Goal: Feedback & Contribution: Submit feedback/report problem

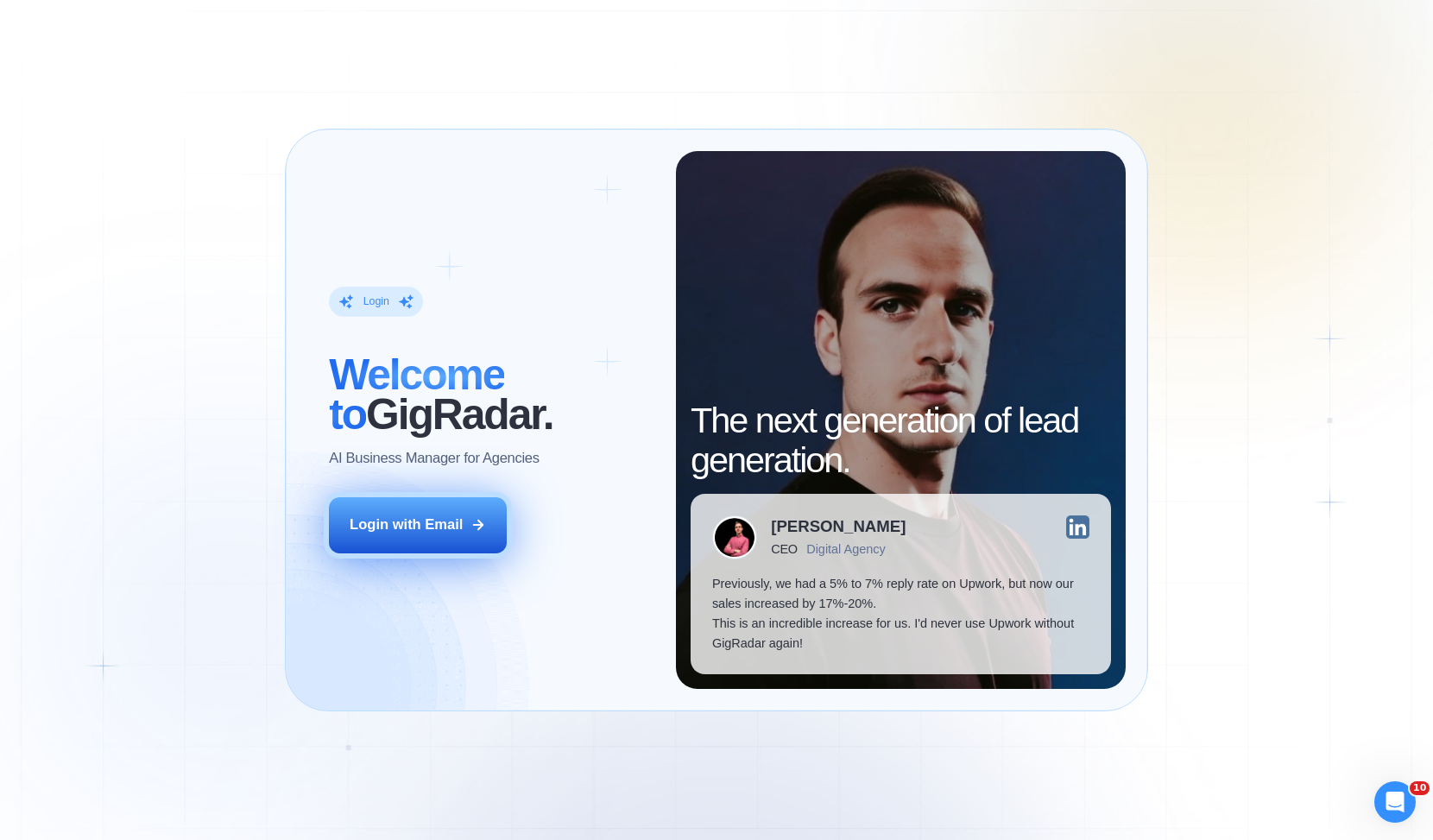
click at [467, 521] on button "Login with Email" at bounding box center [417, 525] width 177 height 55
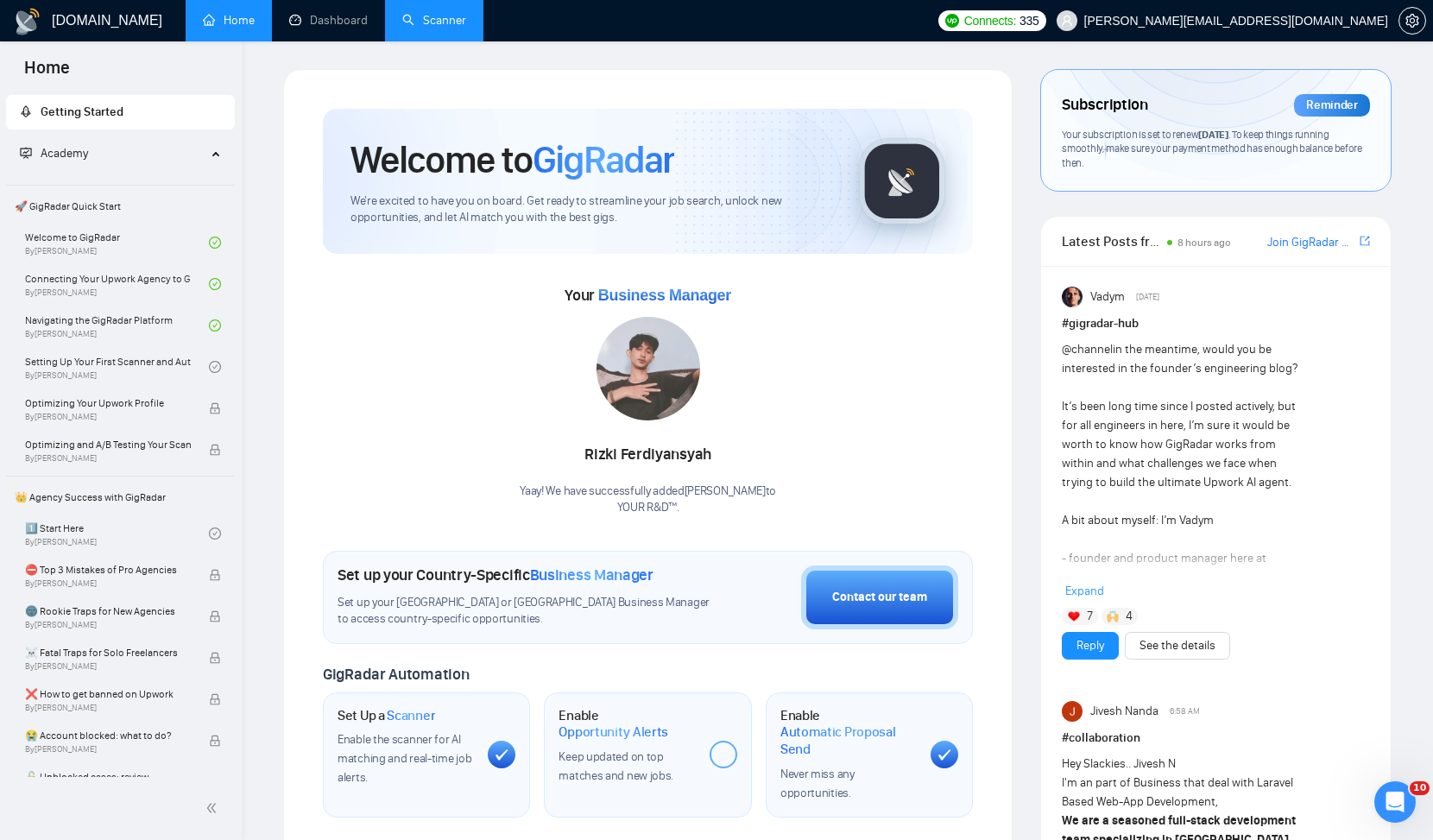
click at [430, 22] on link "Scanner" at bounding box center [434, 20] width 63 height 14
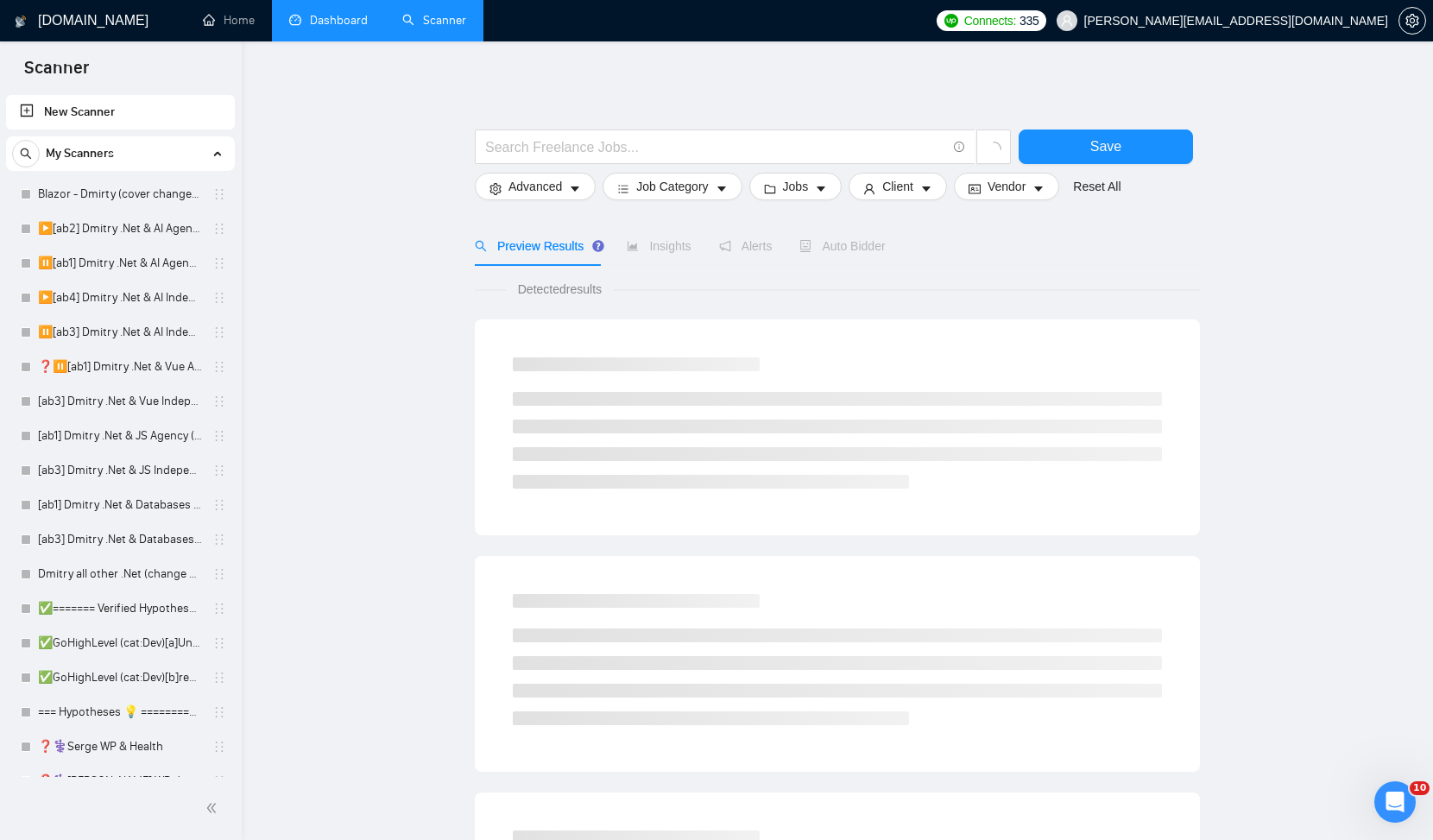
click at [348, 27] on link "Dashboard" at bounding box center [328, 20] width 79 height 14
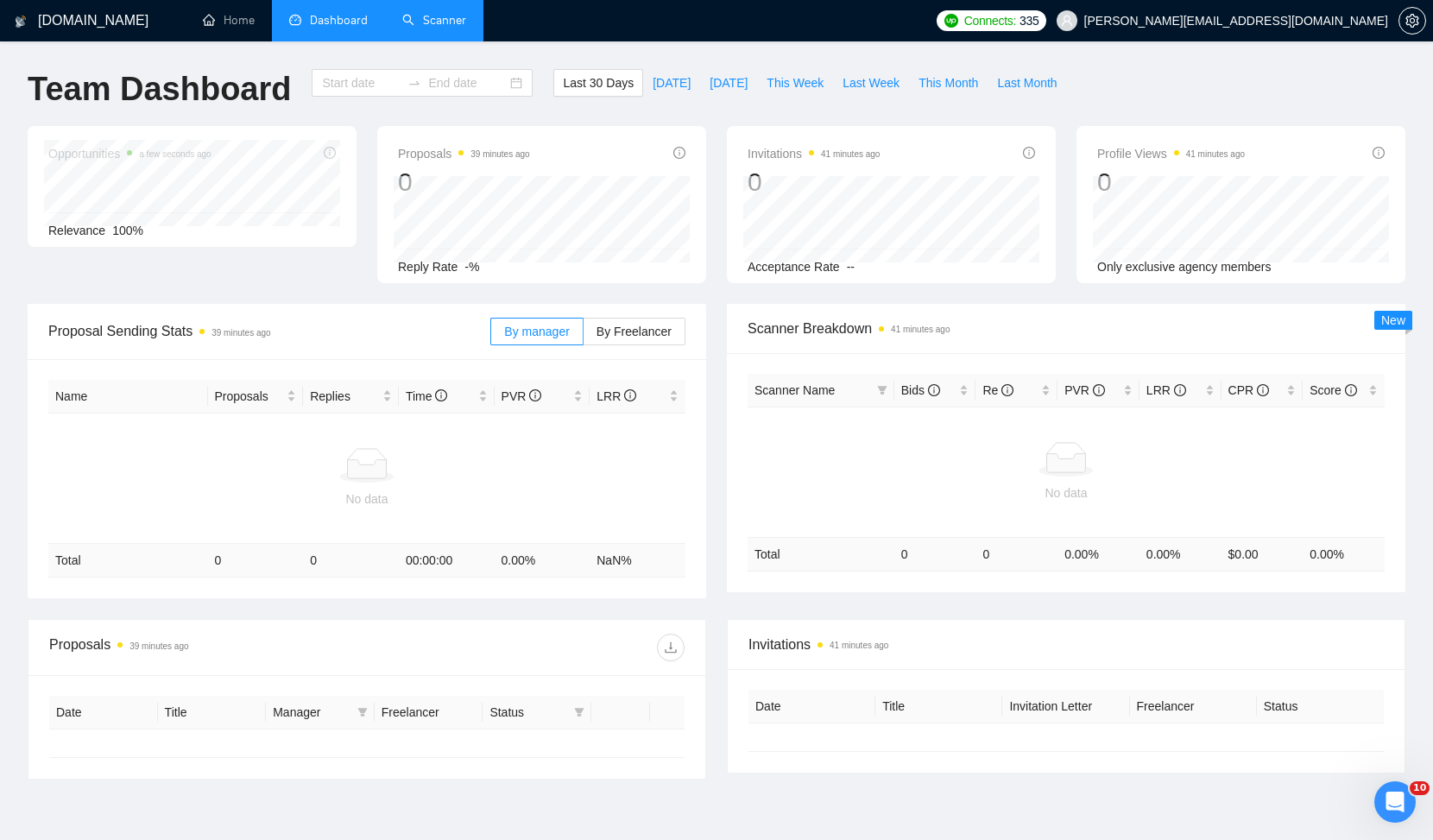
type input "2025-09-06"
type input "2025-10-06"
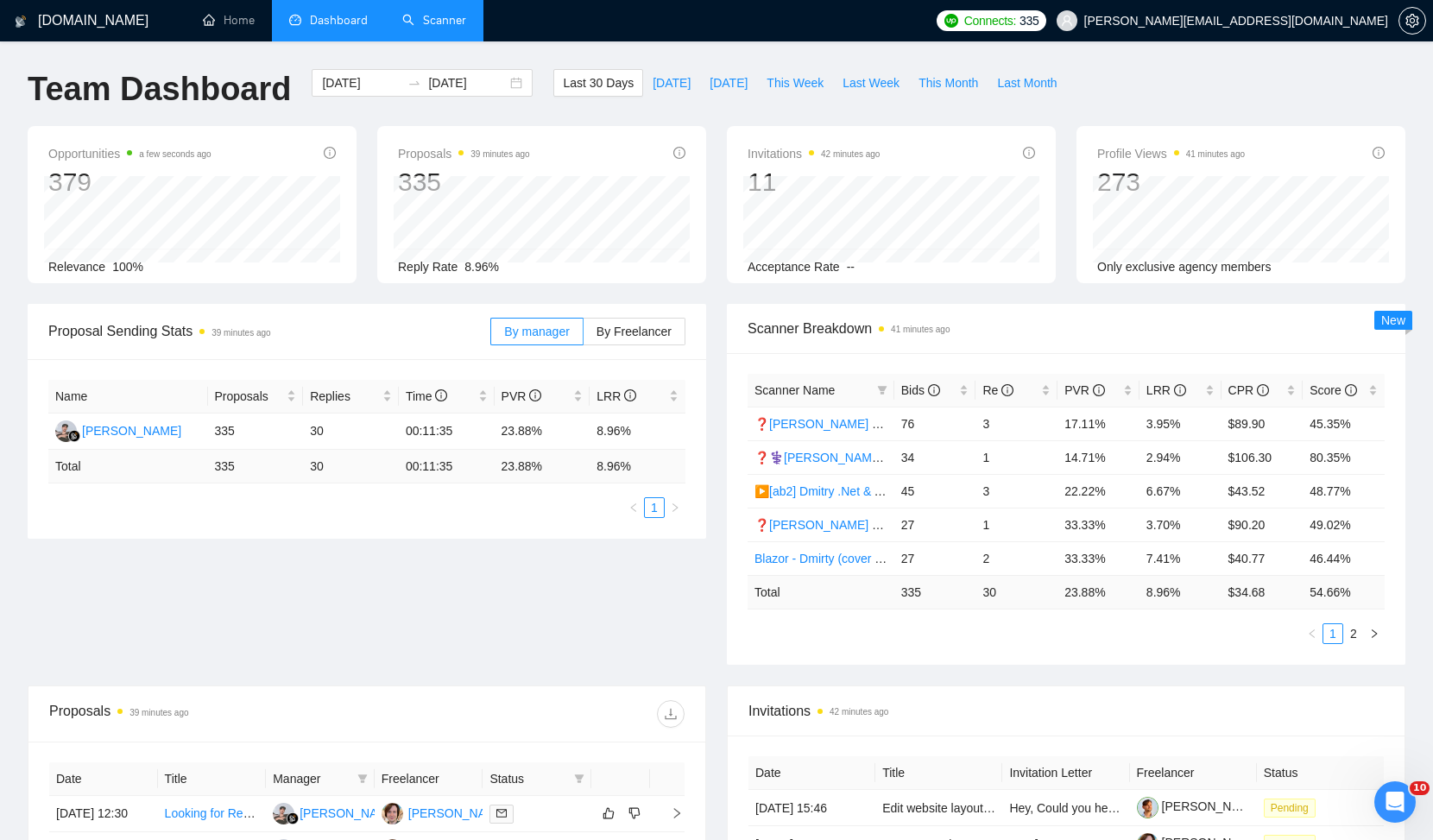
click at [453, 18] on link "Scanner" at bounding box center [434, 20] width 63 height 14
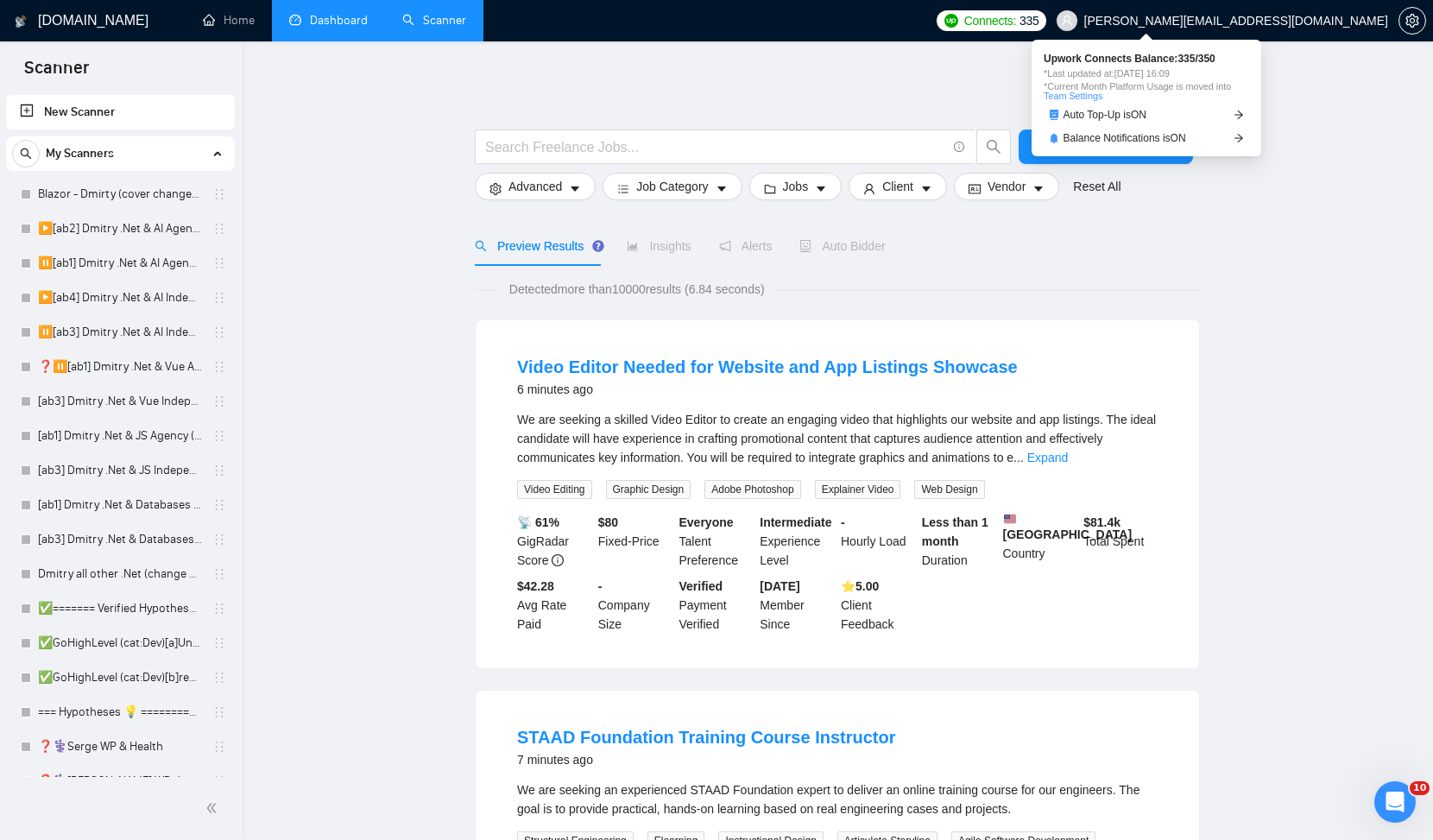
click at [1016, 21] on span "Connects:" at bounding box center [990, 20] width 52 height 19
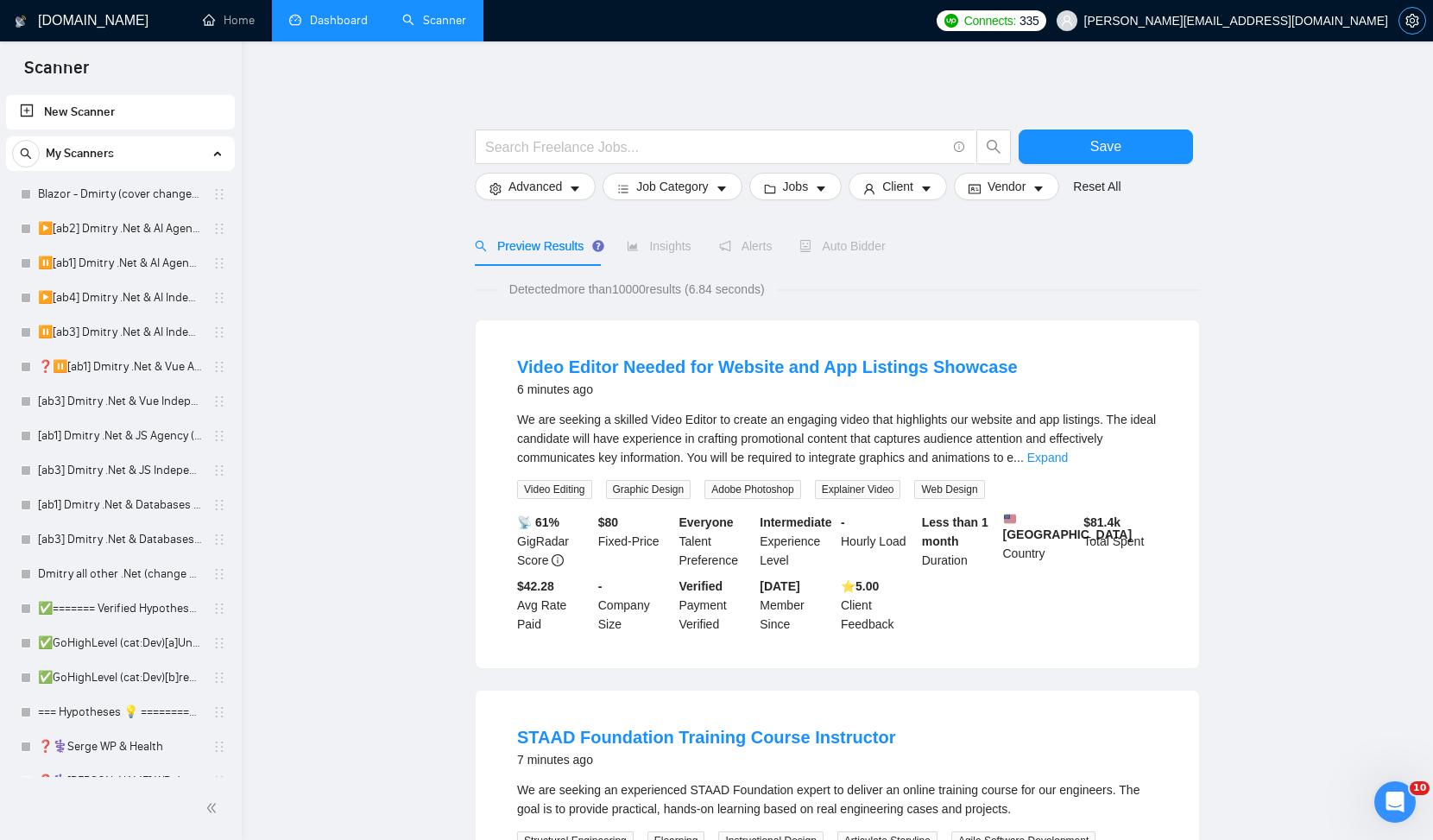
click at [1414, 19] on icon "setting" at bounding box center [1412, 20] width 13 height 14
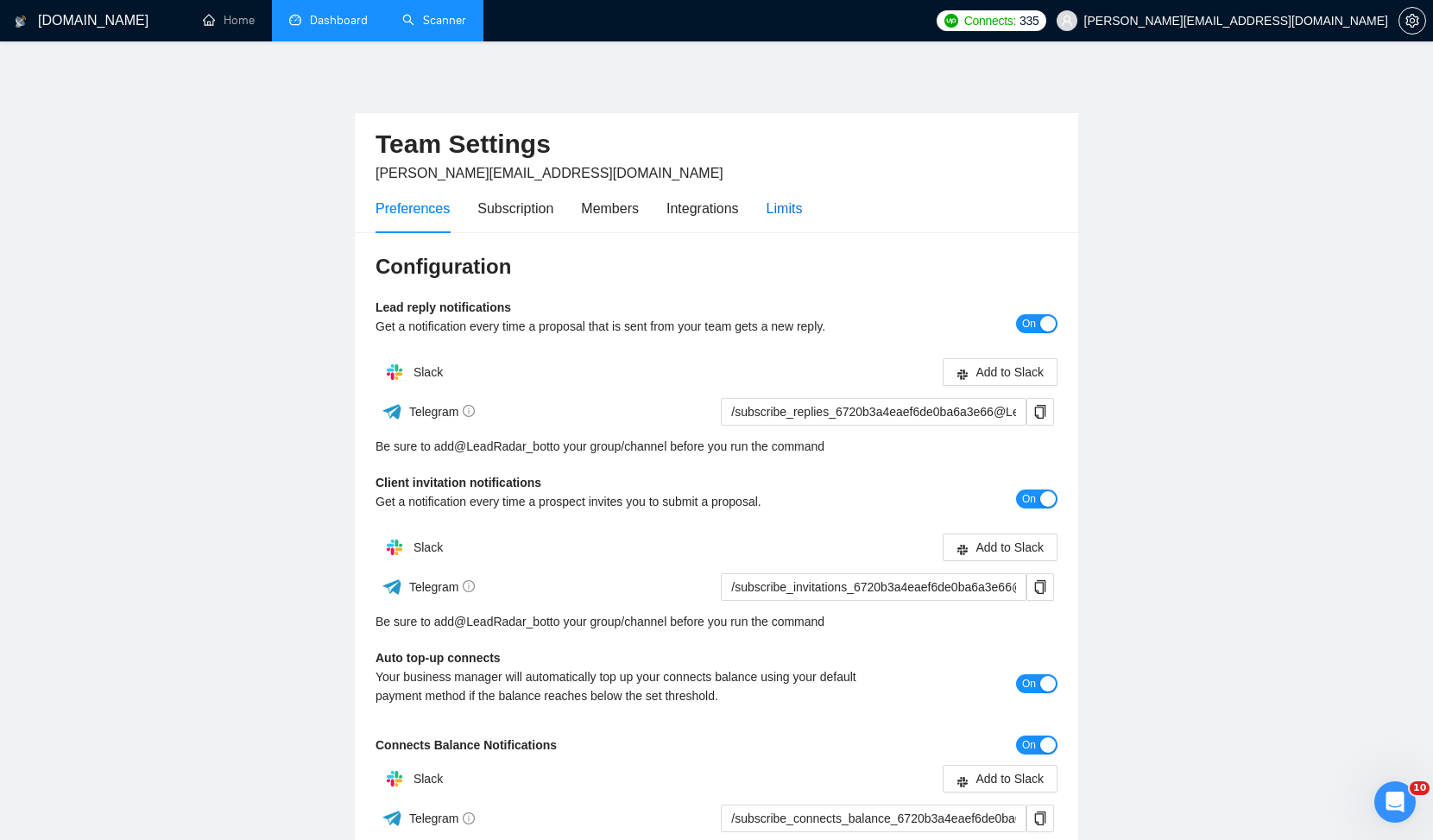
click at [798, 199] on div "Limits" at bounding box center [785, 208] width 36 height 22
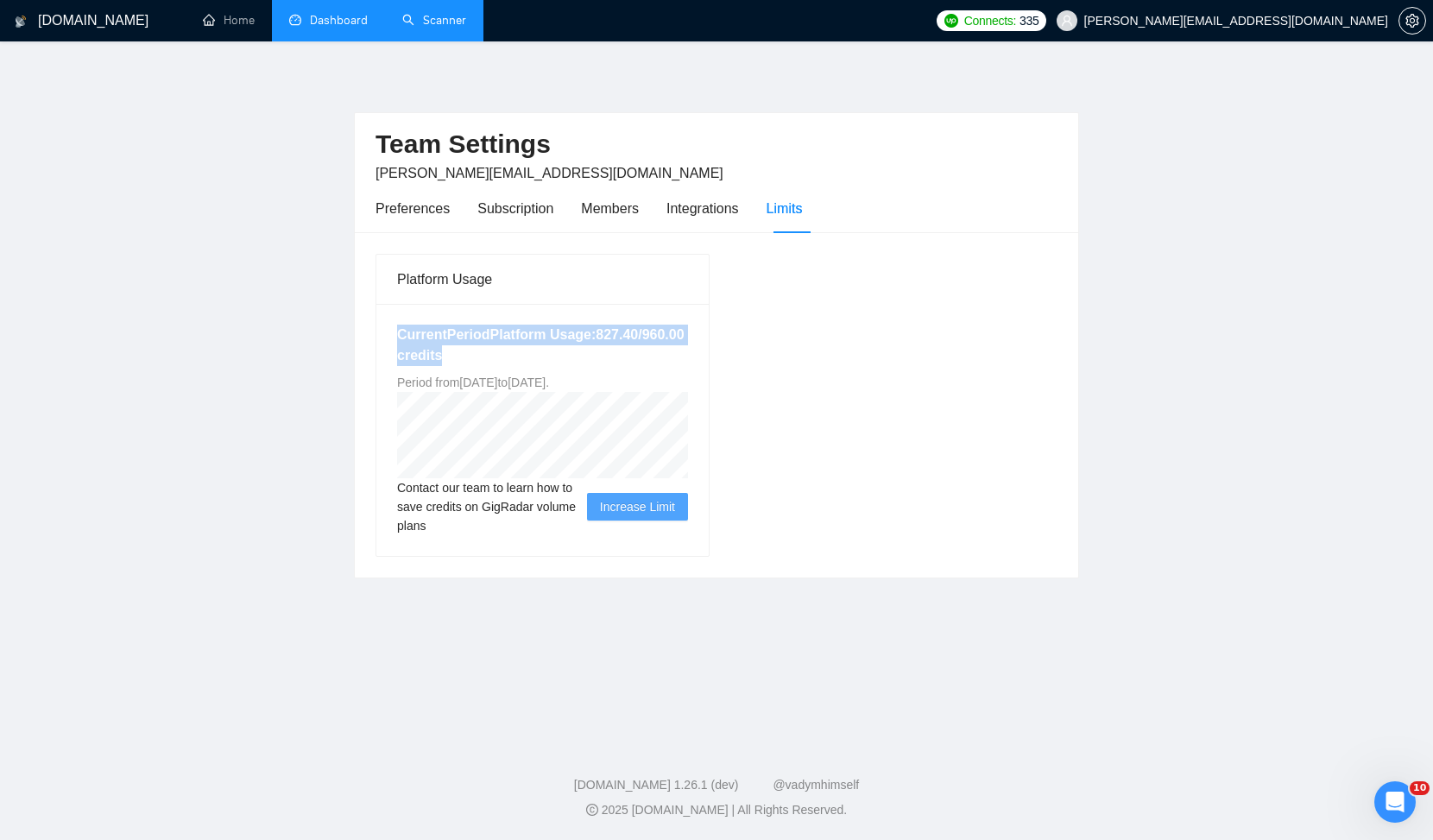
drag, startPoint x: 396, startPoint y: 332, endPoint x: 635, endPoint y: 365, distance: 241.3
click at [635, 365] on div "Current Period Platform Usage: 827.40 / 960.00 credits Period from Mon Jul 07 2…" at bounding box center [542, 430] width 333 height 252
copy h5 "Current Period Platform Usage: 827.40 / 960.00 credits"
click at [314, 27] on link "Dashboard" at bounding box center [328, 20] width 79 height 14
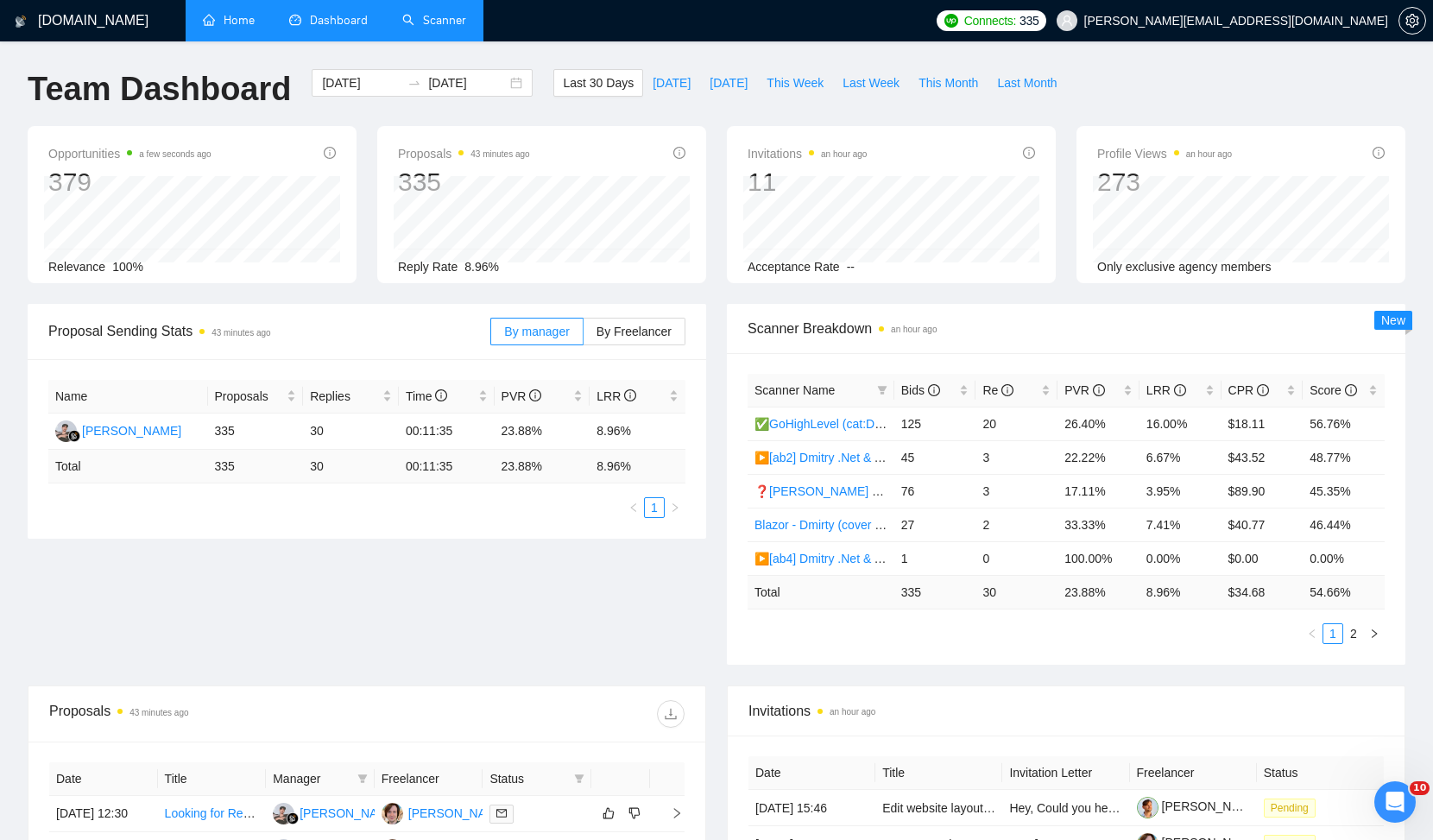
click at [230, 24] on link "Home" at bounding box center [228, 20] width 52 height 14
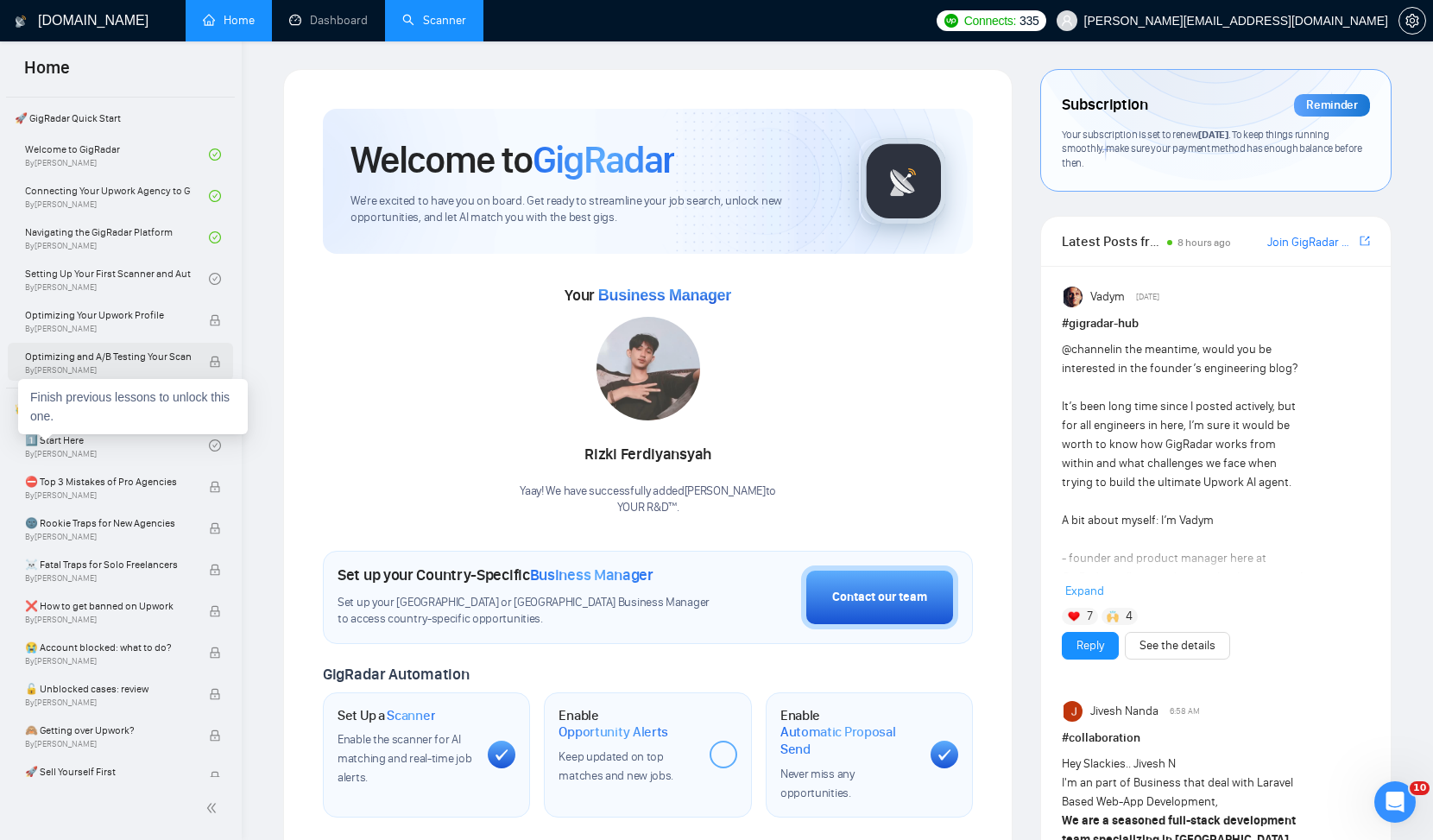
scroll to position [160, 0]
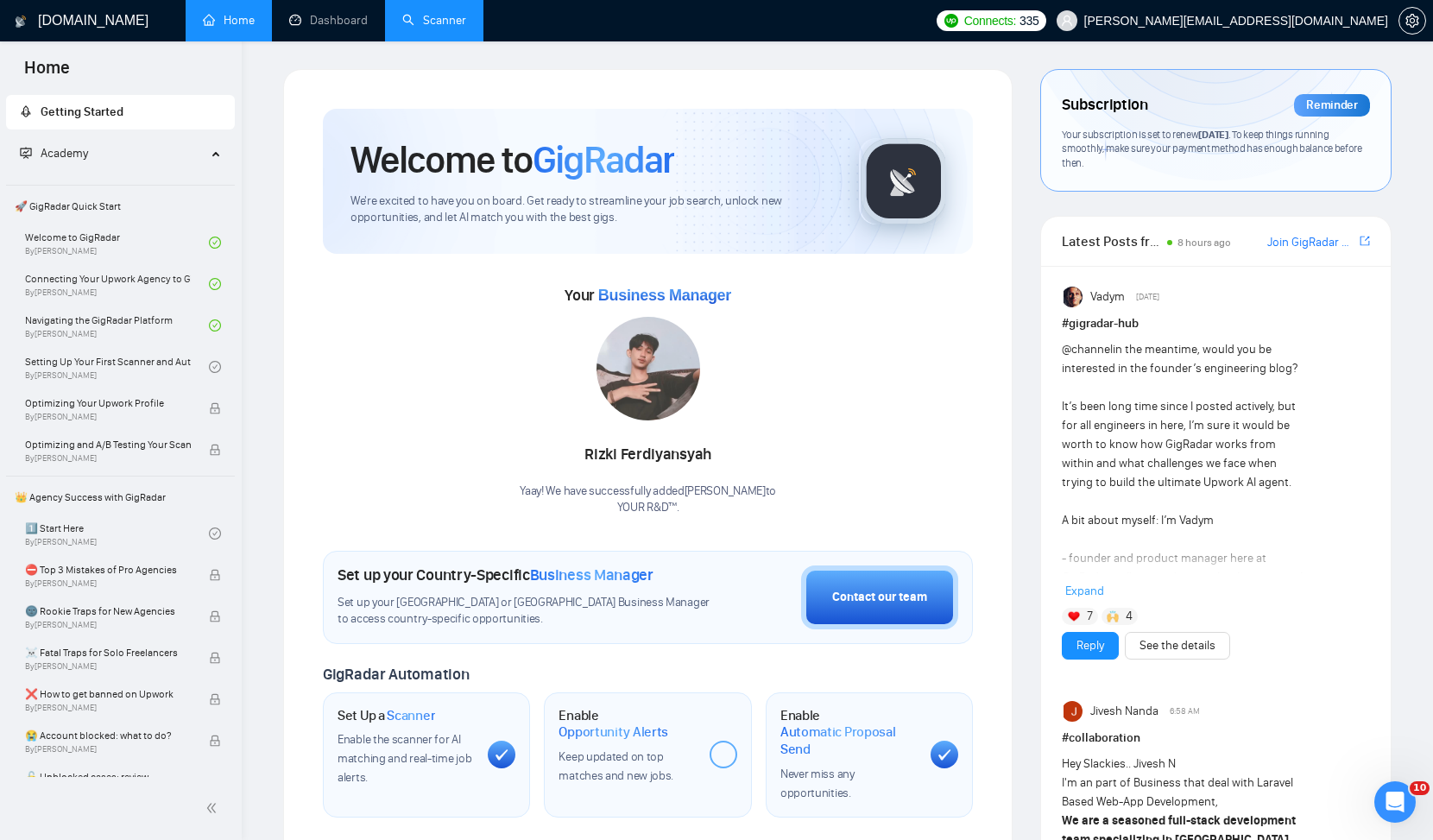
click at [406, 15] on link "Scanner" at bounding box center [434, 20] width 63 height 14
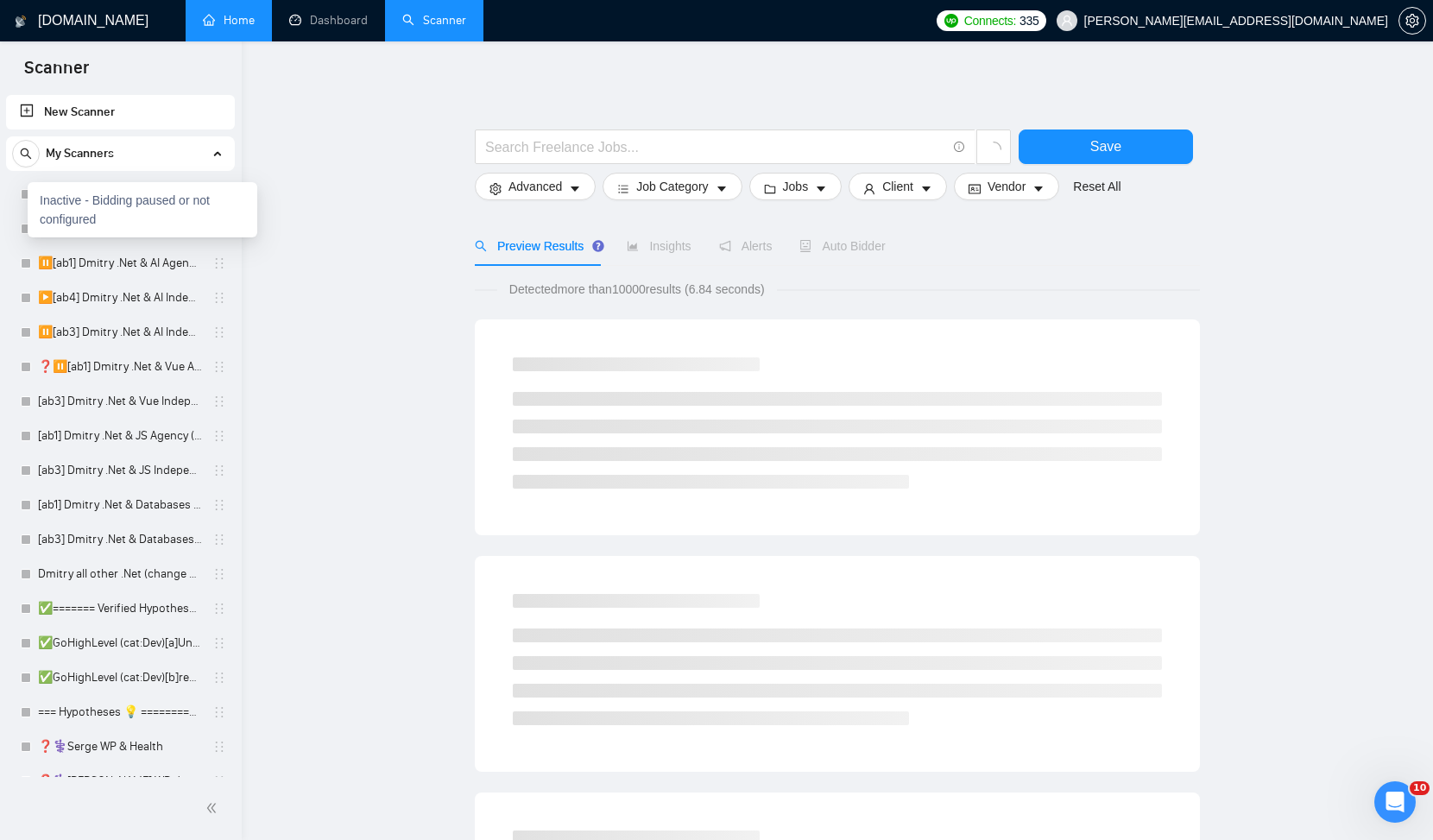
click at [76, 204] on div "Inactive - Bidding paused or not configured" at bounding box center [141, 209] width 229 height 55
click at [121, 197] on link "Blazor - Dmirty (cover changed 25.03)" at bounding box center [120, 194] width 164 height 34
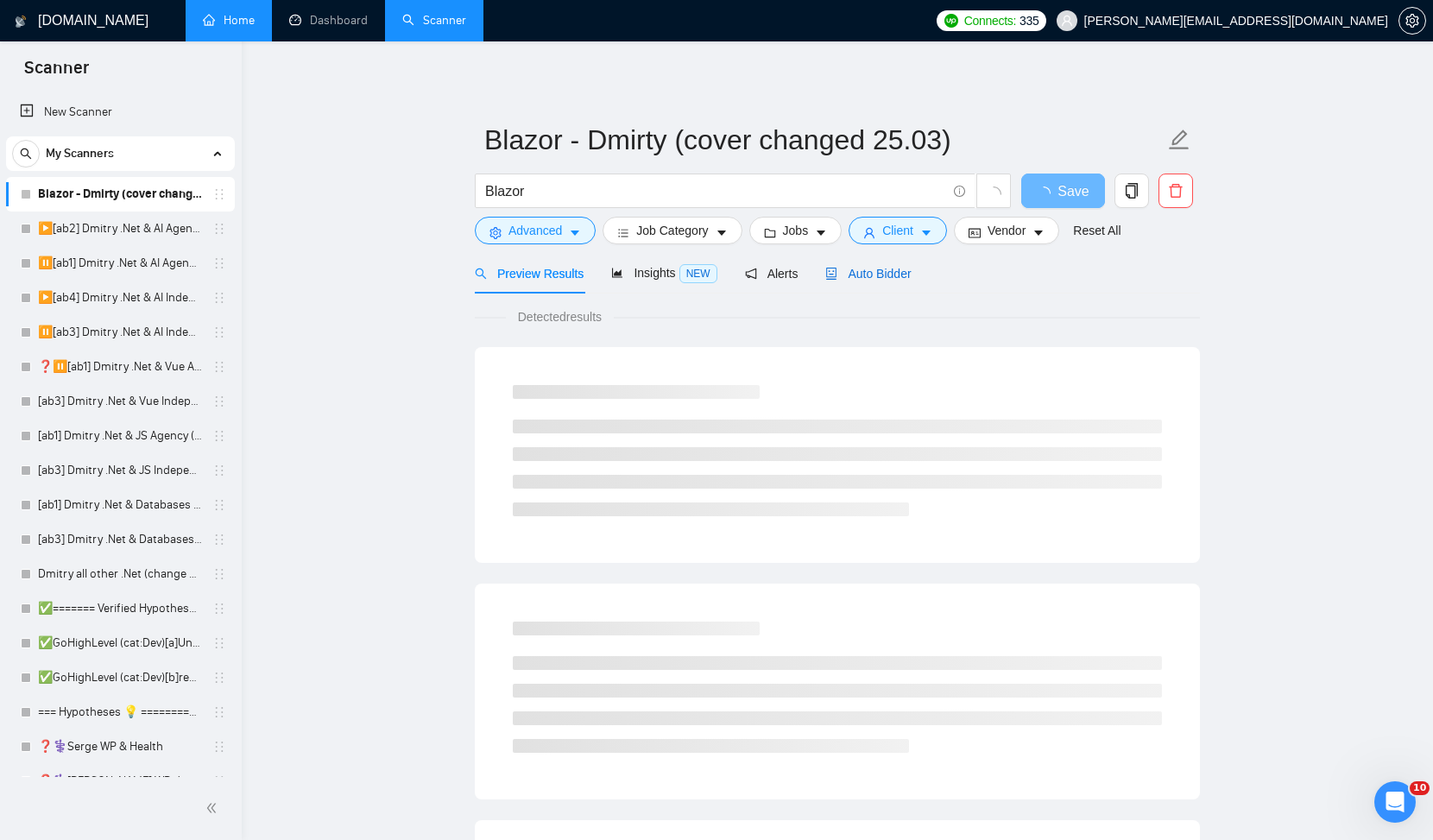
click at [909, 278] on span "Auto Bidder" at bounding box center [868, 273] width 85 height 14
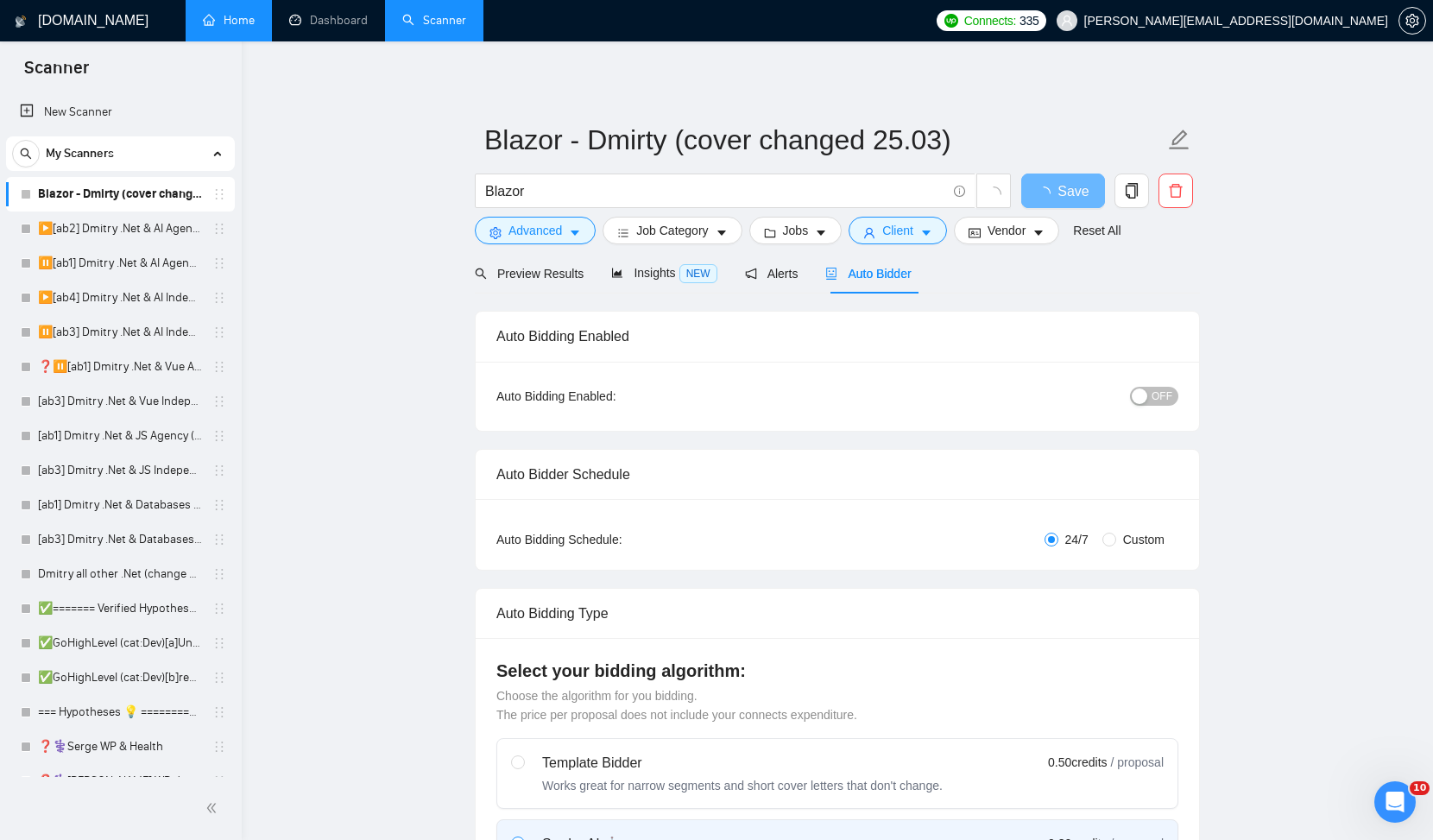
checkbox input "true"
click at [1161, 387] on span "OFF" at bounding box center [1162, 396] width 21 height 19
click at [1066, 193] on span "Save" at bounding box center [1063, 191] width 31 height 22
click at [131, 226] on link "▶️[ab2] Dmitry .Net & AI Agency "loom"" at bounding box center [120, 228] width 164 height 34
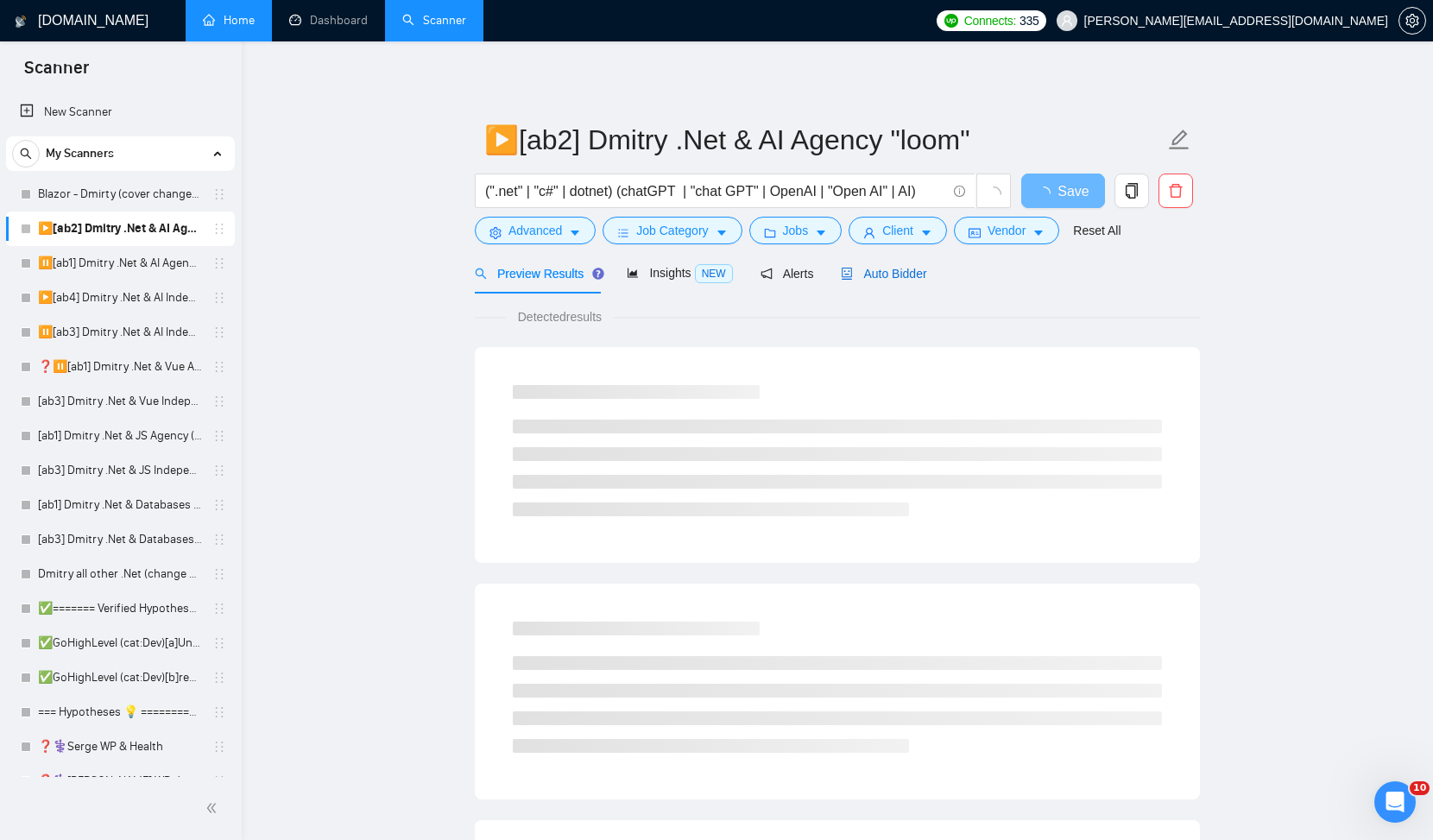
click at [889, 267] on span "Auto Bidder" at bounding box center [884, 273] width 85 height 14
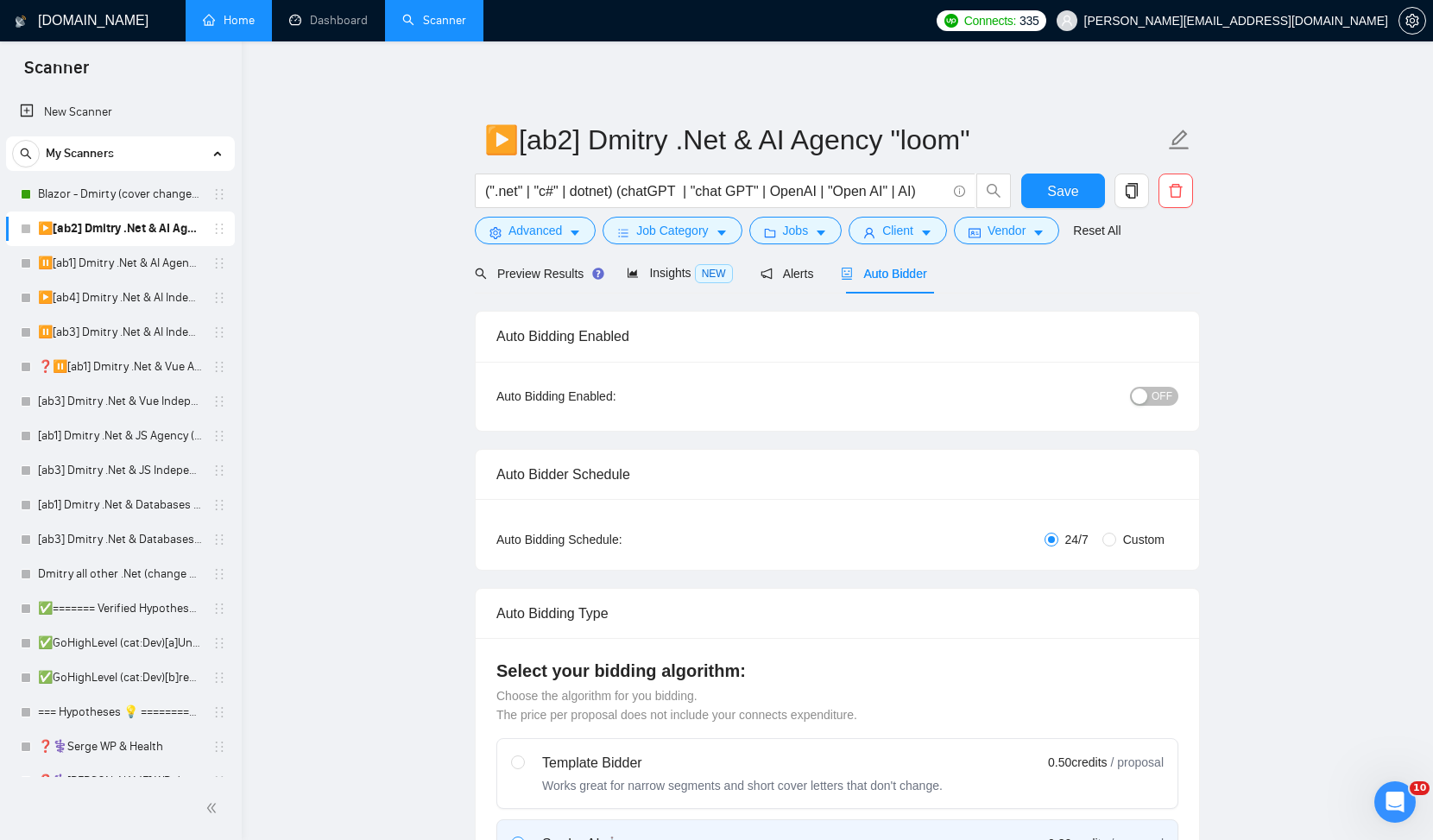
click at [1177, 393] on button "OFF" at bounding box center [1154, 396] width 48 height 19
click at [1062, 196] on span "Save" at bounding box center [1063, 191] width 31 height 22
click at [149, 257] on link "⏸️[ab1] Dmitry .Net & AI Agency "finally"" at bounding box center [120, 264] width 164 height 34
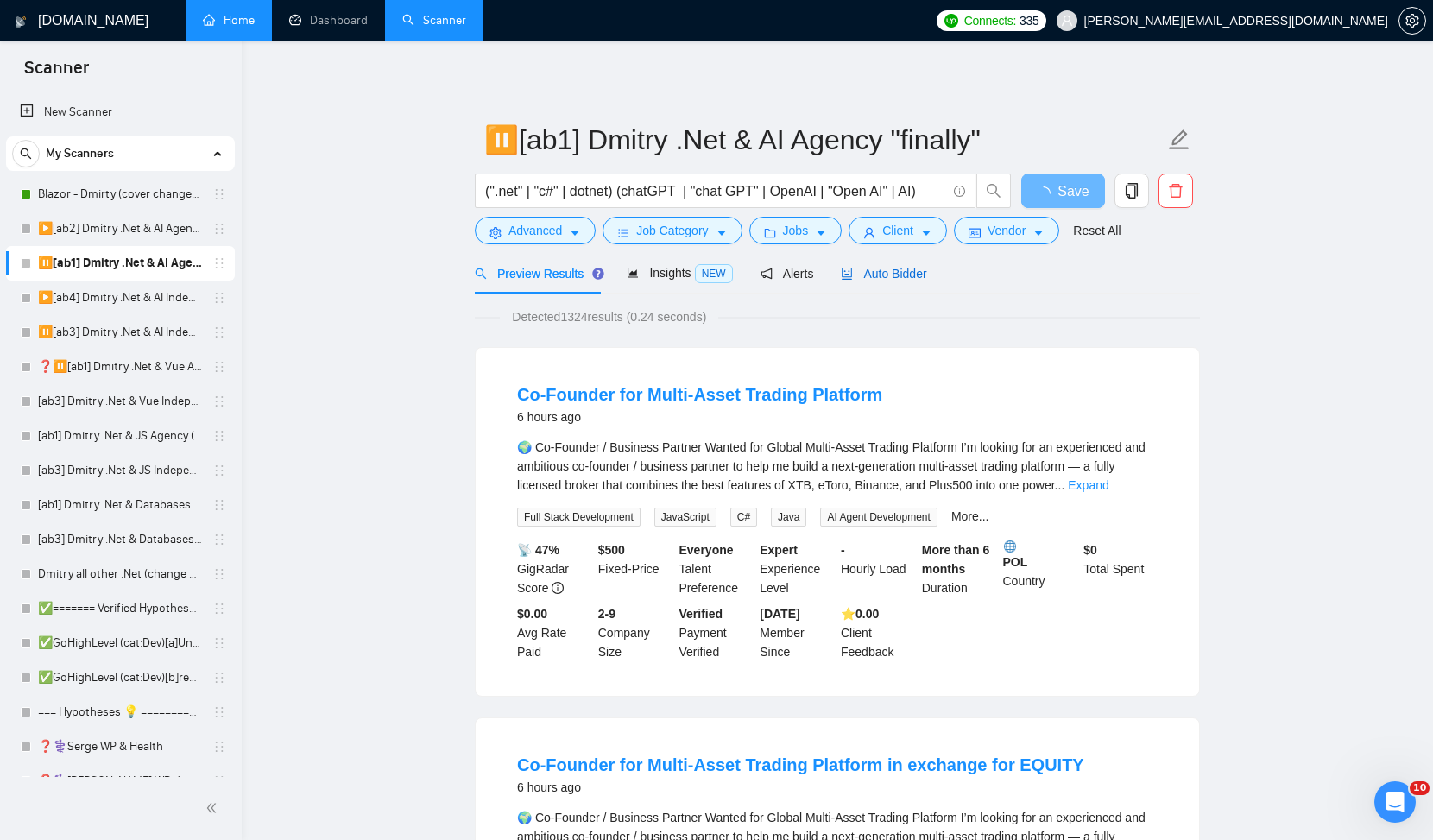
click at [901, 274] on span "Auto Bidder" at bounding box center [884, 273] width 85 height 14
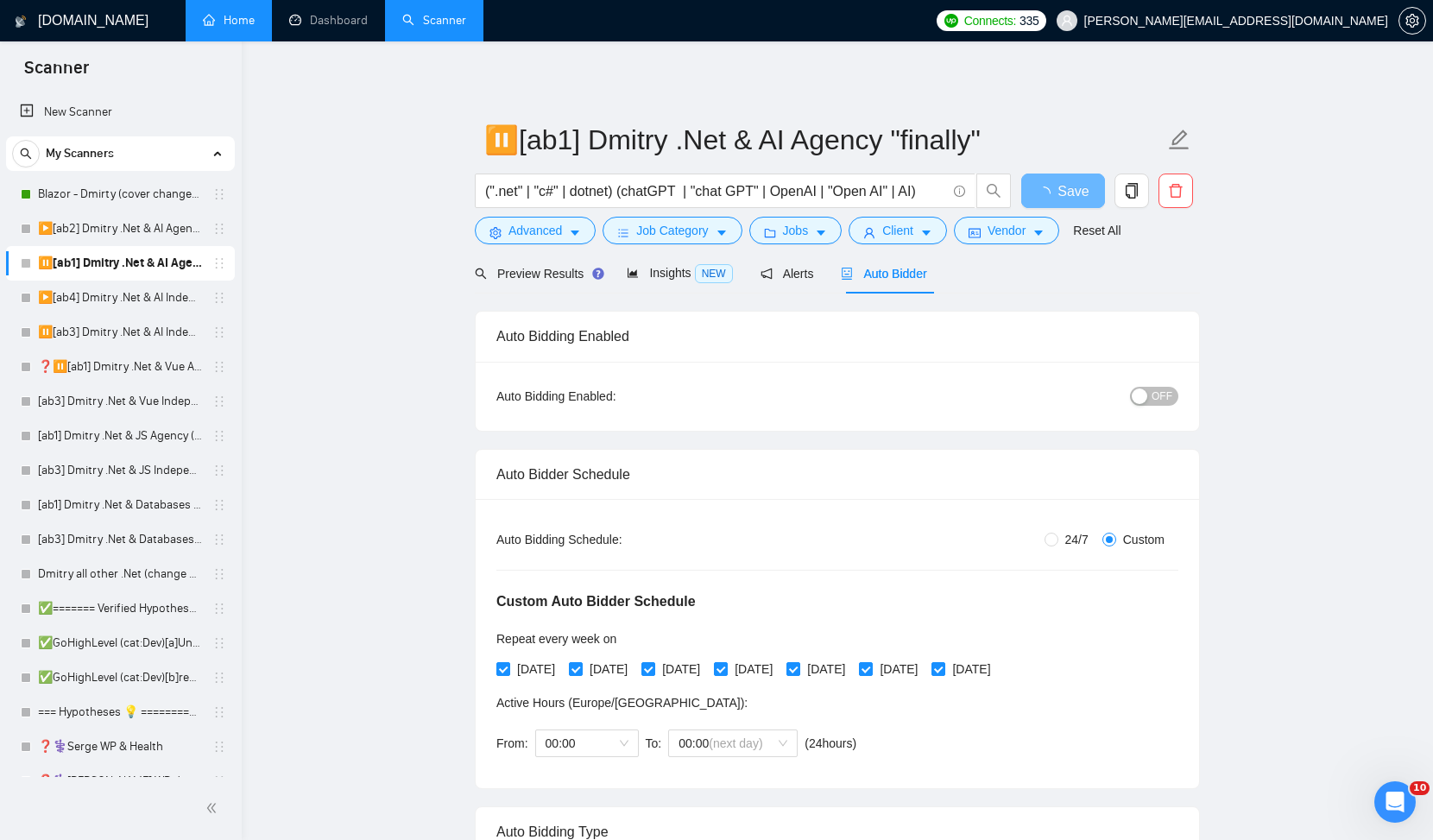
click at [1161, 392] on span "OFF" at bounding box center [1162, 396] width 21 height 19
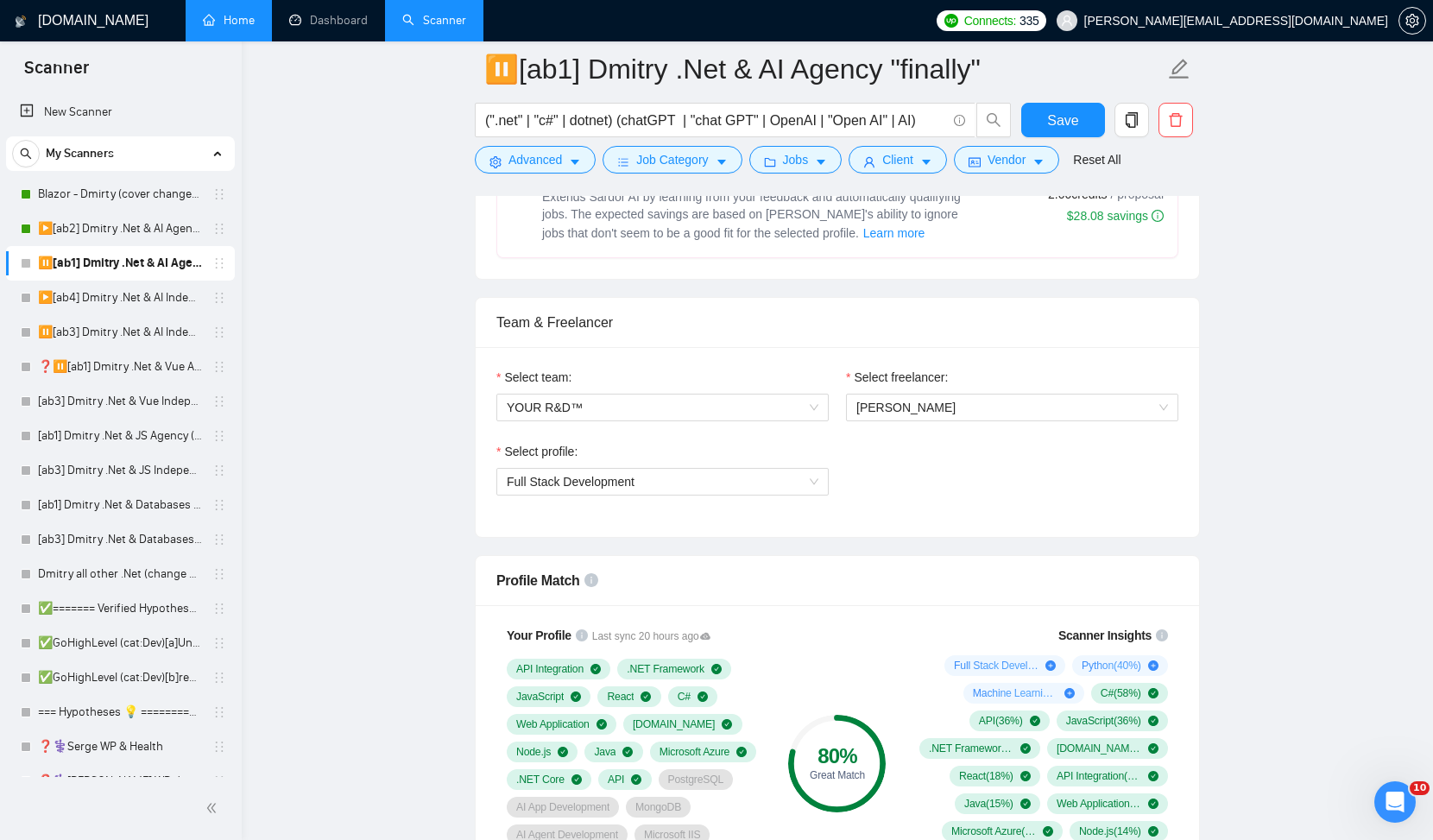
scroll to position [973, 0]
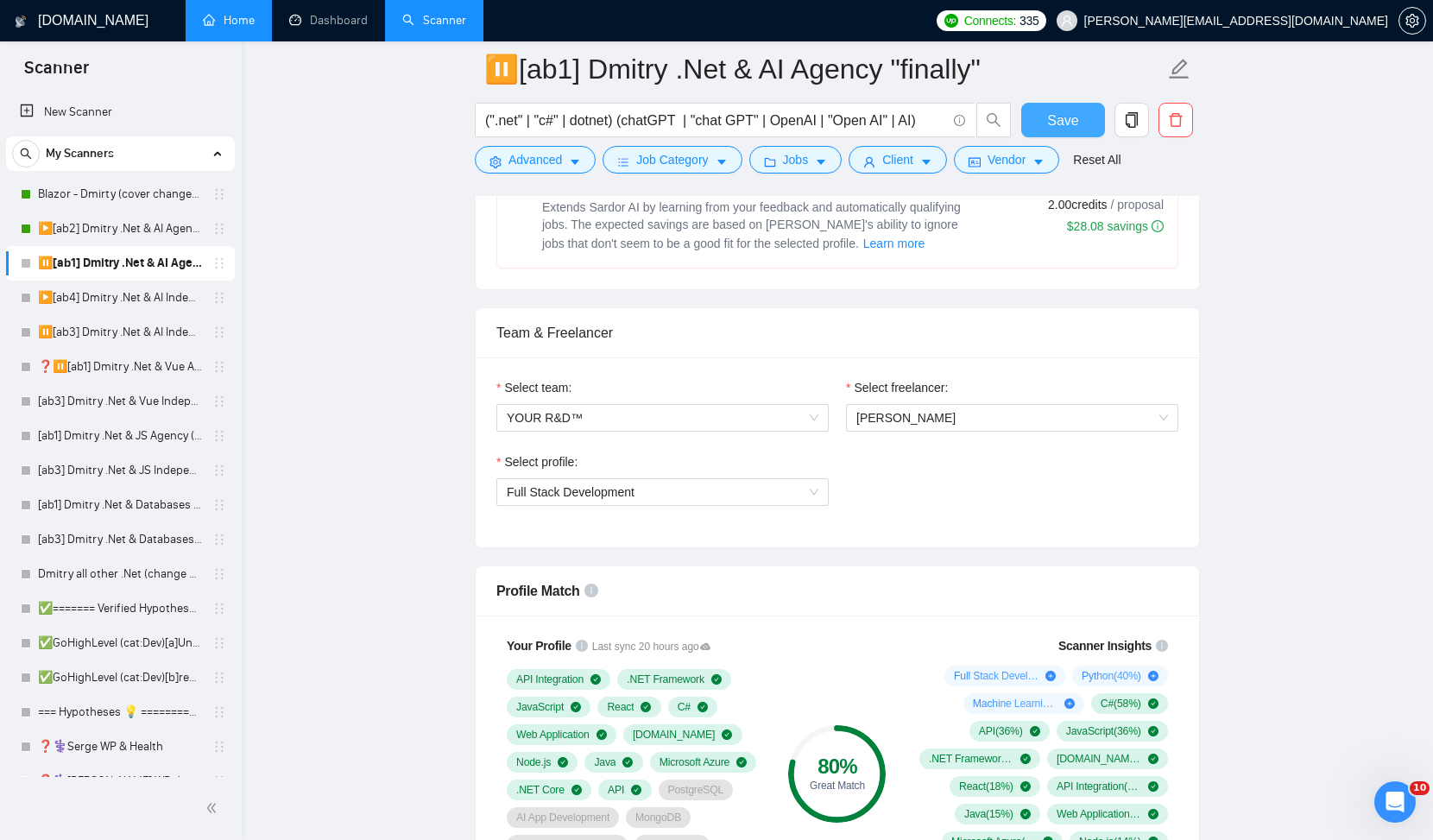
click at [1072, 122] on span "Save" at bounding box center [1063, 121] width 31 height 22
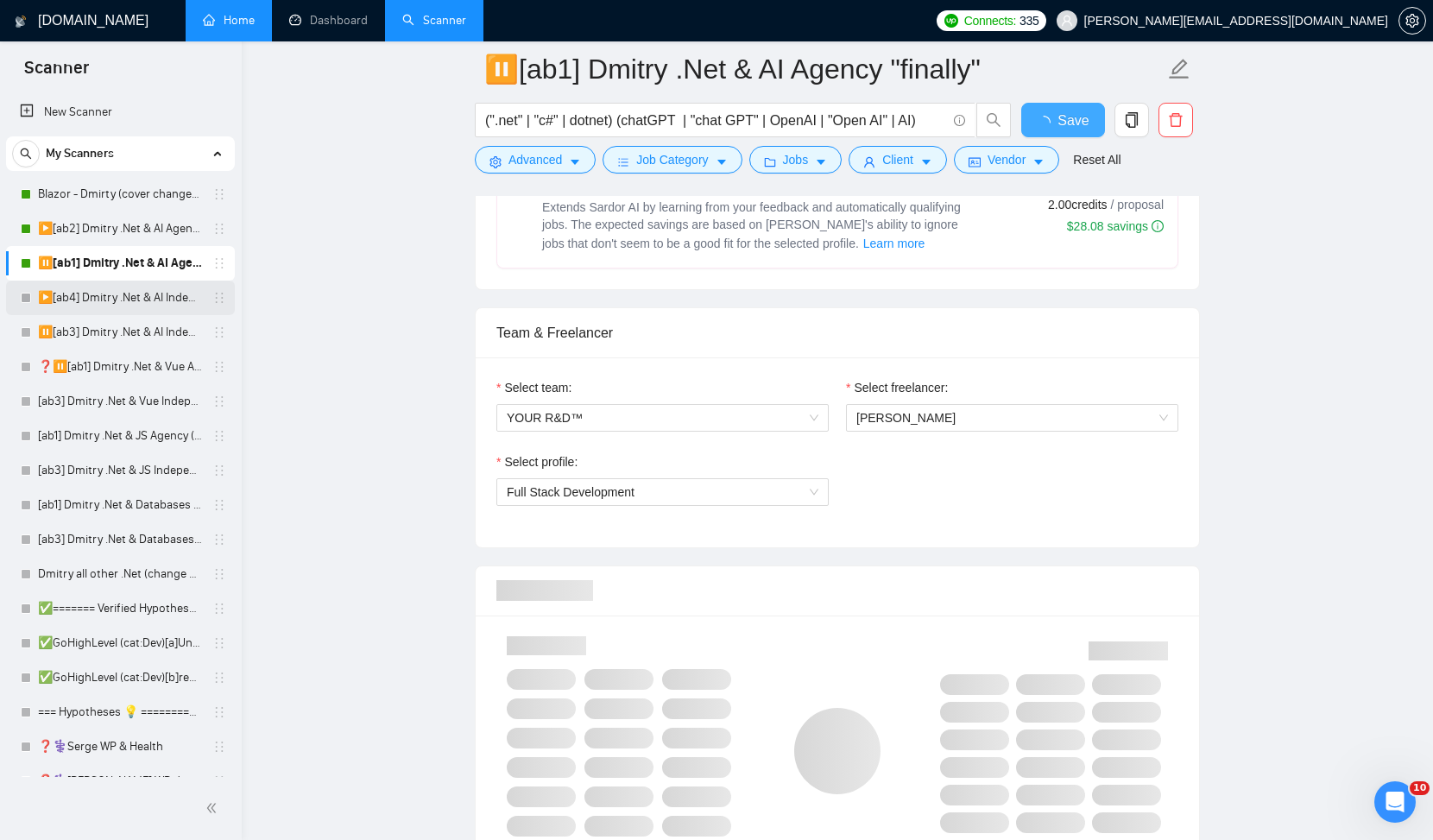
checkbox input "true"
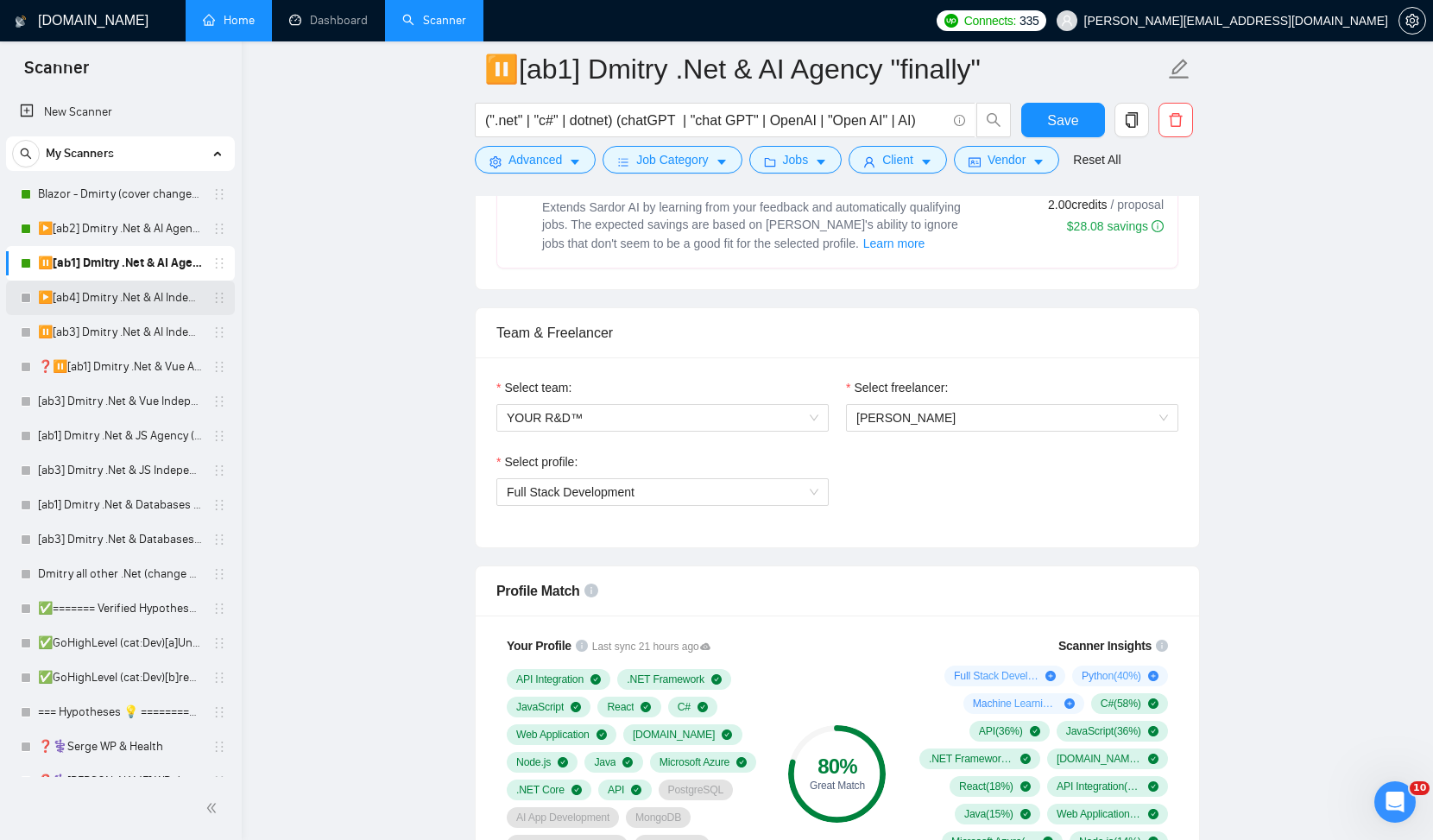
click at [121, 299] on link "▶️[ab4] Dmitry .Net & AI Independent (noUnicode)" at bounding box center [120, 298] width 164 height 34
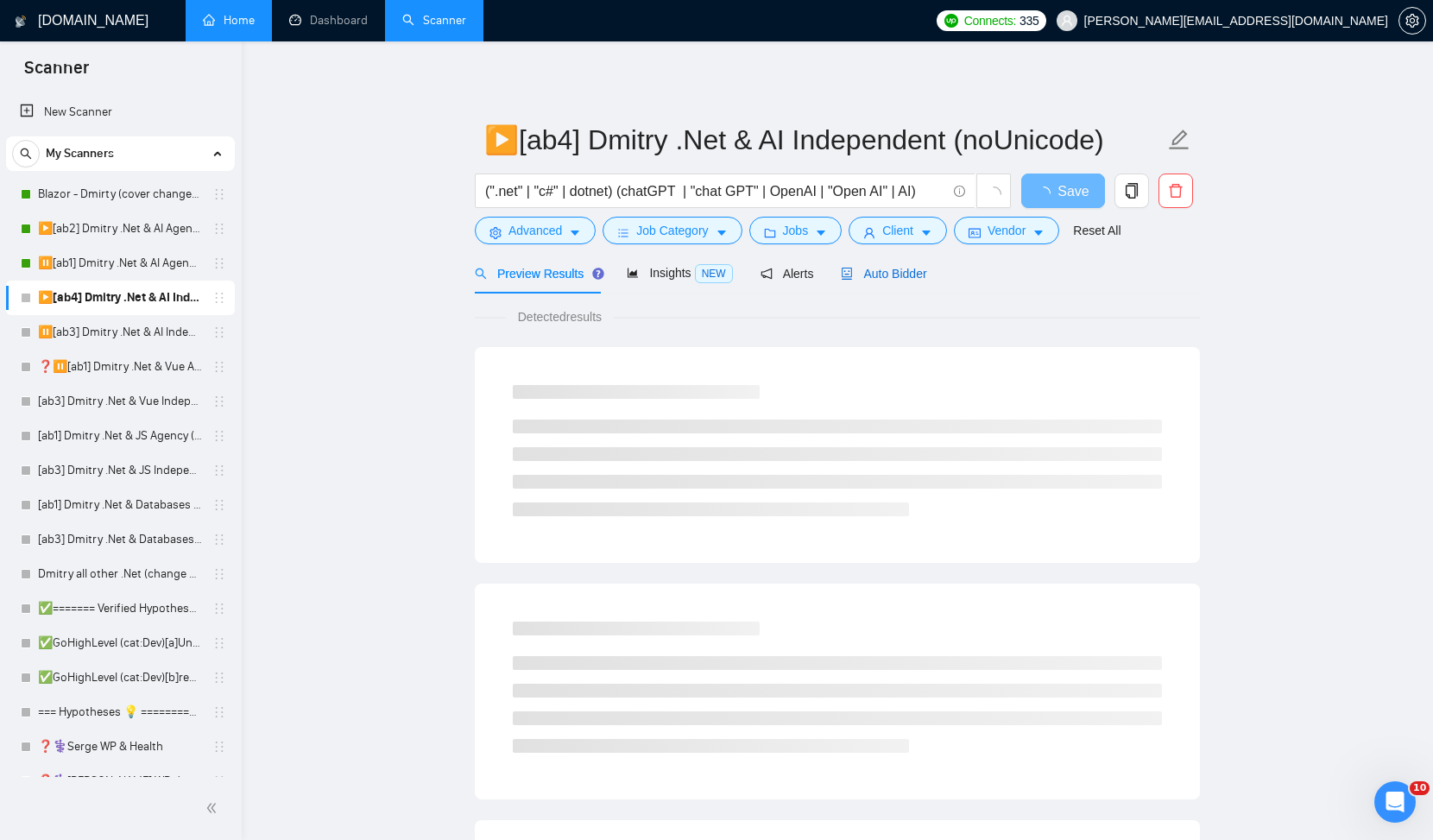
click at [887, 277] on span "Auto Bidder" at bounding box center [884, 273] width 85 height 14
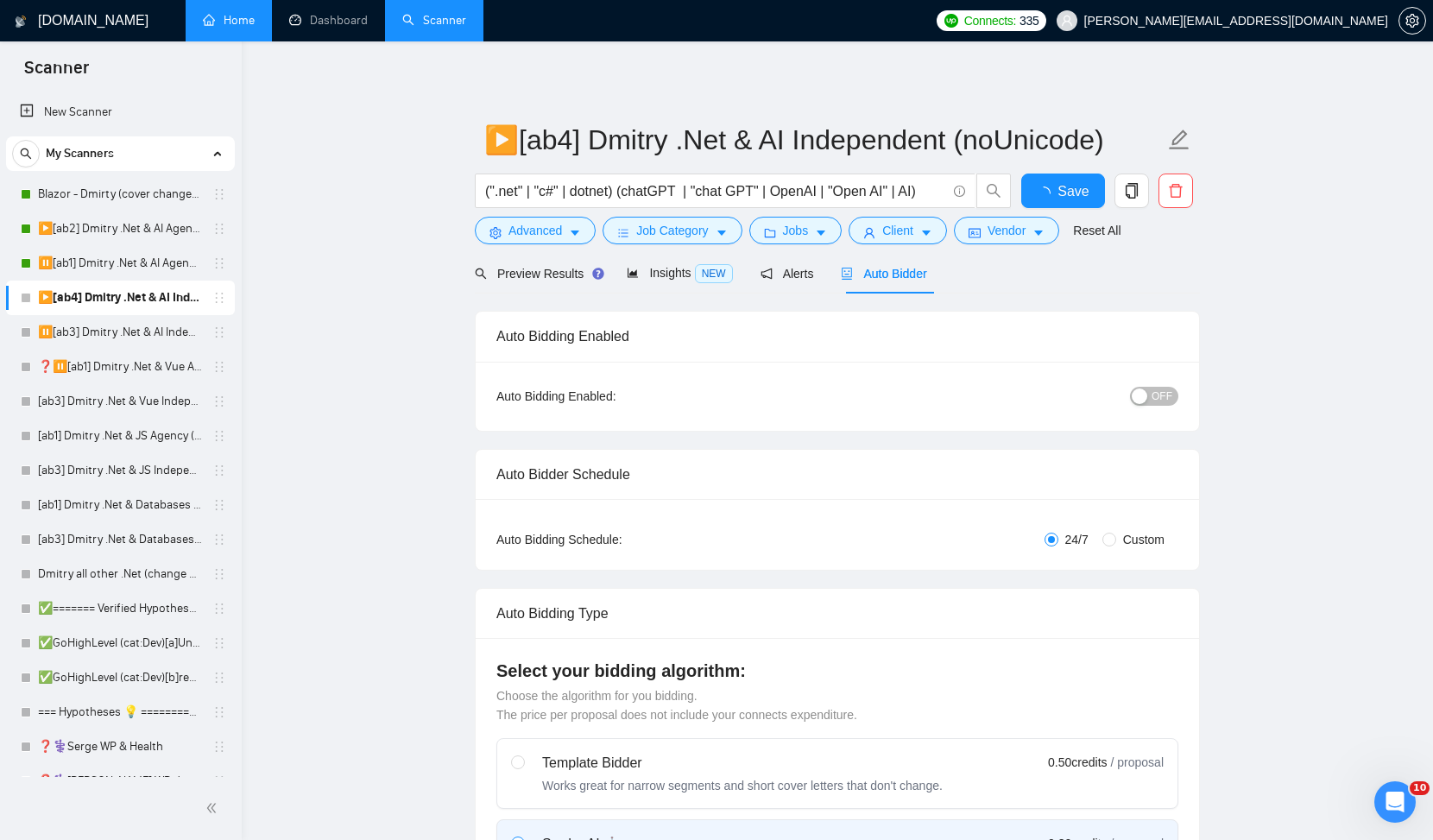
checkbox input "true"
click at [1170, 391] on span "OFF" at bounding box center [1162, 396] width 21 height 19
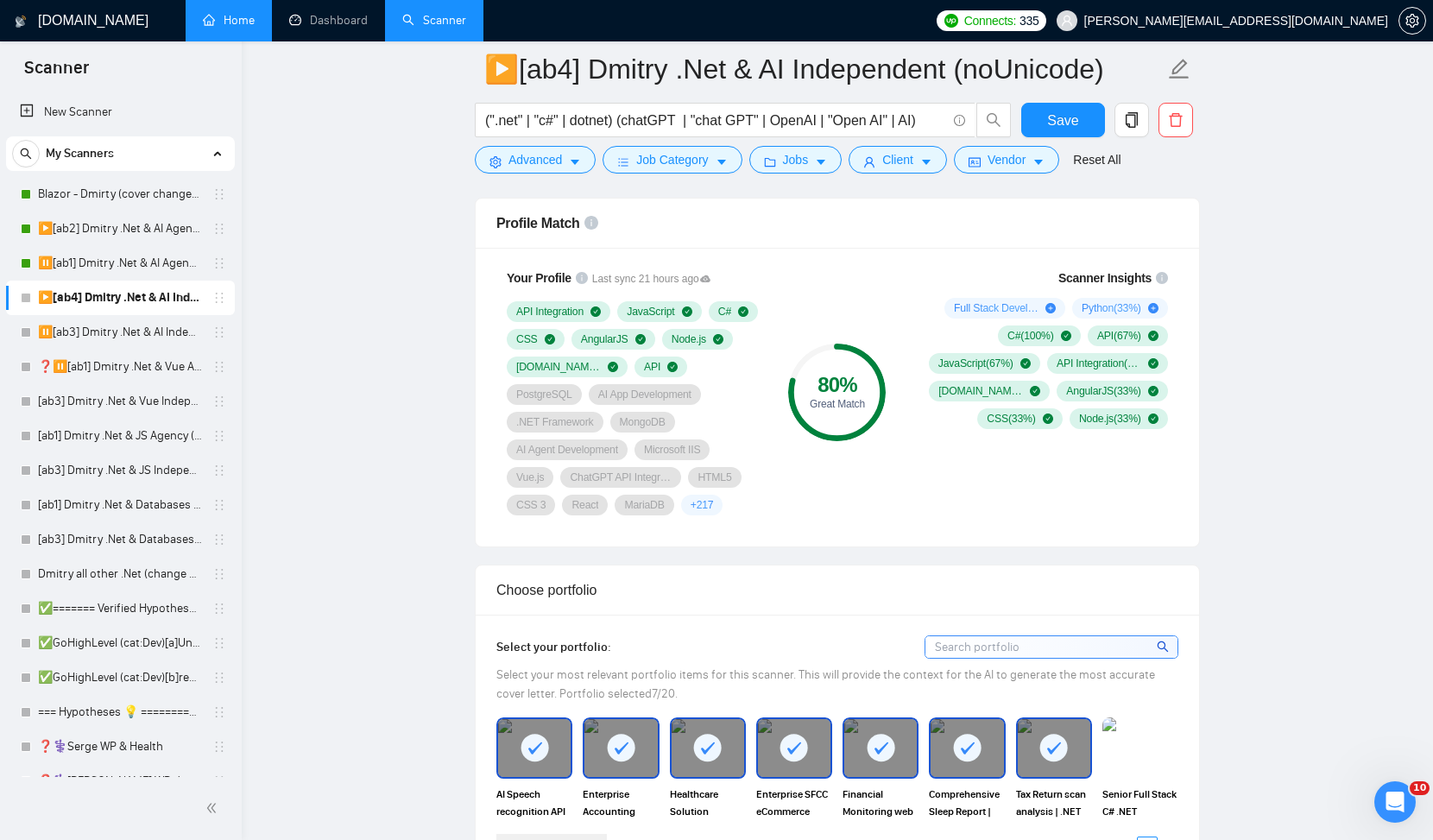
scroll to position [1125, 0]
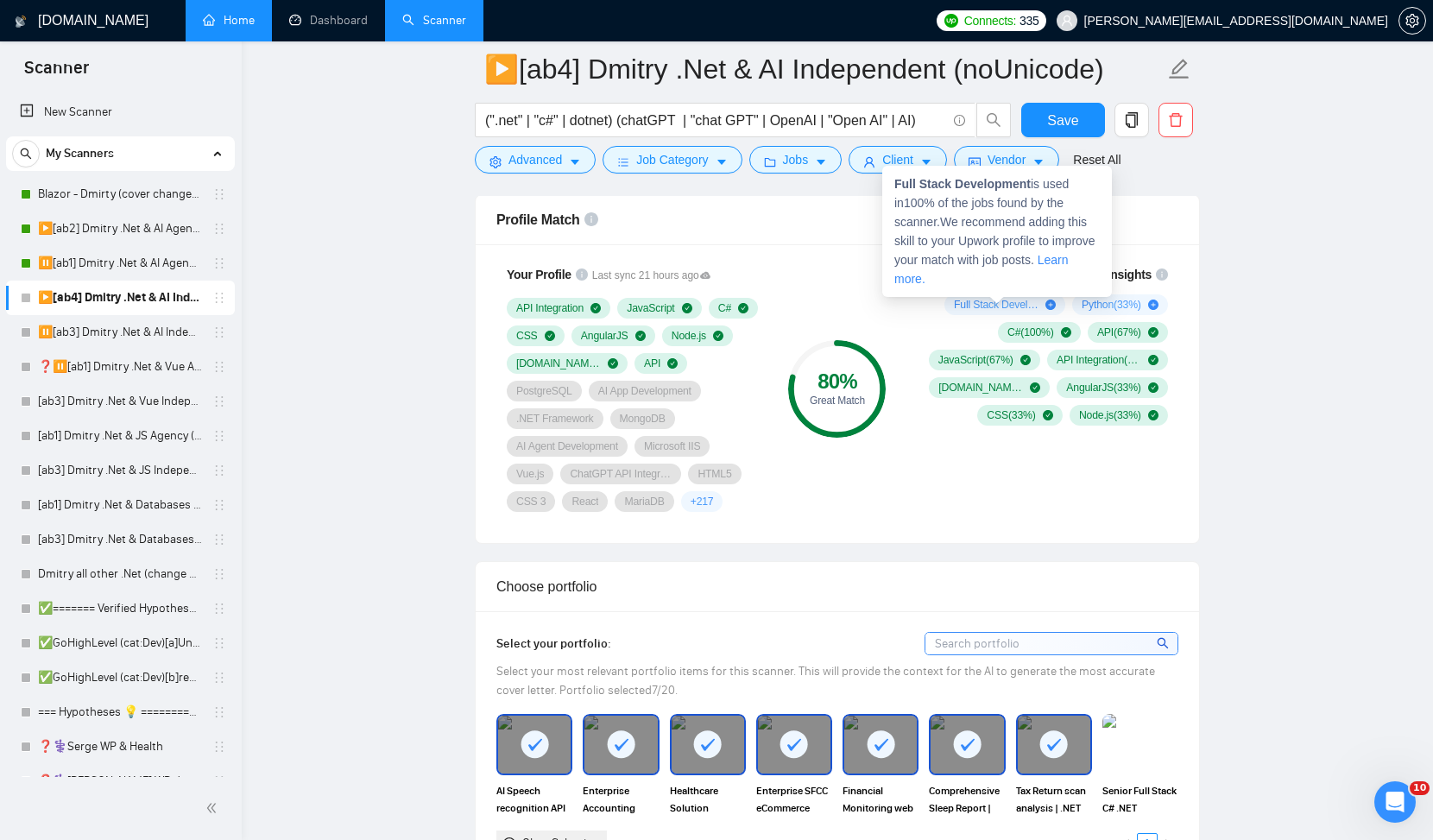
click at [1046, 302] on icon "plus-circle" at bounding box center [1051, 304] width 10 height 10
drag, startPoint x: 1033, startPoint y: 186, endPoint x: 899, endPoint y: 185, distance: 134.0
click at [898, 185] on strong "Full Stack Development" at bounding box center [963, 183] width 137 height 14
click at [896, 186] on strong "Full Stack Development" at bounding box center [963, 183] width 137 height 14
copy strong "Full Stack Development"
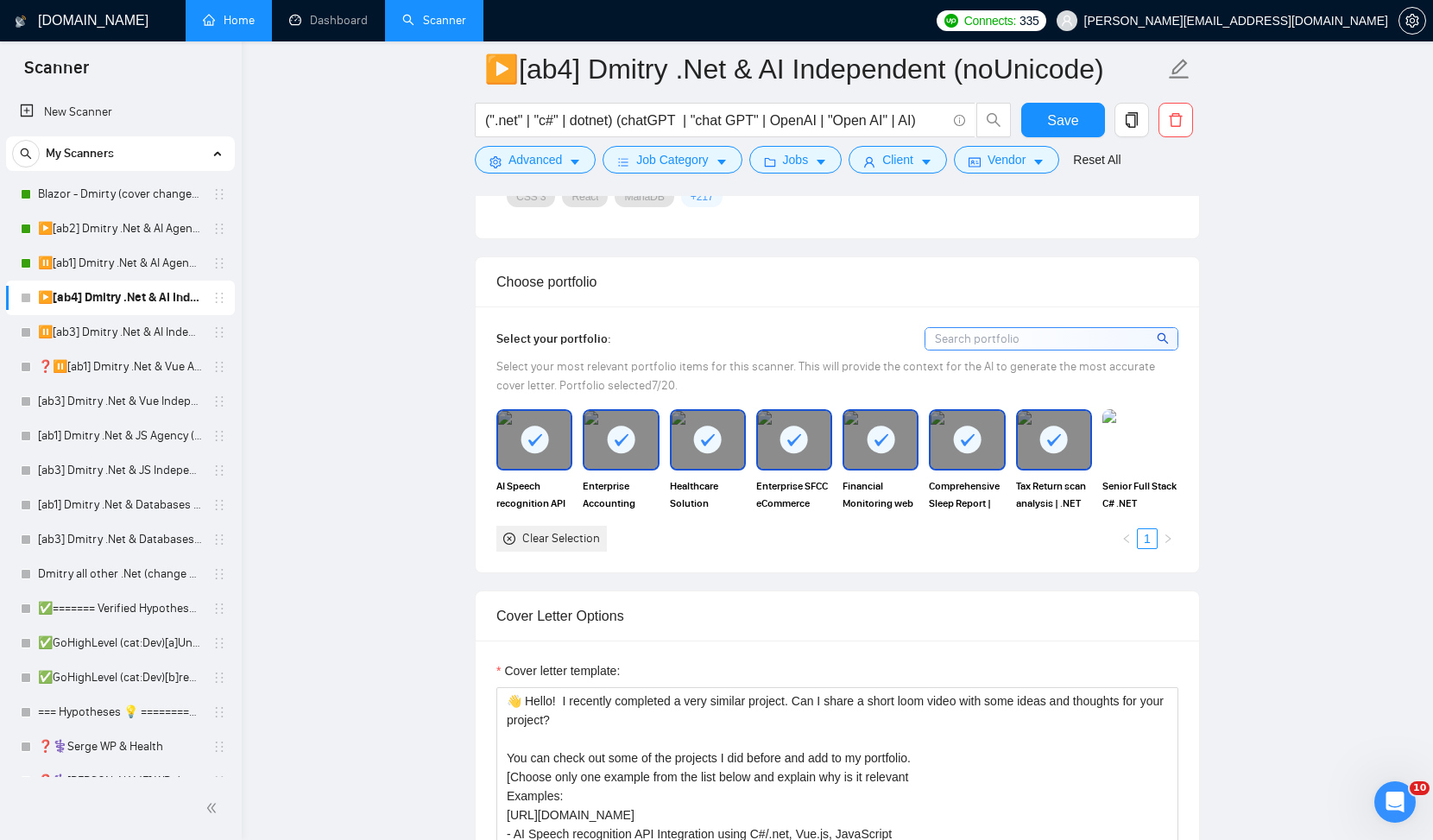
scroll to position [1313, 0]
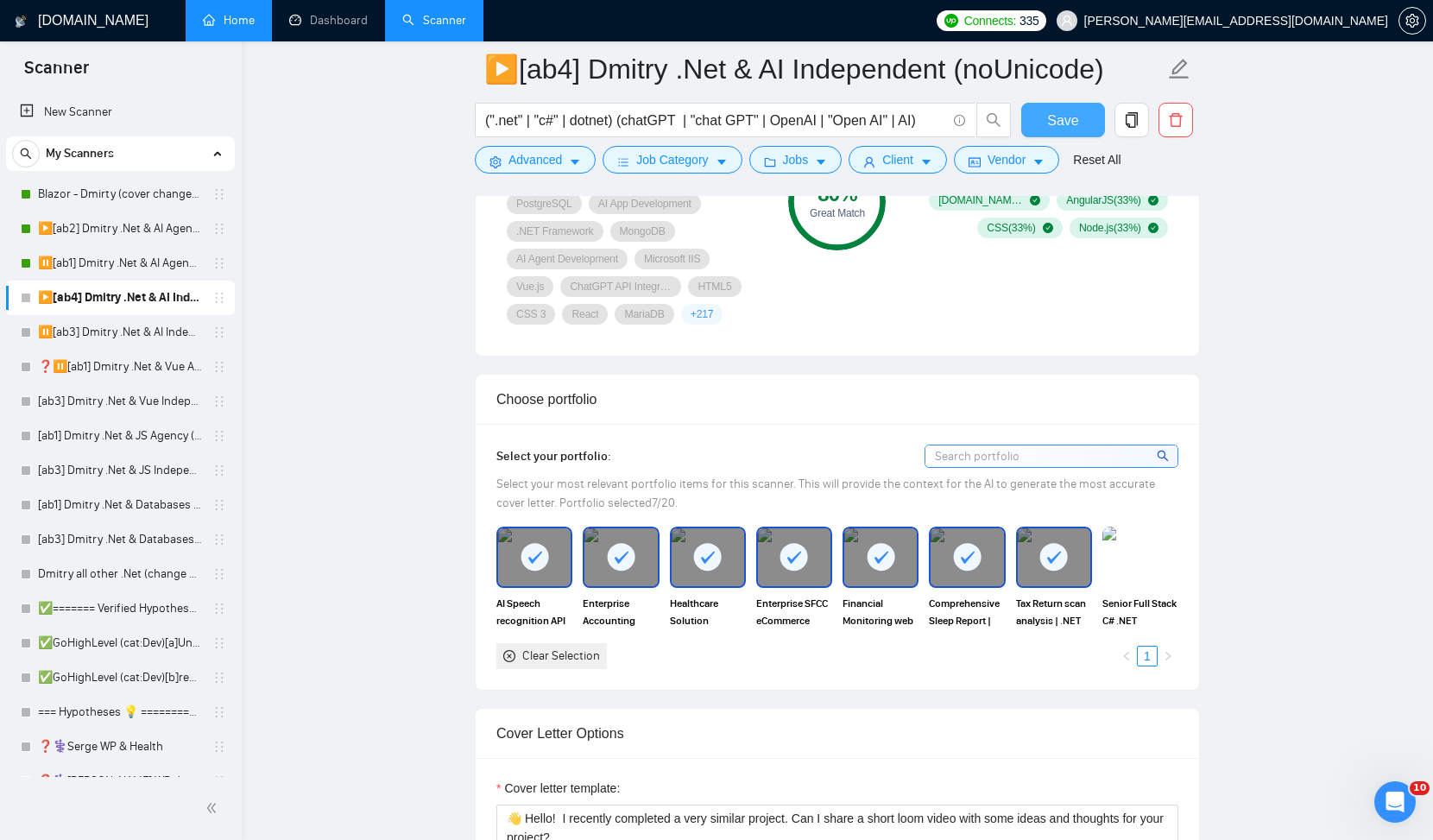
click at [1073, 108] on button "Save" at bounding box center [1063, 120] width 83 height 34
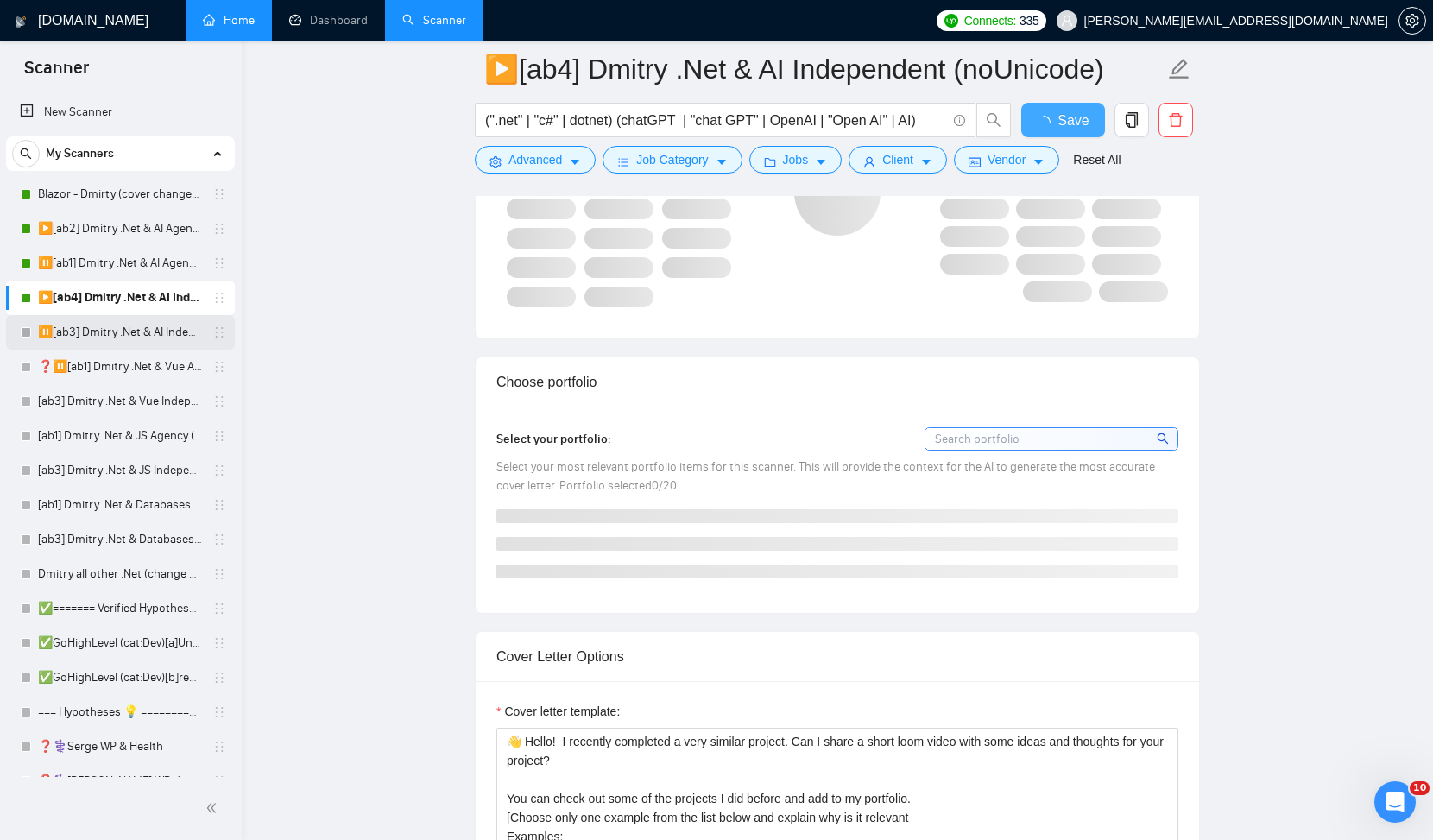
checkbox input "true"
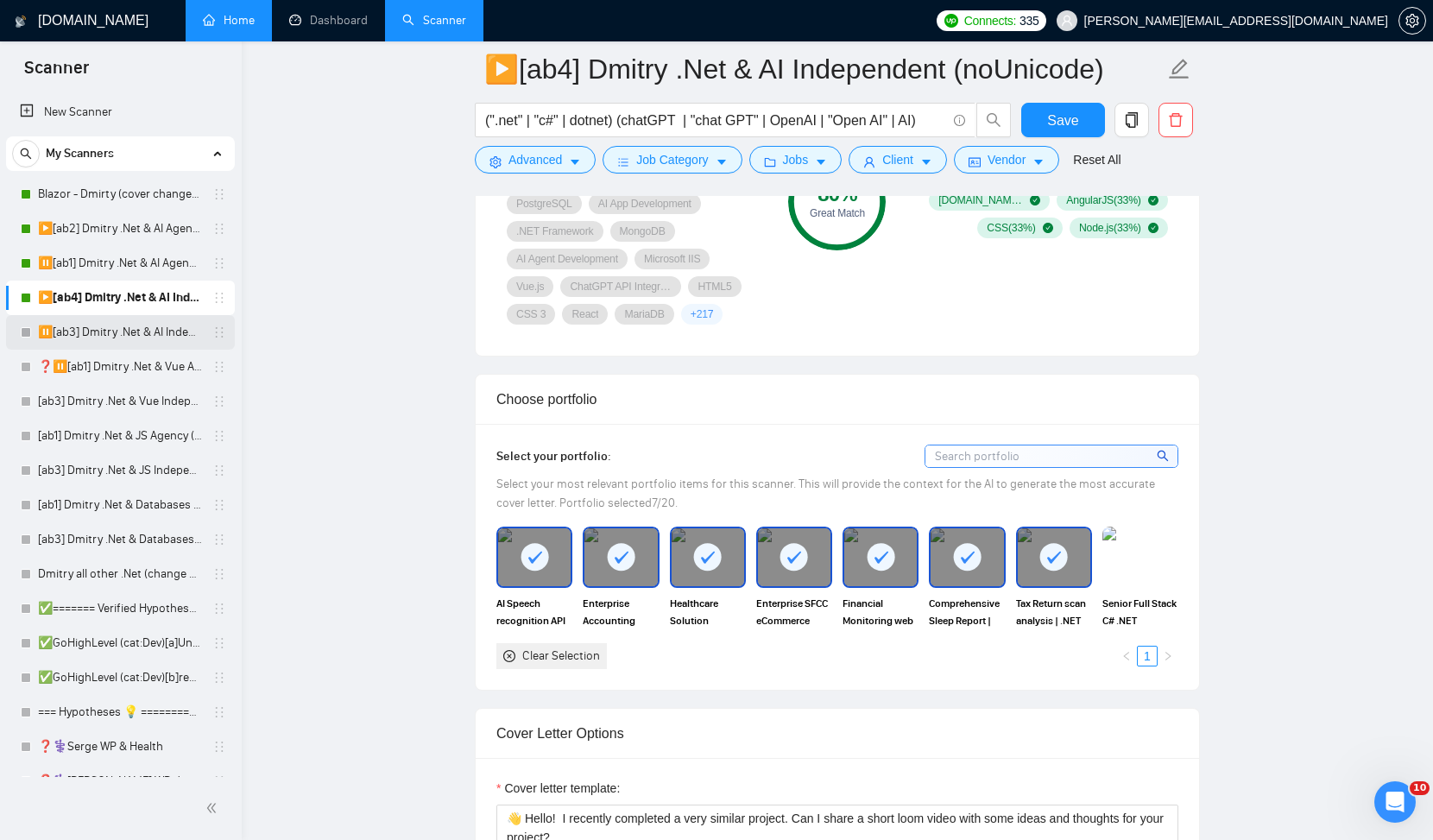
click at [135, 328] on link "⏸️[ab3] Dmitry .Net & AI Independent (Unicode)" at bounding box center [120, 333] width 164 height 34
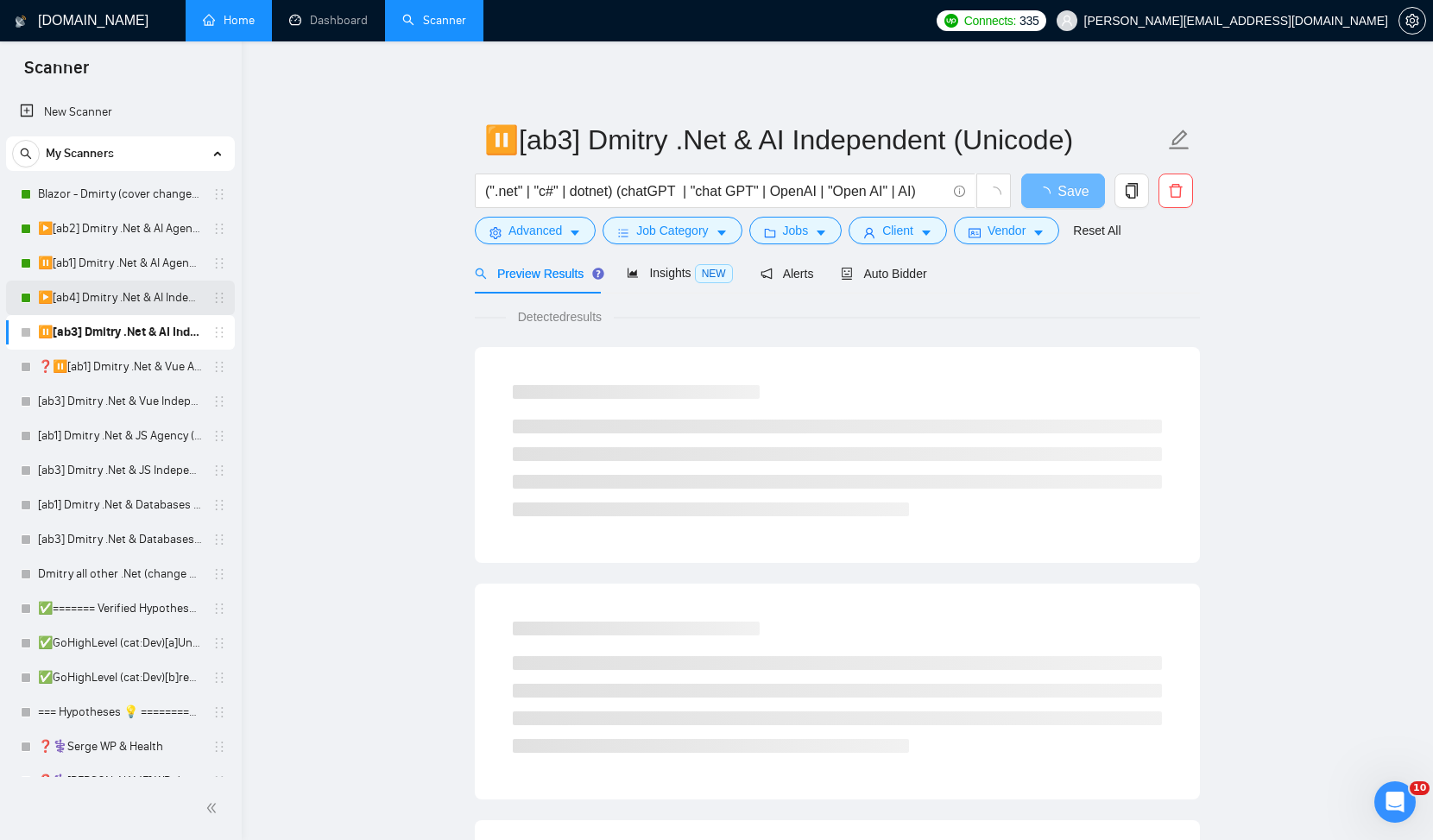
click at [124, 301] on link "▶️[ab4] Dmitry .Net & AI Independent (noUnicode)" at bounding box center [120, 298] width 164 height 34
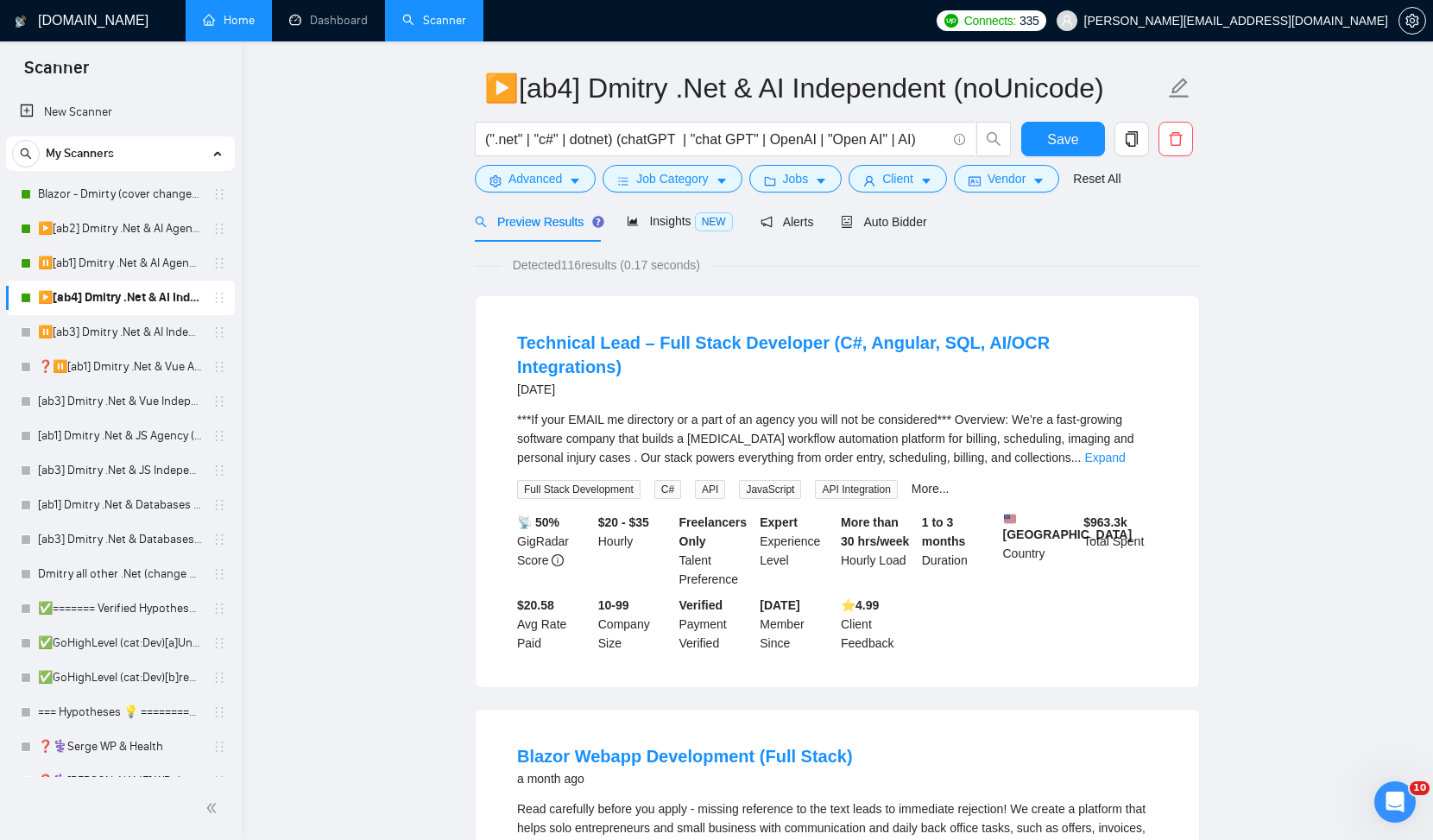
scroll to position [50, 0]
click at [905, 206] on div "Auto Bidder" at bounding box center [884, 223] width 85 height 41
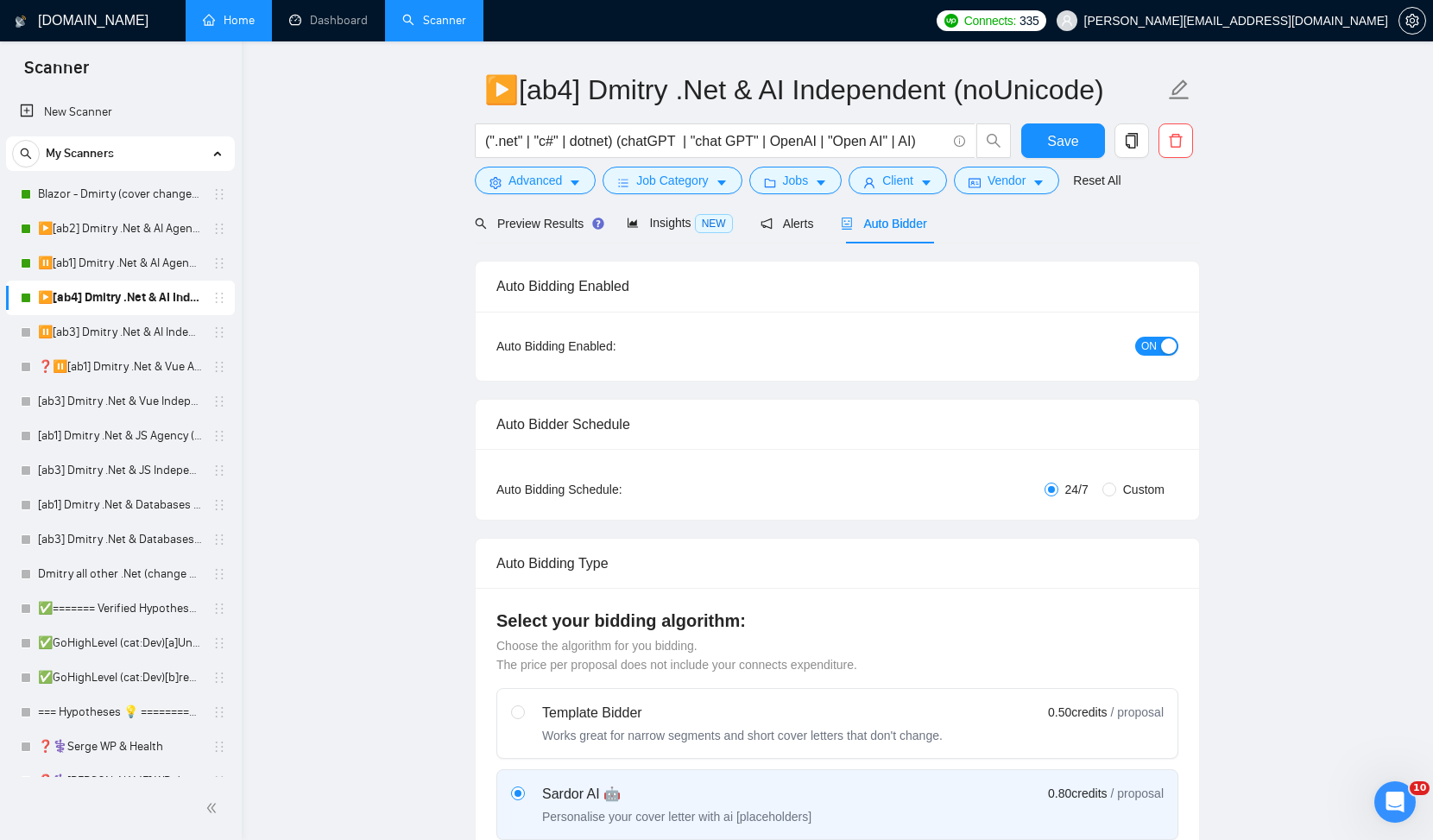
checkbox input "true"
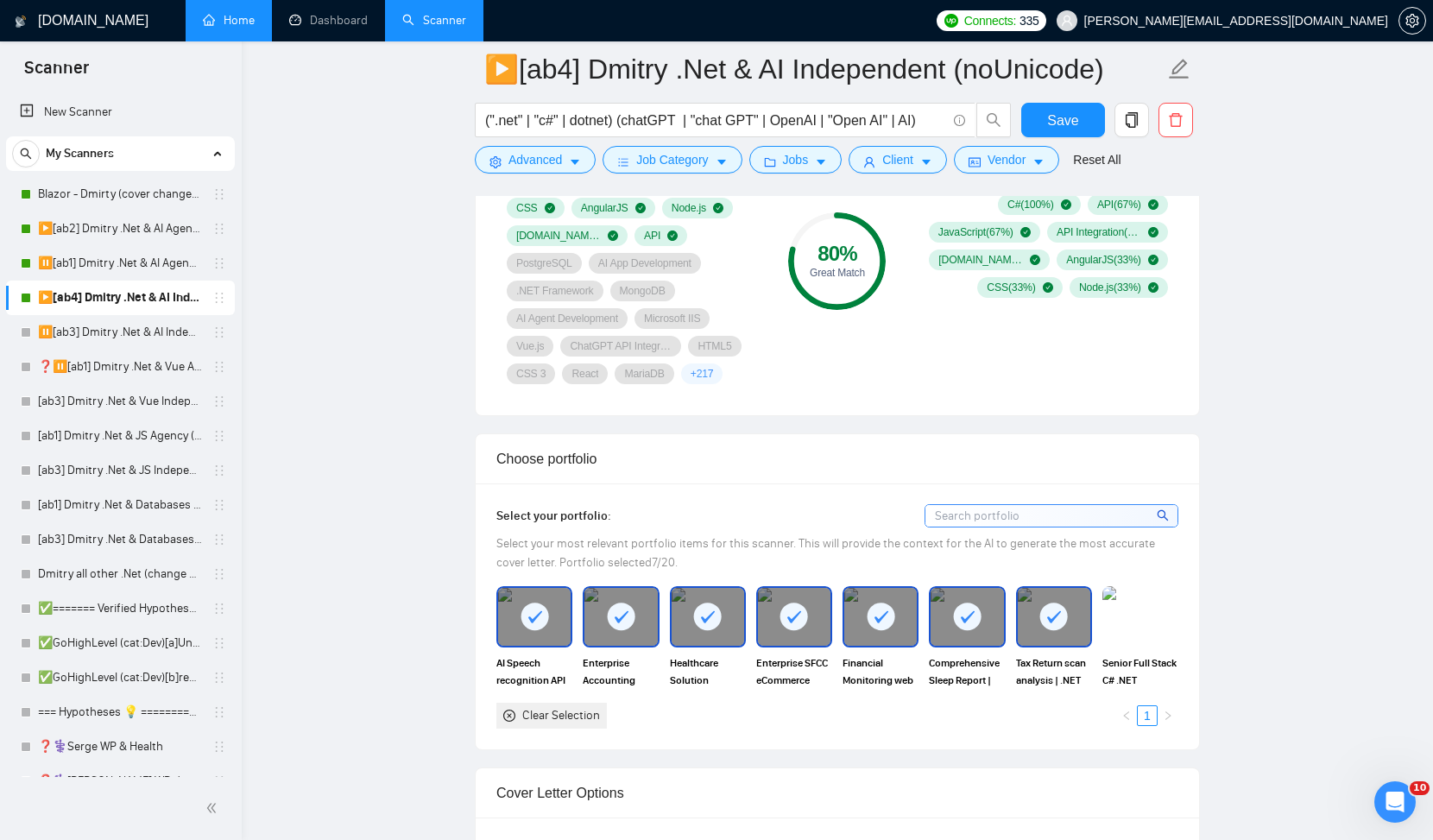
scroll to position [1298, 0]
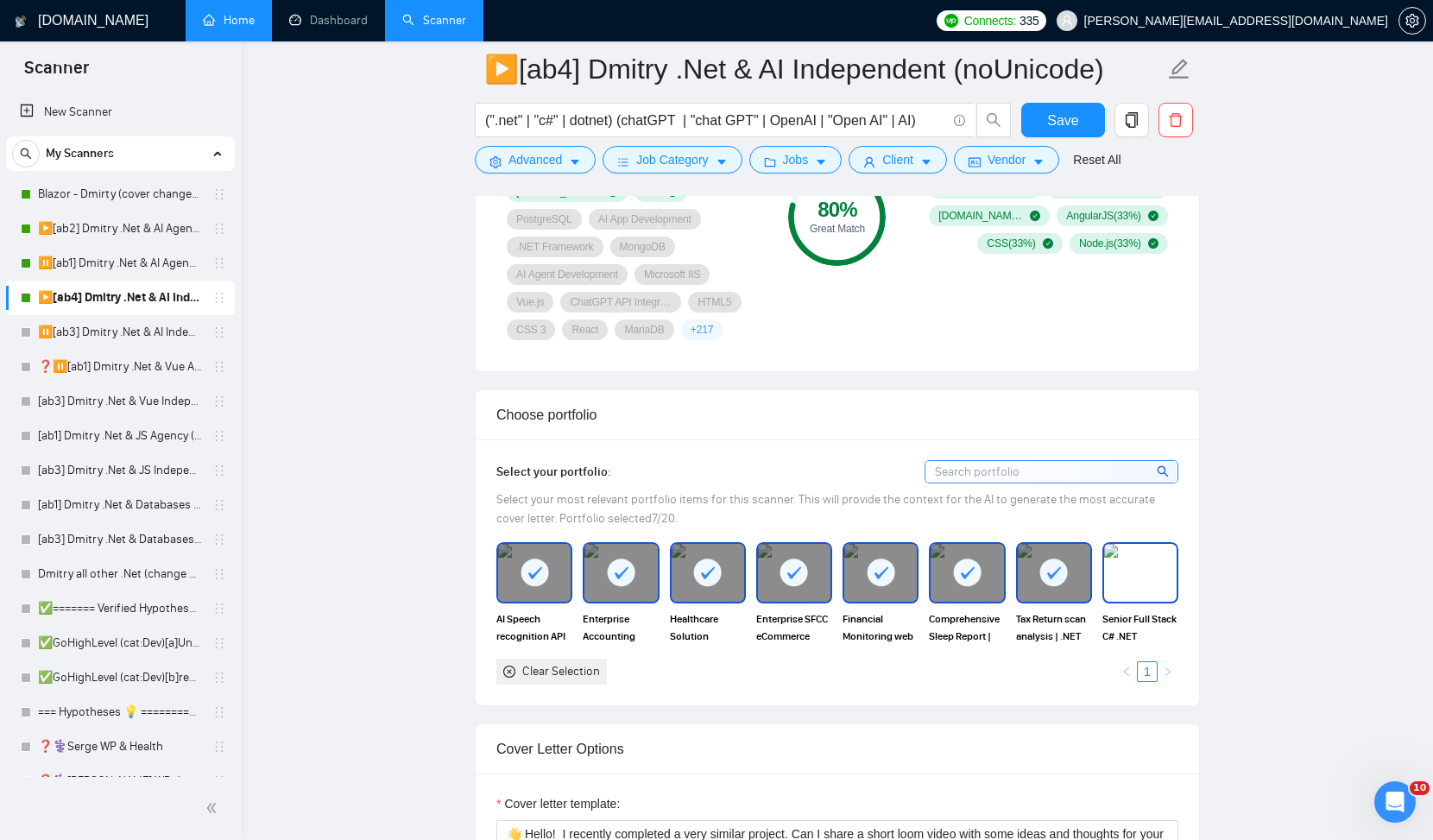
click at [1140, 582] on img at bounding box center [1140, 572] width 73 height 57
click at [150, 271] on link "⏸️[ab1] Dmitry .Net & AI Agency "finally"" at bounding box center [120, 264] width 164 height 34
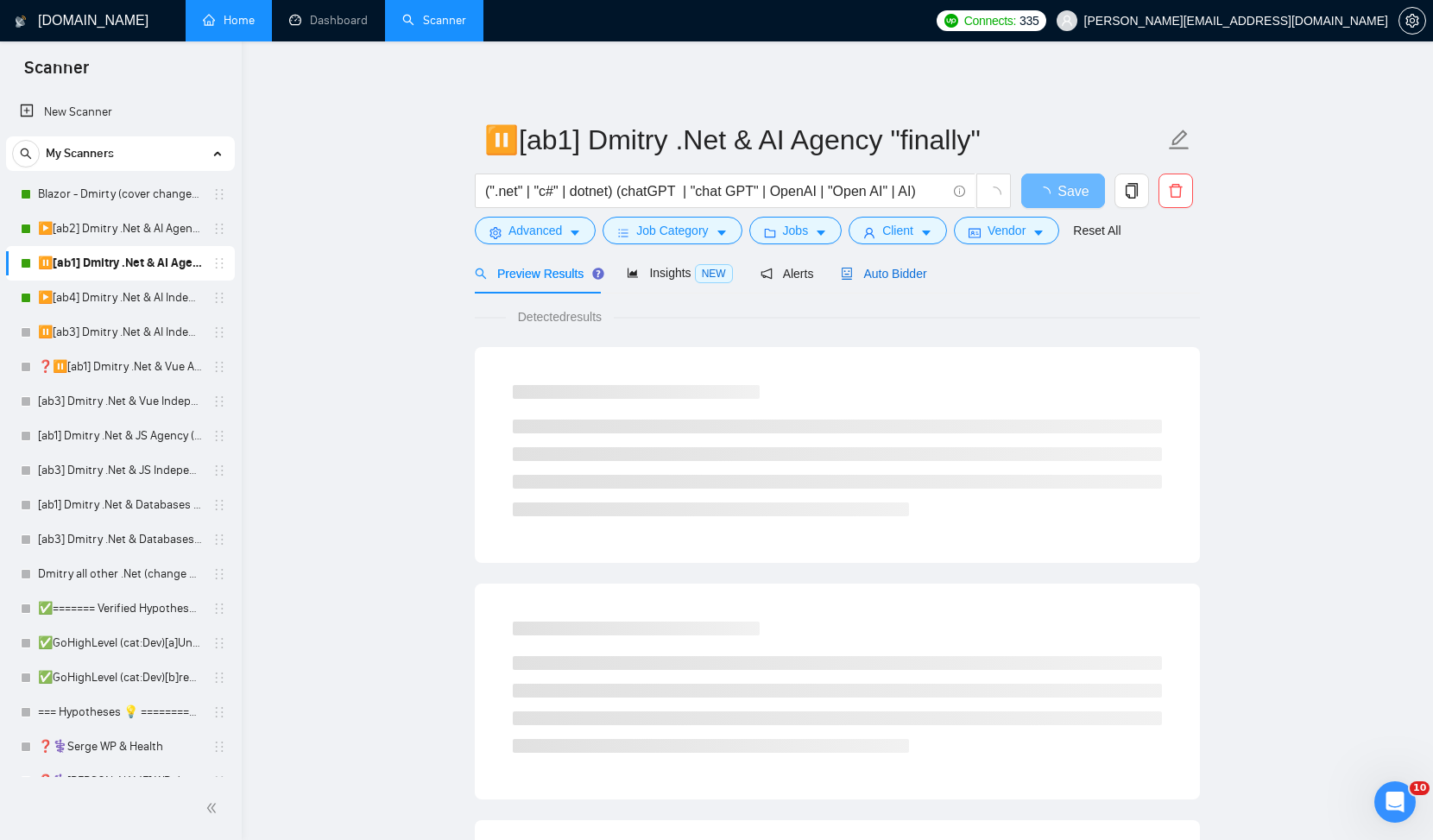
click at [906, 276] on span "Auto Bidder" at bounding box center [884, 273] width 85 height 14
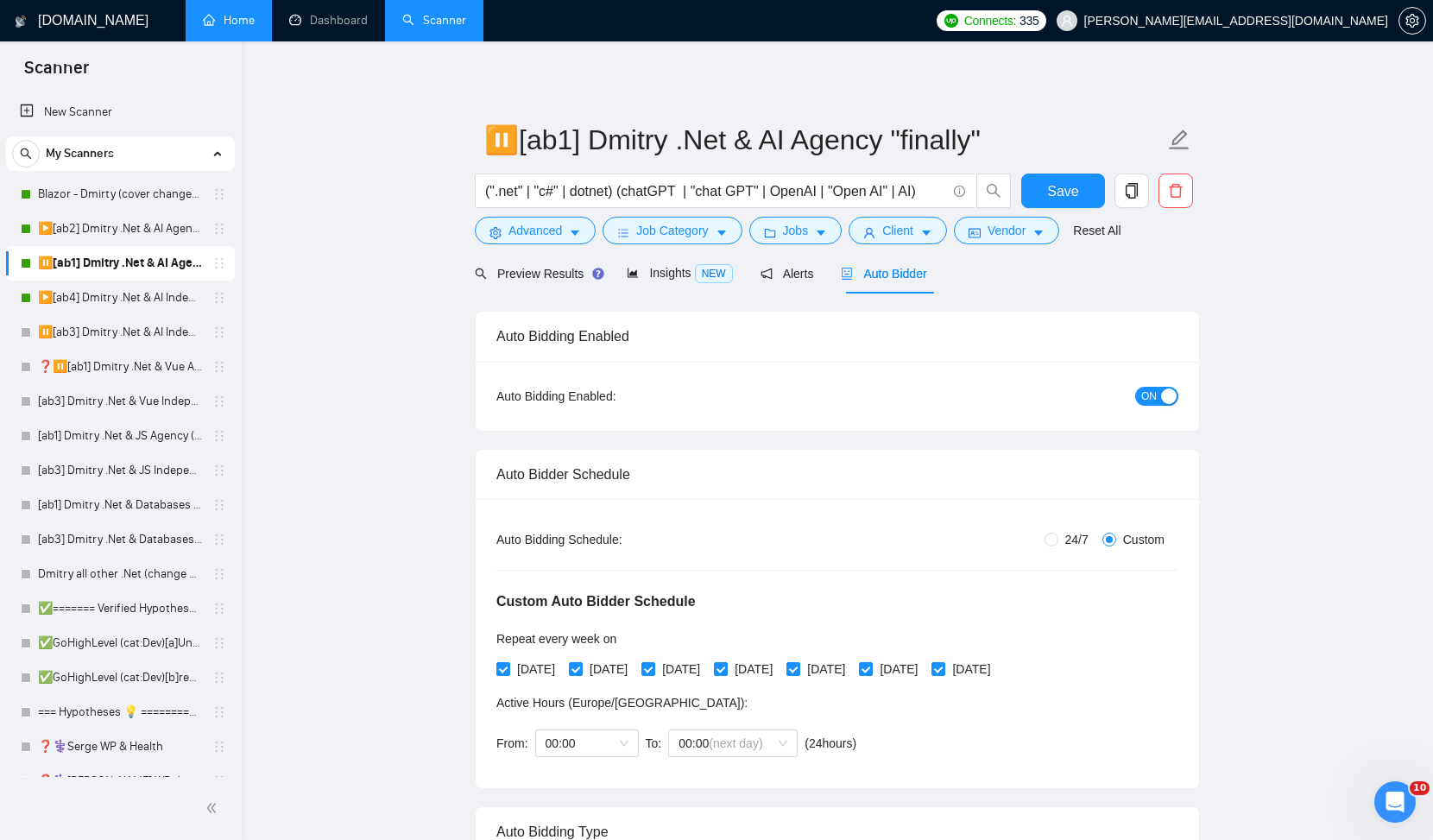
radio input "false"
radio input "true"
checkbox input "true"
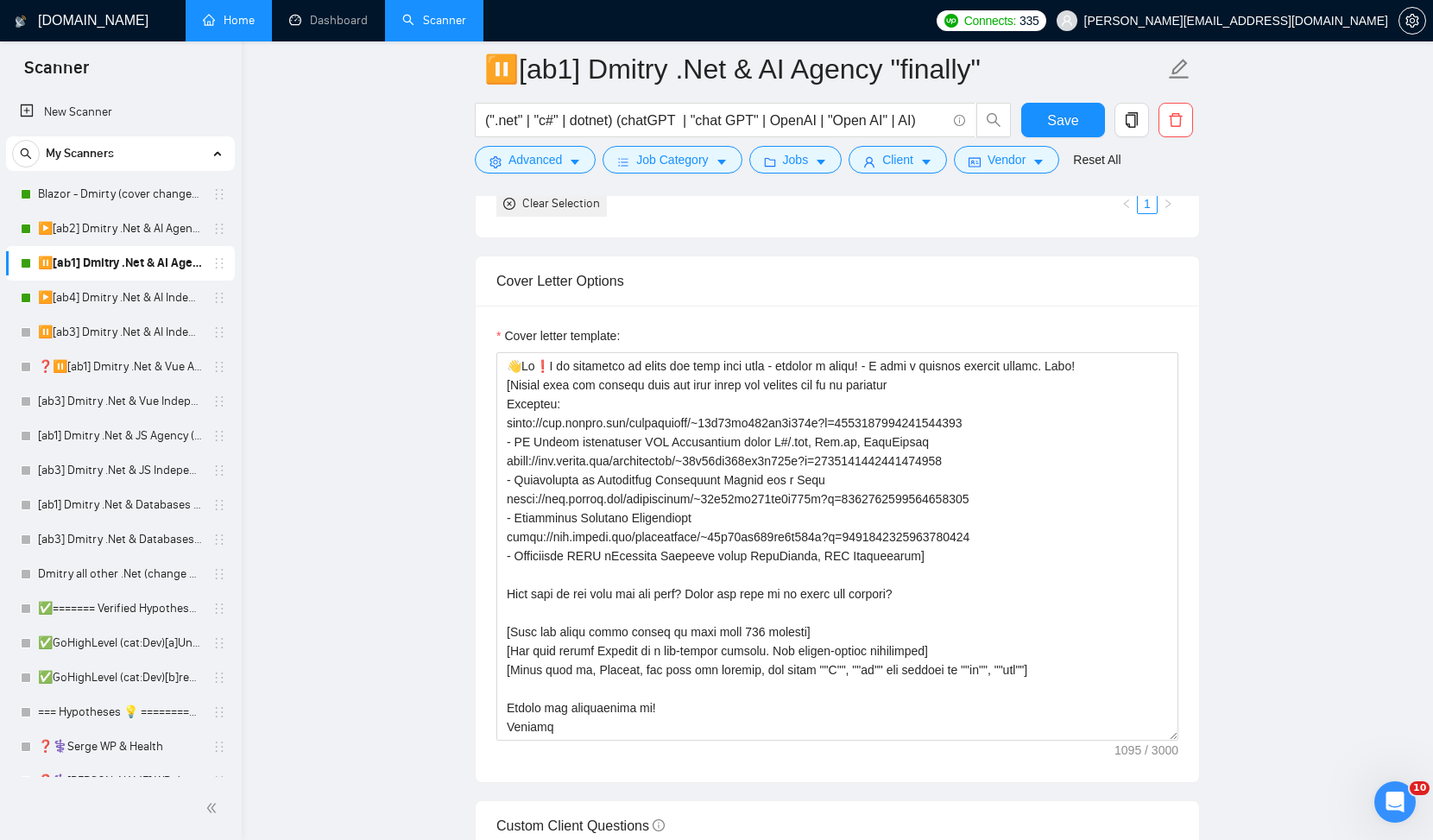
scroll to position [1762, 0]
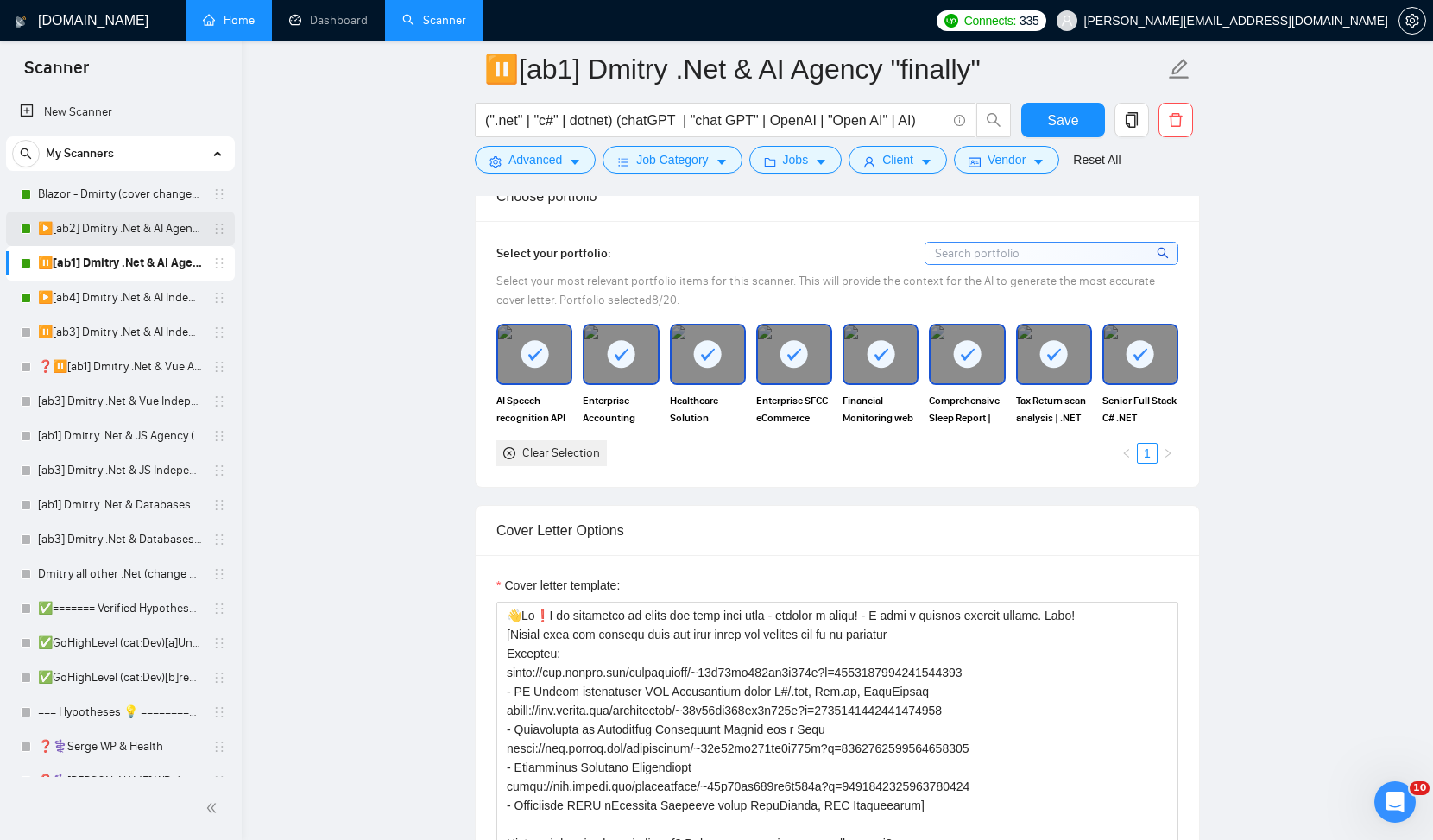
click at [140, 222] on link "▶️[ab2] Dmitry .Net & AI Agency "loom"" at bounding box center [120, 228] width 164 height 34
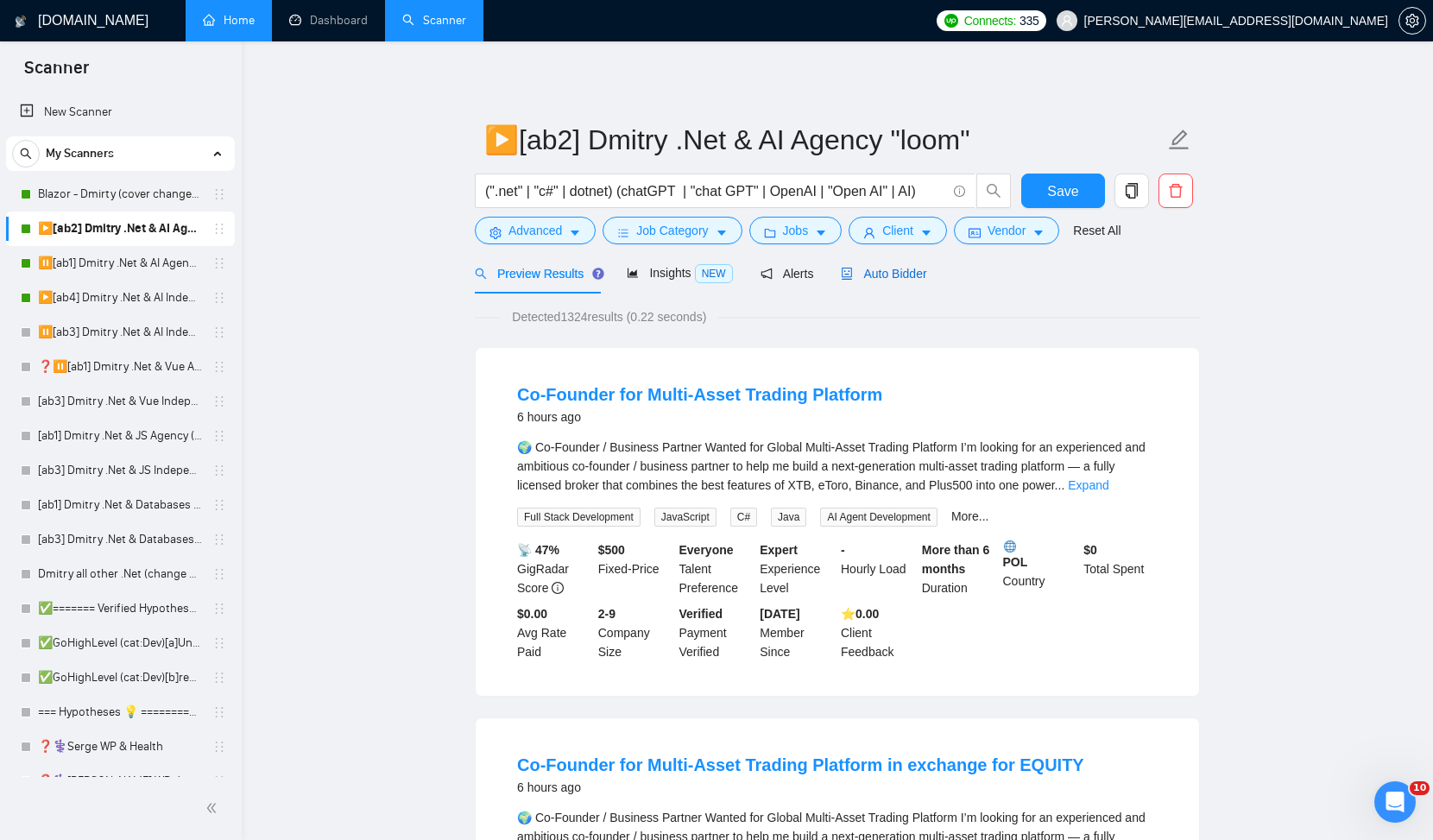
click at [896, 282] on div "Auto Bidder" at bounding box center [884, 274] width 85 height 19
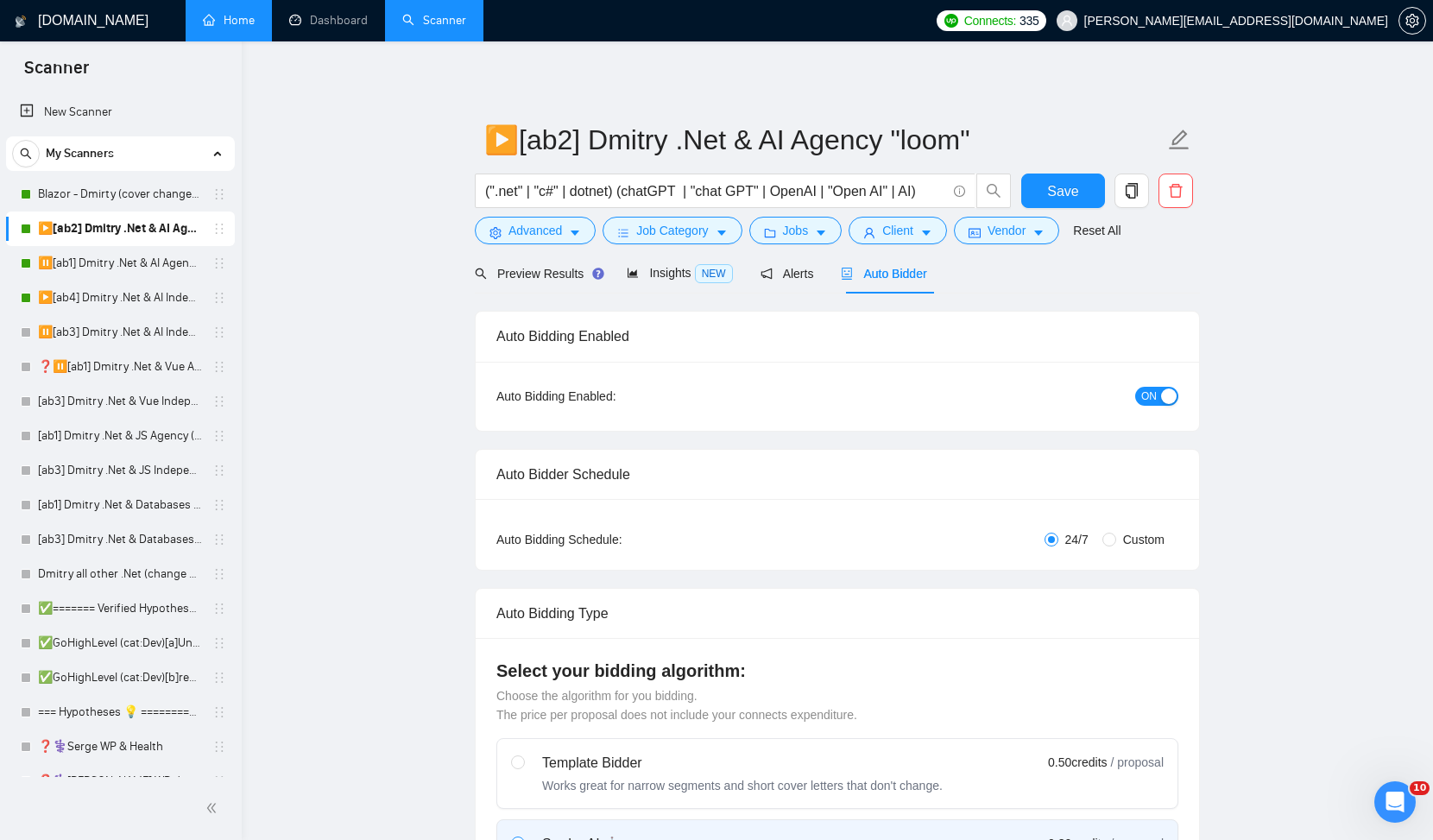
checkbox input "true"
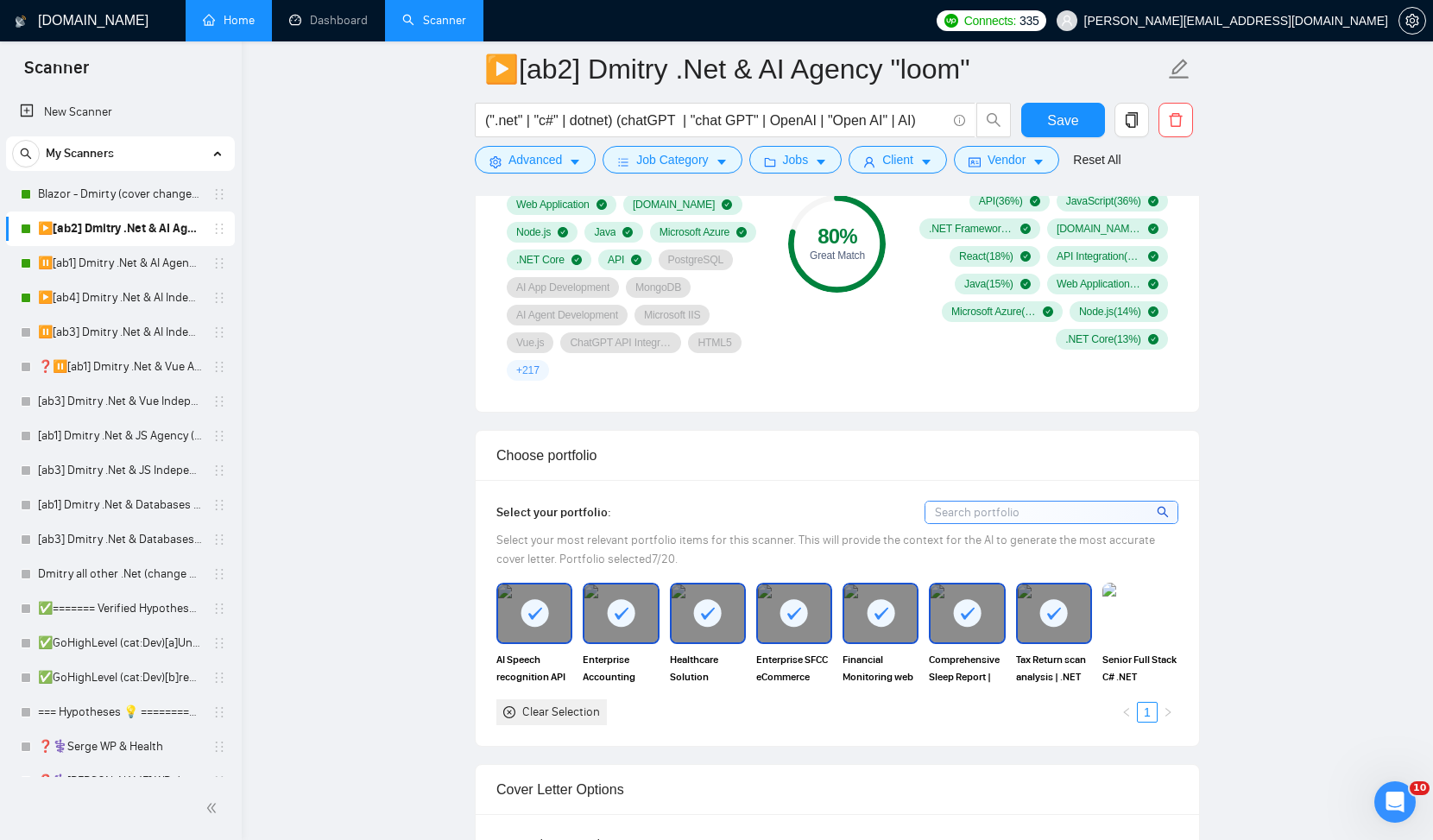
scroll to position [1377, 0]
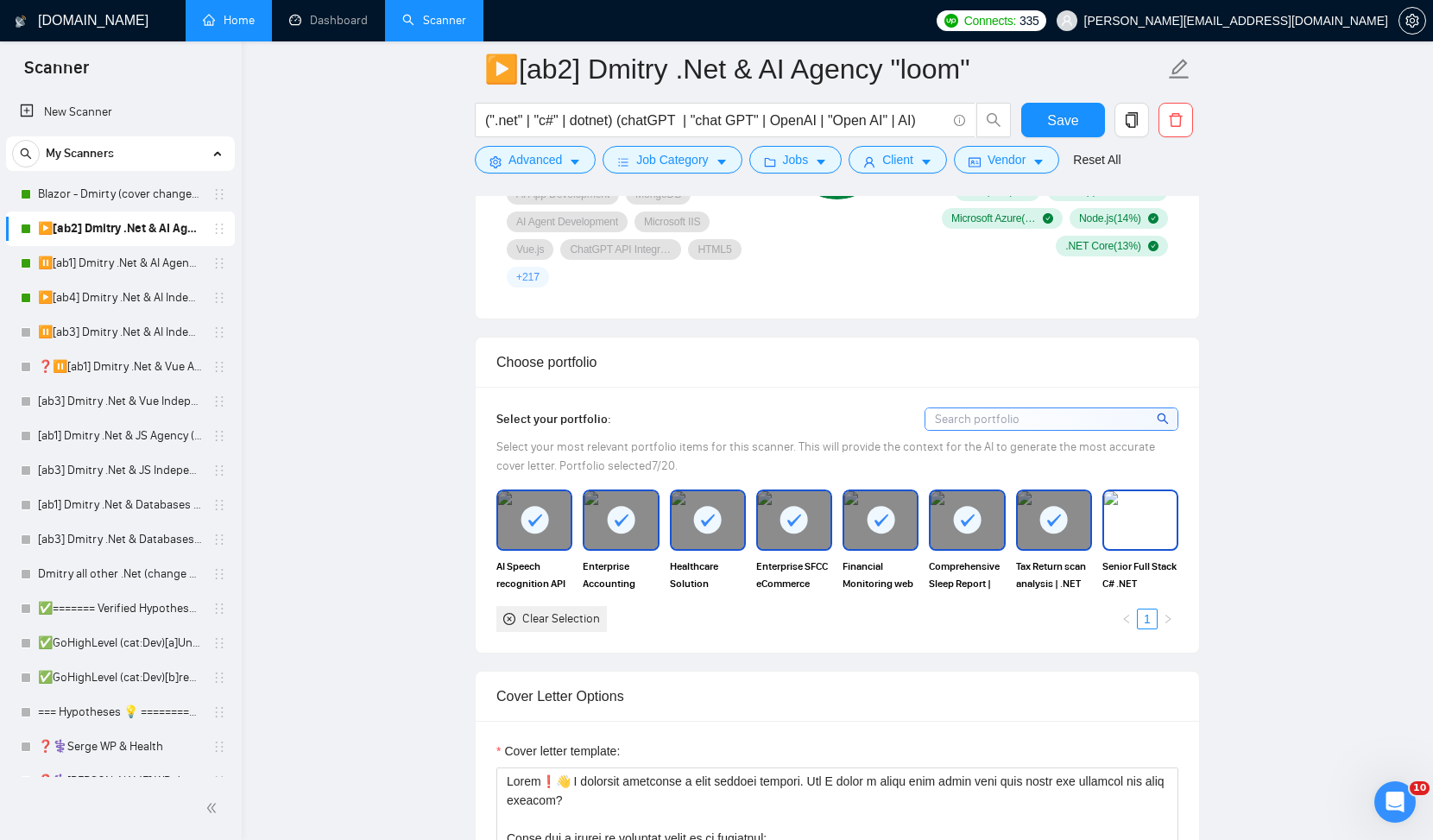
click at [1132, 548] on img at bounding box center [1140, 519] width 73 height 57
click at [1071, 117] on span "Save" at bounding box center [1063, 121] width 31 height 22
click at [119, 189] on link "Blazor - Dmirty (cover changed 25.03)" at bounding box center [120, 194] width 164 height 34
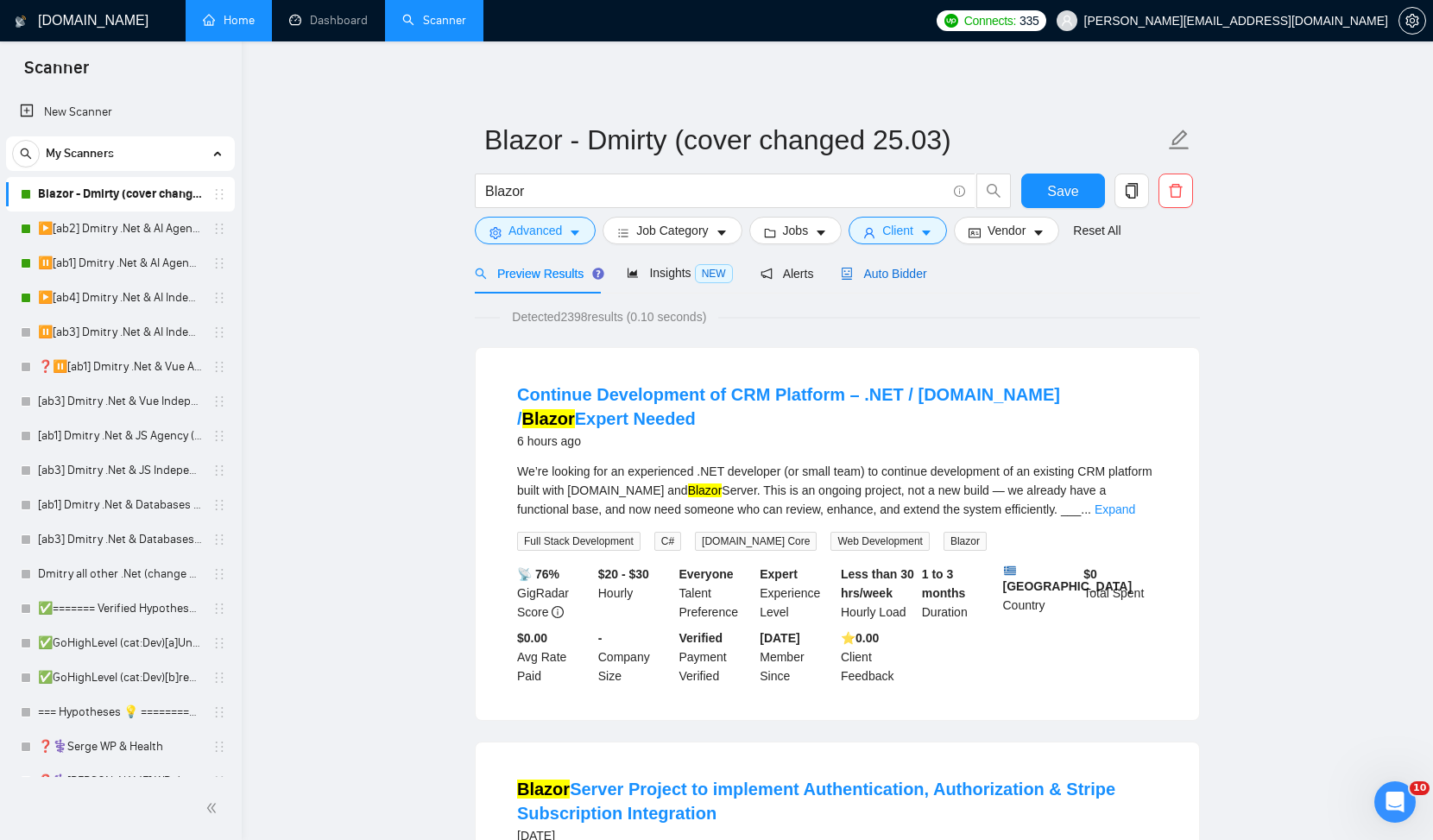
click at [887, 271] on span "Auto Bidder" at bounding box center [884, 273] width 85 height 14
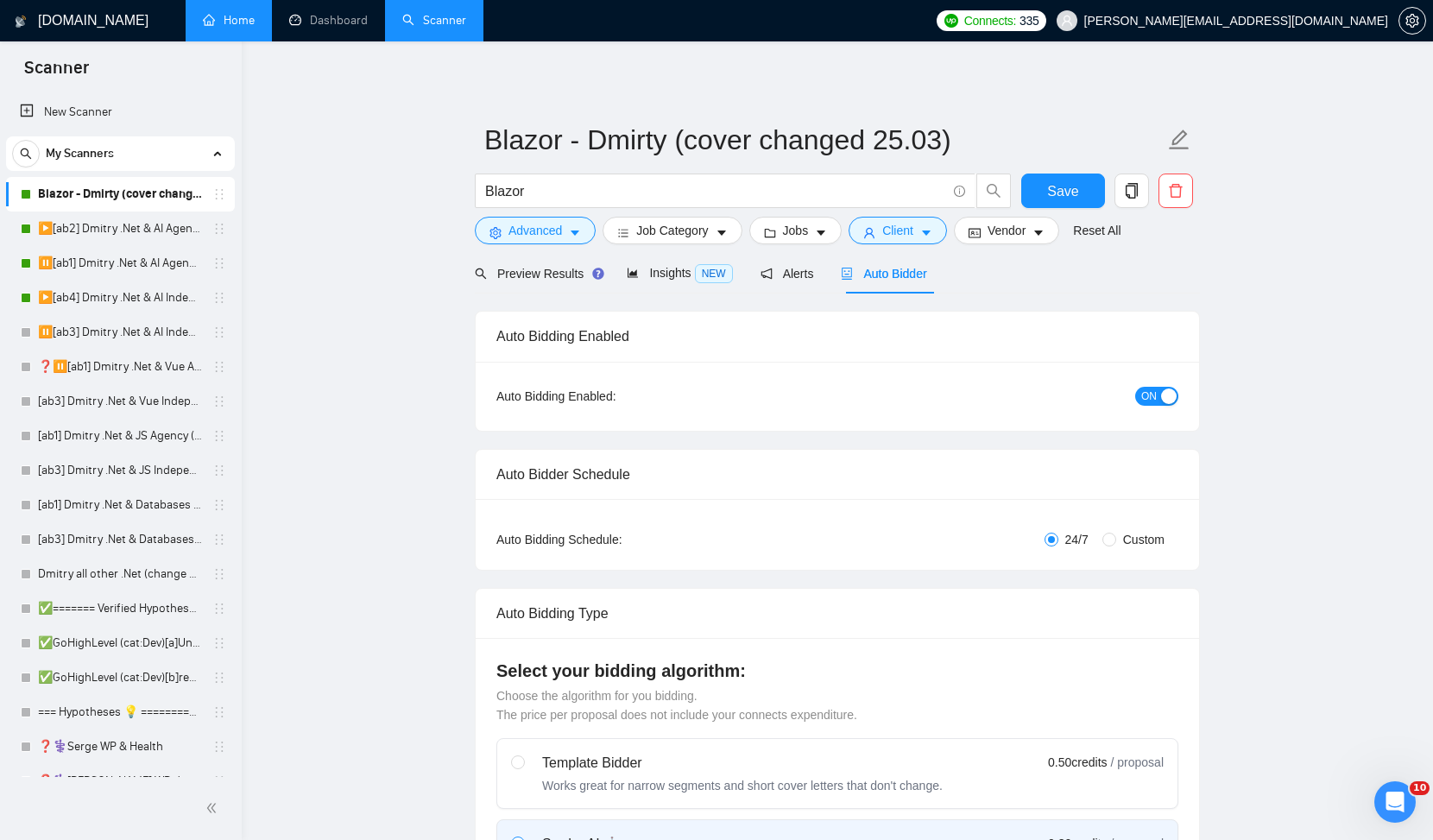
checkbox input "true"
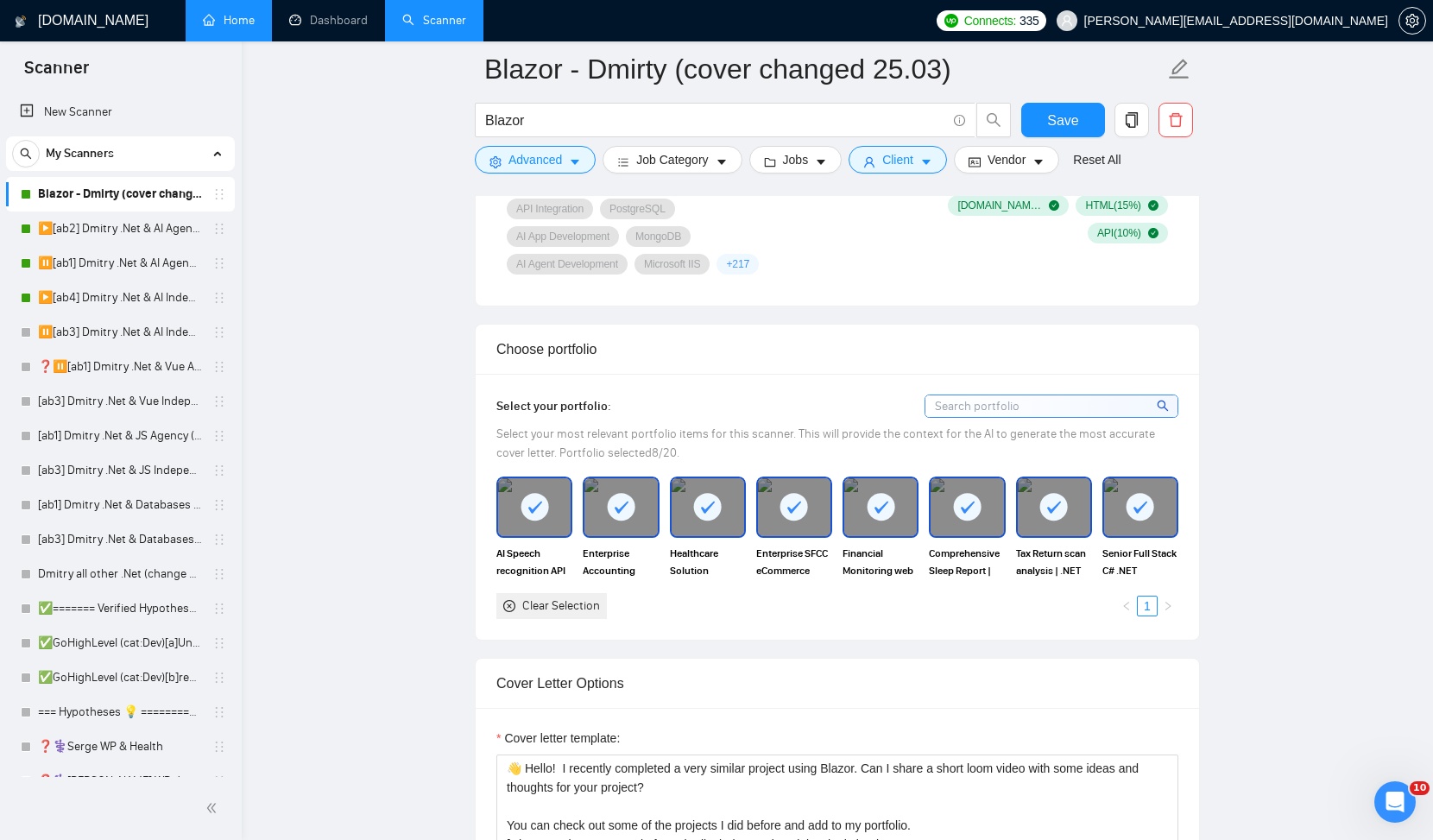
scroll to position [1408, 0]
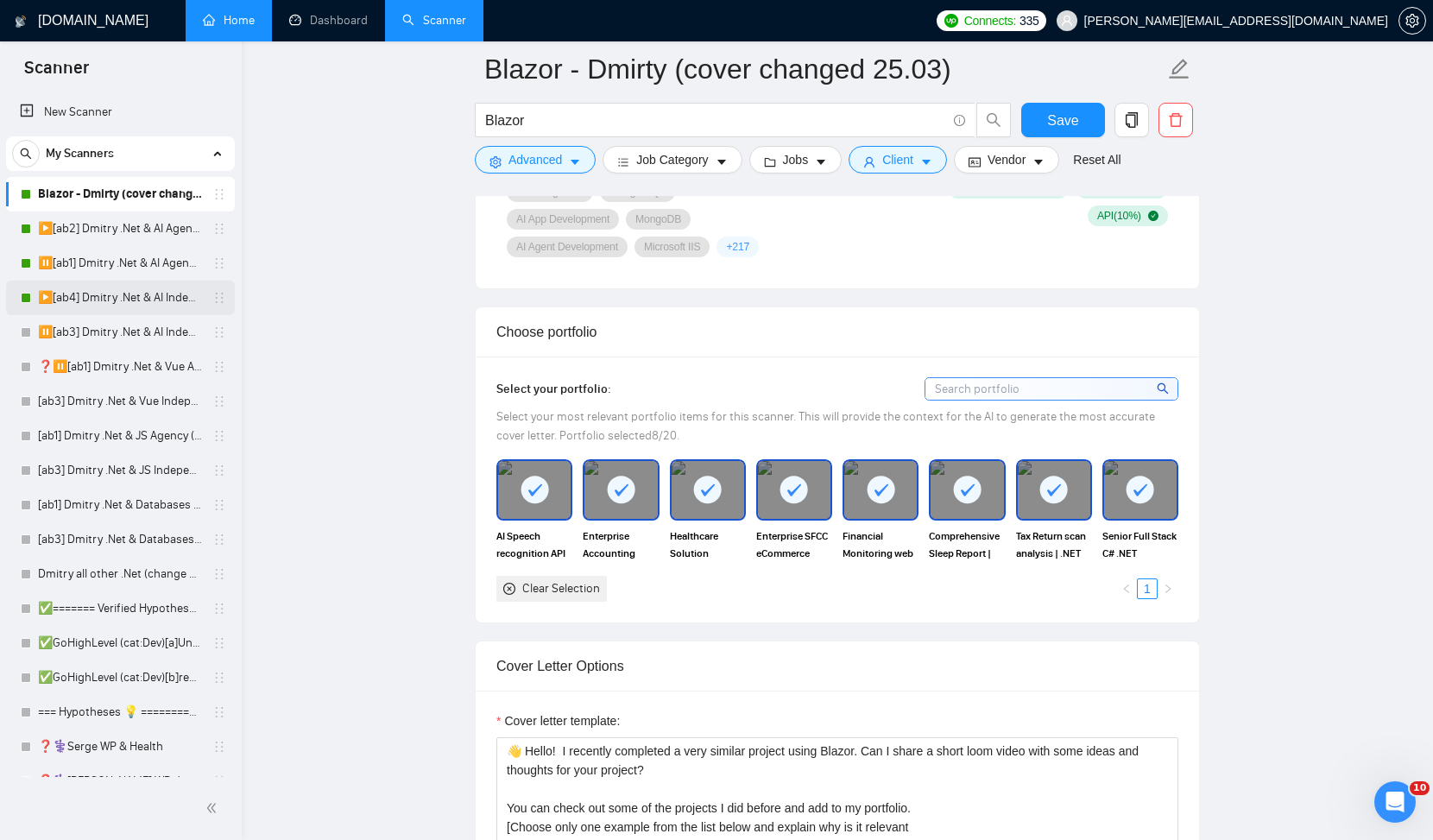
click at [129, 305] on link "▶️[ab4] Dmitry .Net & AI Independent (noUnicode)" at bounding box center [120, 298] width 164 height 34
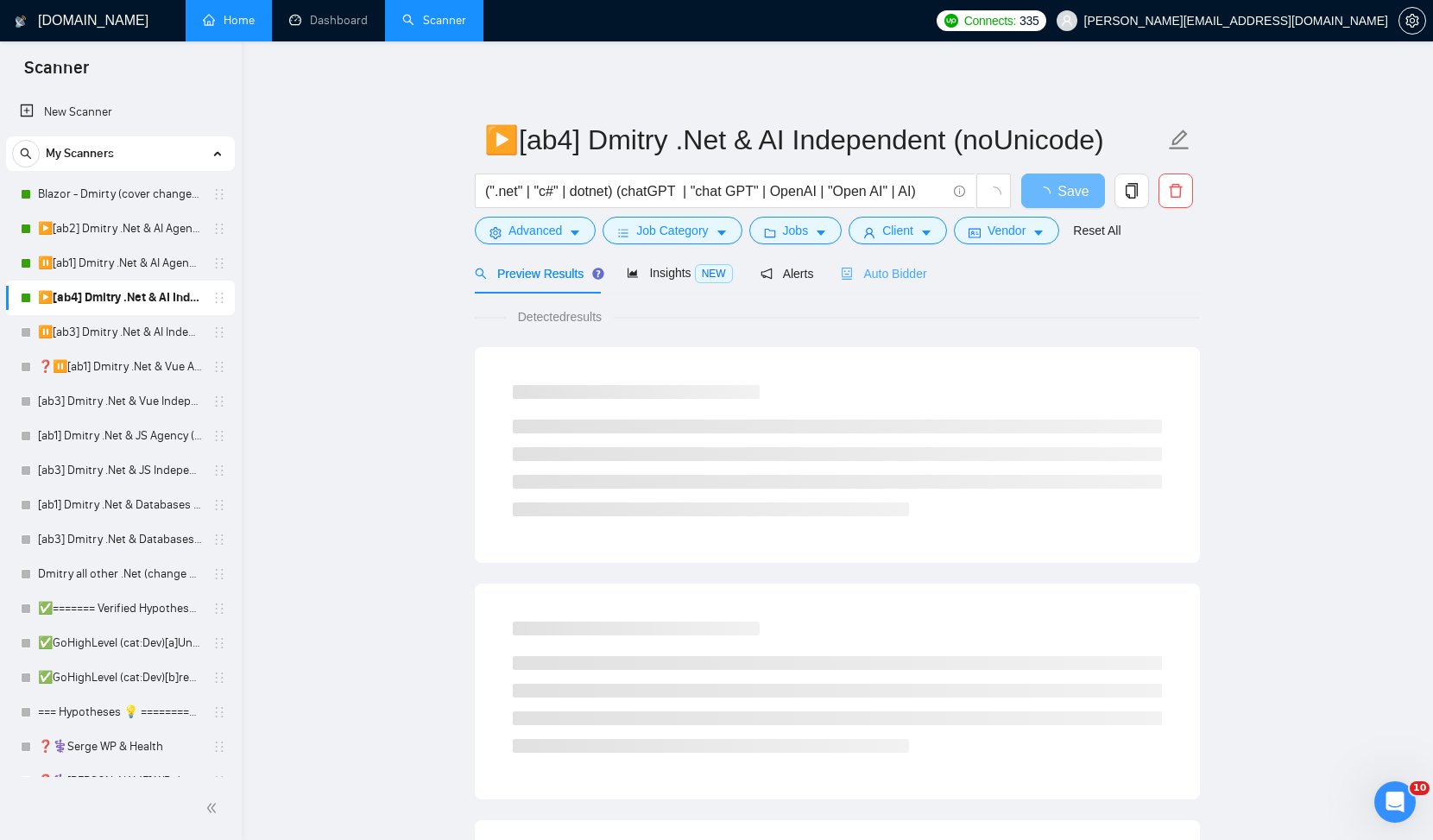
click at [897, 285] on div "Auto Bidder" at bounding box center [884, 273] width 85 height 41
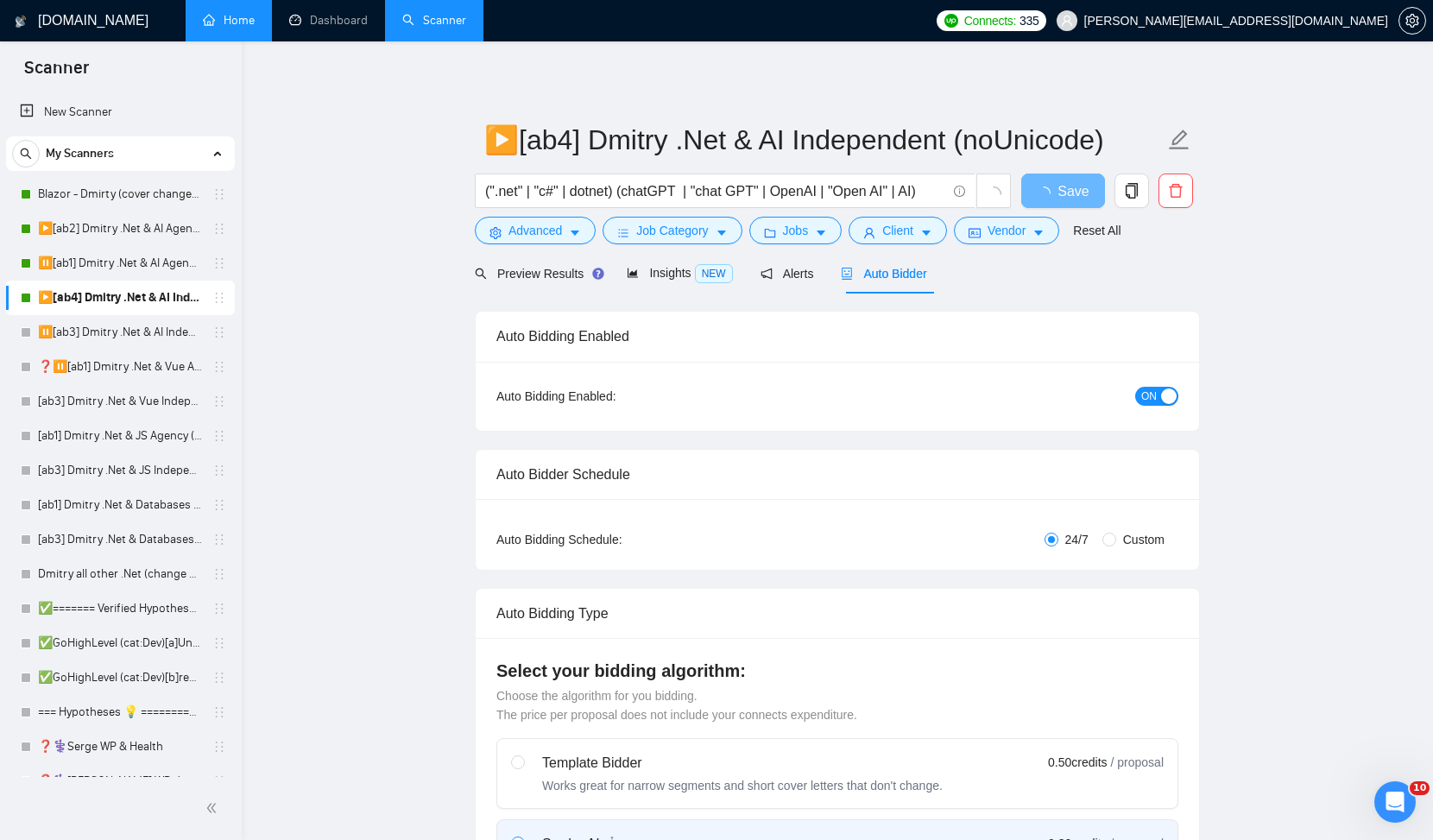
checkbox input "true"
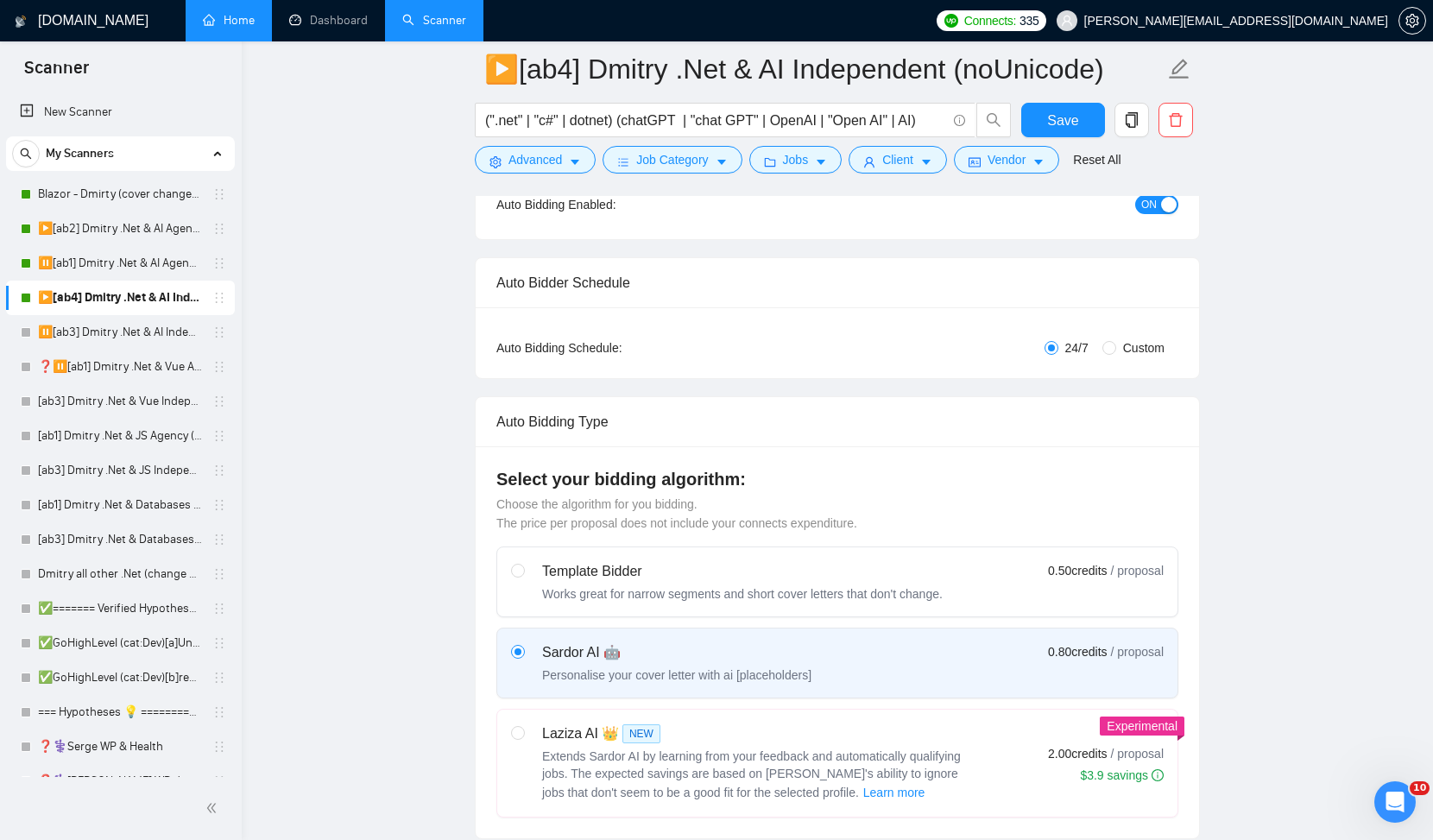
scroll to position [1492, 0]
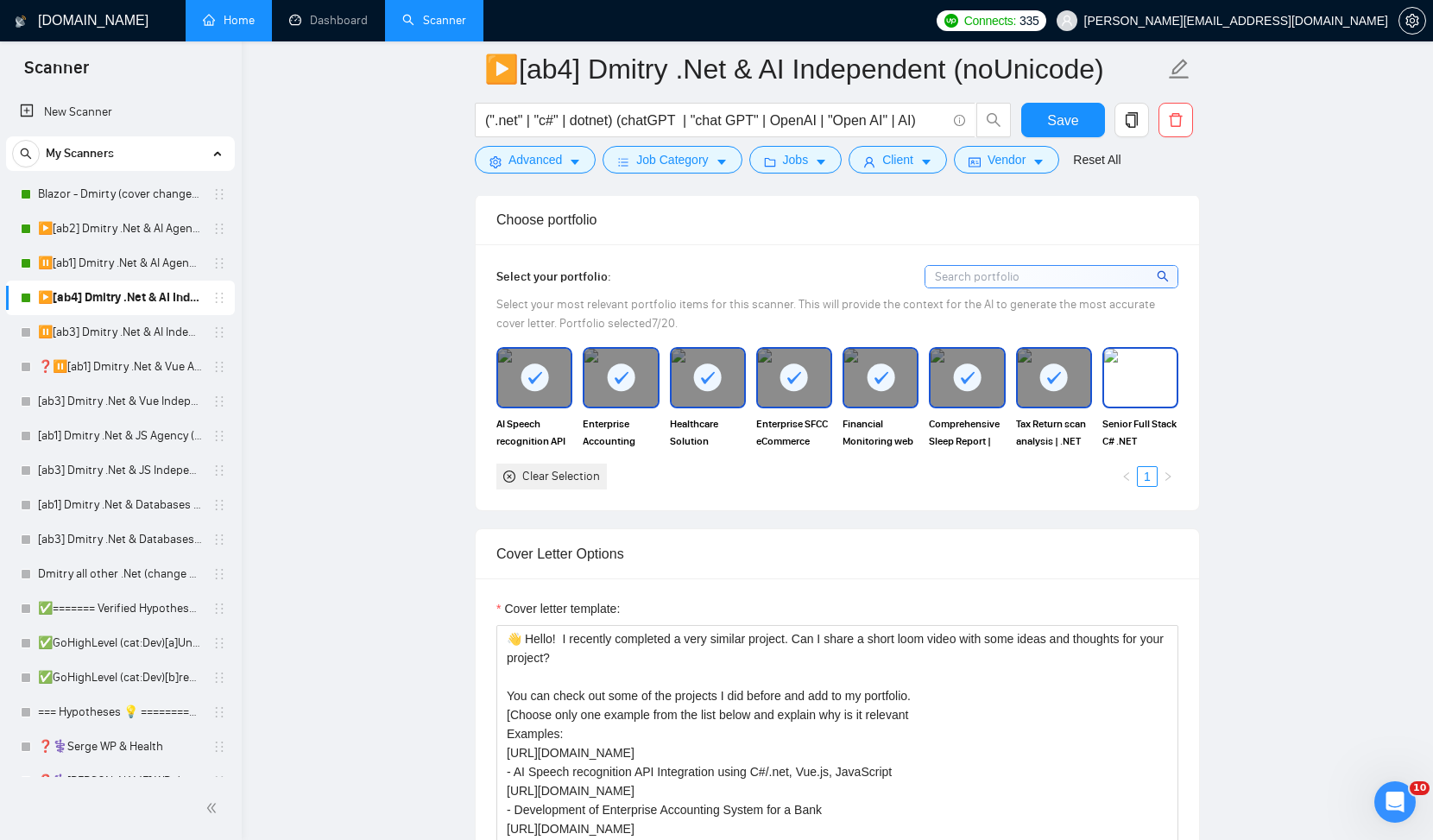
click at [1138, 371] on img at bounding box center [1140, 377] width 73 height 57
click at [1060, 125] on span "Save" at bounding box center [1063, 121] width 31 height 22
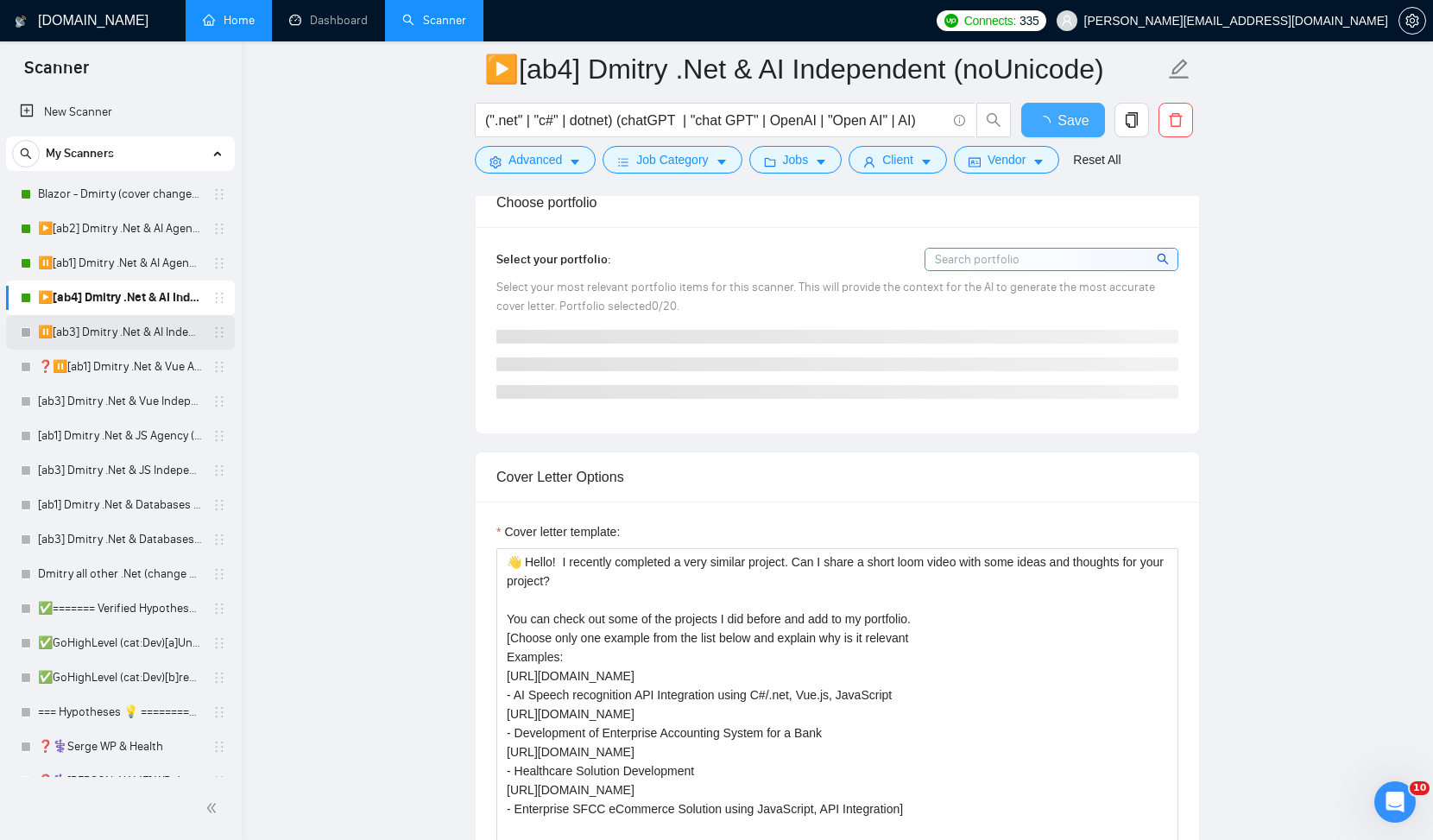
checkbox input "true"
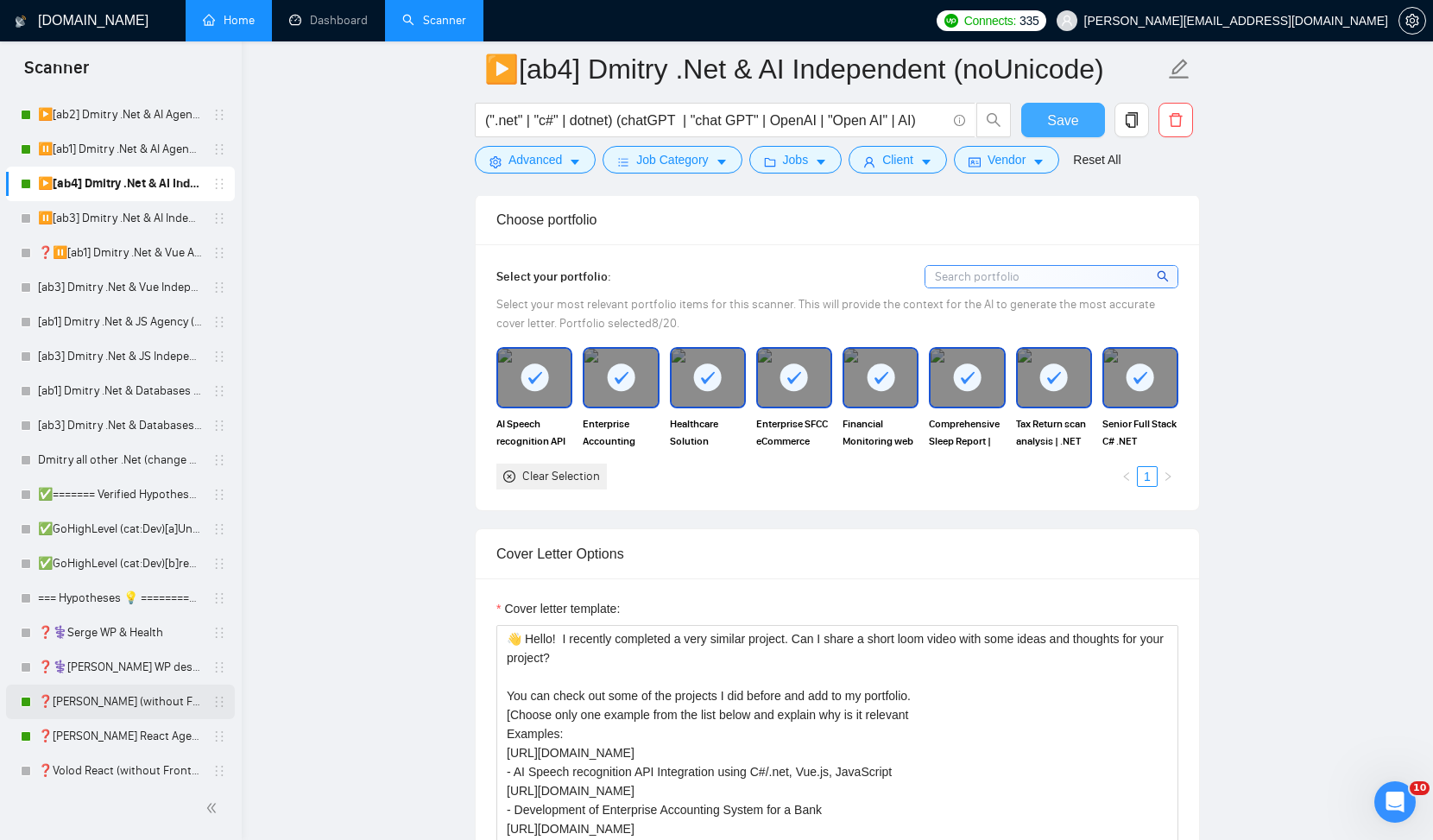
scroll to position [0, 0]
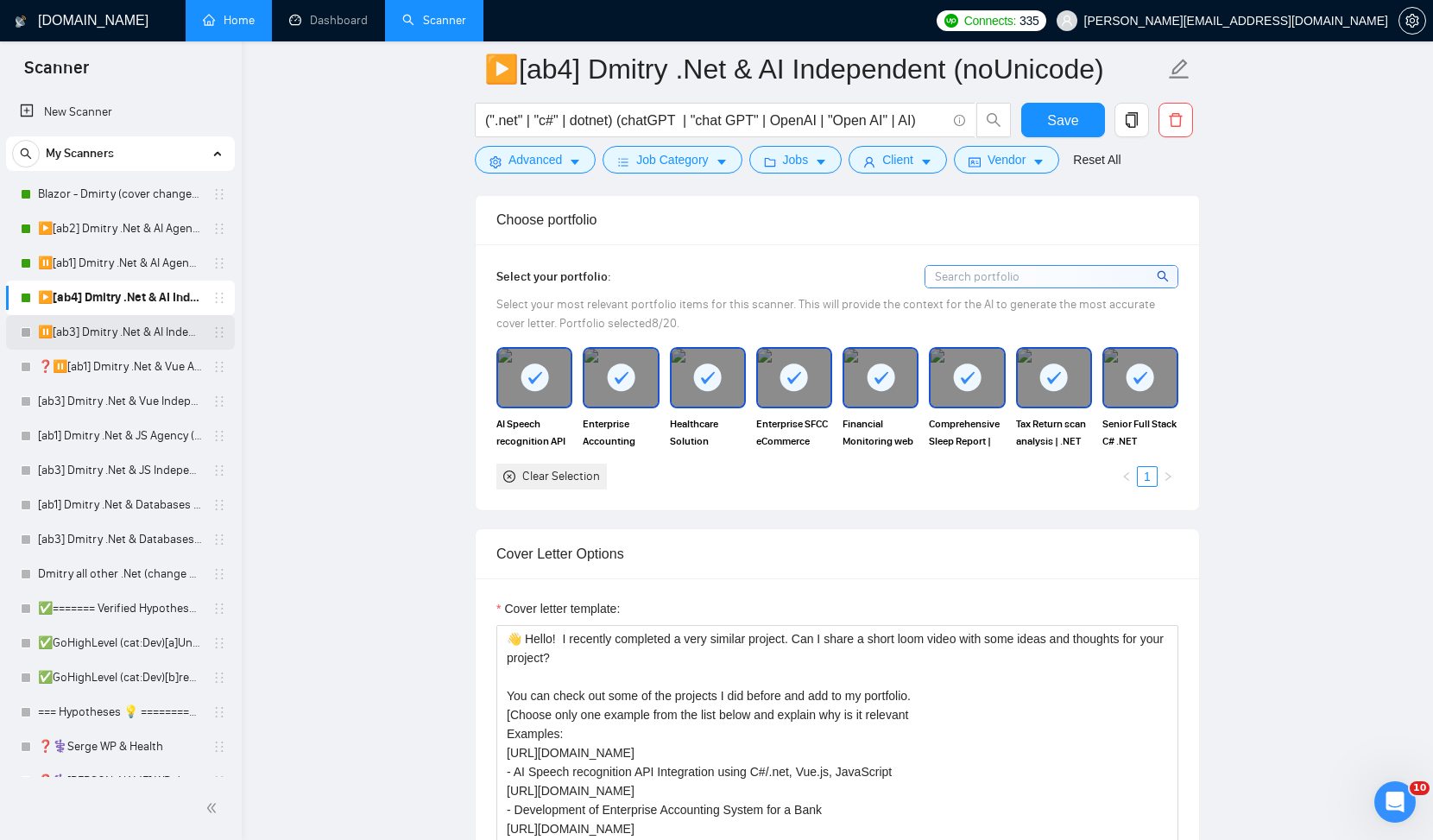
click at [129, 337] on link "⏸️[ab3] Dmitry .Net & AI Independent (Unicode)" at bounding box center [120, 333] width 164 height 34
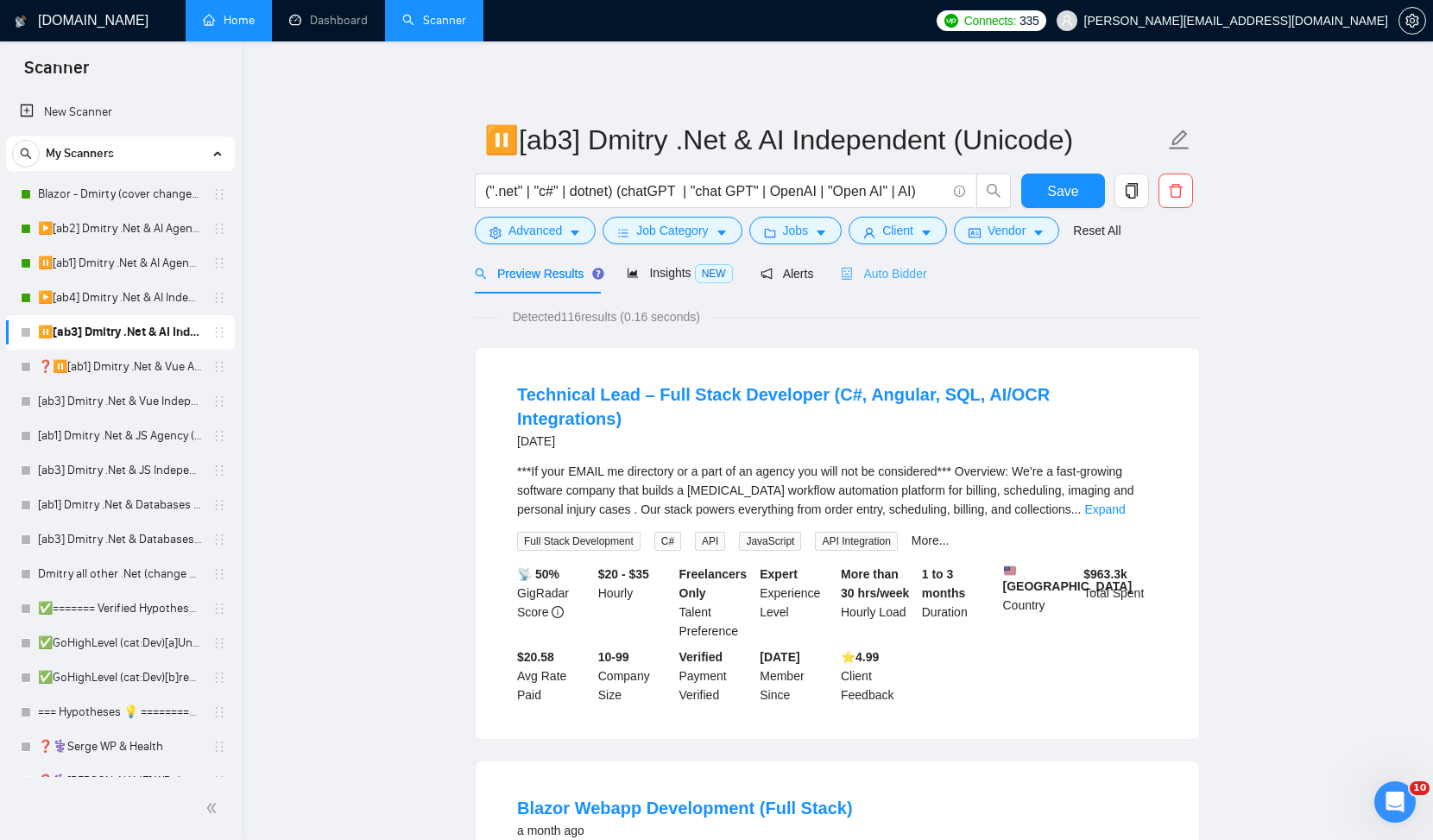
click at [904, 283] on div "Auto Bidder" at bounding box center [884, 273] width 85 height 41
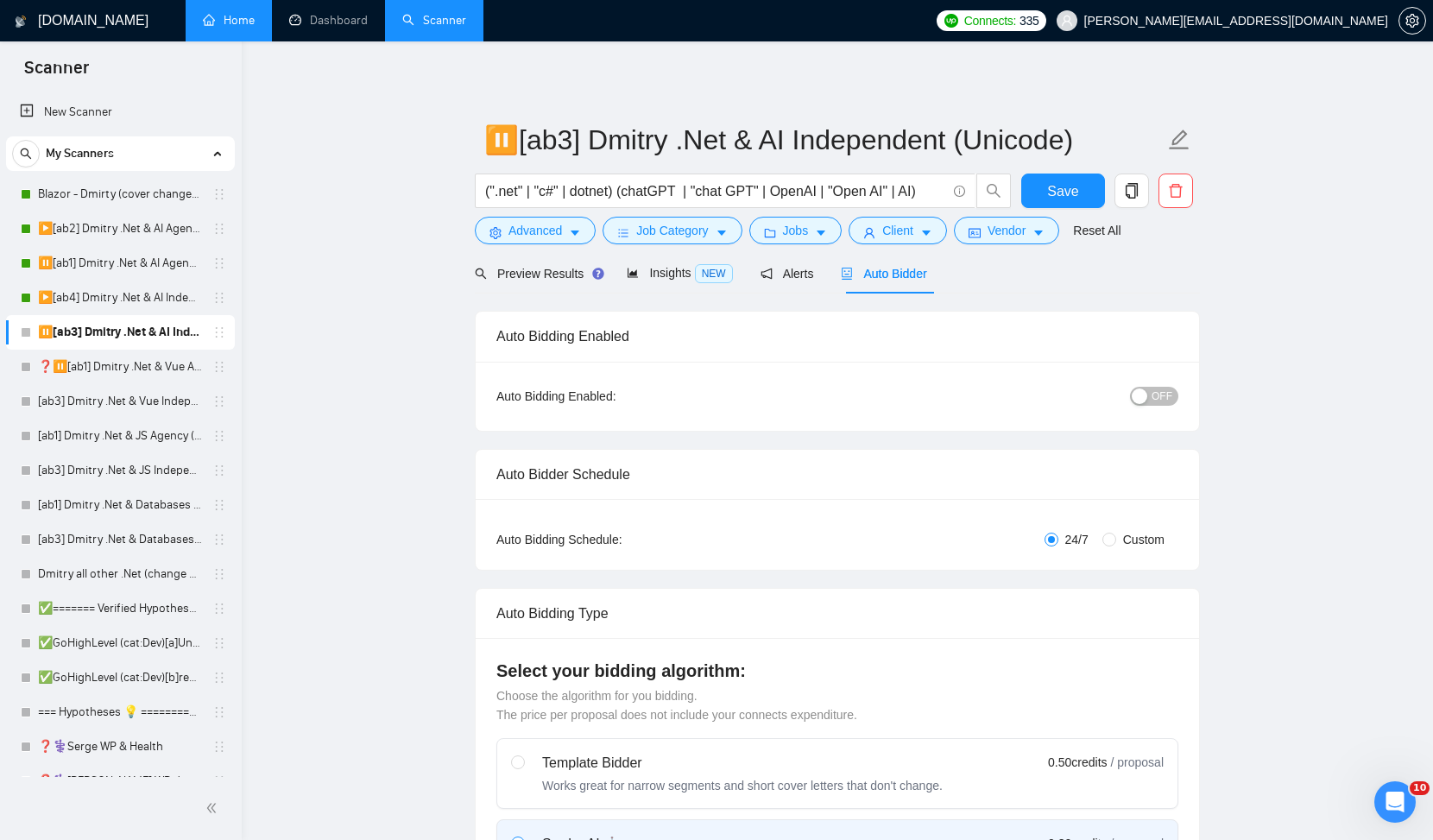
radio input "false"
radio input "true"
checkbox input "true"
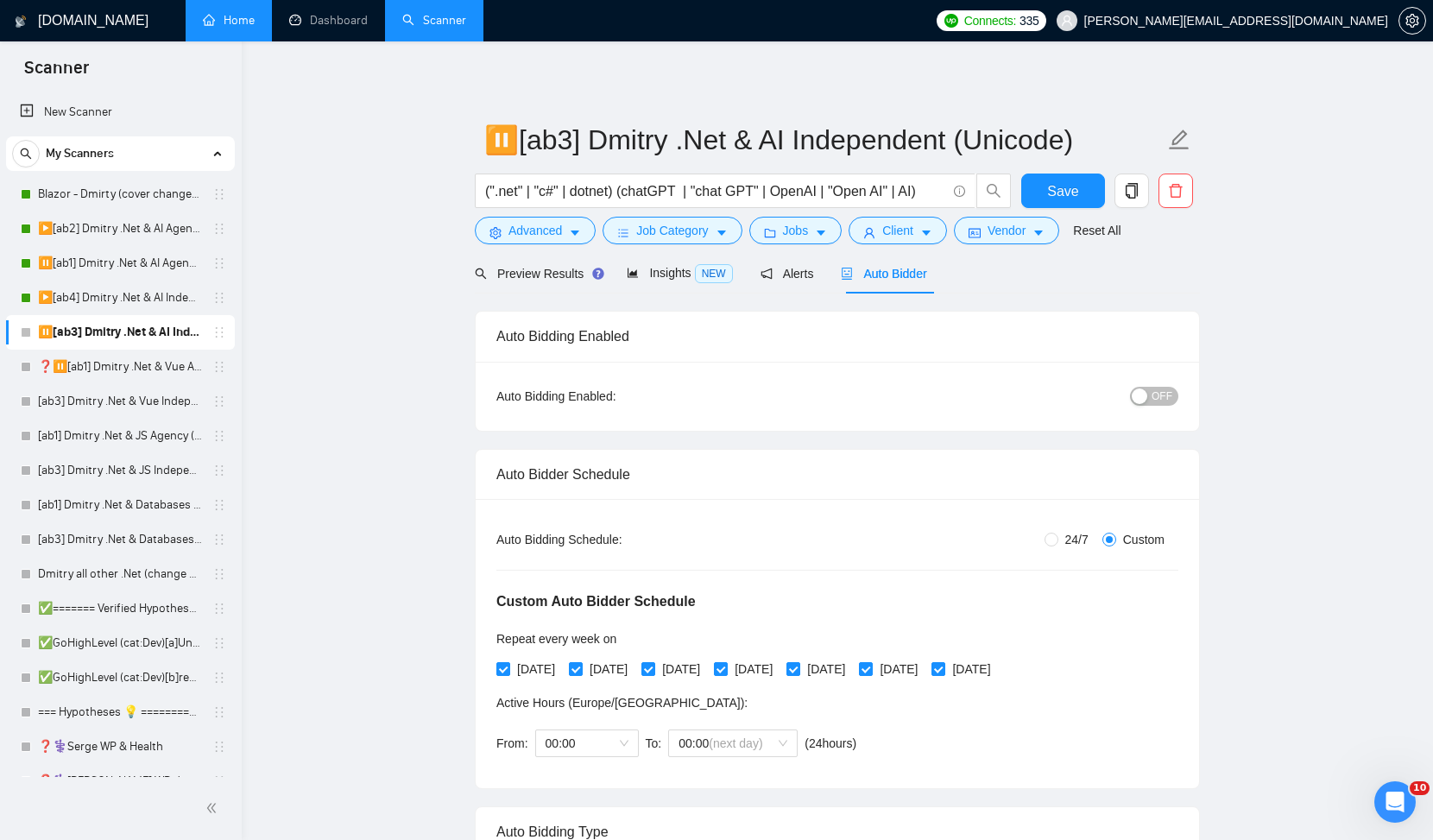
click at [1157, 387] on span "OFF" at bounding box center [1162, 396] width 21 height 19
click at [1086, 195] on button "Save" at bounding box center [1063, 190] width 83 height 34
checkbox input "true"
click at [144, 366] on link "❓⏸️[ab1] Dmitry .Net & Vue Agency (change 2.18)" at bounding box center [120, 367] width 164 height 34
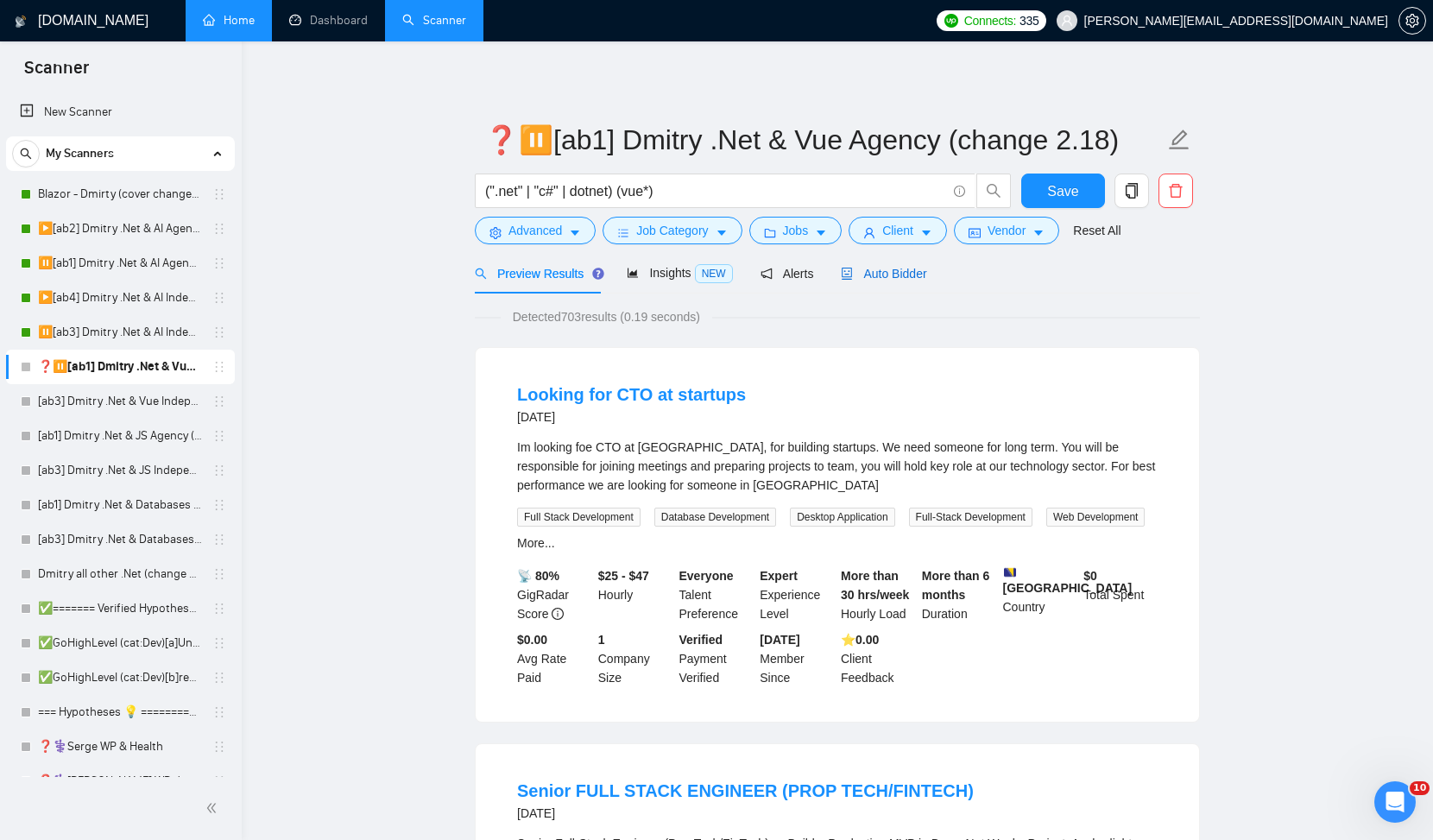
click at [914, 278] on span "Auto Bidder" at bounding box center [884, 273] width 85 height 14
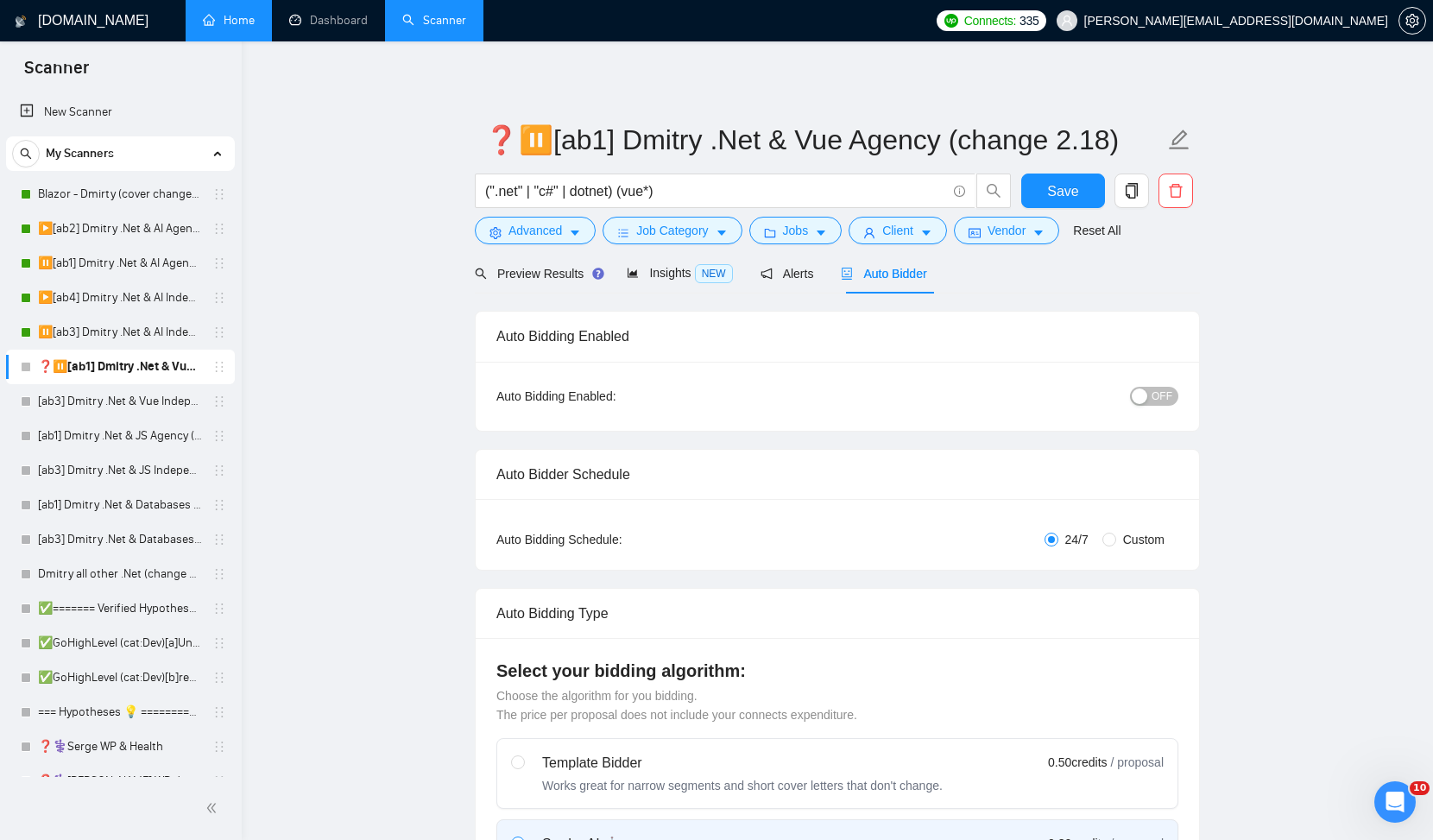
radio input "false"
radio input "true"
checkbox input "true"
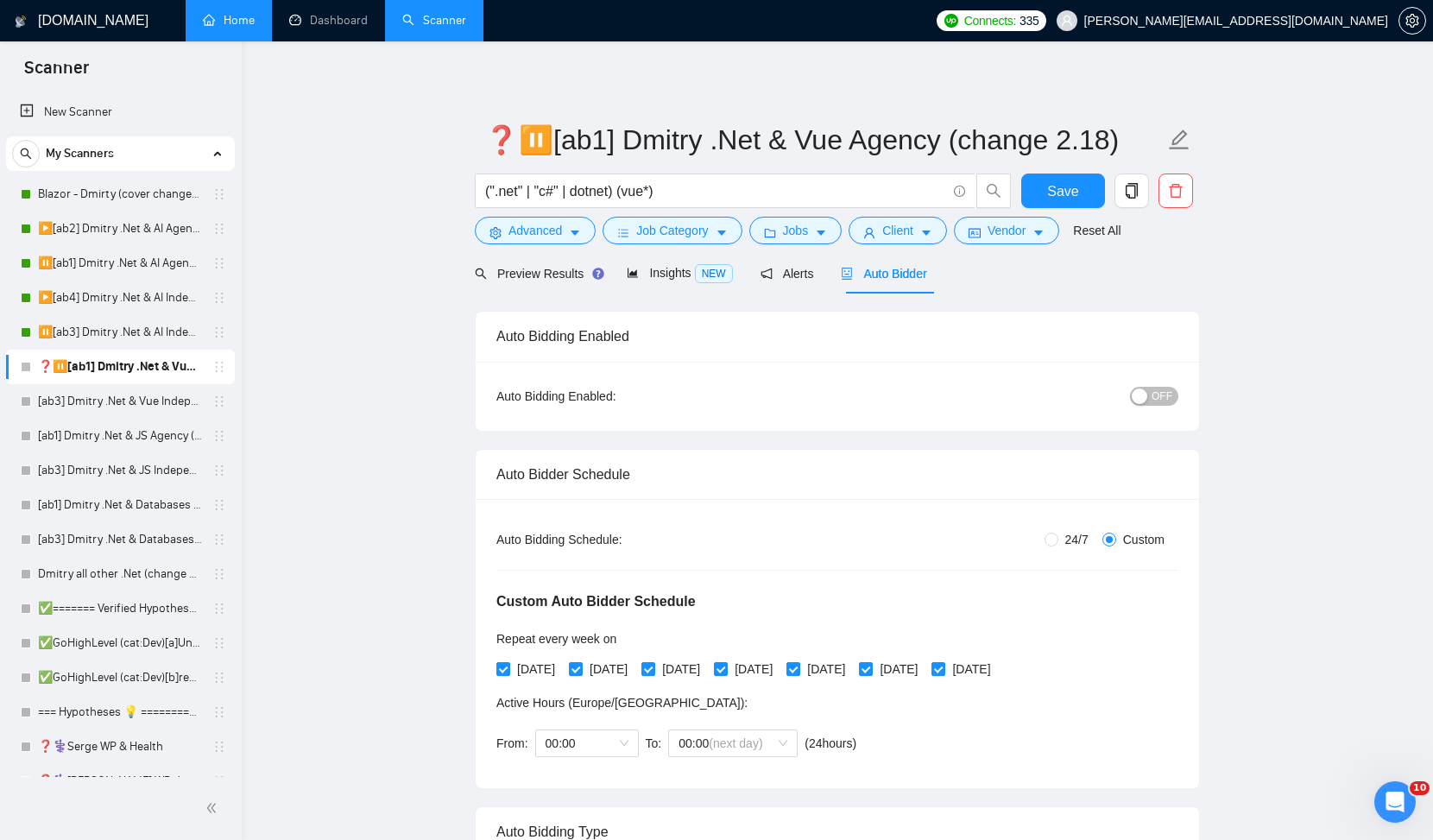
click at [1163, 396] on span "OFF" at bounding box center [1162, 396] width 21 height 19
click at [1079, 191] on button "Save" at bounding box center [1063, 190] width 83 height 34
checkbox input "true"
click at [124, 398] on link "[ab3] Dmitry .Net & Vue Independent (change 2.18)" at bounding box center [120, 401] width 164 height 34
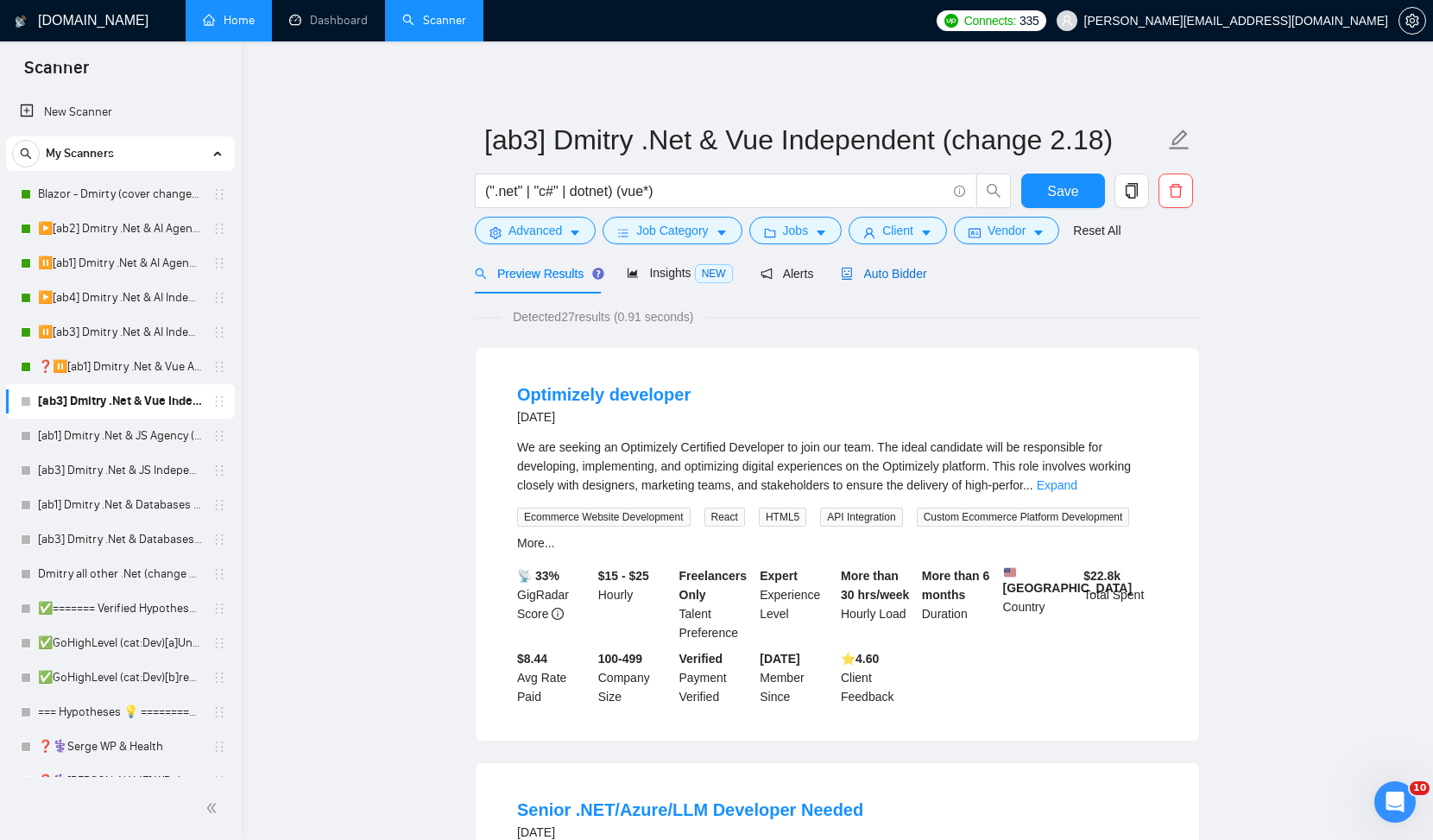
click at [905, 269] on span "Auto Bidder" at bounding box center [884, 273] width 85 height 14
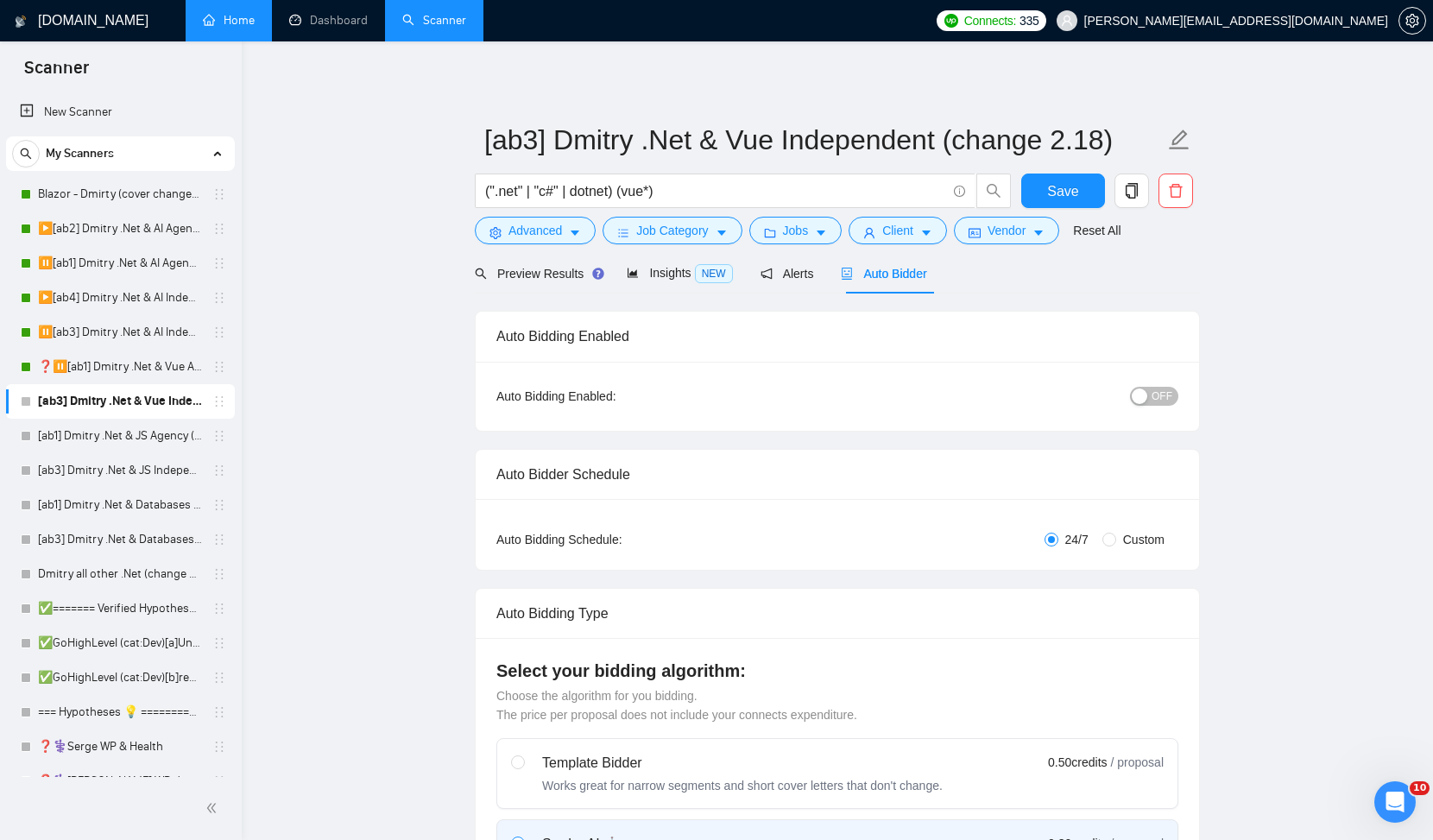
radio input "false"
radio input "true"
checkbox input "true"
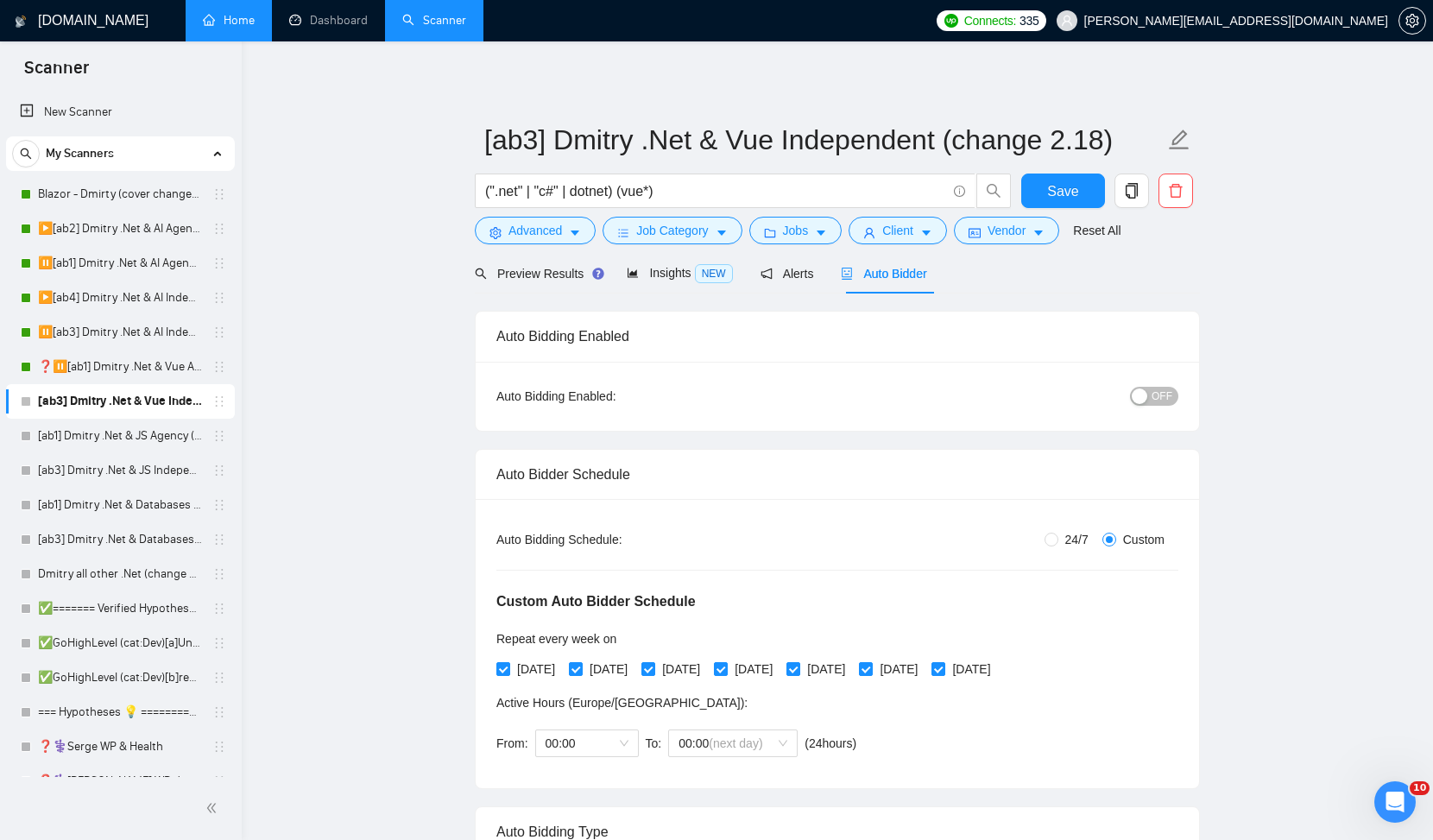
click at [1163, 403] on span "OFF" at bounding box center [1162, 396] width 21 height 19
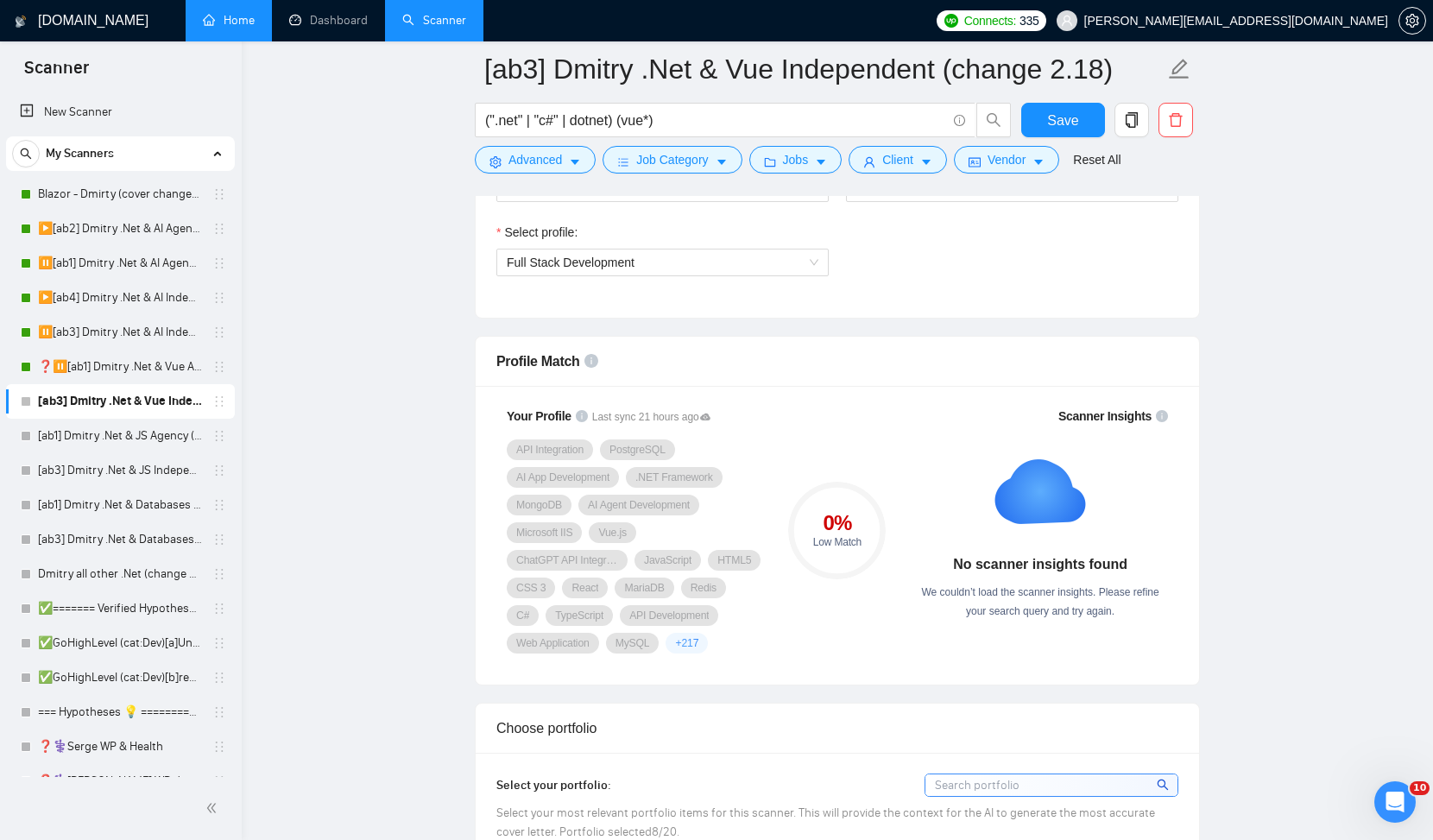
scroll to position [1186, 0]
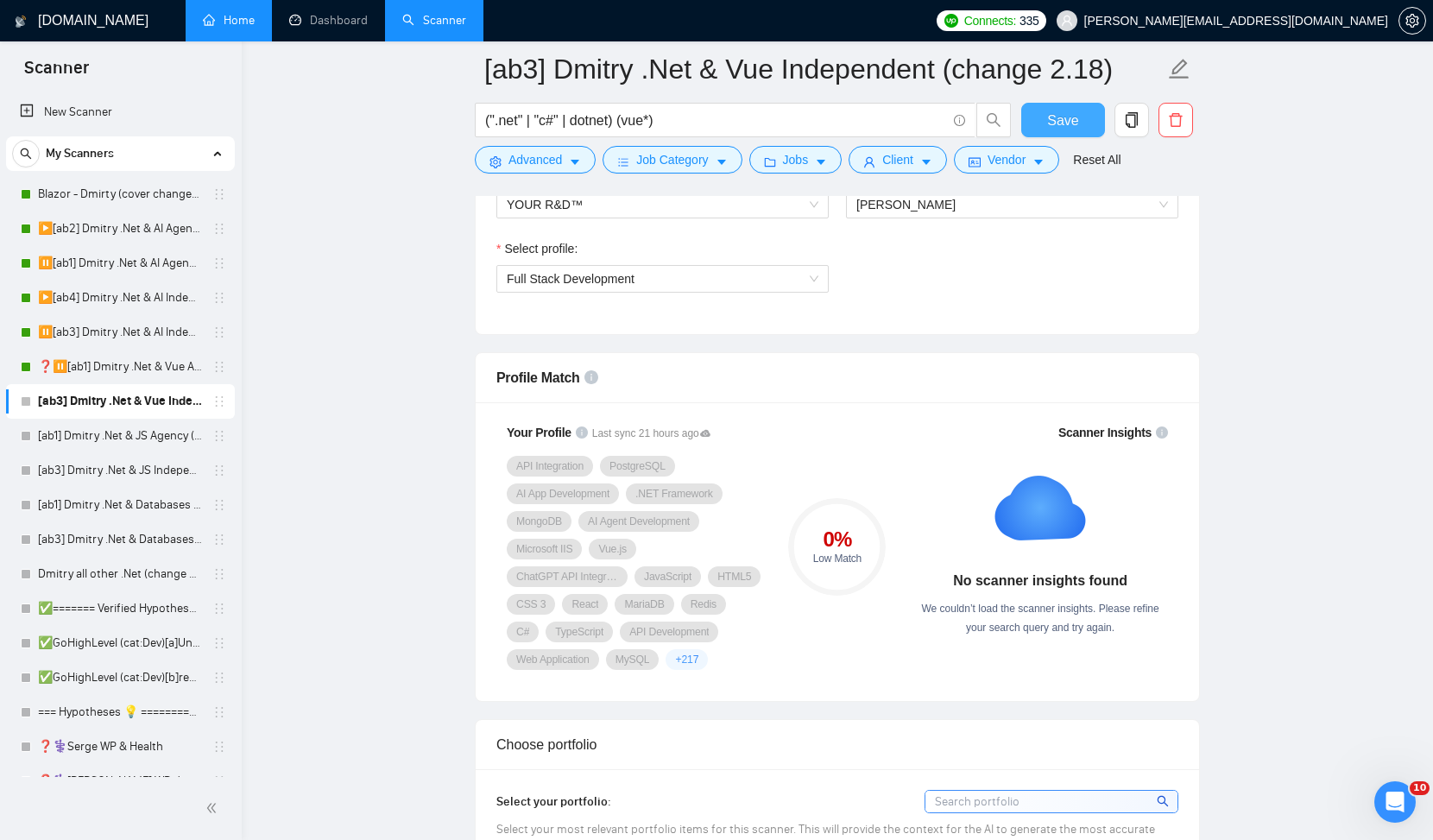
click at [1073, 110] on span "Save" at bounding box center [1063, 121] width 31 height 22
click at [140, 358] on link "❓⏸️[ab1] Dmitry .Net & Vue Agency (change 2.18)" at bounding box center [120, 367] width 164 height 34
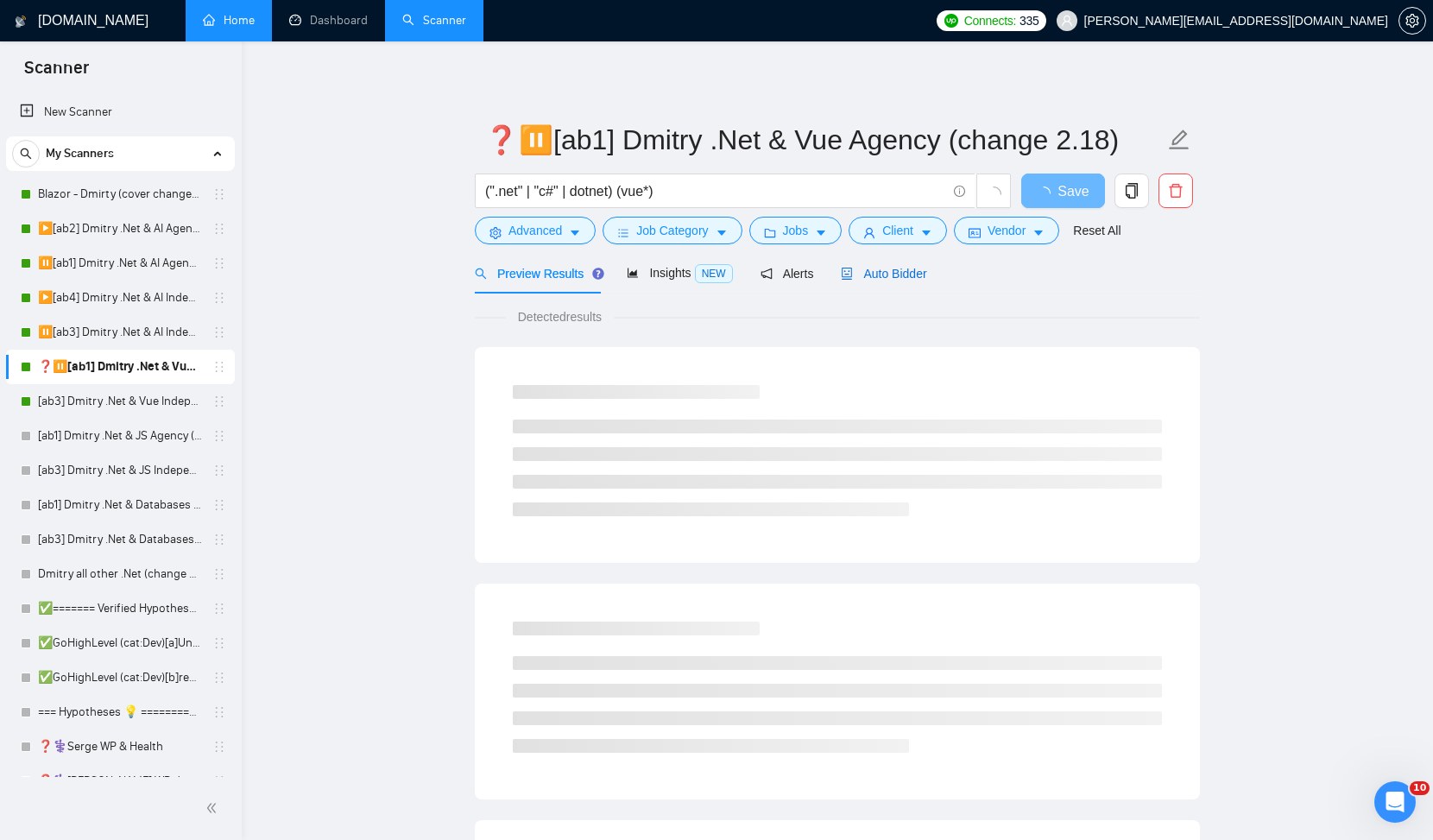
click at [880, 268] on span "Auto Bidder" at bounding box center [884, 273] width 85 height 14
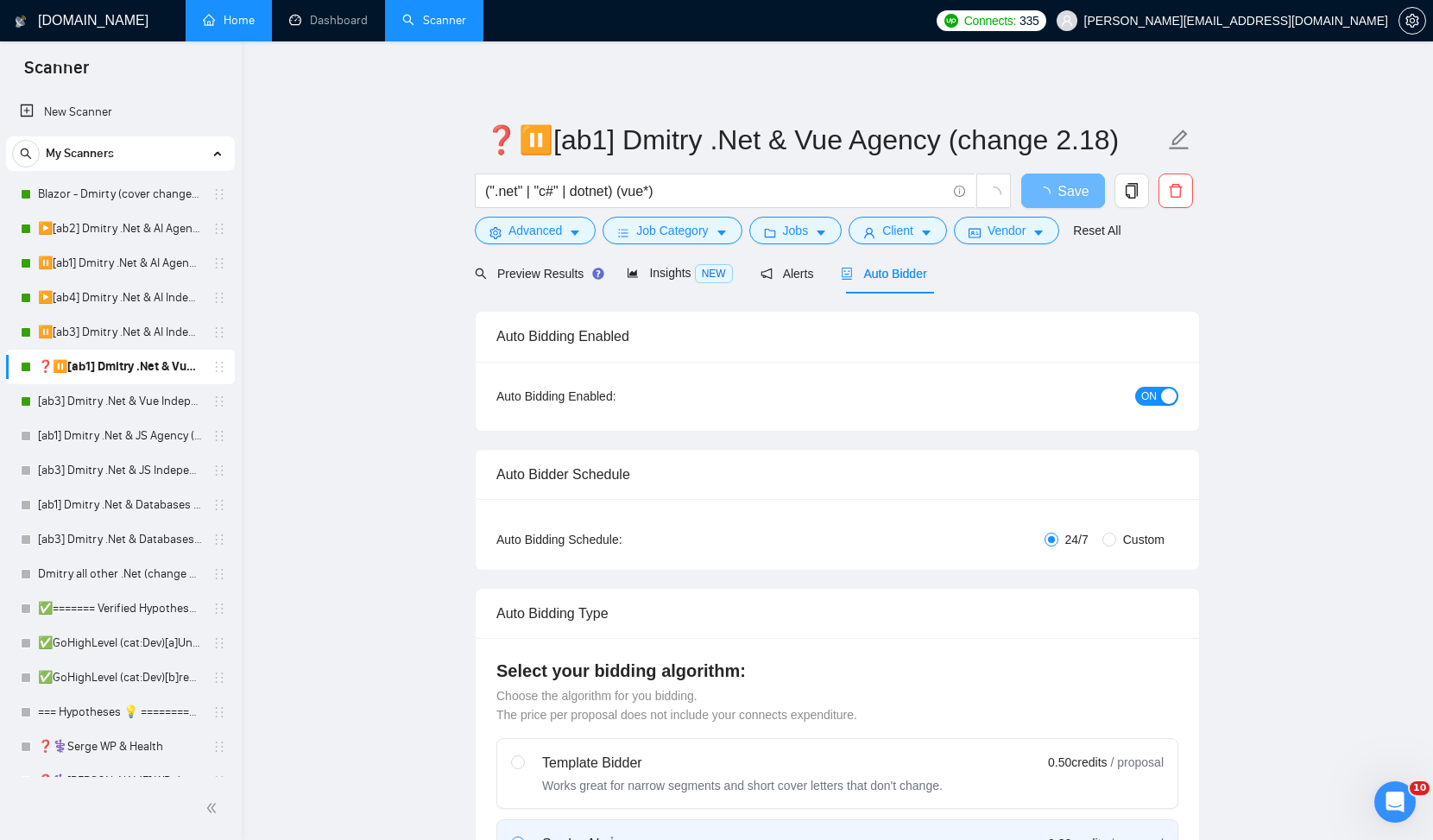
radio input "false"
radio input "true"
checkbox input "true"
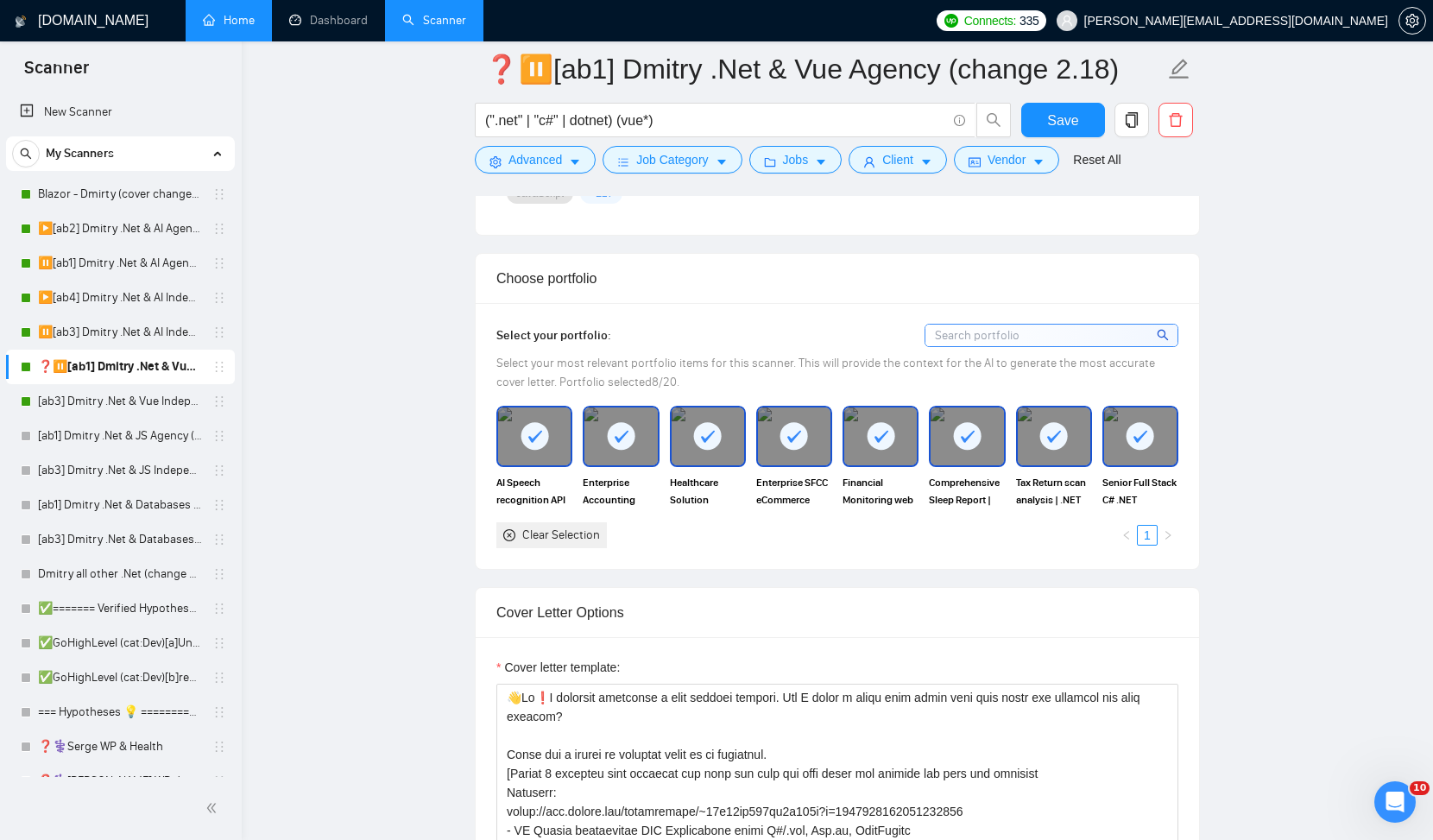
scroll to position [1711, 0]
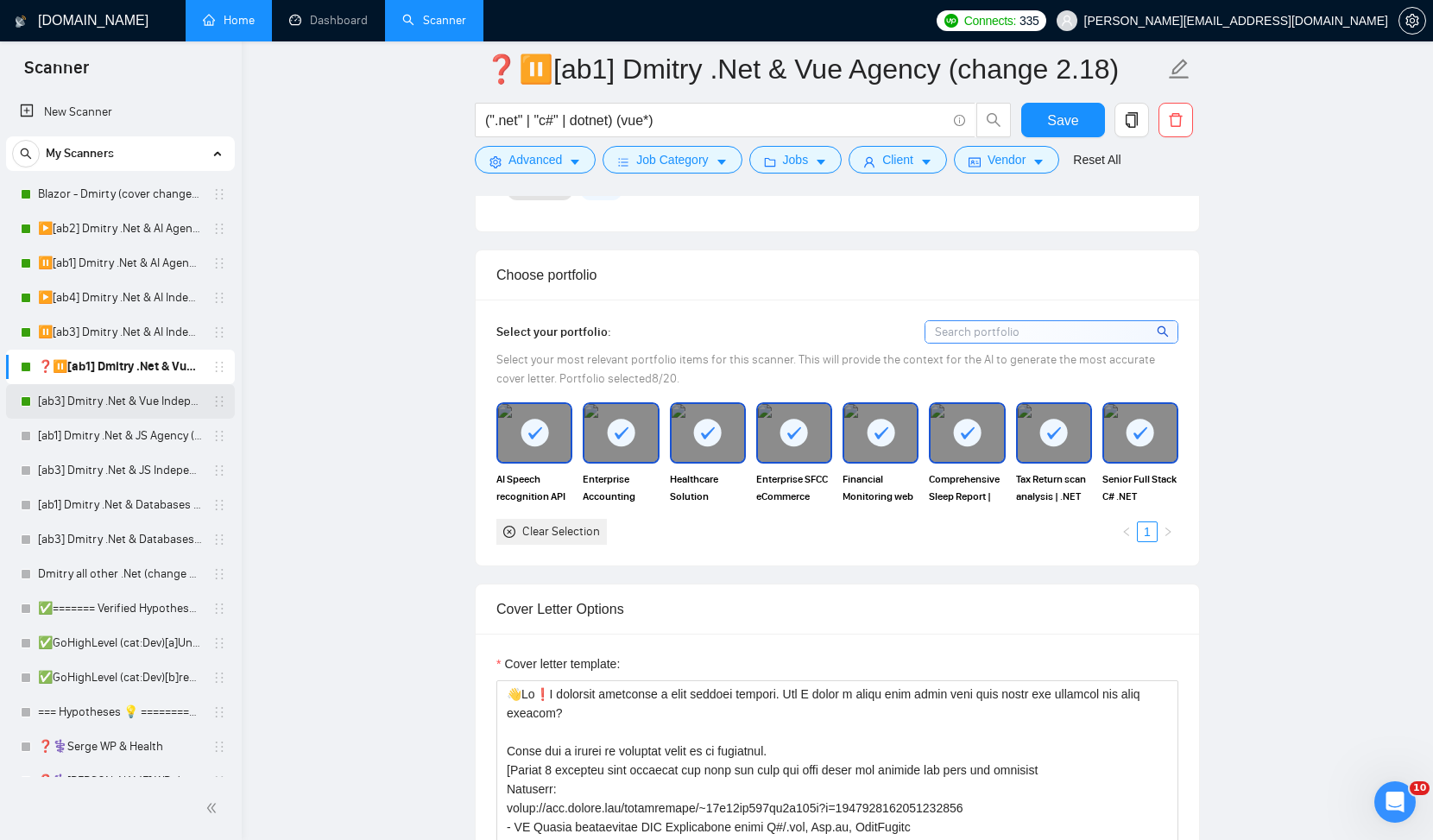
click at [152, 406] on link "[ab3] Dmitry .Net & Vue Independent (change 2.18)" at bounding box center [120, 401] width 164 height 34
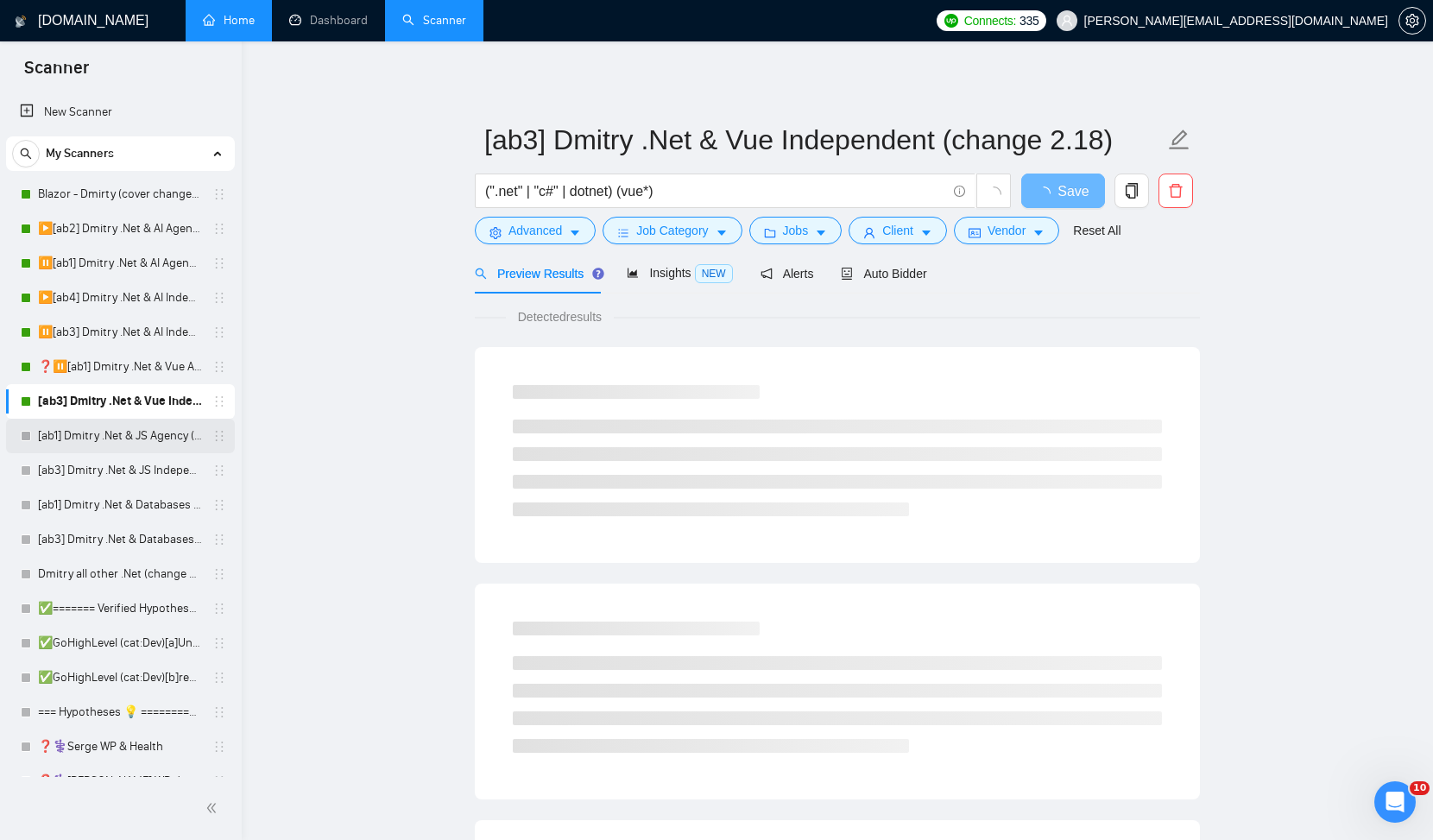
click at [150, 431] on link "[ab1] Dmitry .Net & JS Agency (change 2.18)" at bounding box center [120, 436] width 164 height 34
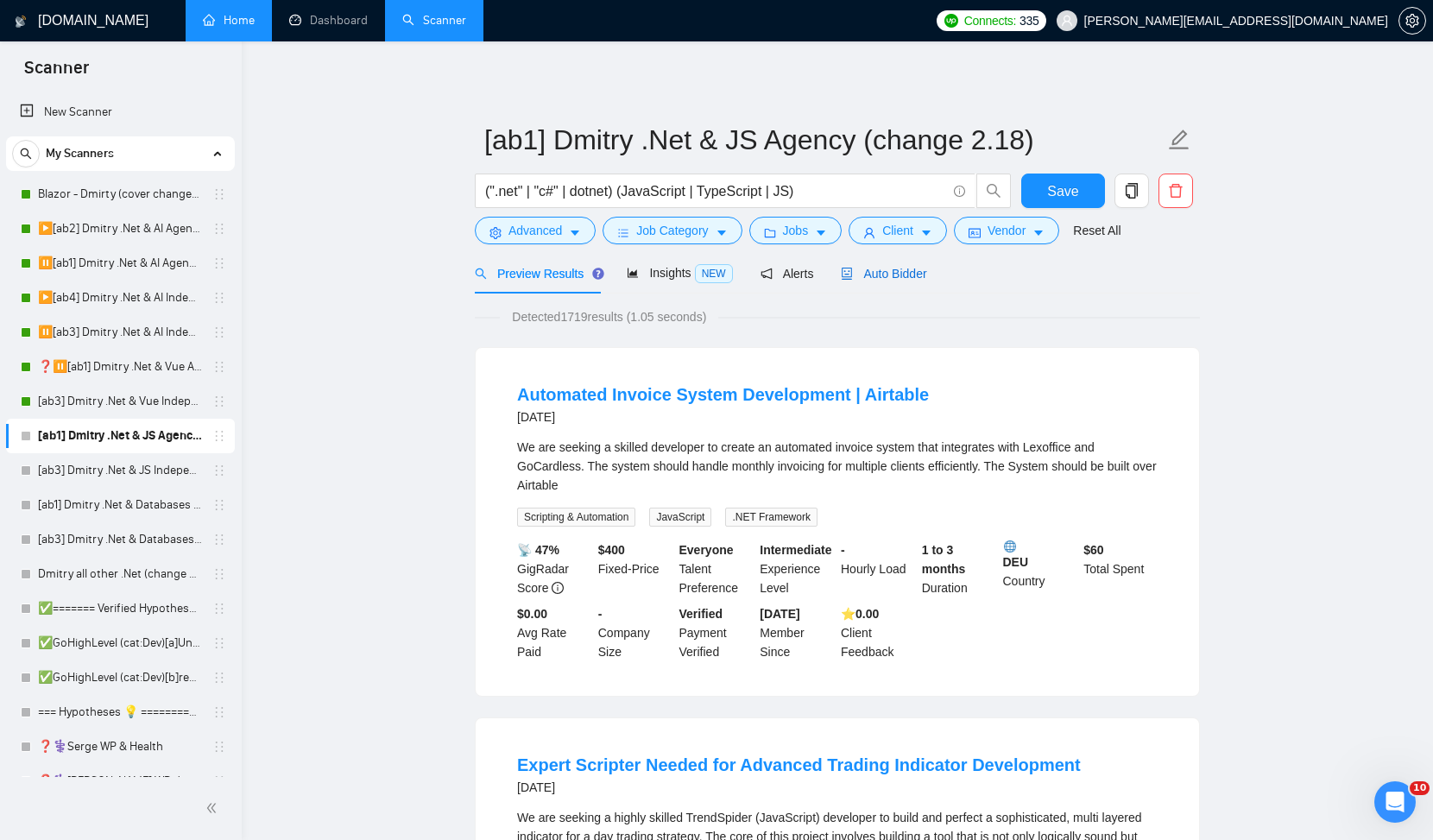
click at [879, 273] on span "Auto Bidder" at bounding box center [884, 273] width 85 height 14
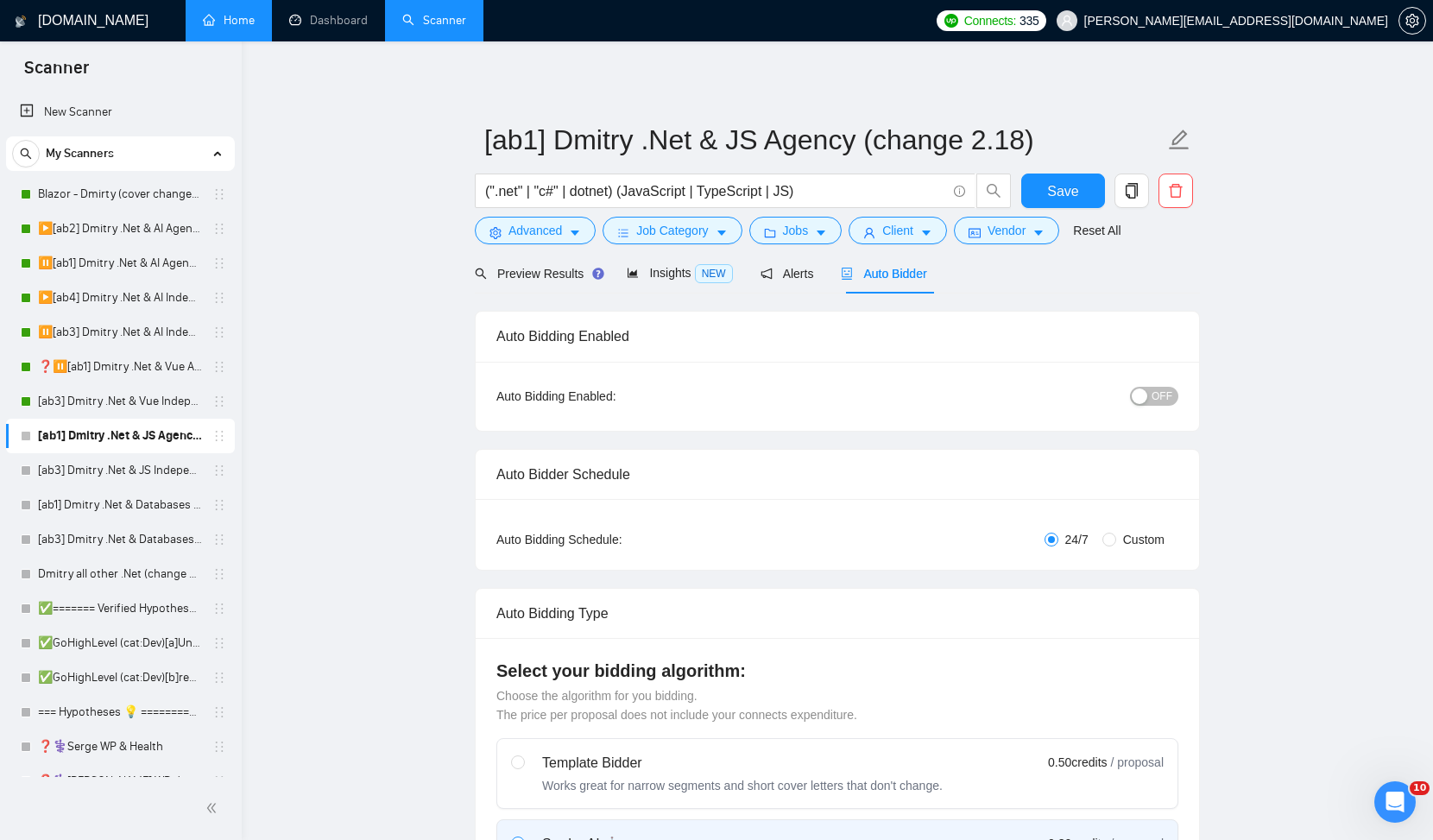
radio input "false"
radio input "true"
checkbox input "true"
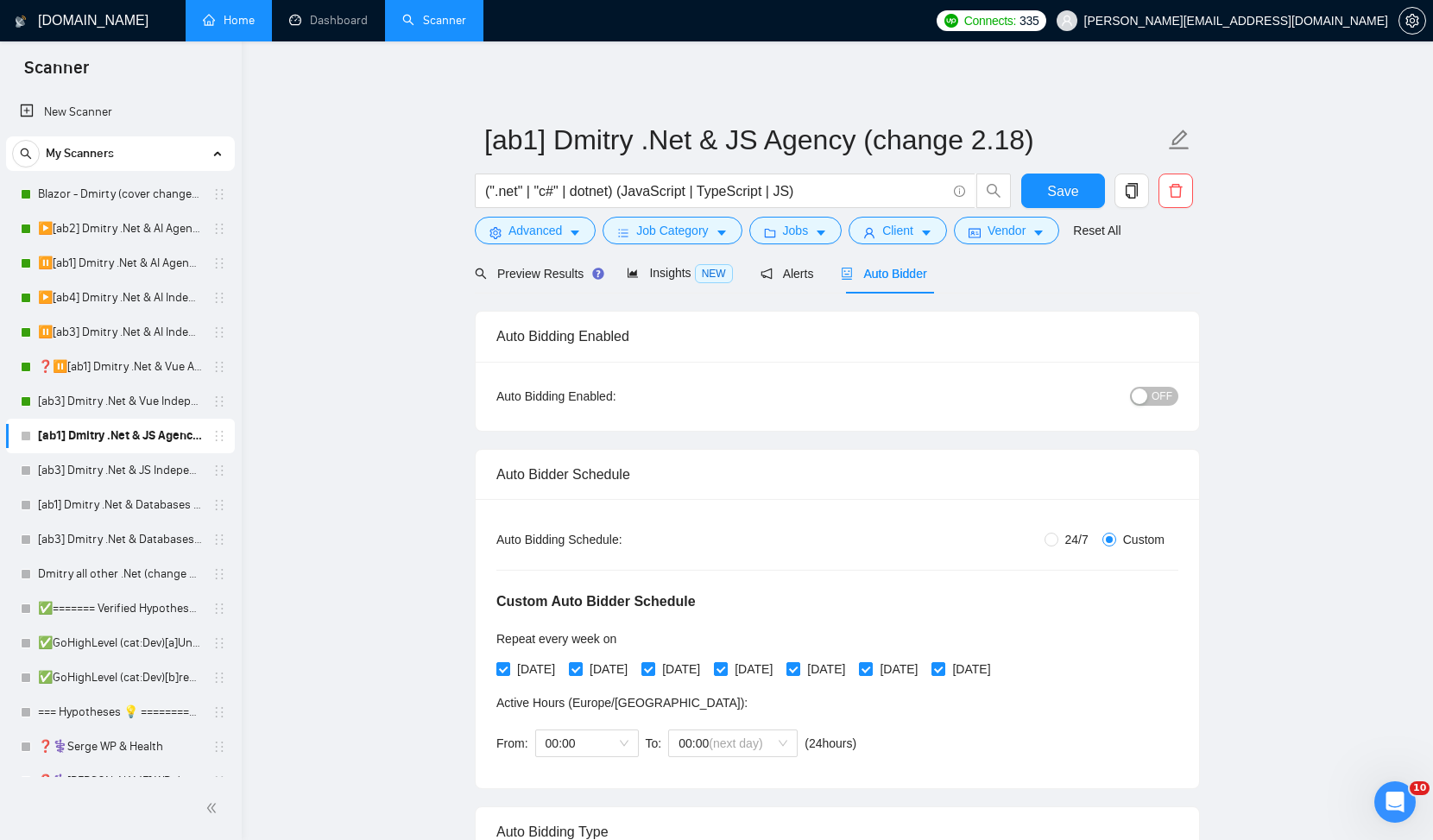
click at [1169, 390] on span "OFF" at bounding box center [1162, 396] width 21 height 19
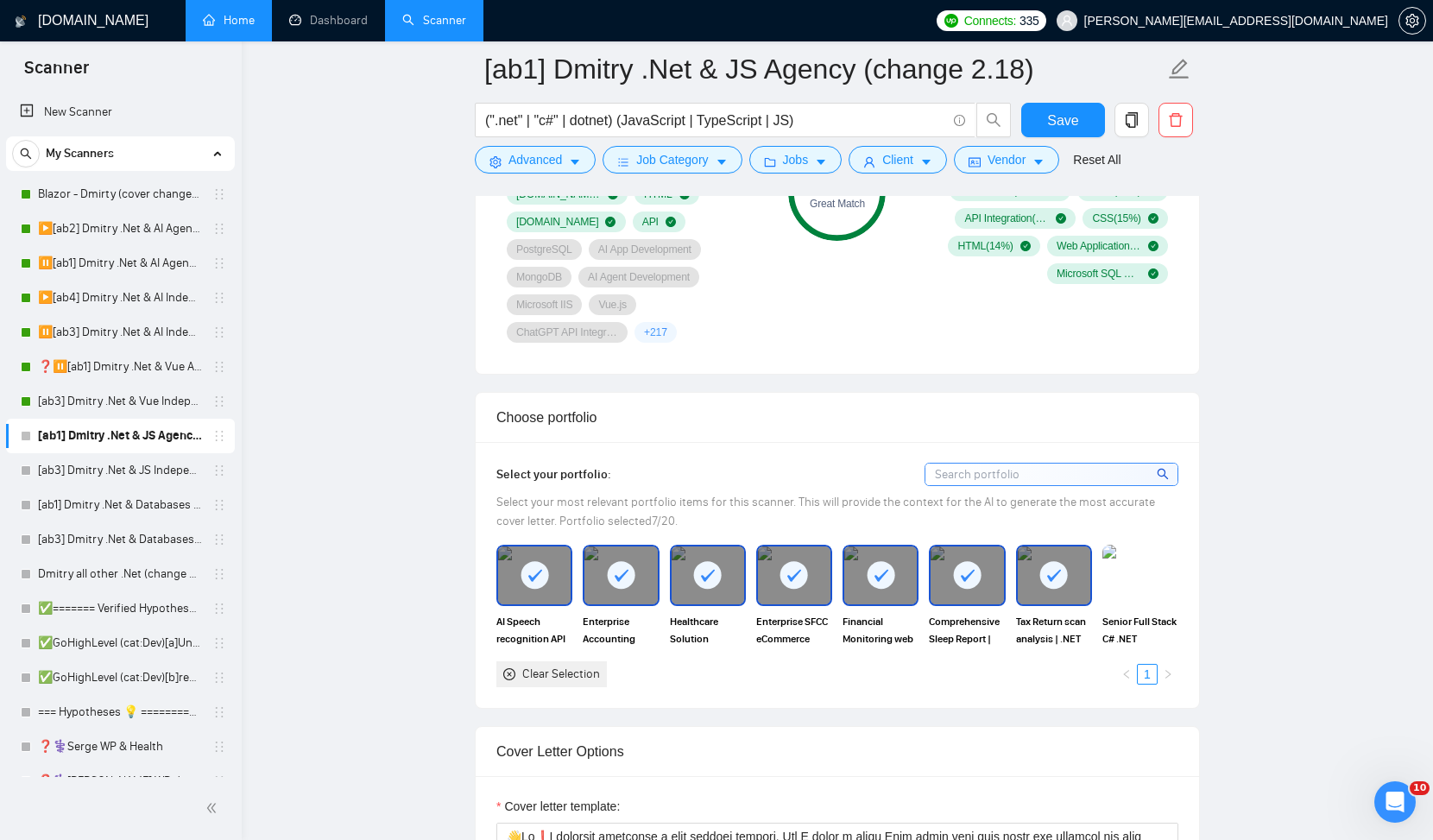
scroll to position [1608, 0]
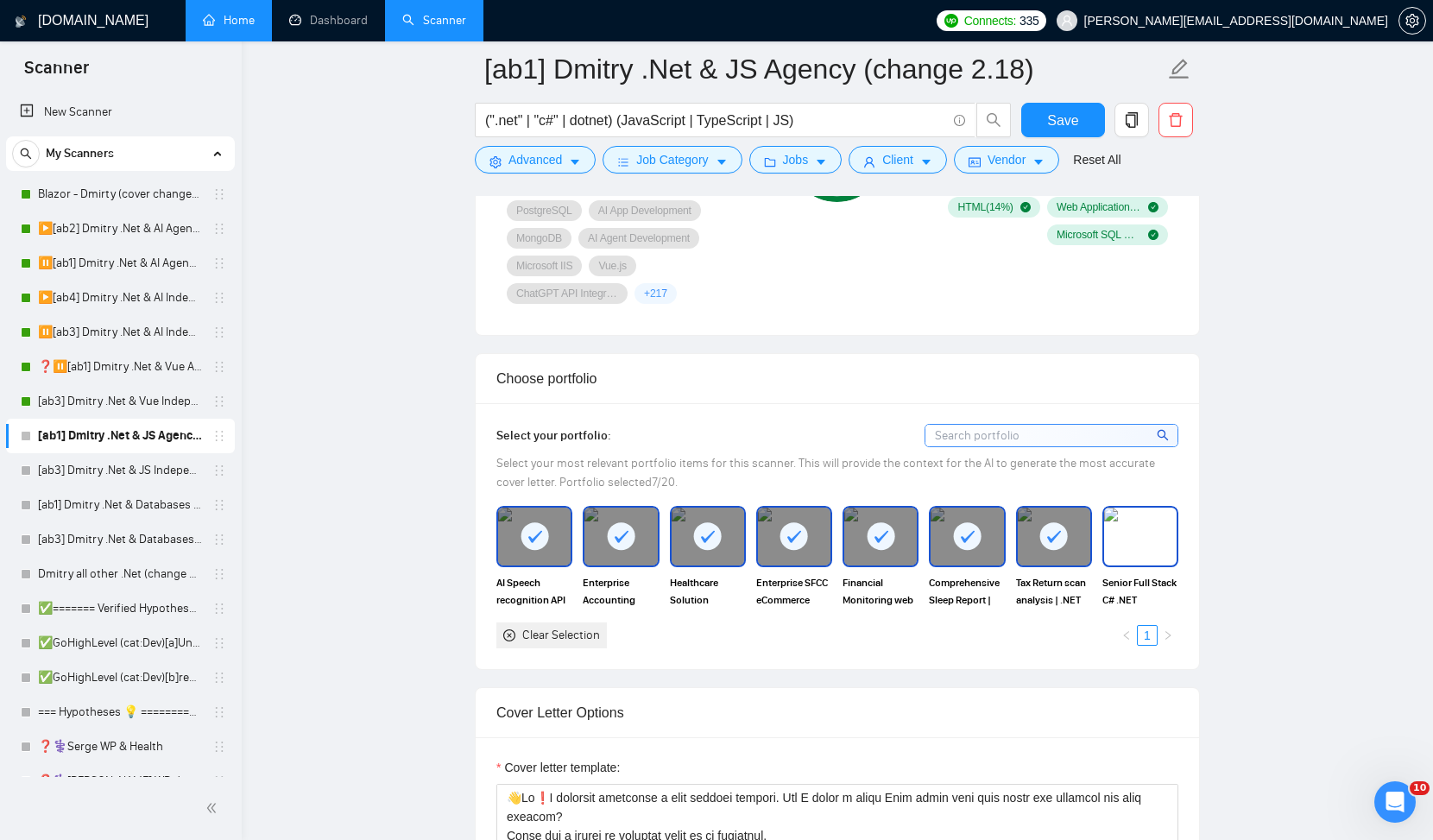
click at [1137, 507] on img at bounding box center [1140, 536] width 73 height 57
click at [1061, 119] on span "Save" at bounding box center [1063, 121] width 31 height 22
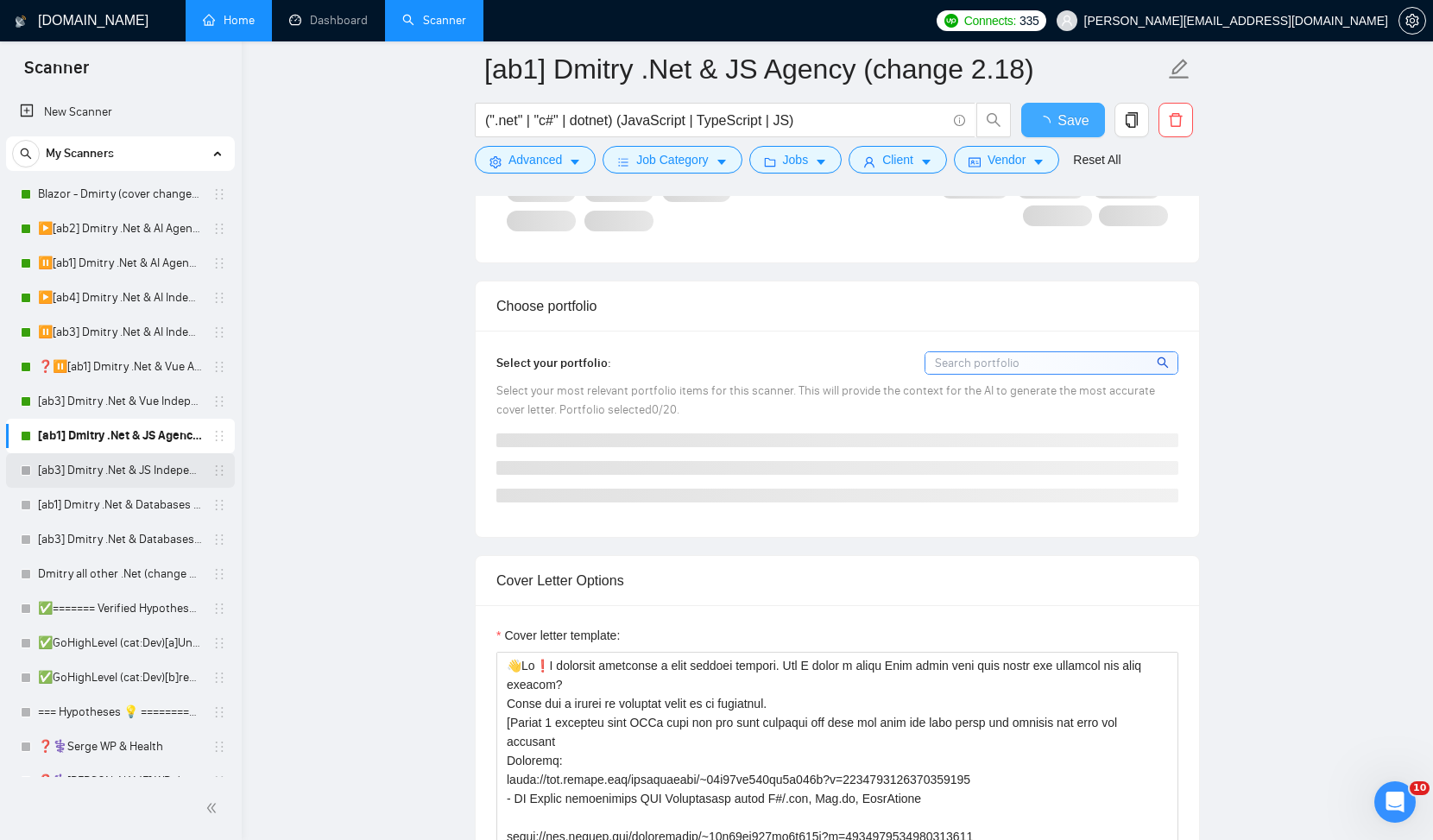
checkbox input "true"
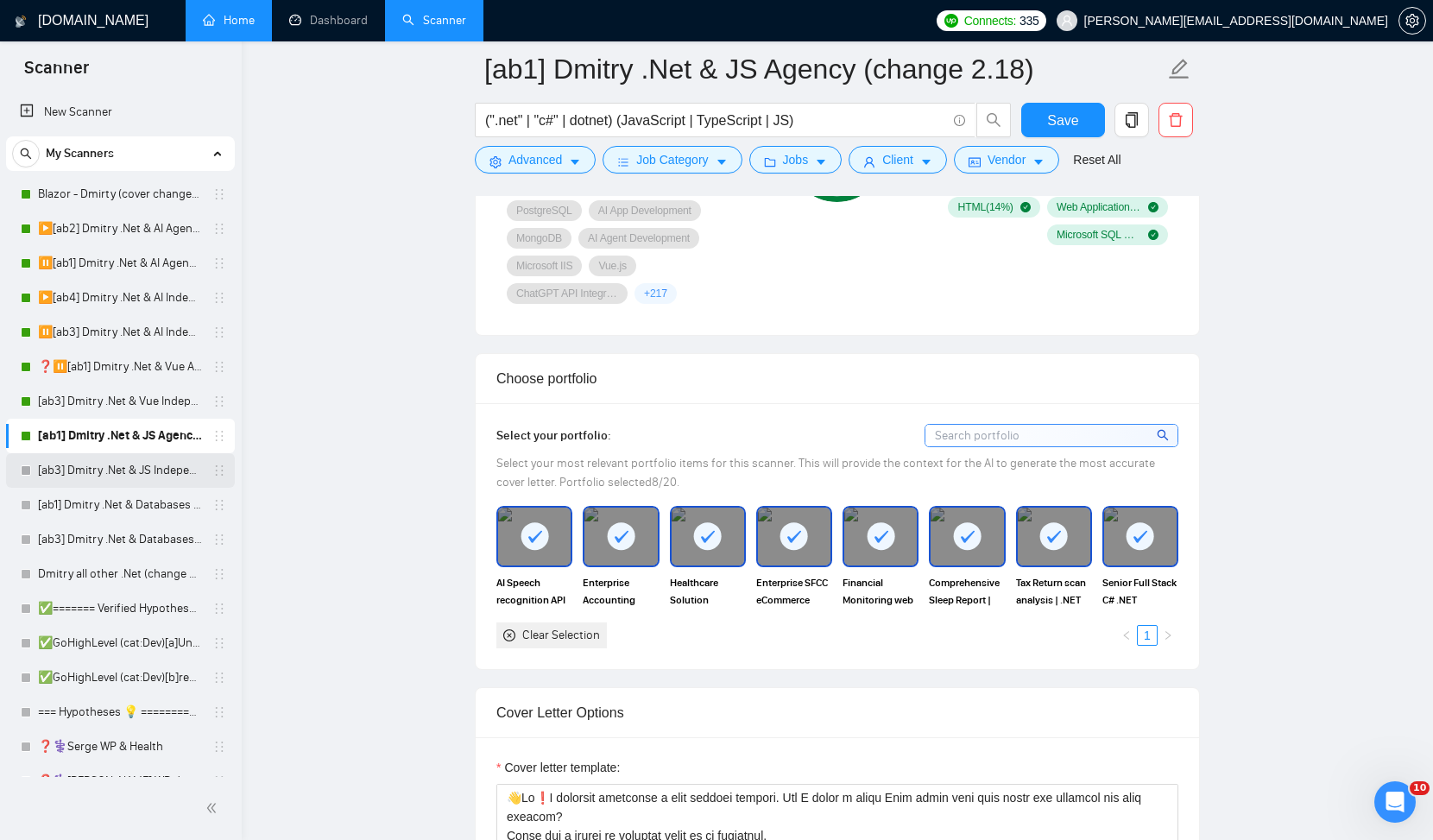
click at [119, 477] on link "[ab3] Dmitry .Net & JS Independent (change 2.18)" at bounding box center [120, 470] width 164 height 34
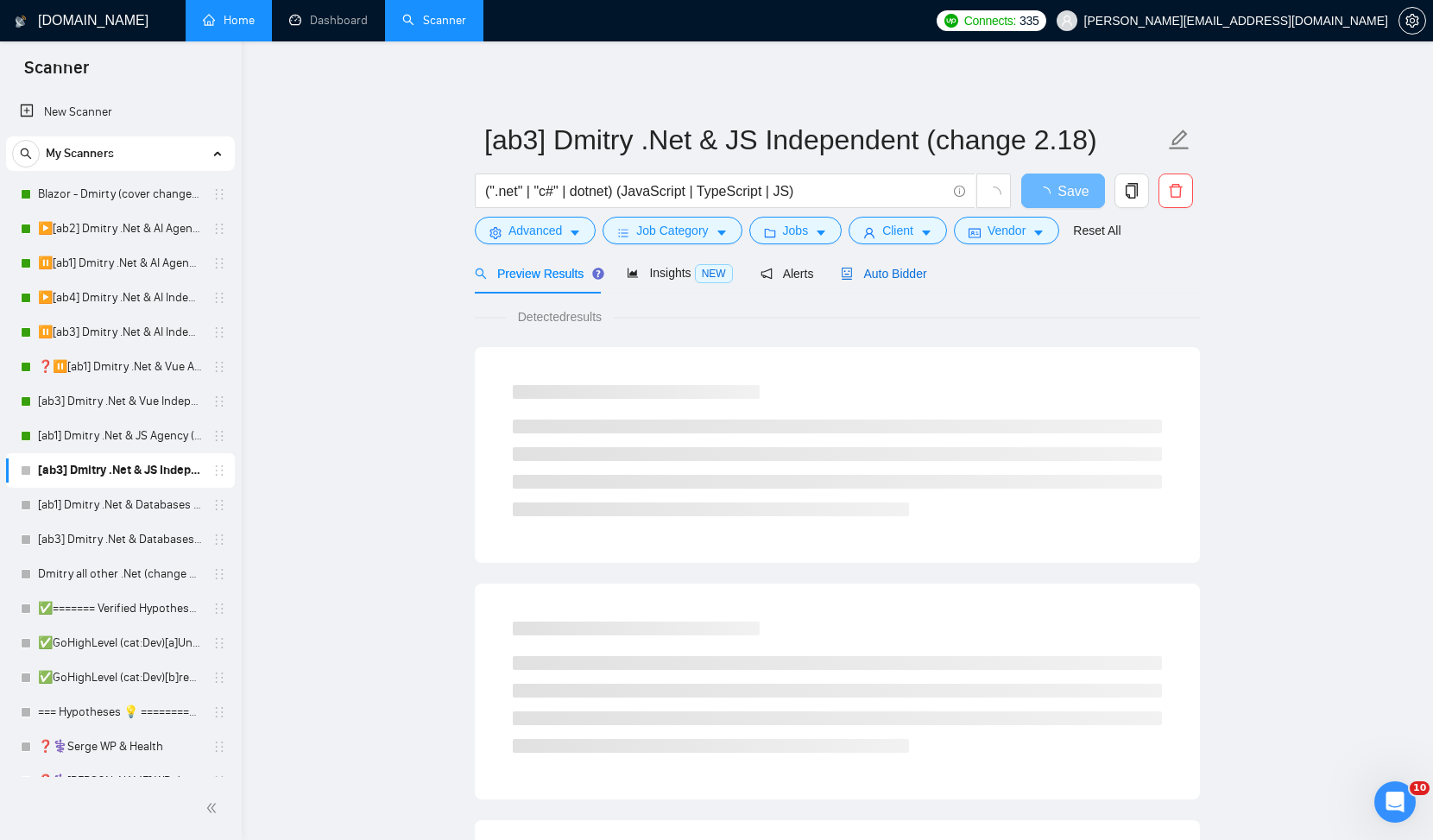
click at [921, 266] on span "Auto Bidder" at bounding box center [884, 273] width 85 height 14
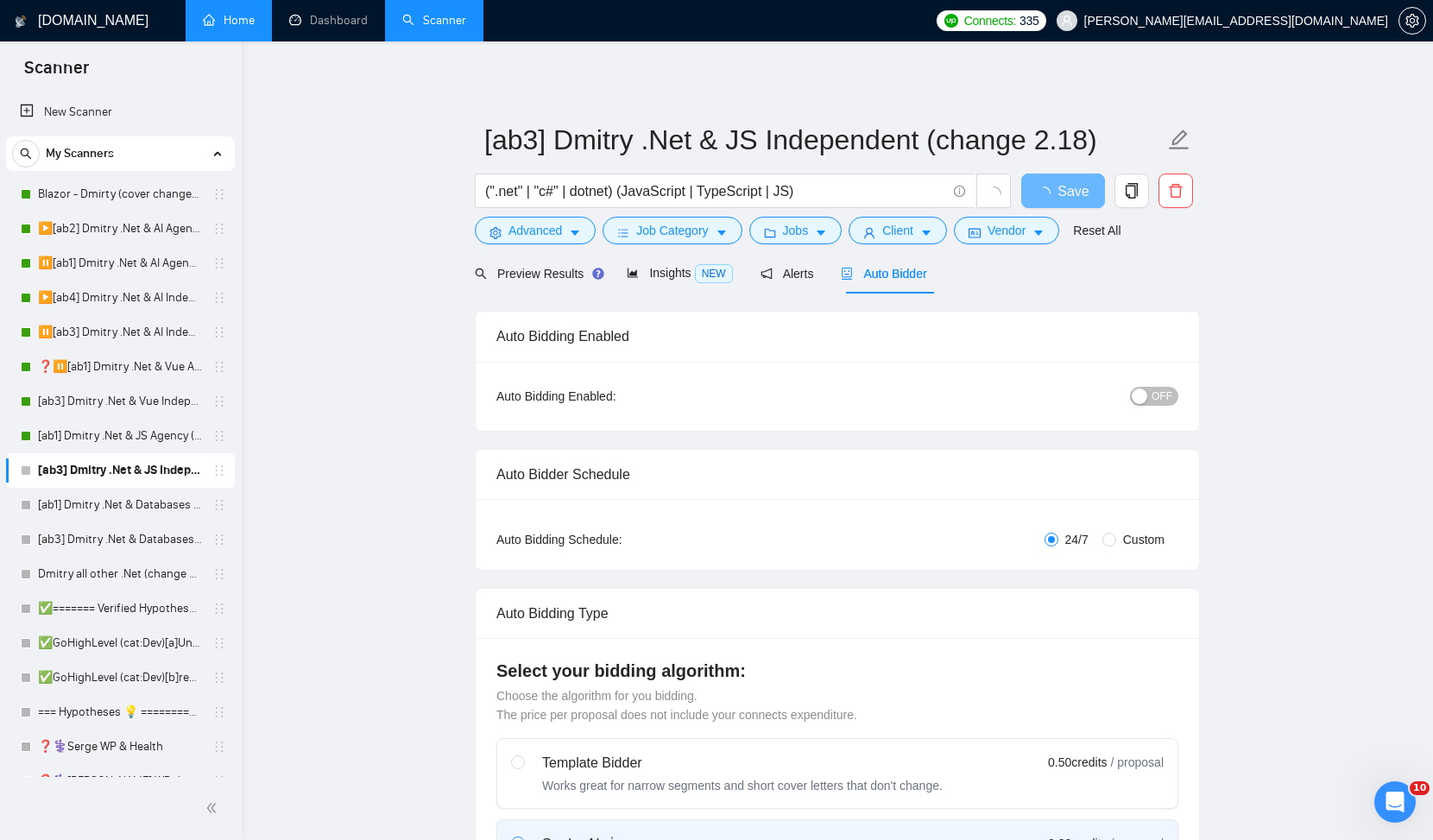
radio input "false"
radio input "true"
checkbox input "true"
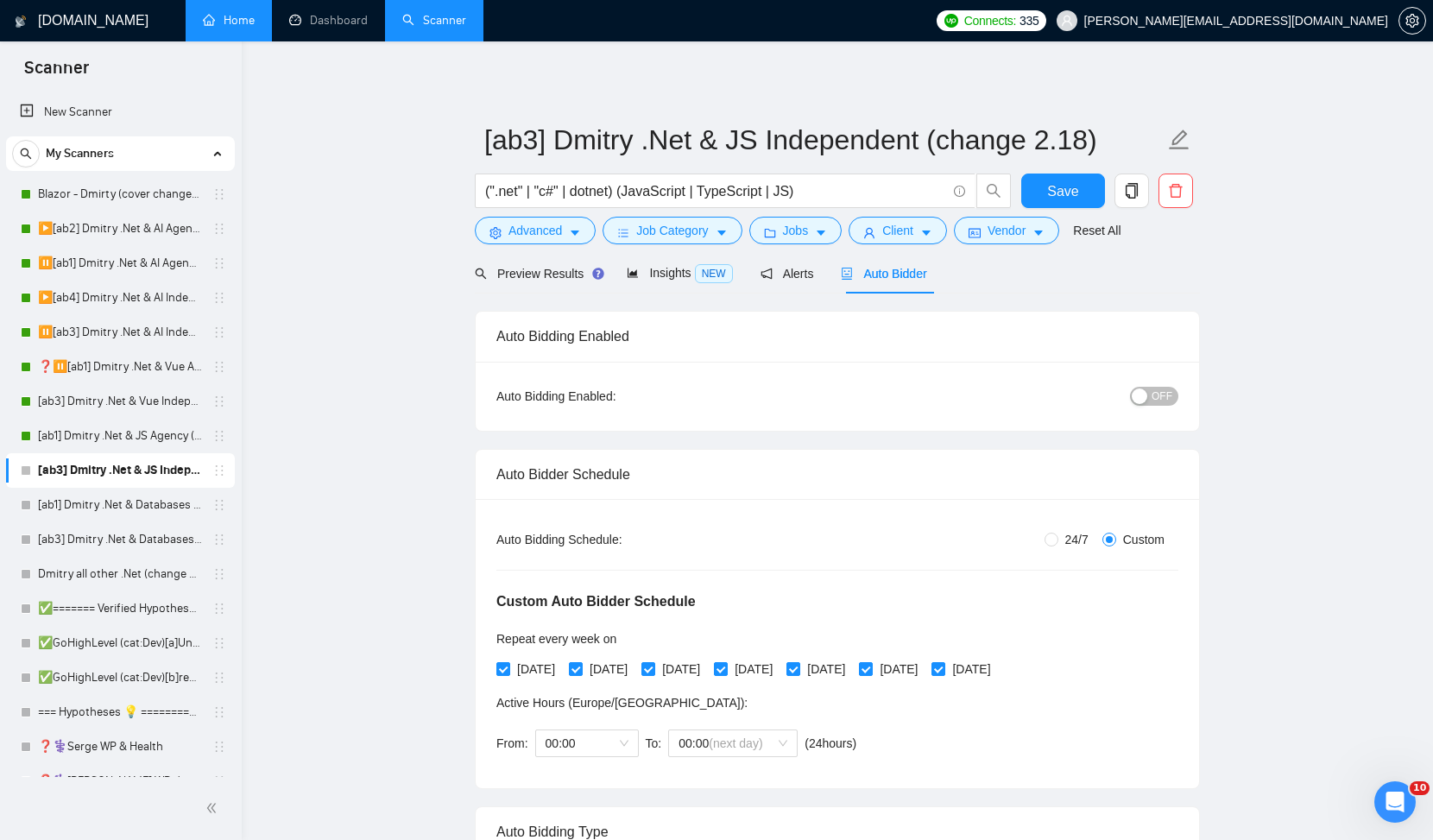
click at [1163, 392] on span "OFF" at bounding box center [1162, 396] width 21 height 19
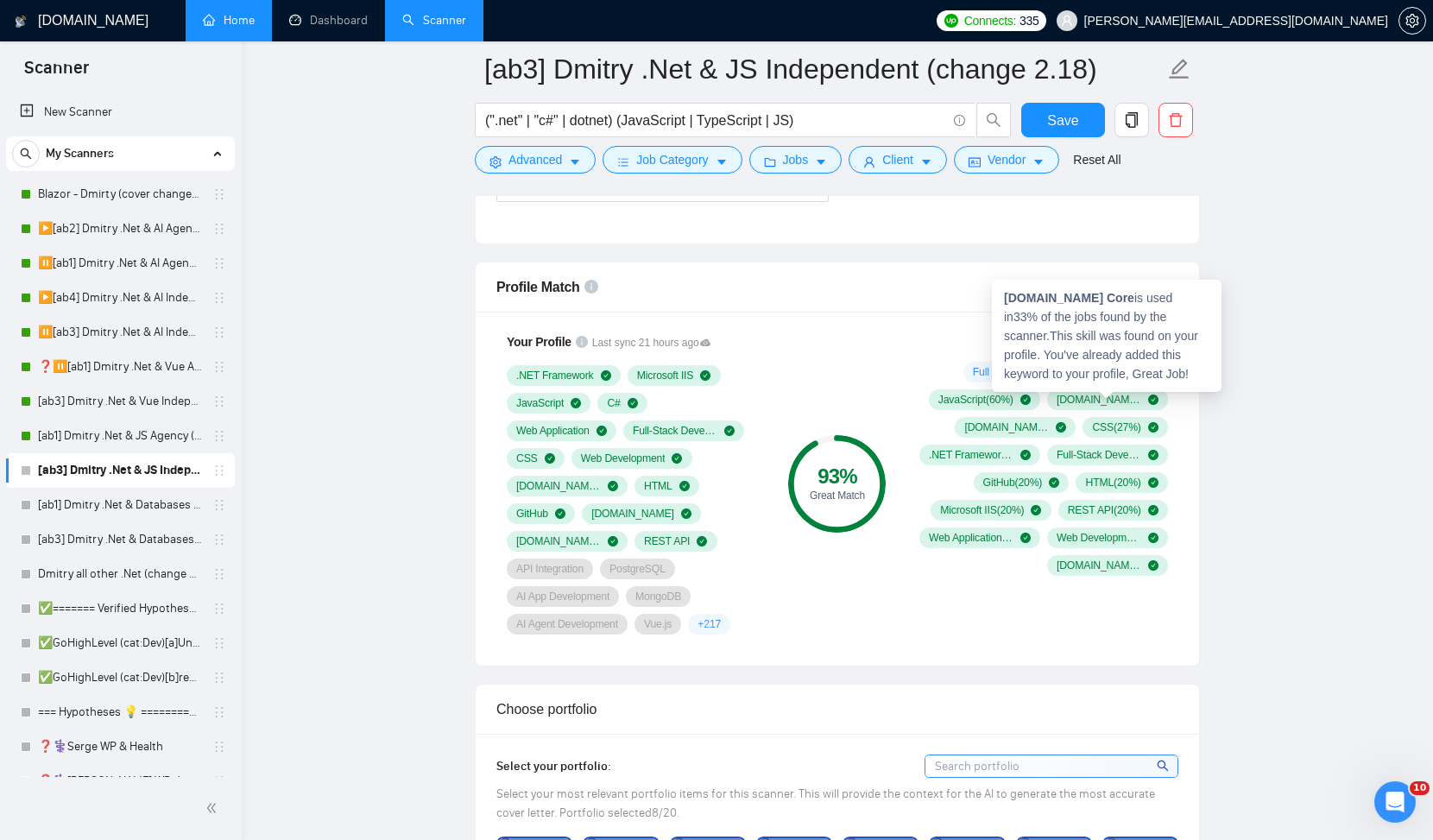
scroll to position [1269, 0]
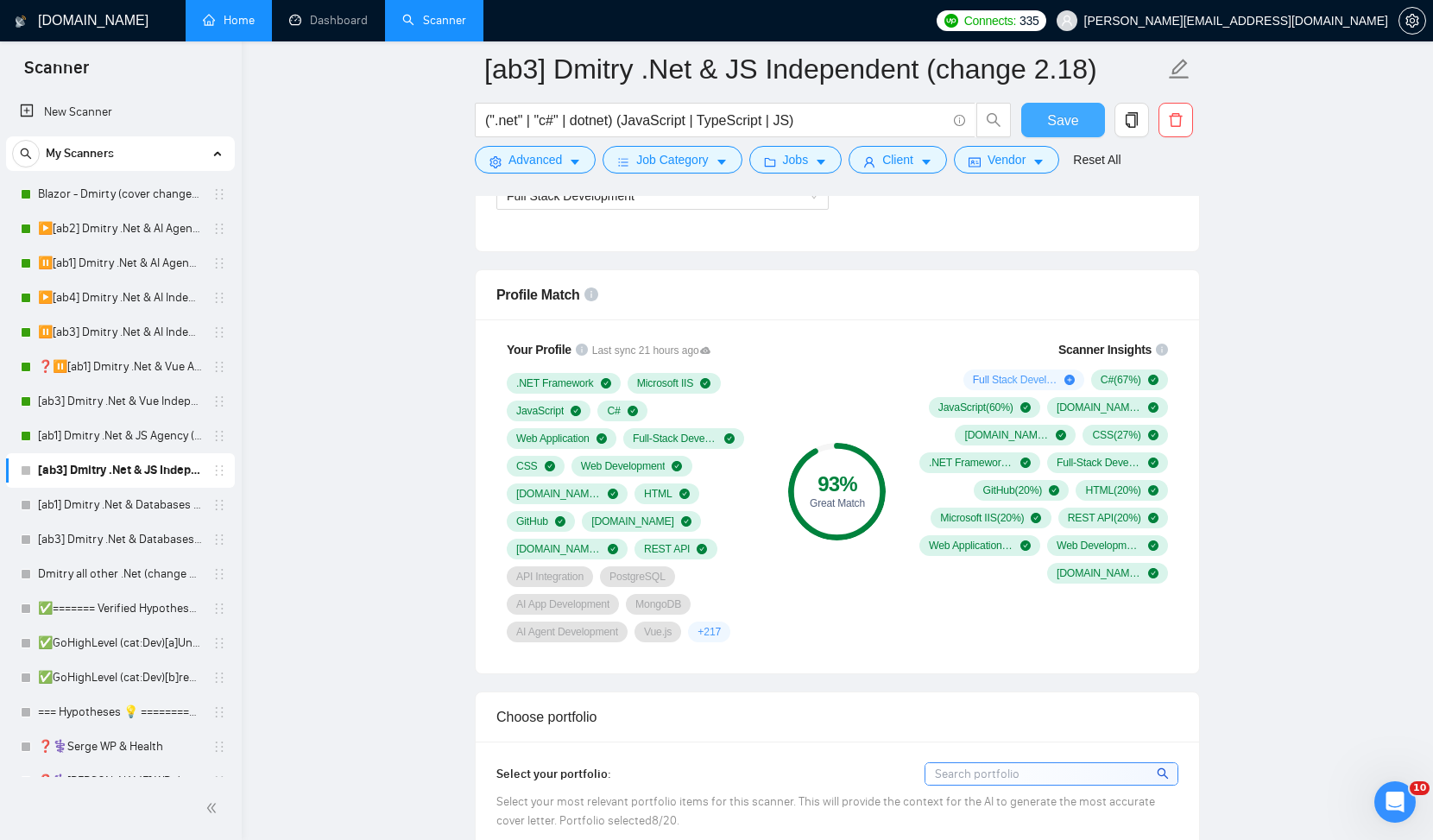
click at [1050, 129] on span "Save" at bounding box center [1063, 121] width 31 height 22
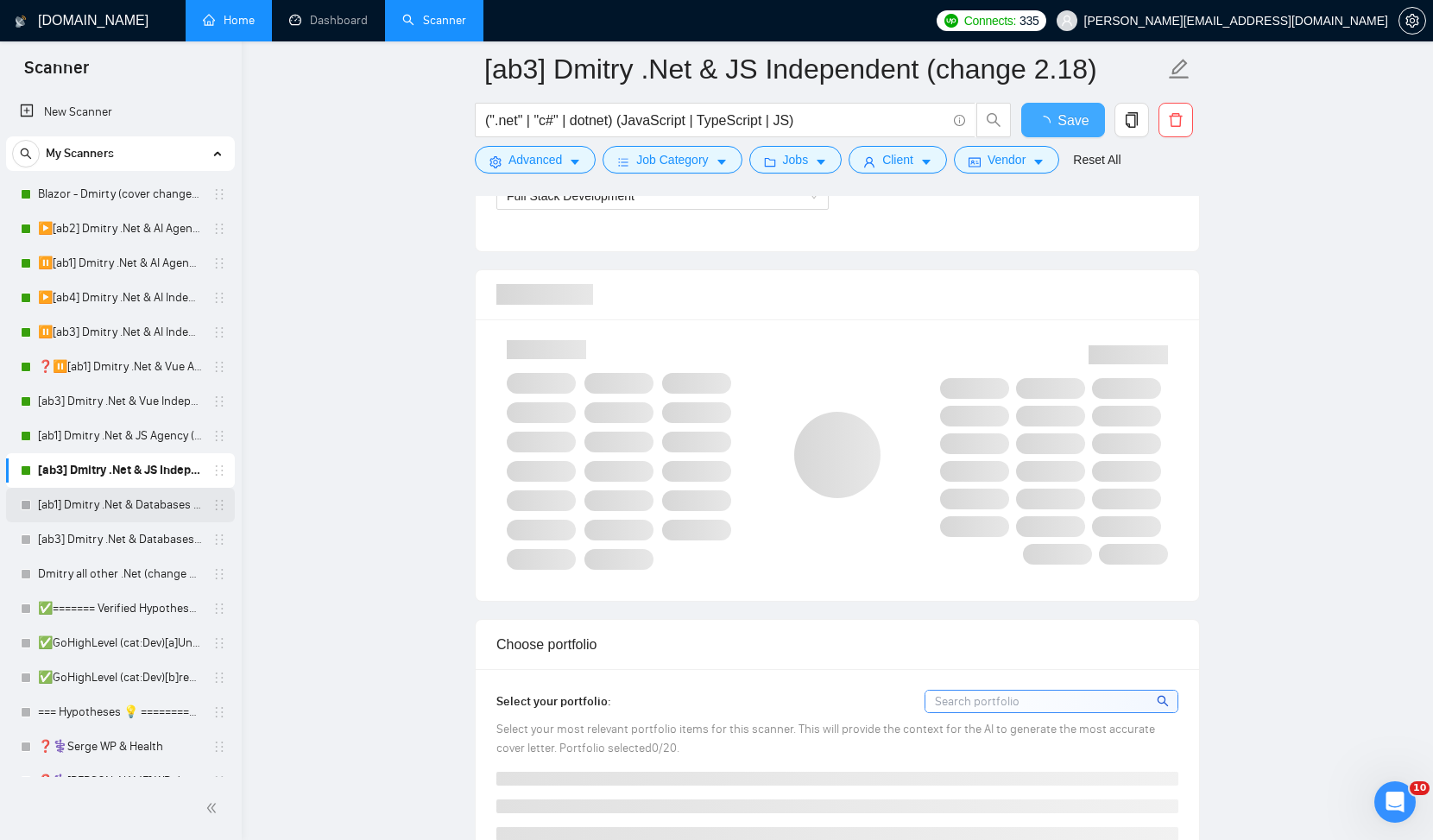
checkbox input "true"
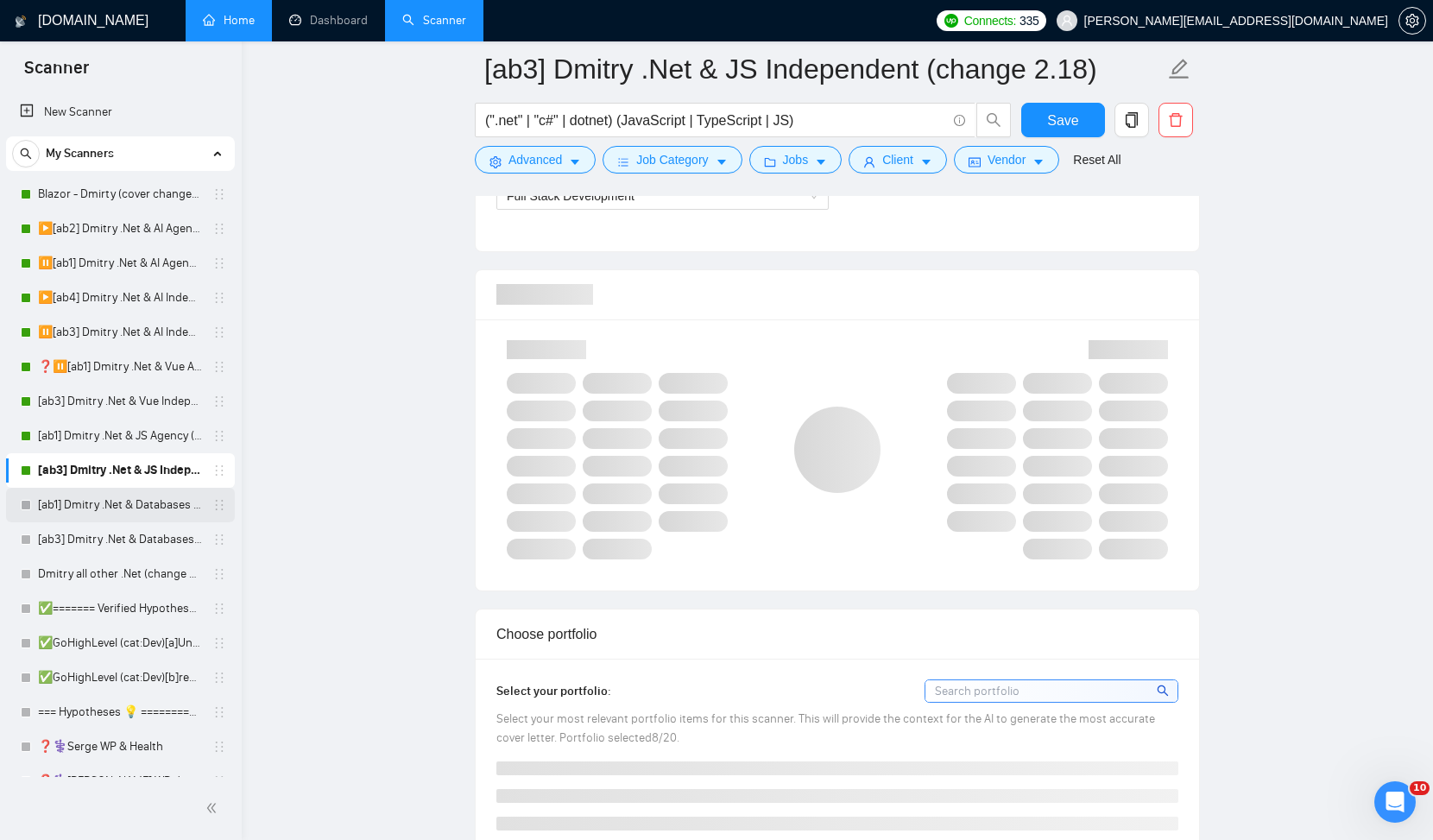
click at [137, 500] on link "[ab1] Dmitry .Net & Databases (change 2.18)" at bounding box center [120, 505] width 164 height 34
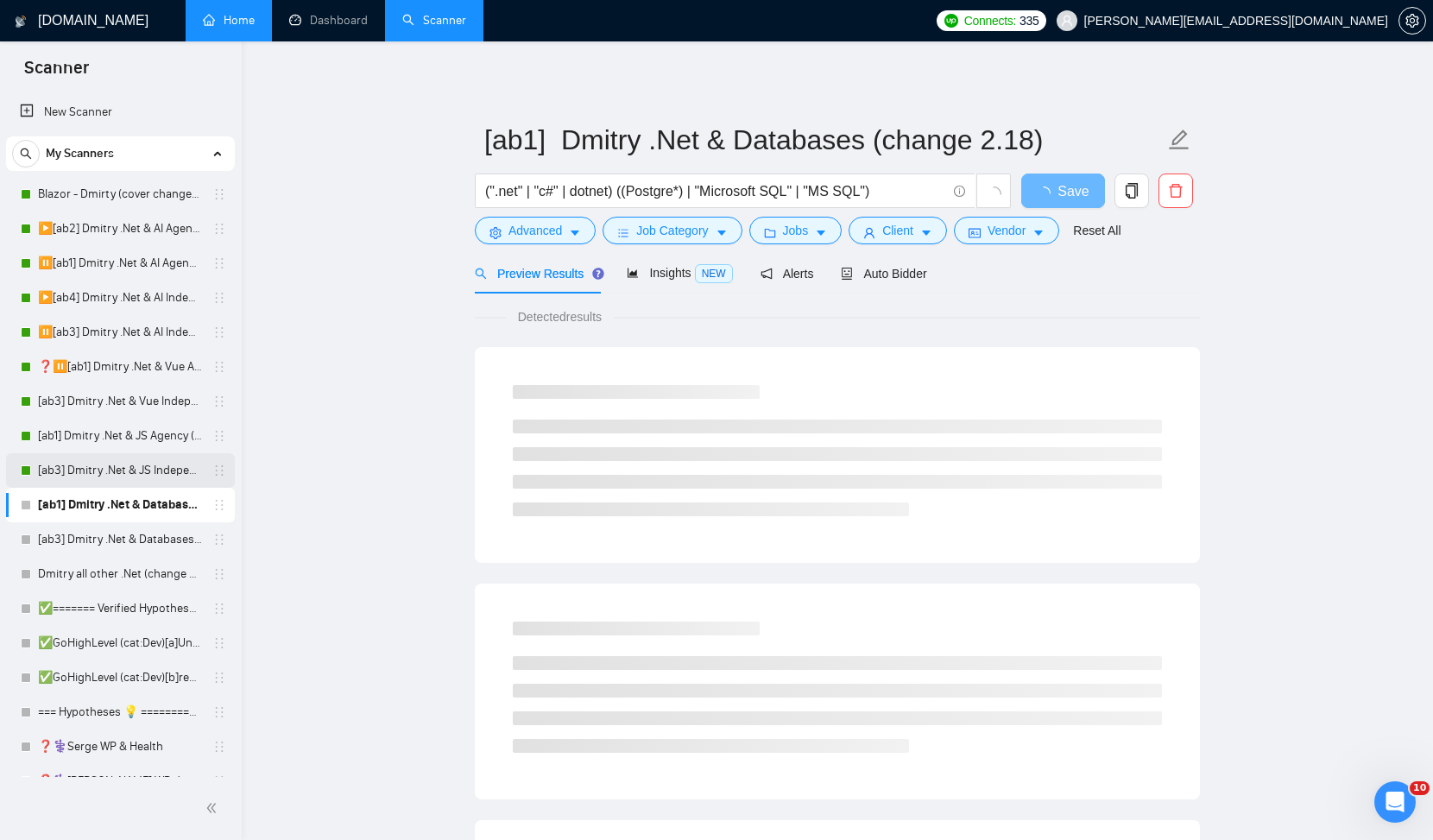
click at [122, 468] on link "[ab3] Dmitry .Net & JS Independent (change 2.18)" at bounding box center [120, 470] width 164 height 34
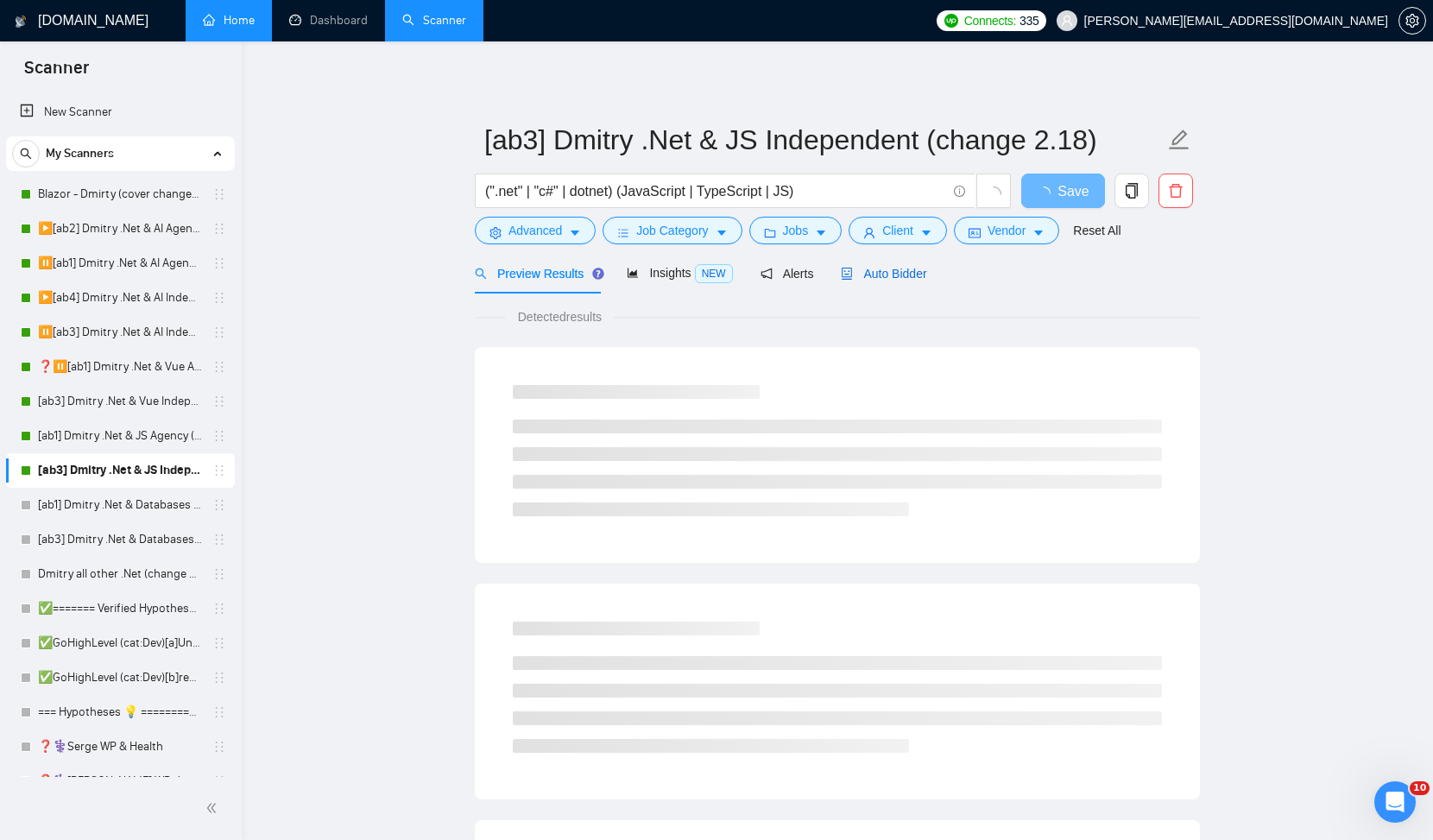
click at [894, 267] on span "Auto Bidder" at bounding box center [884, 273] width 85 height 14
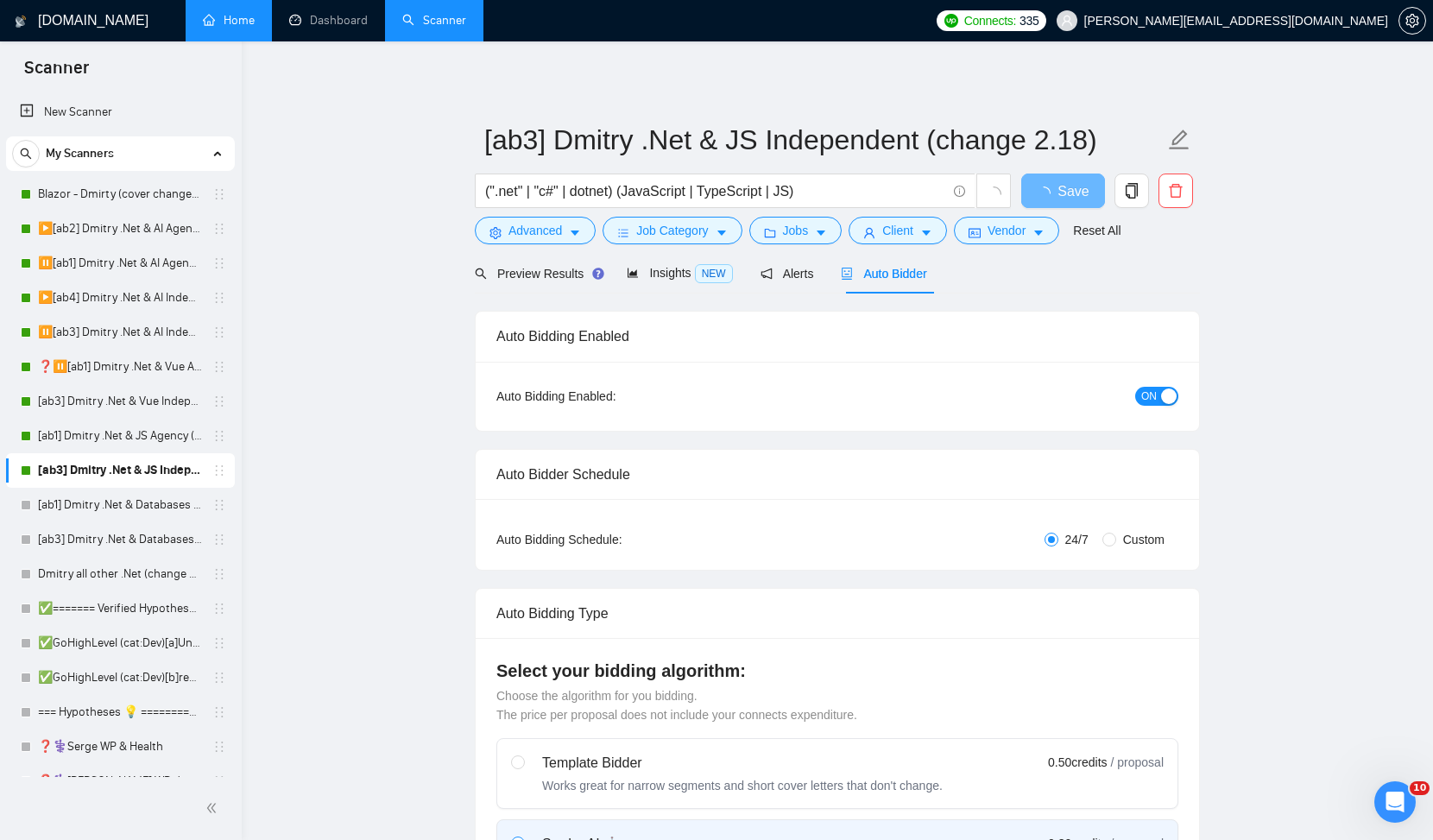
radio input "false"
radio input "true"
checkbox input "true"
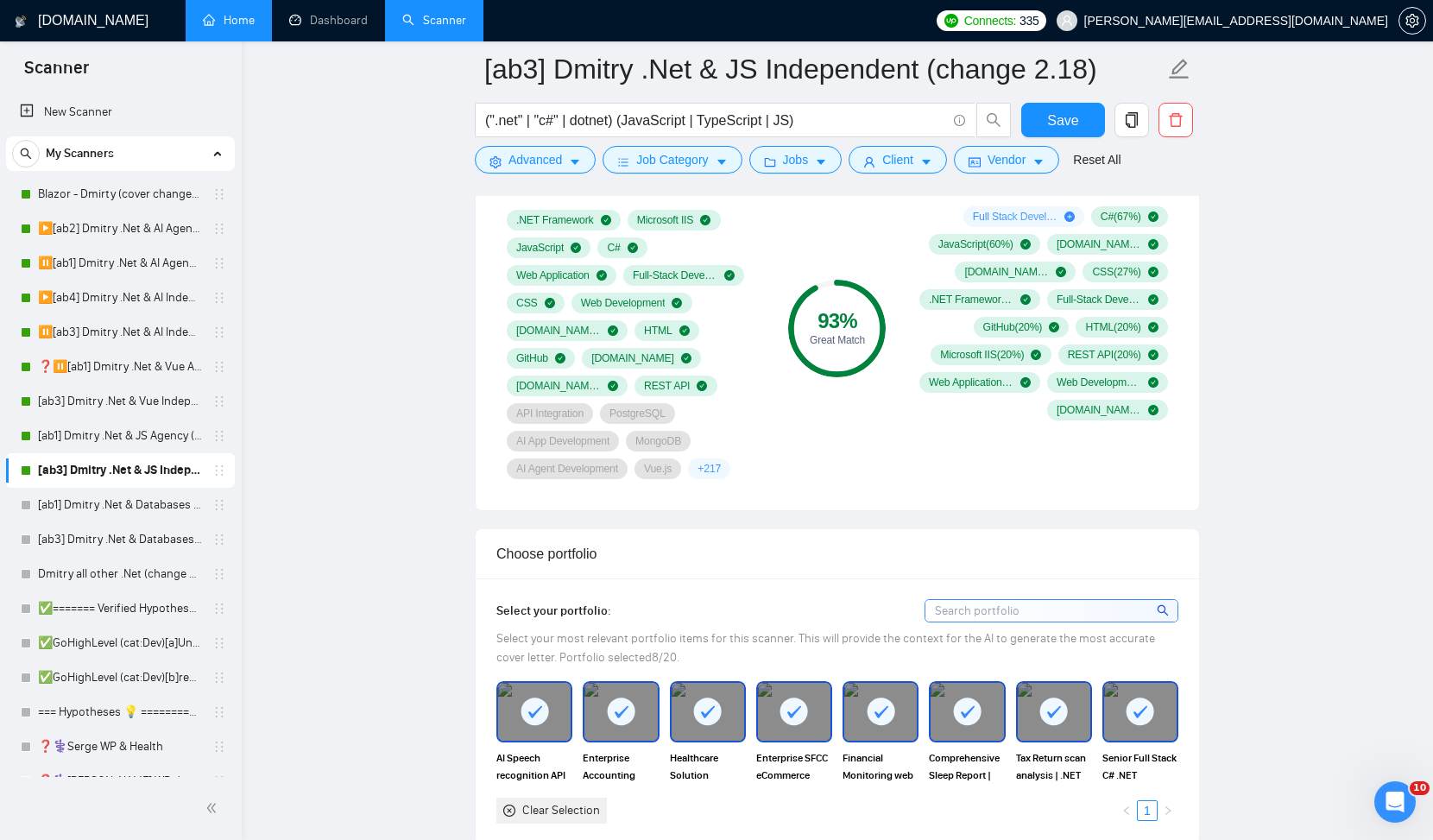
scroll to position [1441, 0]
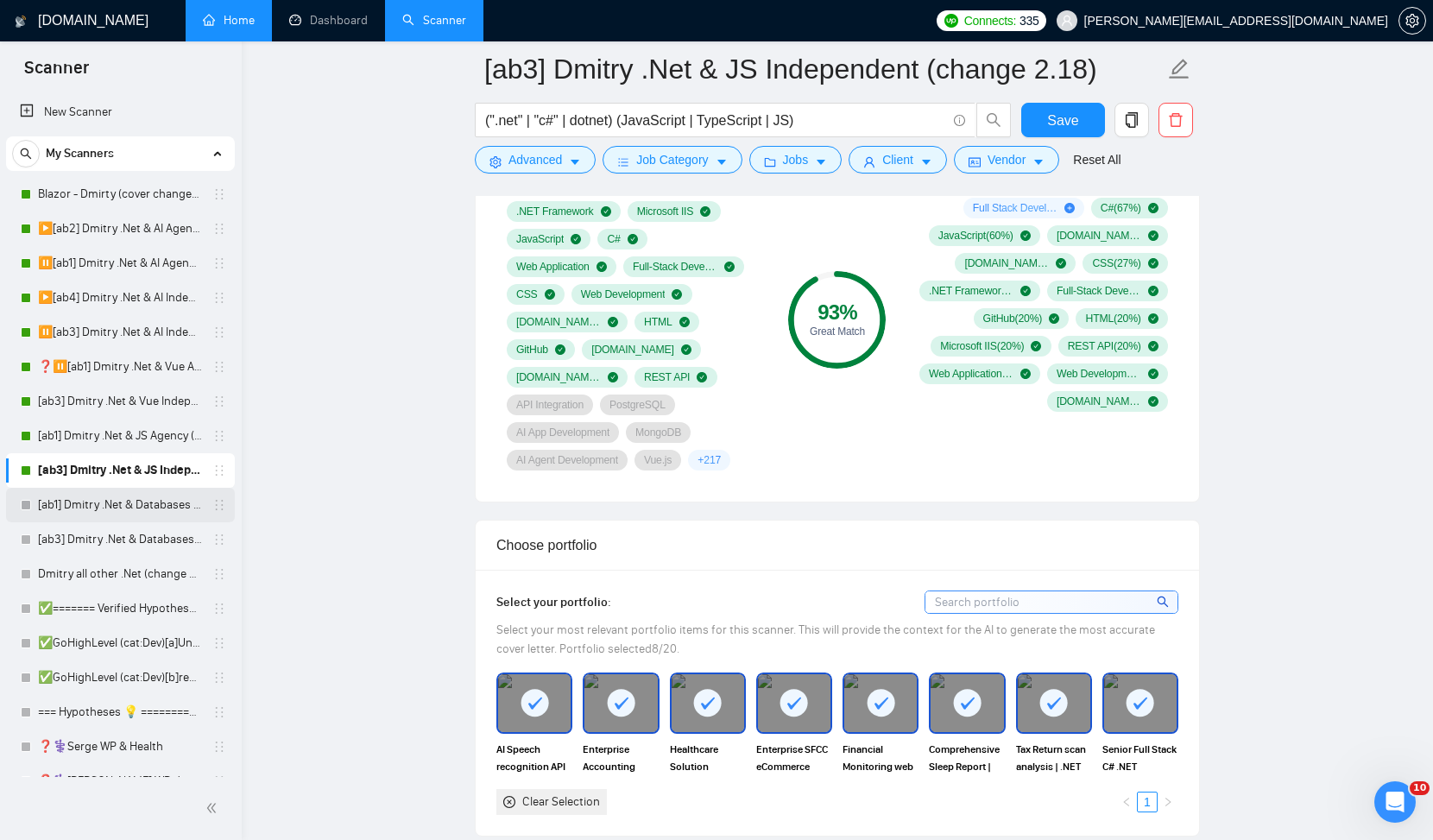
click at [107, 510] on link "[ab1] Dmitry .Net & Databases (change 2.18)" at bounding box center [120, 505] width 164 height 34
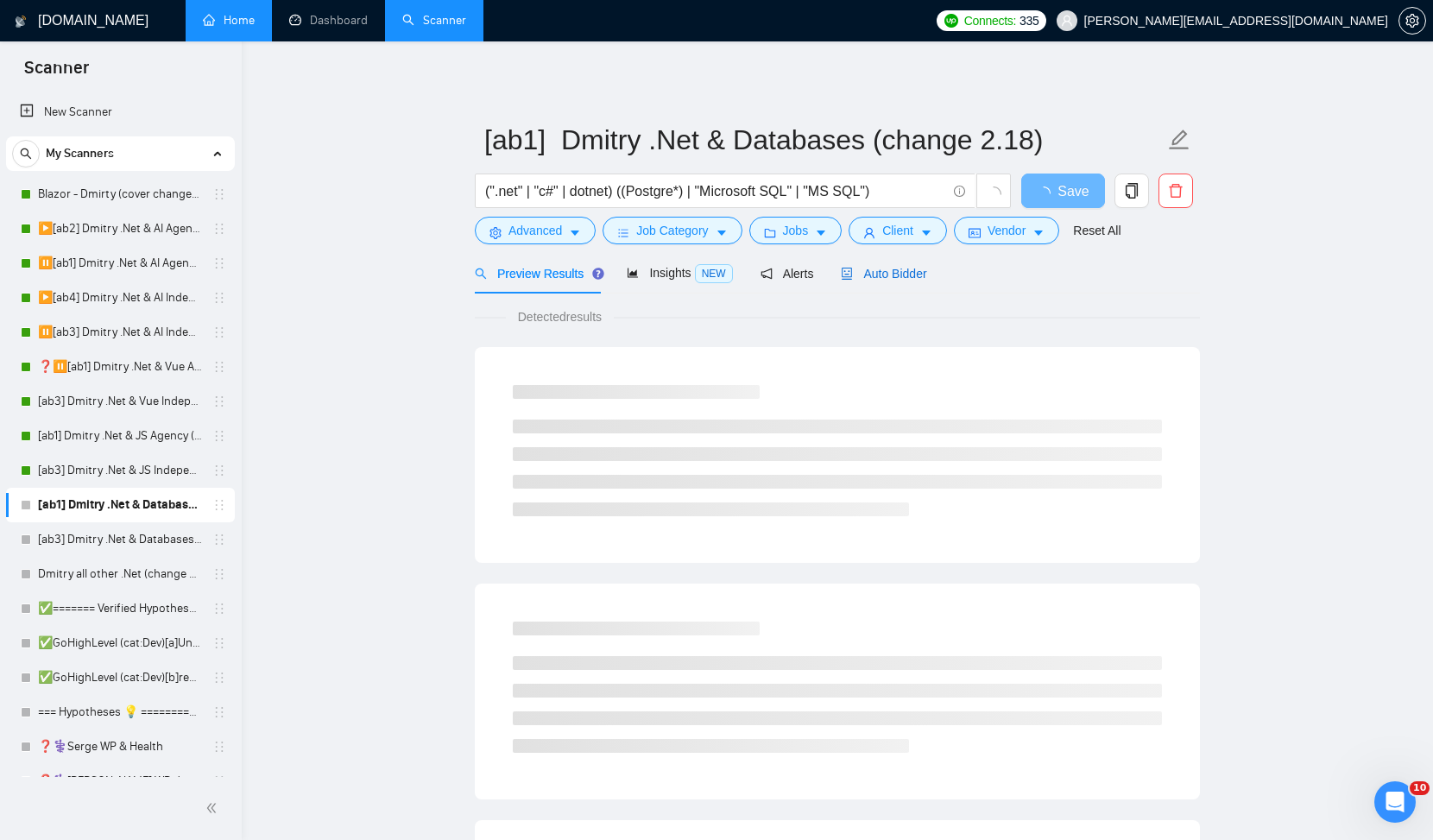
click at [885, 274] on span "Auto Bidder" at bounding box center [884, 273] width 85 height 14
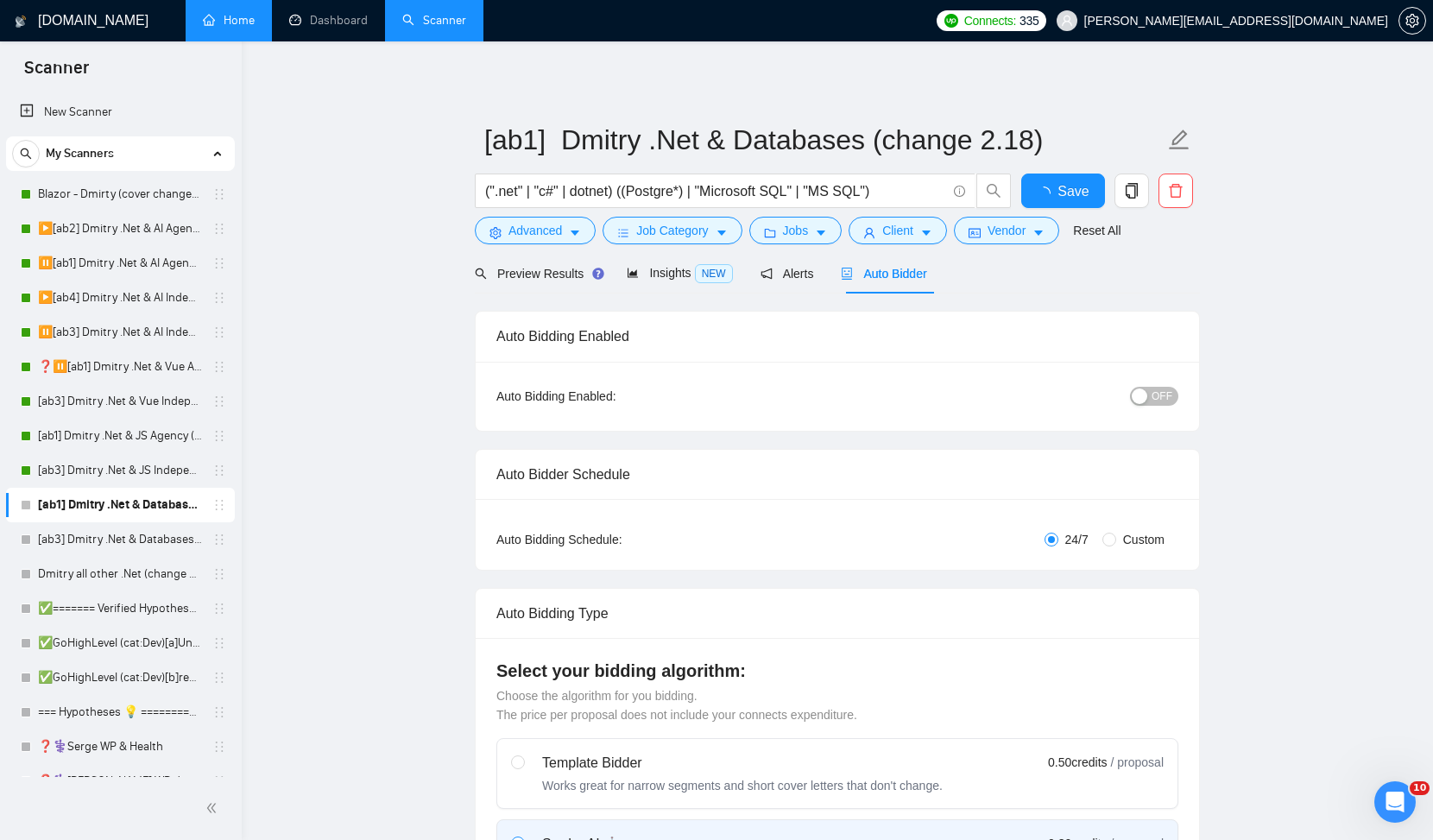
radio input "false"
radio input "true"
checkbox input "true"
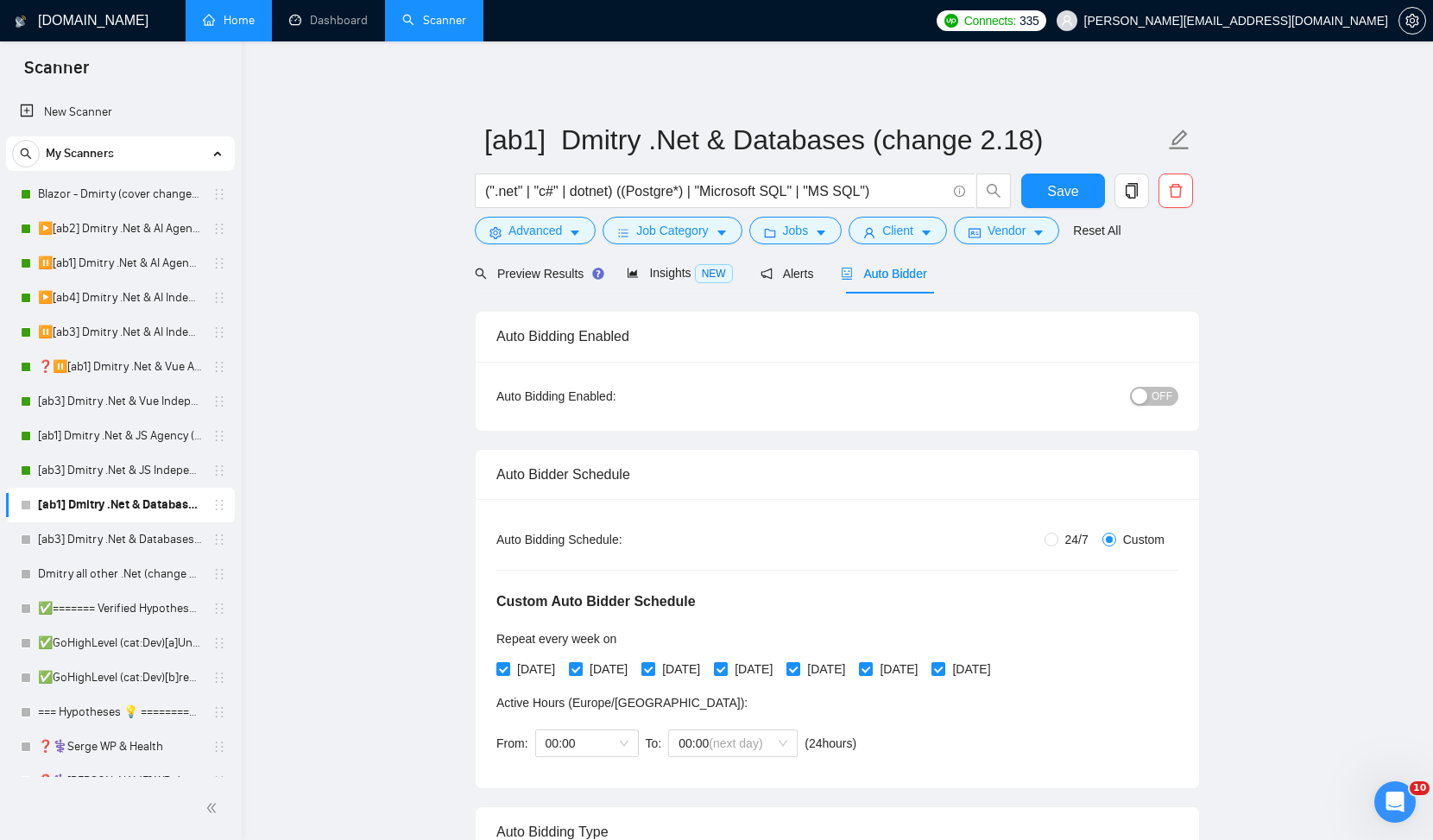
click at [1160, 398] on span "OFF" at bounding box center [1162, 396] width 21 height 19
click at [1089, 173] on form "[ab1] Dmitry .Net & Databases (change 2.18) (".net" | "c#" | dotnet) ((Postgre*…" at bounding box center [838, 182] width 725 height 140
click at [1069, 191] on span "Save" at bounding box center [1063, 191] width 31 height 22
checkbox input "true"
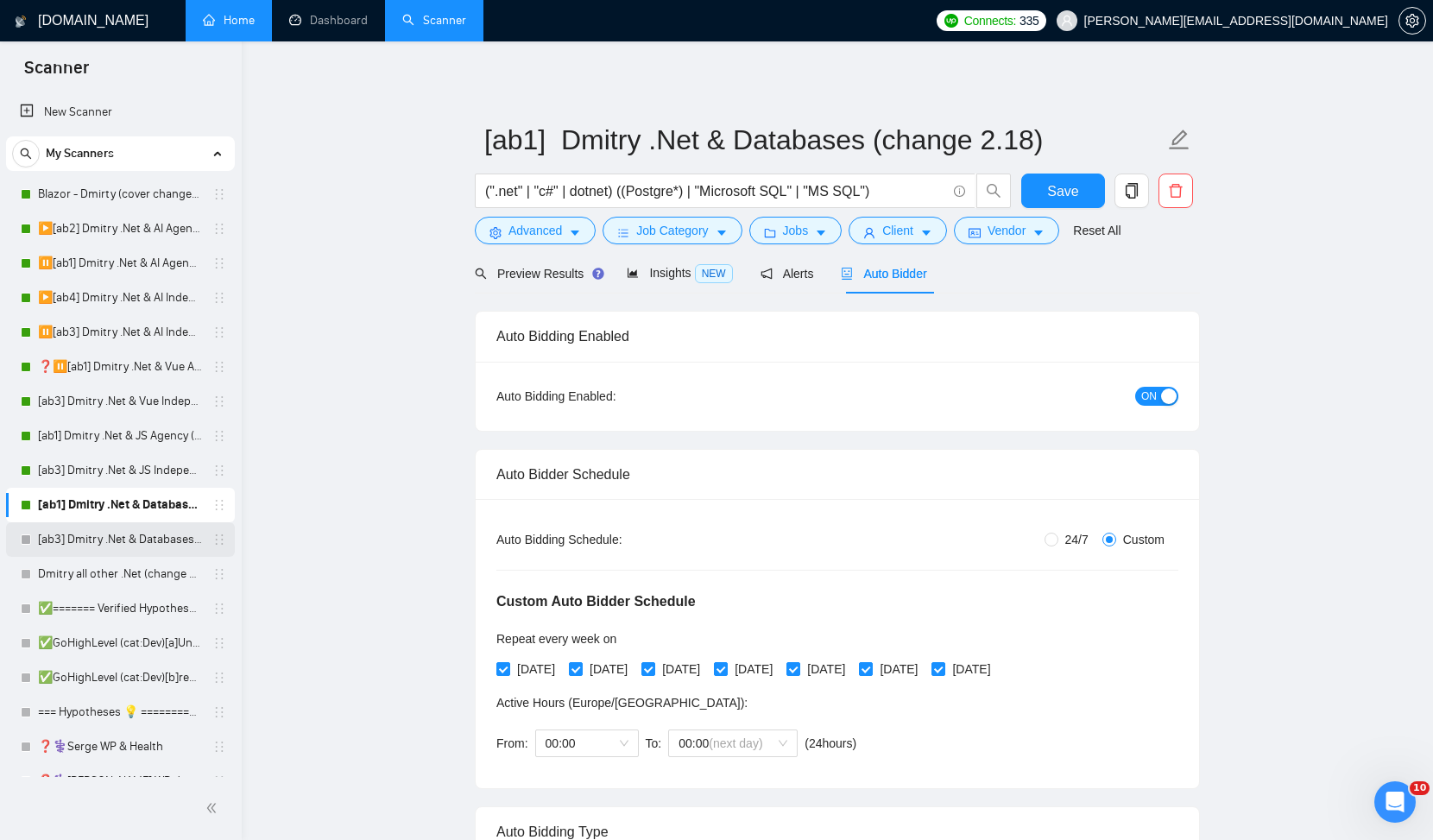
click at [126, 528] on link "[ab3] Dmitry .Net & Databases Independent (change 2.18)" at bounding box center [120, 539] width 164 height 34
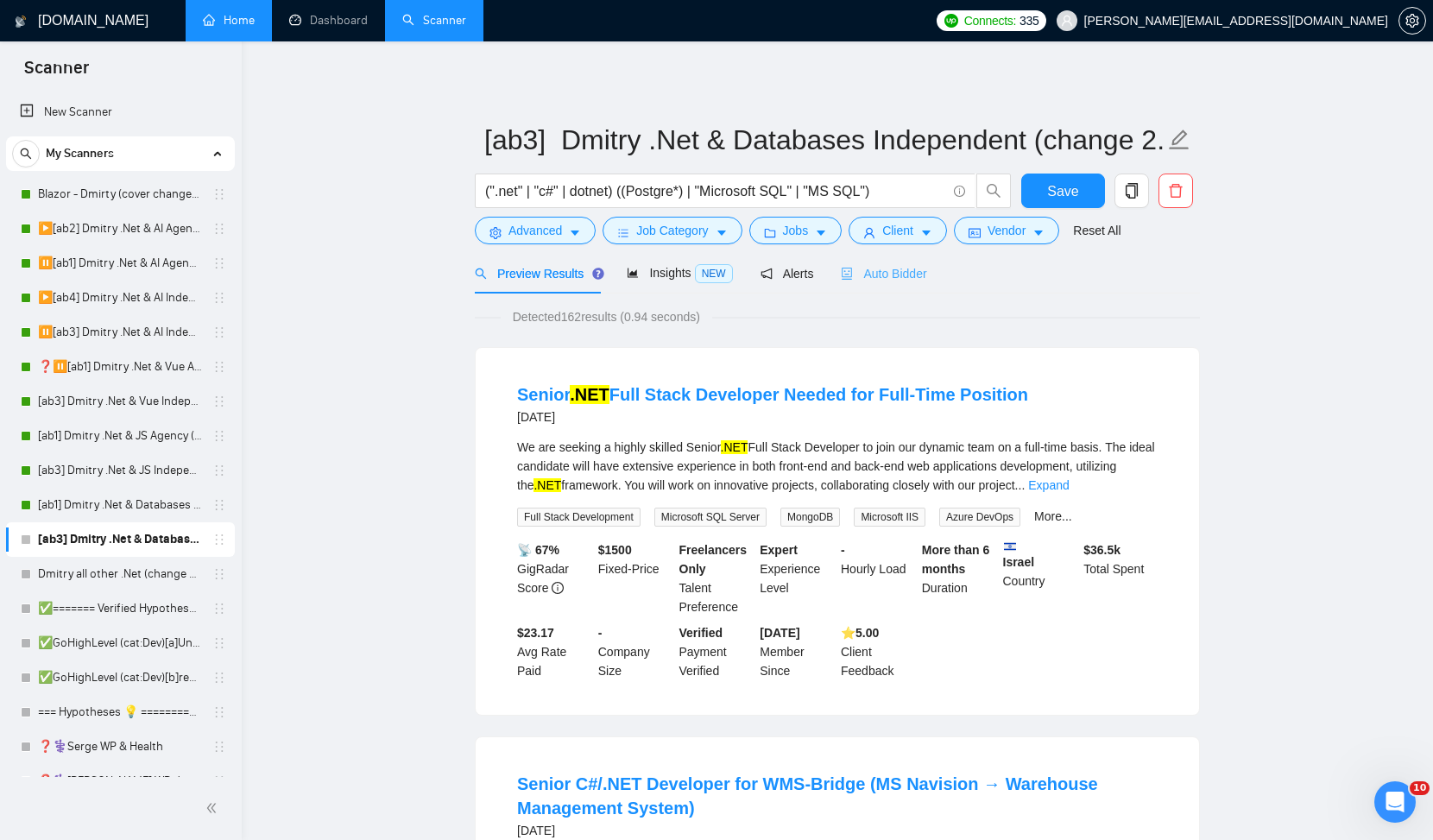
click at [865, 260] on div "Auto Bidder" at bounding box center [884, 273] width 85 height 41
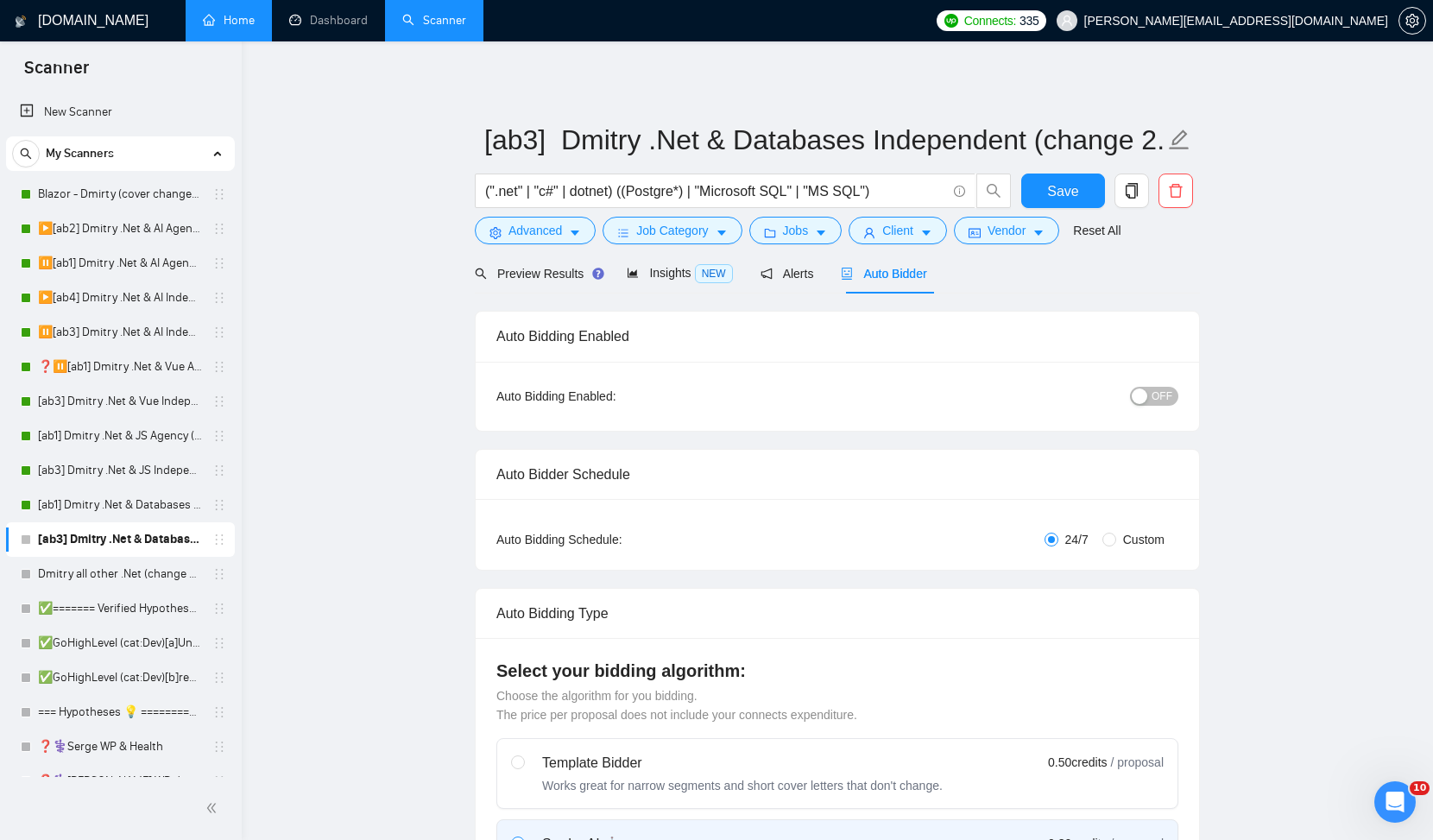
radio input "false"
radio input "true"
checkbox input "true"
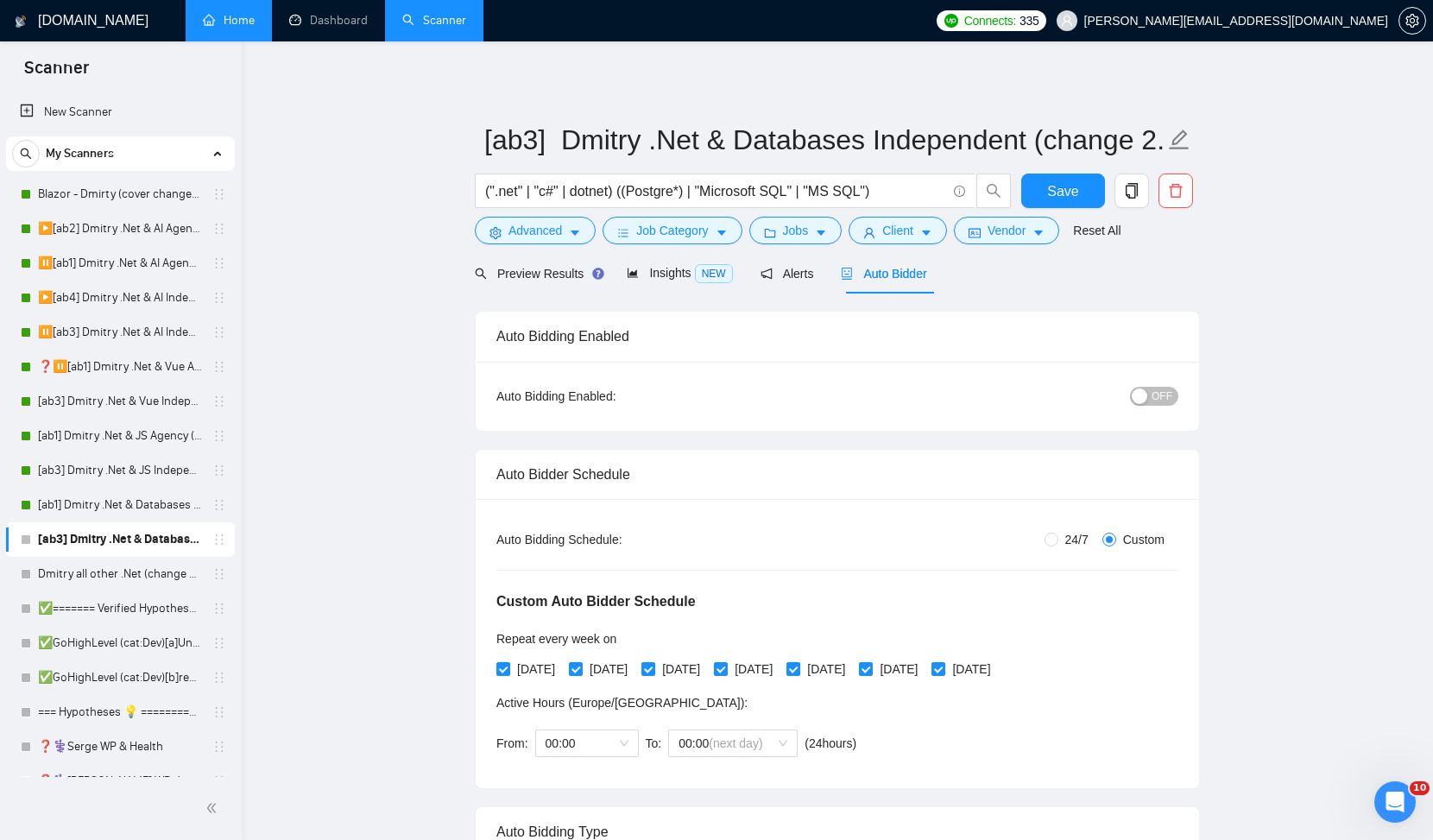
click at [1160, 403] on span "OFF" at bounding box center [1162, 396] width 21 height 19
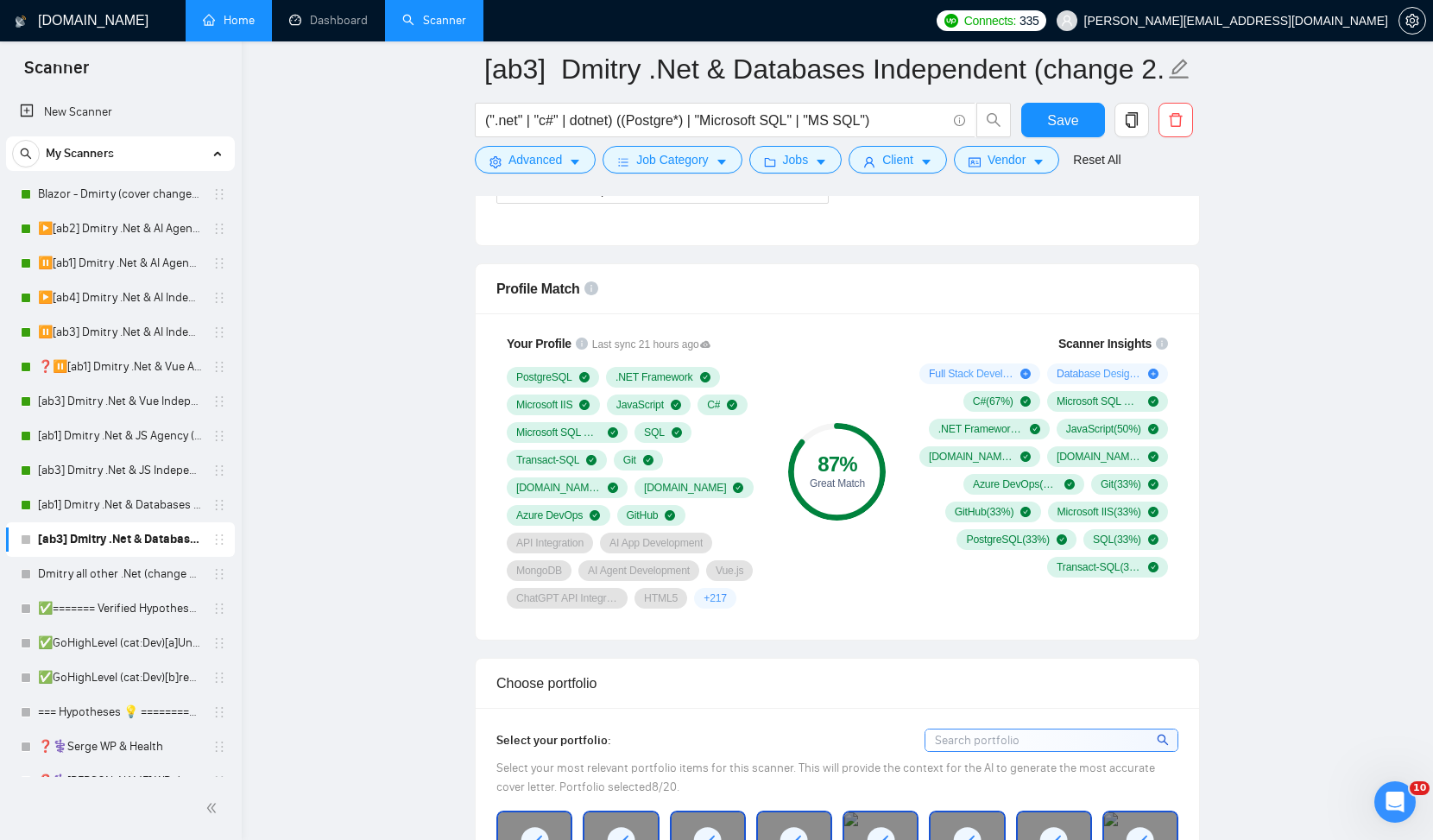
scroll to position [1293, 0]
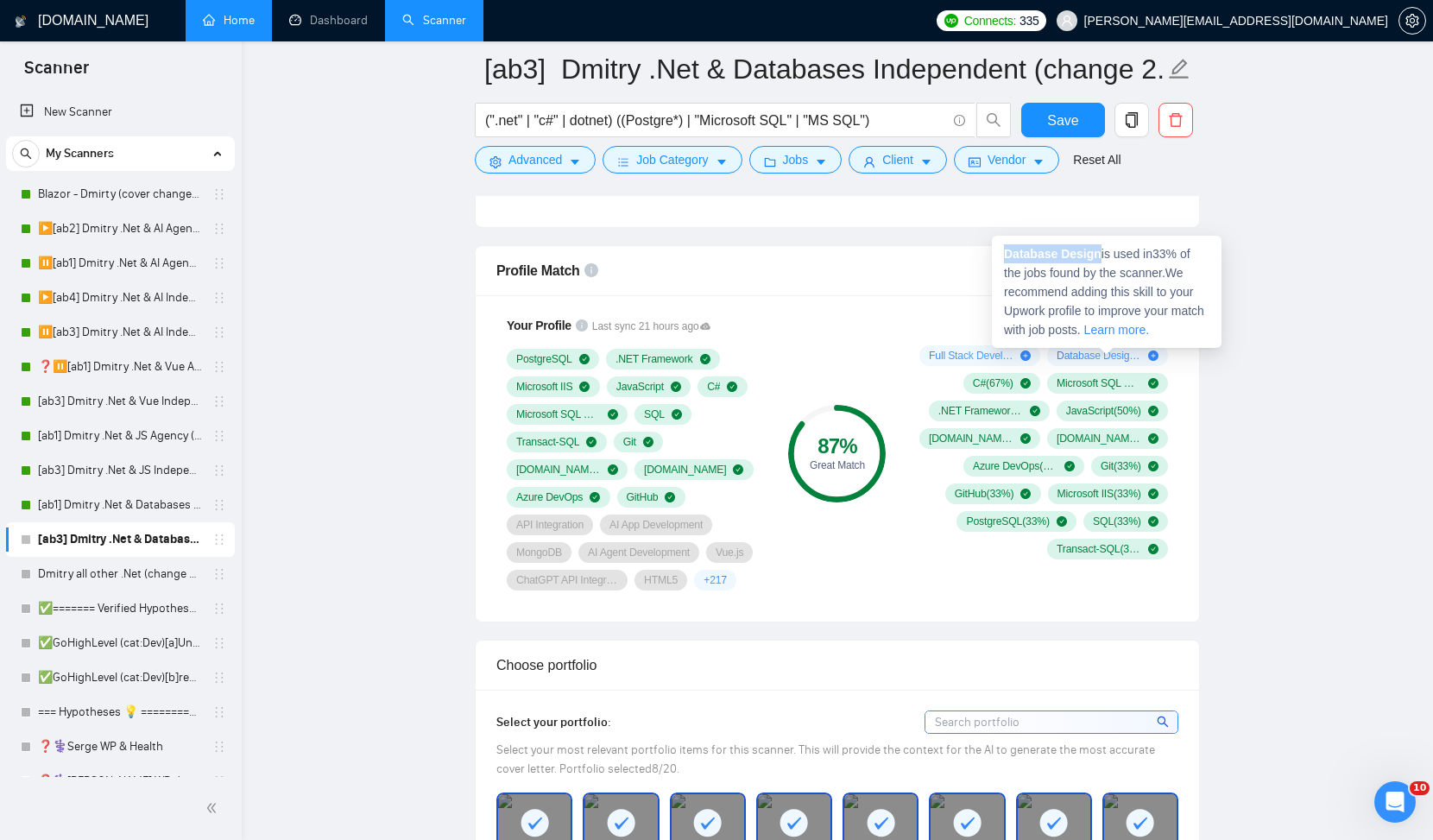
drag, startPoint x: 1104, startPoint y: 251, endPoint x: 1004, endPoint y: 257, distance: 100.2
click at [1004, 257] on strong "Database Design" at bounding box center [1053, 253] width 98 height 14
copy strong "Database Design"
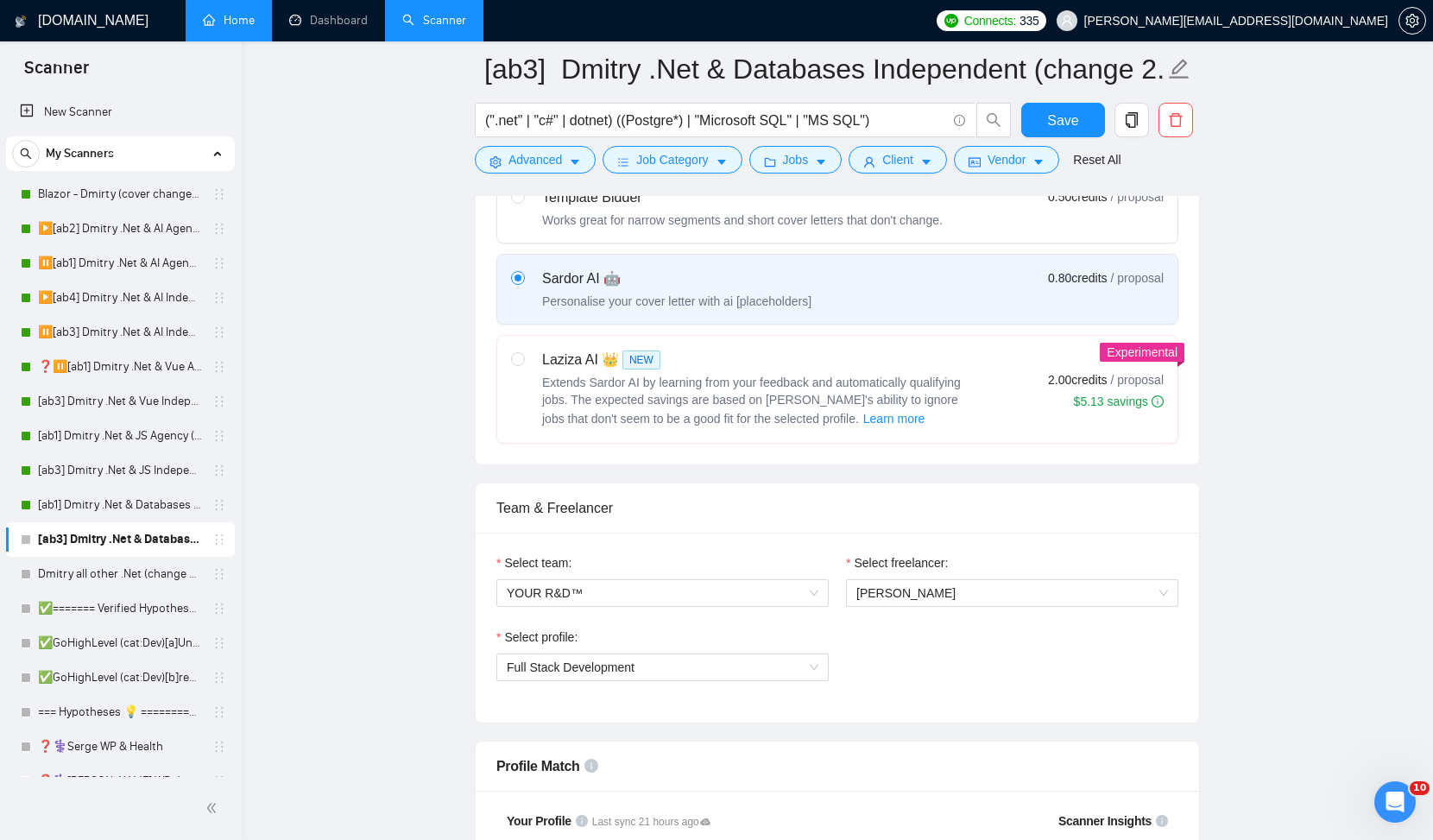
scroll to position [823, 0]
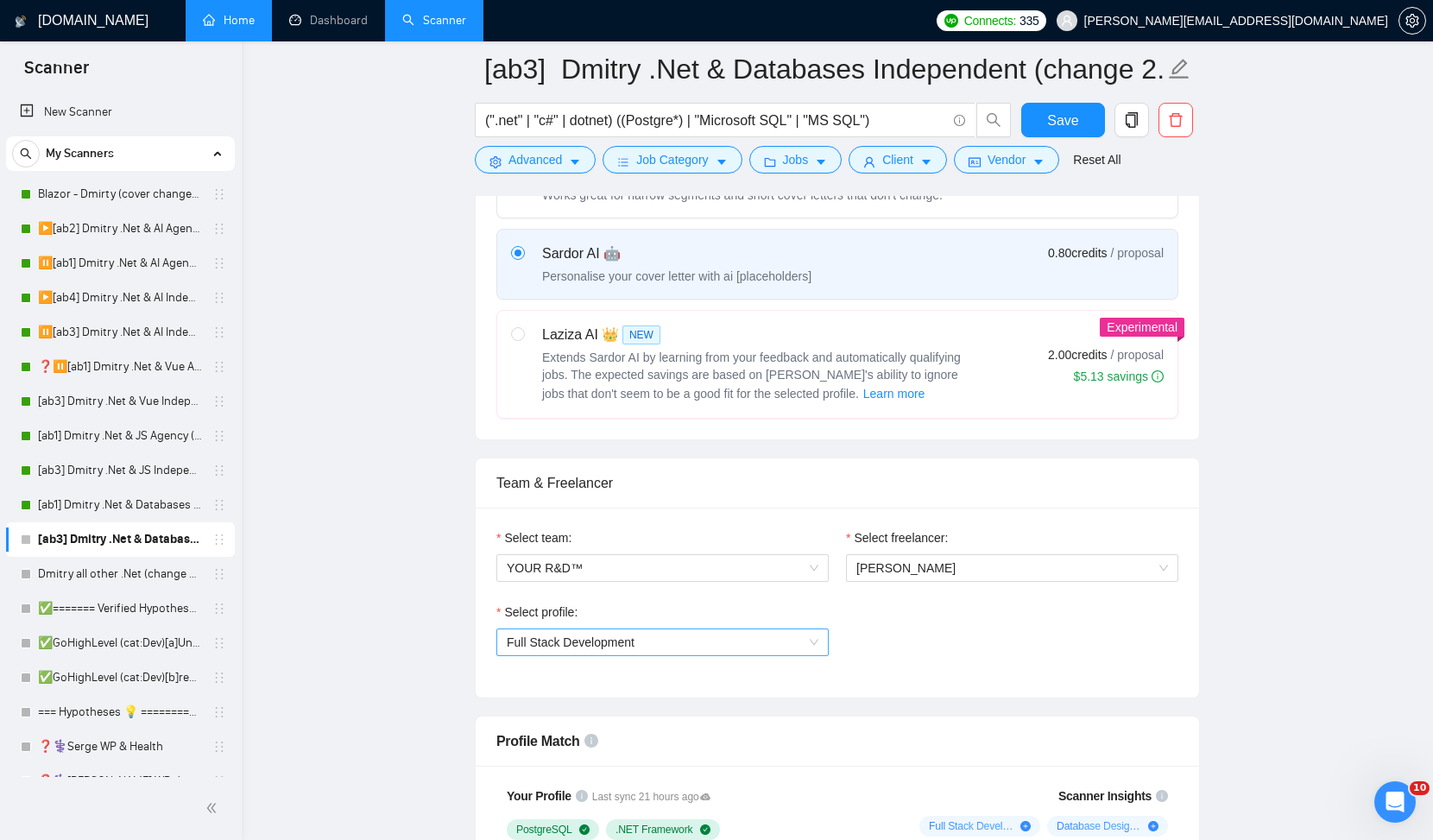
click at [707, 648] on span "Full Stack Development" at bounding box center [663, 642] width 312 height 26
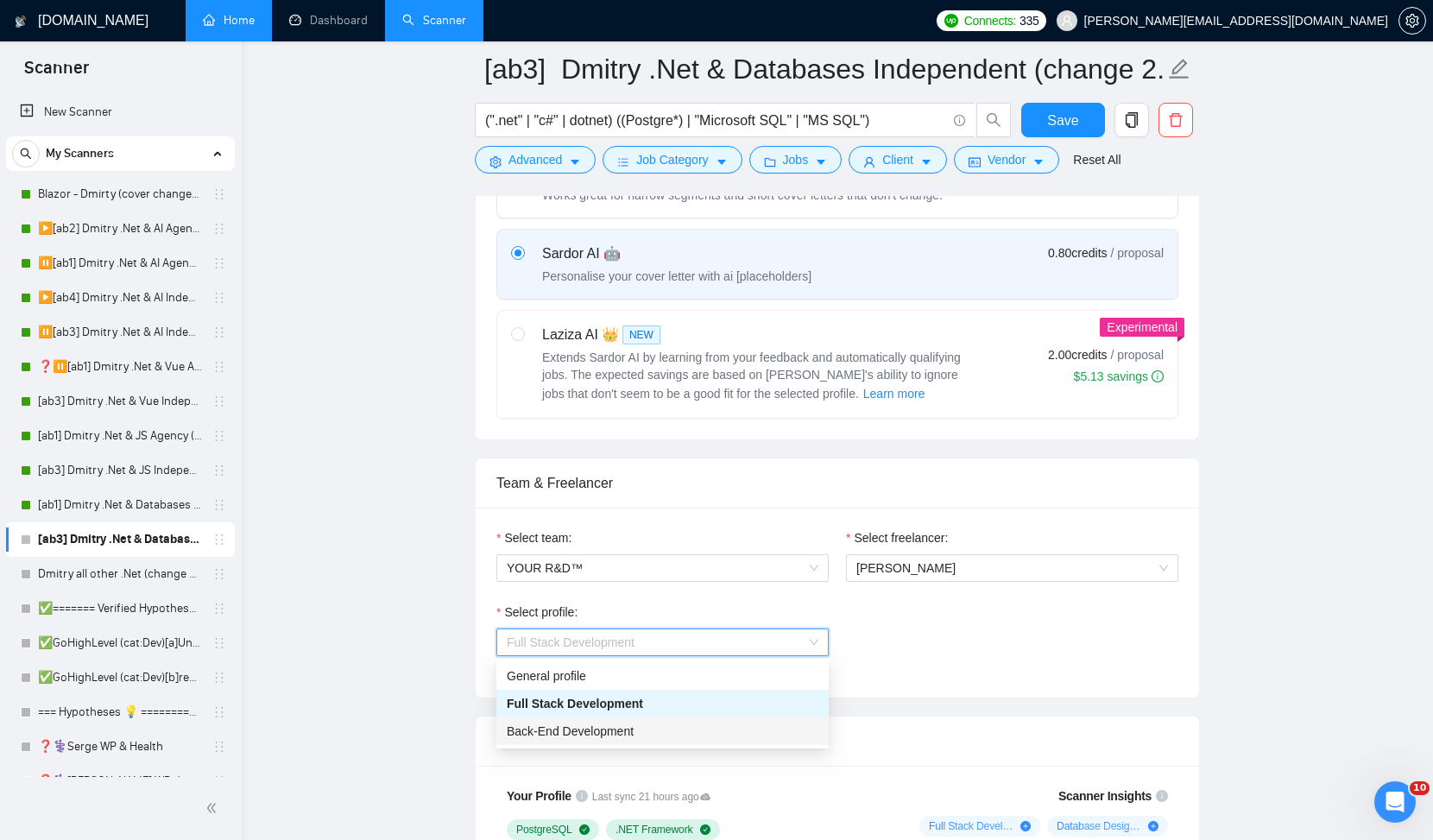
click at [638, 729] on div "Back-End Development" at bounding box center [663, 730] width 312 height 19
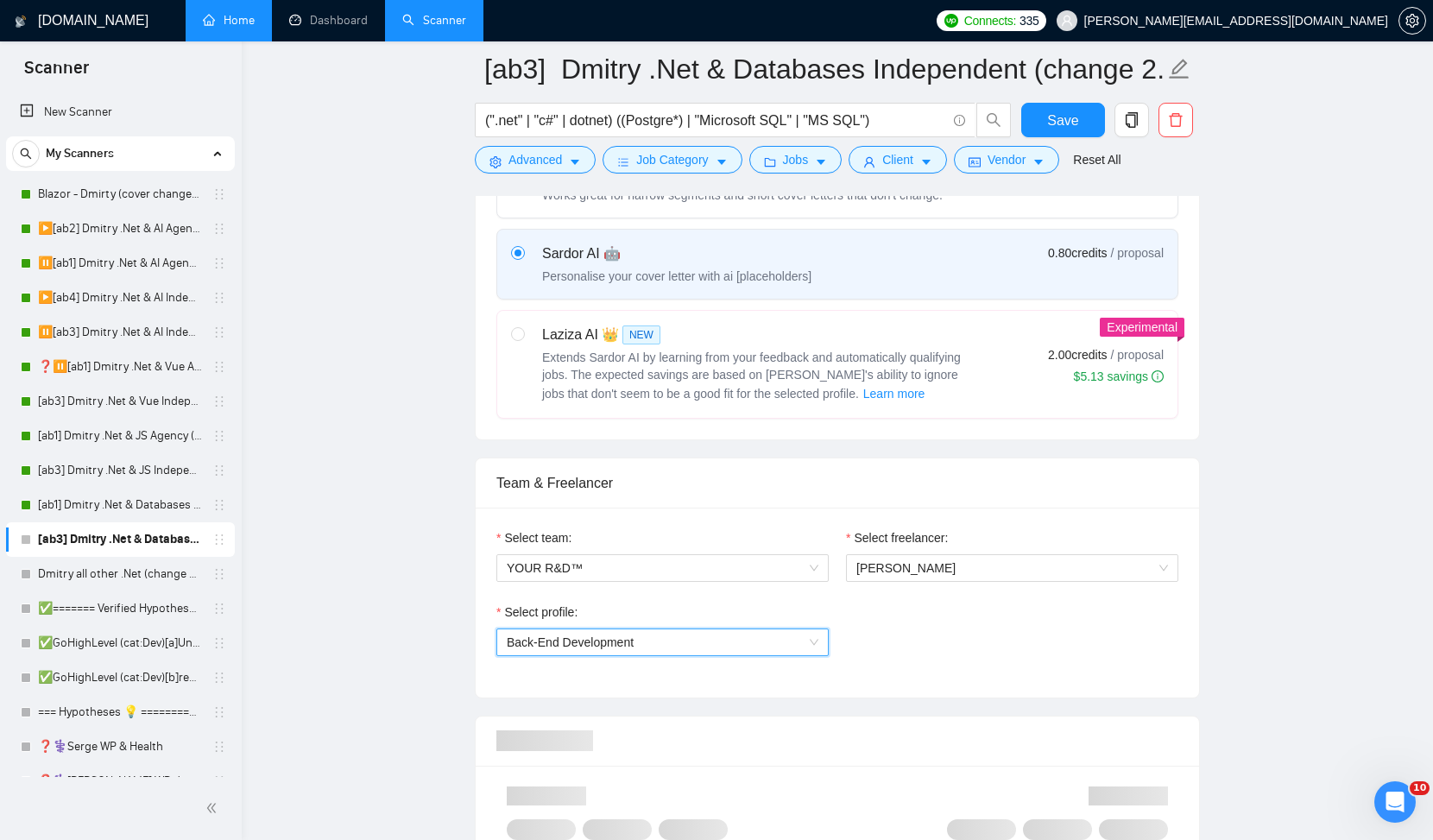
click at [953, 664] on div "Select profile: 1110580748673863680 Back-End Development" at bounding box center [838, 640] width 700 height 74
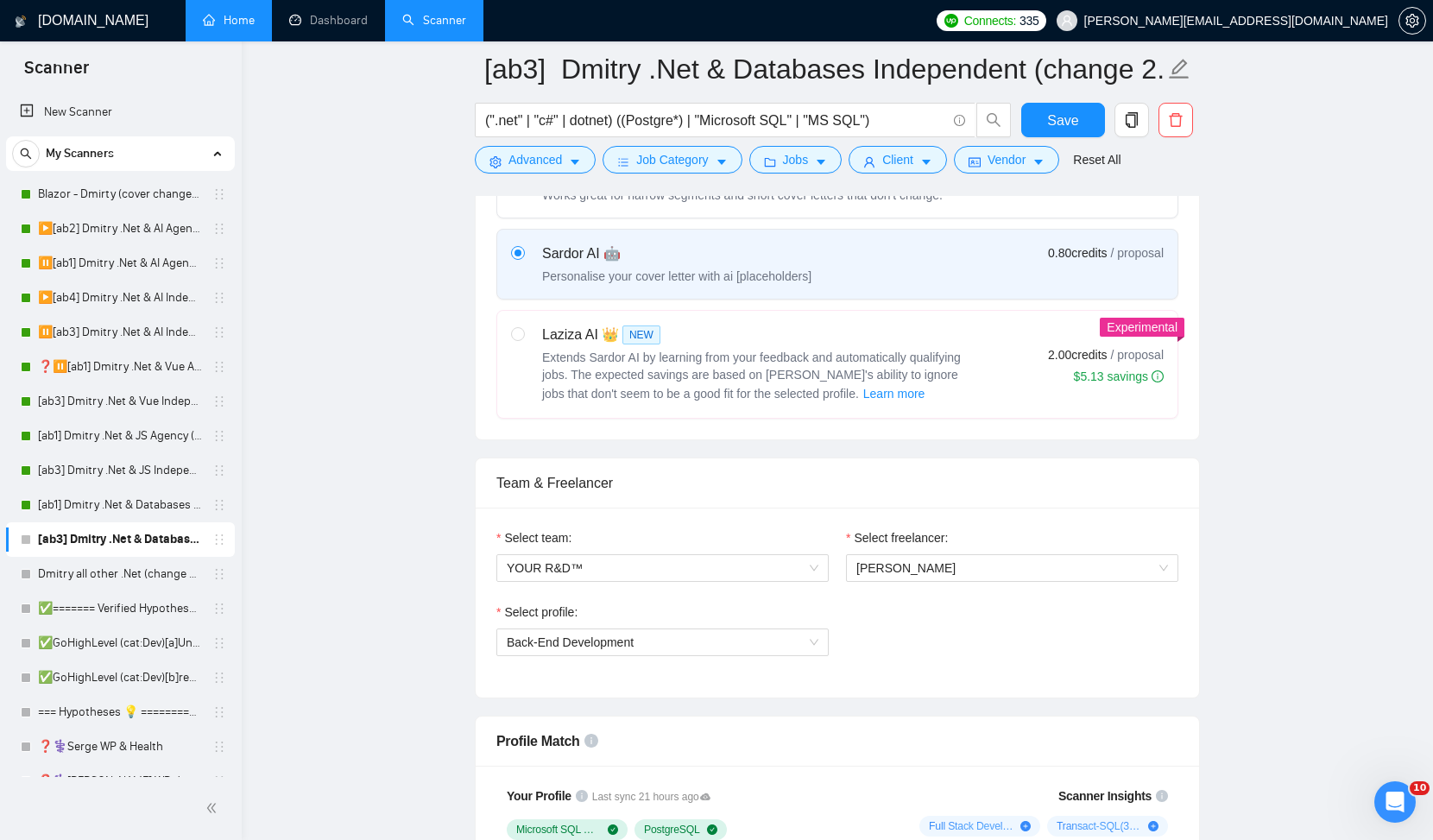
scroll to position [1056, 0]
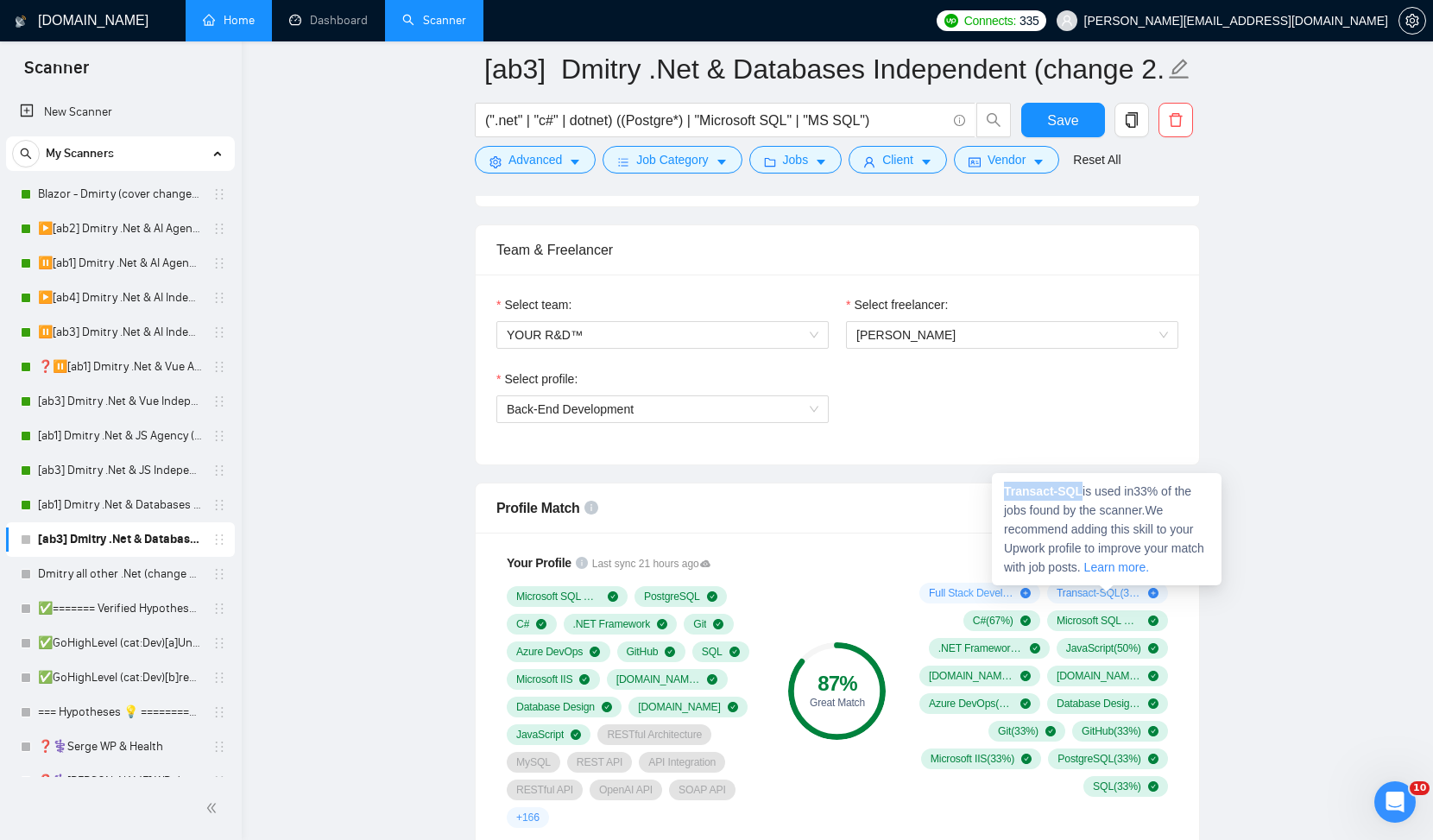
drag, startPoint x: 1004, startPoint y: 487, endPoint x: 1087, endPoint y: 485, distance: 83.0
click at [1087, 485] on span "Transact-SQL is used in 33 % of the jobs found by the scanner. We recommend add…" at bounding box center [1104, 528] width 200 height 90
copy strong "Transact-SQL"
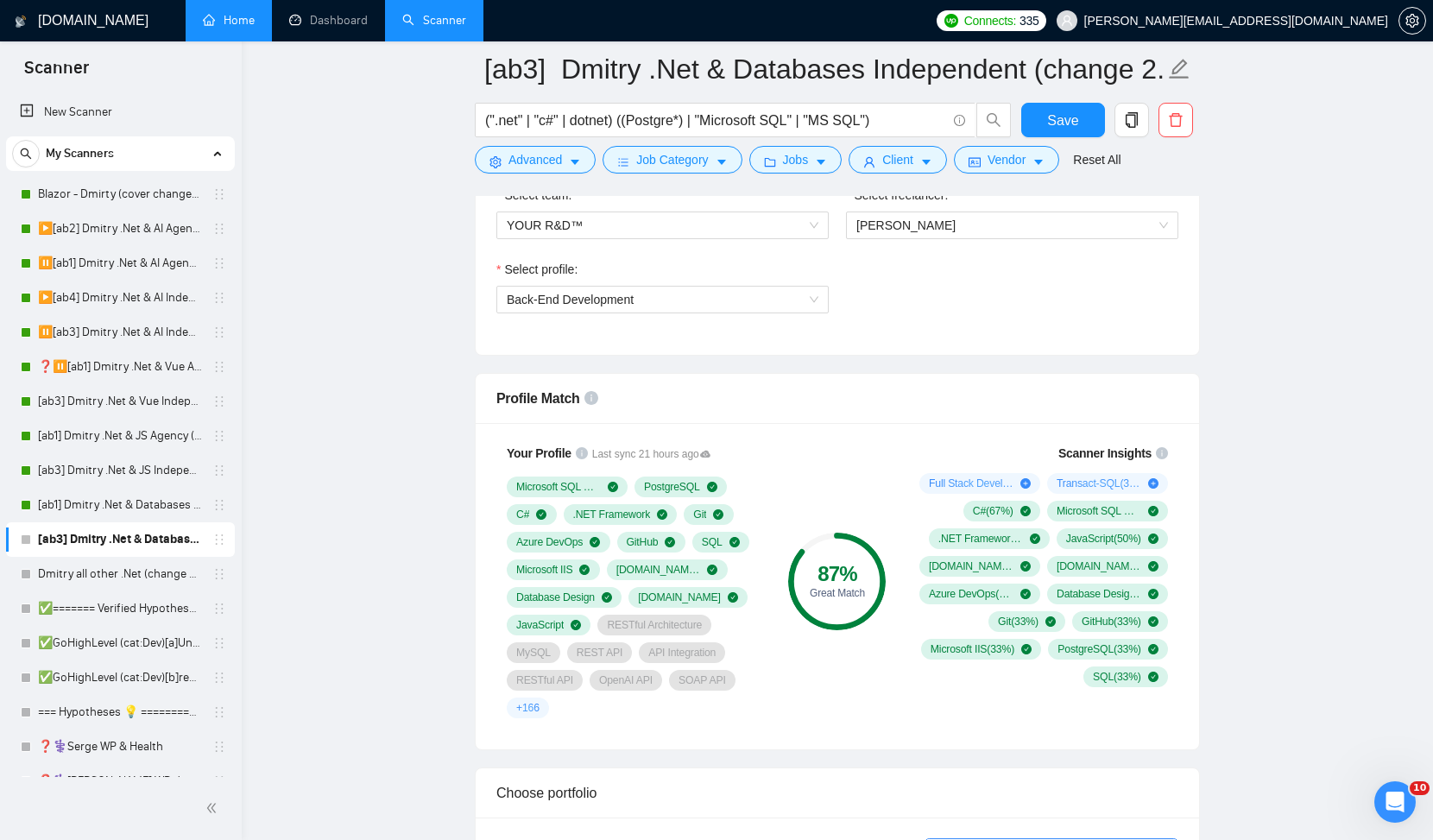
scroll to position [1085, 0]
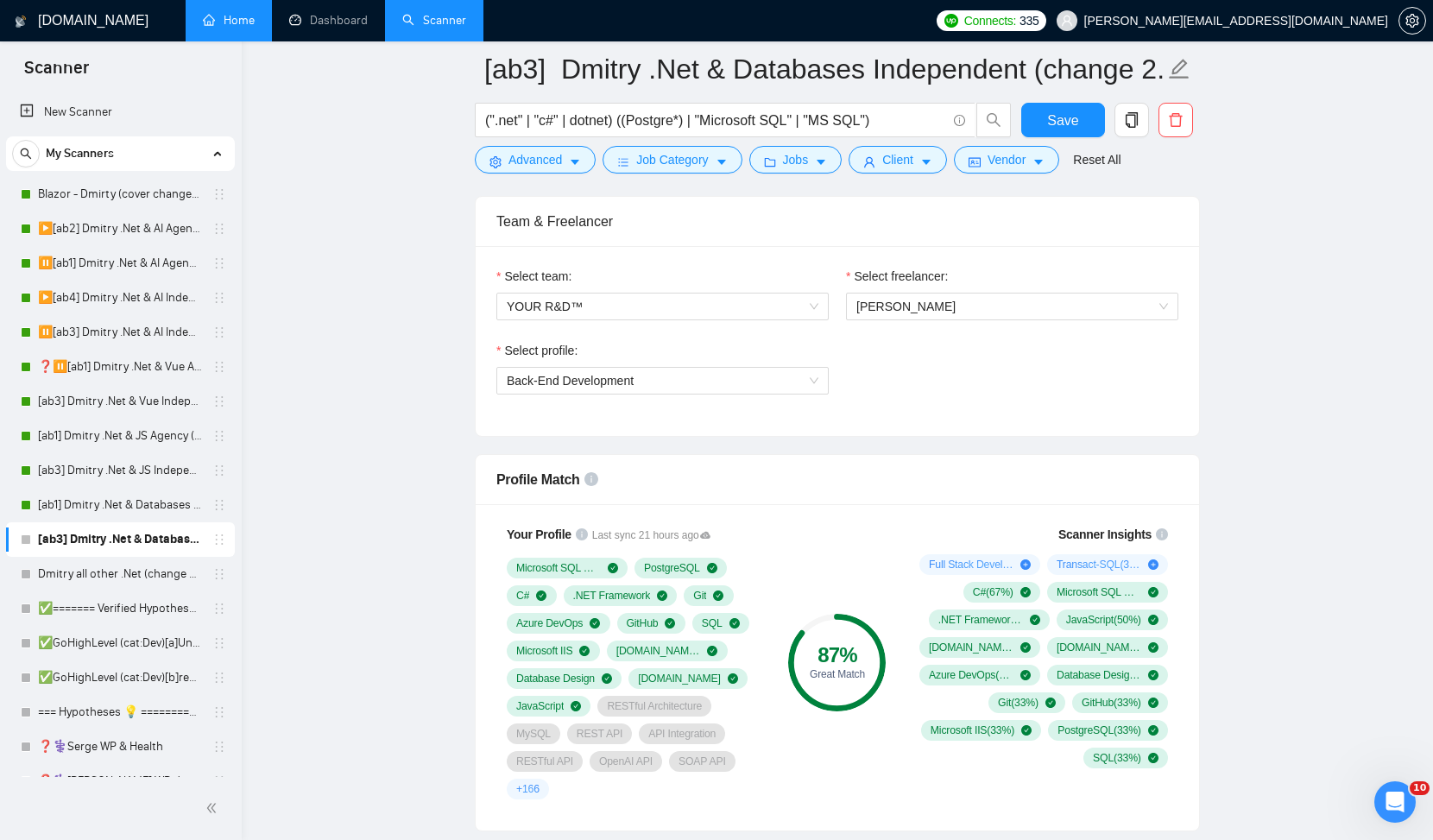
click at [858, 650] on div "87 %" at bounding box center [838, 655] width 98 height 21
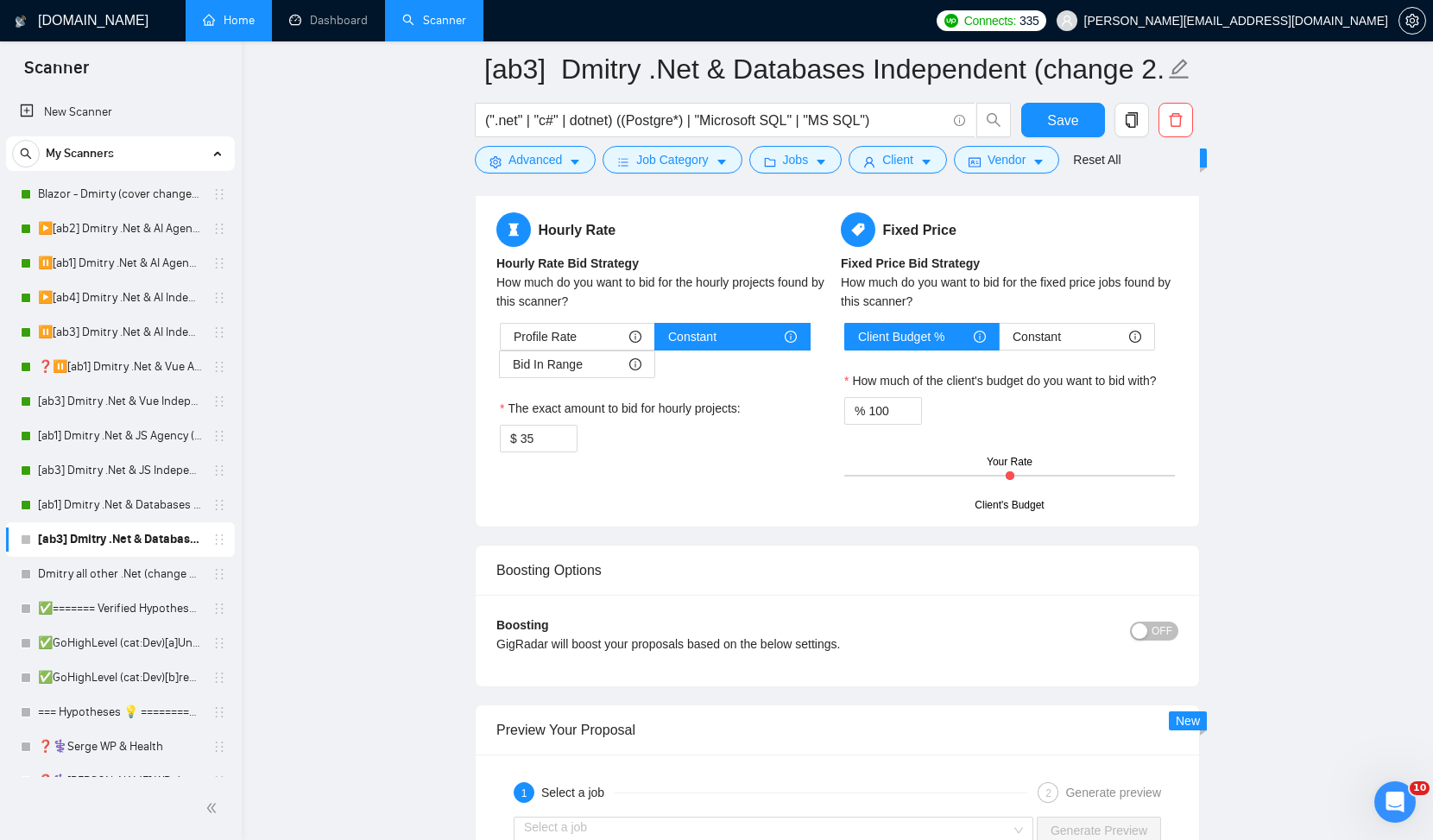
scroll to position [2922, 0]
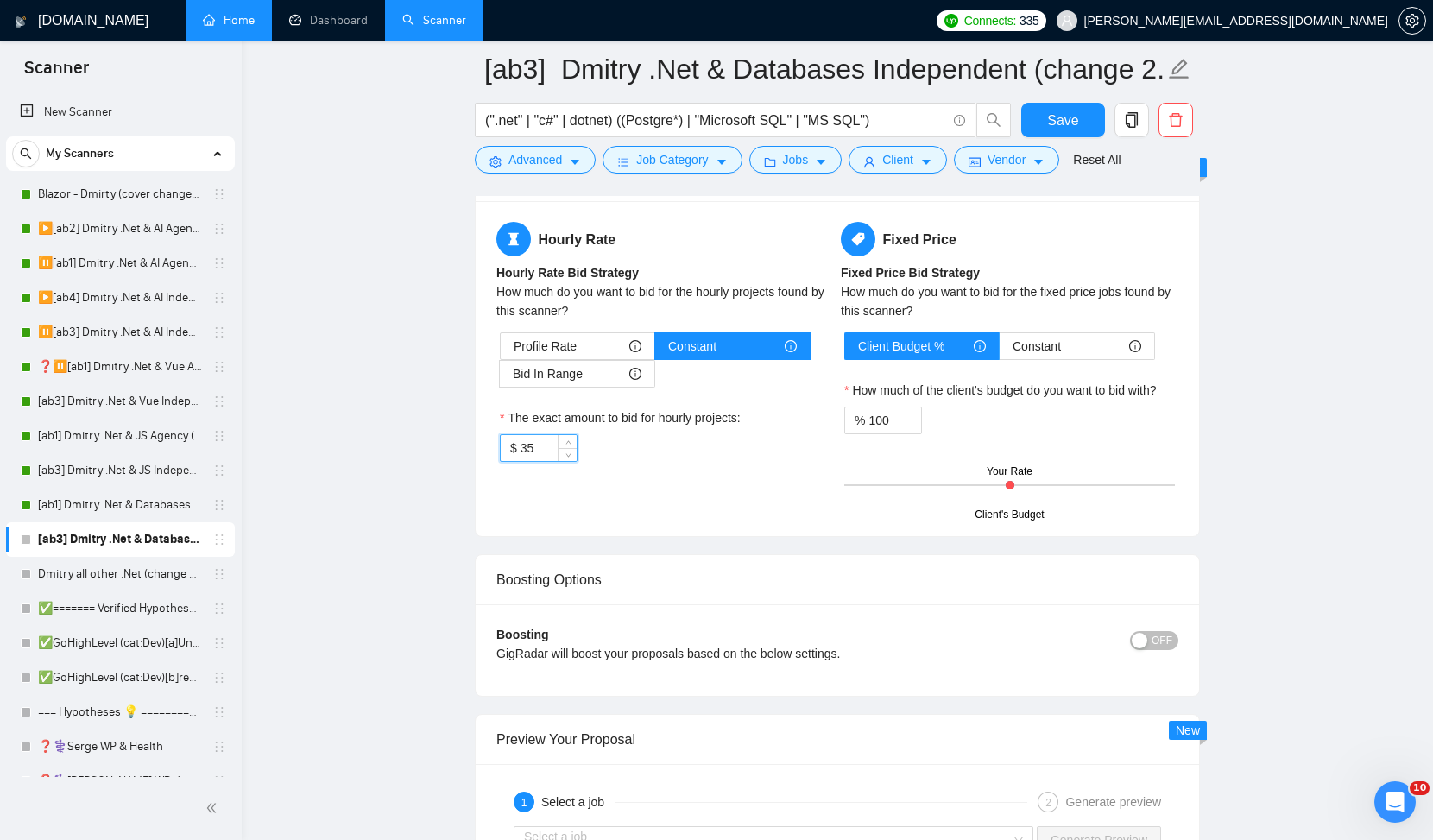
click at [537, 450] on input "35" at bounding box center [548, 448] width 56 height 26
type input "37"
click at [1058, 113] on span "Save" at bounding box center [1063, 121] width 31 height 22
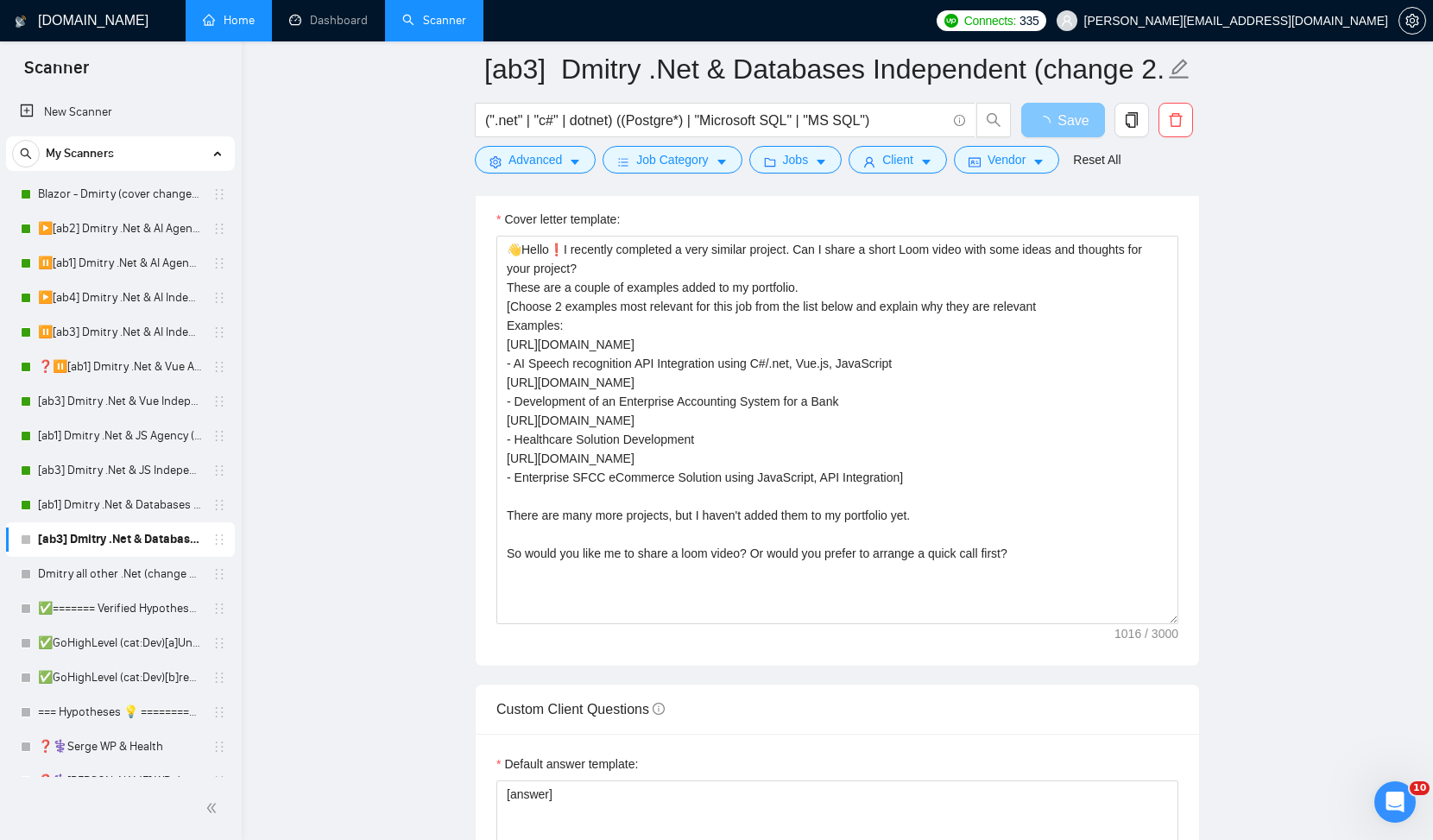
scroll to position [2061, 0]
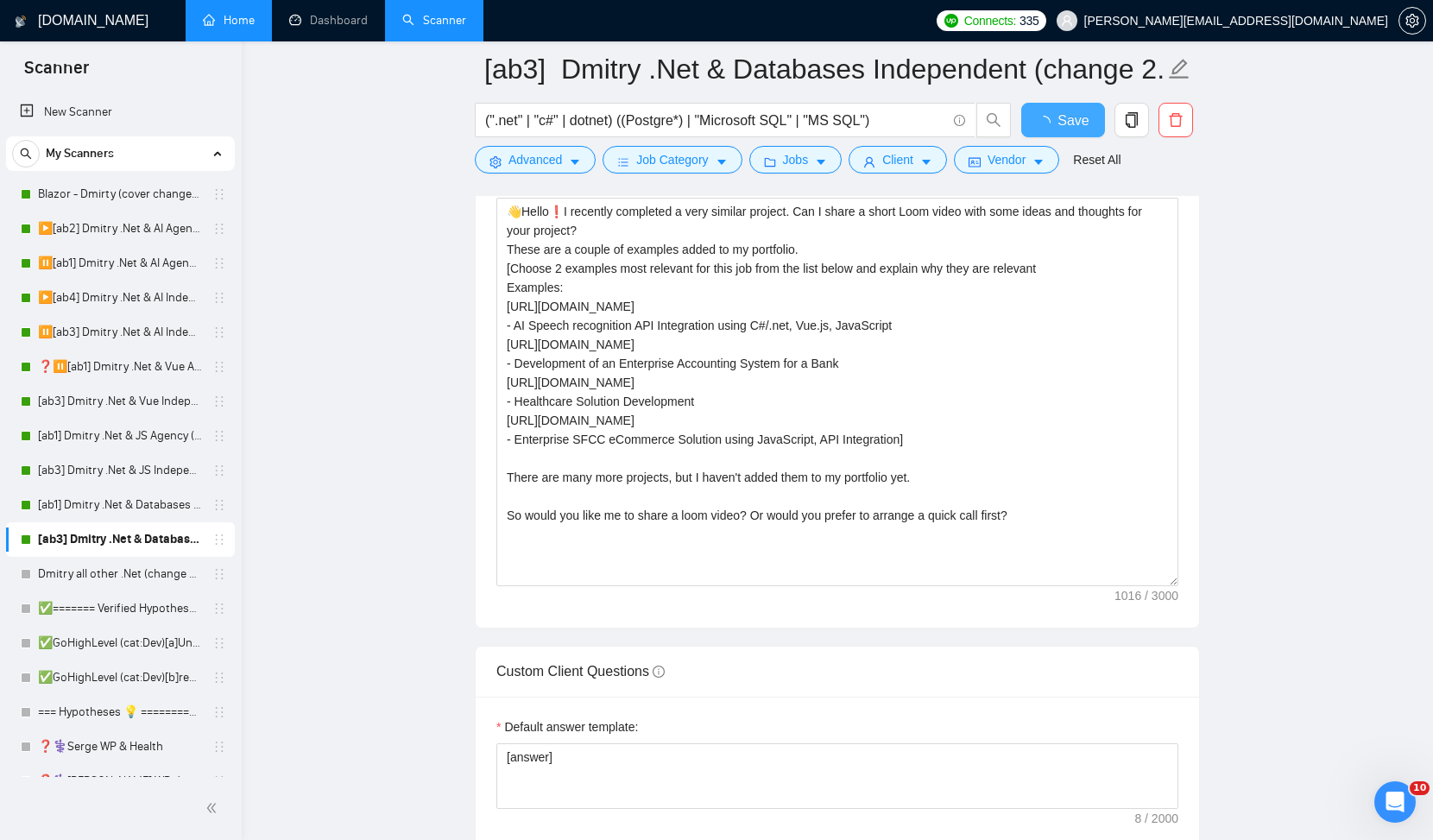
checkbox input "true"
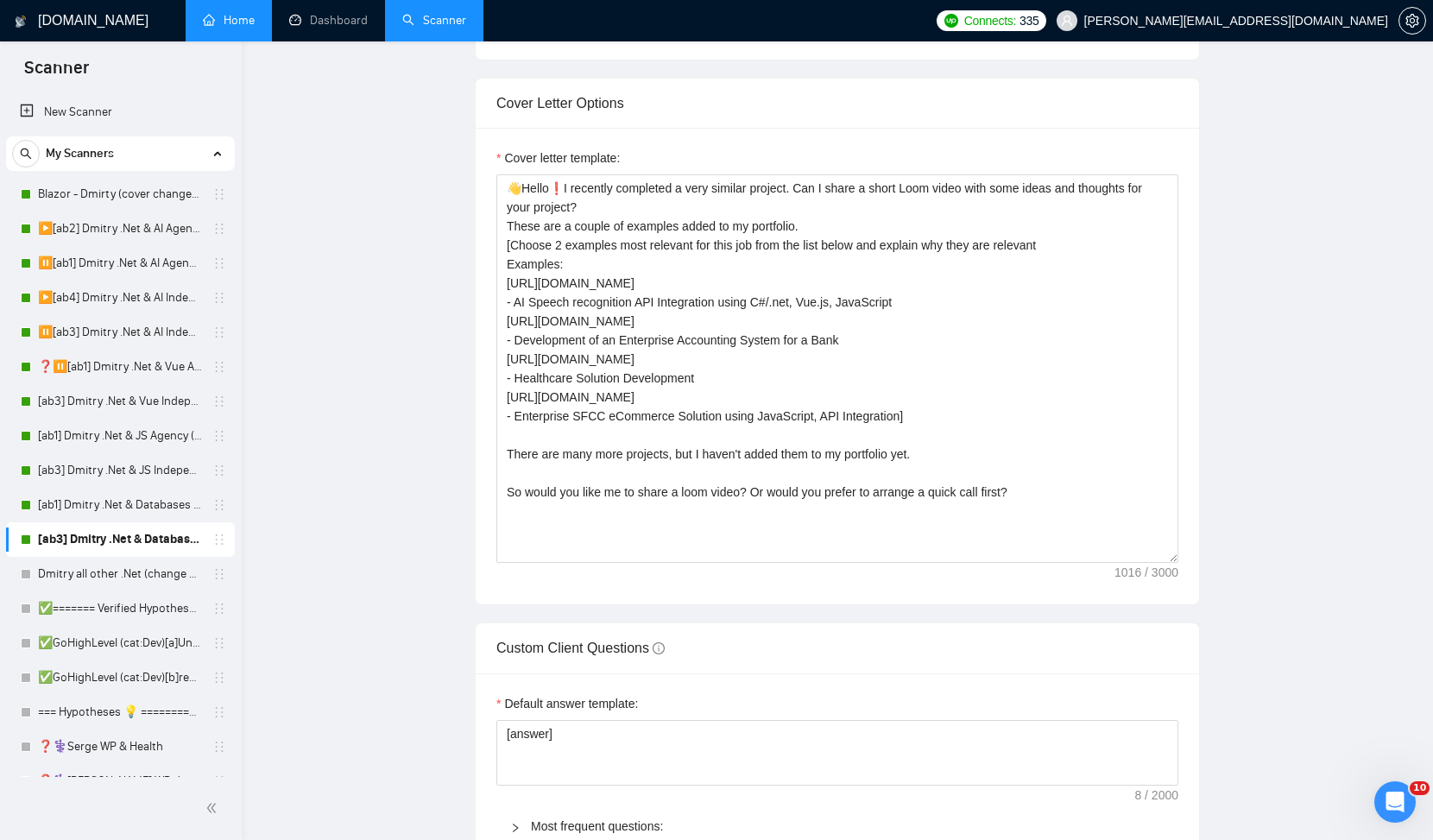
scroll to position [0, 0]
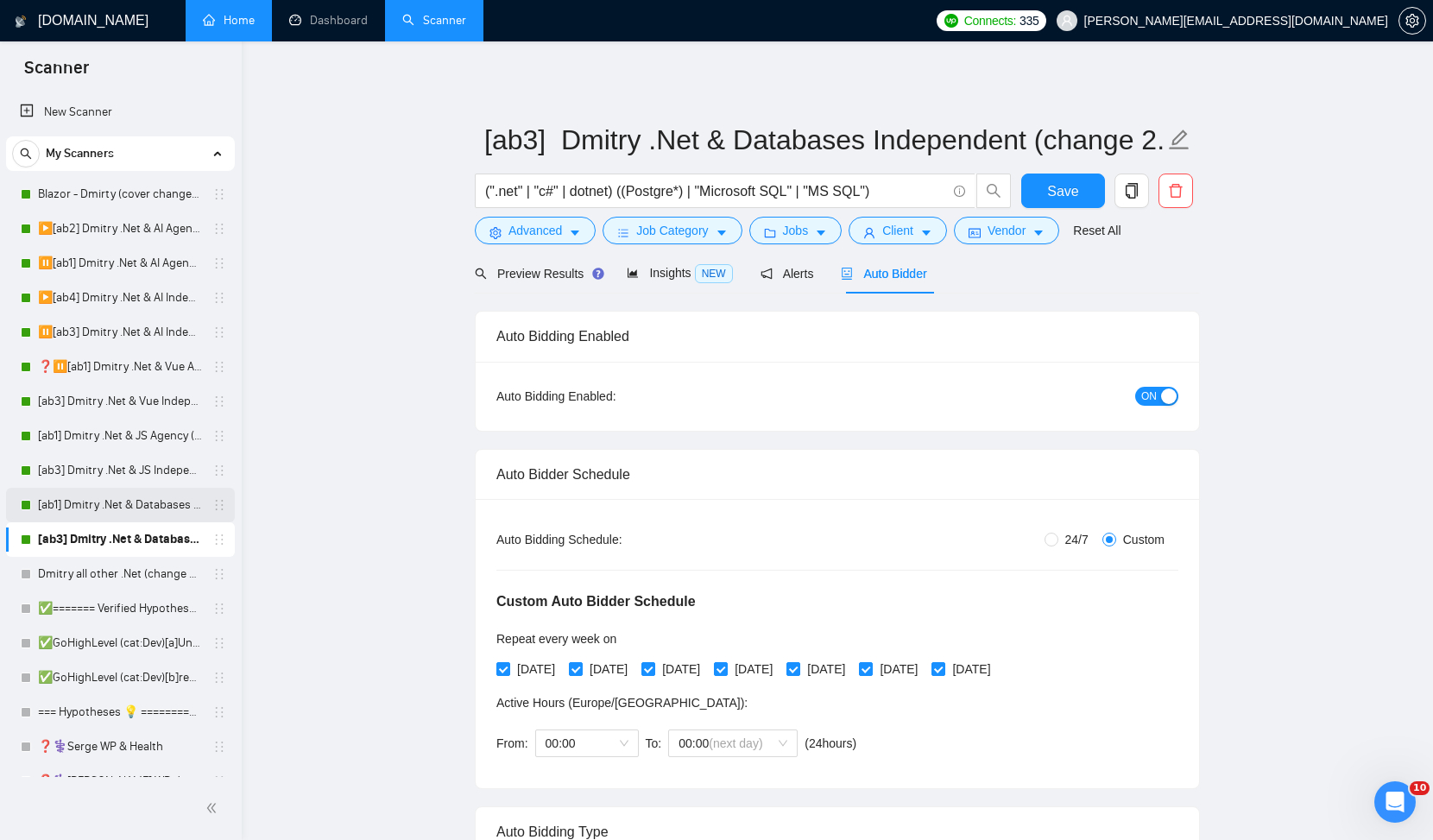
click at [93, 500] on link "[ab1] Dmitry .Net & Databases (change 2.18)" at bounding box center [120, 505] width 164 height 34
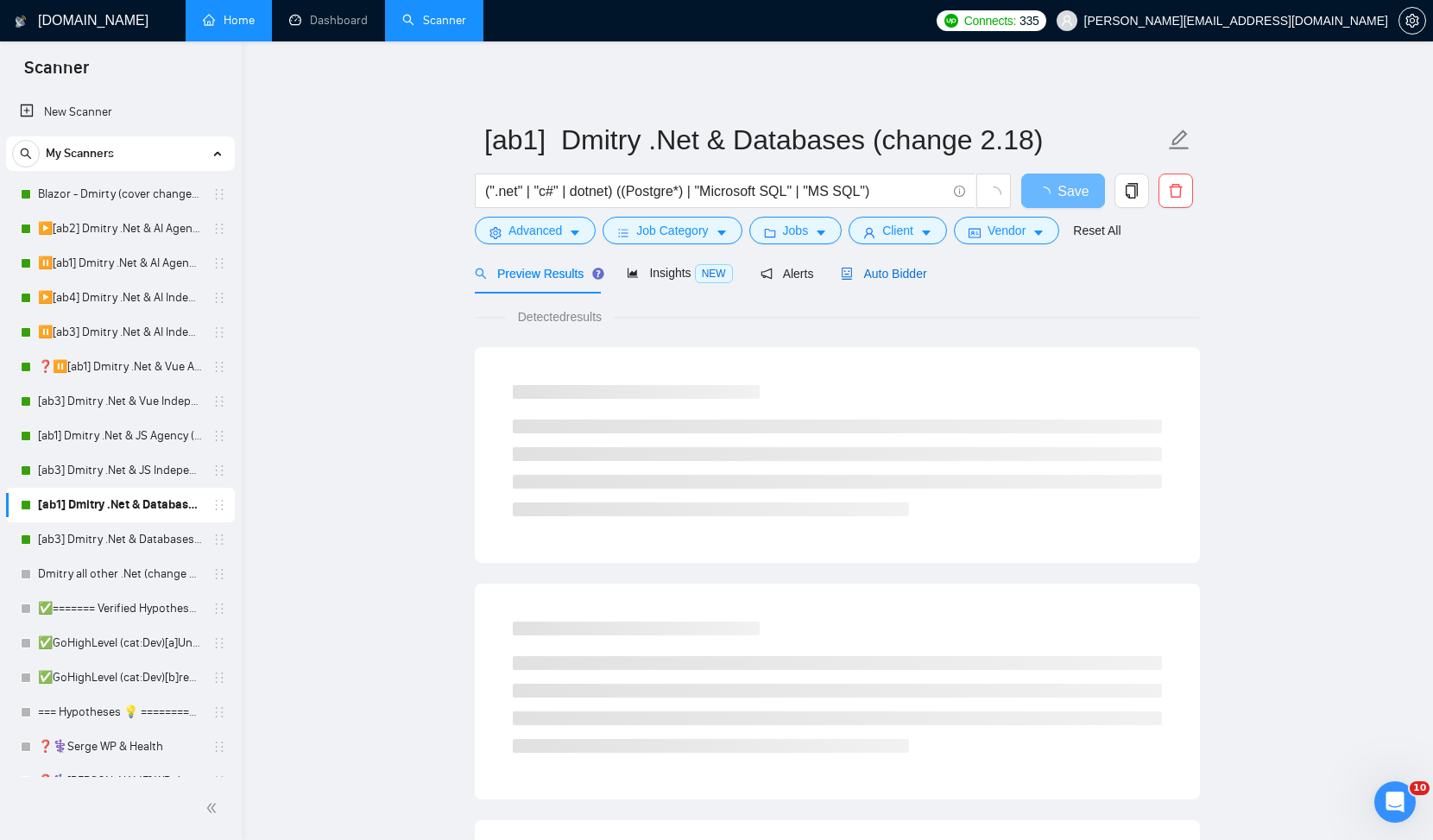
click at [872, 279] on span "Auto Bidder" at bounding box center [884, 273] width 85 height 14
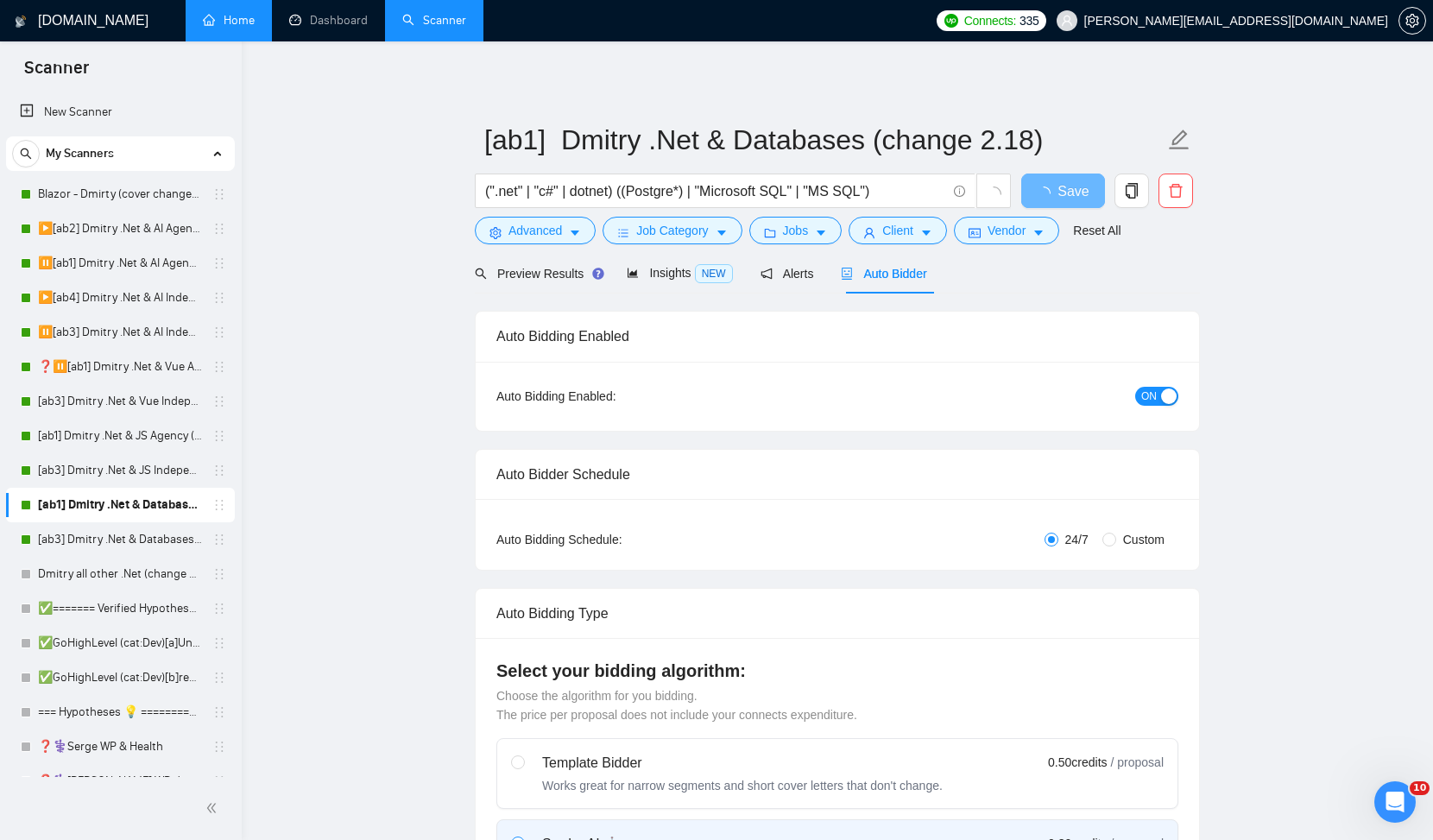
radio input "false"
radio input "true"
checkbox input "true"
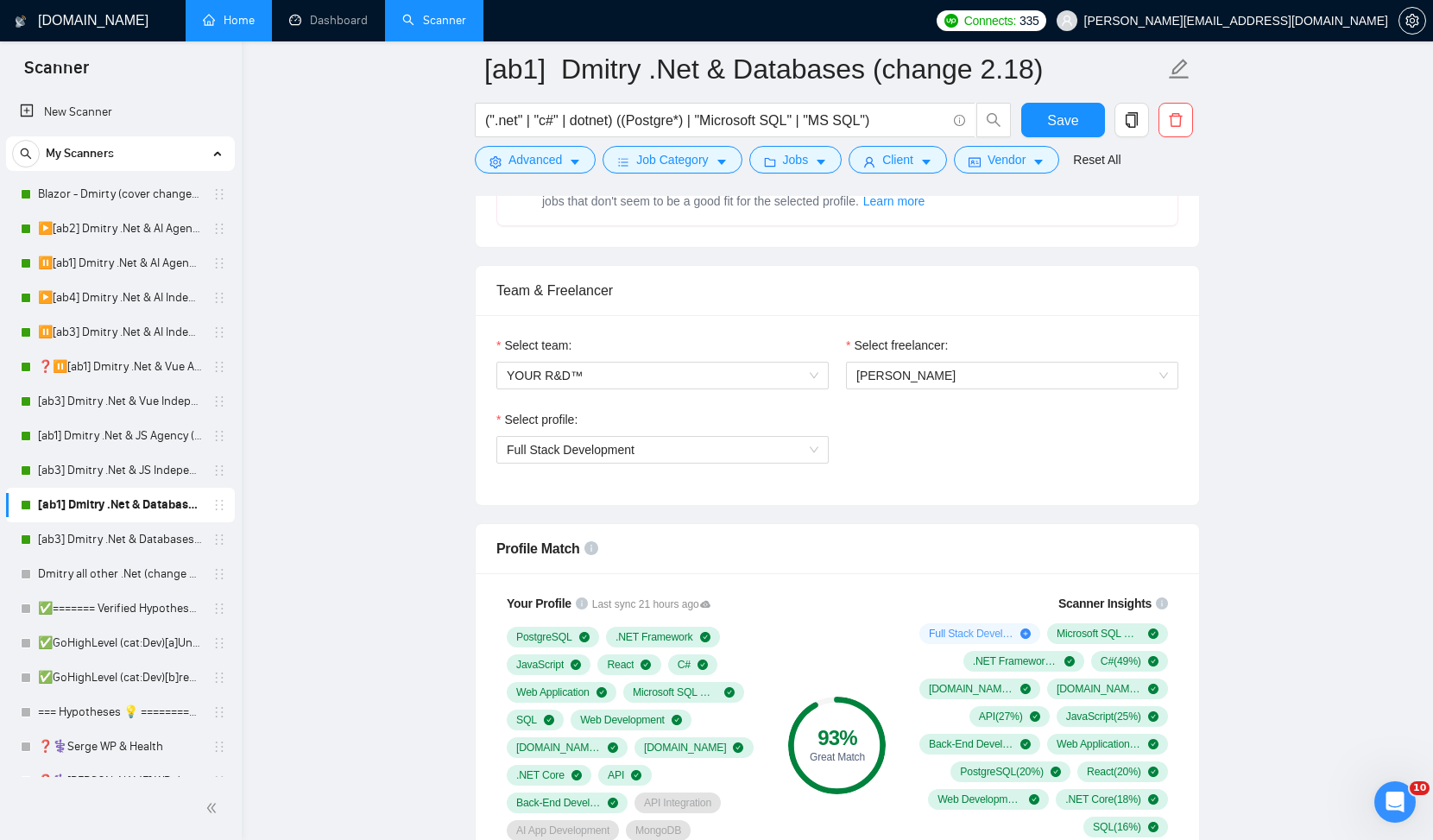
scroll to position [990, 0]
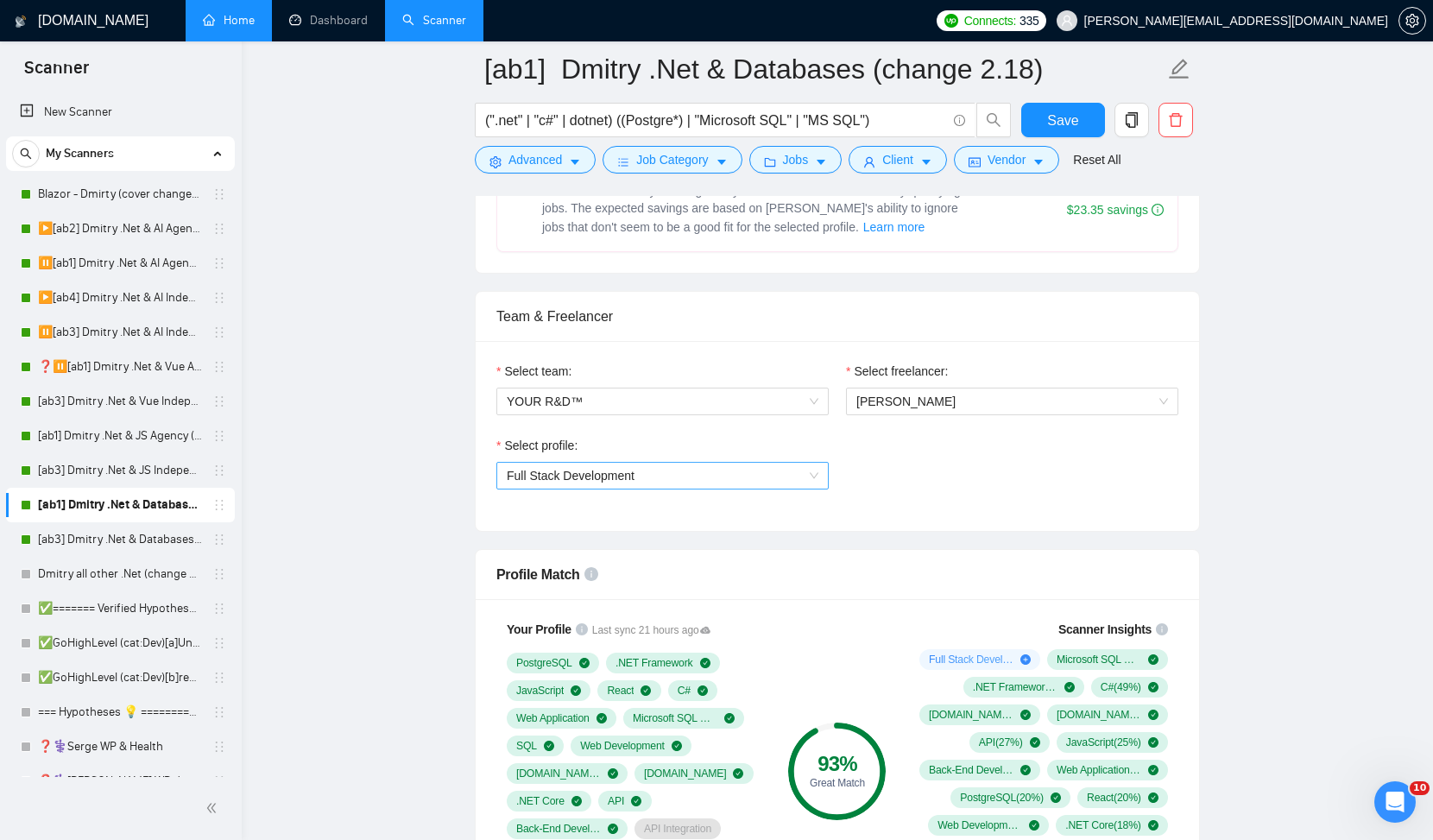
click at [772, 469] on span "Full Stack Development" at bounding box center [663, 476] width 312 height 26
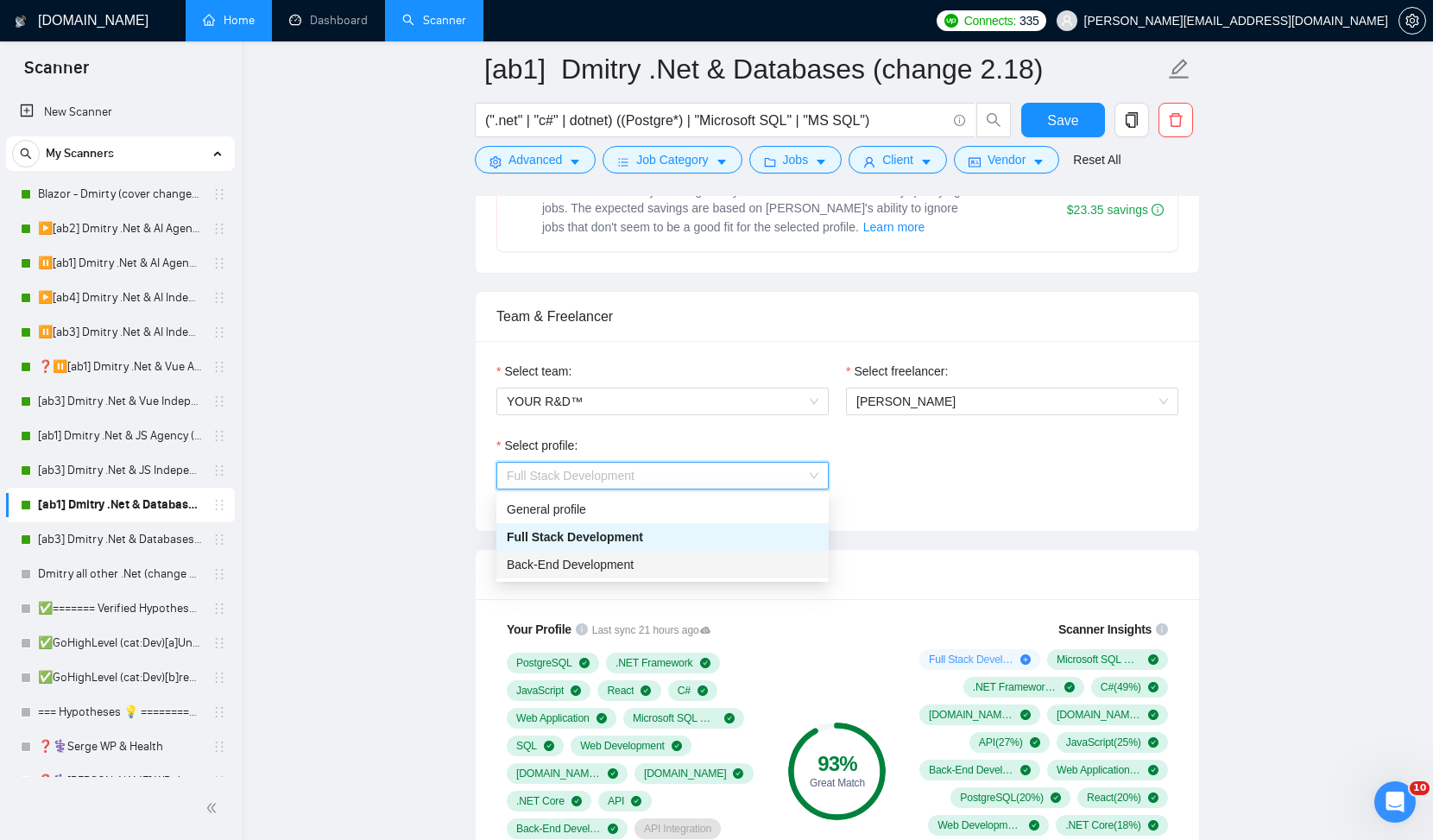
click at [624, 558] on span "Back-End Development" at bounding box center [570, 564] width 127 height 14
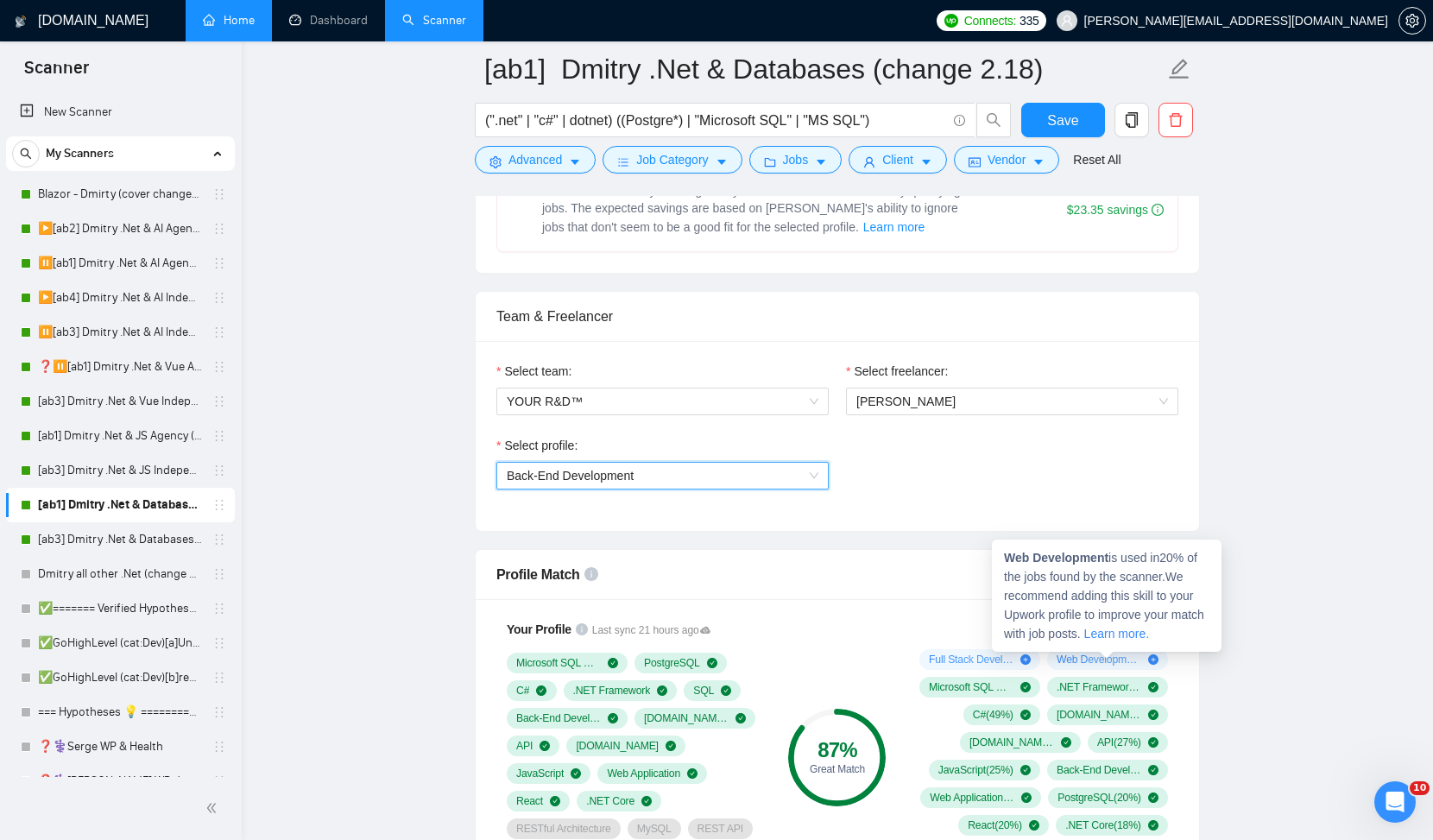
click at [1077, 661] on span "Web Development ( 20 %)" at bounding box center [1099, 659] width 84 height 14
drag, startPoint x: 1003, startPoint y: 555, endPoint x: 1114, endPoint y: 553, distance: 111.0
click at [1114, 553] on div "Web Development is used in 20 % of the jobs found by the scanner. We recommend …" at bounding box center [1107, 595] width 229 height 112
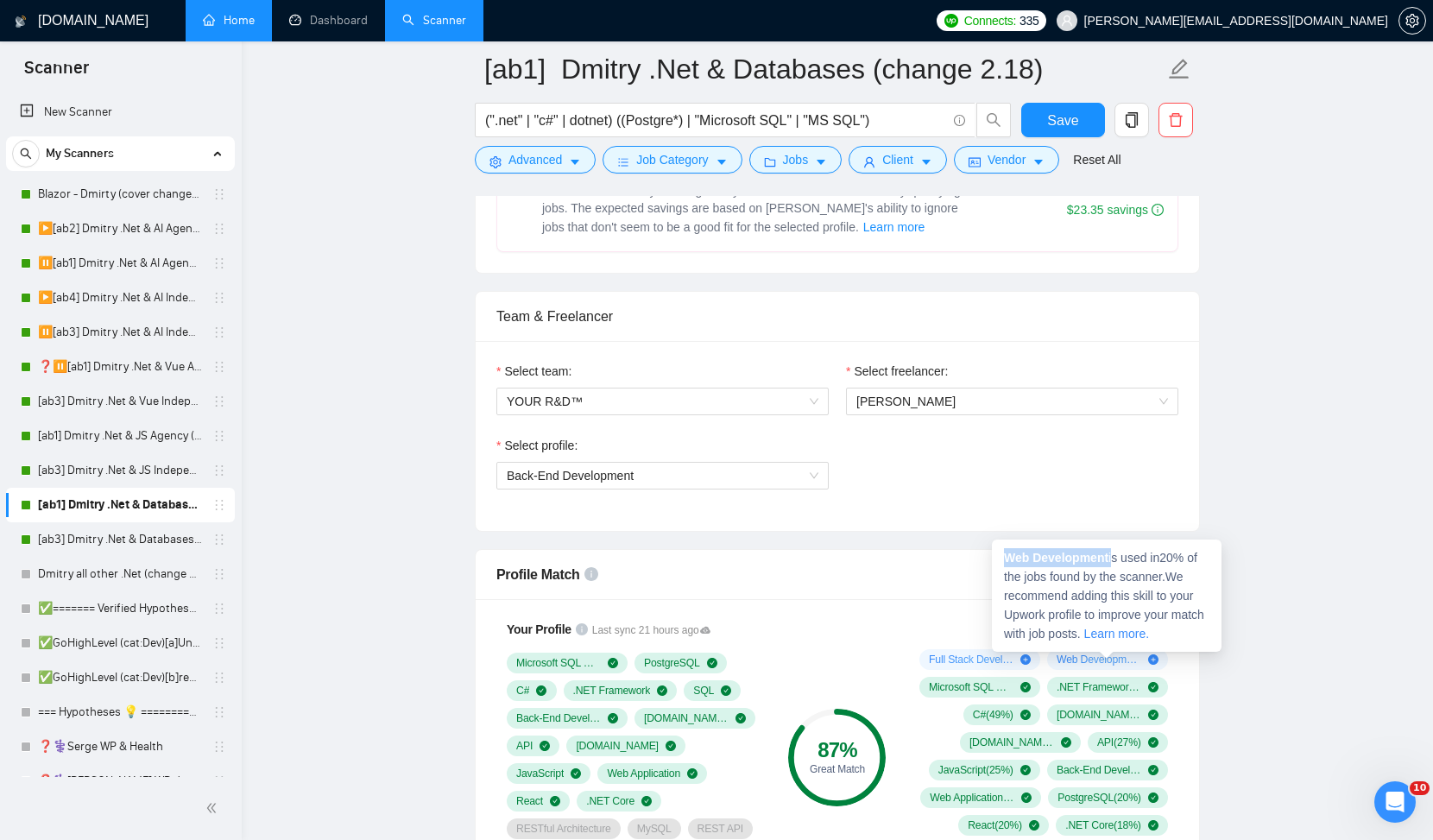
copy span "Web Development"
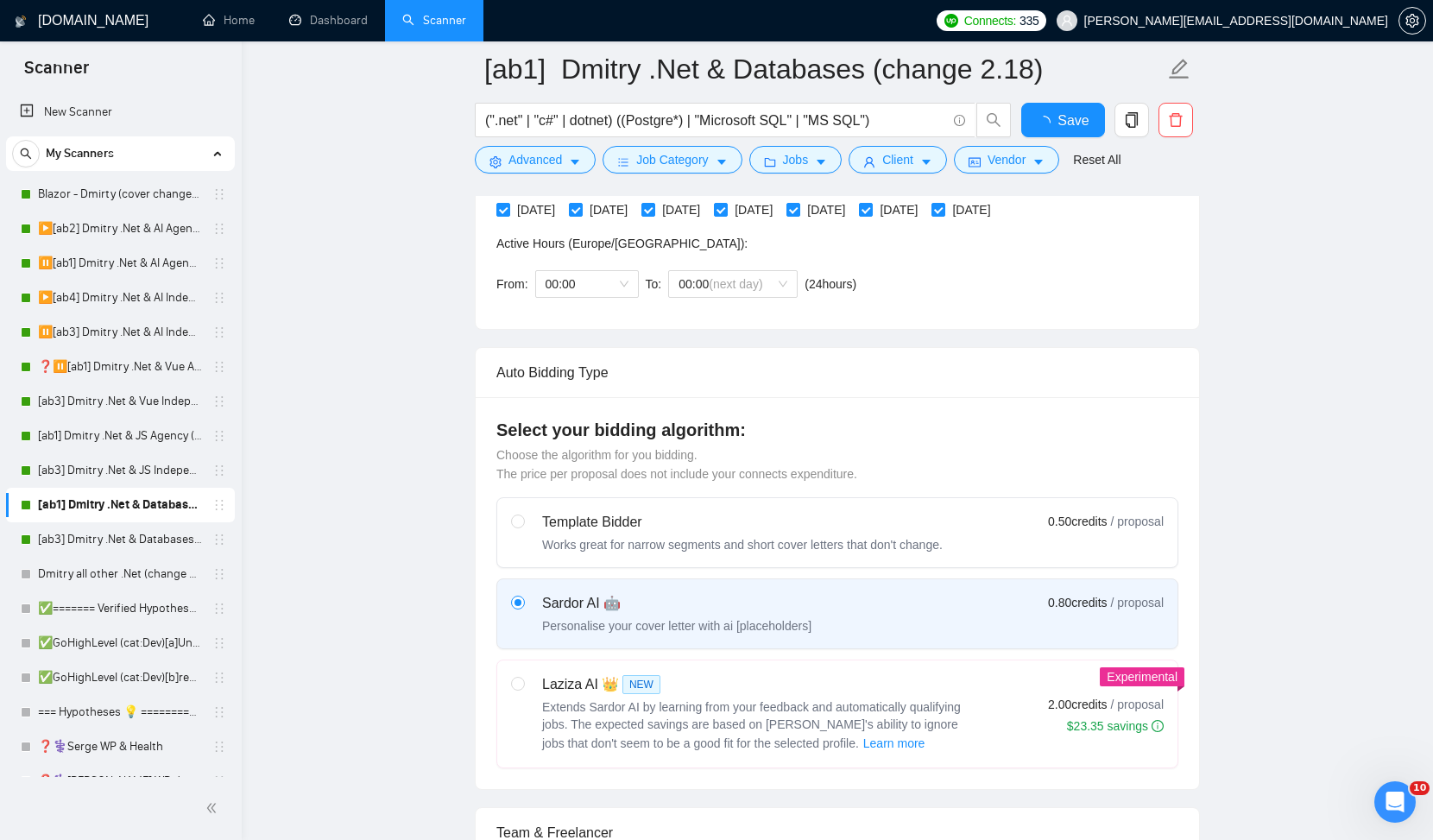
scroll to position [958, 0]
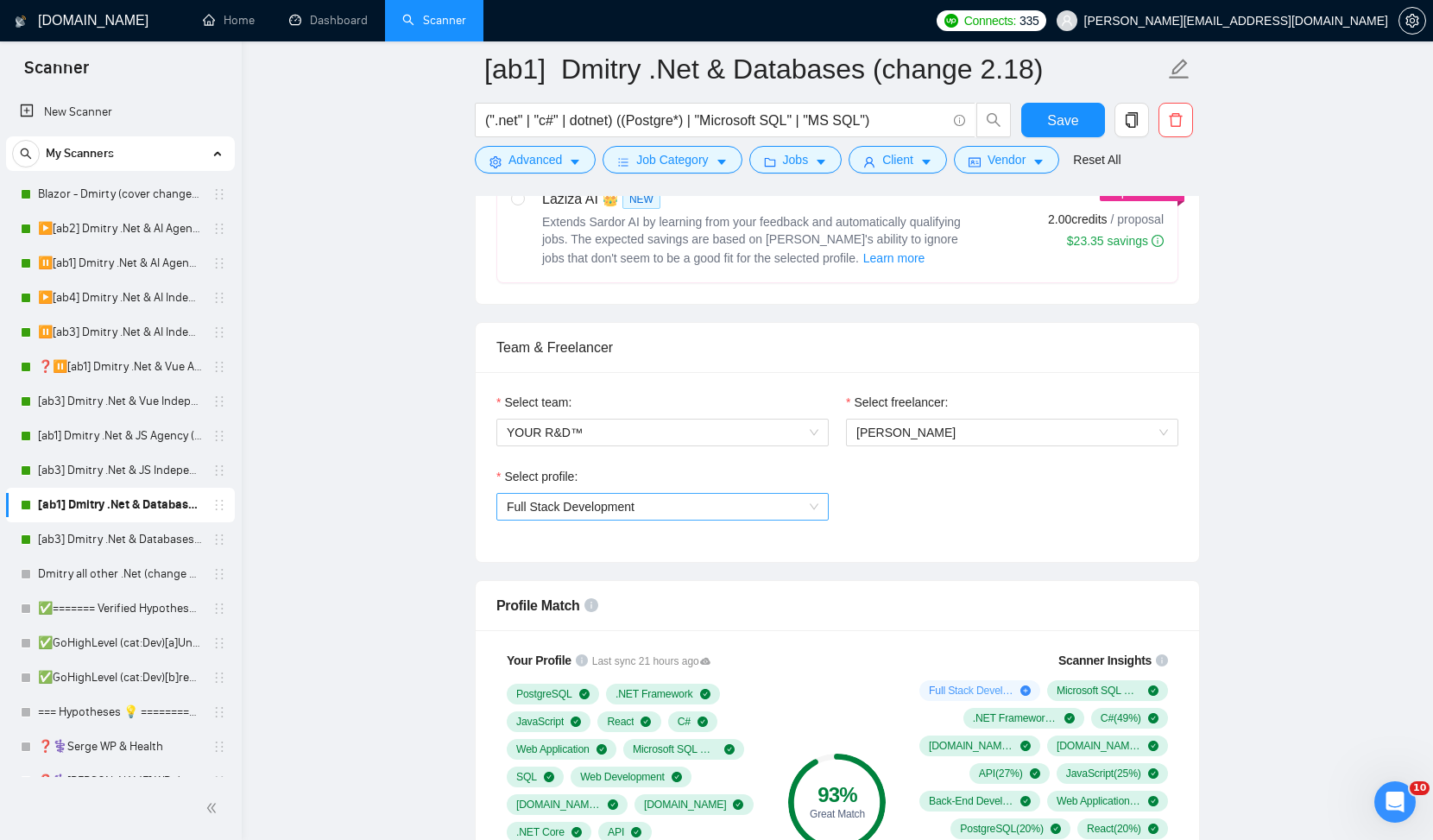
click at [727, 506] on span "Full Stack Development" at bounding box center [663, 507] width 312 height 26
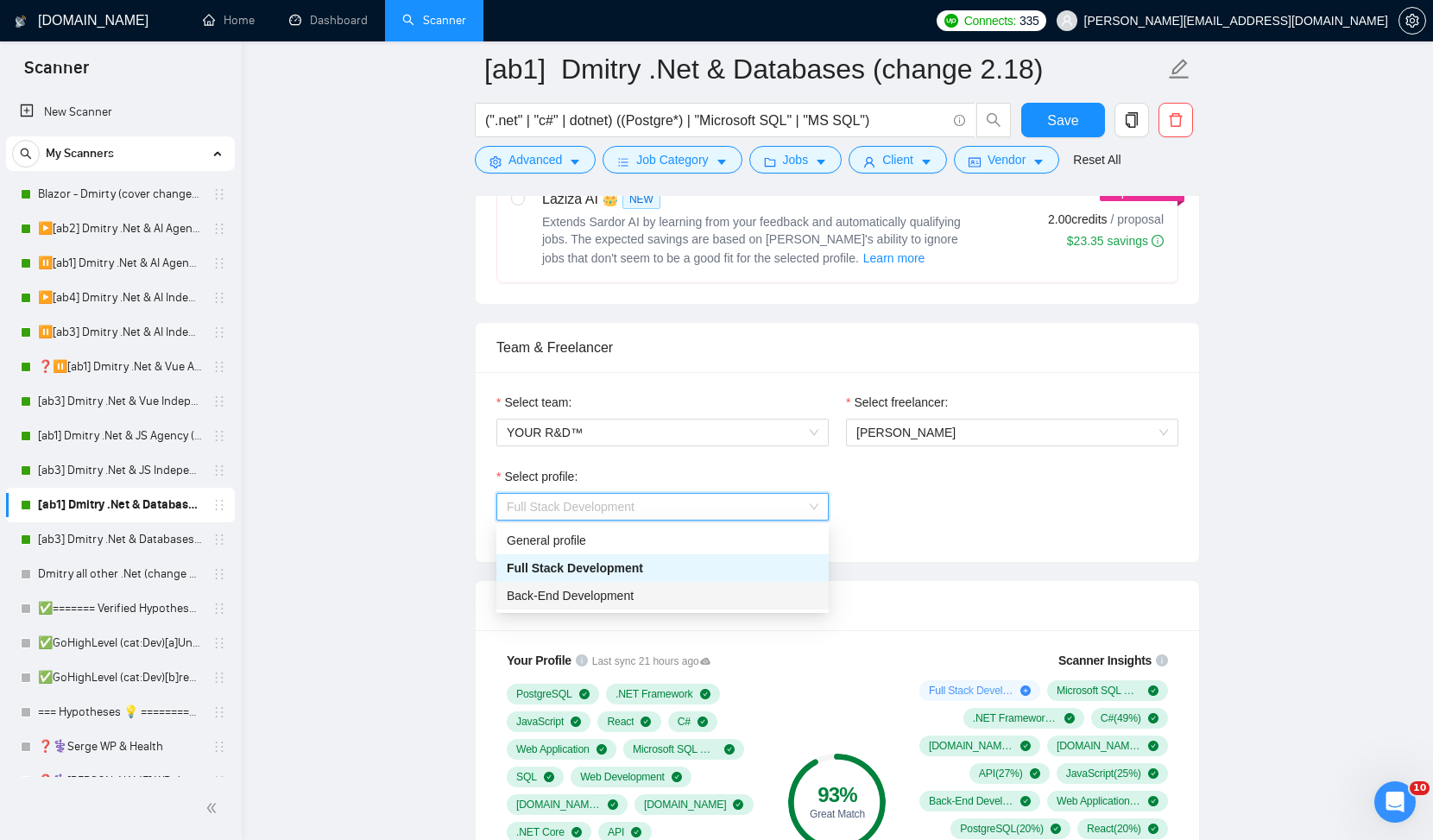
click at [671, 590] on div "Back-End Development" at bounding box center [663, 595] width 312 height 19
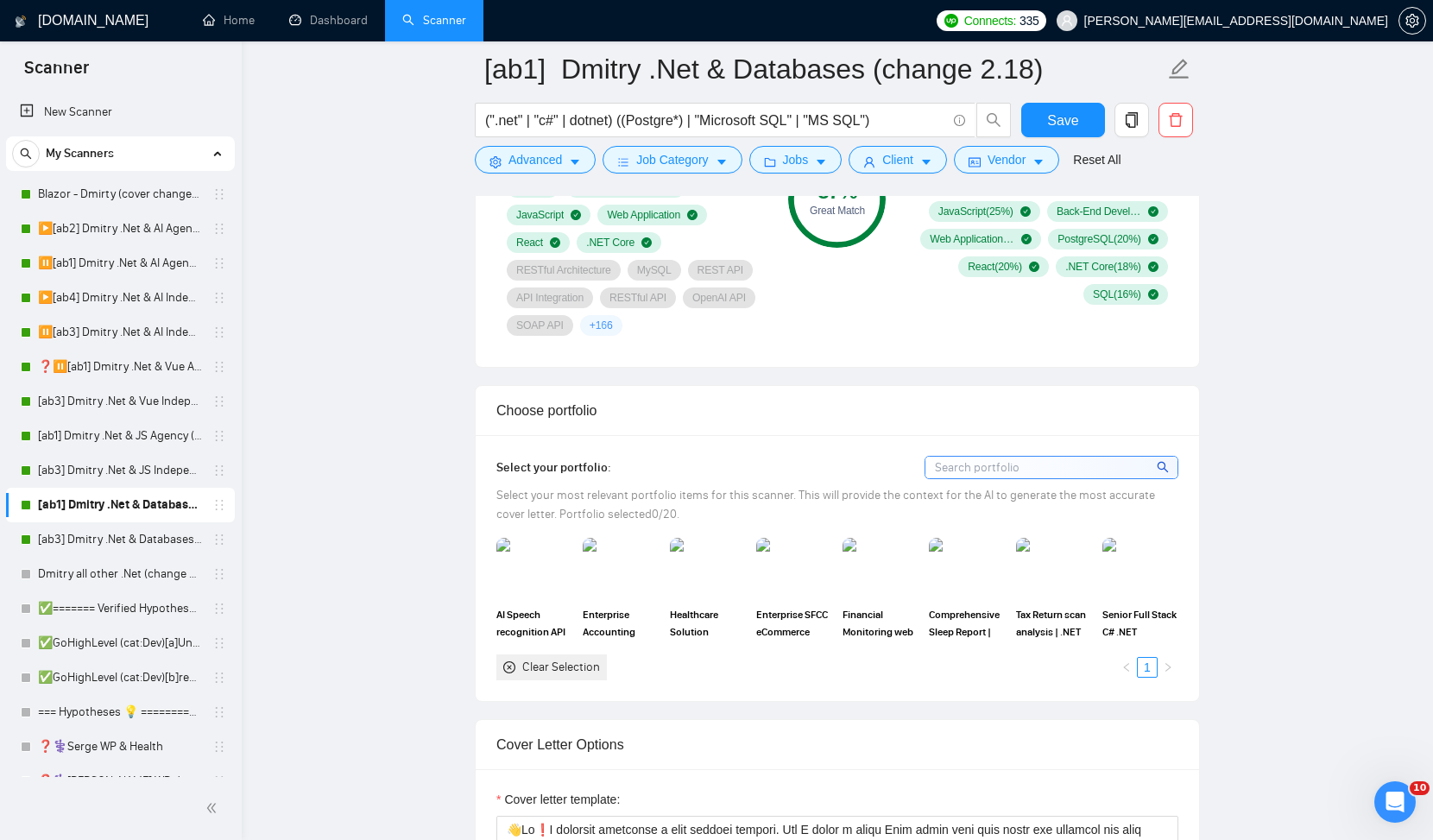
scroll to position [1551, 0]
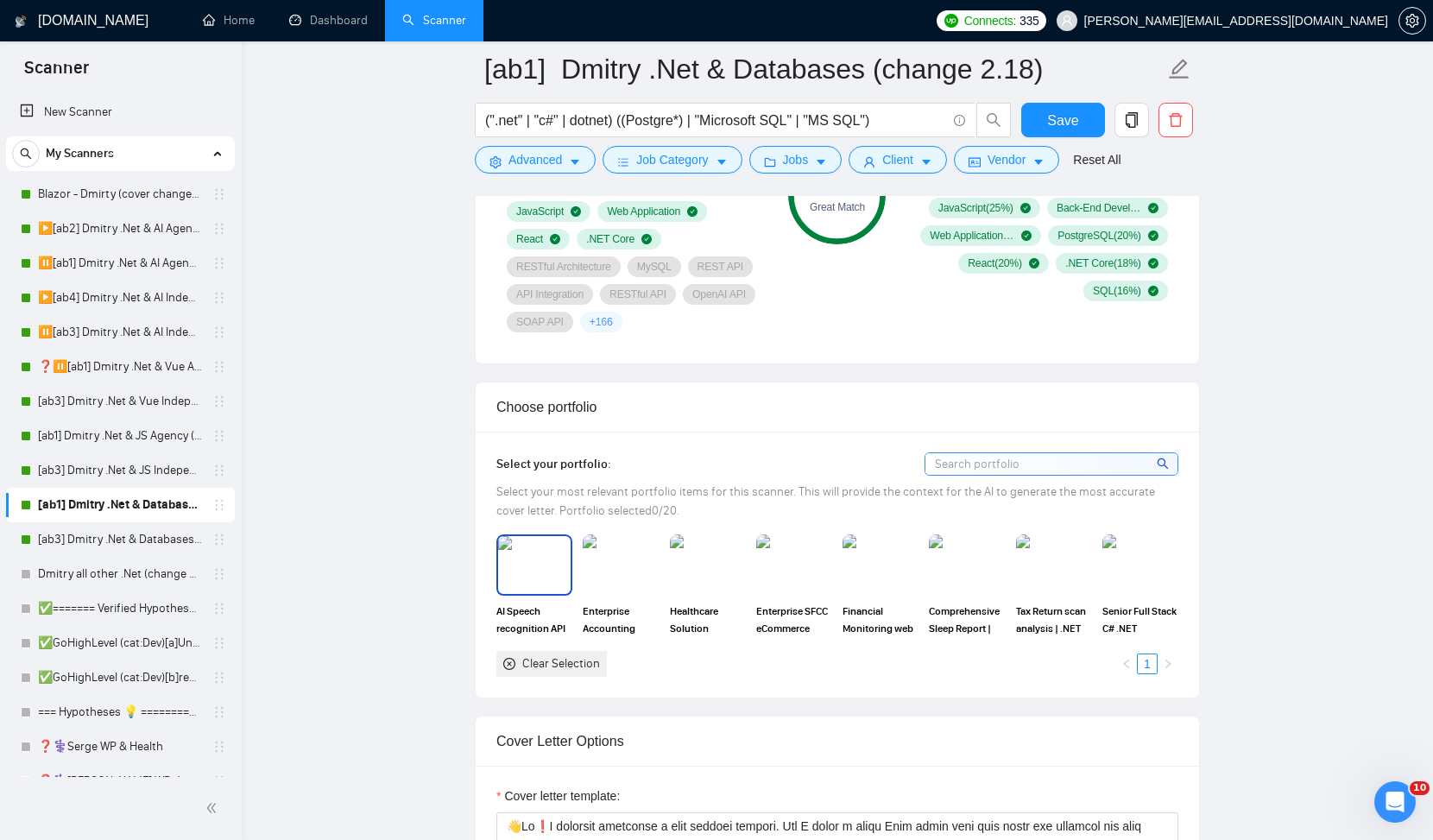
click at [536, 573] on img at bounding box center [535, 565] width 73 height 57
click at [615, 572] on img at bounding box center [621, 565] width 76 height 61
click at [725, 567] on img at bounding box center [708, 565] width 73 height 57
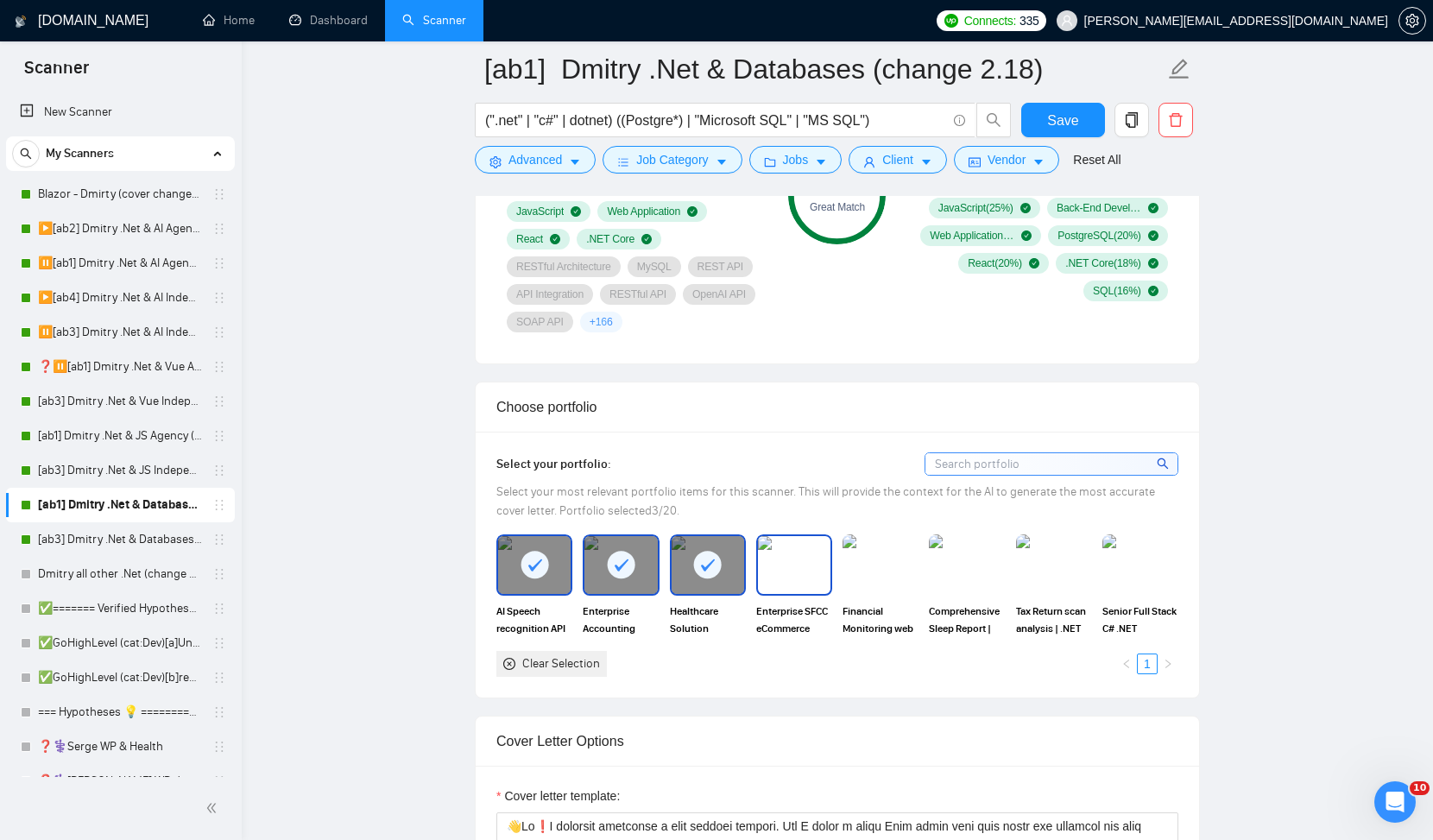
click at [799, 575] on img at bounding box center [794, 565] width 73 height 57
click at [903, 580] on img at bounding box center [881, 565] width 73 height 57
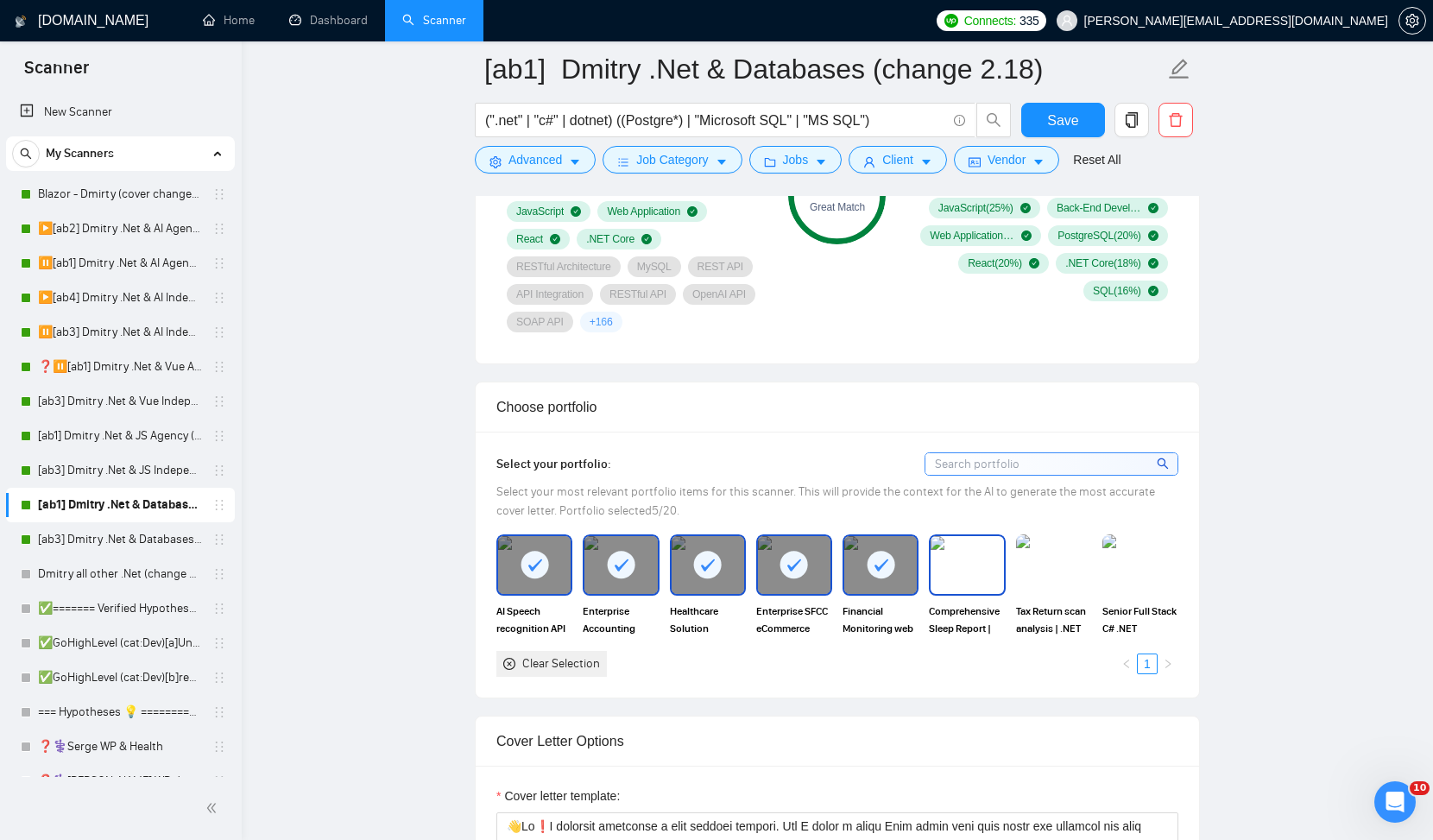
click at [981, 574] on img at bounding box center [967, 565] width 73 height 57
click at [1089, 579] on img at bounding box center [1054, 565] width 73 height 57
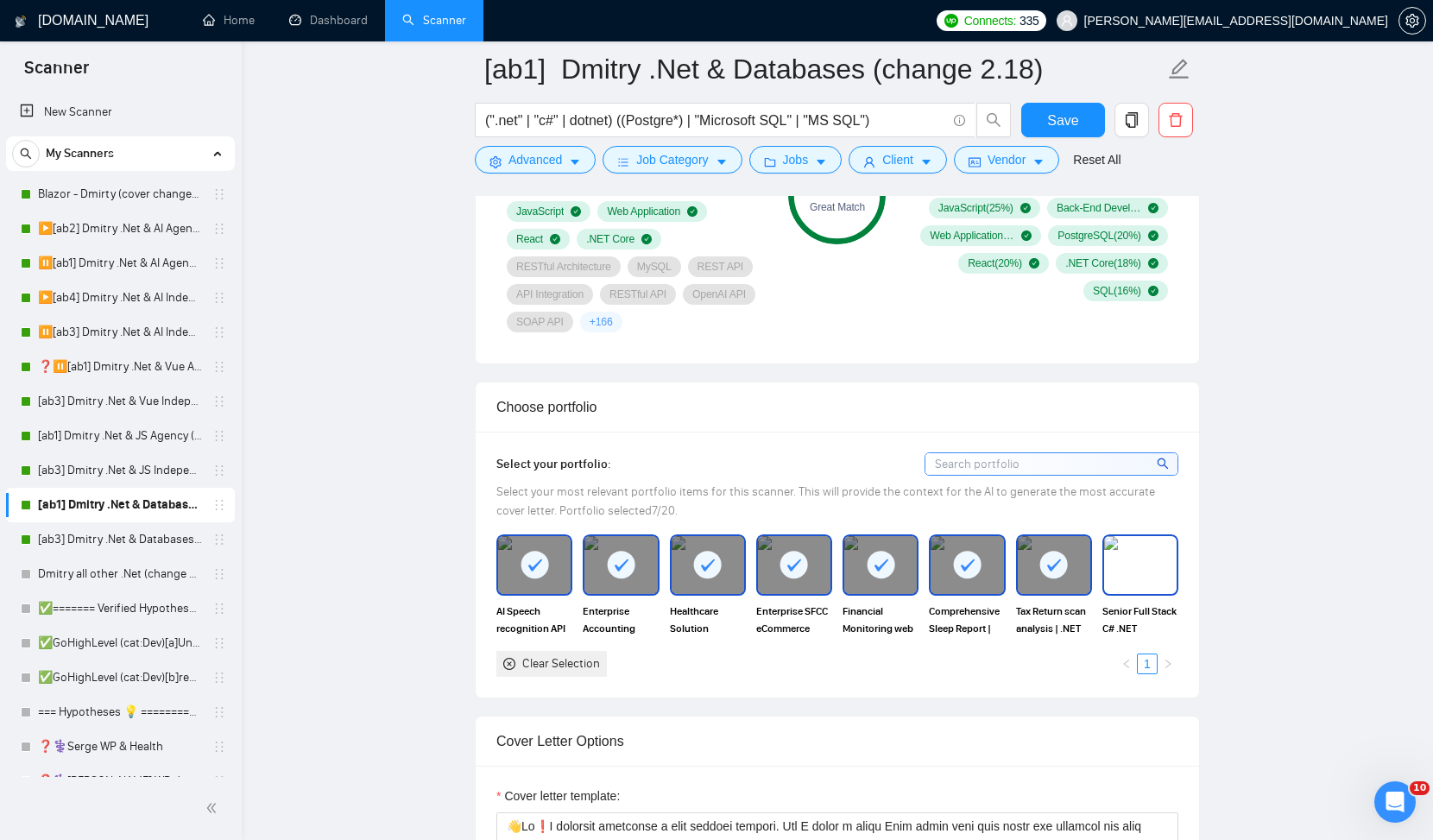
click at [1138, 574] on img at bounding box center [1140, 565] width 73 height 57
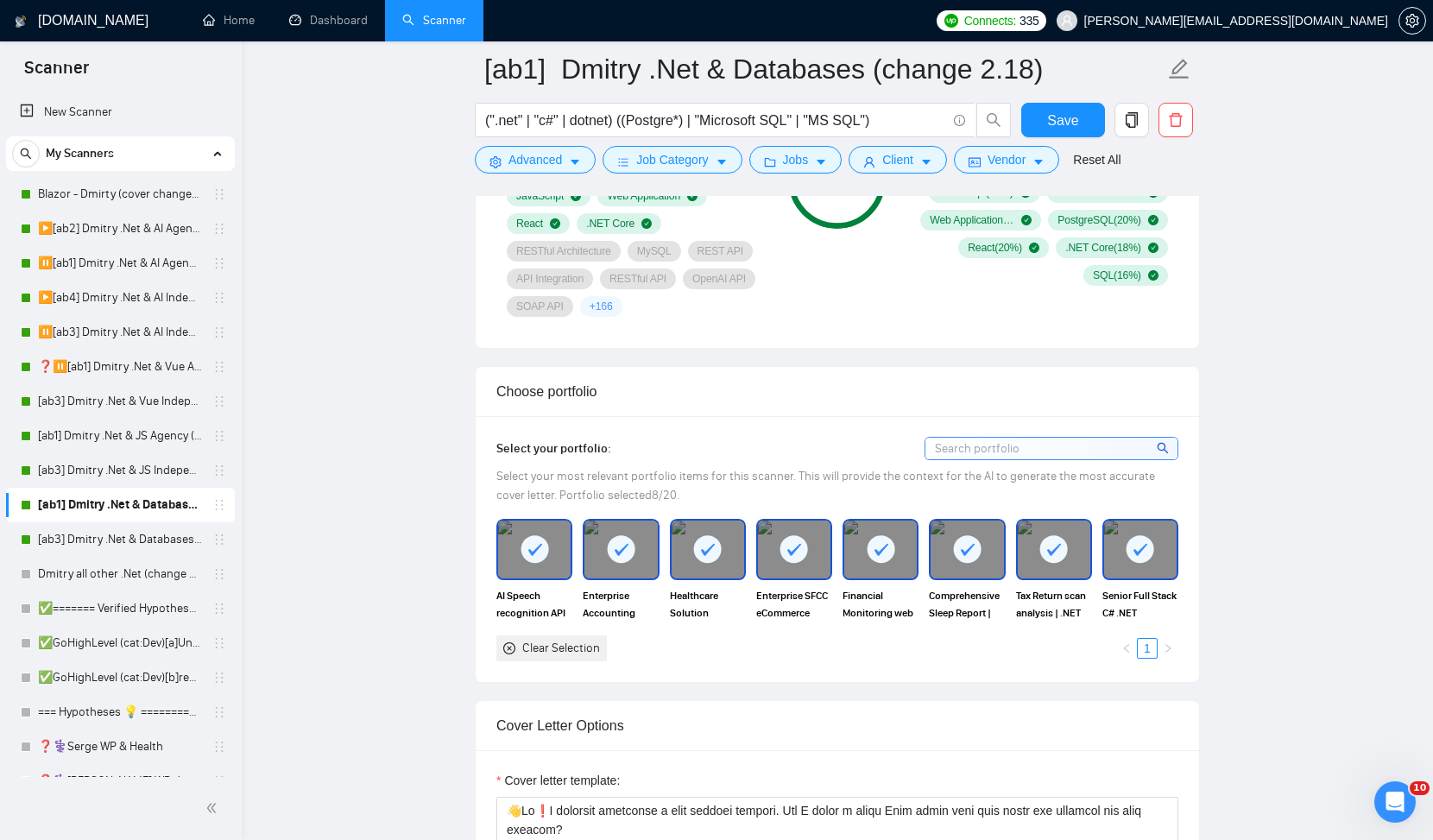
scroll to position [1570, 0]
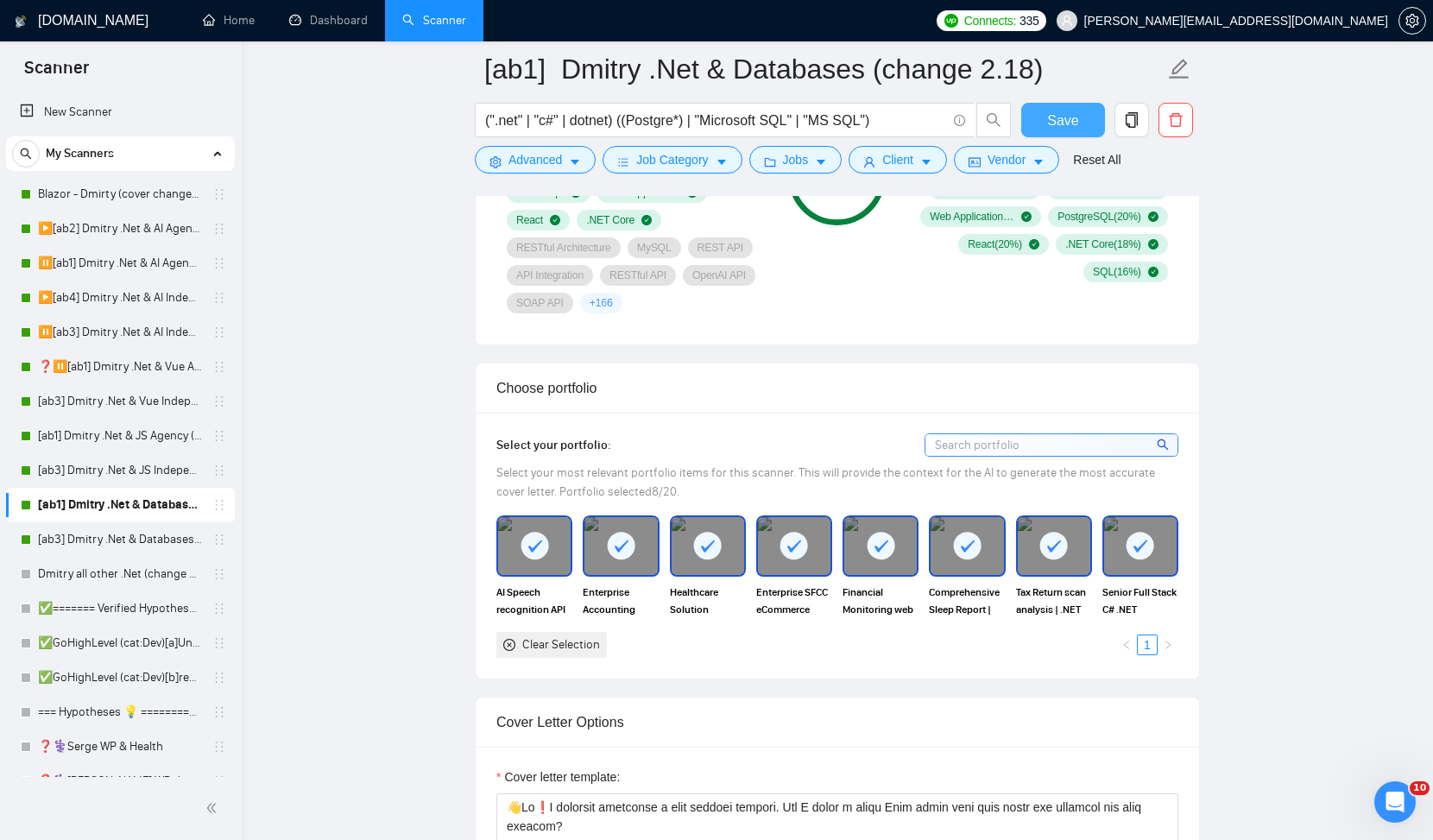
click at [1077, 115] on span "Save" at bounding box center [1063, 121] width 31 height 22
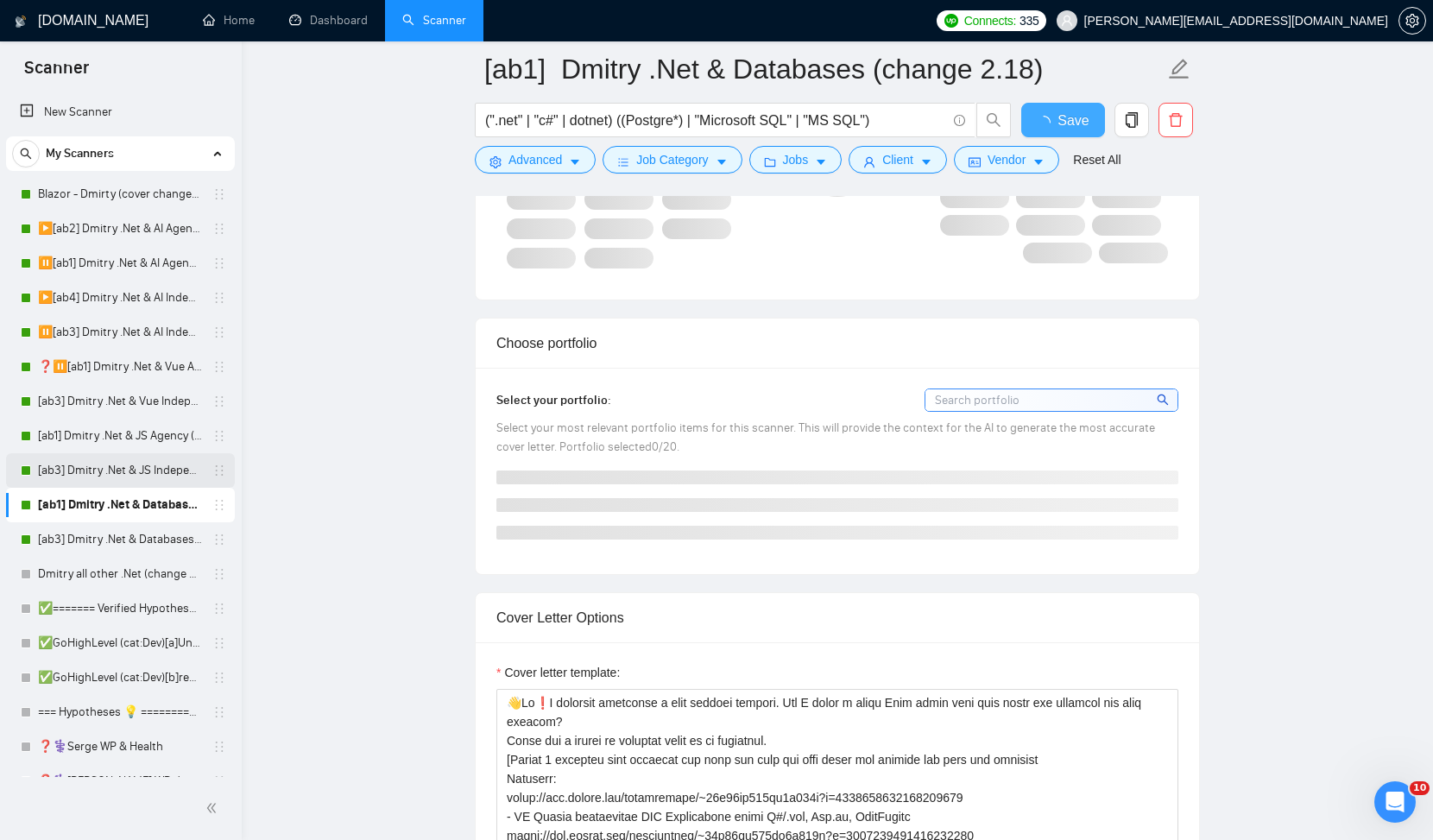
checkbox input "true"
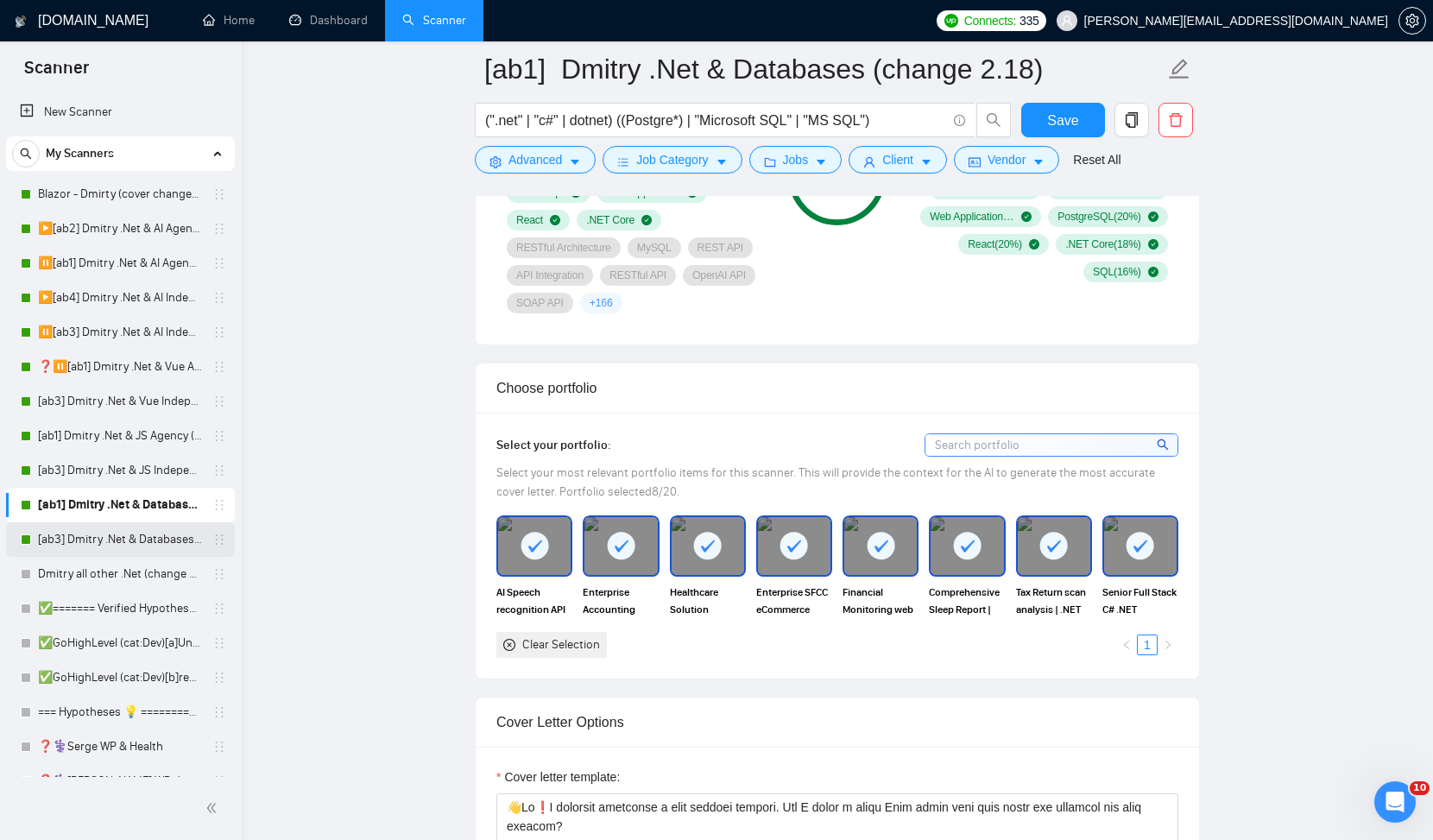
click at [107, 543] on link "[ab3] Dmitry .Net & Databases Independent (change 2.18)" at bounding box center [120, 539] width 164 height 34
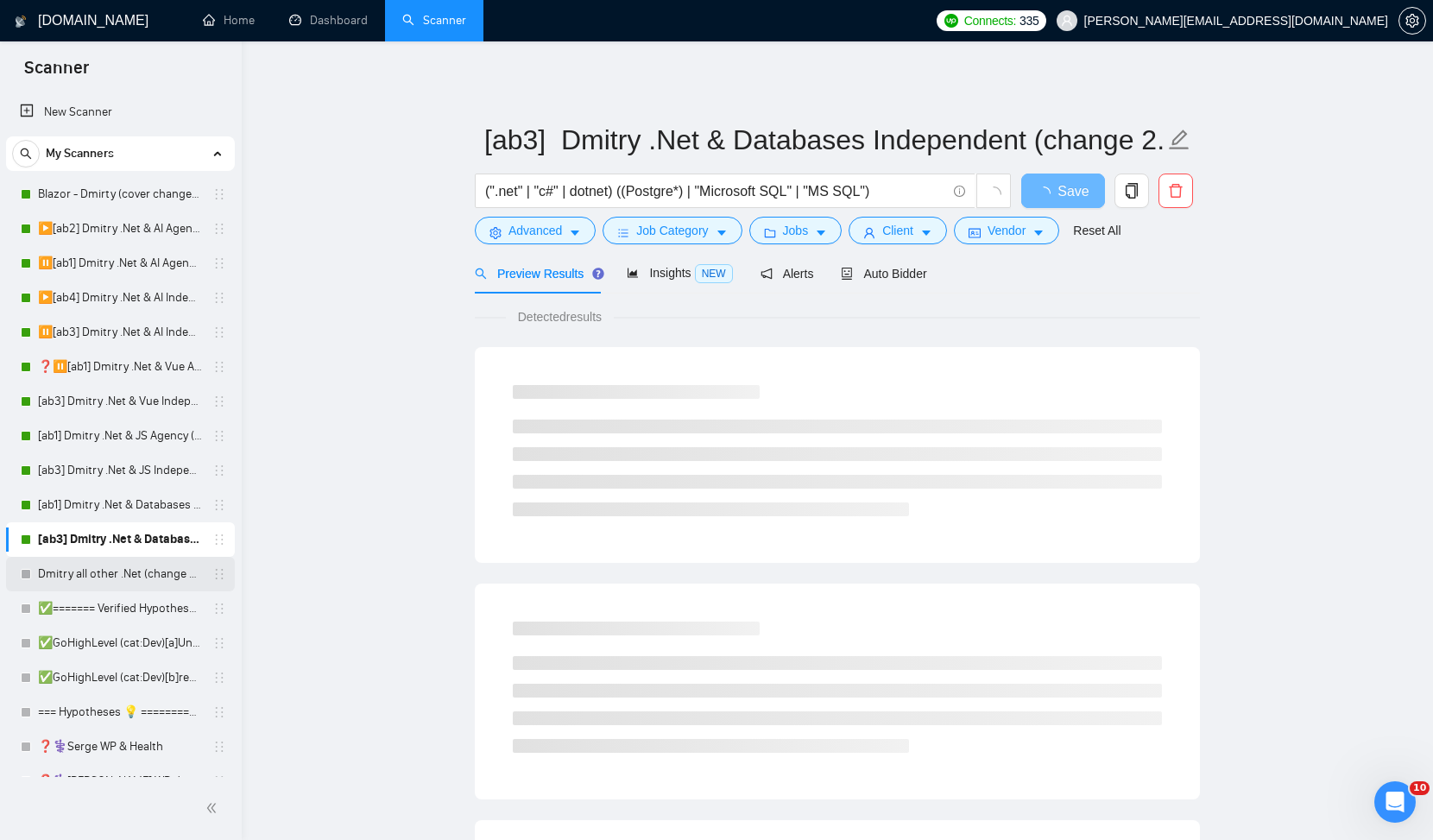
click at [103, 576] on link "Dmitry all other .Net (change 2.13, cover change 5.18)" at bounding box center [120, 574] width 164 height 34
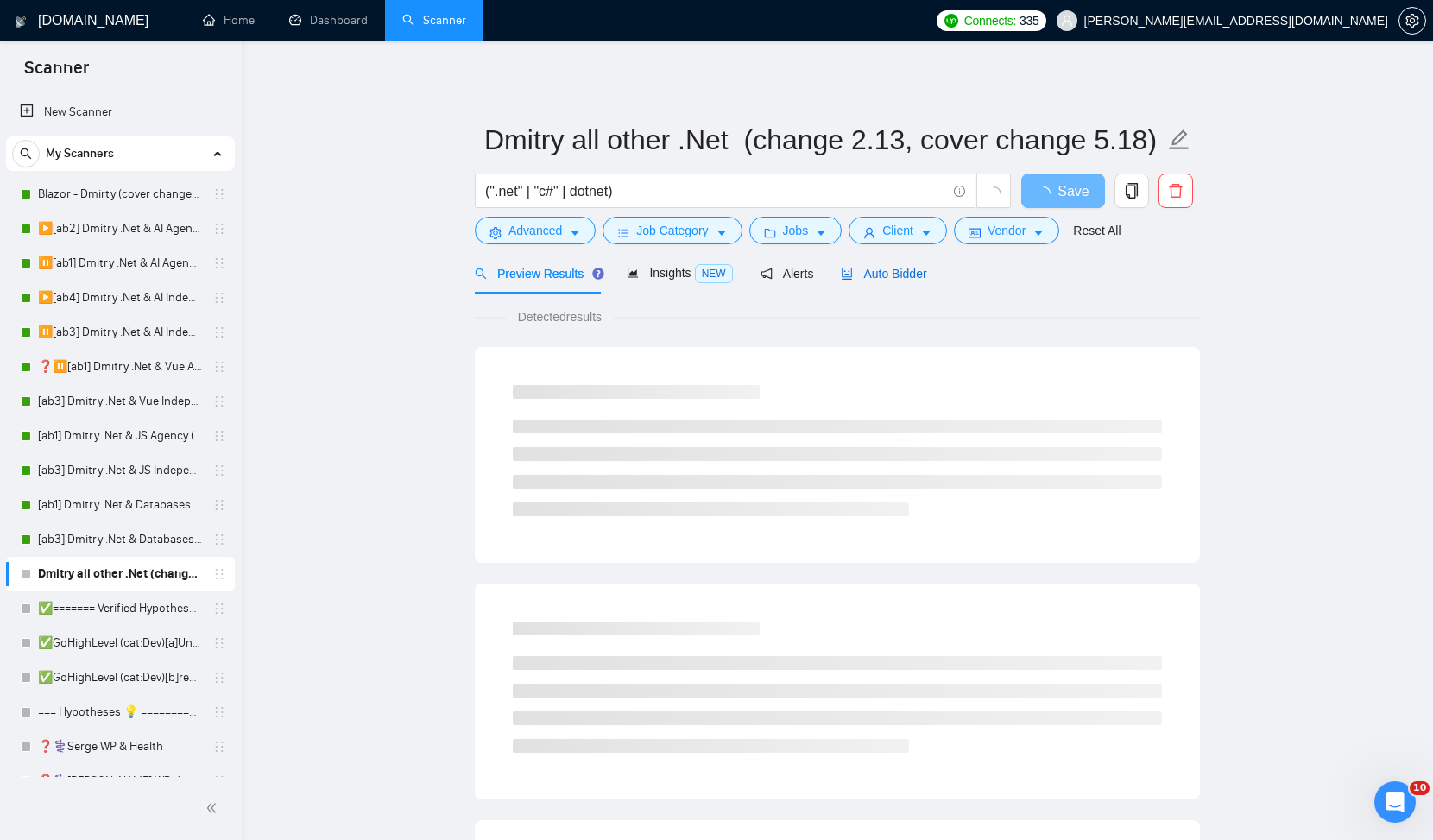
click at [911, 270] on span "Auto Bidder" at bounding box center [884, 273] width 85 height 14
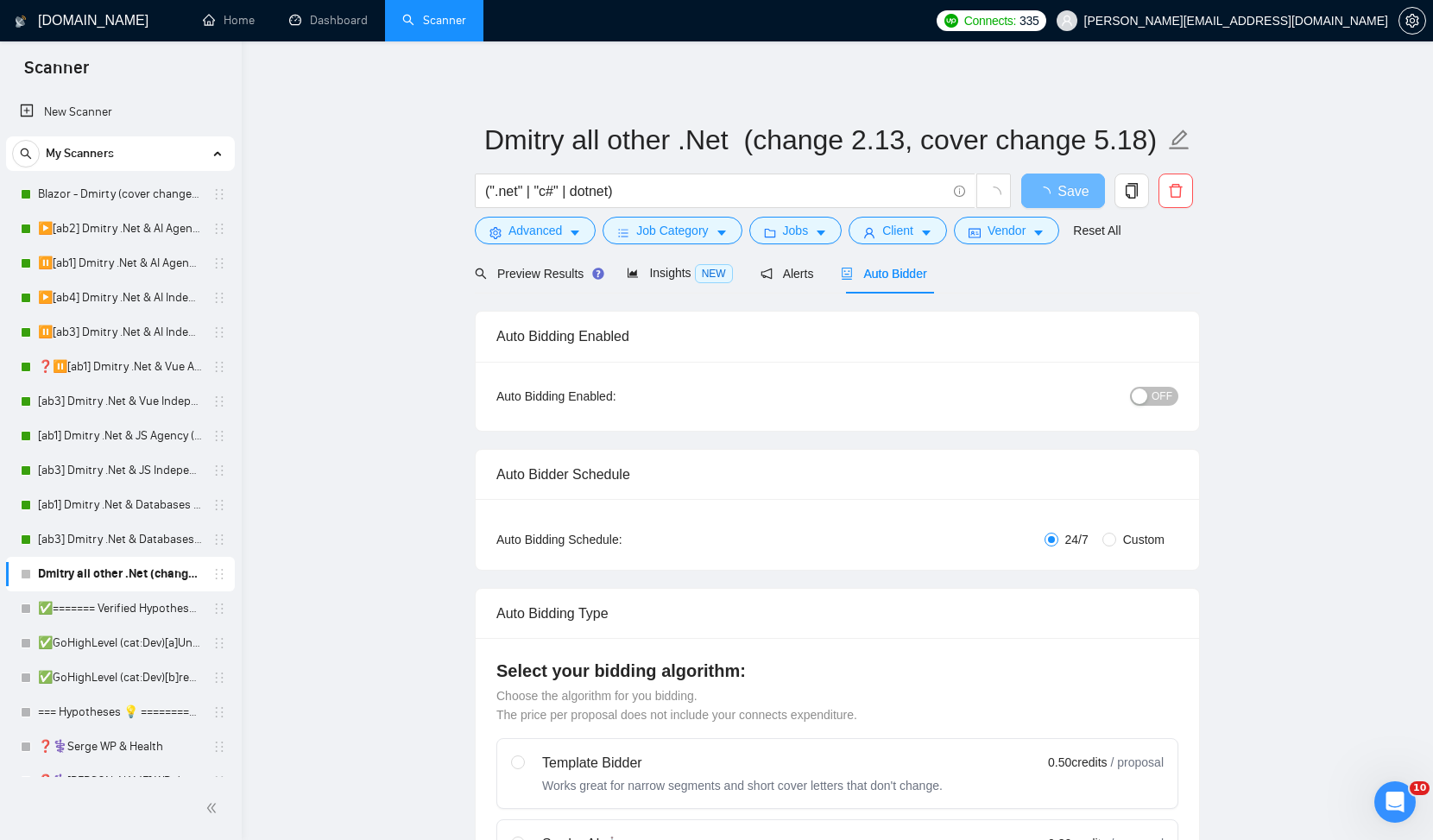
click at [1159, 399] on span "OFF" at bounding box center [1162, 396] width 21 height 19
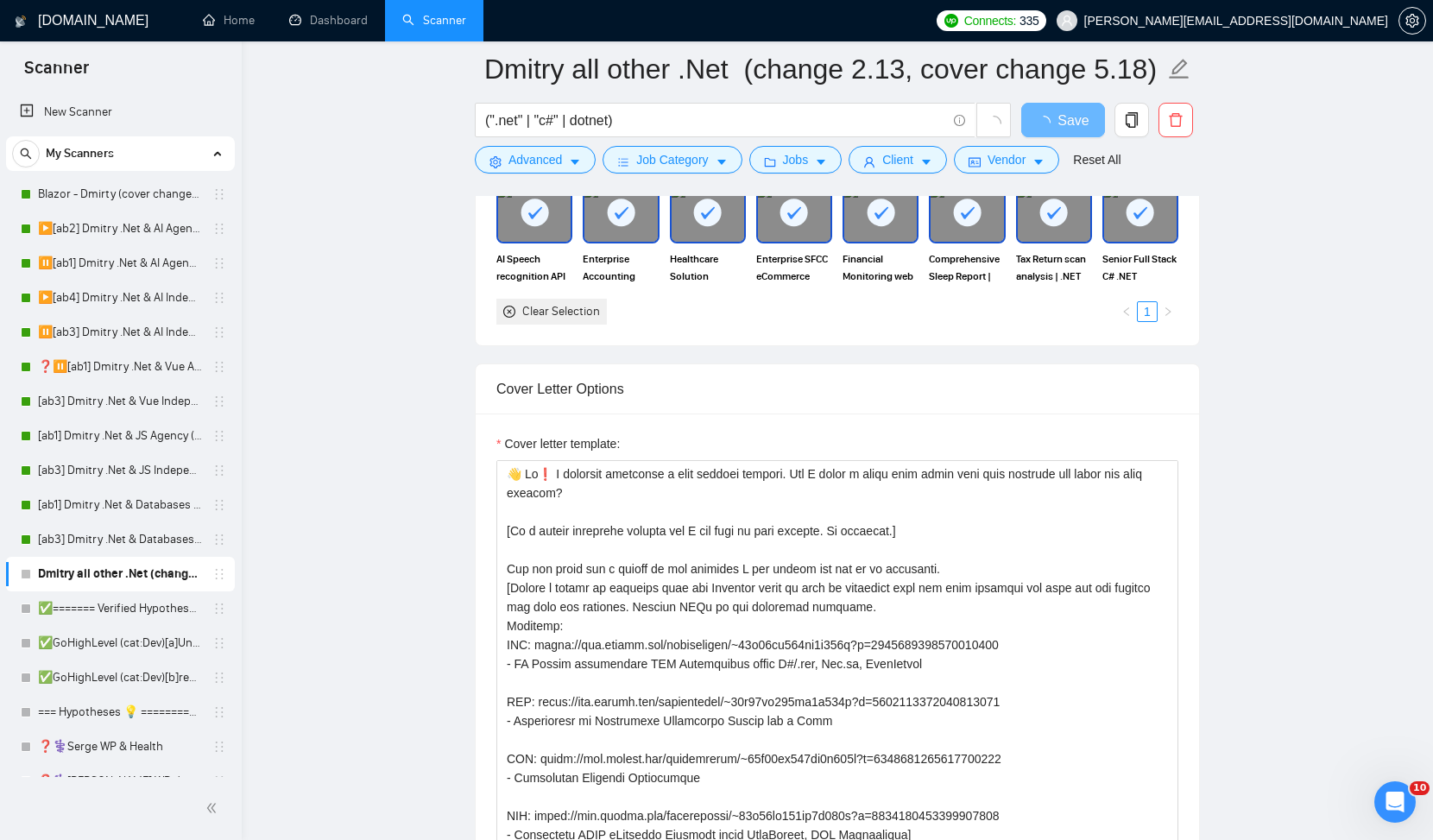
scroll to position [1556, 0]
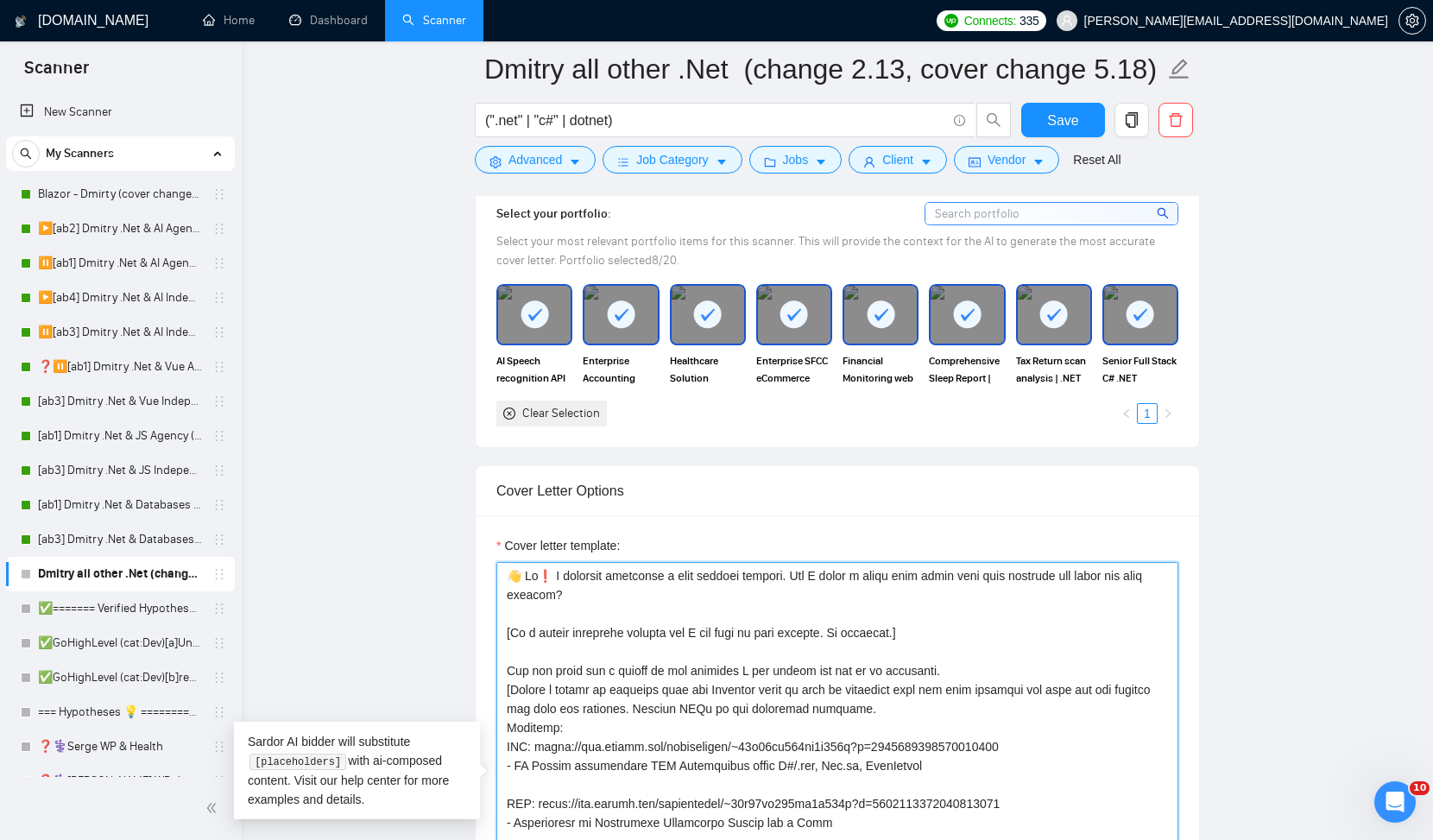
drag, startPoint x: 1019, startPoint y: 603, endPoint x: 855, endPoint y: 606, distance: 164.0
click at [855, 606] on textarea "Cover letter template:" at bounding box center [838, 756] width 683 height 389
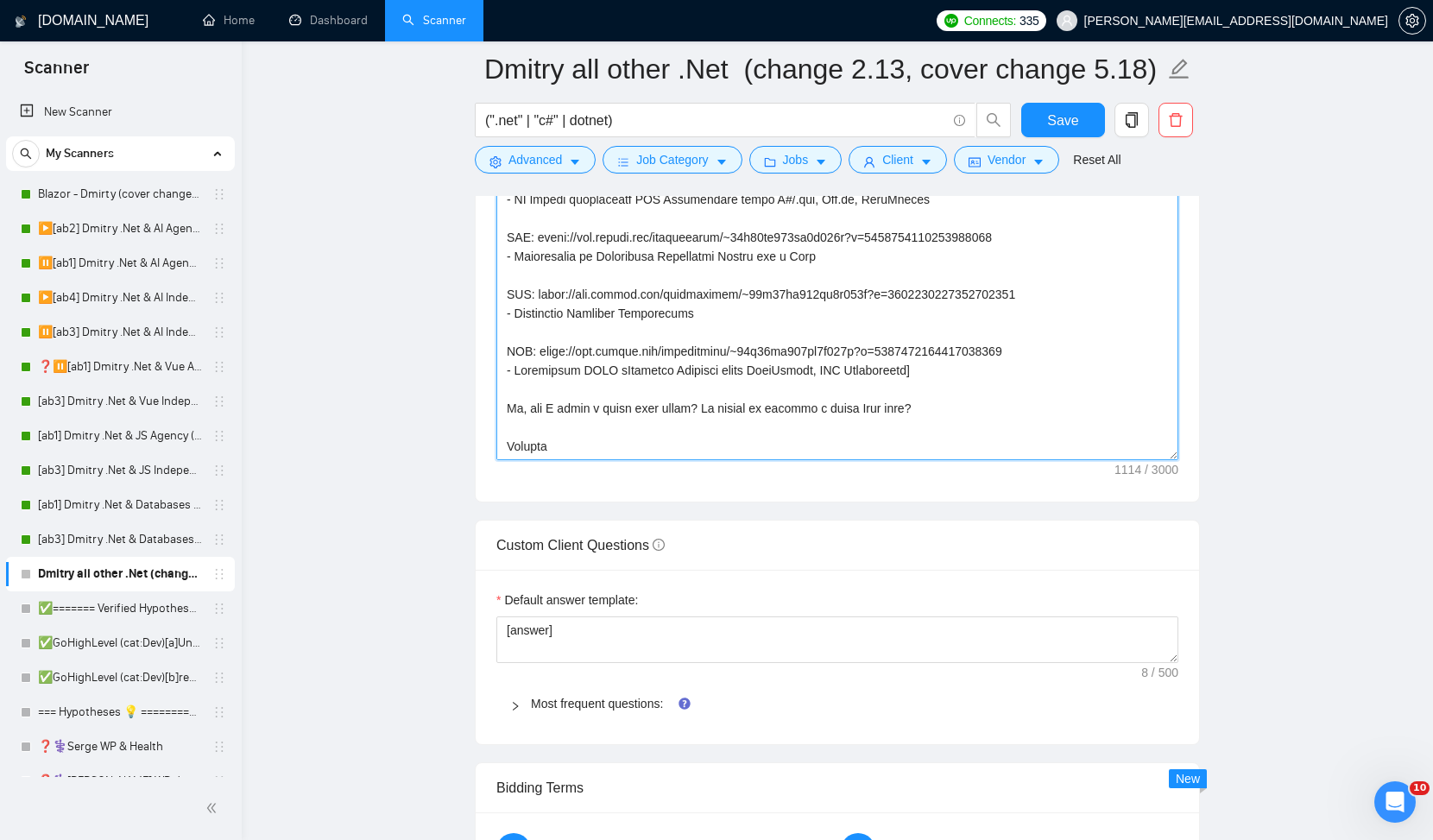
scroll to position [76, 0]
drag, startPoint x: 602, startPoint y: 419, endPoint x: 697, endPoint y: 413, distance: 95.2
click at [697, 413] on textarea "Cover letter template:" at bounding box center [838, 266] width 683 height 389
type textarea "👋 𝗛𝗶❗ I recently completed a very similar project. Can I share my thoughts and …"
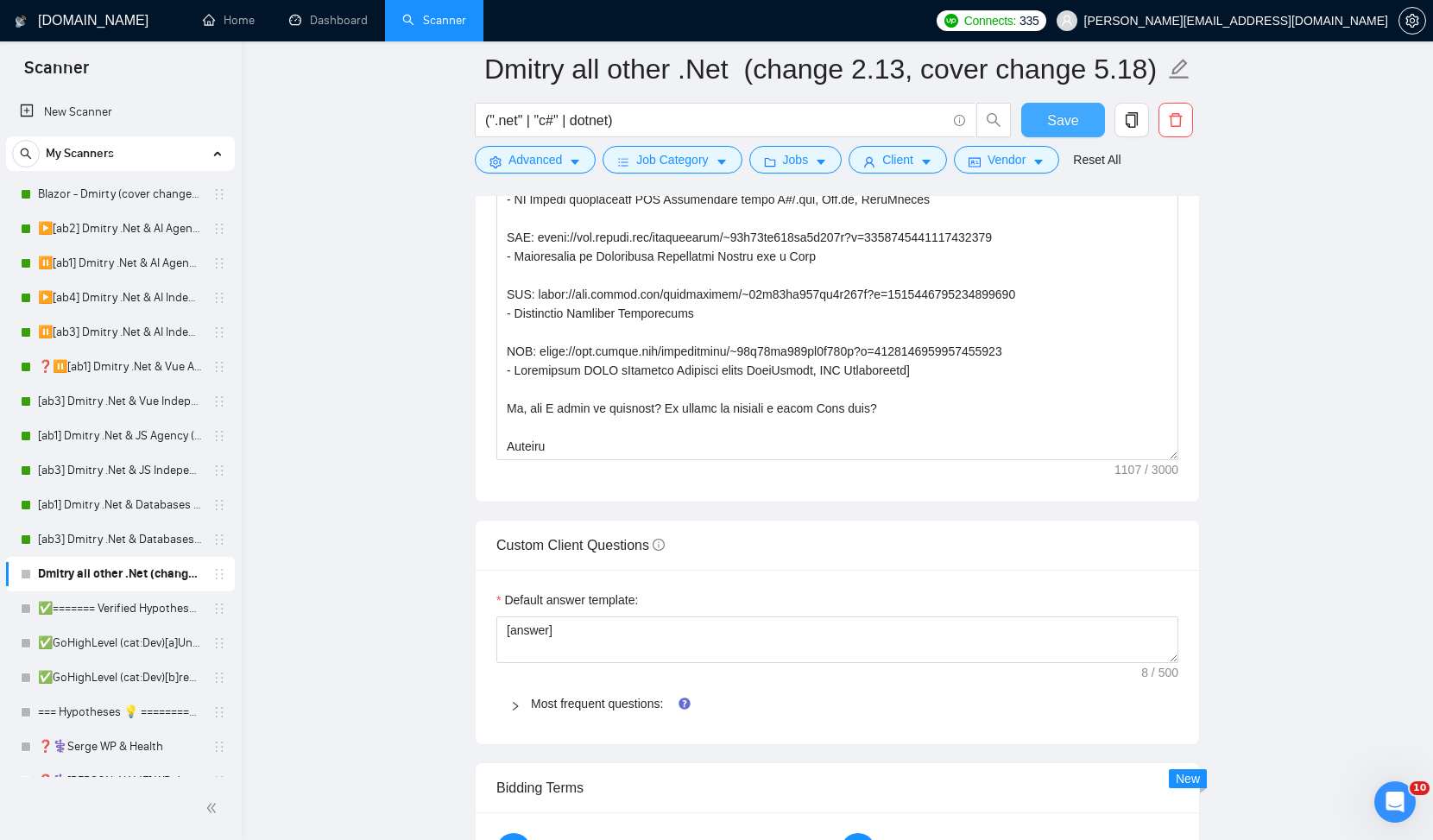
click at [1073, 125] on span "Save" at bounding box center [1063, 121] width 31 height 22
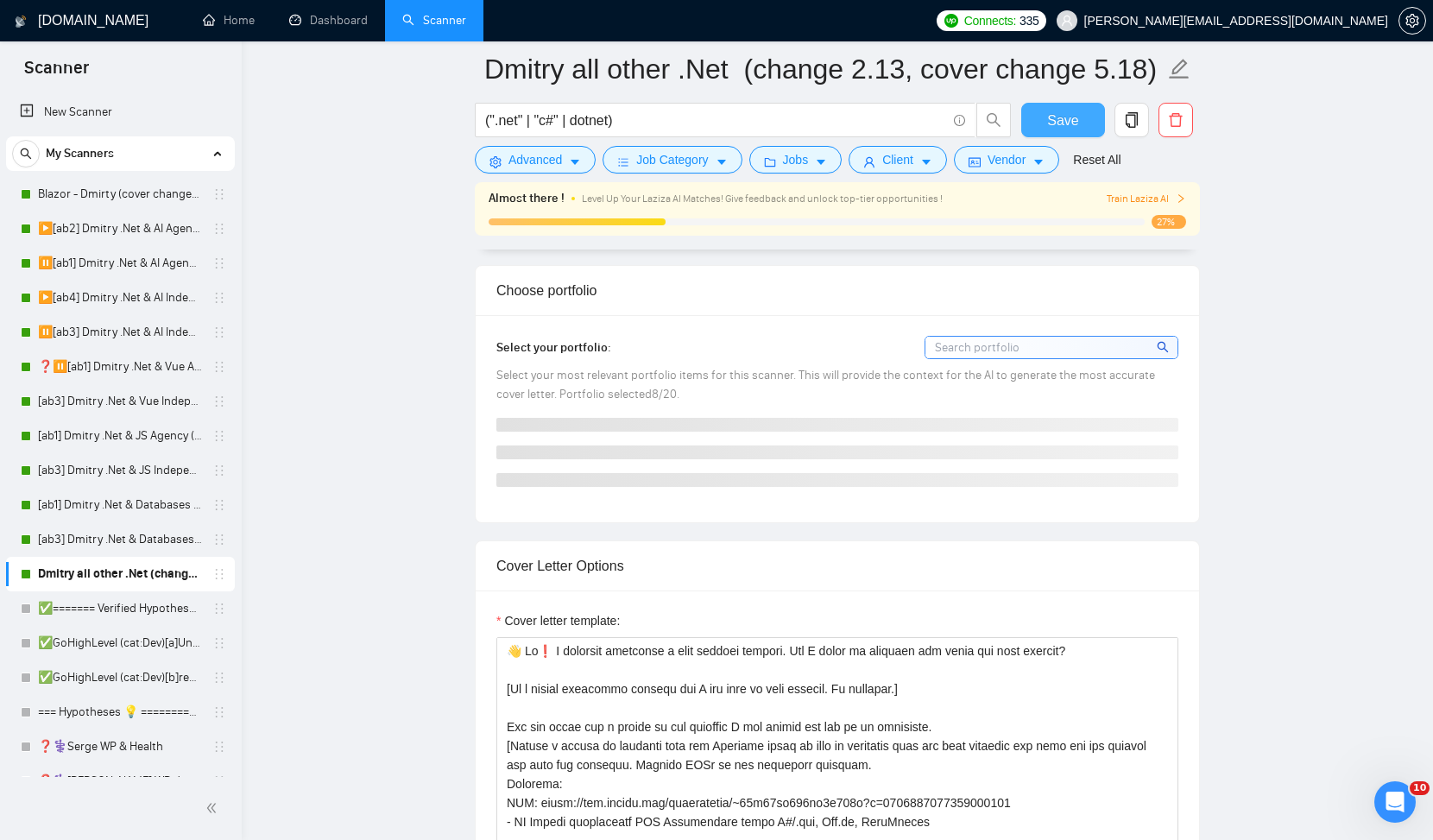
scroll to position [1066, 0]
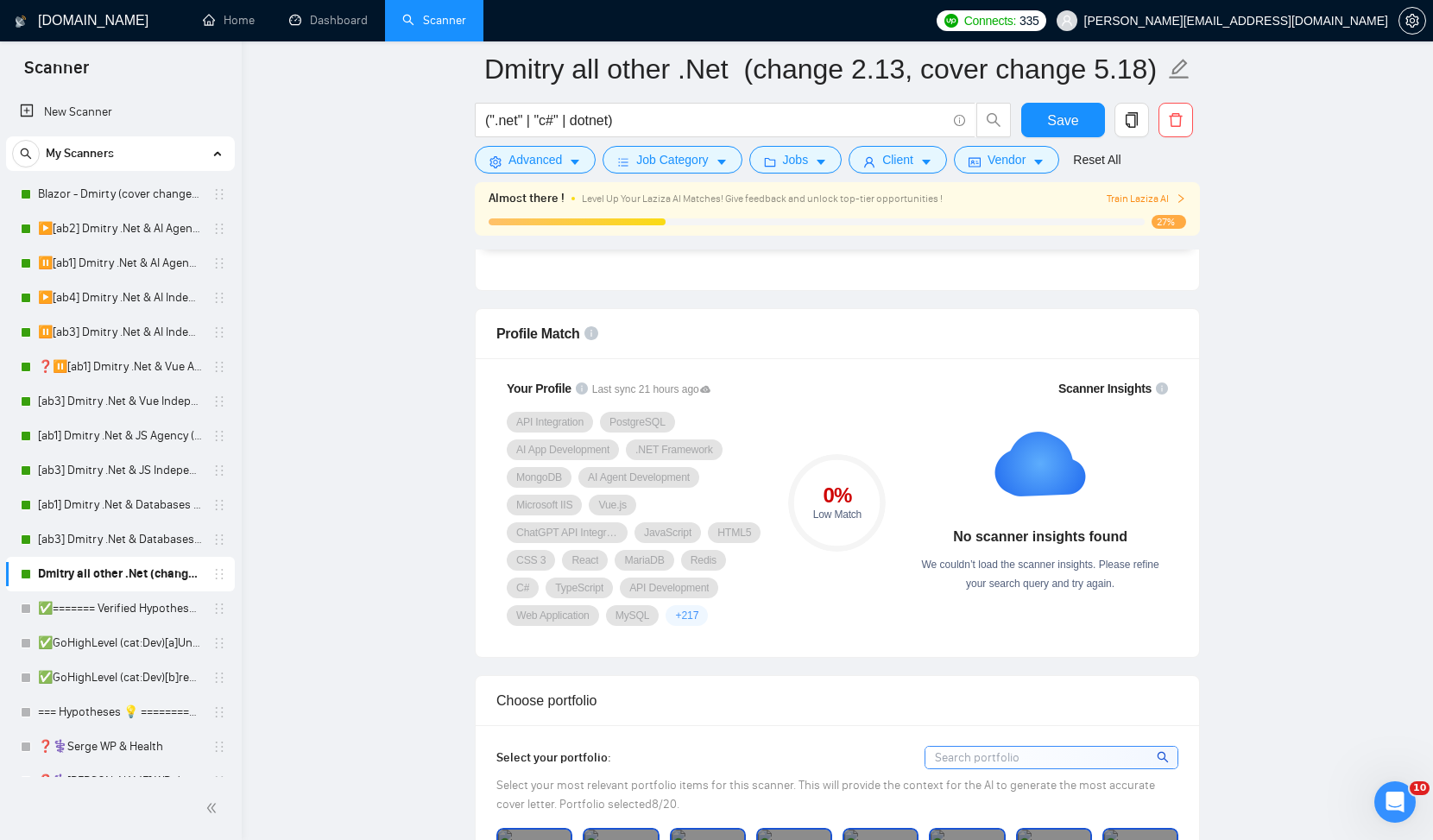
click at [1047, 469] on rect at bounding box center [1041, 464] width 111 height 111
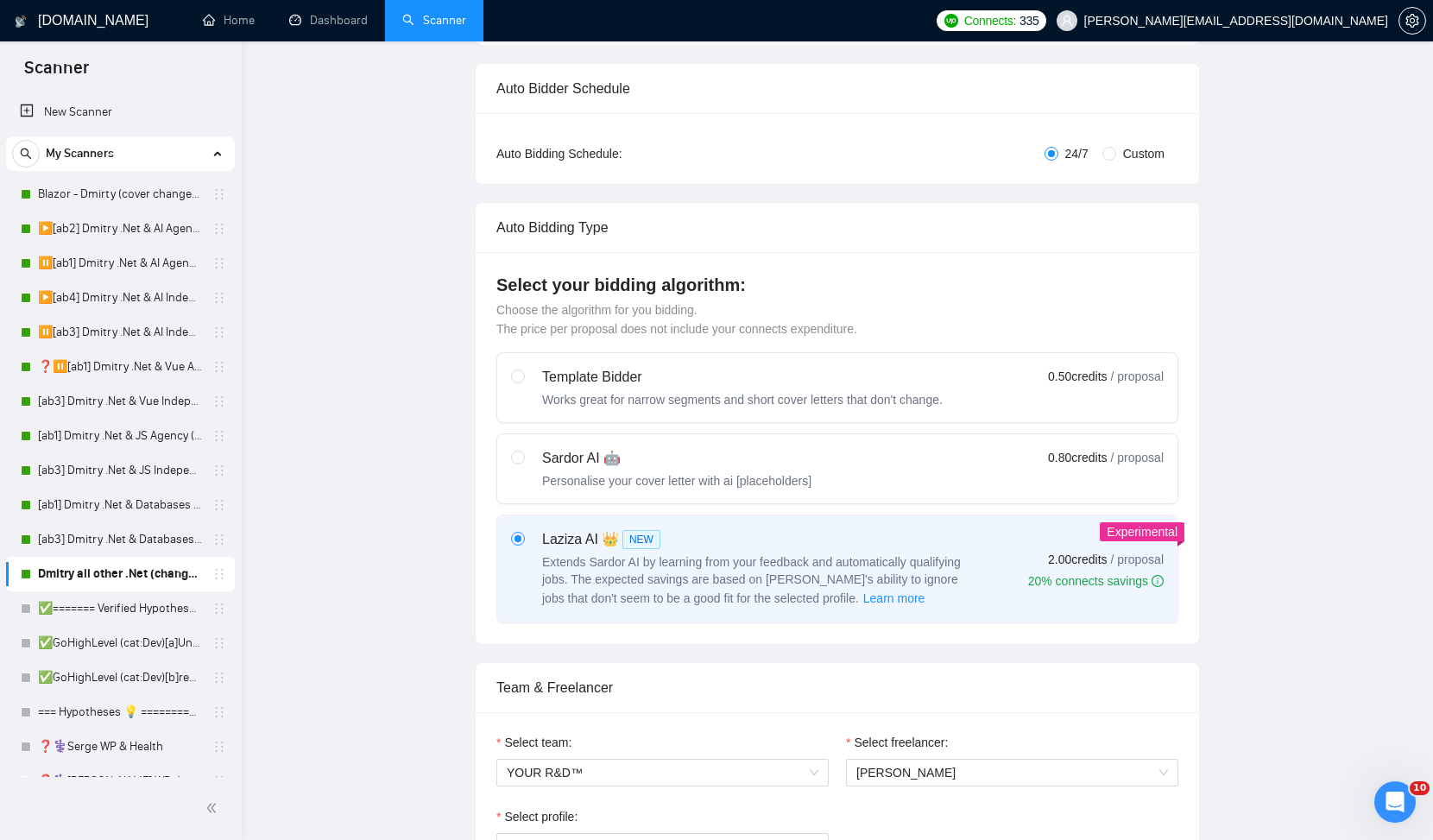
scroll to position [0, 0]
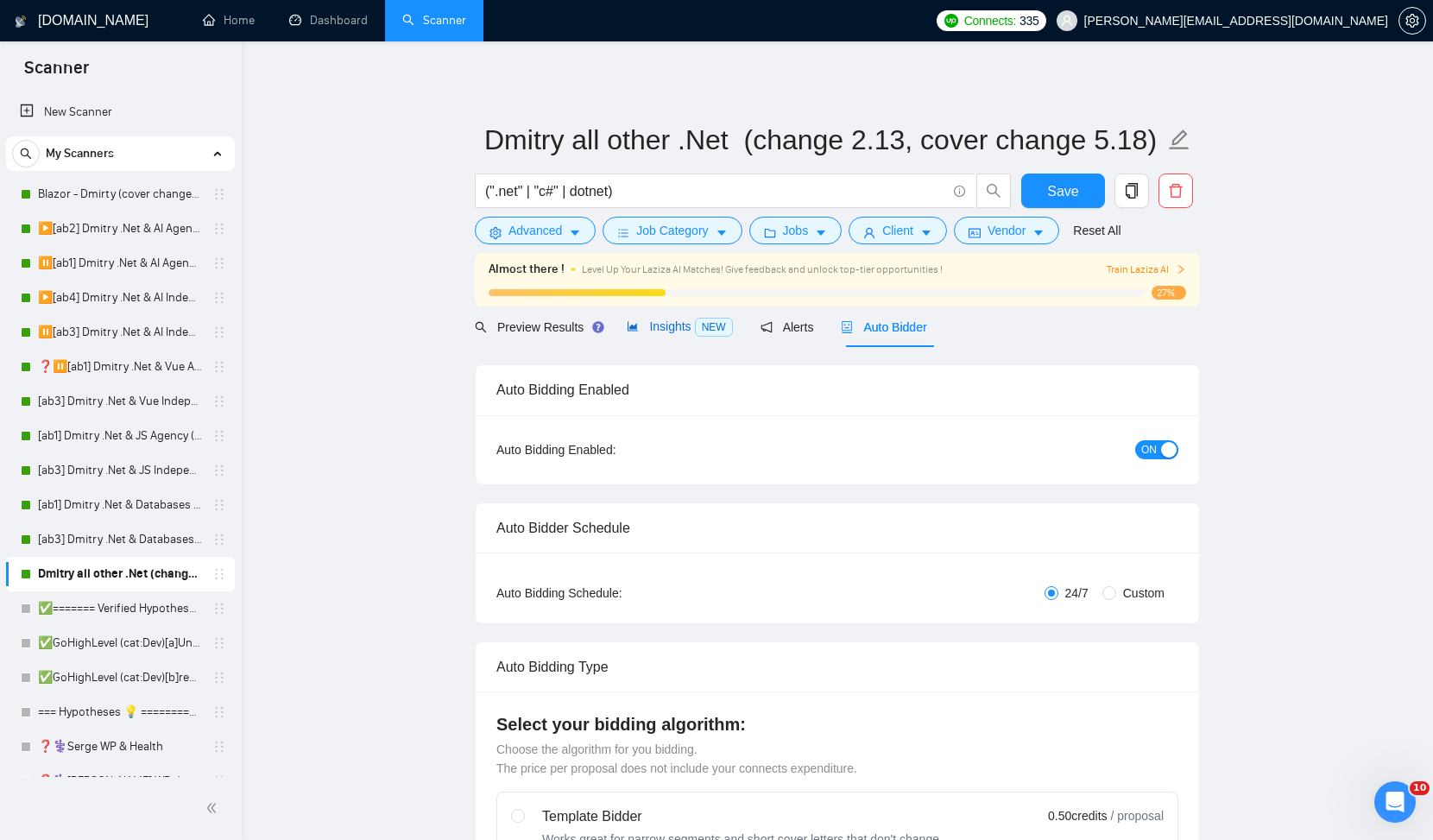
click at [690, 327] on span "Insights NEW" at bounding box center [680, 325] width 105 height 14
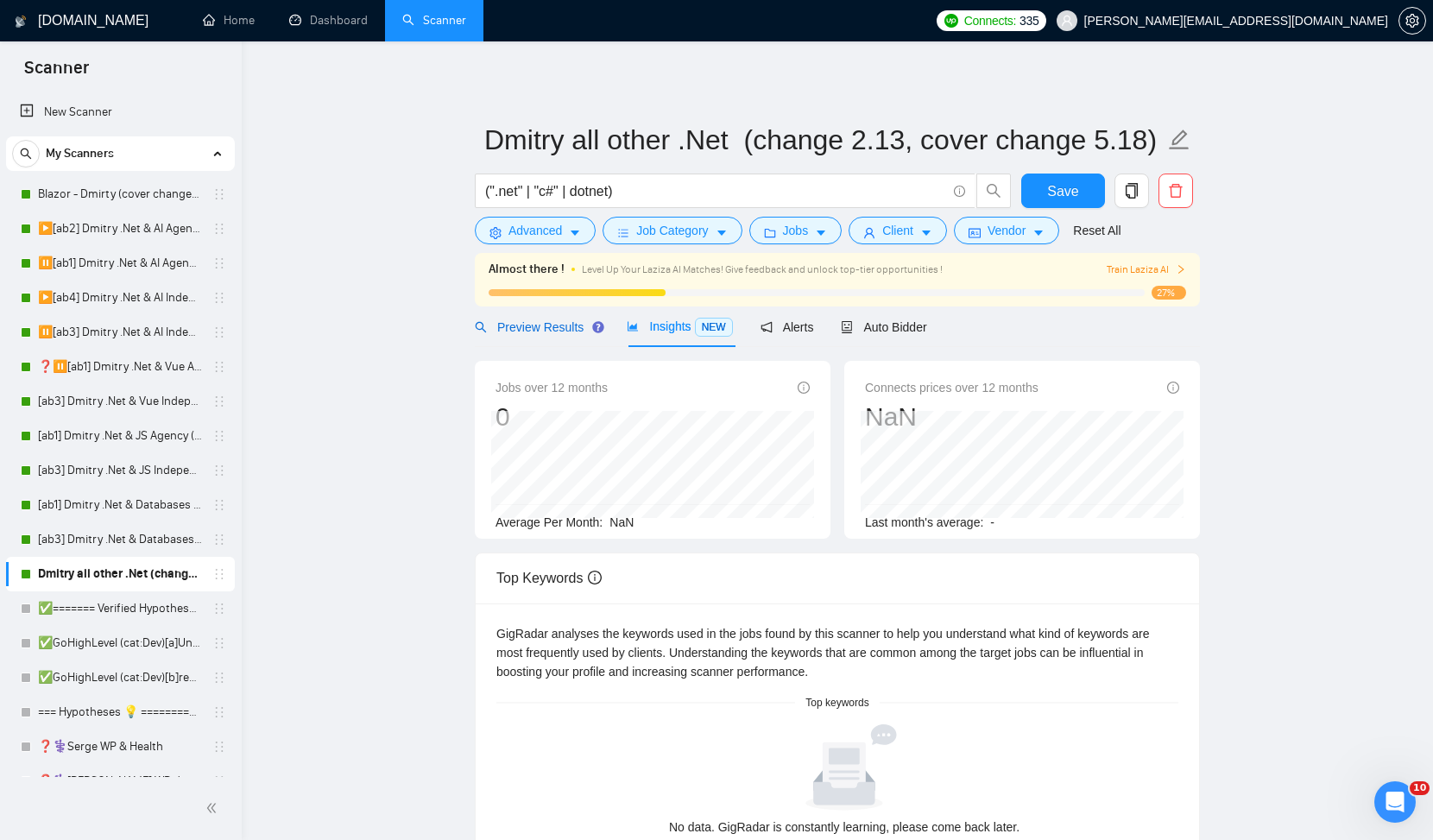
click at [558, 331] on span "Preview Results" at bounding box center [537, 326] width 124 height 14
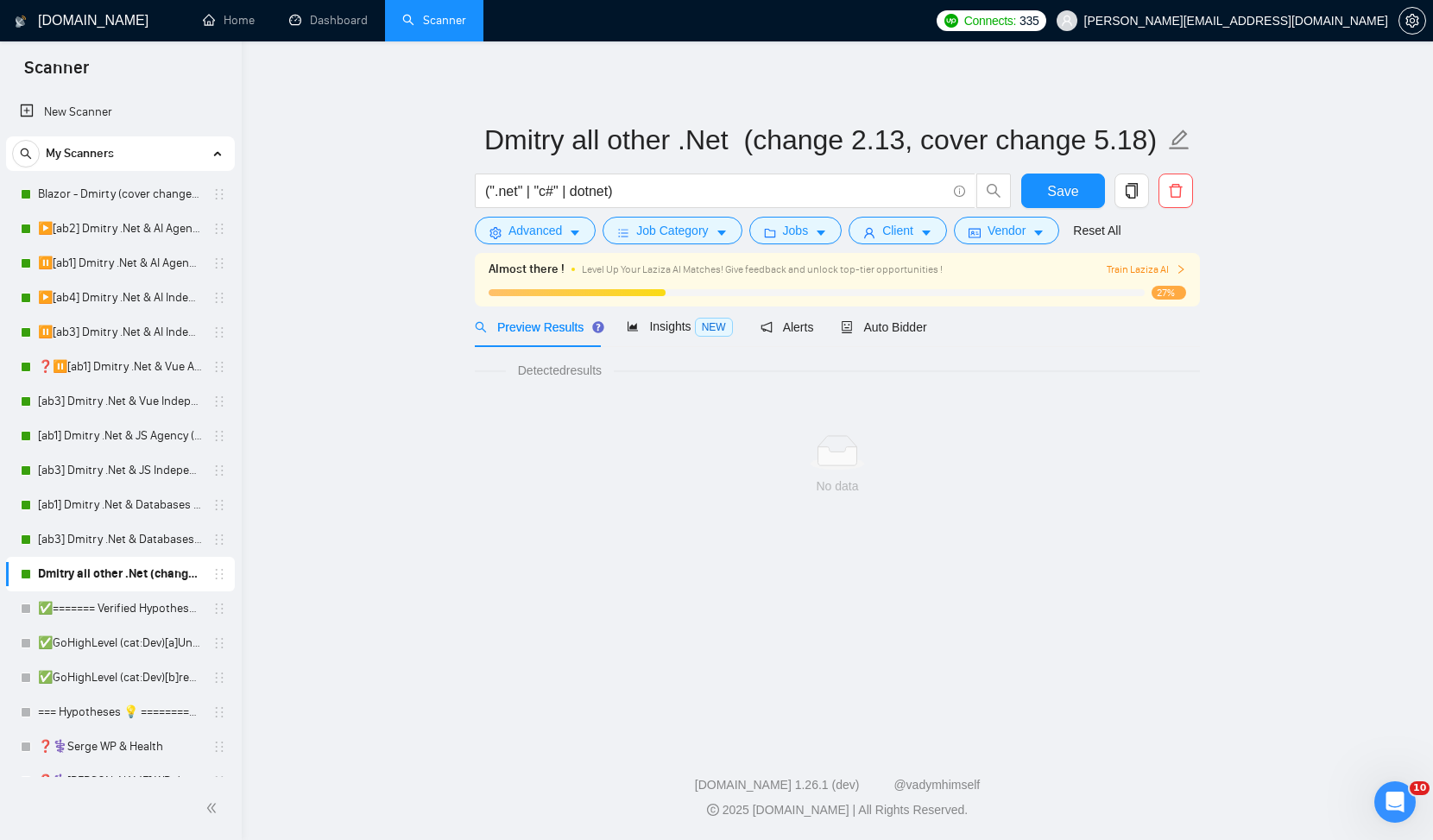
click at [162, 570] on link "Dmitry all other .Net (change 2.13, cover change 5.18)" at bounding box center [120, 574] width 164 height 34
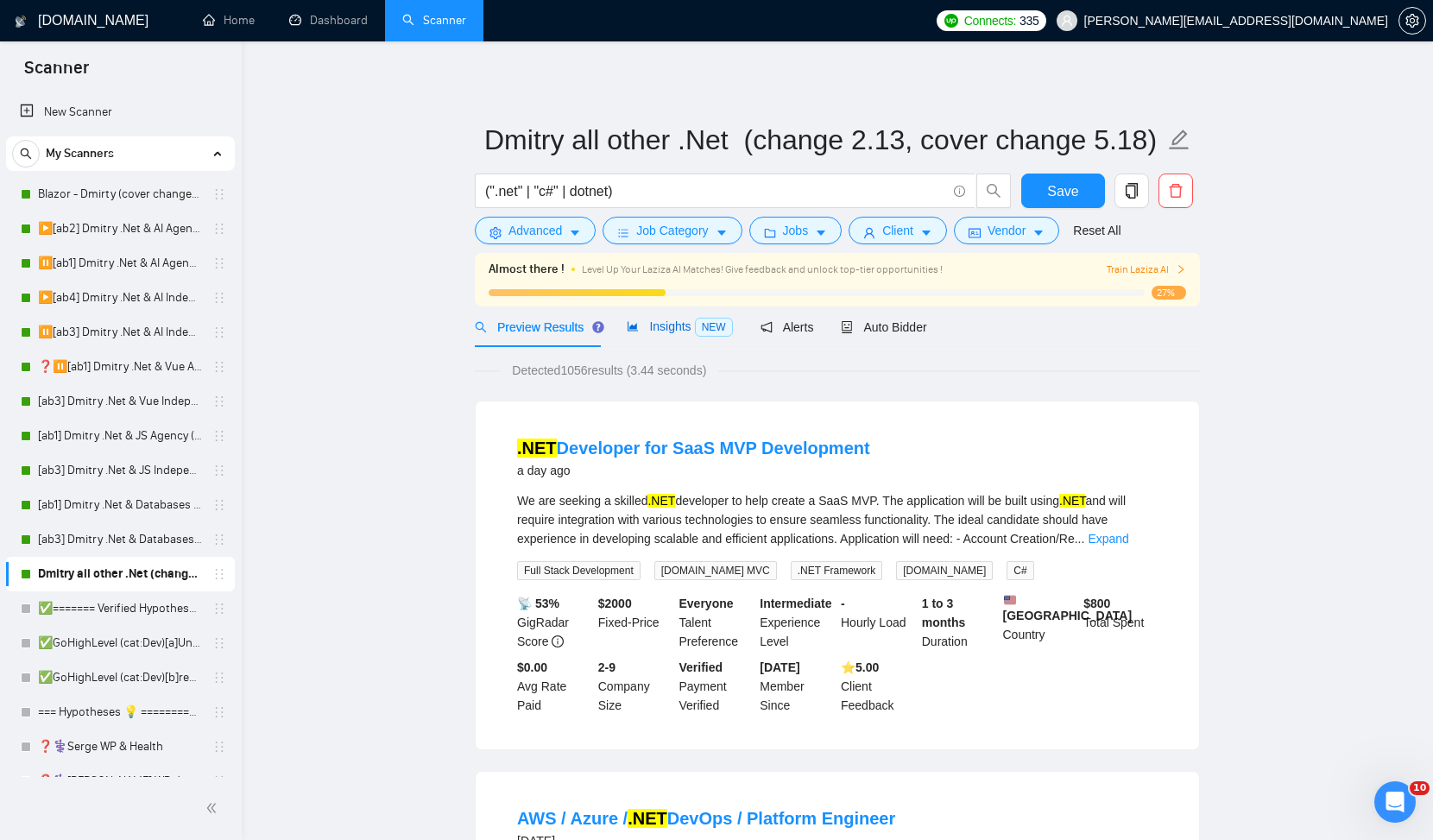
click at [675, 327] on span "Insights NEW" at bounding box center [680, 325] width 105 height 14
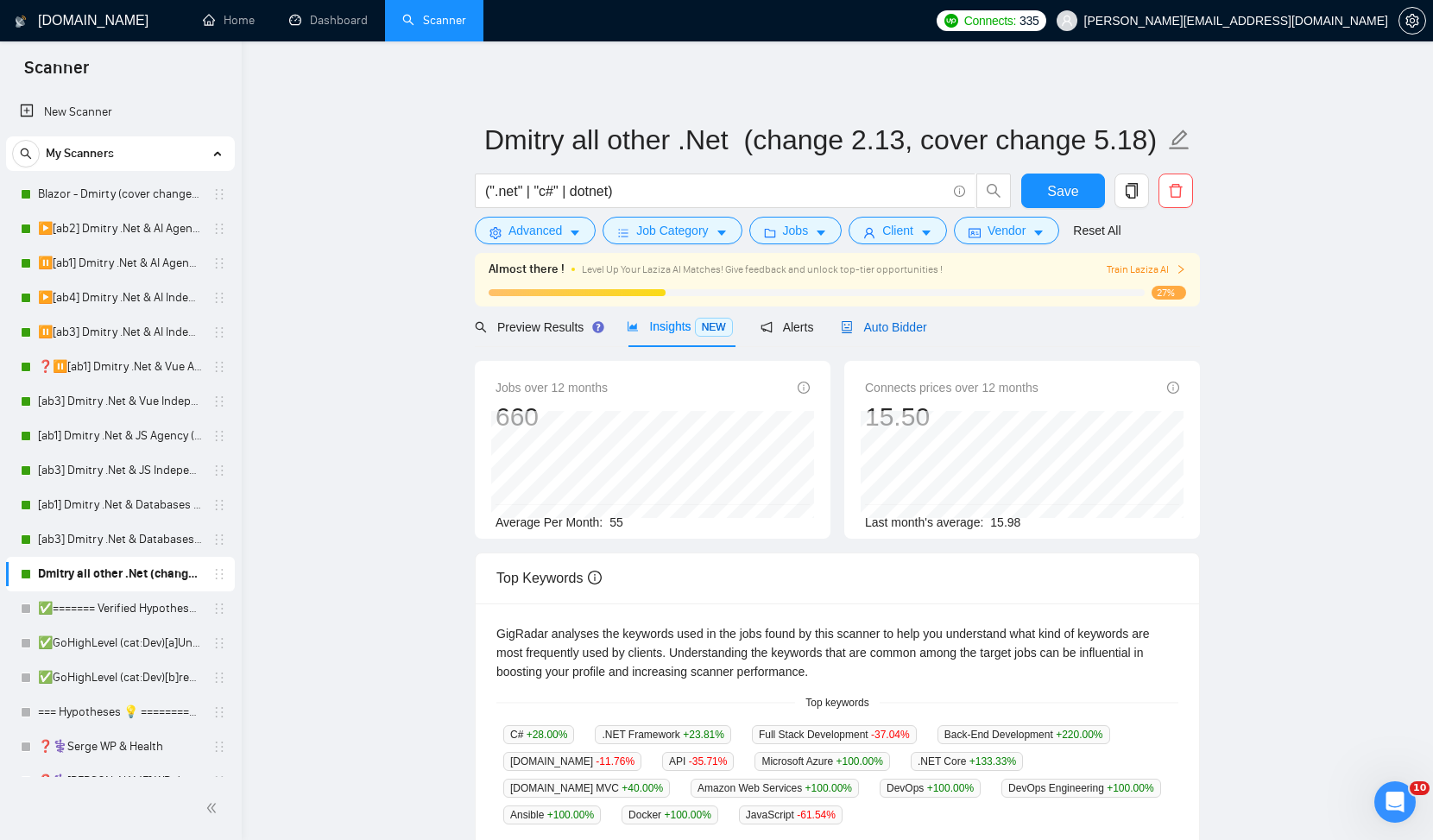
click at [906, 325] on span "Auto Bidder" at bounding box center [884, 326] width 85 height 14
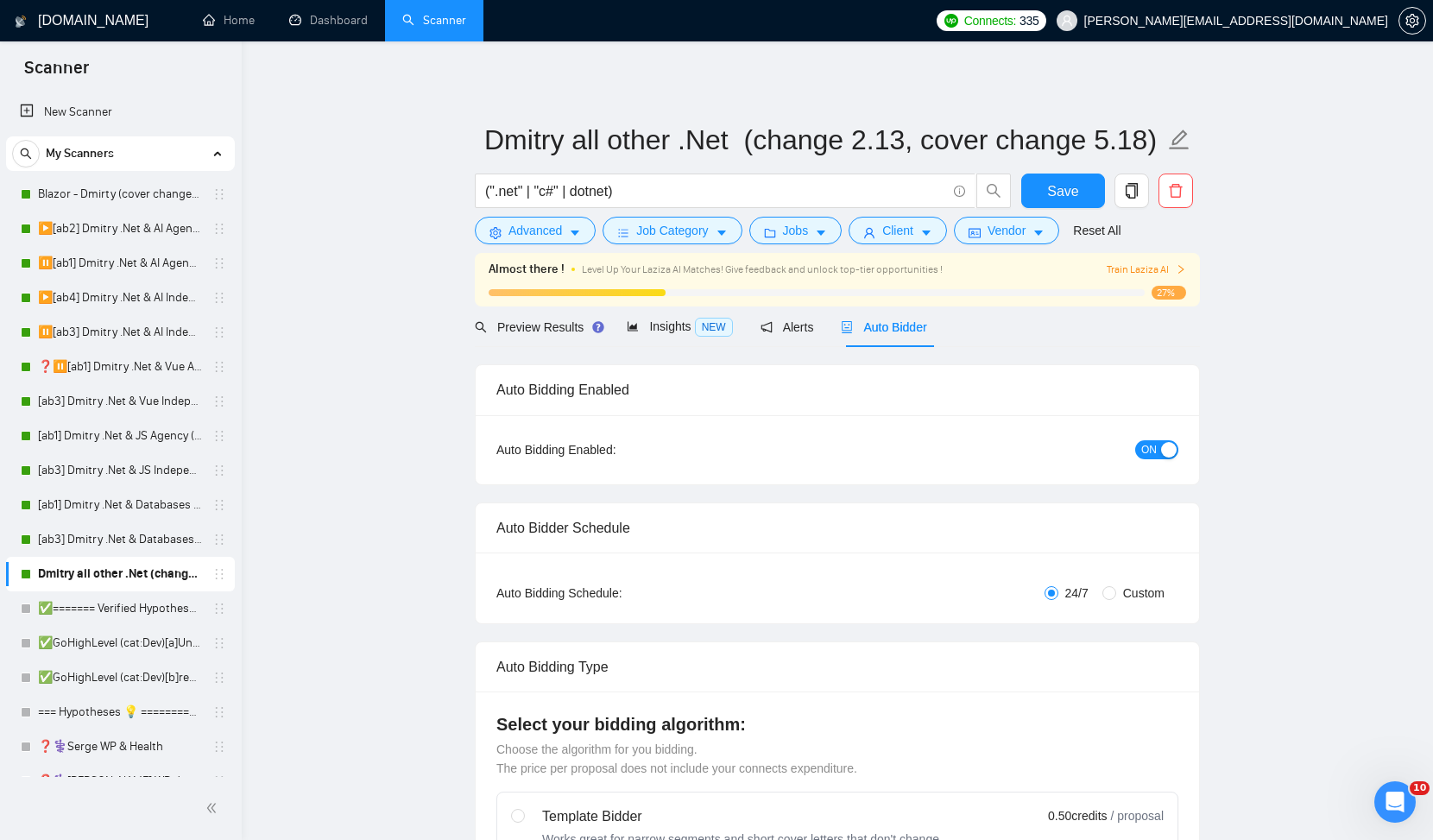
checkbox input "true"
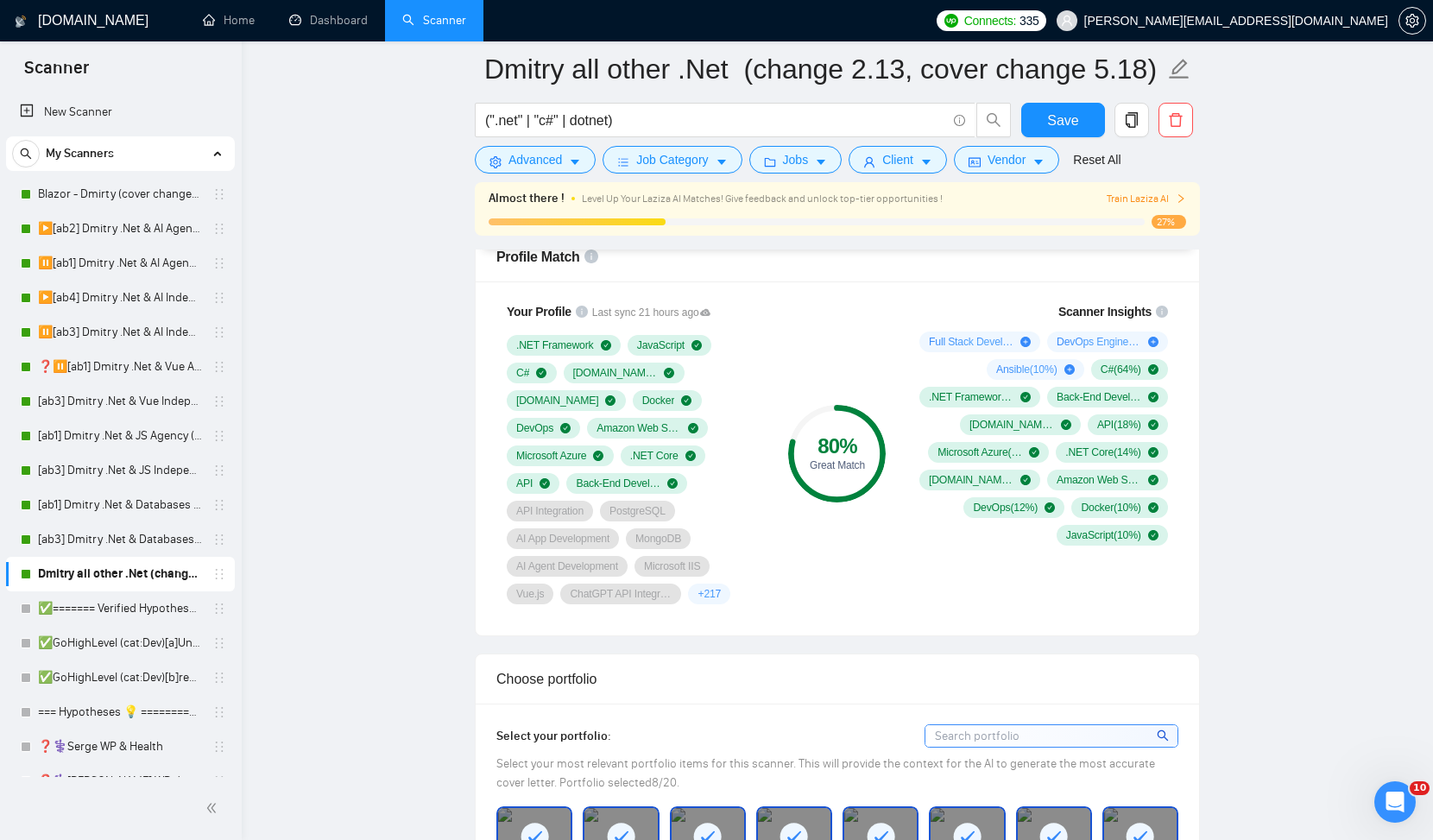
scroll to position [1099, 0]
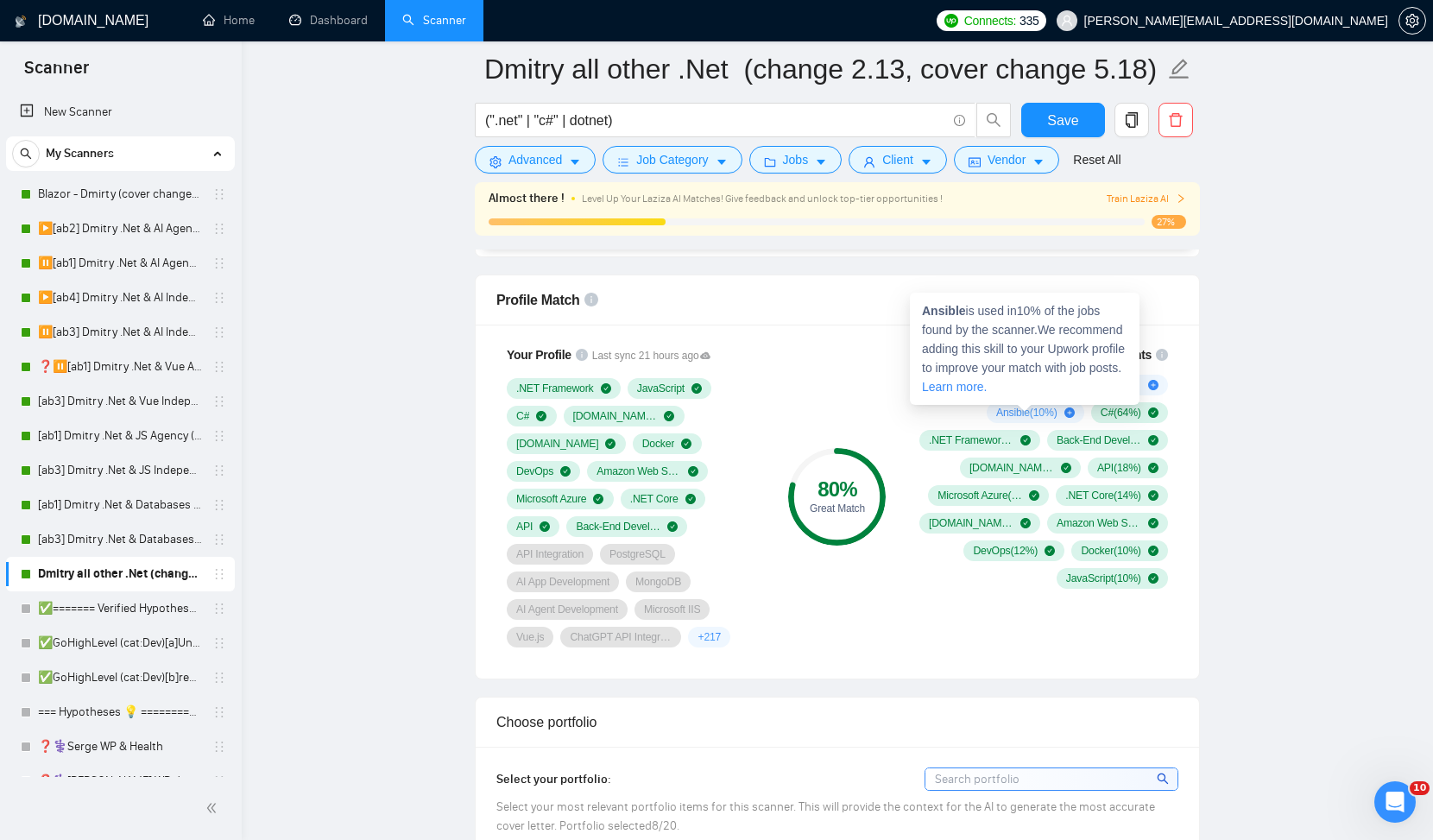
click at [955, 314] on strong "Ansible" at bounding box center [944, 310] width 44 height 14
copy strong "Ansible"
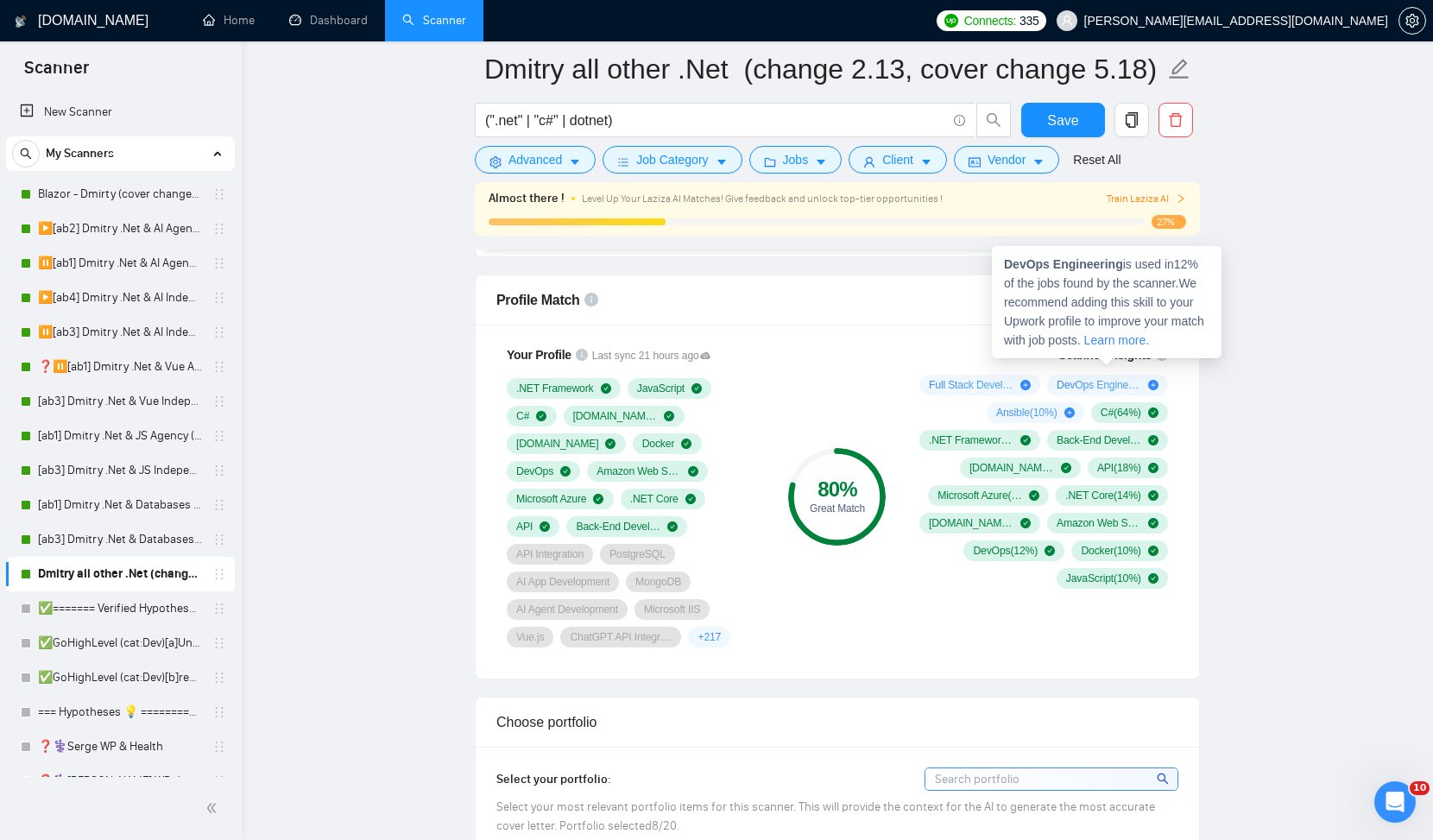
click at [1100, 385] on span "DevOps Engineering ( 12 %)" at bounding box center [1099, 384] width 84 height 14
drag, startPoint x: 1005, startPoint y: 266, endPoint x: 1125, endPoint y: 265, distance: 120.0
click at [1125, 265] on span "DevOps Engineering is used in 12 % of the jobs found by the scanner. We recomme…" at bounding box center [1104, 302] width 200 height 90
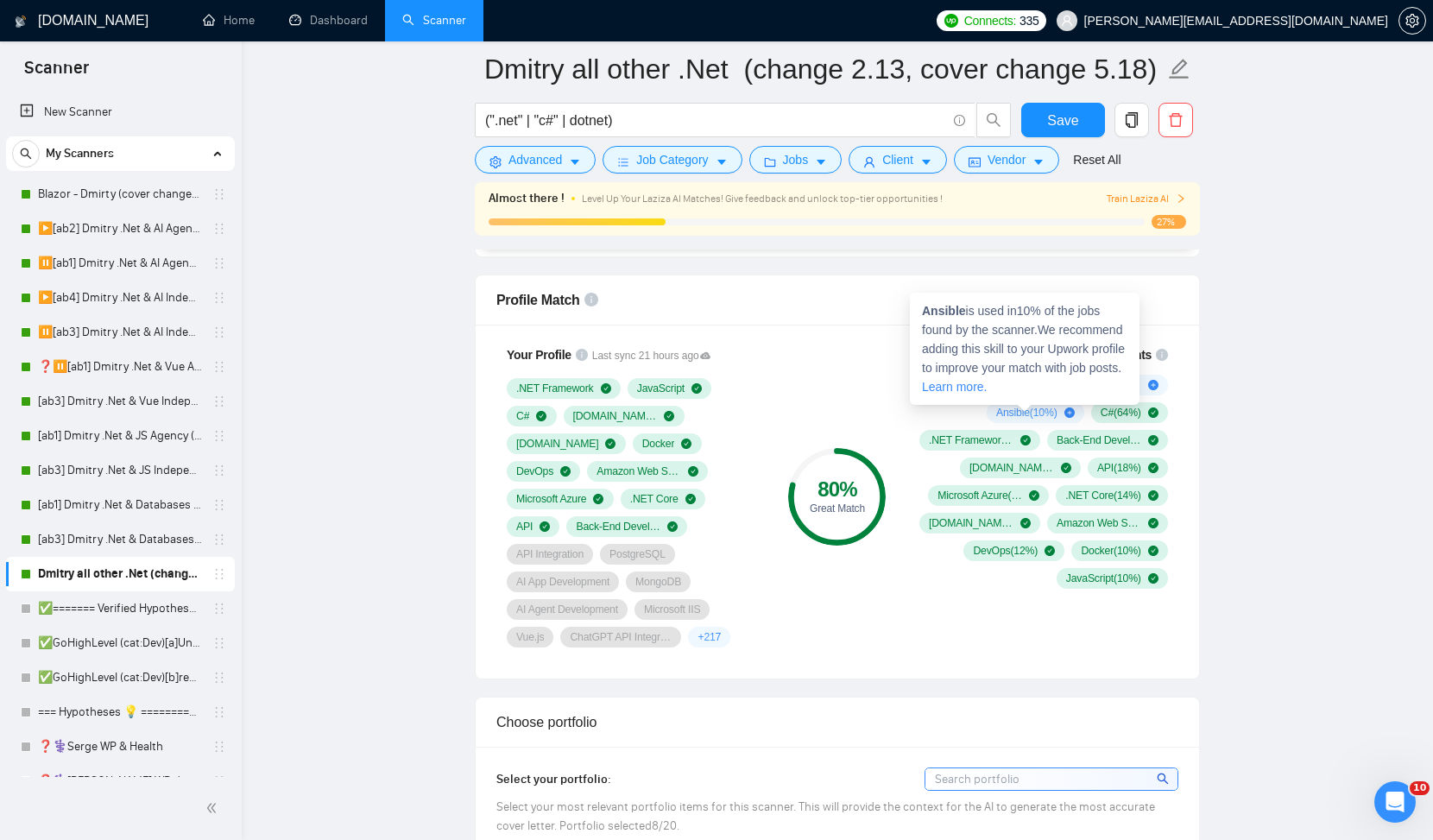
click at [1001, 410] on span "Ansible ( 10 %)" at bounding box center [1026, 412] width 61 height 14
drag, startPoint x: 984, startPoint y: 413, endPoint x: 1015, endPoint y: 413, distance: 31.0
click at [1015, 413] on span "Ansible ( 10 %)" at bounding box center [1026, 412] width 61 height 14
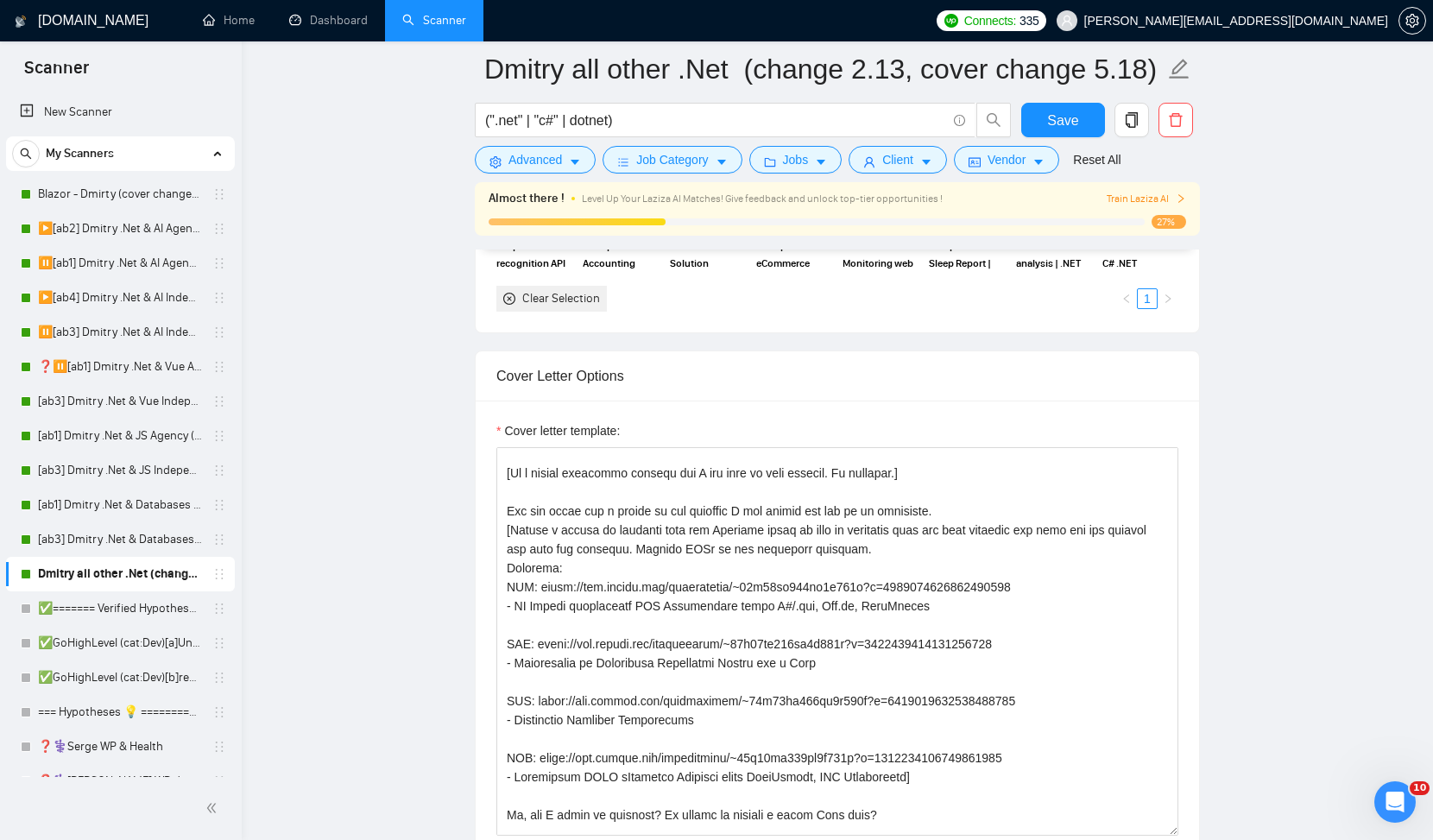
scroll to position [0, 0]
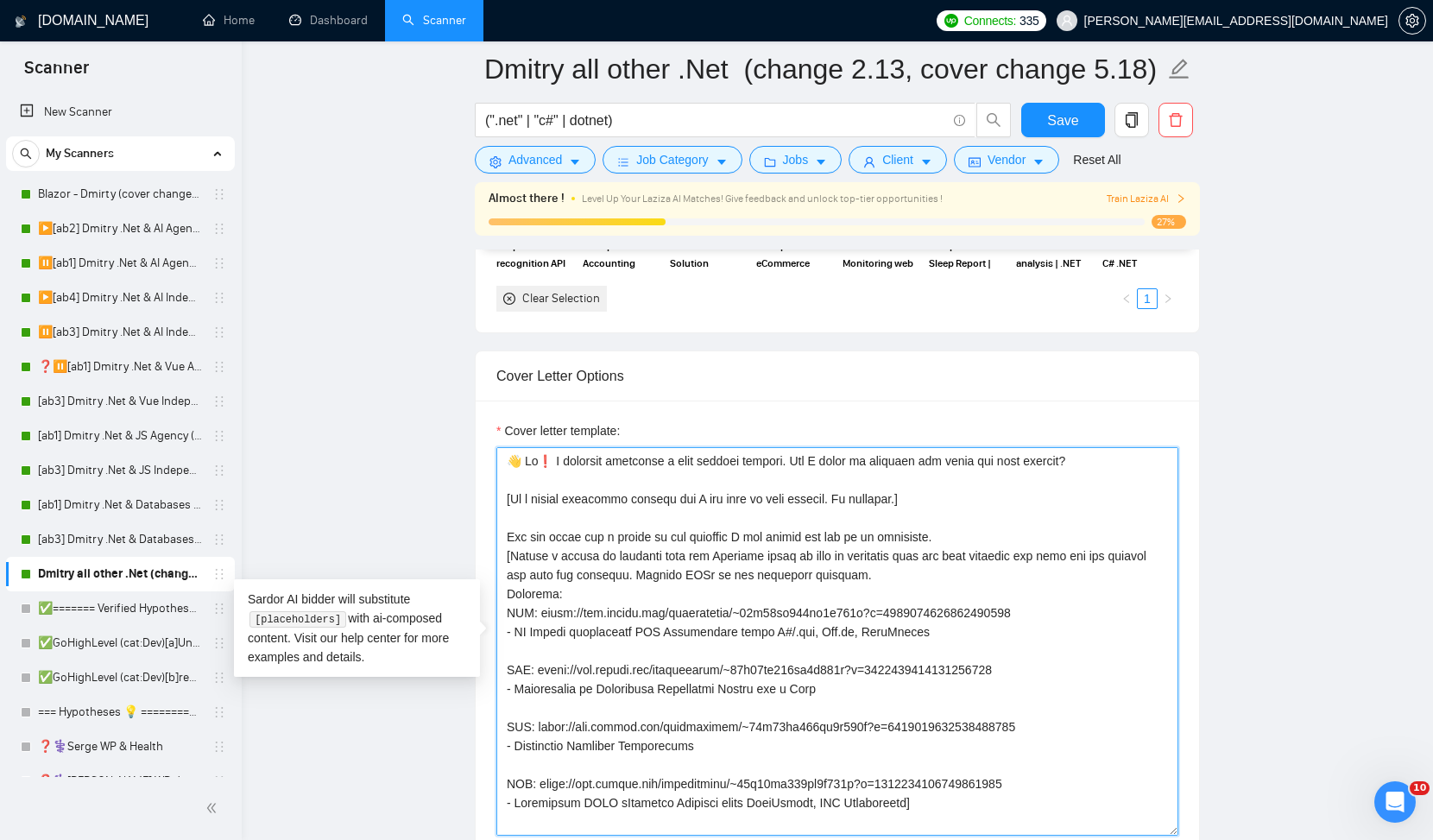
drag, startPoint x: 1096, startPoint y: 461, endPoint x: 790, endPoint y: 462, distance: 306.0
click at [790, 462] on textarea "Cover letter template:" at bounding box center [838, 641] width 683 height 389
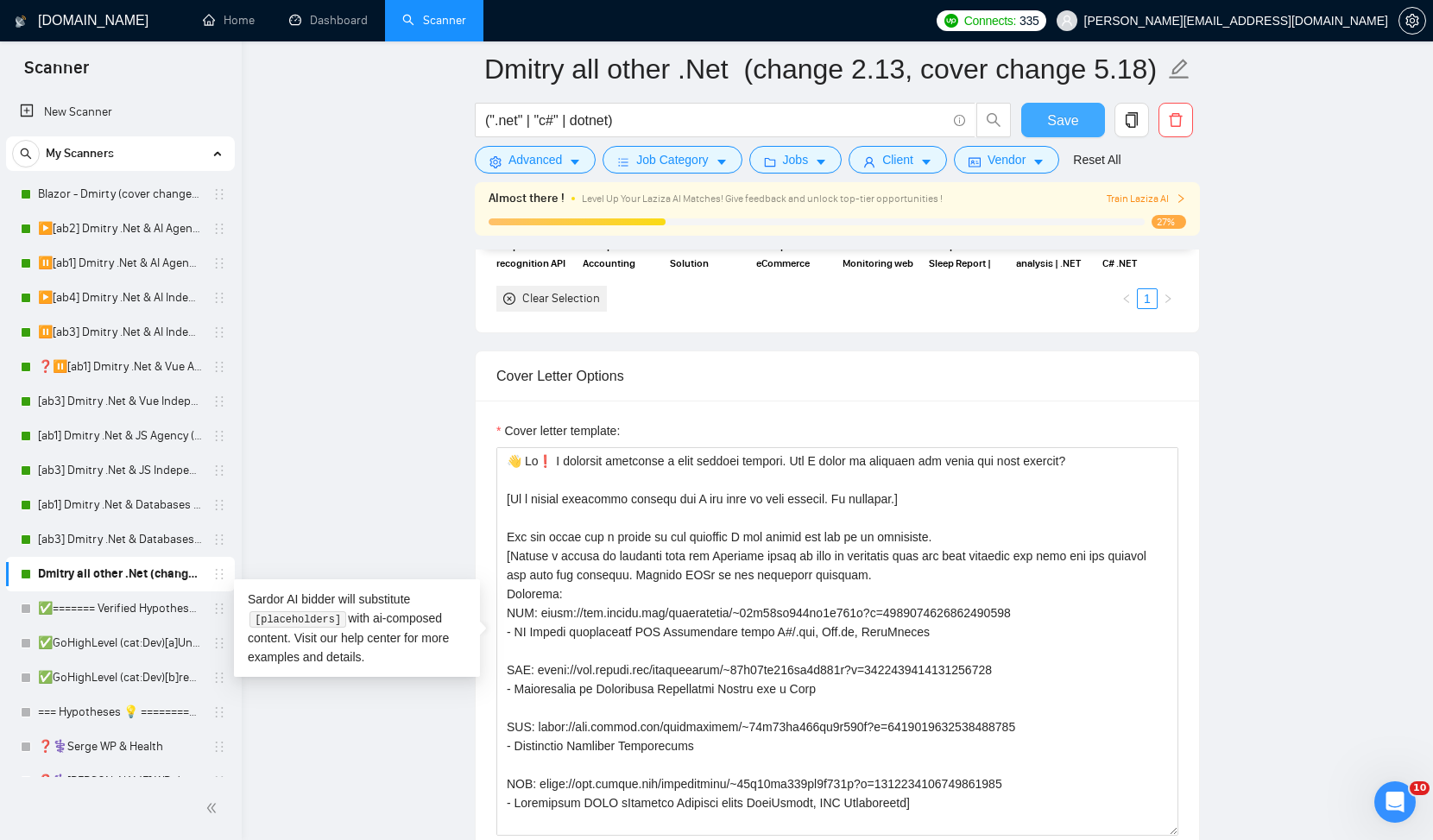
click at [1074, 117] on span "Save" at bounding box center [1063, 121] width 31 height 22
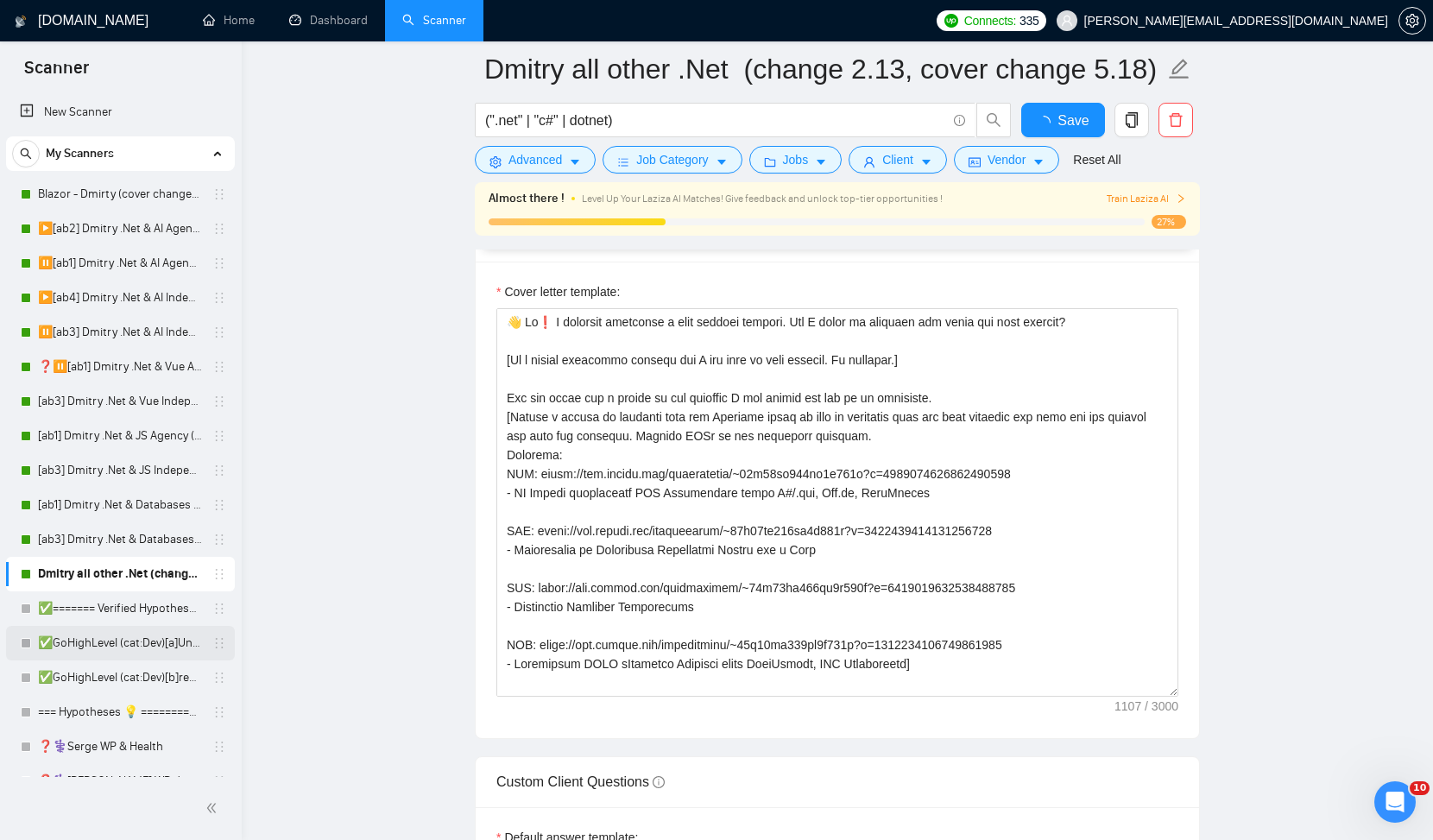
click at [142, 644] on link "✅GoHighLevel (cat:Dev)[a]Unicode" at bounding box center [120, 643] width 164 height 34
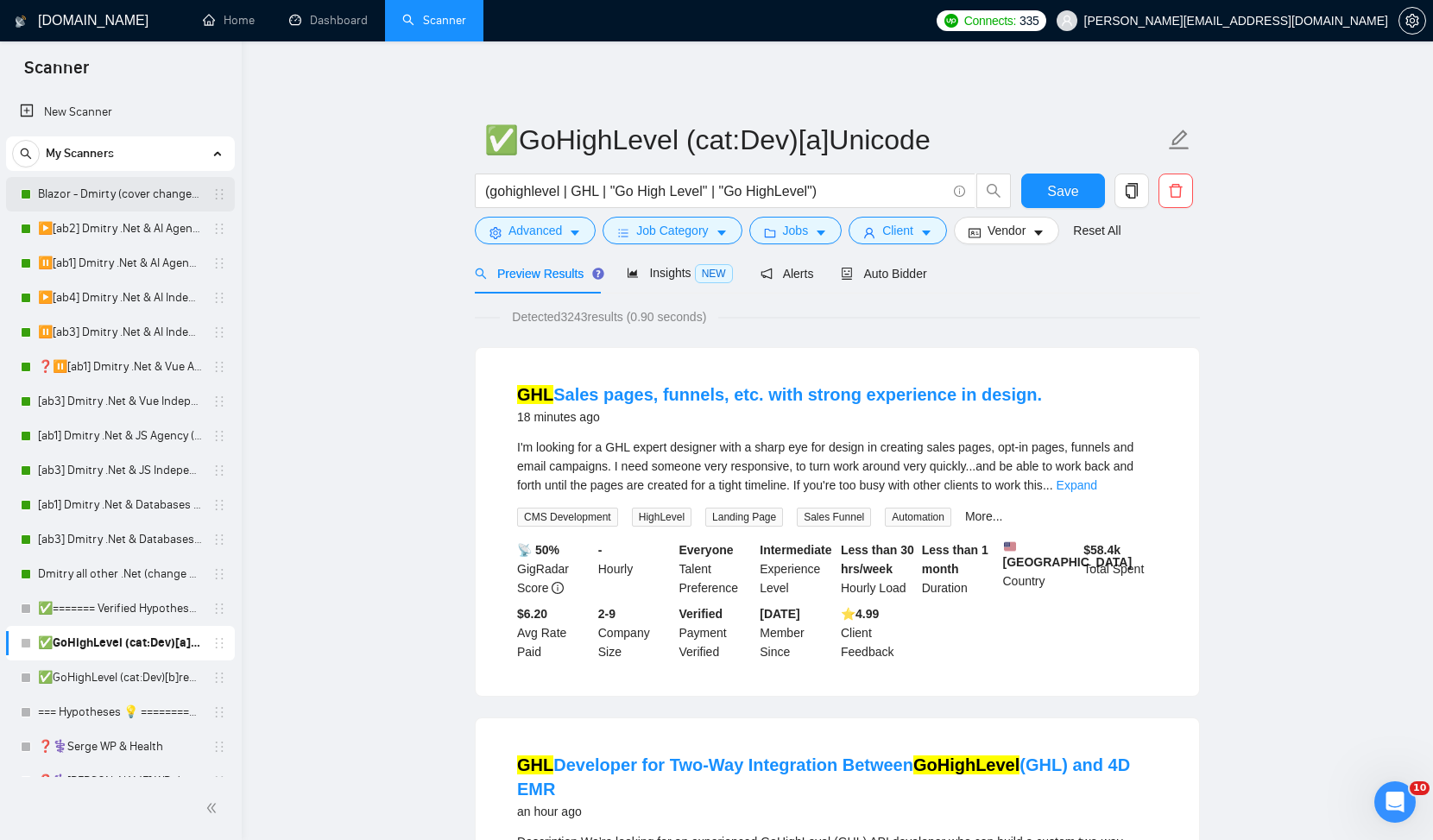
click at [153, 194] on link "Blazor - Dmirty (cover changed 25.03)" at bounding box center [120, 194] width 164 height 34
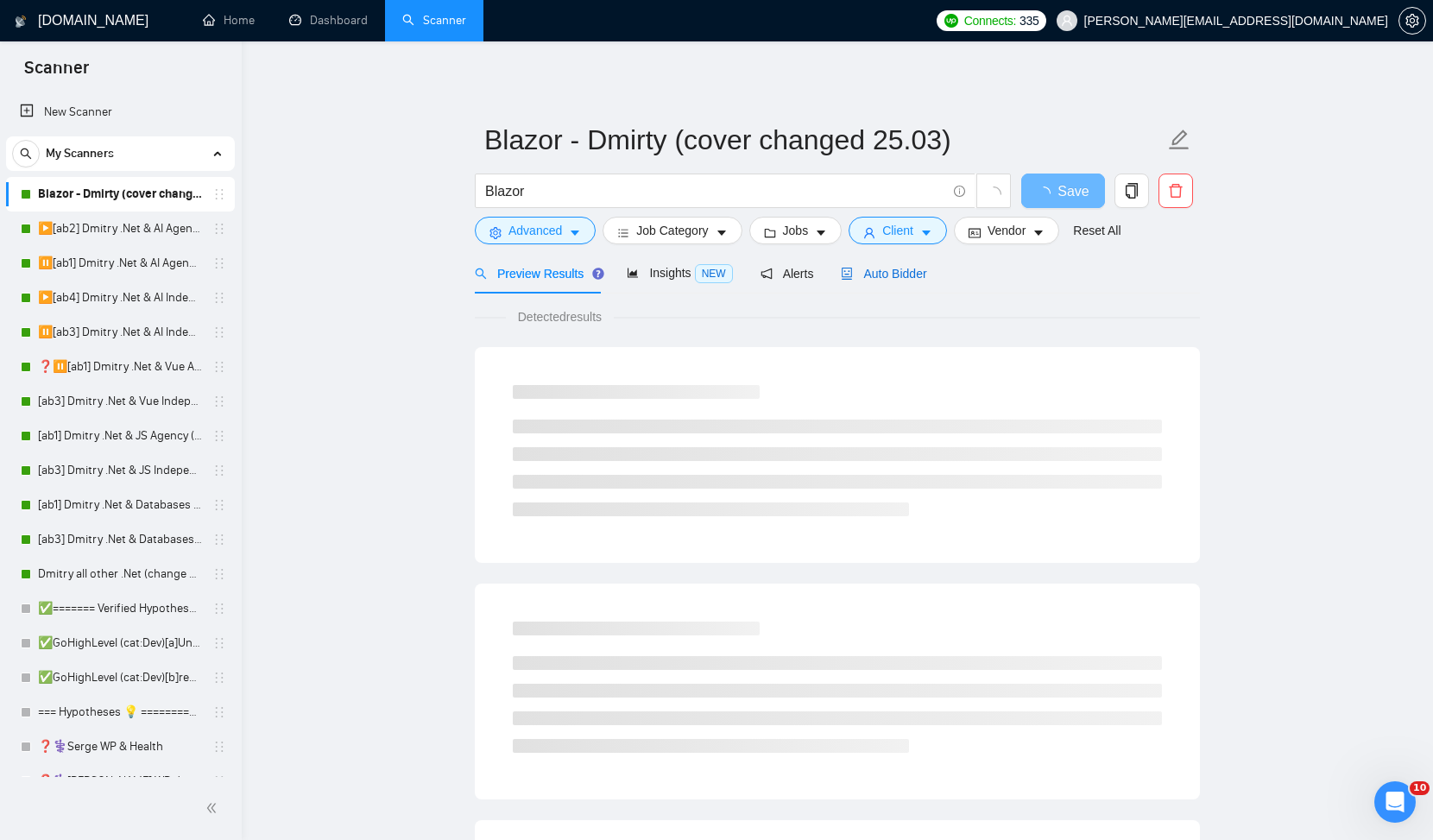
click at [915, 266] on span "Auto Bidder" at bounding box center [884, 273] width 85 height 14
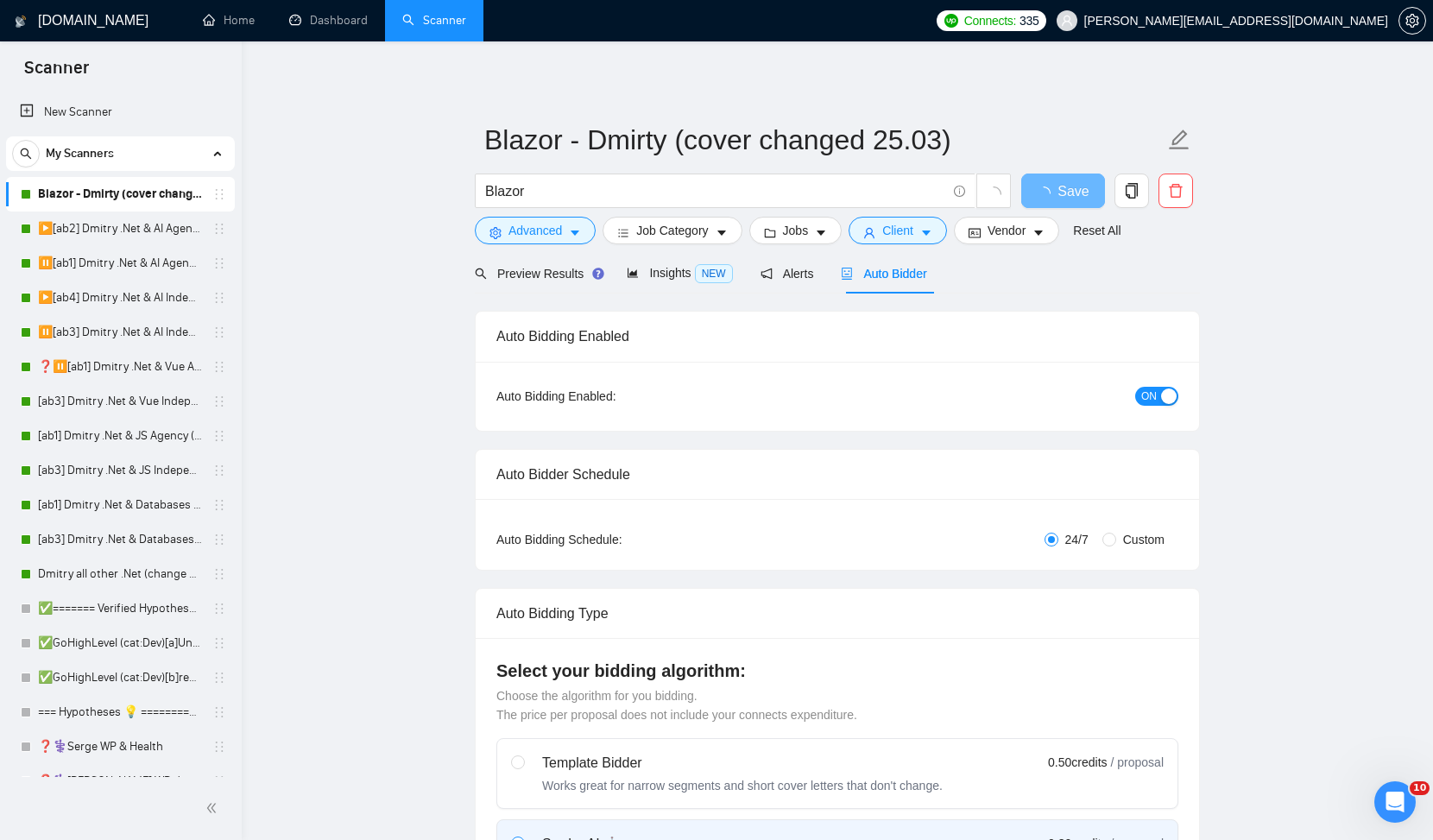
checkbox input "true"
click at [885, 277] on span "Auto Bidder" at bounding box center [884, 273] width 85 height 14
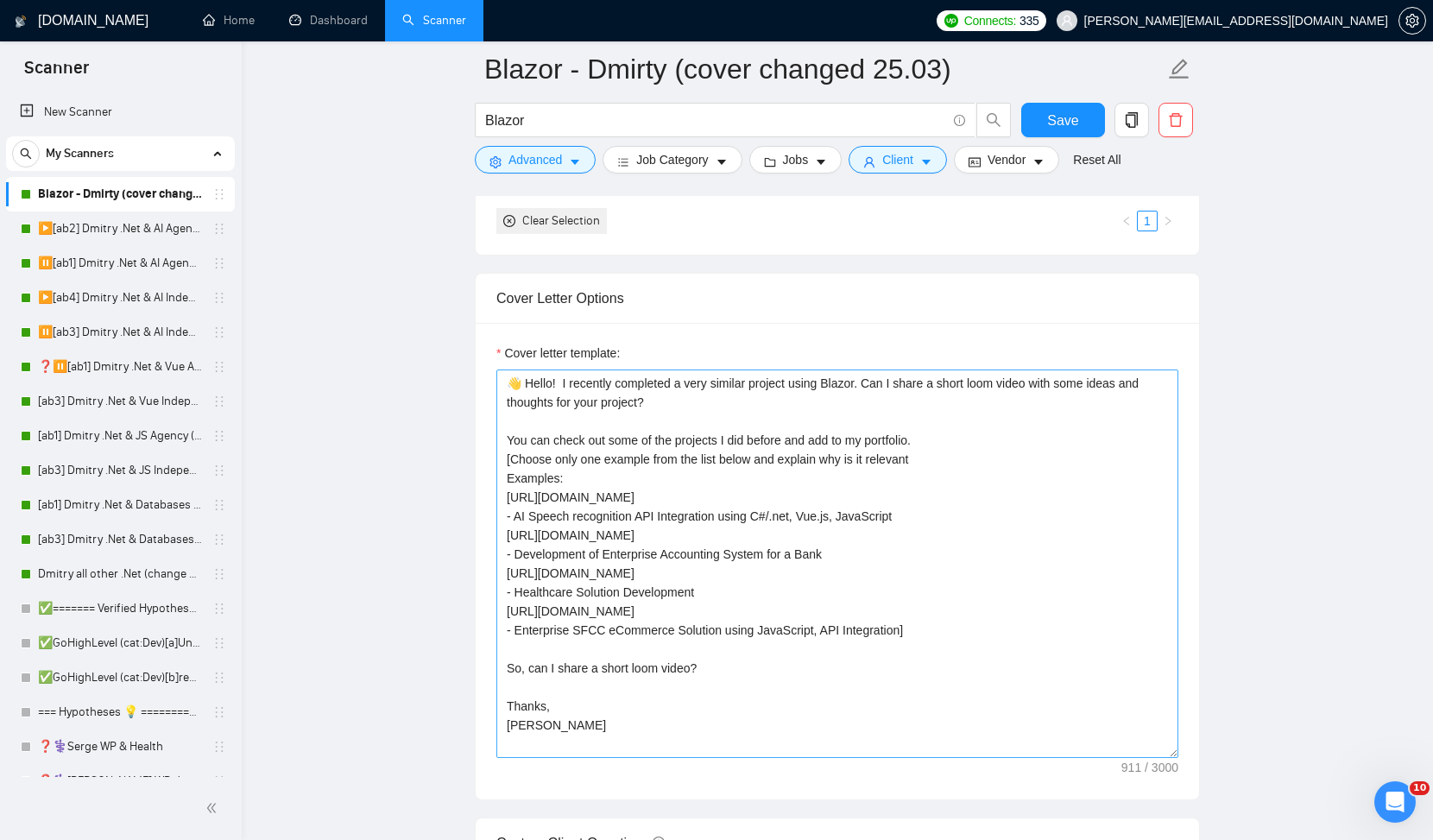
scroll to position [1760, 0]
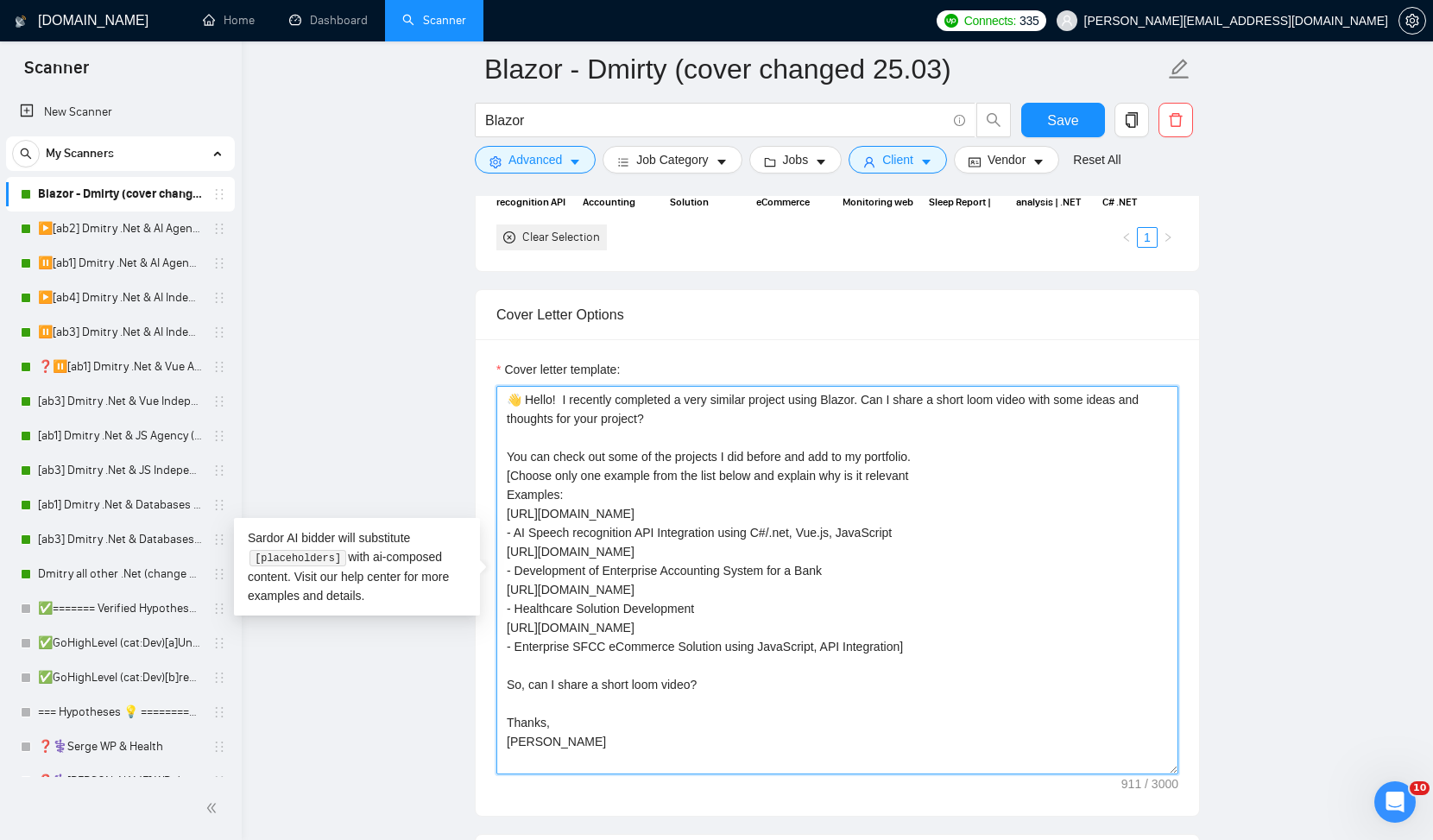
drag, startPoint x: 873, startPoint y: 395, endPoint x: 655, endPoint y: 420, distance: 219.4
click at [655, 420] on textarea "👋 Hello! I recently completed a very similar project using Blazor. Can I share …" at bounding box center [838, 580] width 683 height 389
paste textarea "my thoughts and idea"
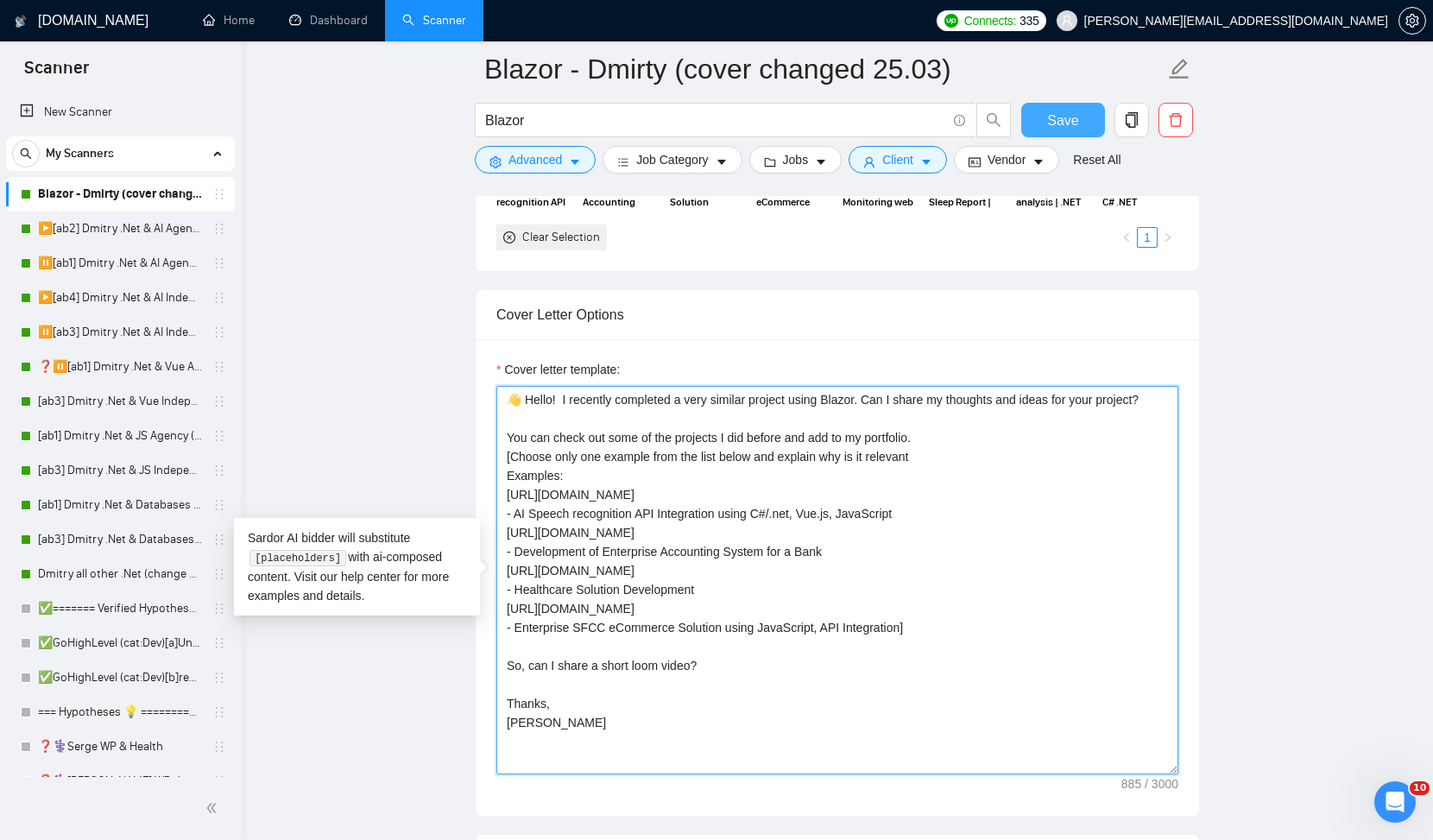
type textarea "👋 Hello! I recently completed a very similar project using Blazor. Can I share …"
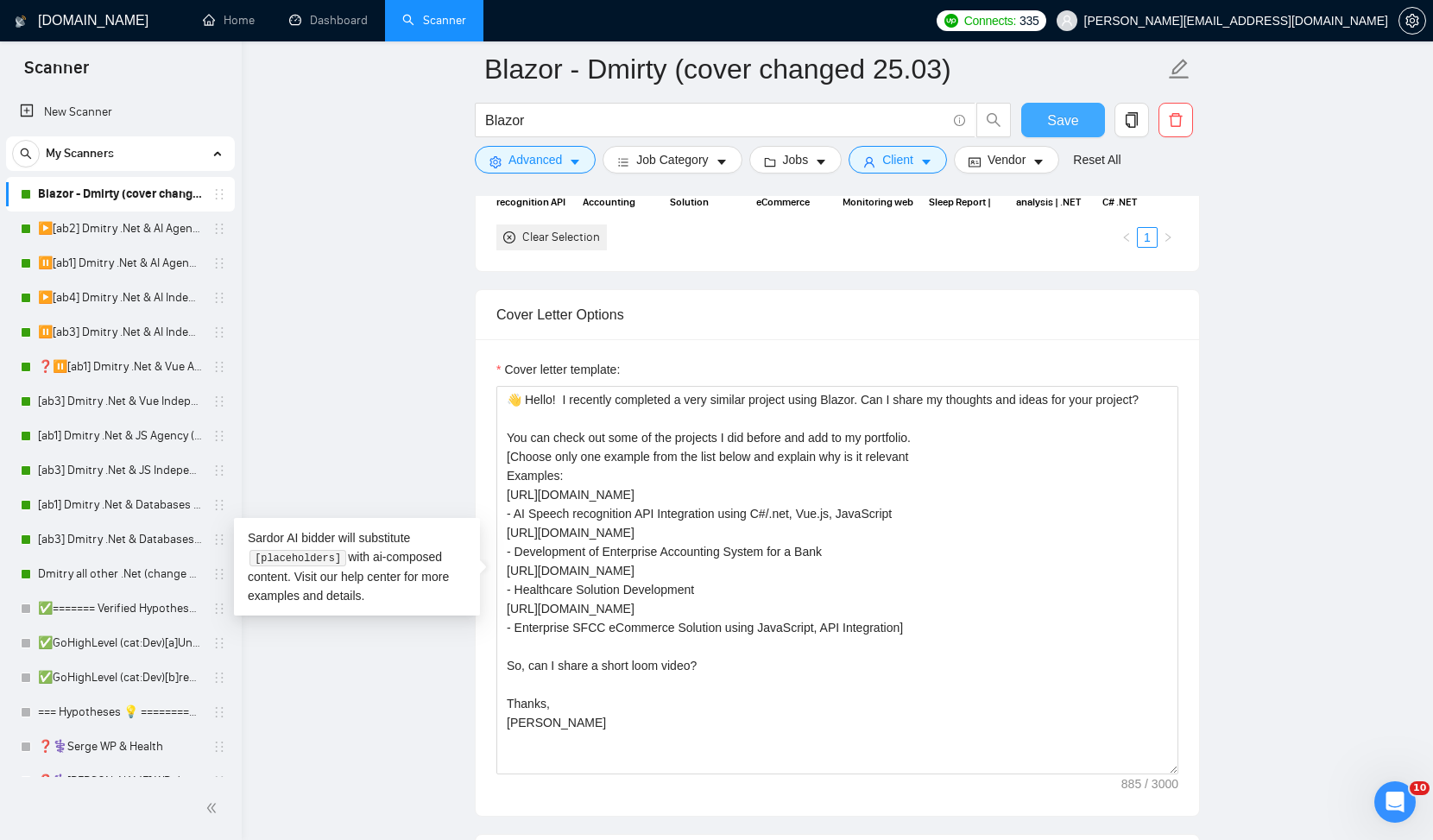
click at [1046, 125] on button "Save" at bounding box center [1063, 120] width 83 height 34
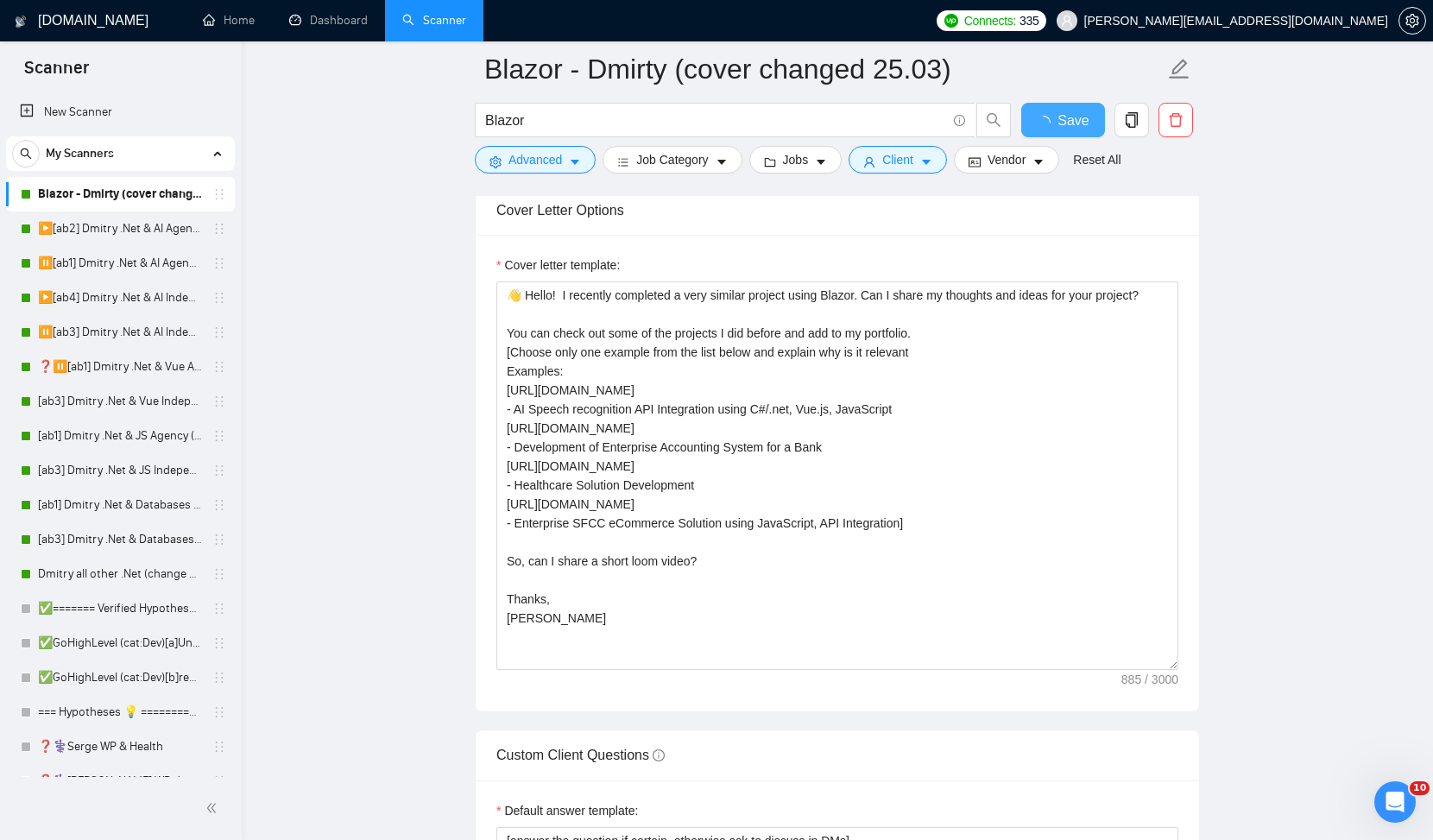
checkbox input "true"
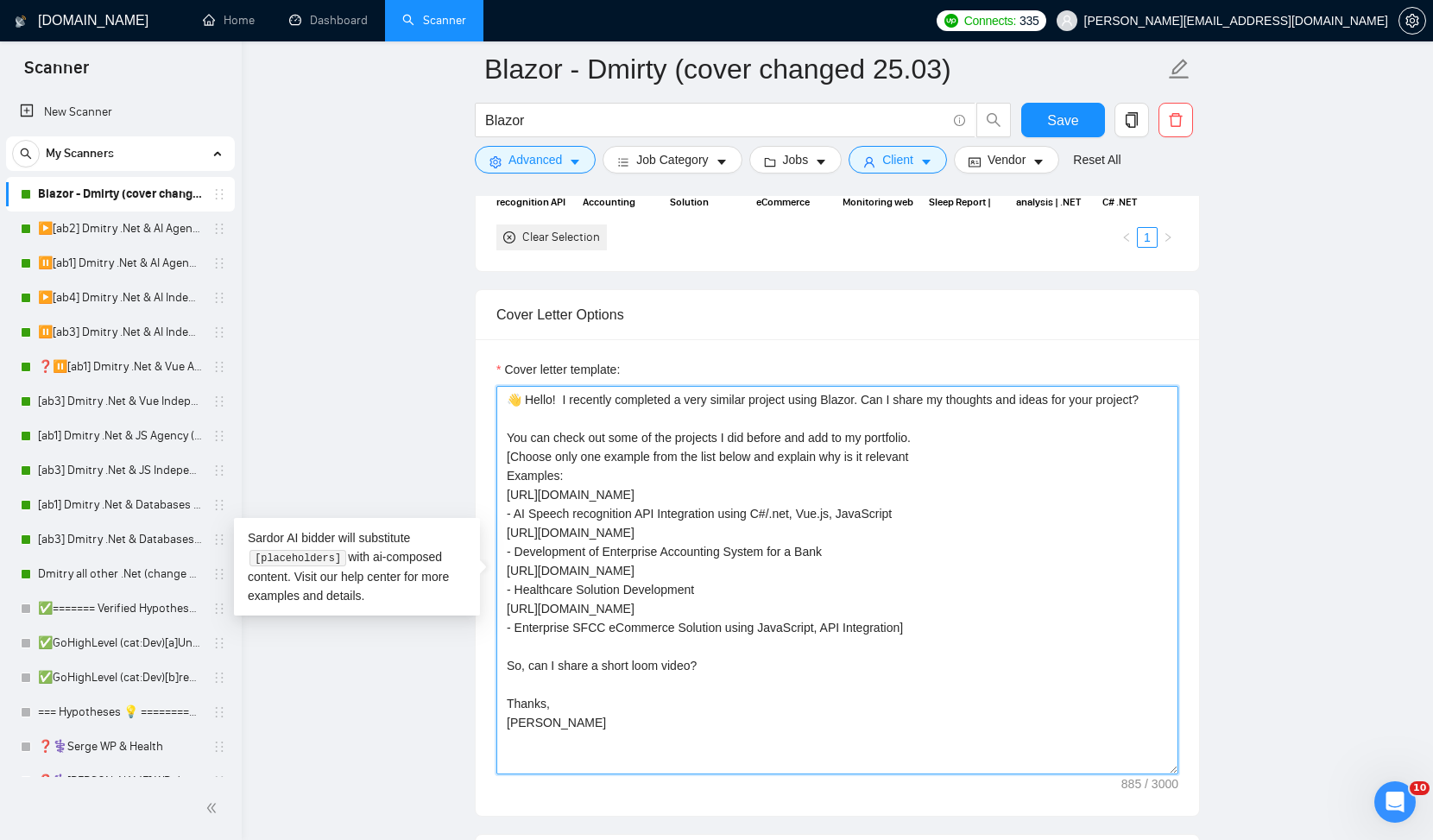
drag, startPoint x: 593, startPoint y: 666, endPoint x: 697, endPoint y: 662, distance: 104.1
click at [697, 662] on textarea "👋 Hello! I recently completed a very similar project using Blazor. Can I share …" at bounding box center [838, 580] width 683 height 389
type textarea "👋 Hello! I recently completed a very similar project using Blazor. Can I share …"
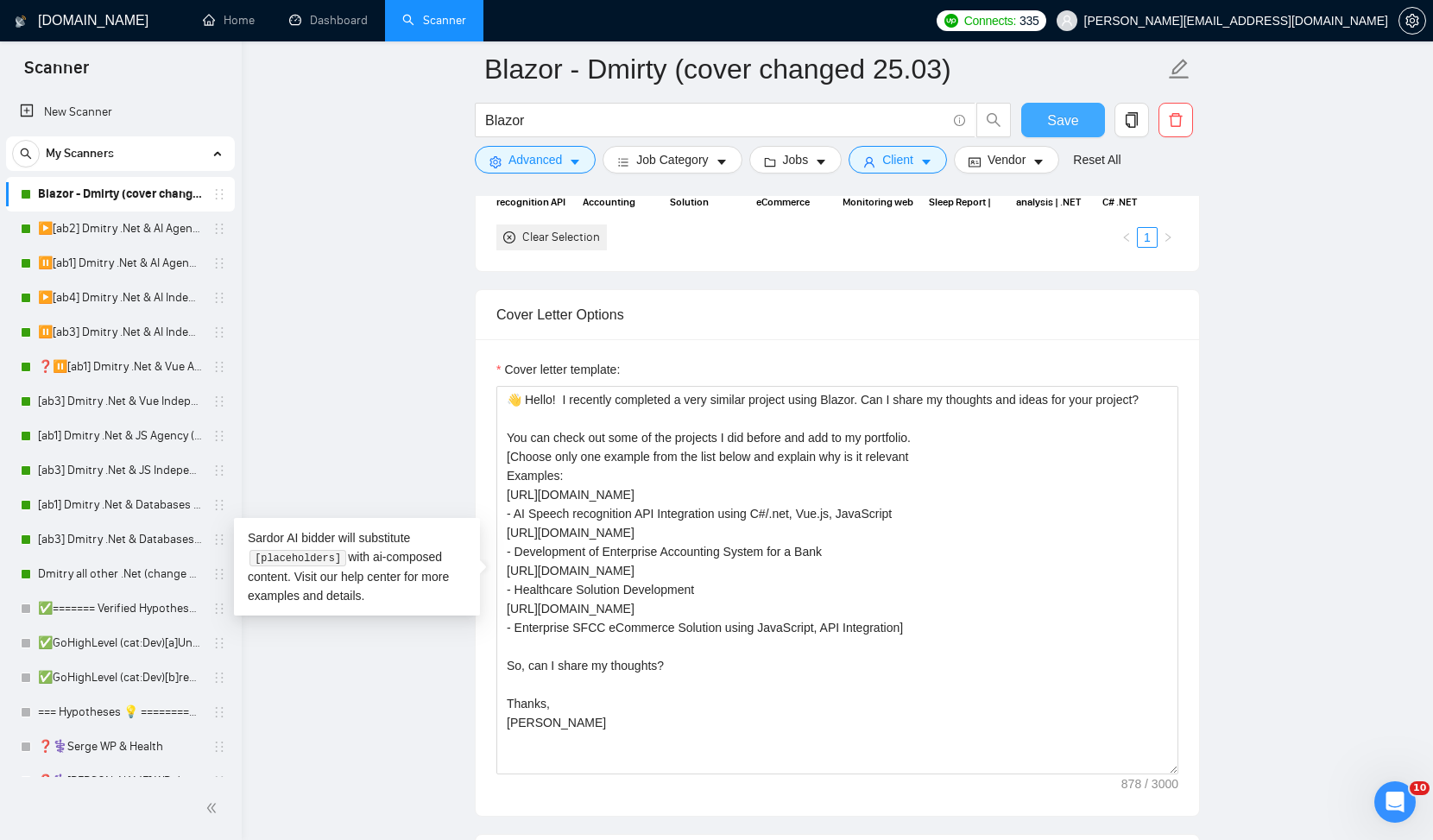
click at [1072, 128] on span "Save" at bounding box center [1063, 121] width 31 height 22
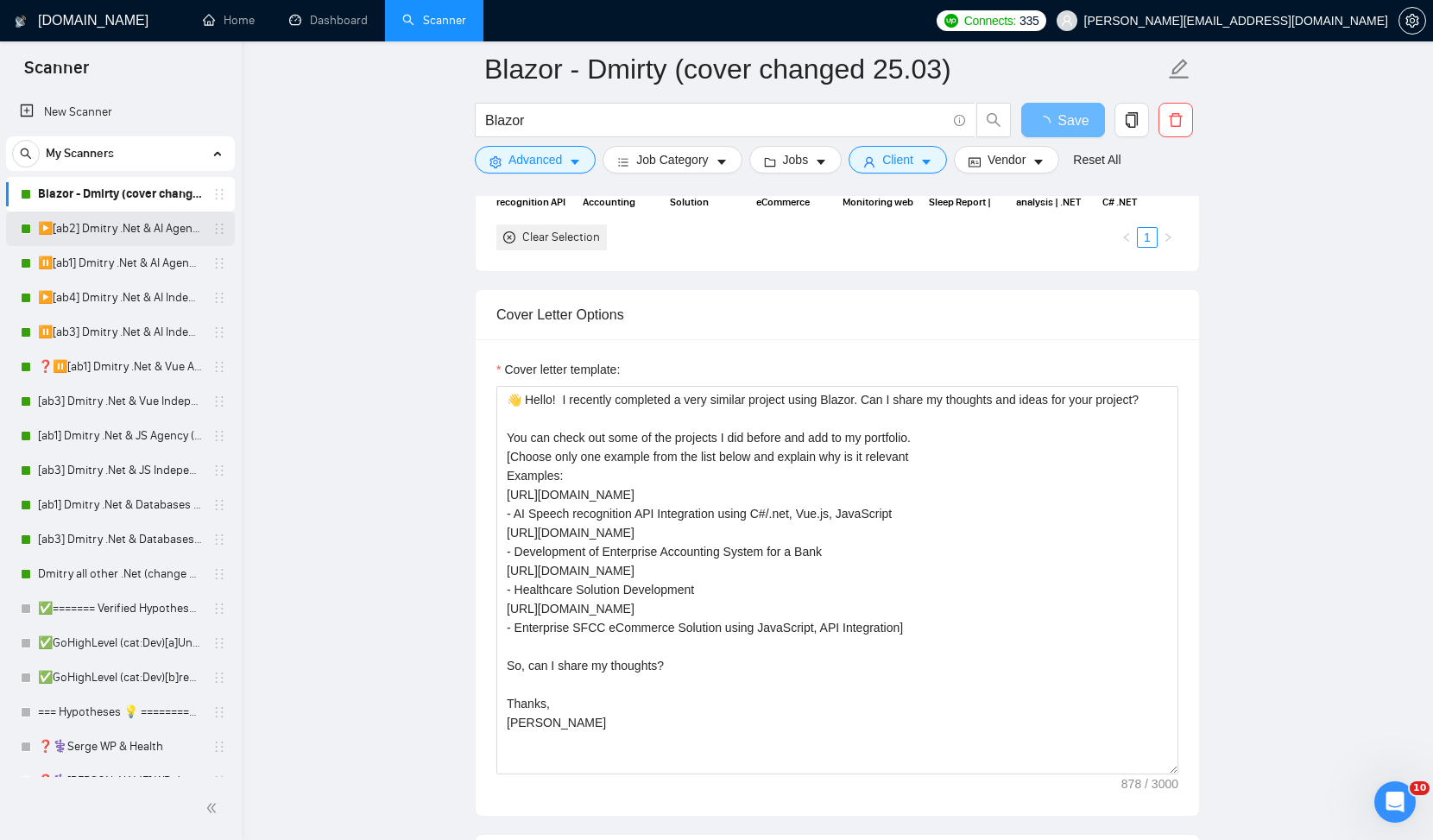
click at [139, 220] on link "▶️[ab2] Dmitry .Net & AI Agency "loom"" at bounding box center [120, 228] width 164 height 34
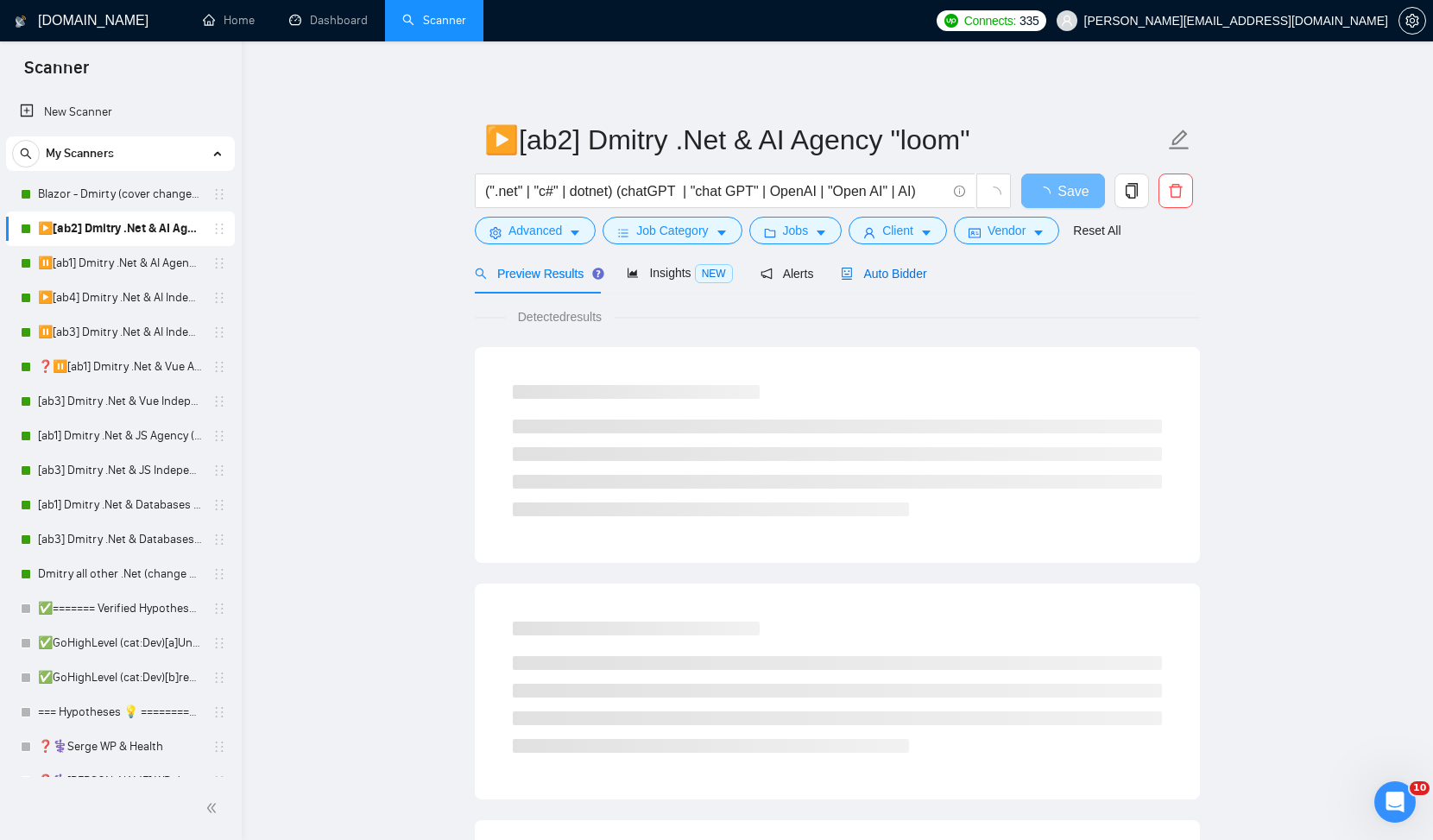
click at [902, 278] on span "Auto Bidder" at bounding box center [884, 273] width 85 height 14
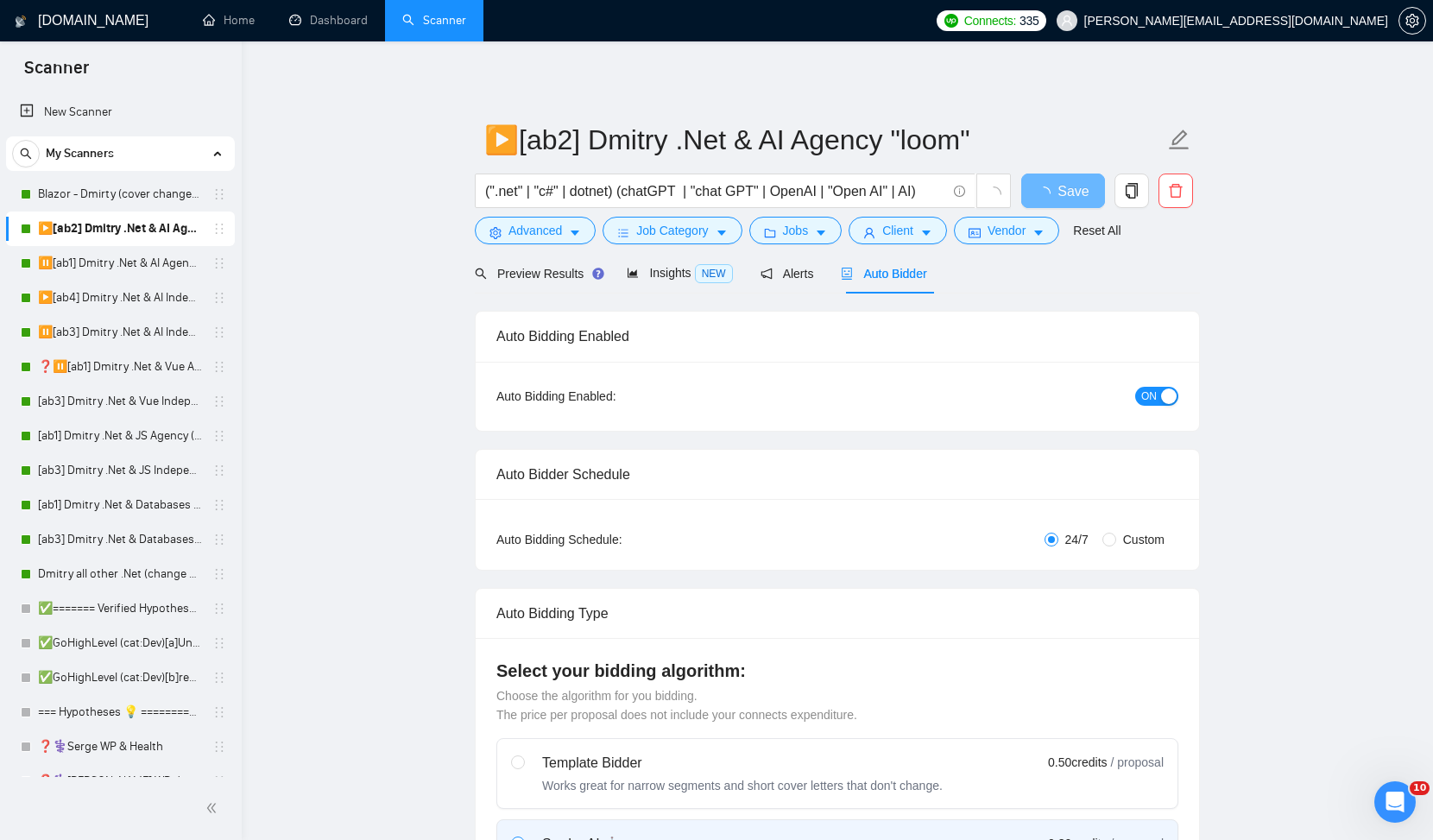
checkbox input "true"
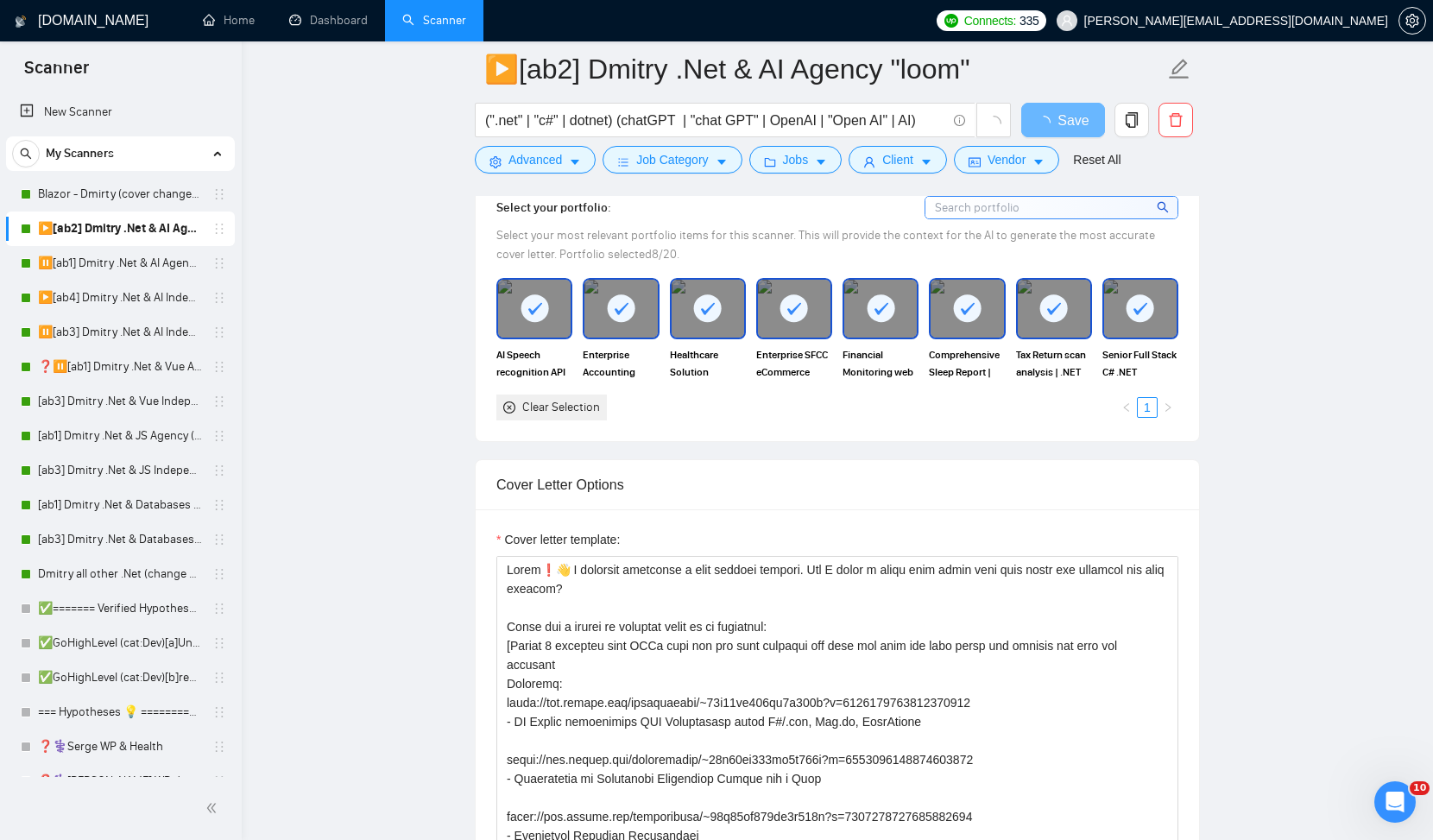
scroll to position [1538, 0]
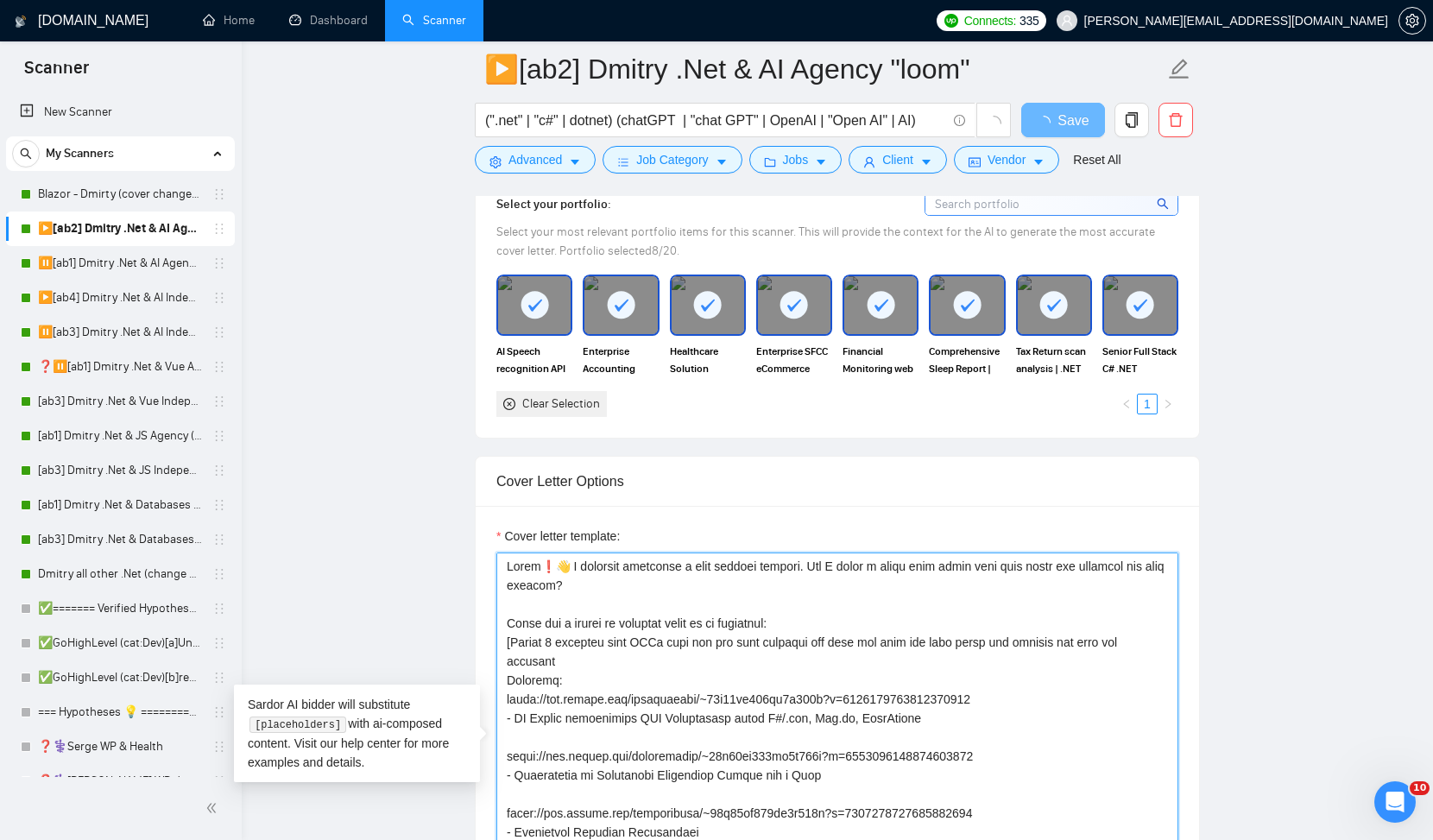
drag, startPoint x: 803, startPoint y: 562, endPoint x: 754, endPoint y: 588, distance: 55.5
click at [754, 588] on textarea "Cover letter template:" at bounding box center [838, 747] width 683 height 389
paste textarea "my thoughts and idea"
type textarea "𝗛𝗲𝗹𝗹𝗼❗👋 I recently completed a very similar project. Can I share my thoughts an…"
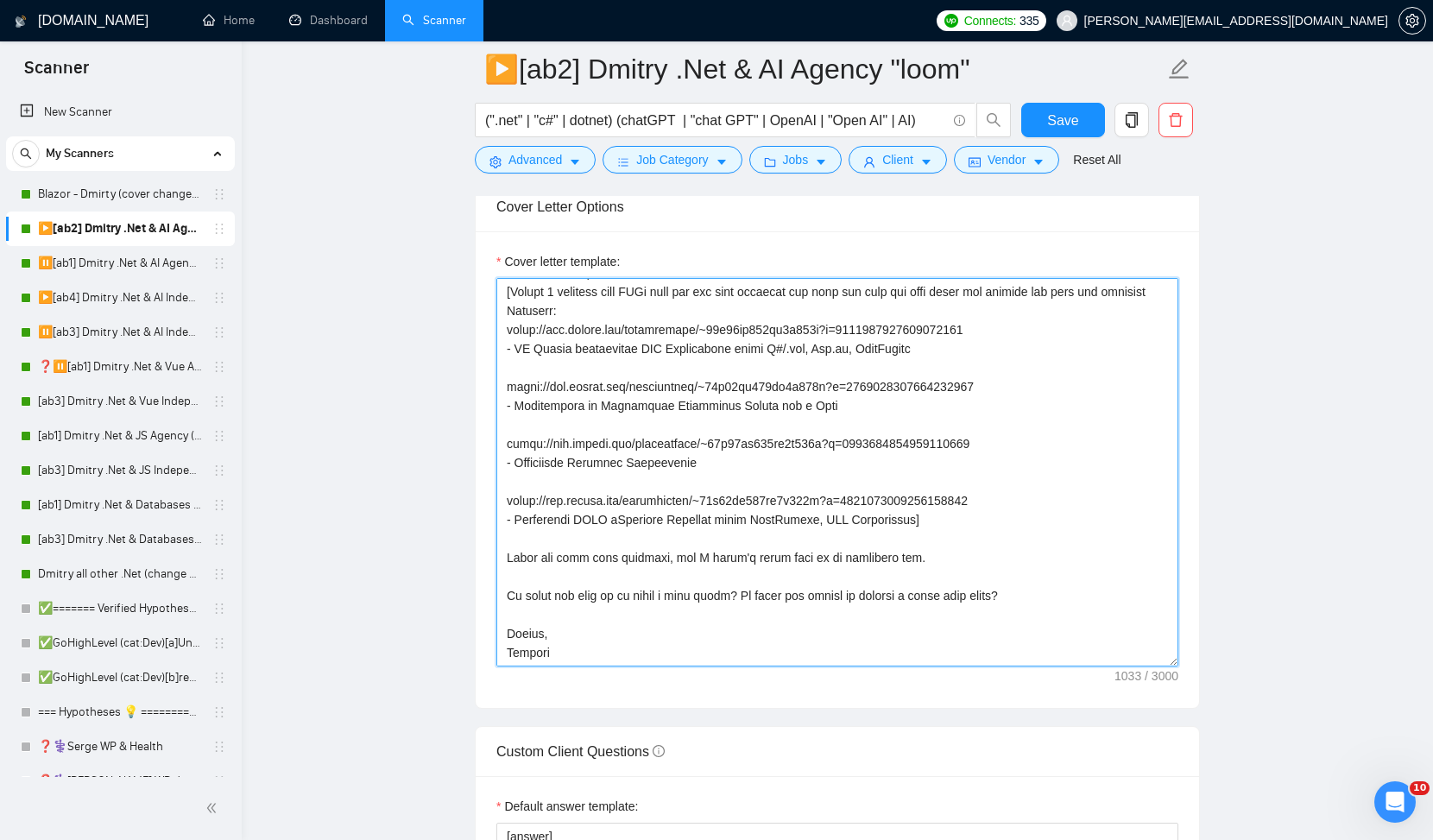
scroll to position [1878, 0]
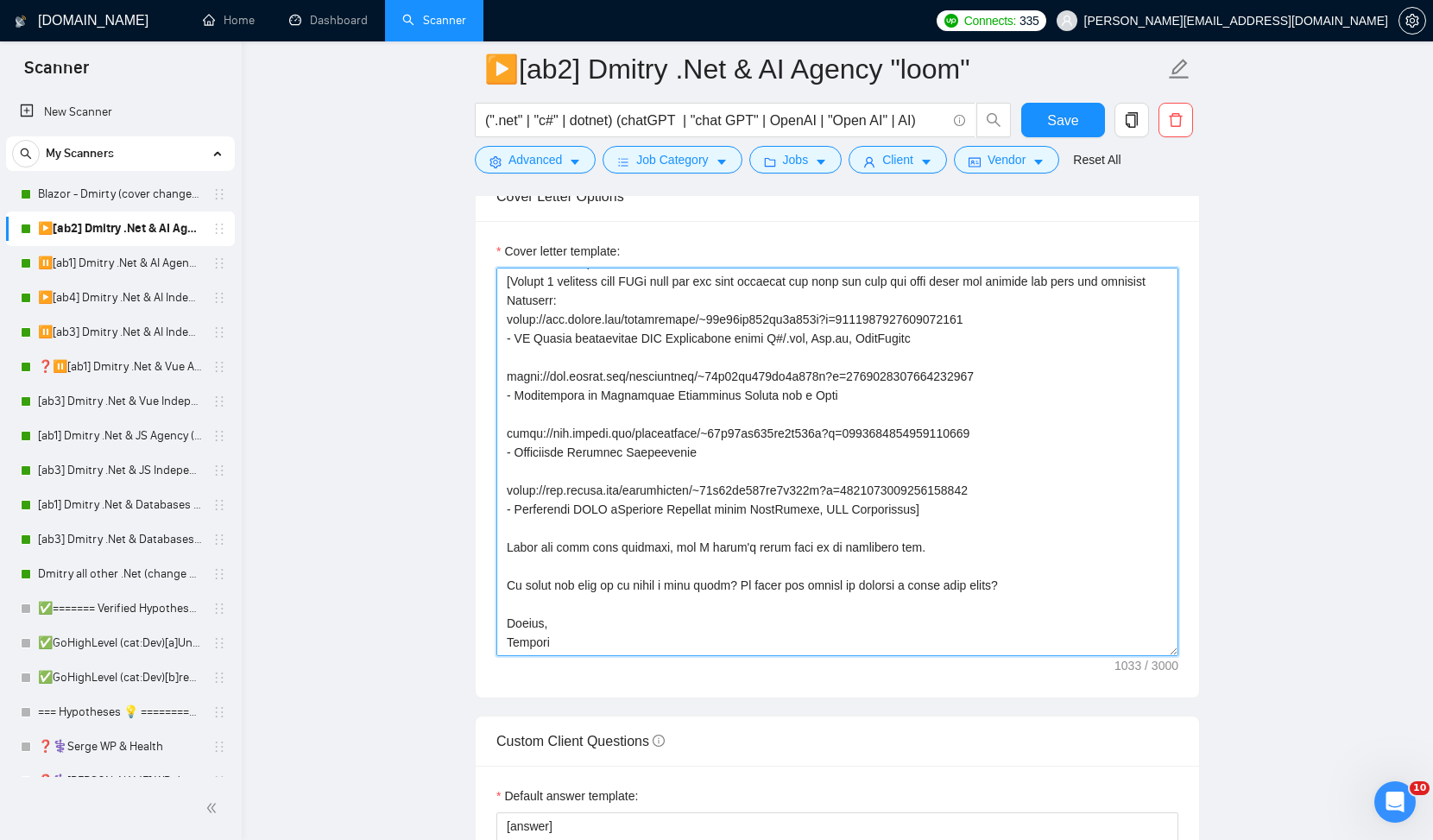
drag, startPoint x: 675, startPoint y: 592, endPoint x: 748, endPoint y: 593, distance: 73.0
click at [748, 593] on textarea "Cover letter template:" at bounding box center [838, 461] width 683 height 389
type textarea "𝗛𝗲𝗹𝗹𝗼❗👋 I recently completed a very similar project. Can I share my thoughts an…"
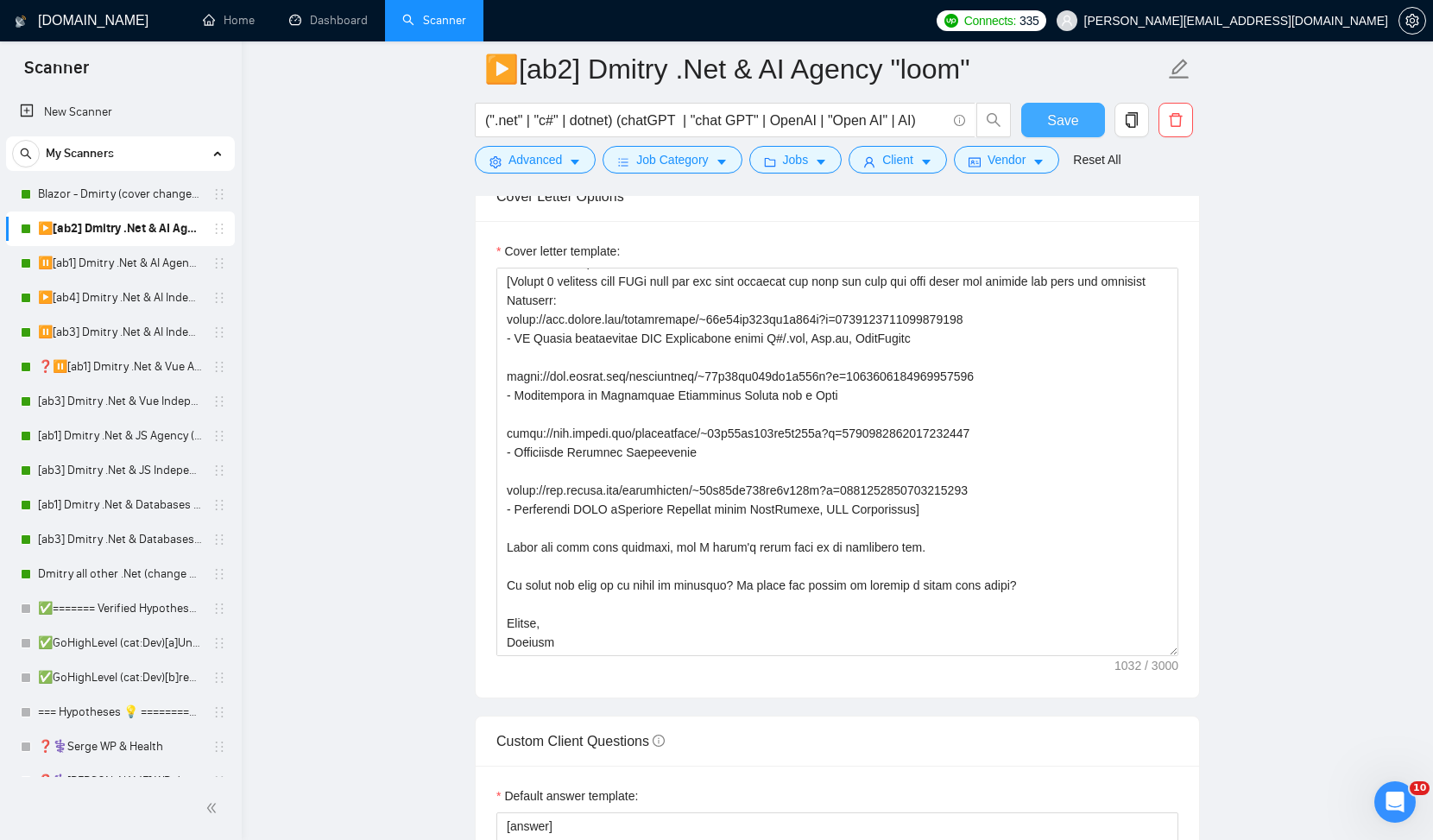
click at [1061, 117] on span "Save" at bounding box center [1063, 121] width 31 height 22
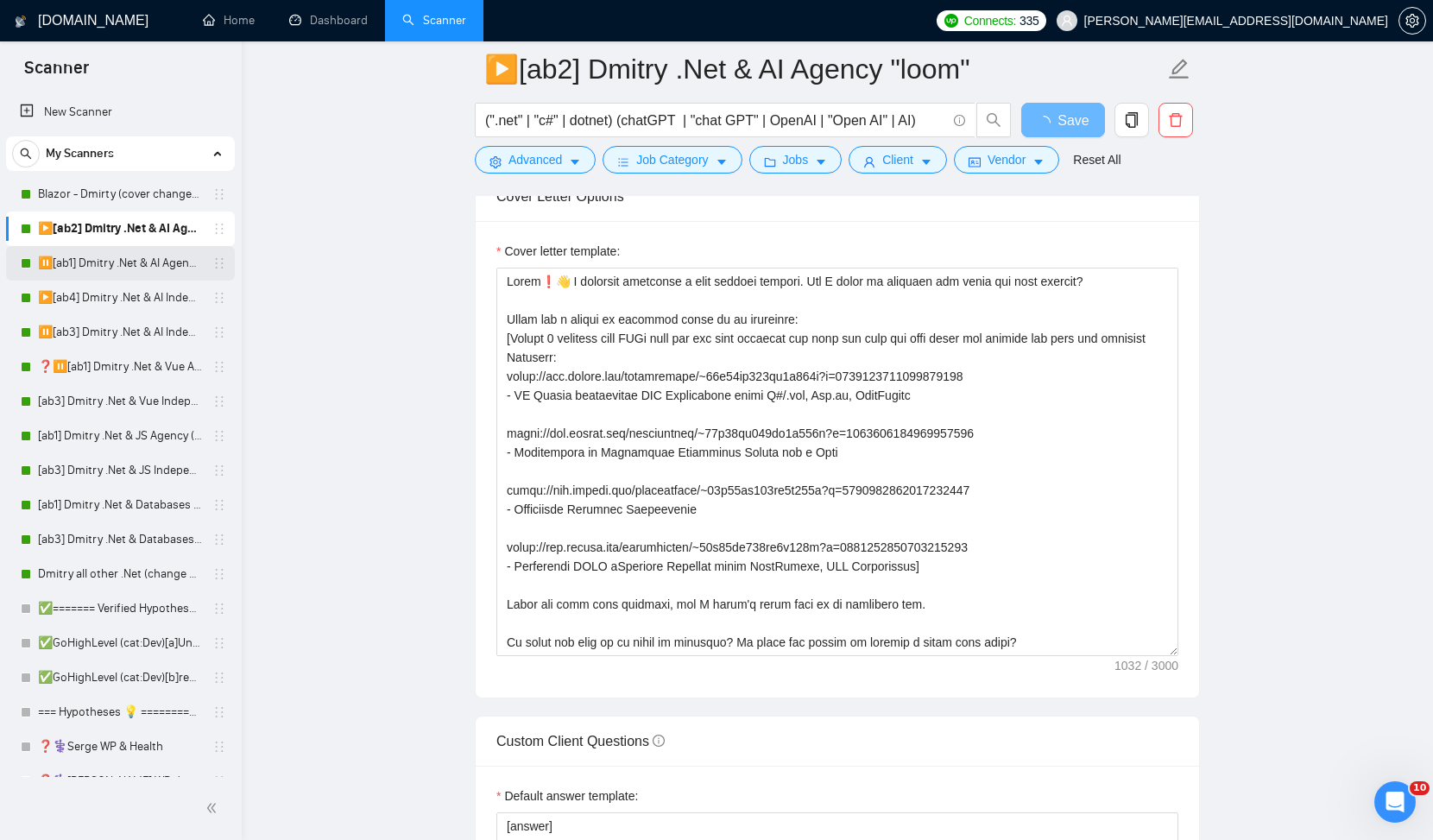
click at [119, 266] on link "⏸️[ab1] Dmitry .Net & AI Agency "finally"" at bounding box center [120, 264] width 164 height 34
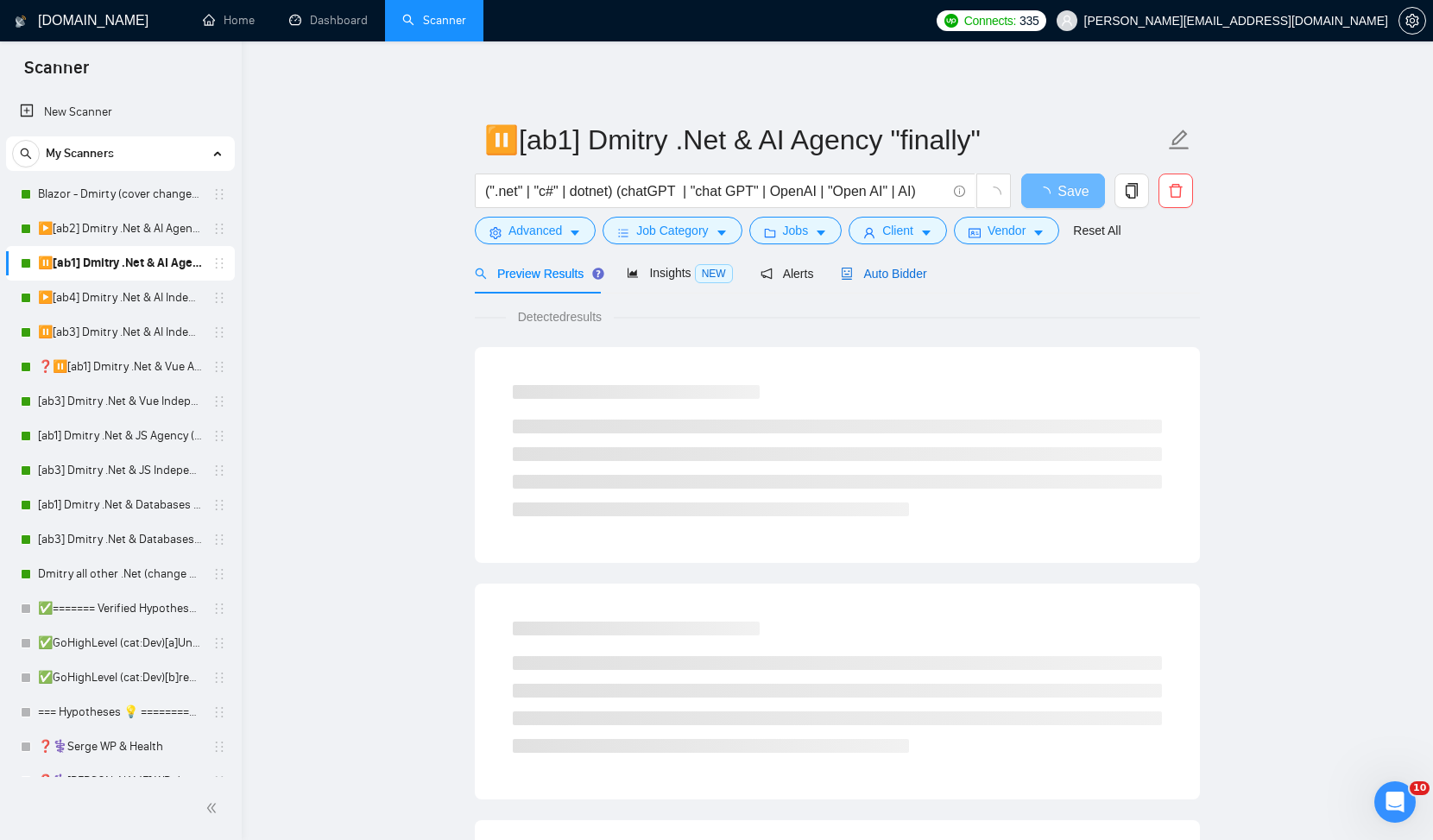
click at [919, 276] on span "Auto Bidder" at bounding box center [884, 273] width 85 height 14
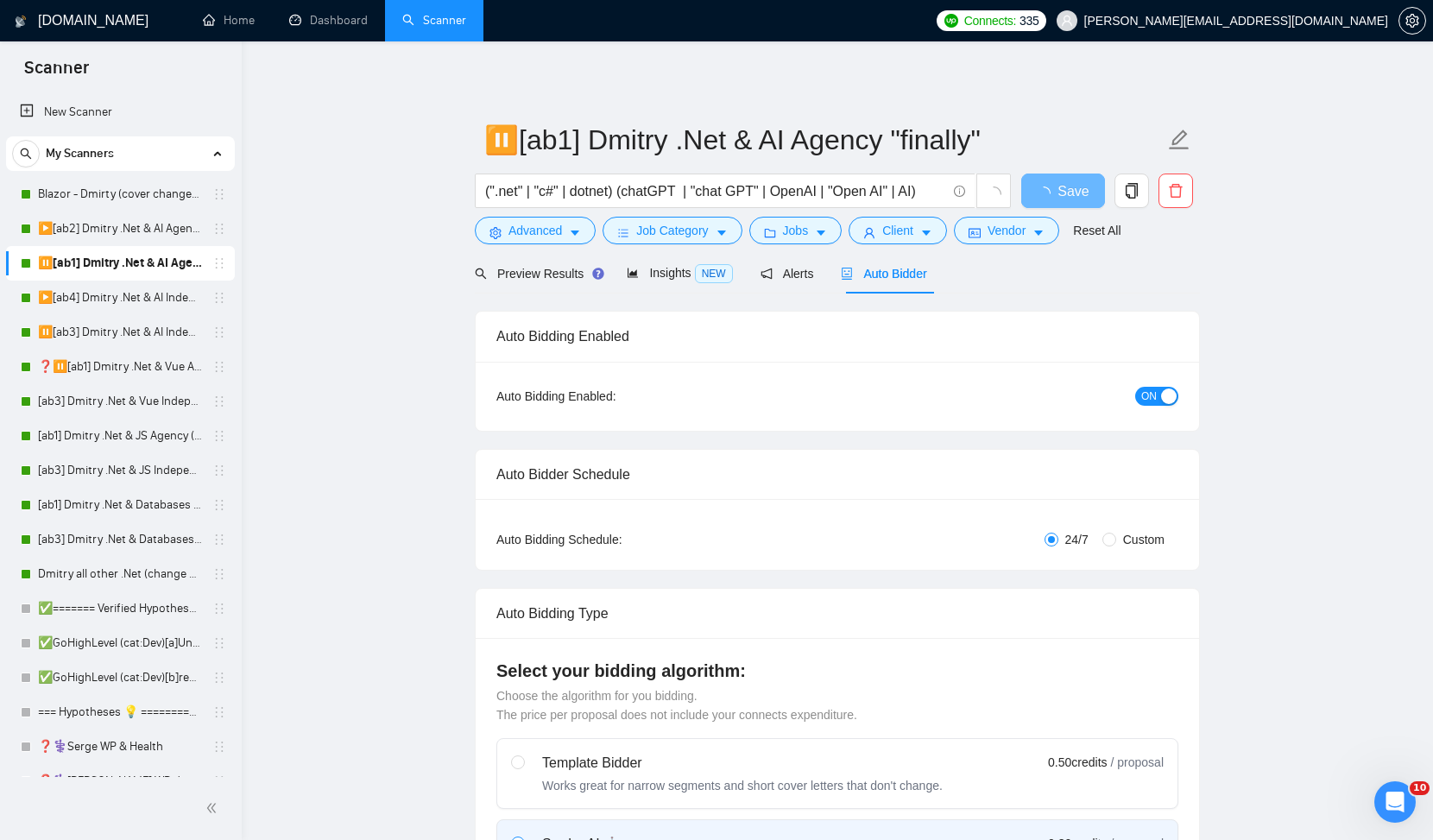
radio input "false"
radio input "true"
checkbox input "true"
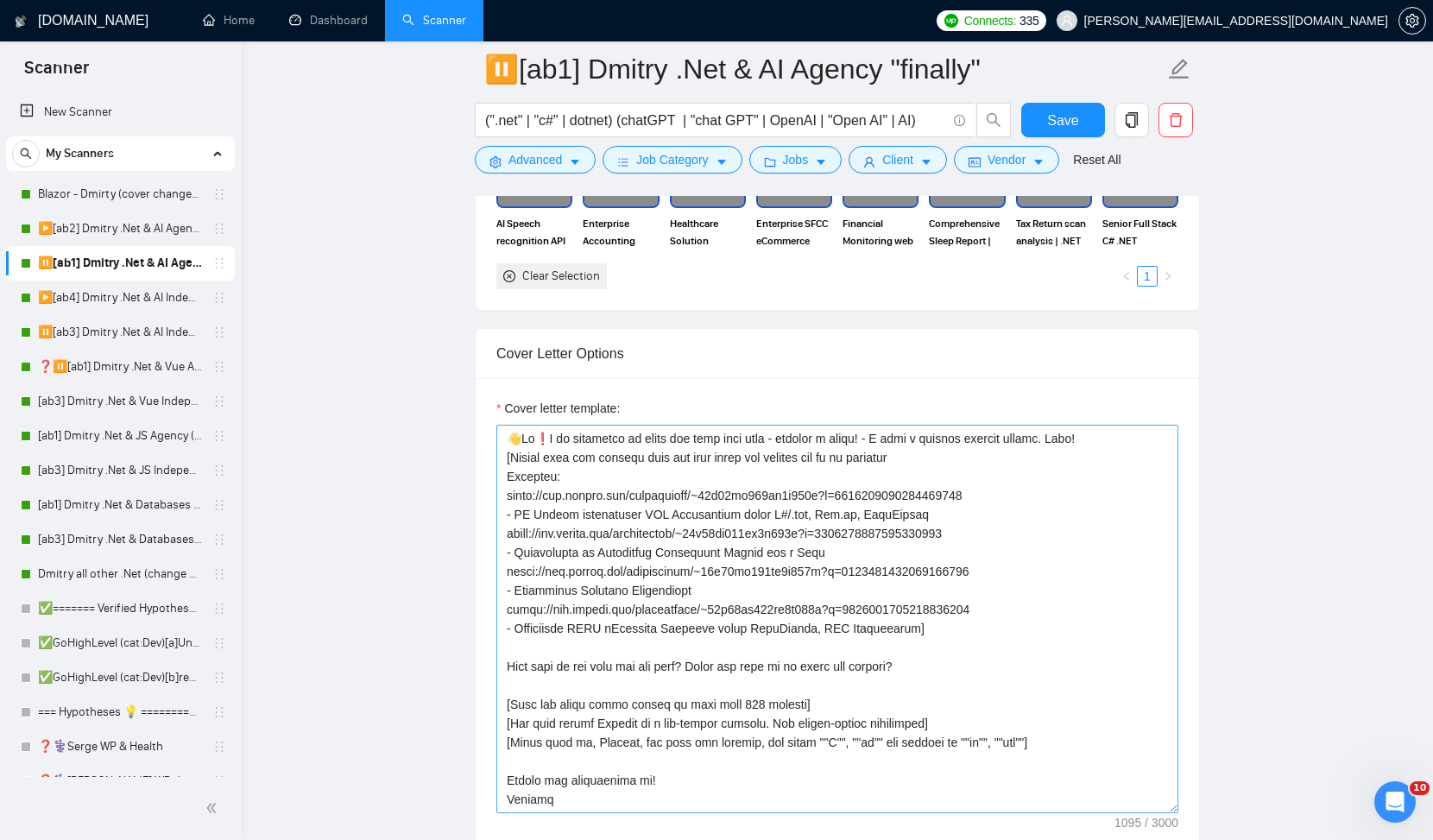
scroll to position [1878, 0]
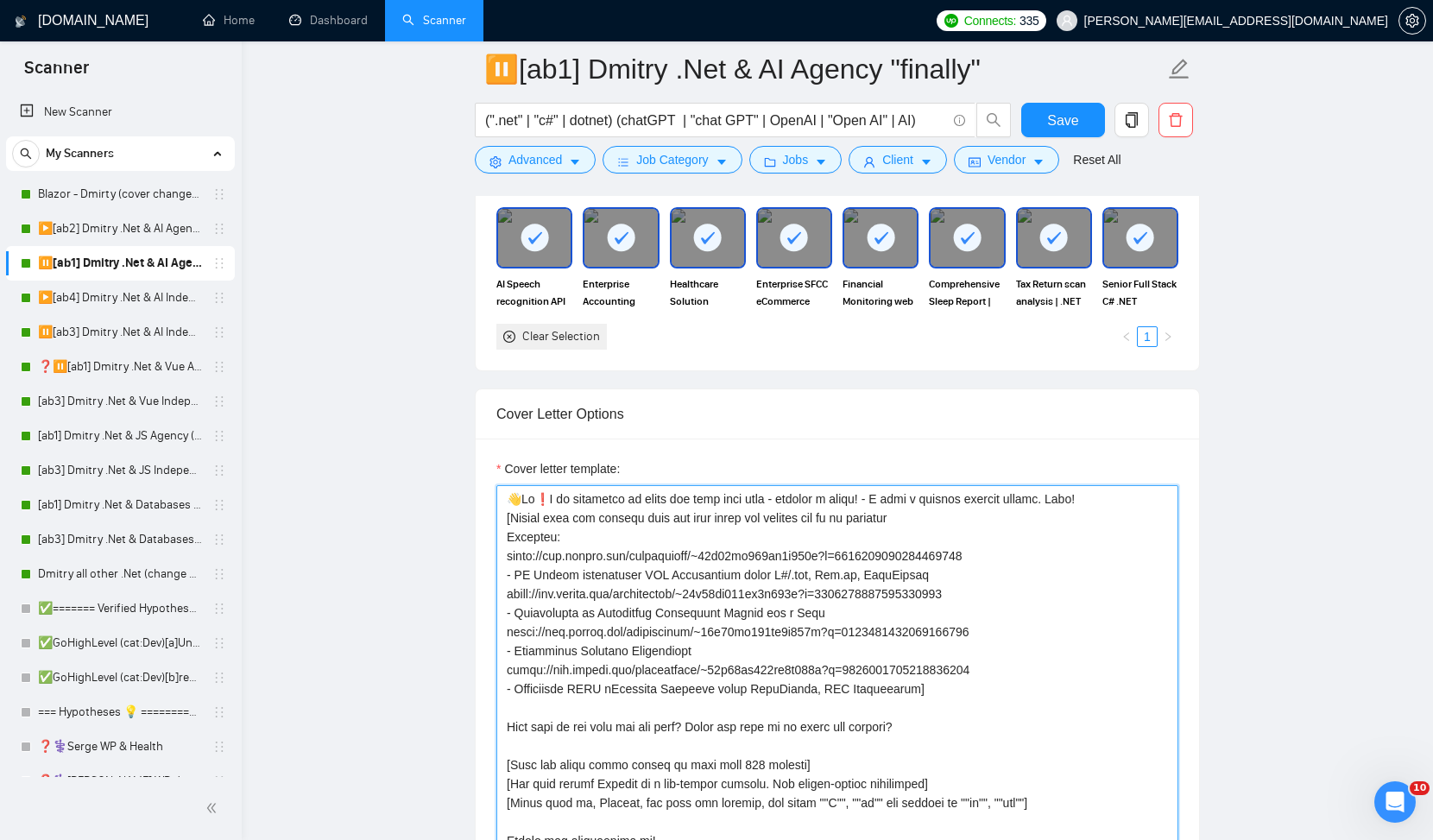
click at [1100, 523] on textarea "Cover letter template:" at bounding box center [838, 679] width 683 height 389
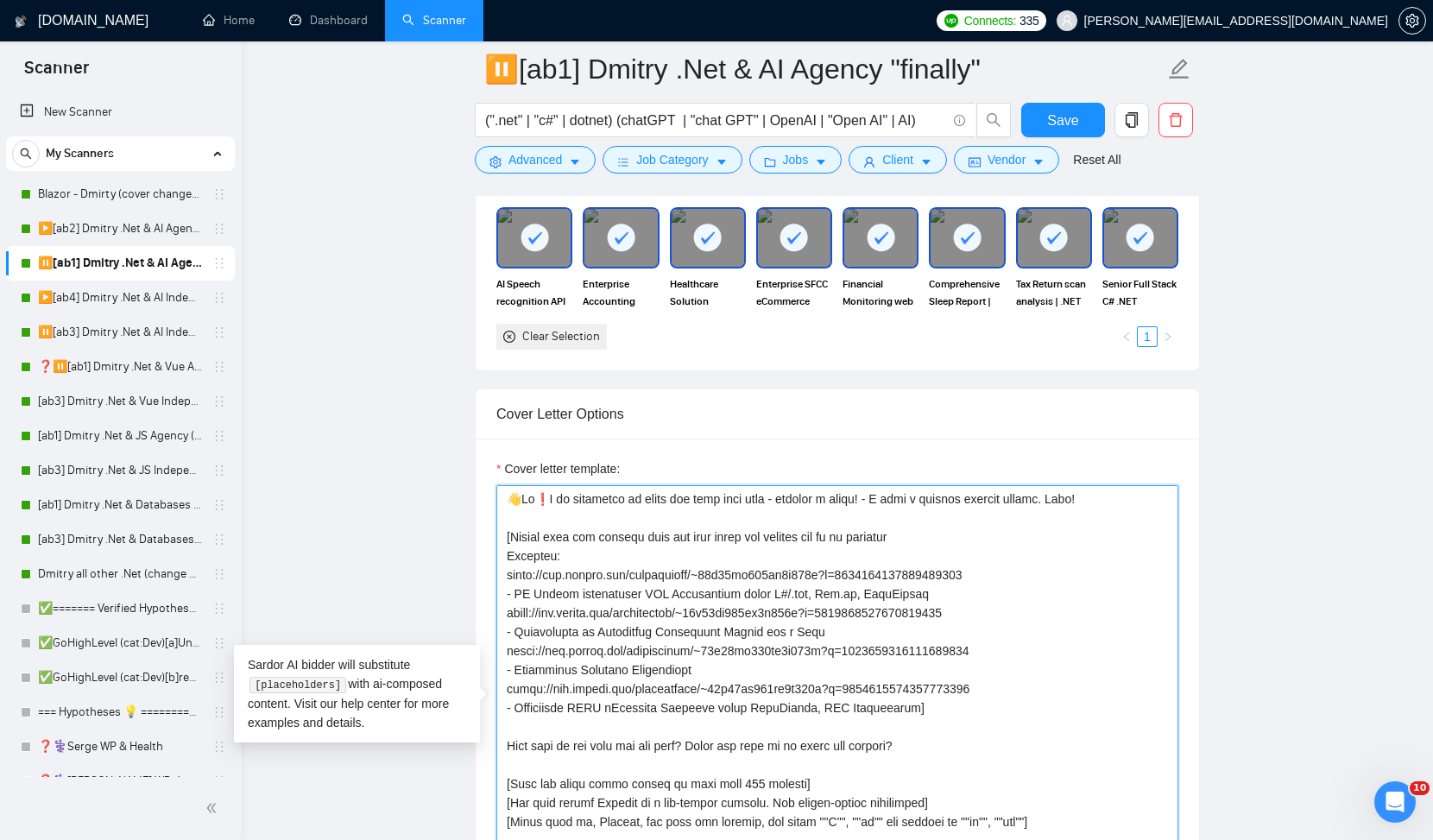
paste textarea "Can I share my thoughts and ideas for your project?"
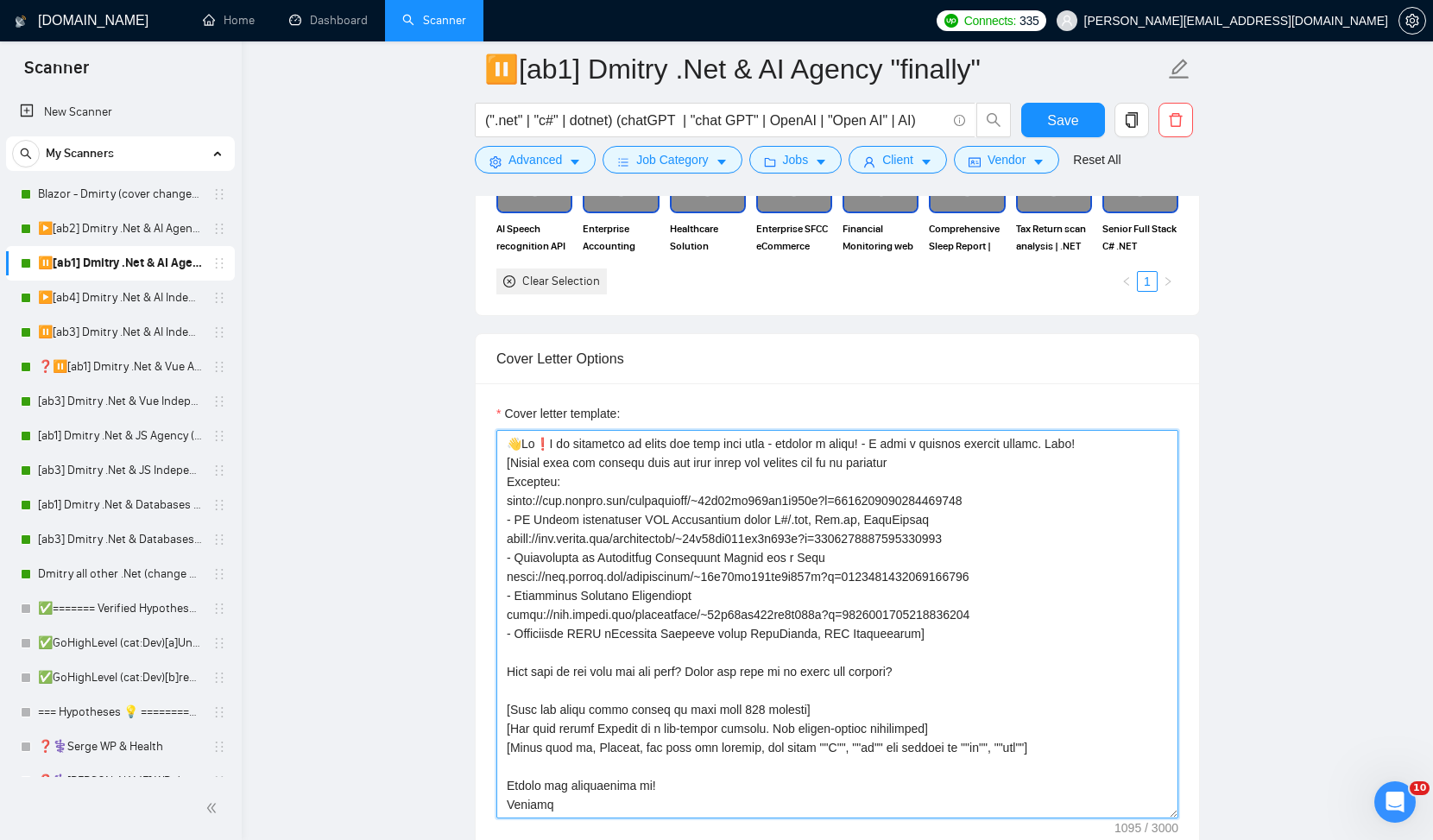
scroll to position [1941, 0]
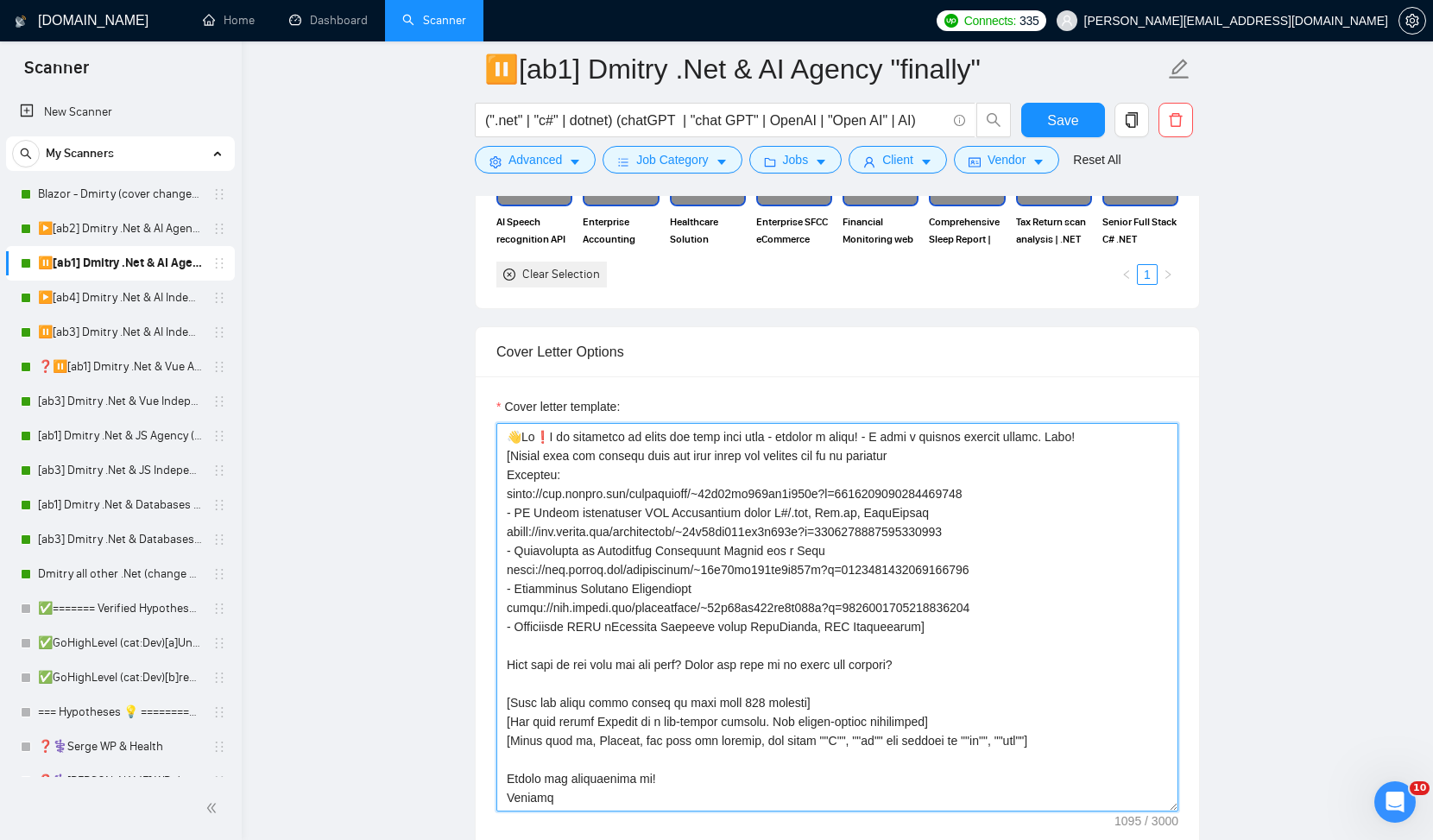
drag, startPoint x: 945, startPoint y: 663, endPoint x: 374, endPoint y: 667, distance: 571.0
click at [374, 667] on main "⏸️[ab1] Dmitry .Net & AI Agency "finally" (".net" | "c#" | dotnet) (chatGPT | "…" at bounding box center [838, 827] width 1137 height 5398
drag, startPoint x: 958, startPoint y: 676, endPoint x: 502, endPoint y: 669, distance: 456.1
click at [502, 669] on textarea "Cover letter template:" at bounding box center [838, 617] width 683 height 389
paste textarea "Can I share my thoughts and ideas for your project"
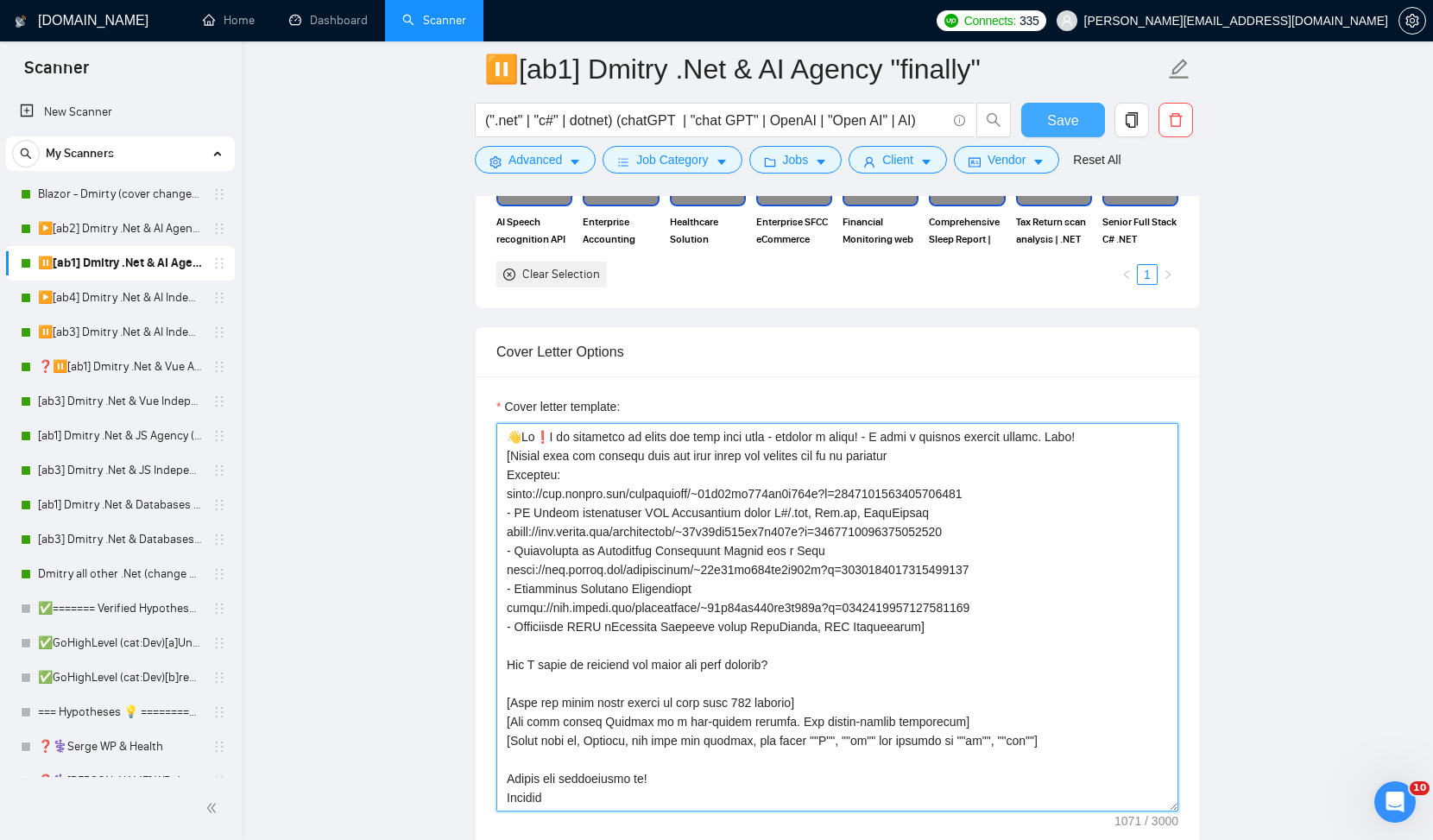
type textarea "👋𝗛𝗶❗I am available to start and more than that - finally a match! - I made a si…"
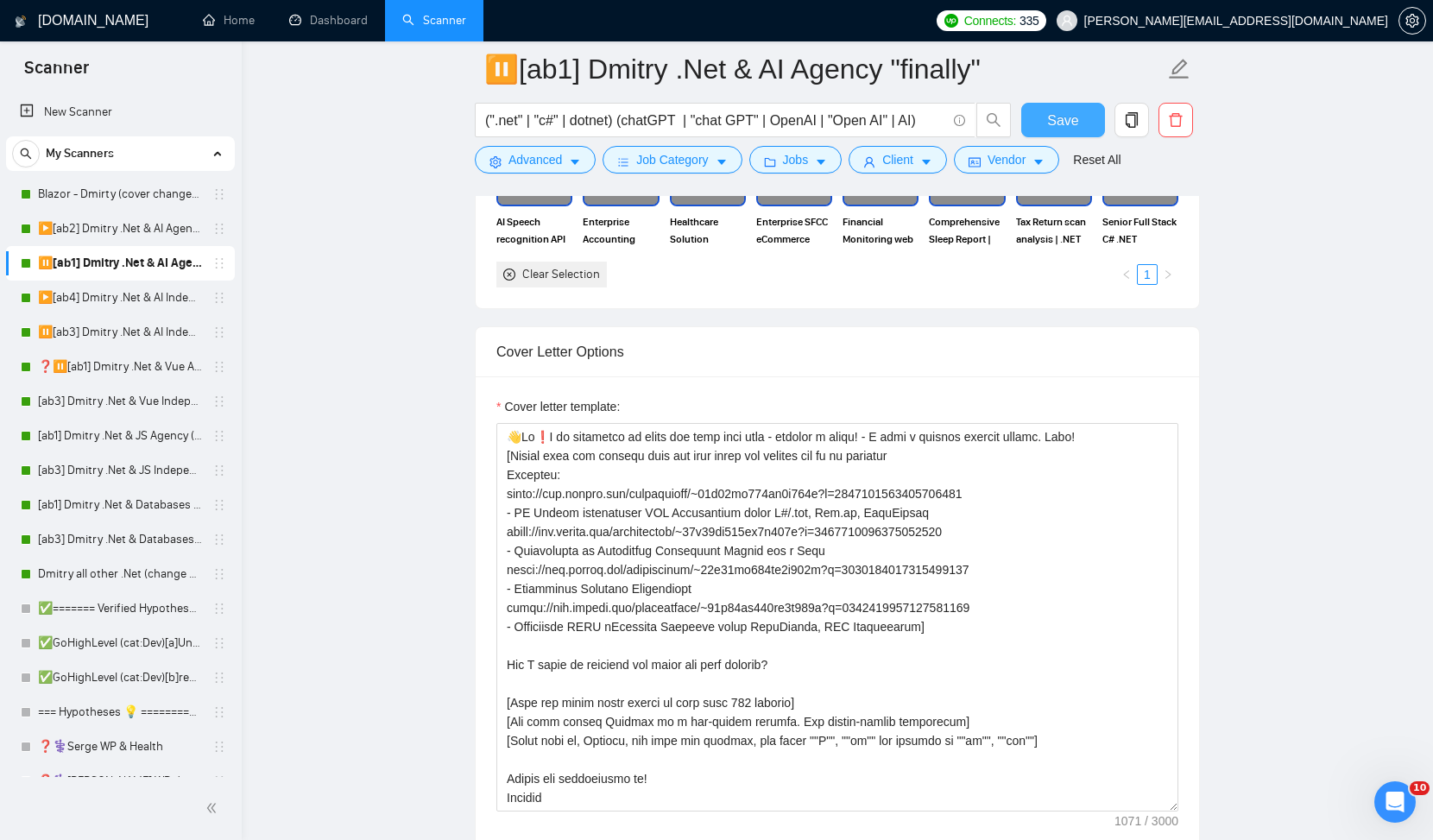
click at [1076, 115] on span "Save" at bounding box center [1063, 121] width 31 height 22
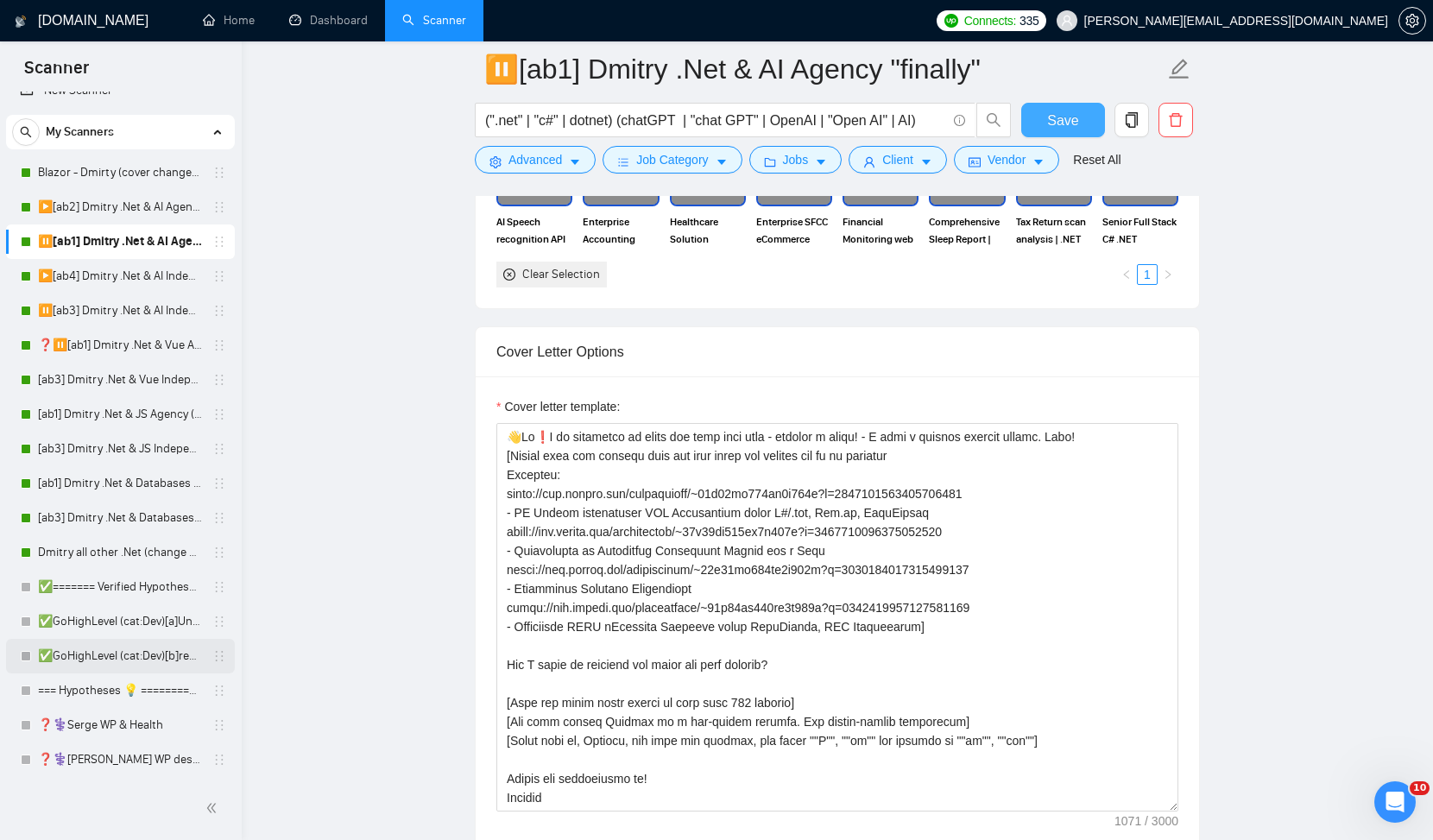
scroll to position [24, 0]
click at [117, 625] on link "✅GoHighLevel (cat:Dev)[a]Unicode" at bounding box center [120, 620] width 164 height 34
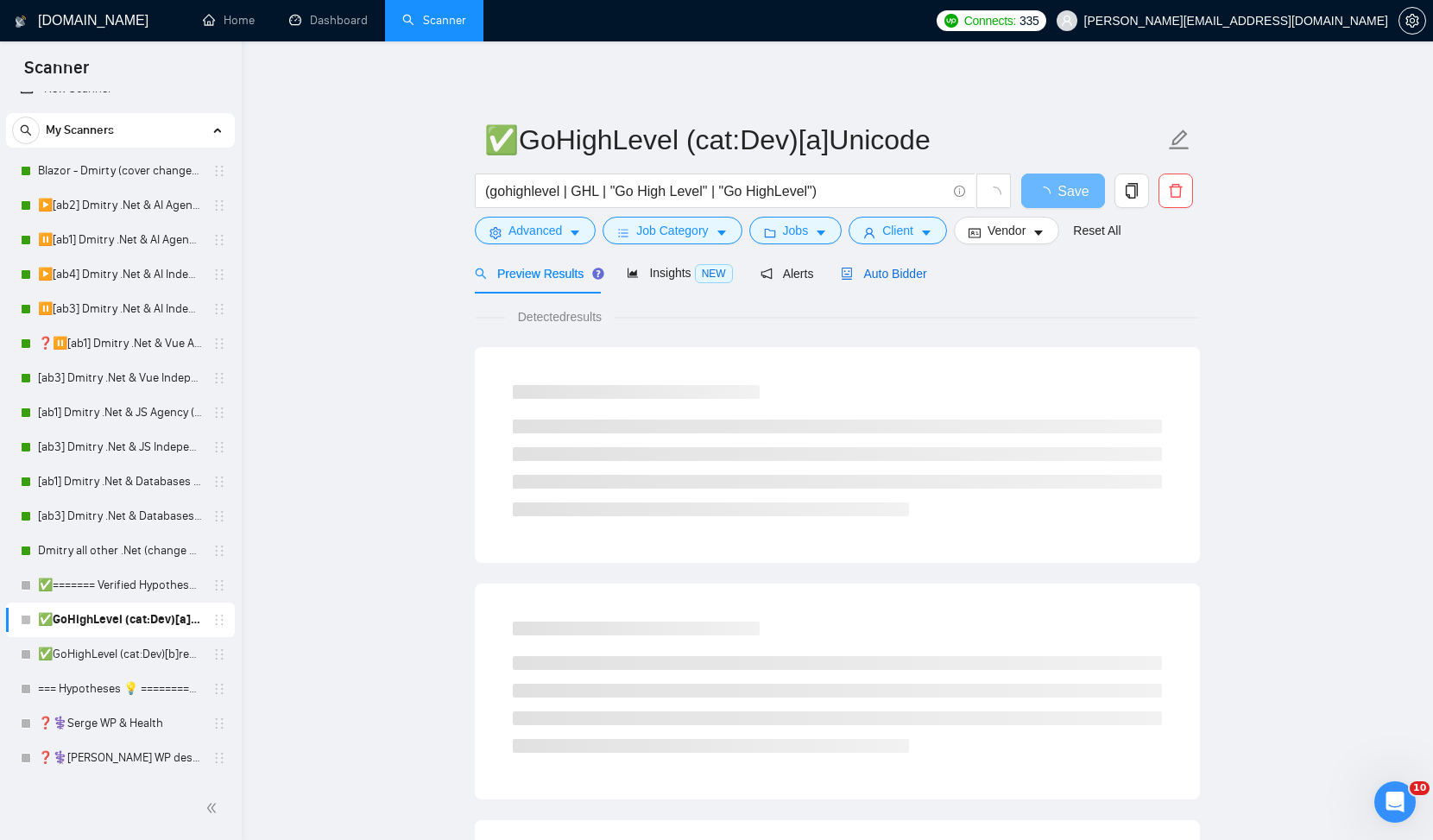
click at [887, 277] on span "Auto Bidder" at bounding box center [884, 273] width 85 height 14
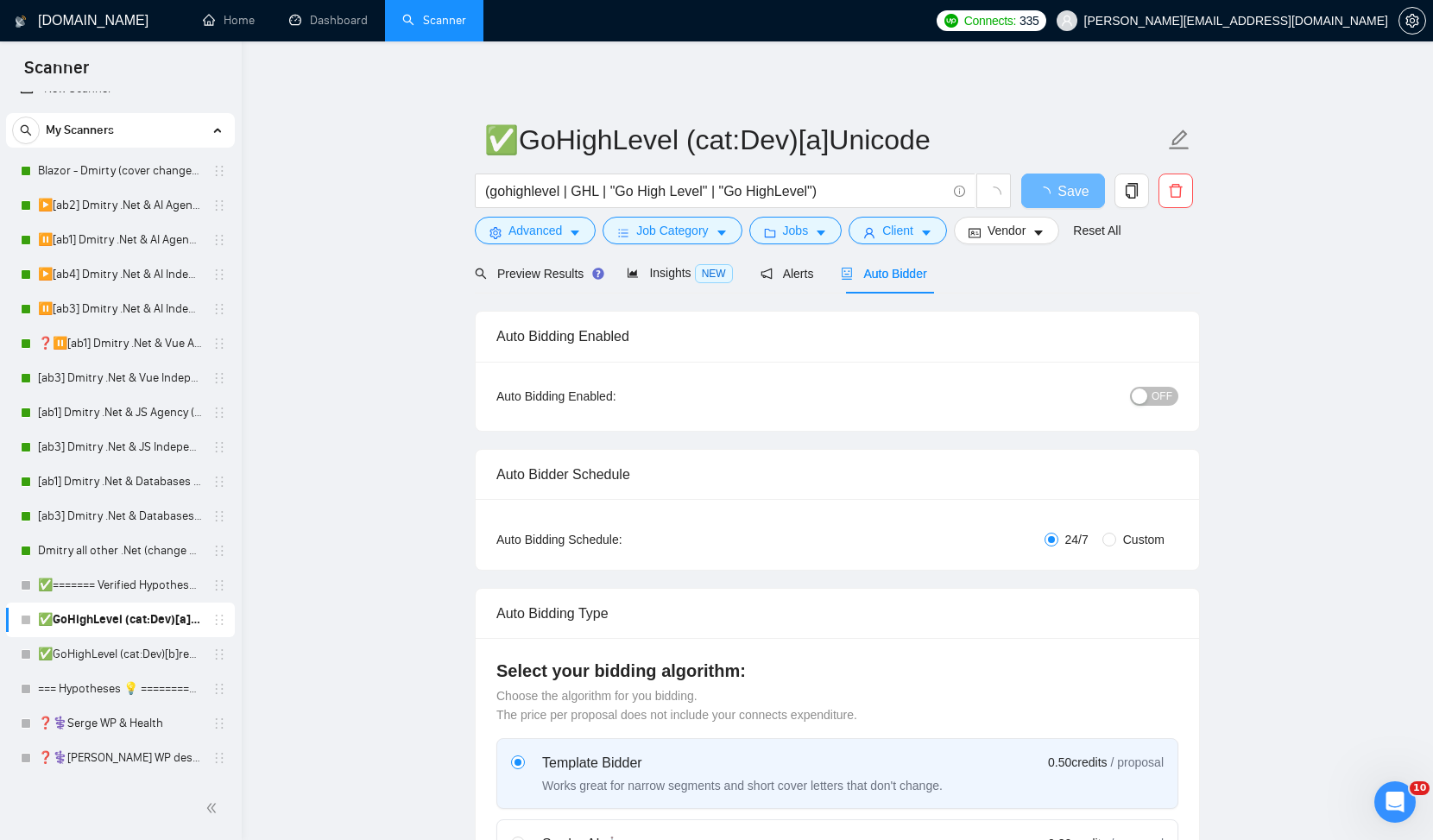
checkbox input "true"
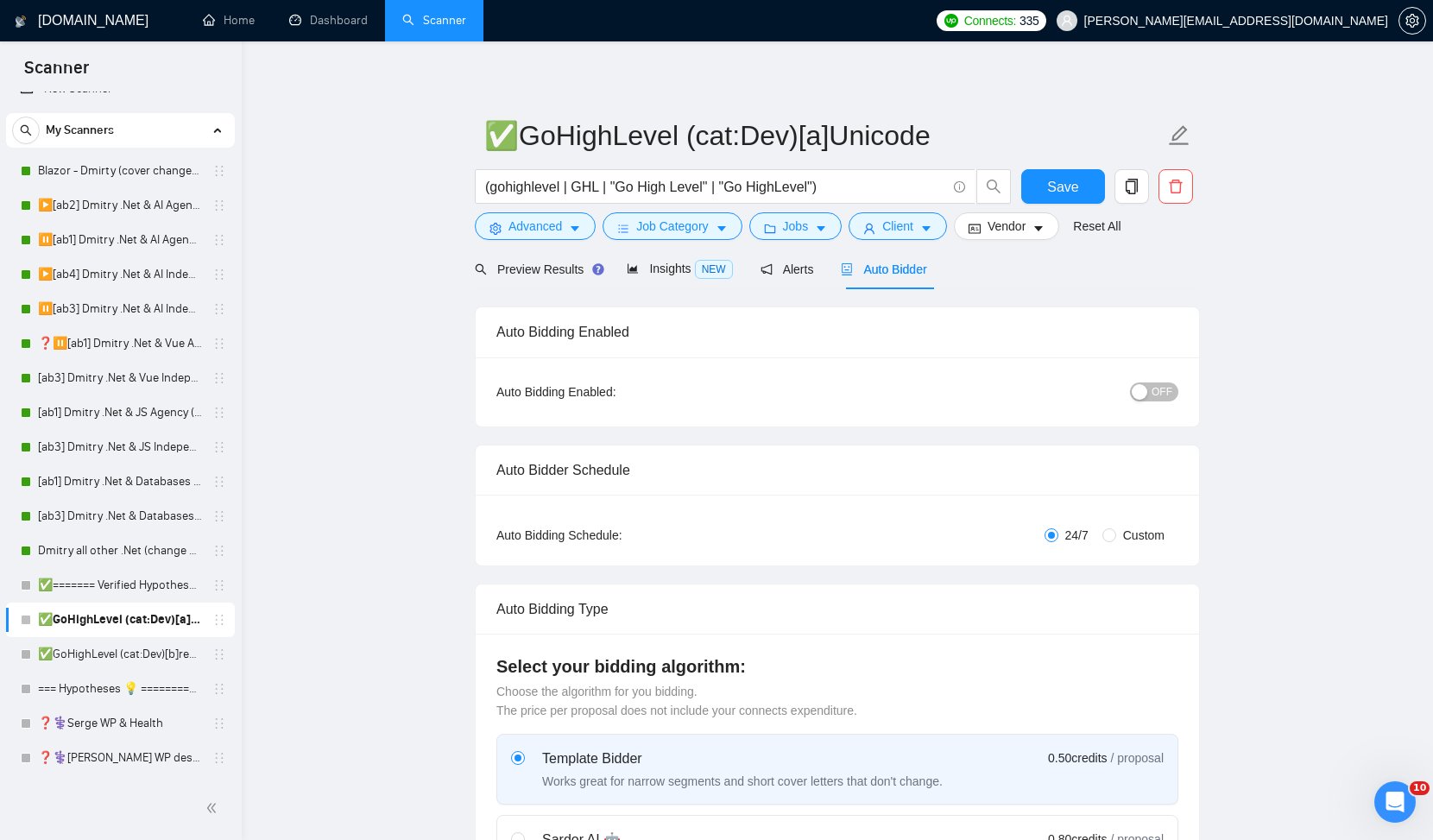
click at [1163, 391] on span "OFF" at bounding box center [1162, 391] width 21 height 19
click at [1066, 181] on span "Save" at bounding box center [1063, 187] width 31 height 22
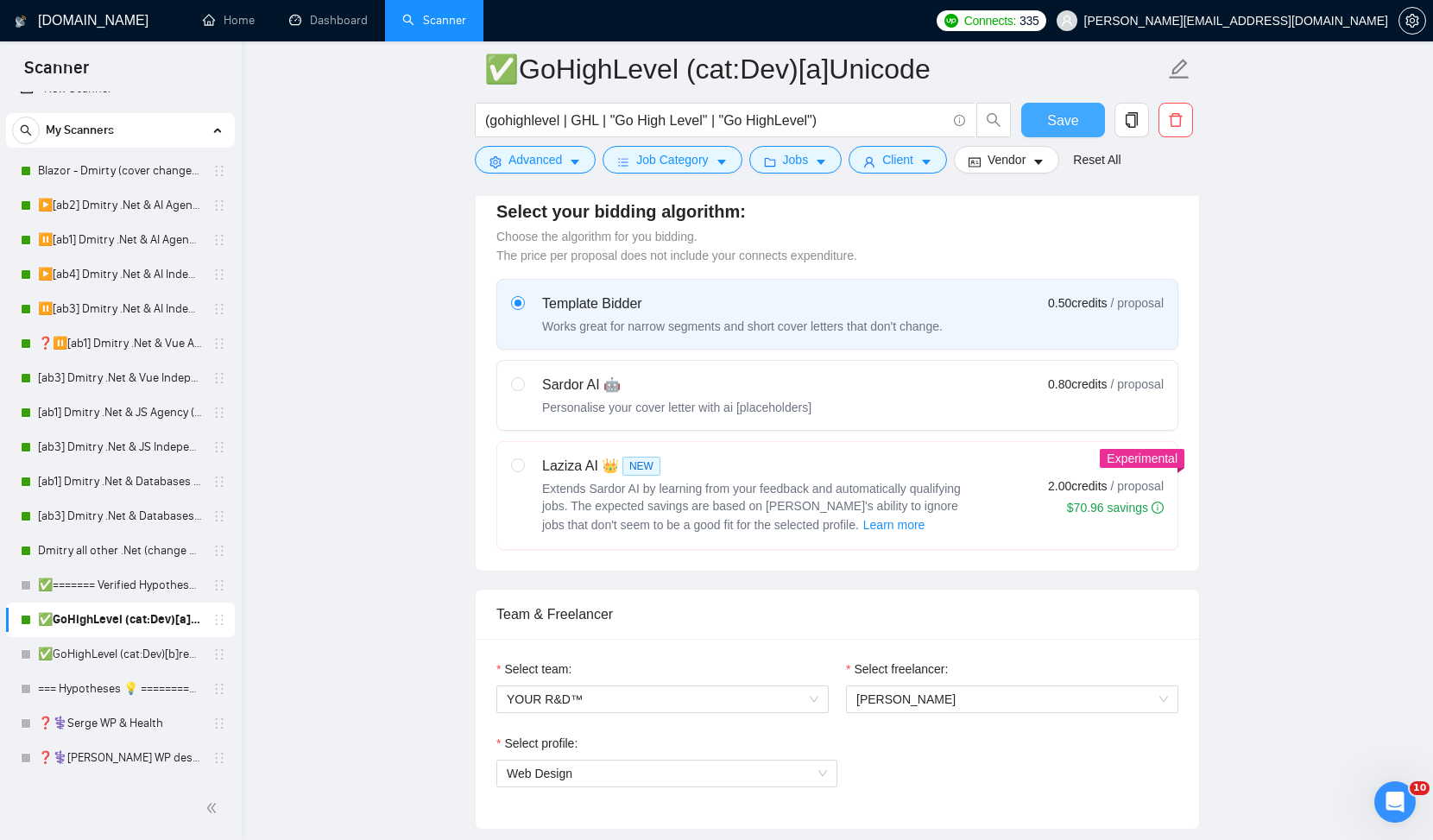
scroll to position [488, 0]
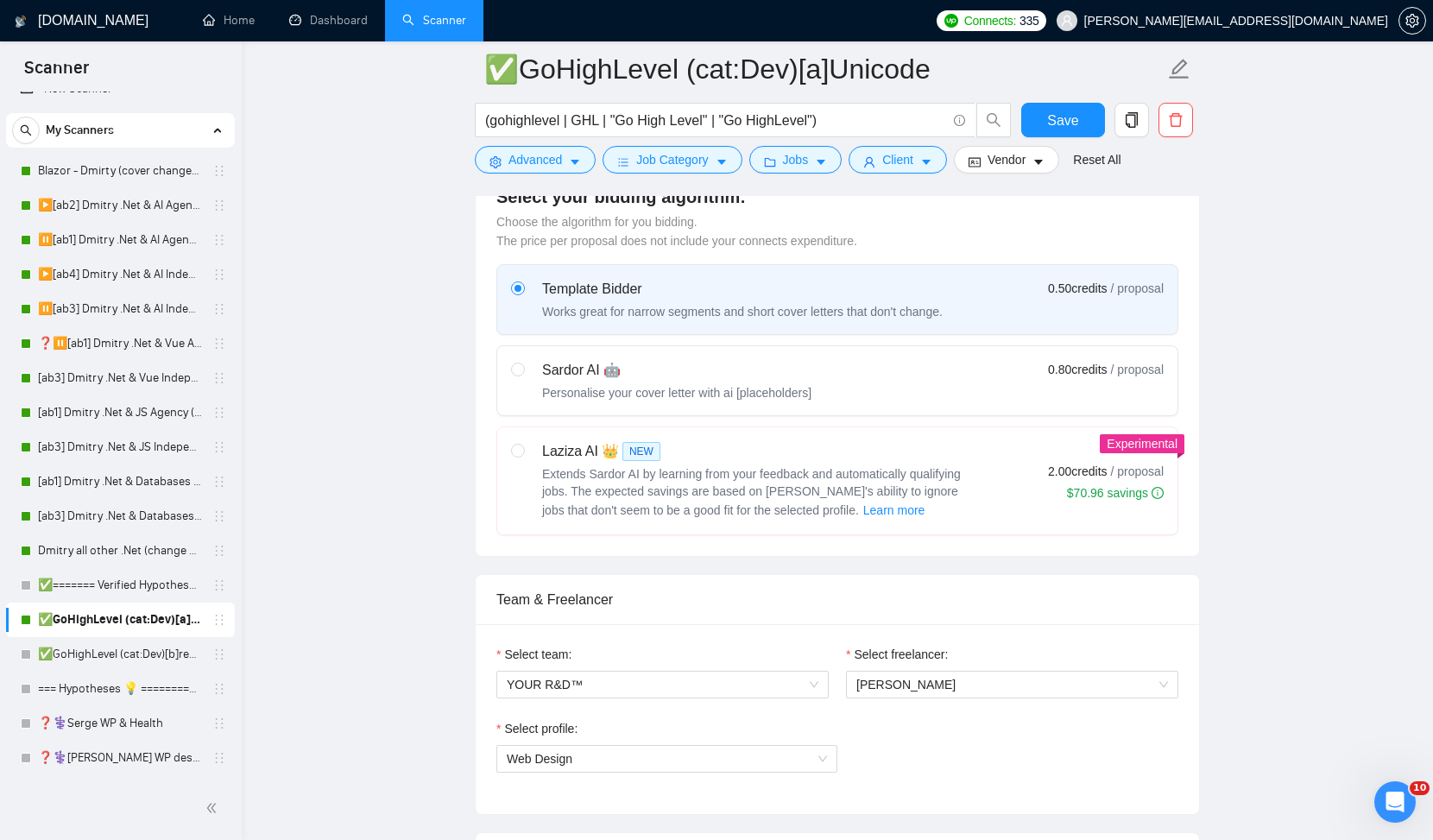
click at [542, 388] on div "Personalise your cover letter with ai [placeholders]" at bounding box center [676, 392] width 269 height 17
click at [523, 374] on input "radio" at bounding box center [517, 368] width 12 height 12
radio input "true"
radio input "false"
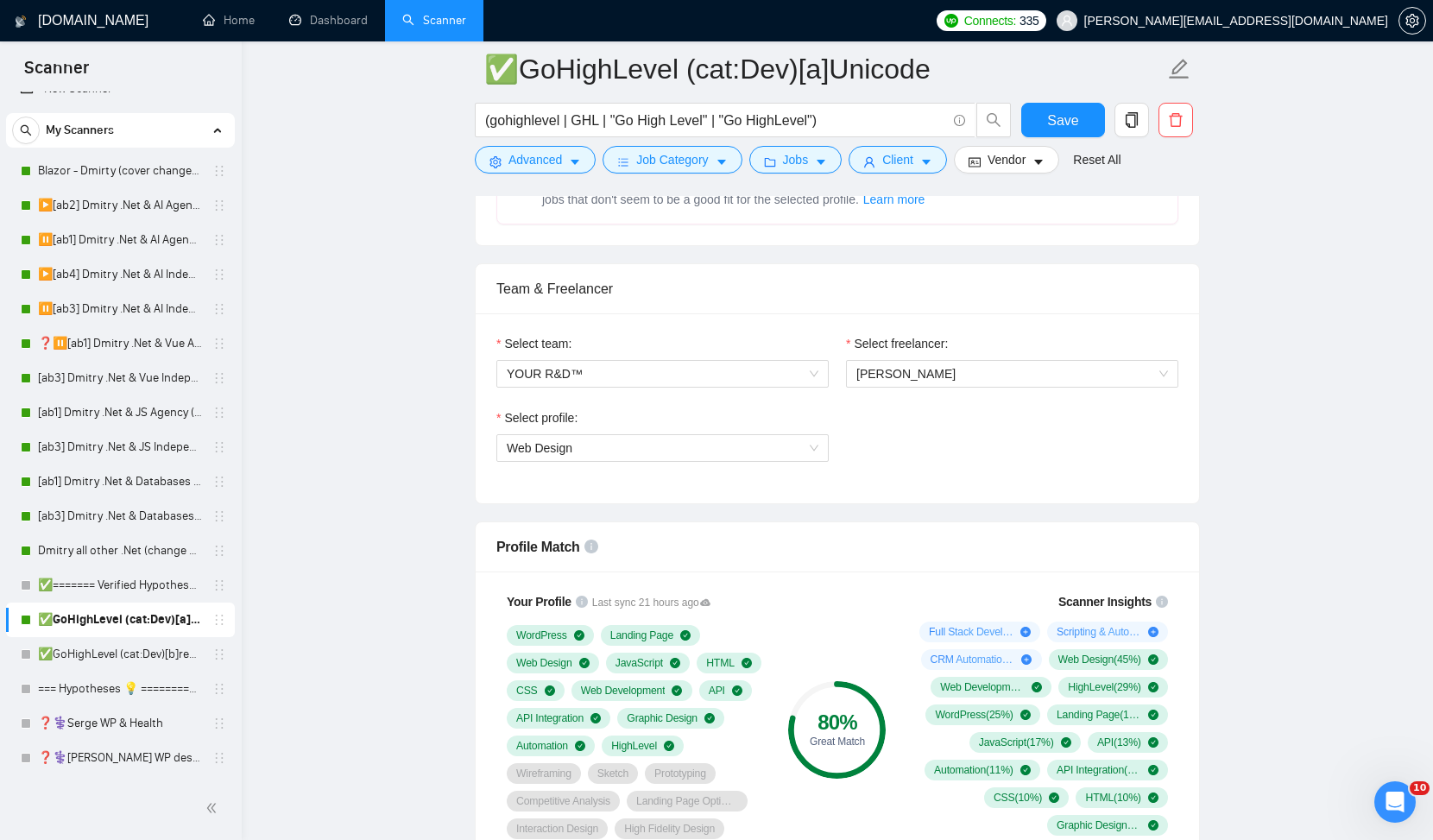
scroll to position [710, 0]
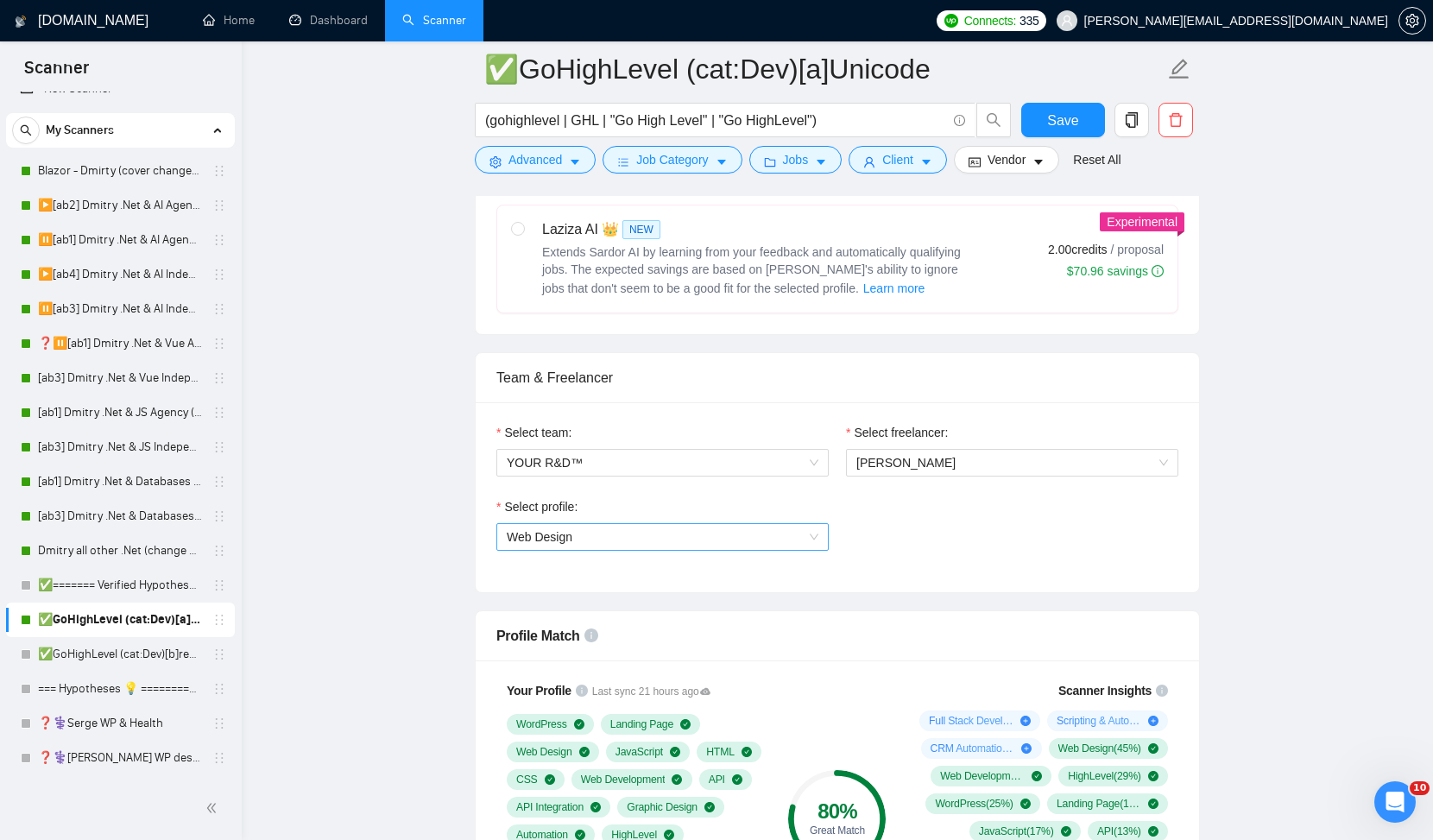
click at [794, 537] on span "Web Design" at bounding box center [663, 536] width 312 height 26
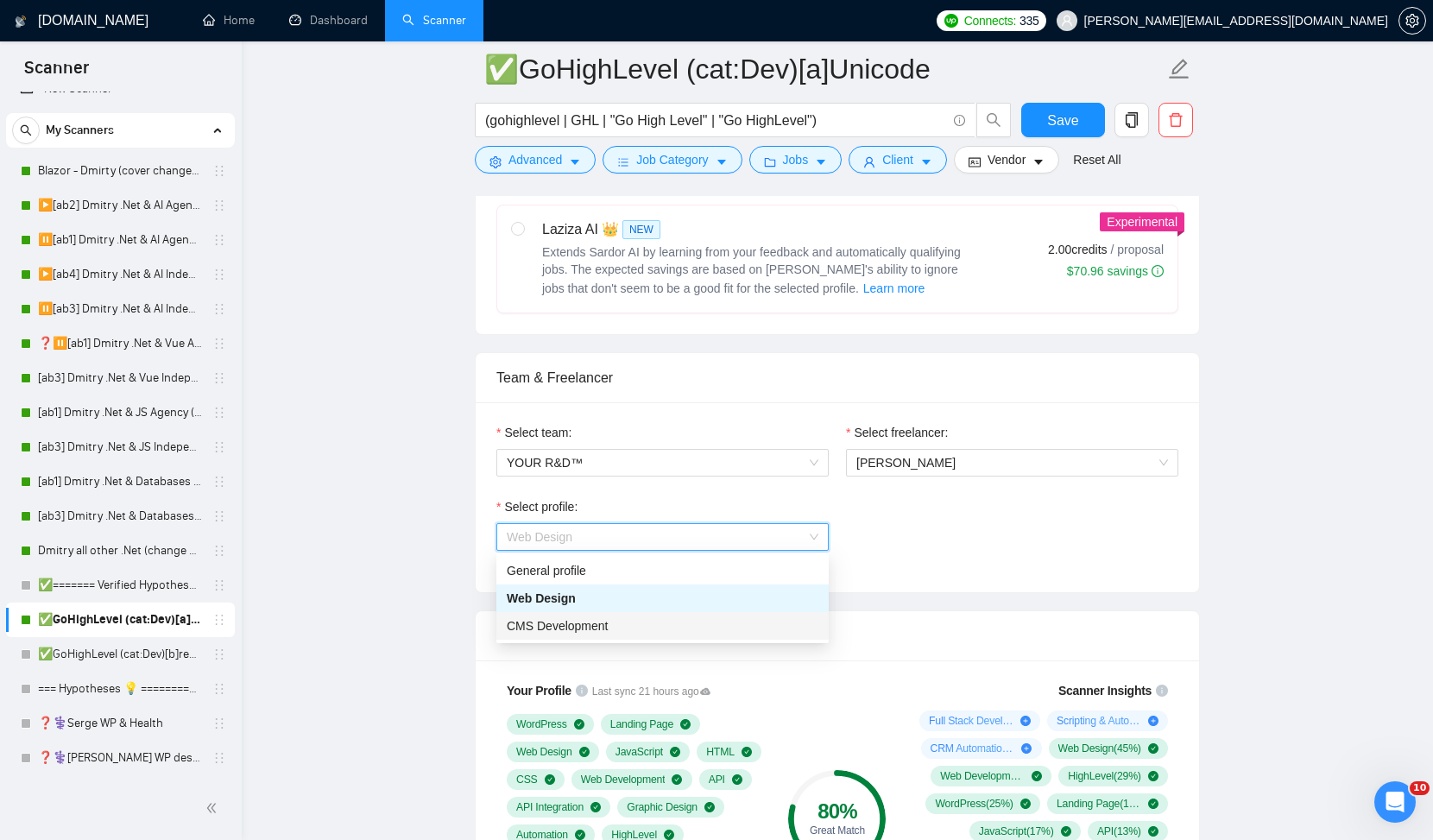
click at [709, 623] on div "CMS Development" at bounding box center [663, 625] width 312 height 19
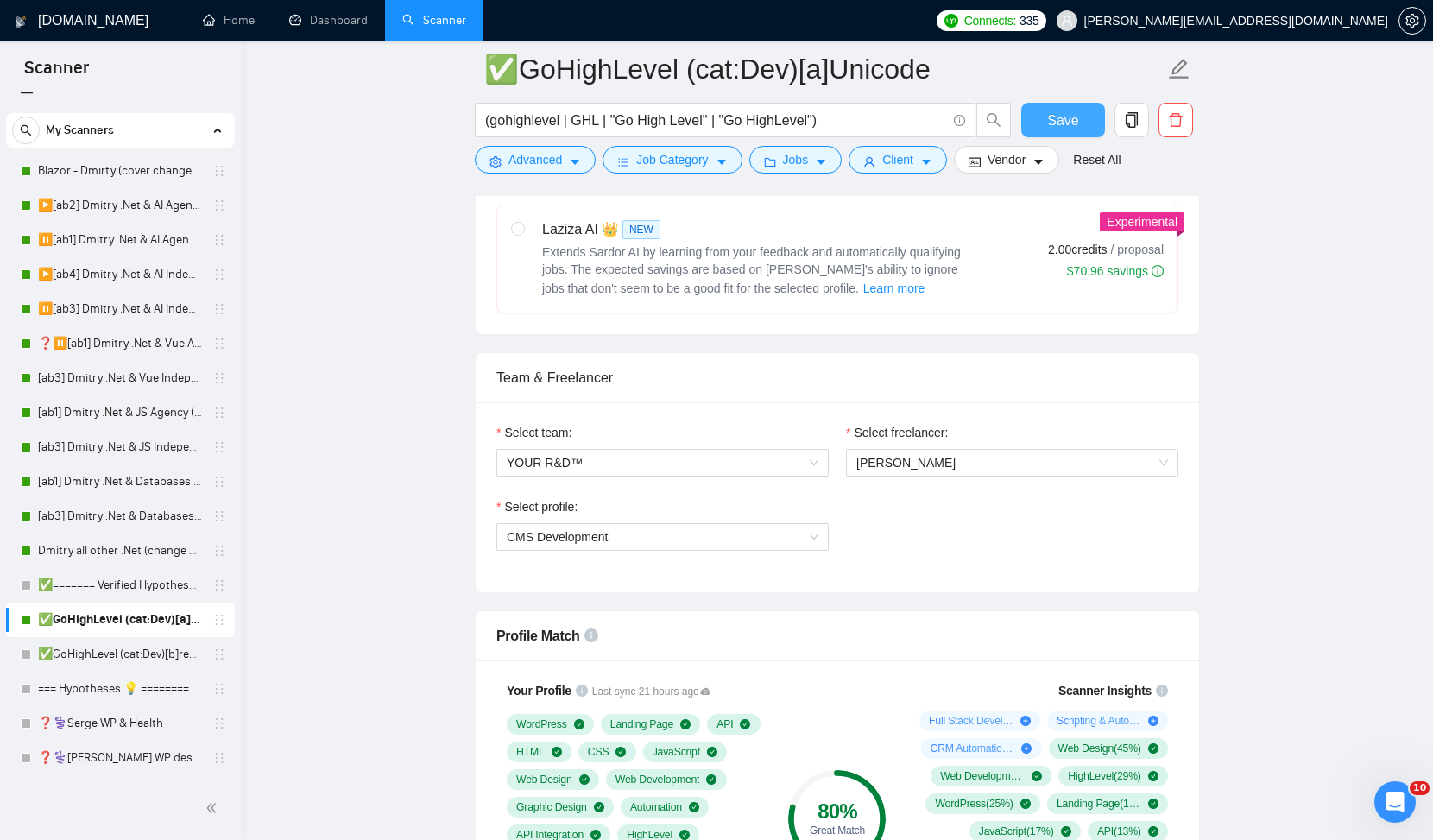
click at [1061, 121] on span "Save" at bounding box center [1063, 121] width 31 height 22
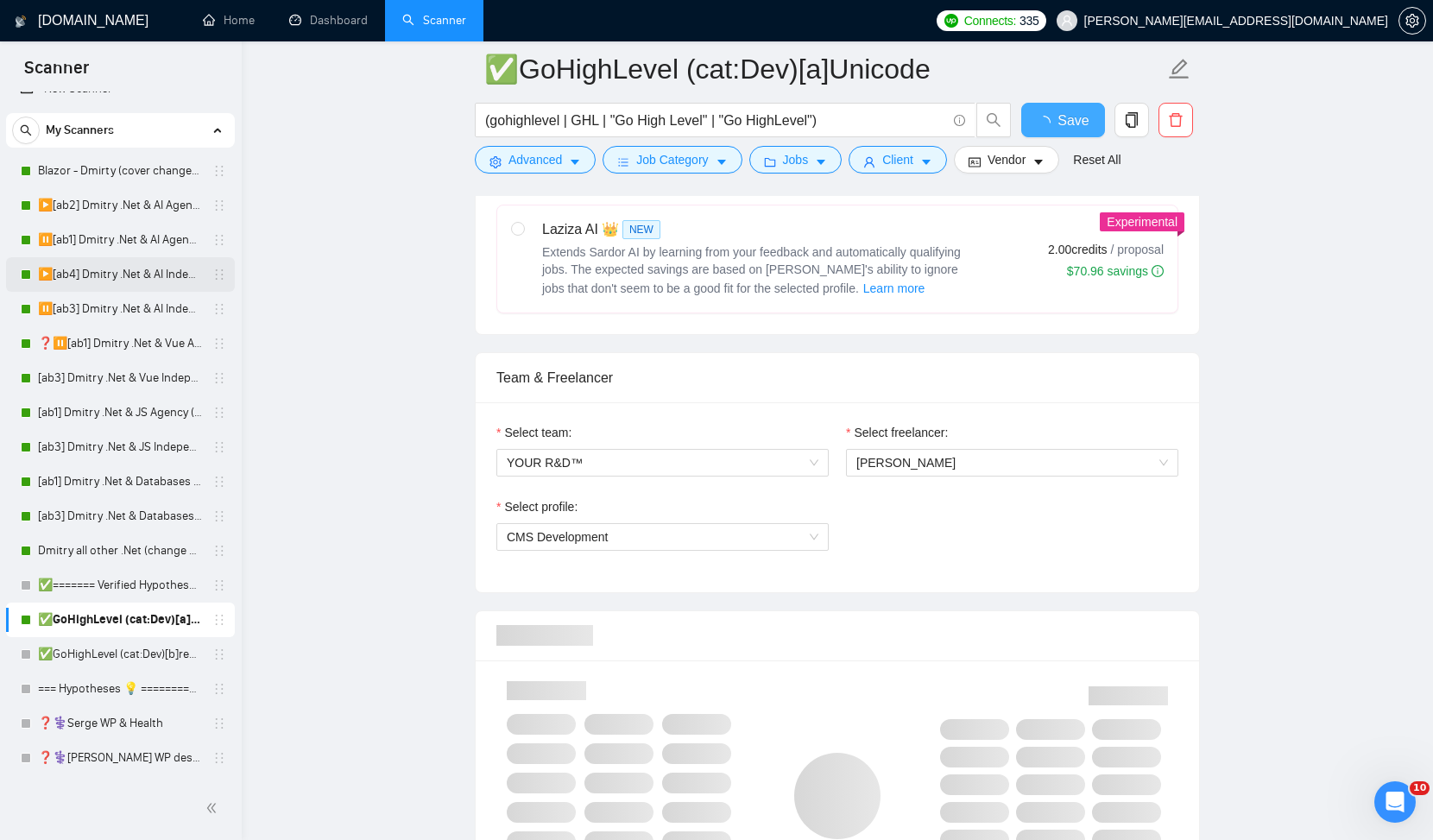
checkbox input "true"
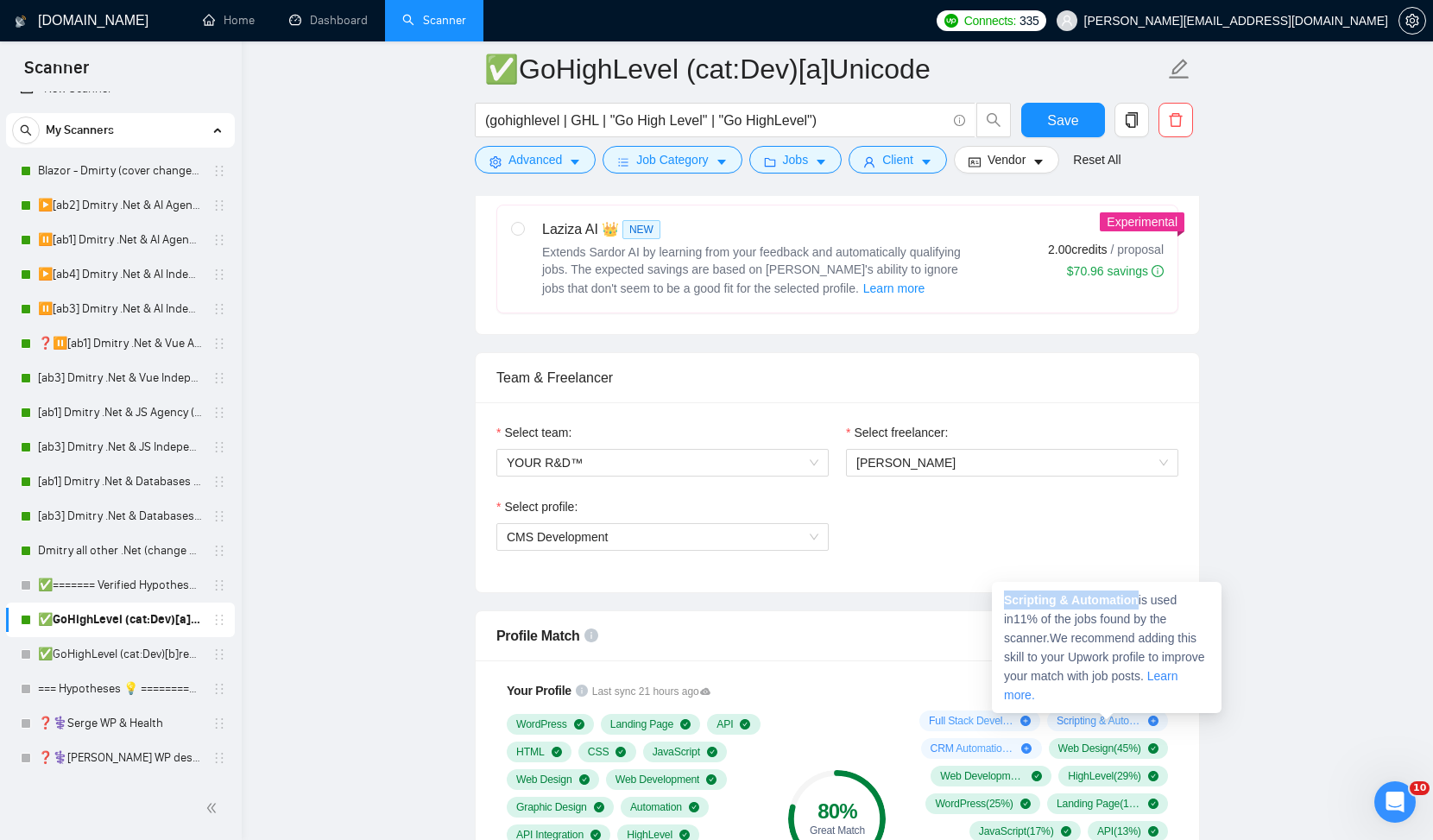
drag, startPoint x: 1007, startPoint y: 598, endPoint x: 1140, endPoint y: 600, distance: 133.0
click at [1139, 600] on strong "Scripting & Automation" at bounding box center [1071, 599] width 135 height 14
copy strong "Scripting & Automation"
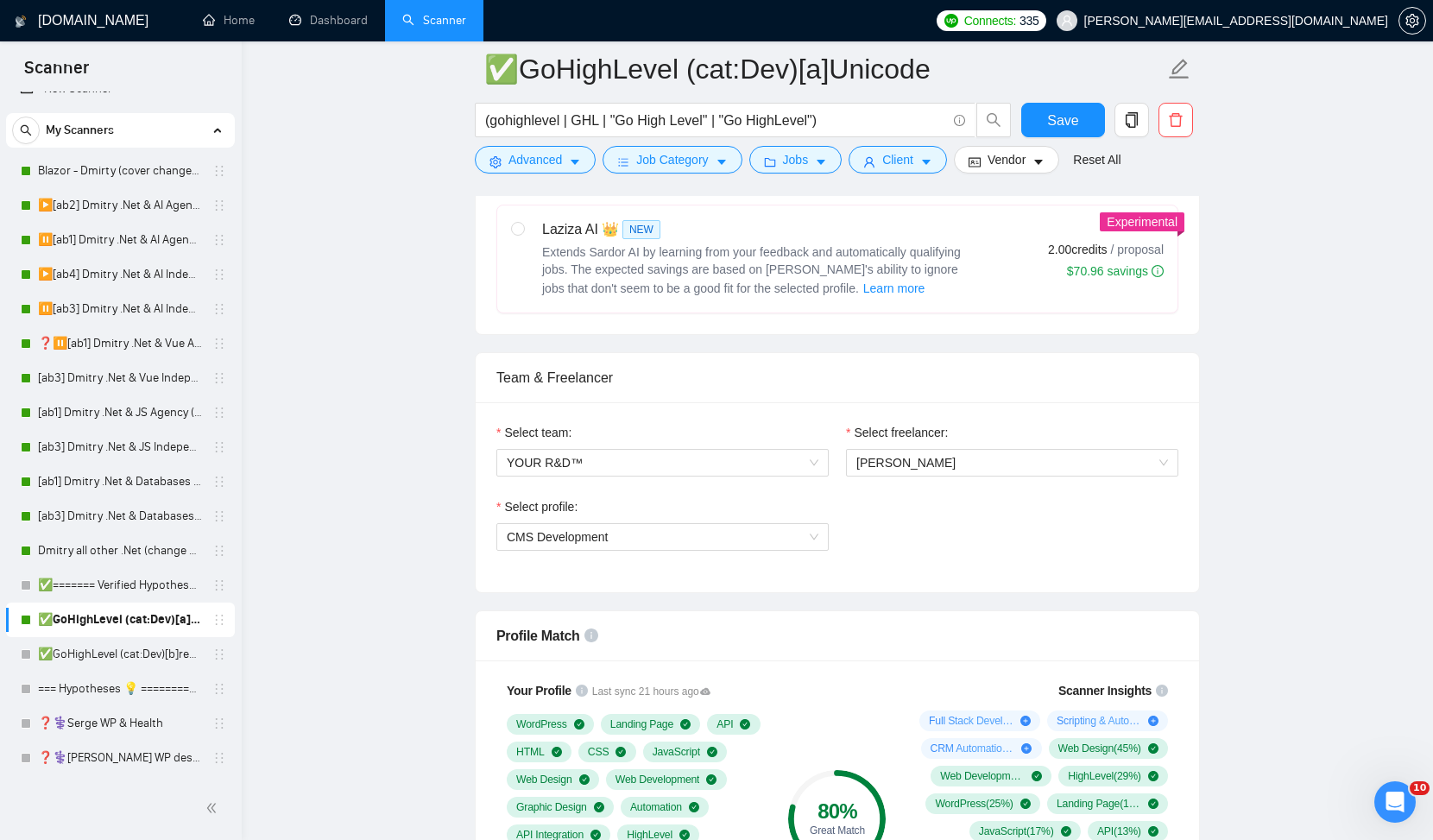
click at [852, 710] on div "80 % Great Match" at bounding box center [838, 818] width 116 height 295
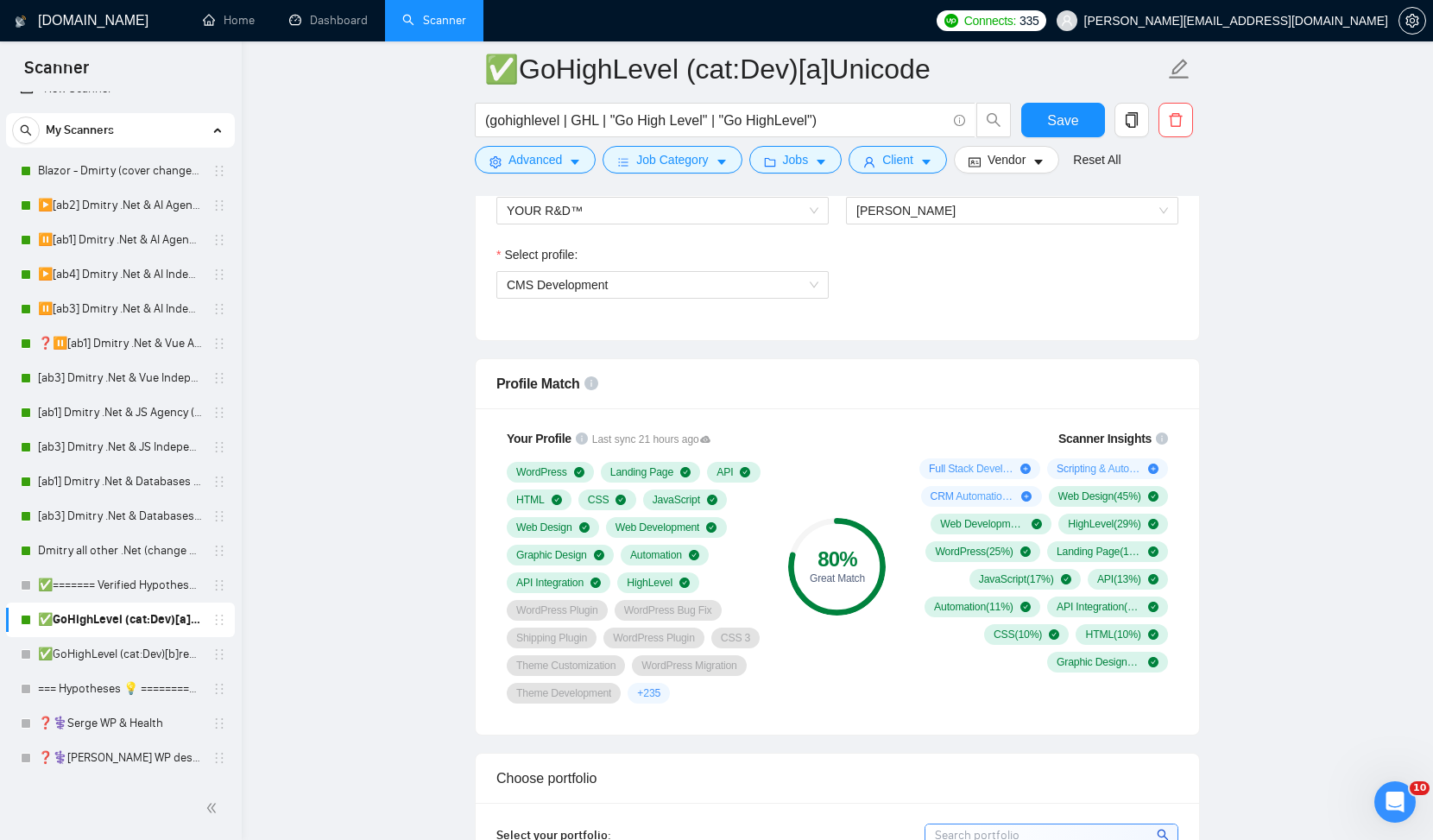
scroll to position [970, 0]
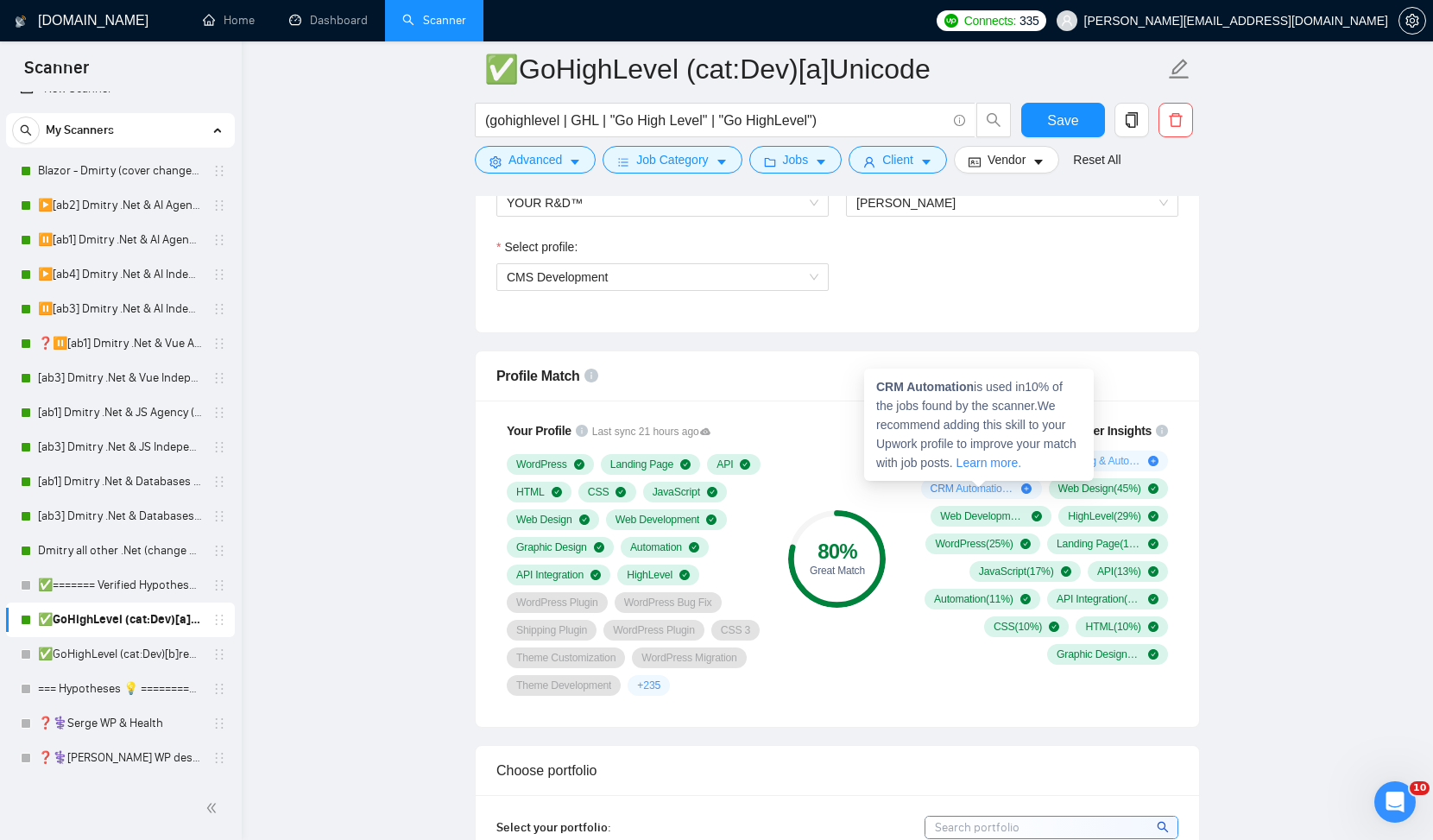
click at [944, 488] on span "CRM Automation ( 10 %)" at bounding box center [973, 488] width 84 height 14
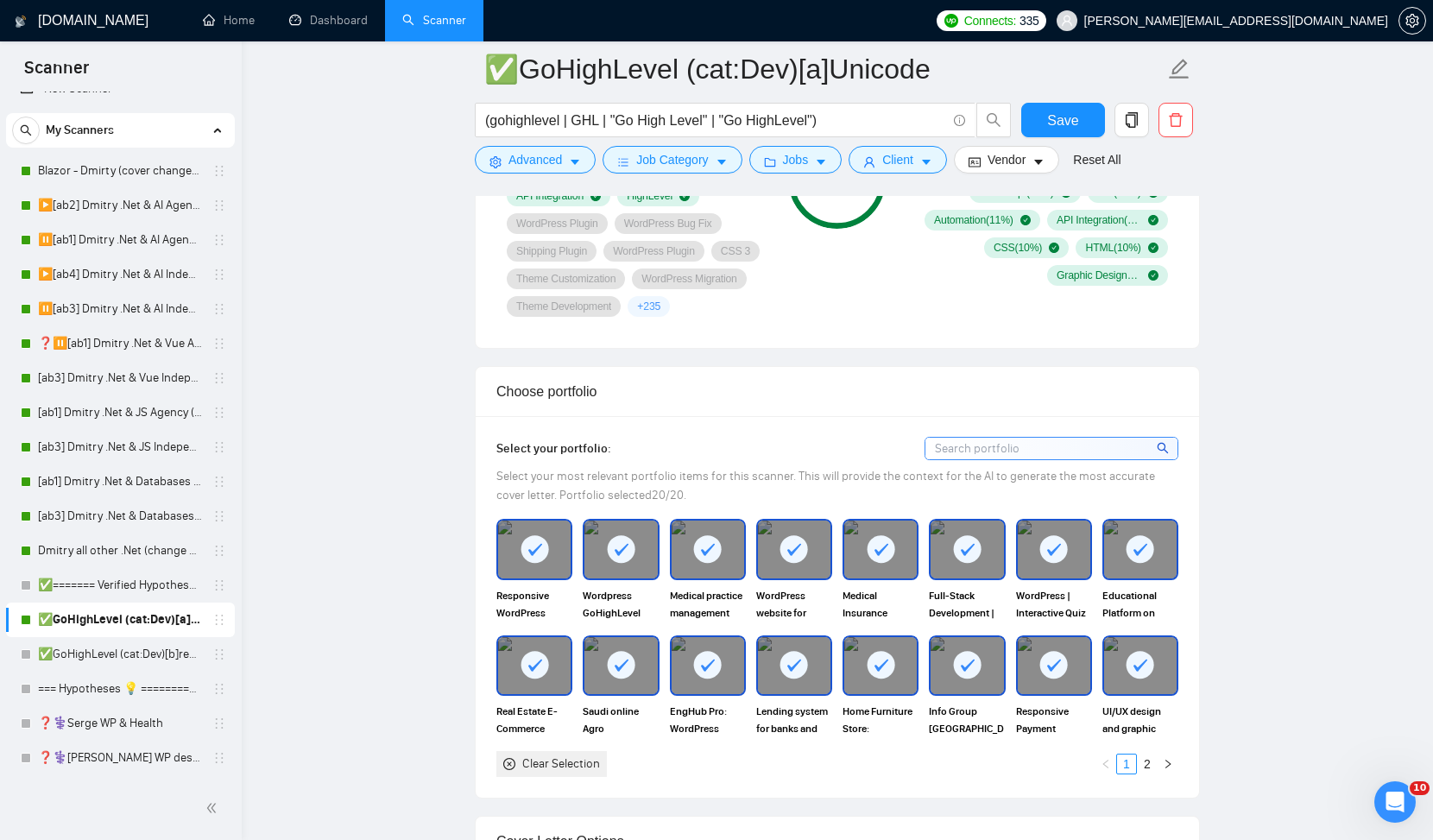
scroll to position [1357, 0]
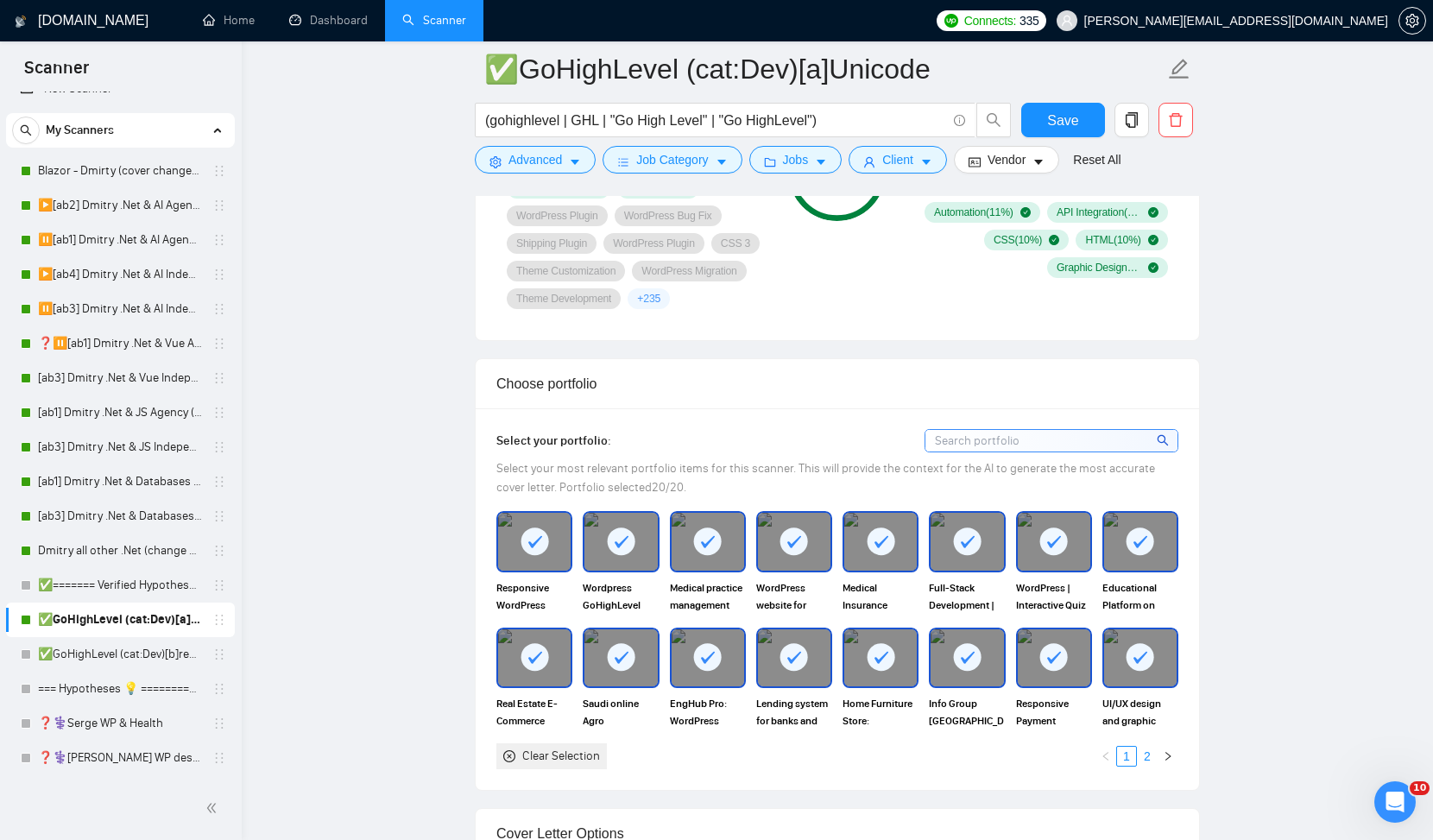
click at [1147, 766] on link "2" at bounding box center [1147, 756] width 19 height 19
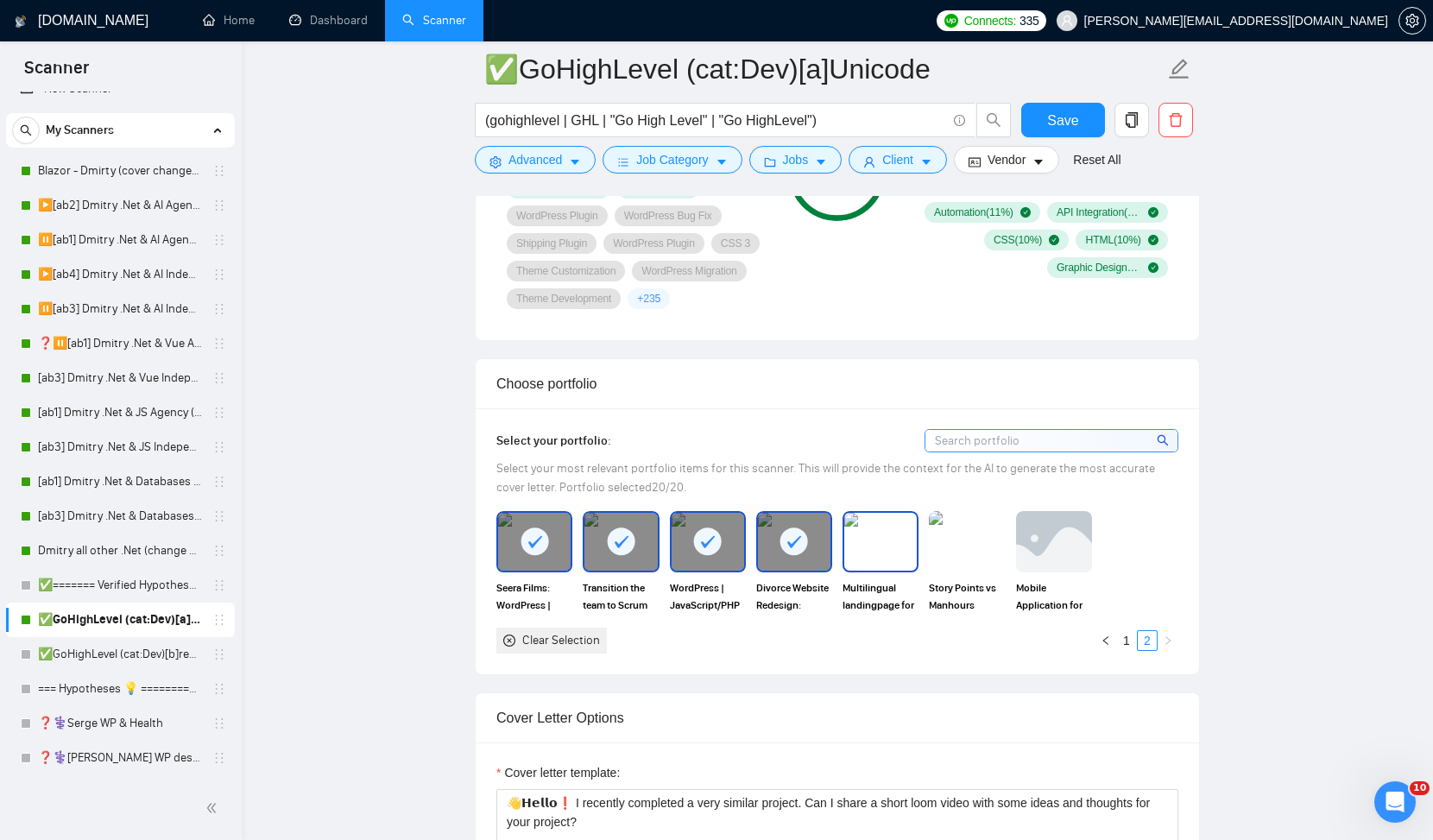
click at [879, 560] on img at bounding box center [881, 541] width 73 height 57
click at [890, 570] on img at bounding box center [881, 541] width 73 height 57
click at [875, 570] on img at bounding box center [881, 541] width 73 height 57
click at [792, 555] on rect at bounding box center [794, 541] width 27 height 27
click at [903, 570] on img at bounding box center [881, 541] width 73 height 57
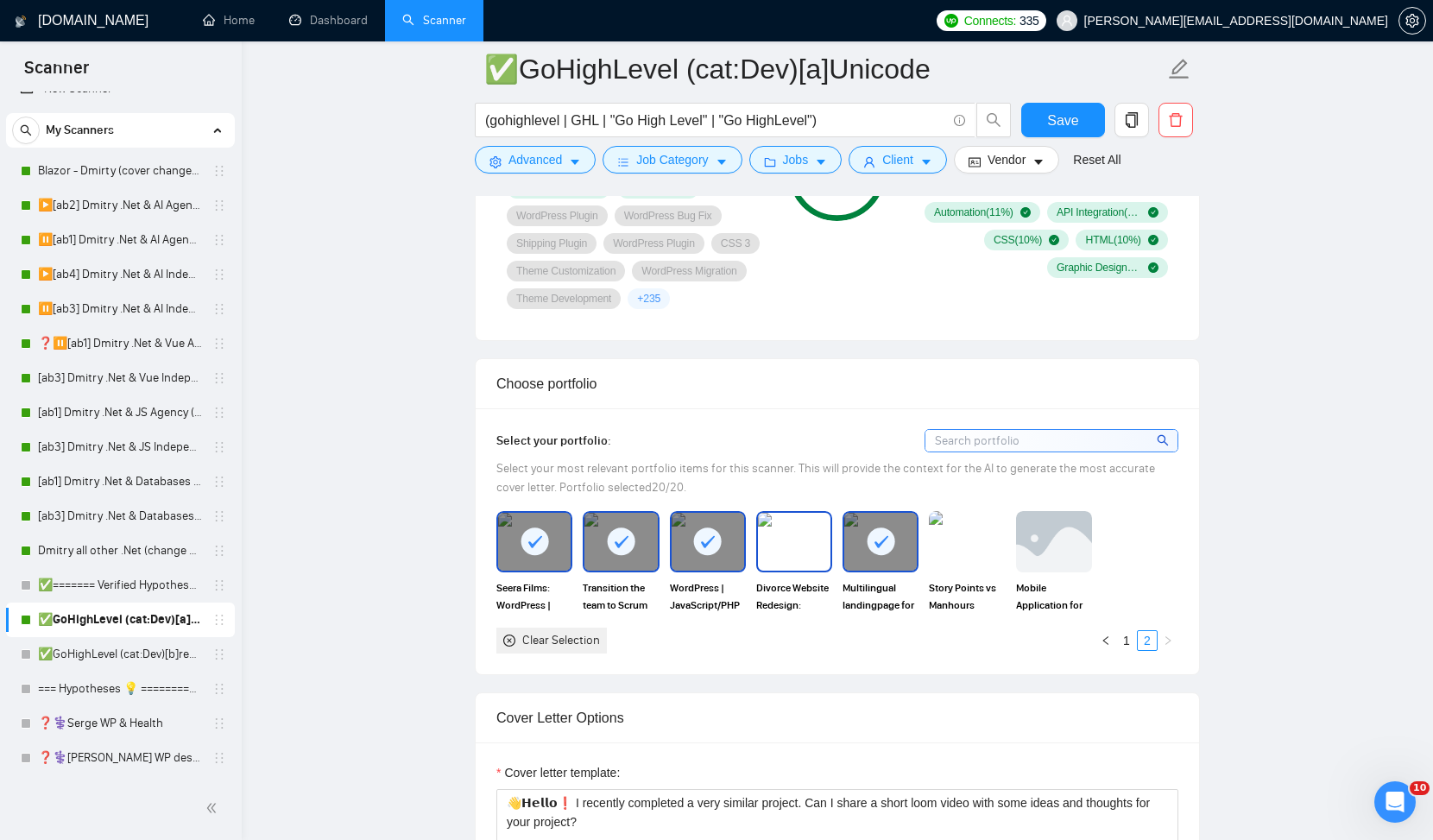
click at [775, 557] on img at bounding box center [794, 541] width 73 height 57
click at [778, 564] on img at bounding box center [794, 541] width 73 height 57
click at [879, 548] on icon at bounding box center [881, 542] width 14 height 12
click at [789, 570] on img at bounding box center [794, 541] width 73 height 57
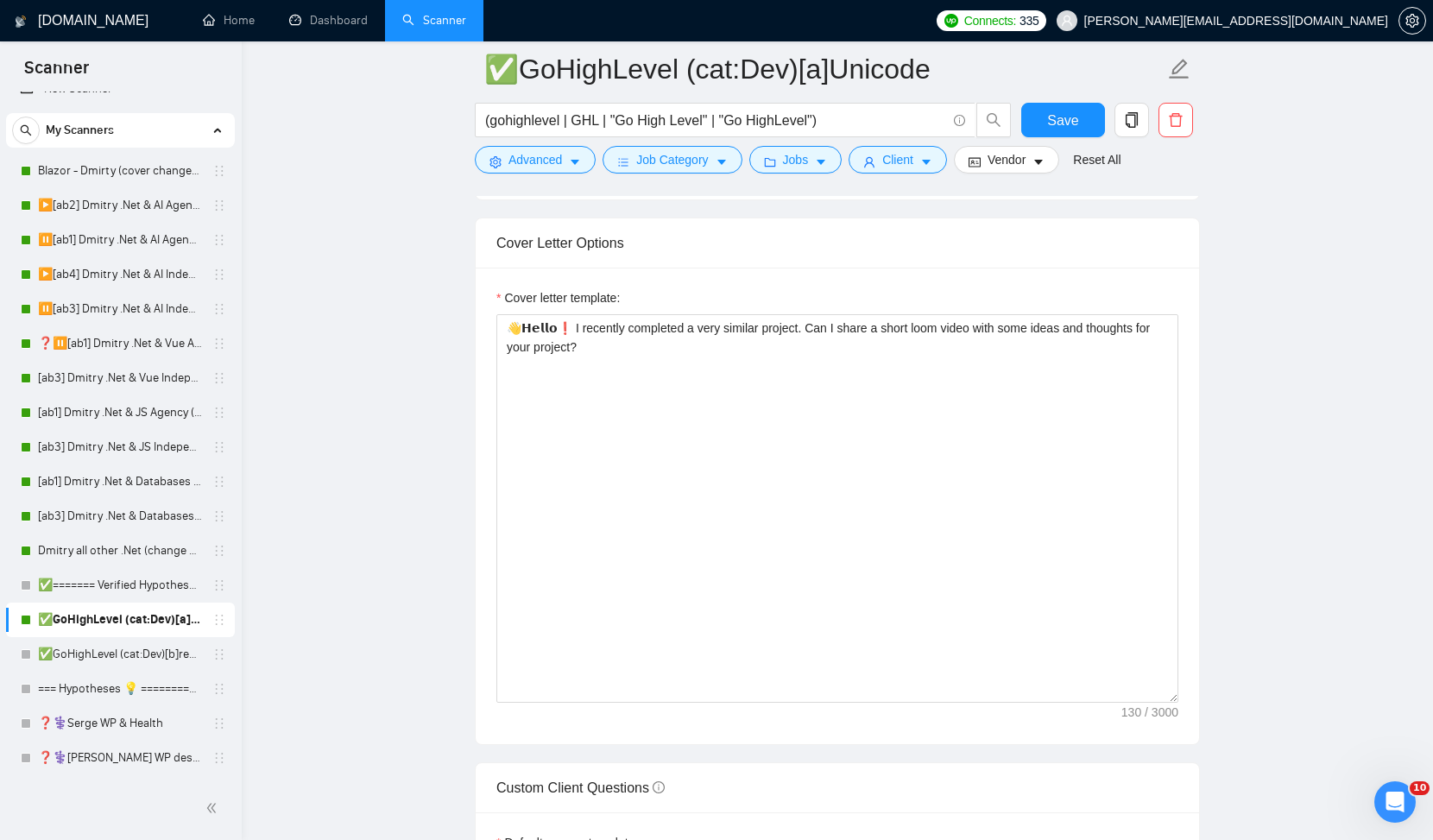
scroll to position [1832, 0]
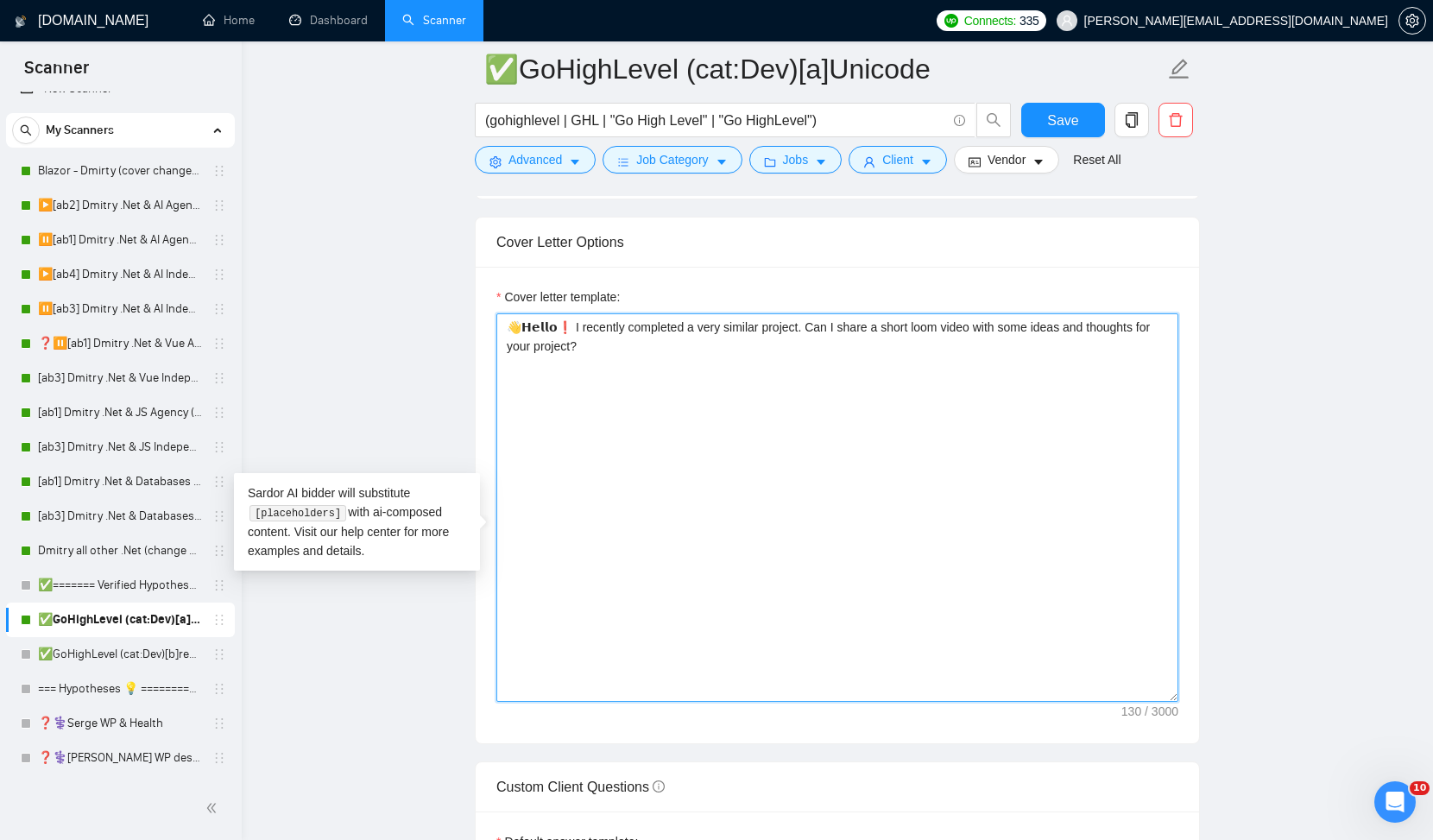
click at [972, 359] on textarea "👋𝗛𝗲𝗹𝗹𝗼❗ I recently completed a very similar project. Can I share a short loom v…" at bounding box center [838, 507] width 683 height 389
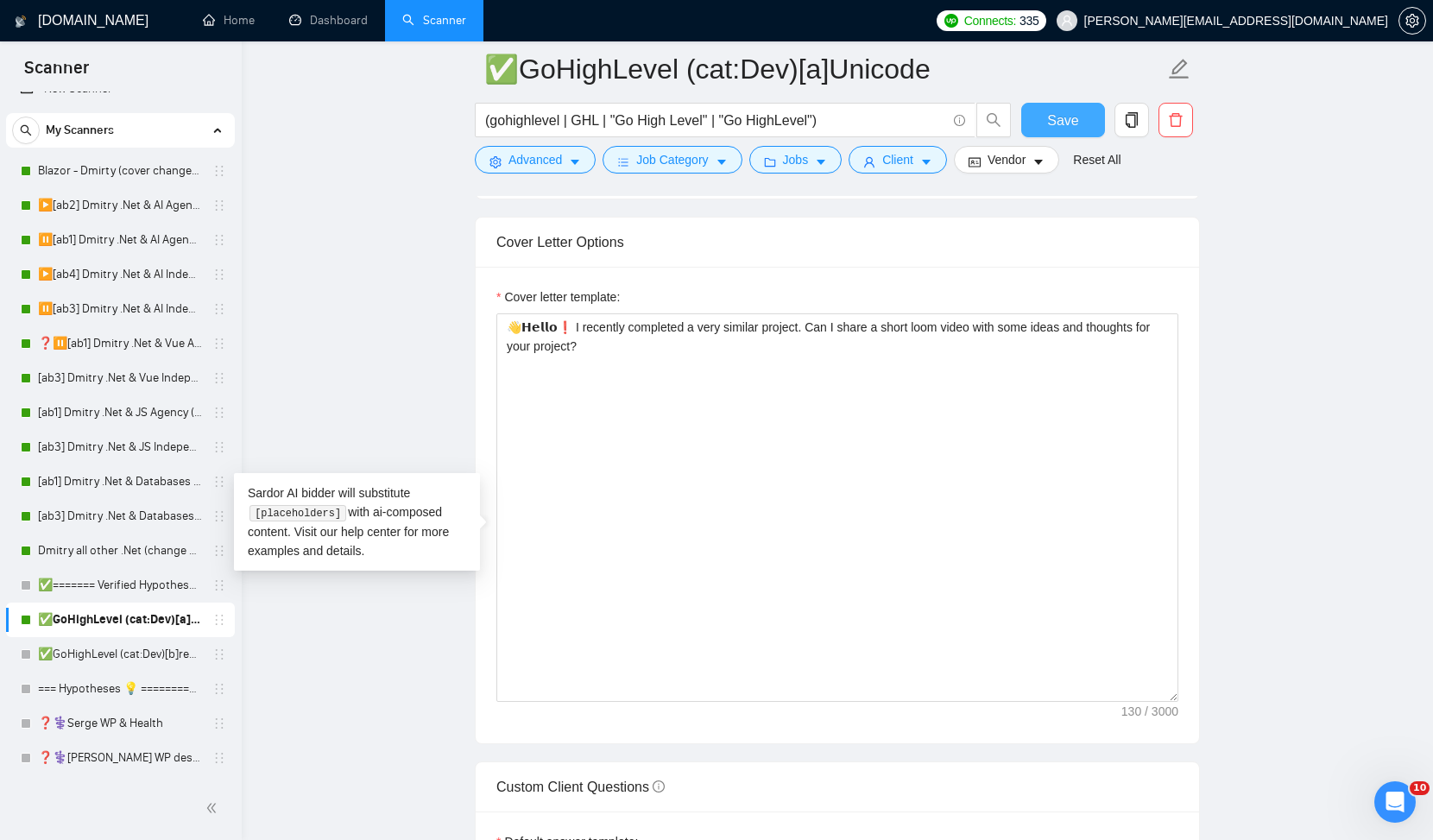
click at [1068, 114] on span "Save" at bounding box center [1063, 121] width 31 height 22
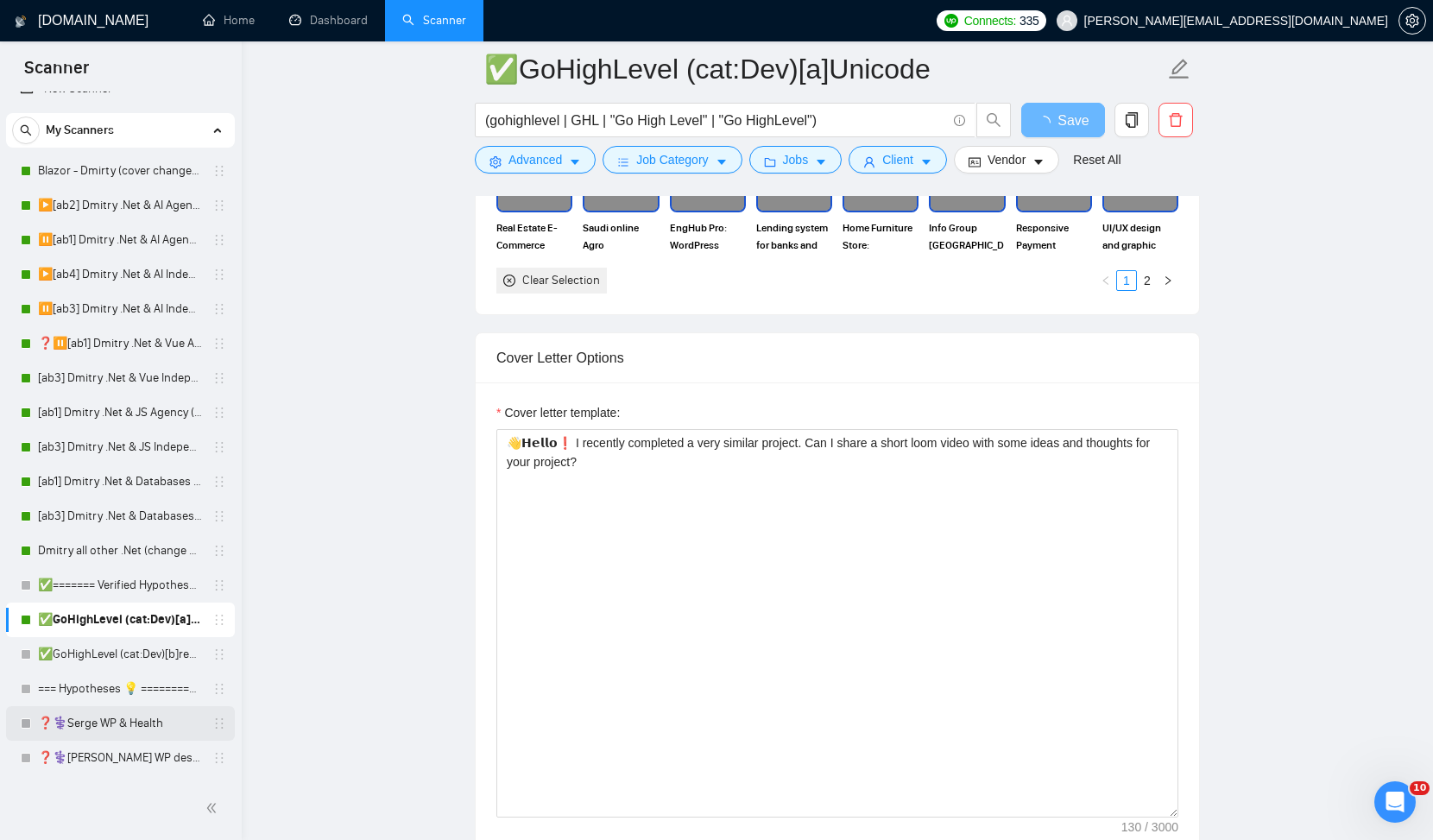
click at [70, 727] on link "❓⚕️Serge WP & Health" at bounding box center [120, 723] width 164 height 34
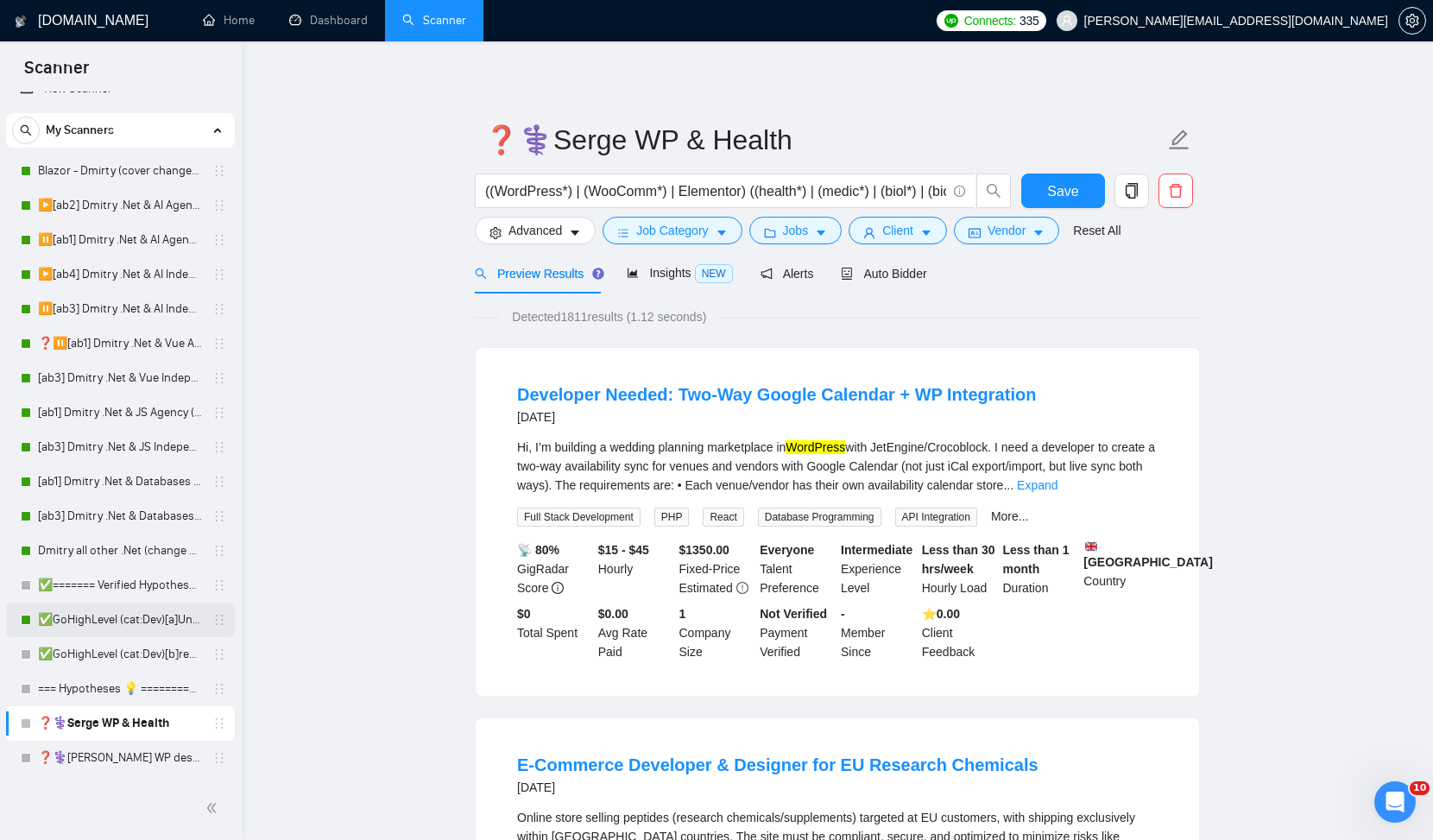
click at [156, 620] on link "✅GoHighLevel (cat:Dev)[a]Unicode" at bounding box center [120, 620] width 164 height 34
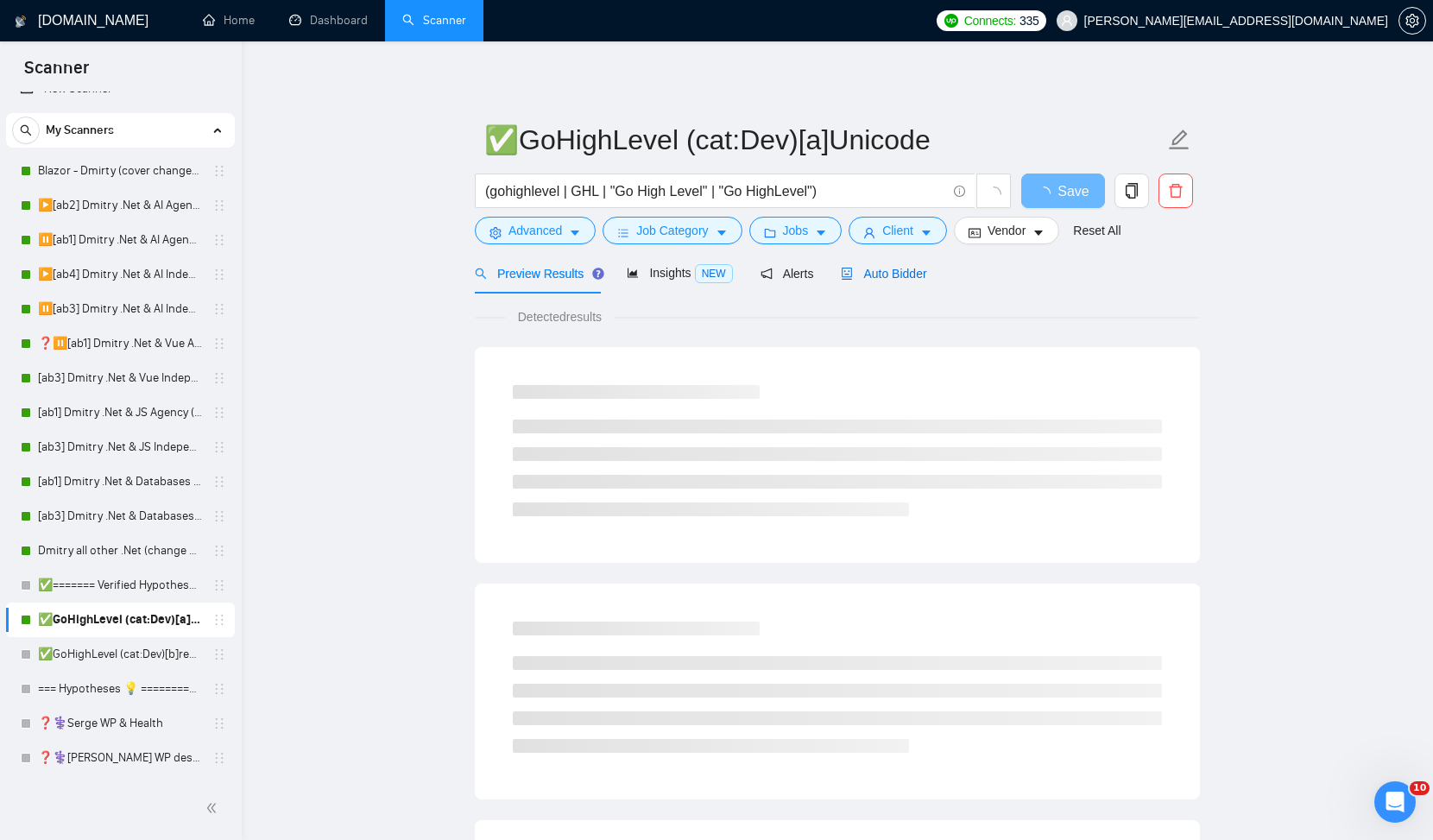
click at [910, 273] on span "Auto Bidder" at bounding box center [884, 273] width 85 height 14
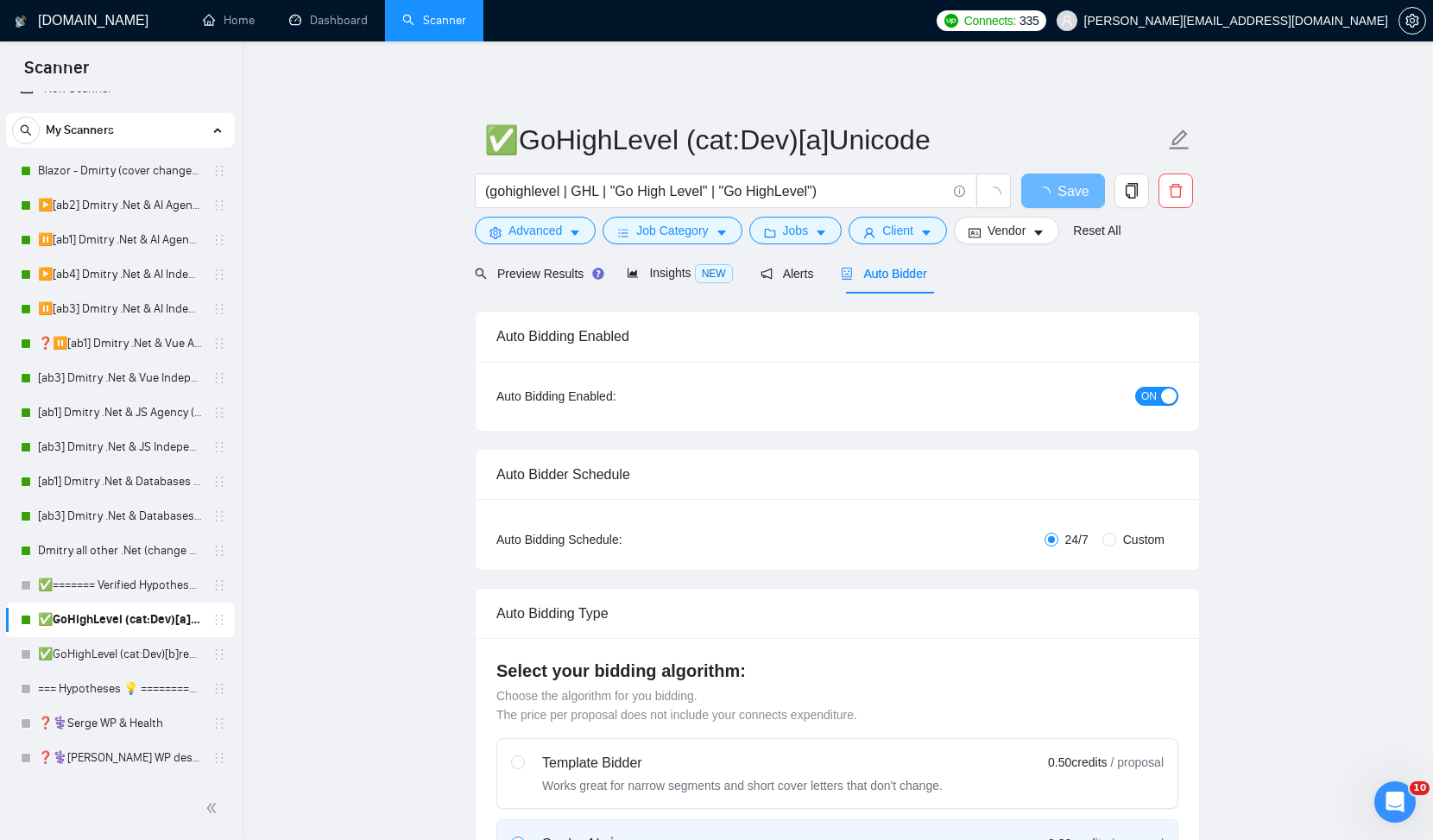
checkbox input "true"
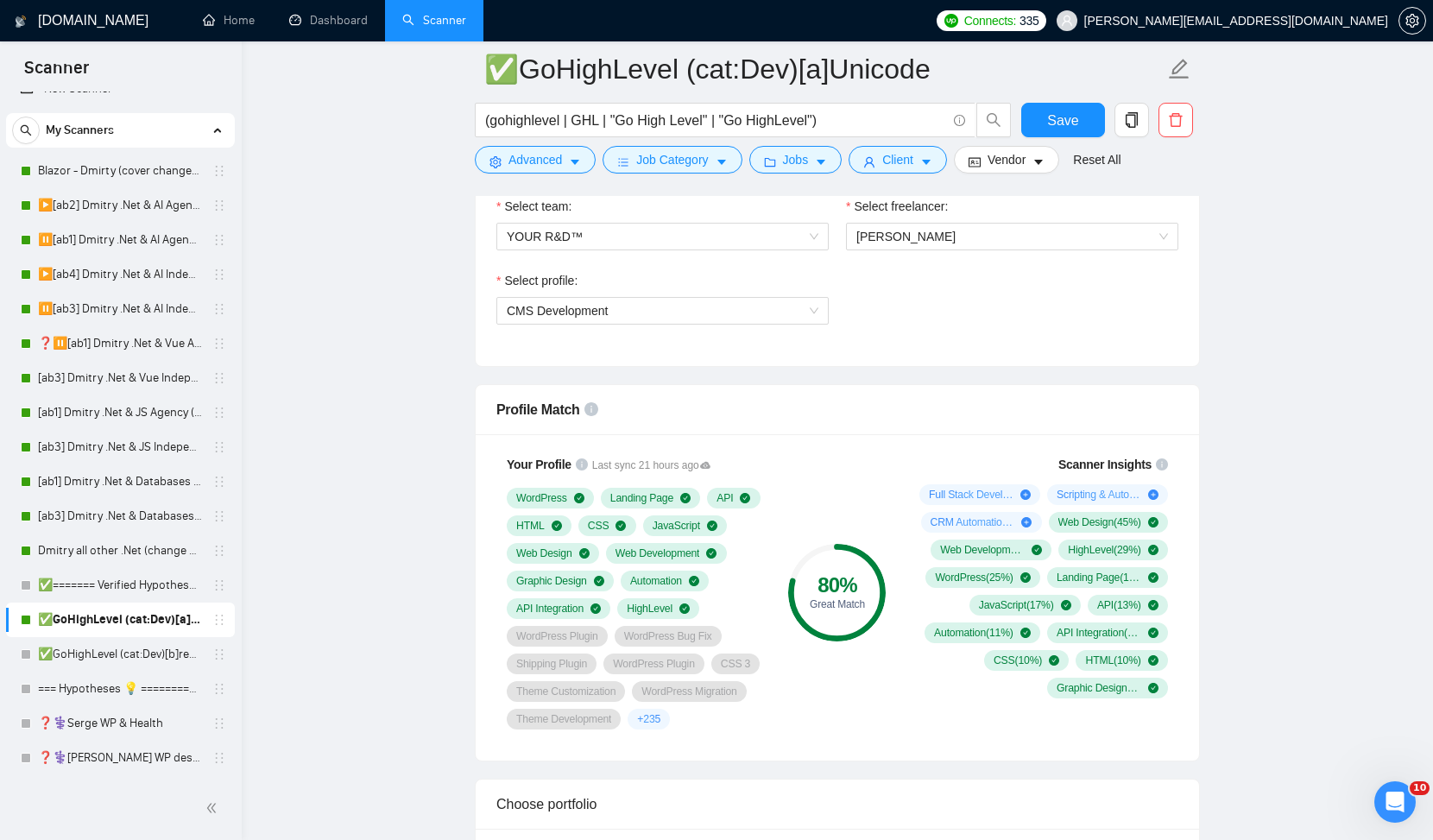
scroll to position [866, 0]
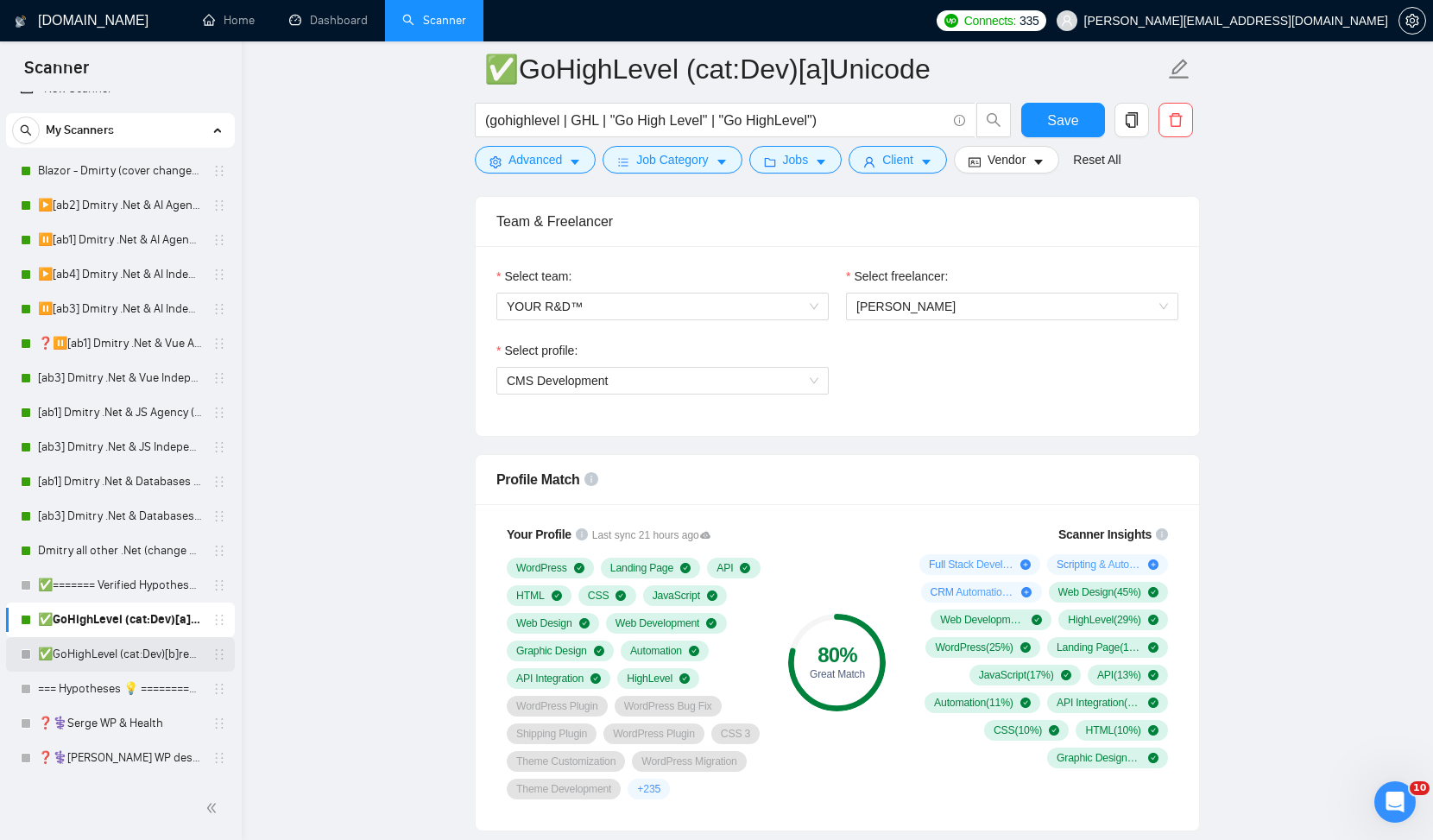
click at [38, 655] on link "✅GoHighLevel (cat:Dev)[b]regular font" at bounding box center [120, 654] width 164 height 34
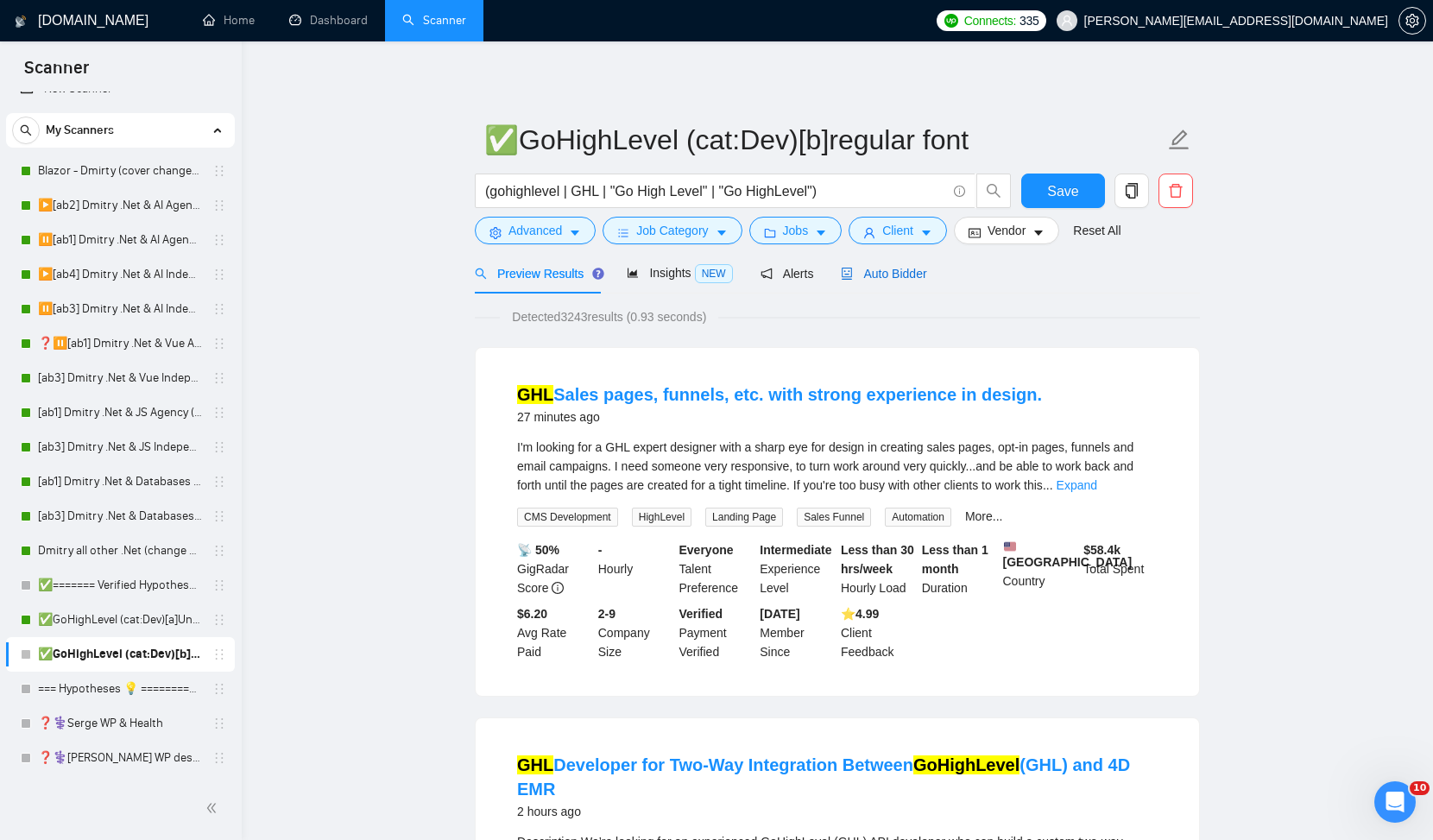
click at [910, 280] on span "Auto Bidder" at bounding box center [884, 273] width 85 height 14
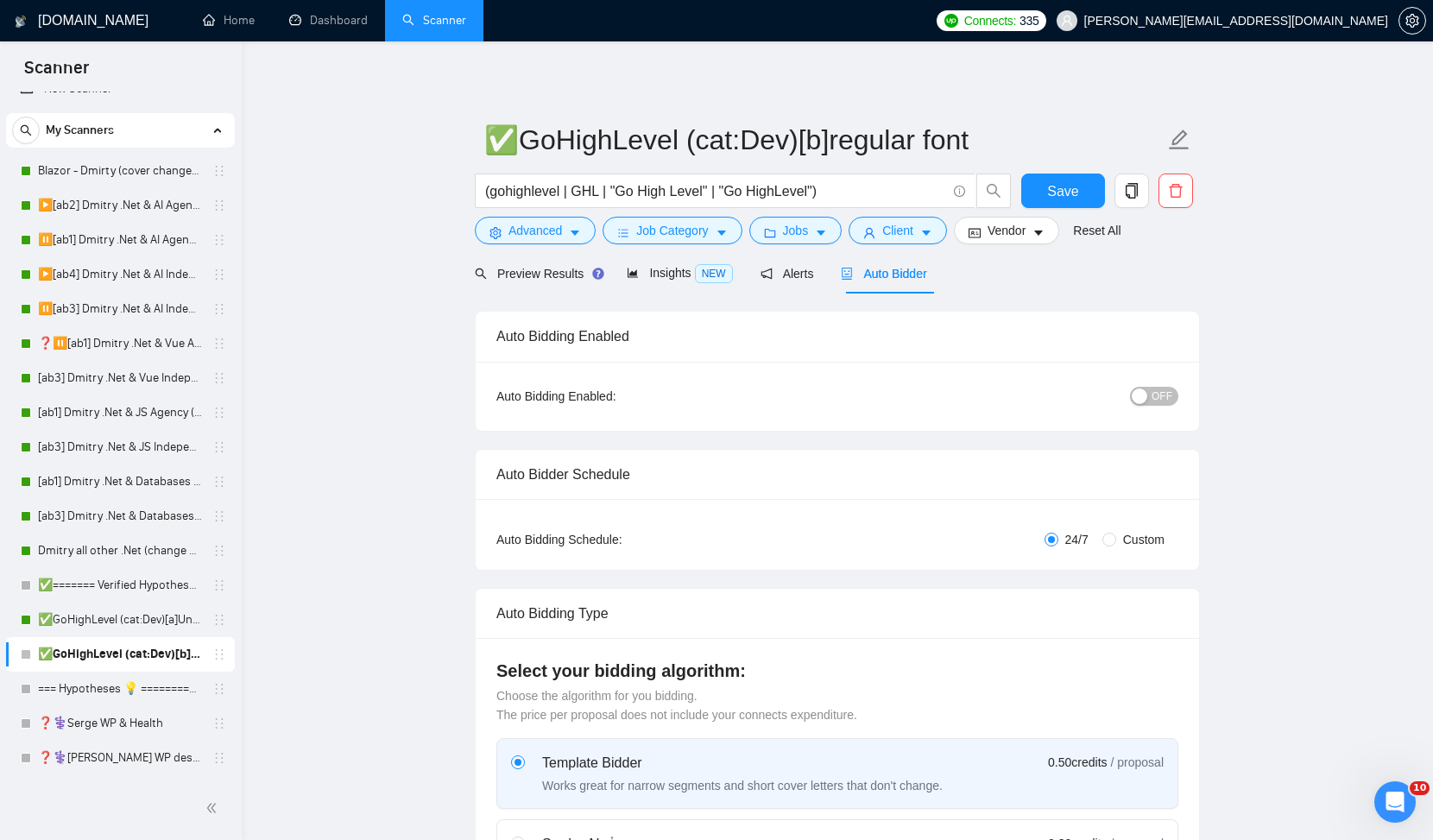
radio input "false"
radio input "true"
checkbox input "true"
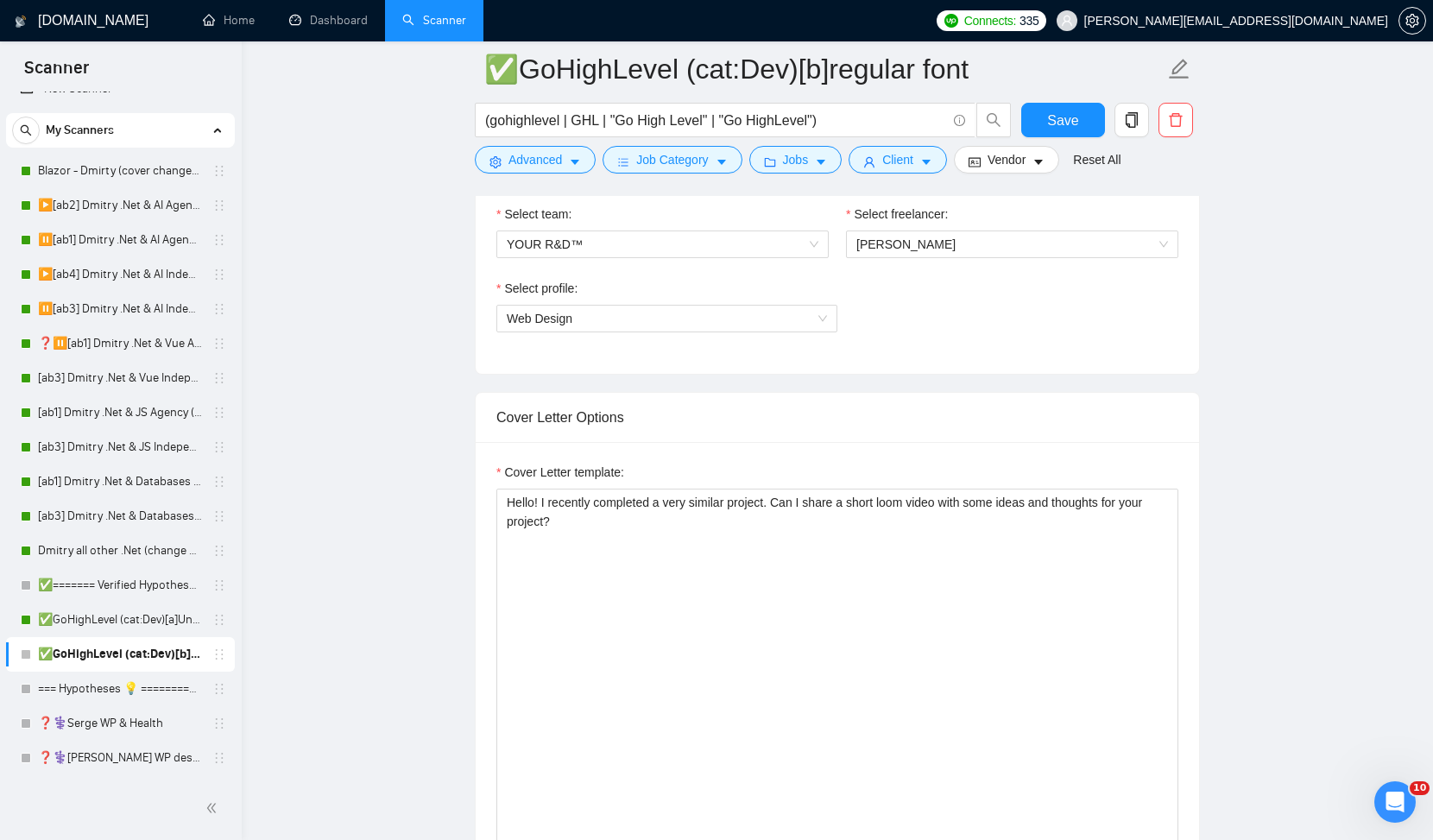
scroll to position [1174, 0]
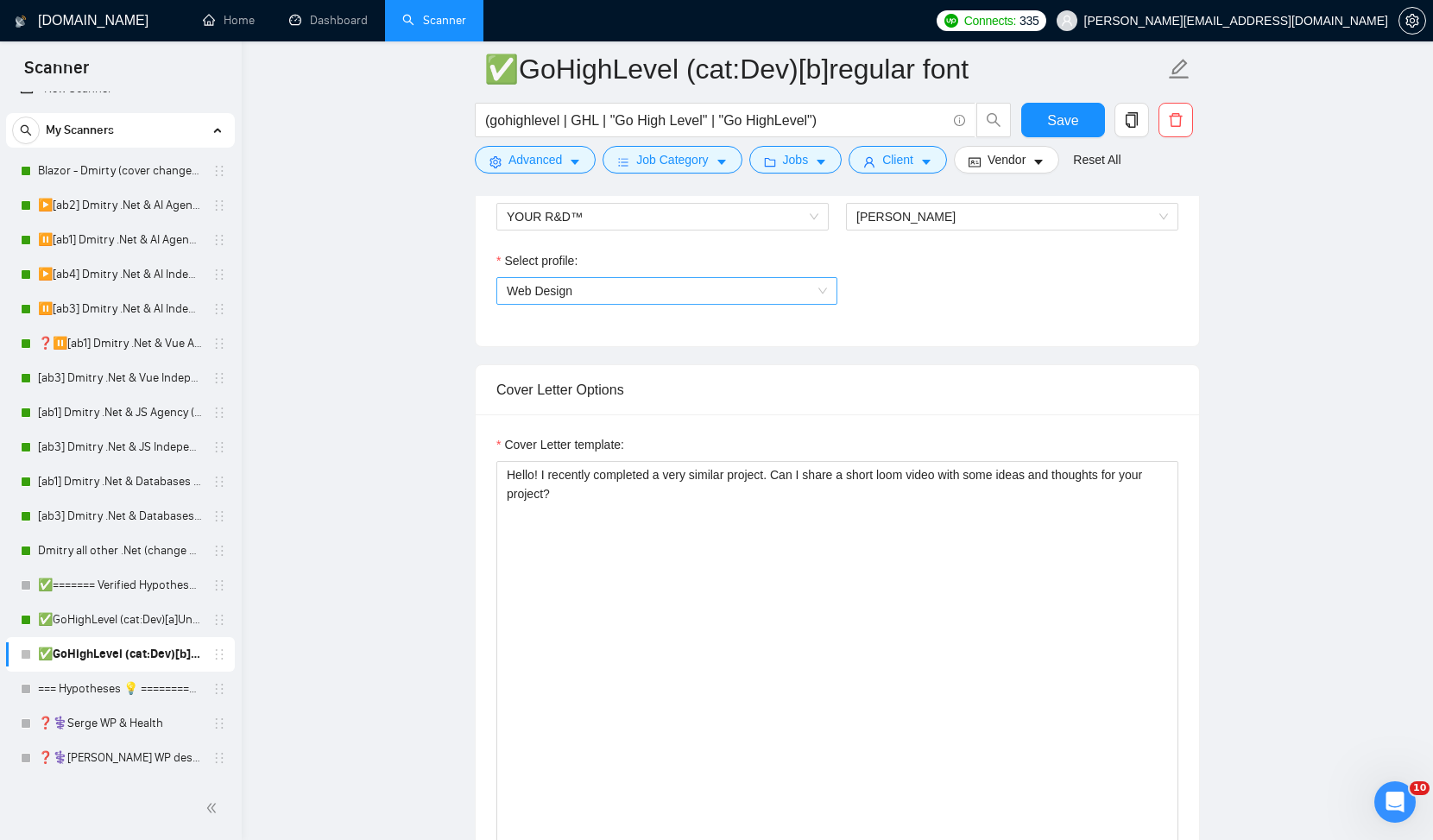
click at [715, 286] on span "Web Design" at bounding box center [666, 291] width 320 height 26
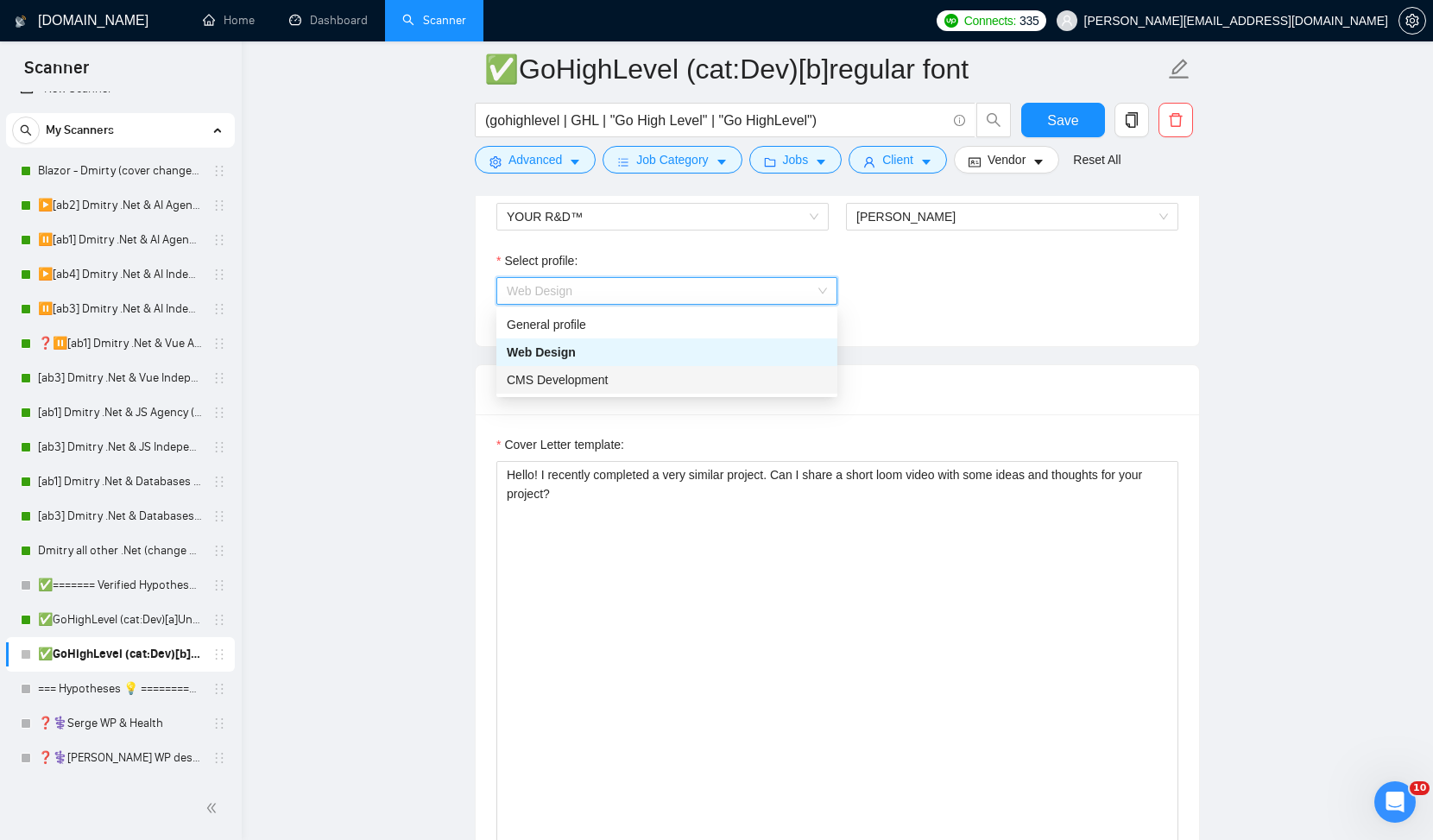
click at [644, 376] on div "CMS Development" at bounding box center [666, 380] width 320 height 19
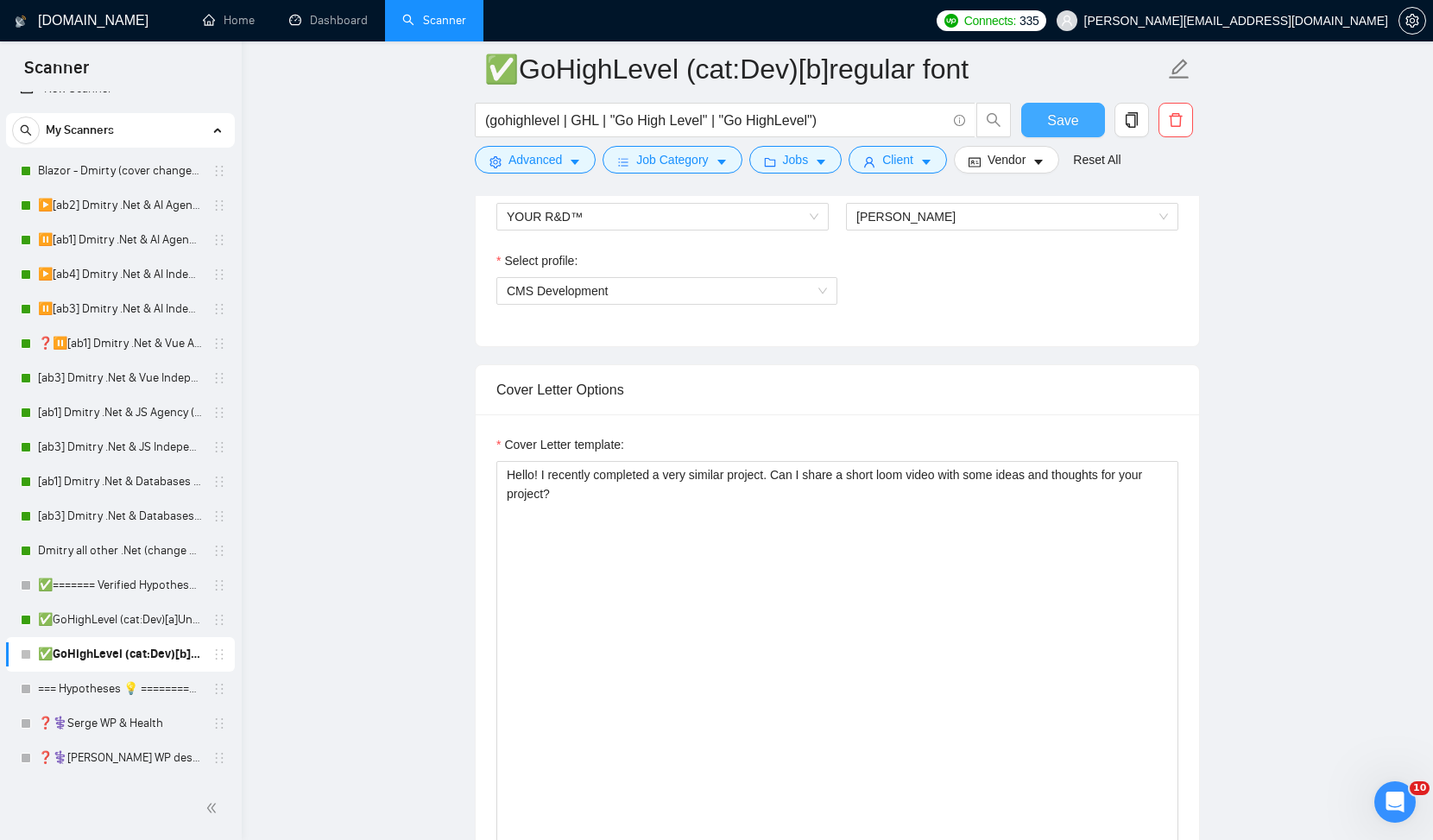
click at [1049, 121] on span "Save" at bounding box center [1063, 121] width 31 height 22
click at [105, 728] on link "❓⚕️Serge WP & Health" at bounding box center [120, 723] width 164 height 34
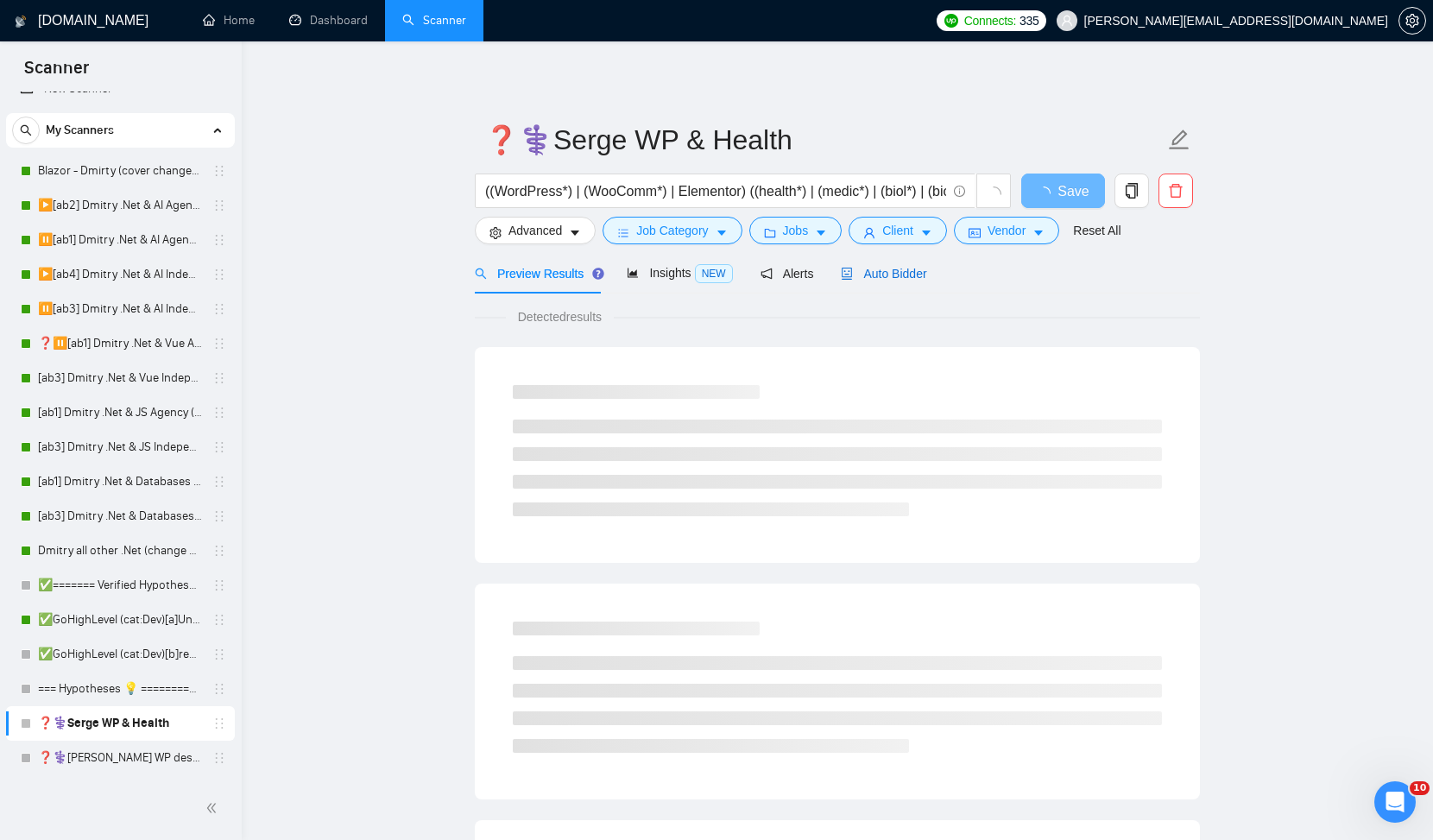
click at [920, 280] on span "Auto Bidder" at bounding box center [884, 273] width 85 height 14
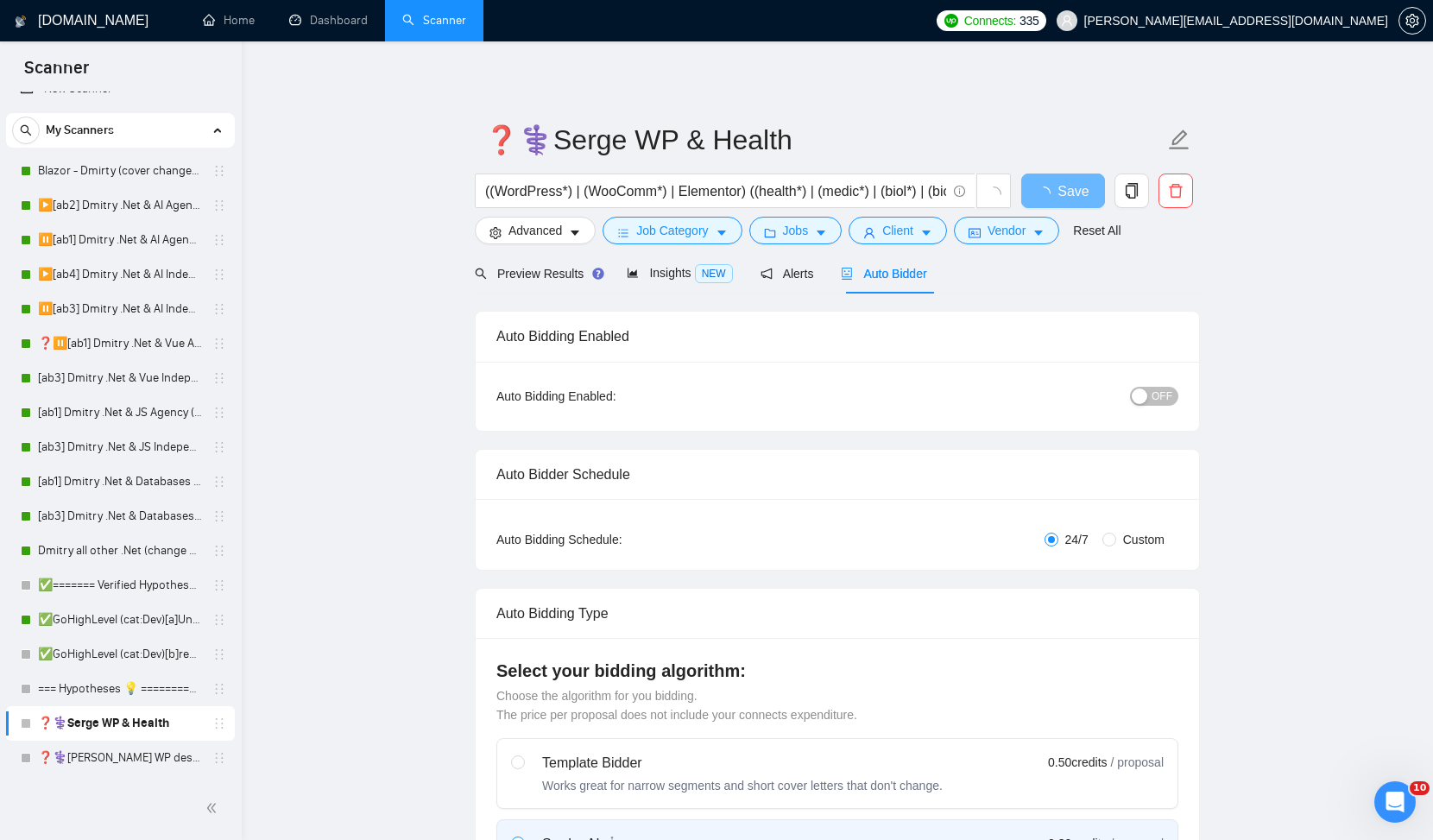
checkbox input "true"
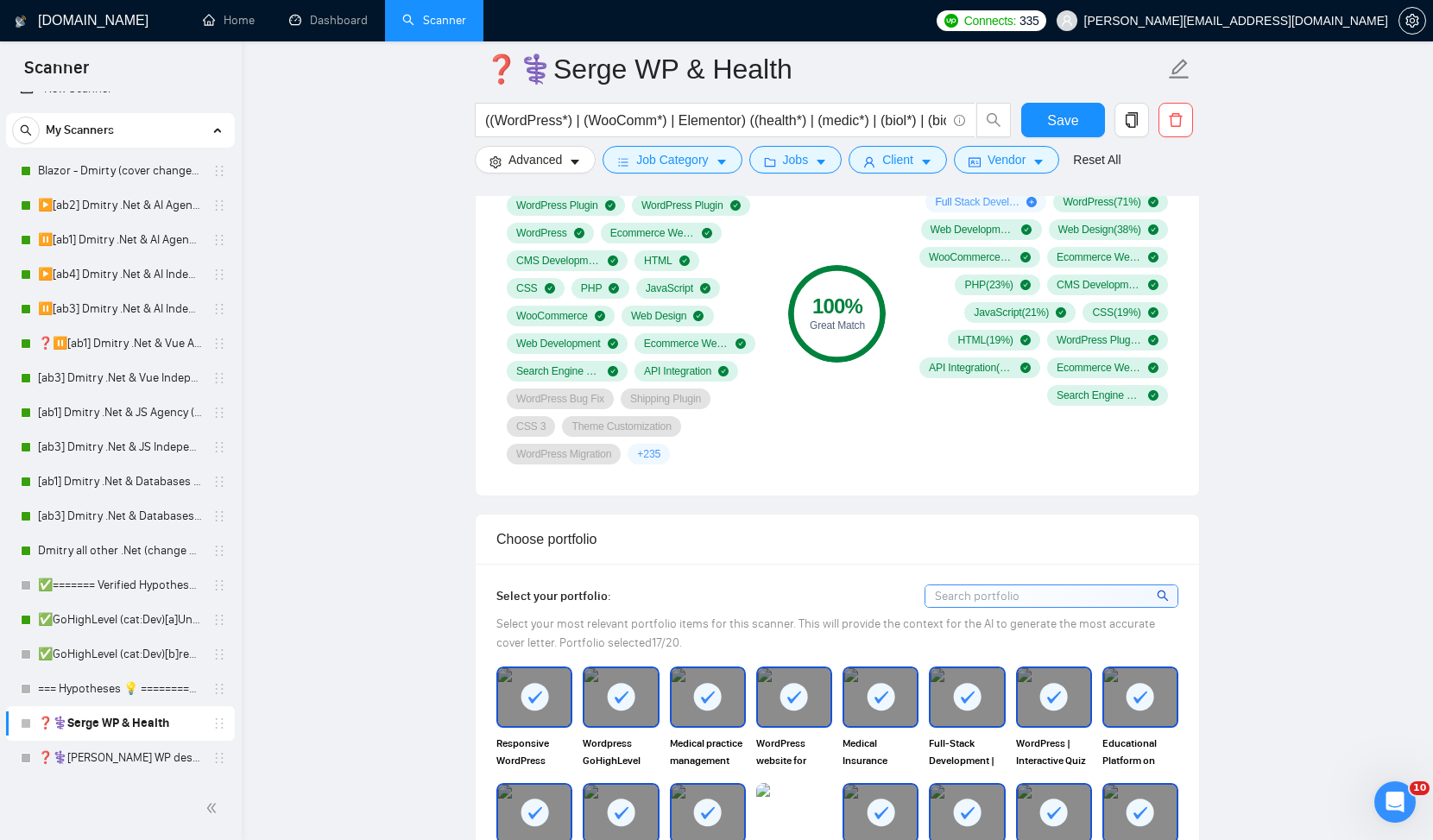
scroll to position [1599, 0]
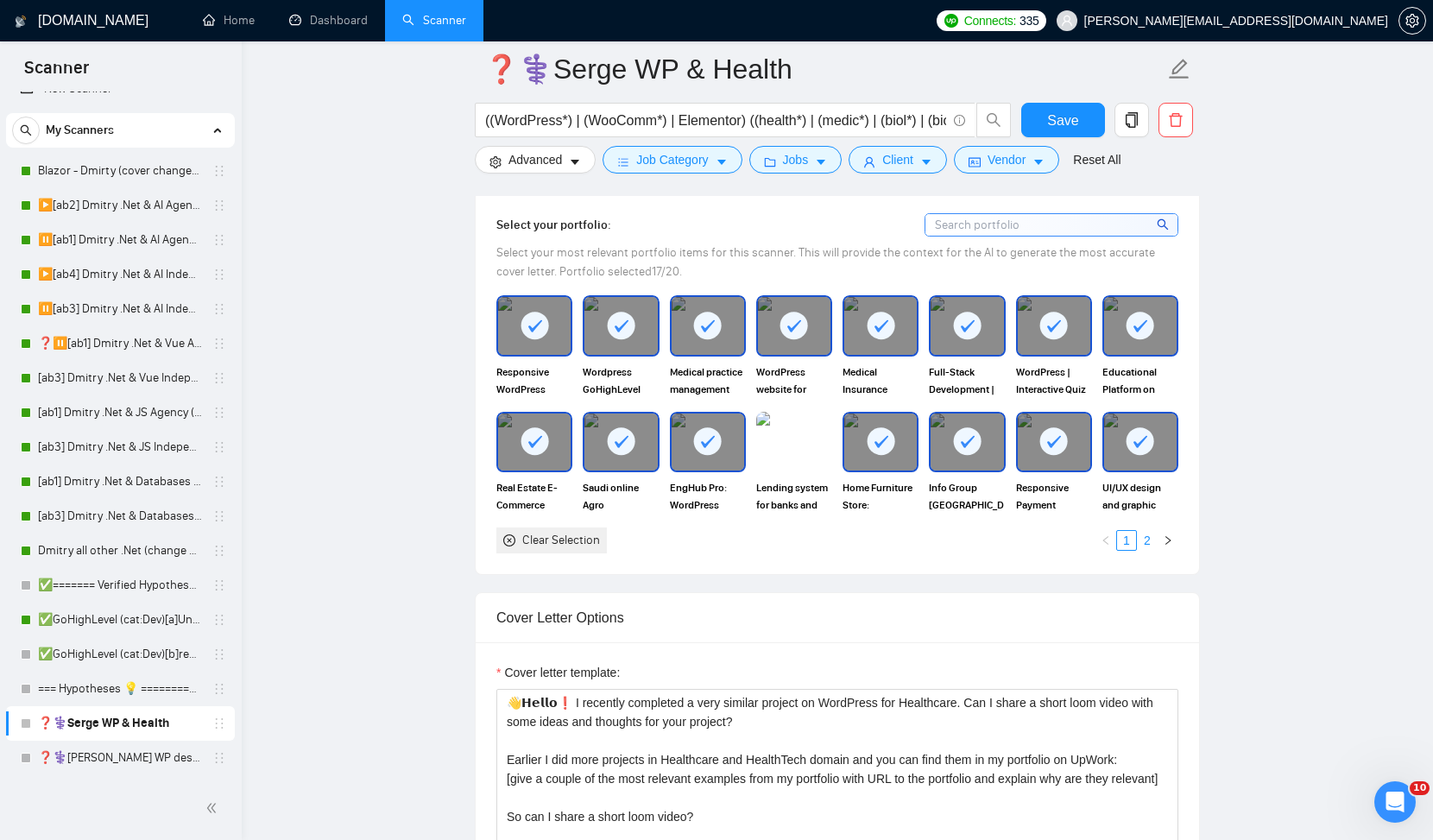
click at [1148, 541] on link "2" at bounding box center [1147, 540] width 19 height 19
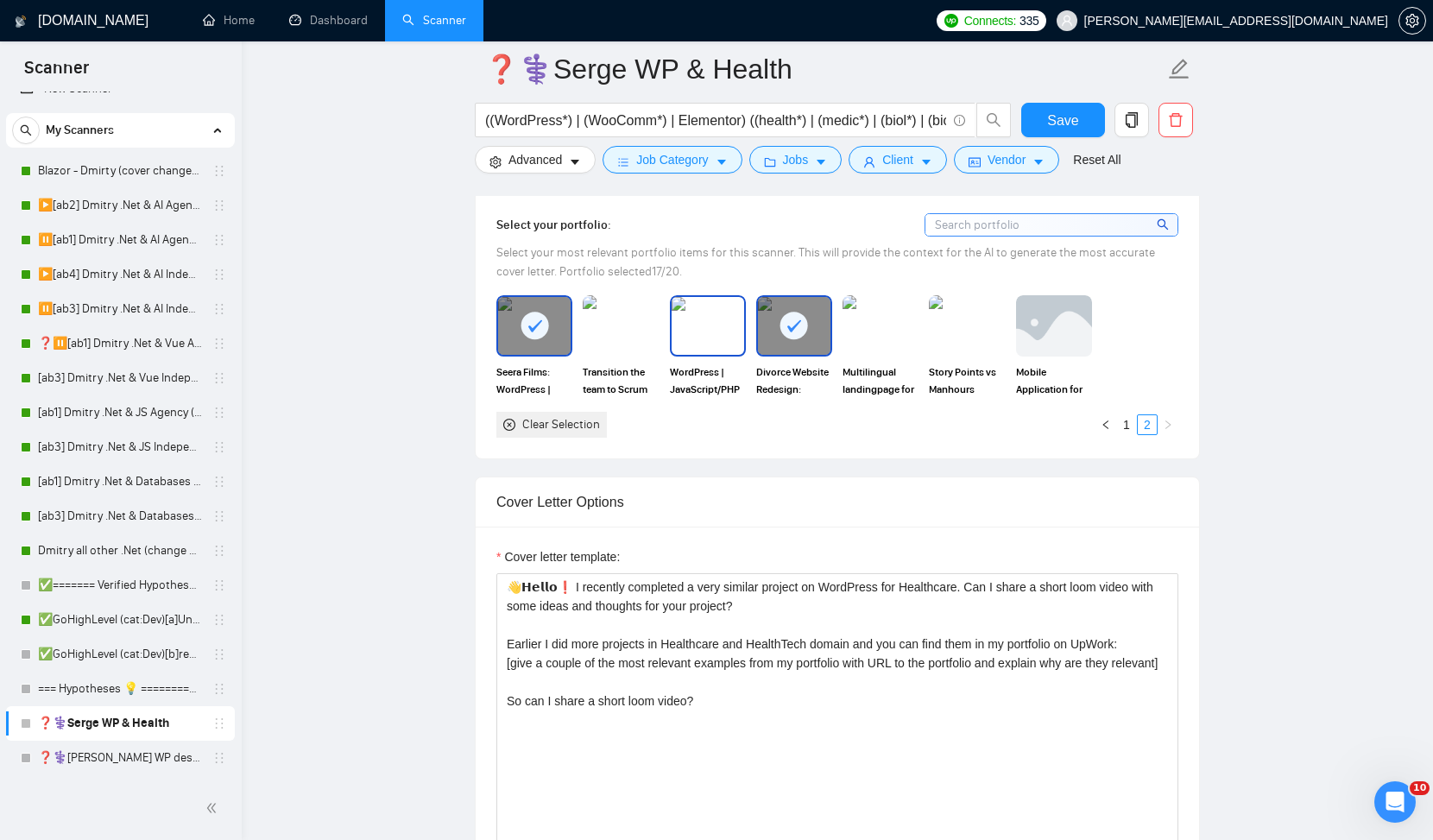
click at [707, 319] on img at bounding box center [708, 325] width 73 height 57
click at [871, 323] on img at bounding box center [881, 325] width 73 height 57
click at [1125, 424] on link "1" at bounding box center [1127, 424] width 19 height 19
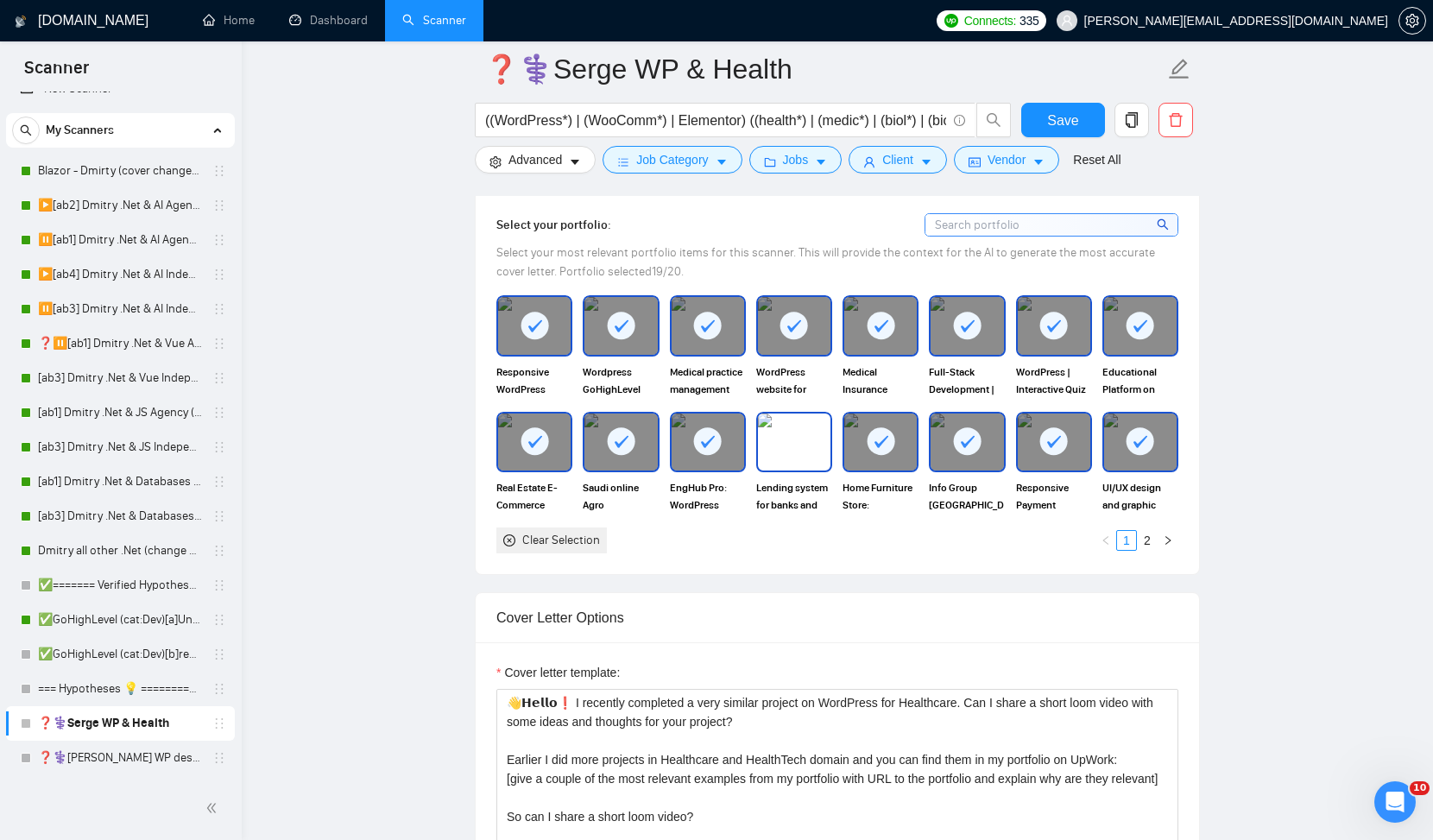
click at [783, 437] on img at bounding box center [794, 441] width 73 height 57
click at [1149, 546] on link "2" at bounding box center [1147, 540] width 19 height 19
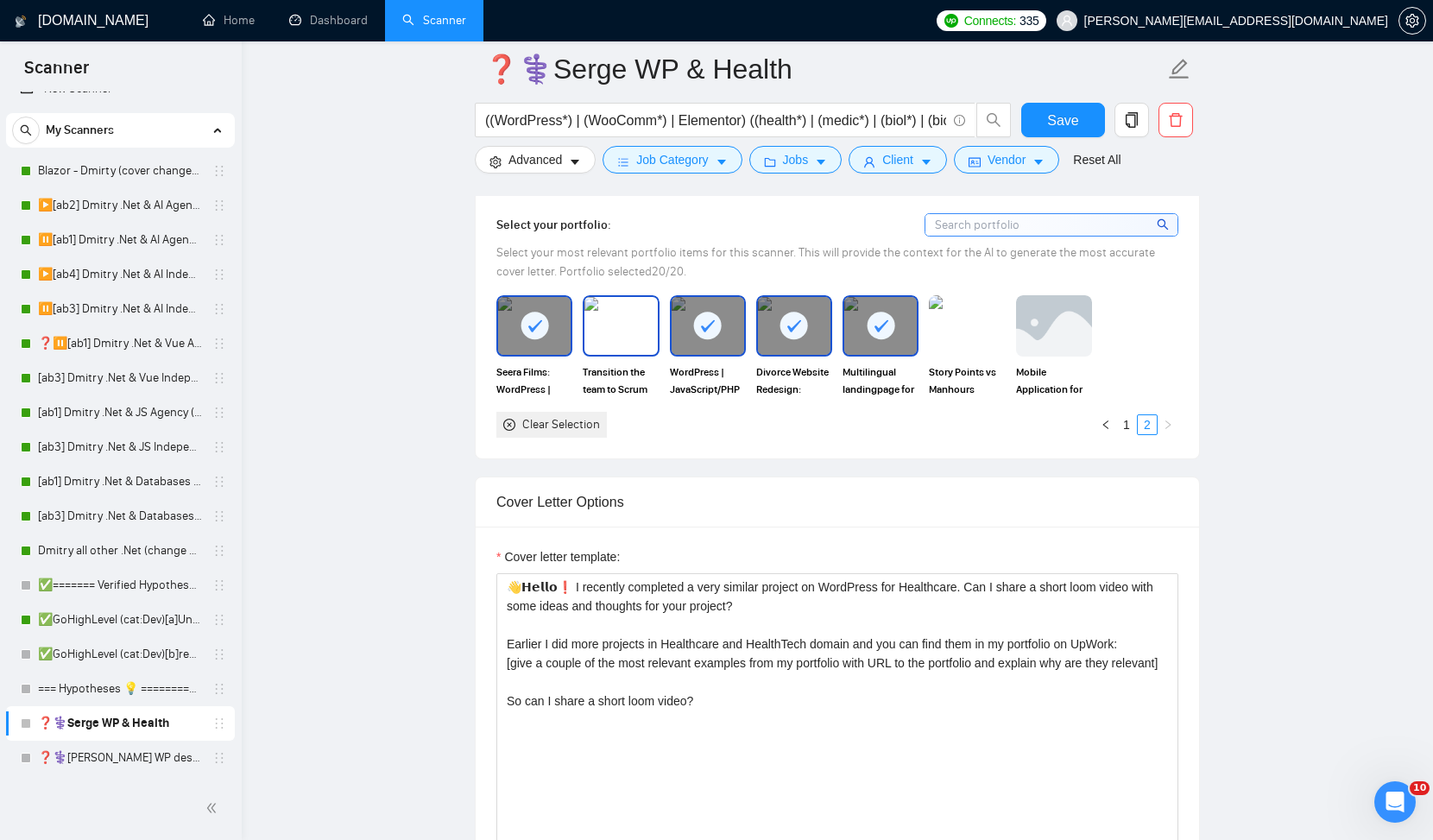
click at [607, 326] on img at bounding box center [621, 325] width 73 height 57
click at [625, 339] on img at bounding box center [621, 325] width 73 height 57
click at [980, 315] on img at bounding box center [967, 325] width 73 height 57
click at [1129, 423] on link "1" at bounding box center [1127, 424] width 19 height 19
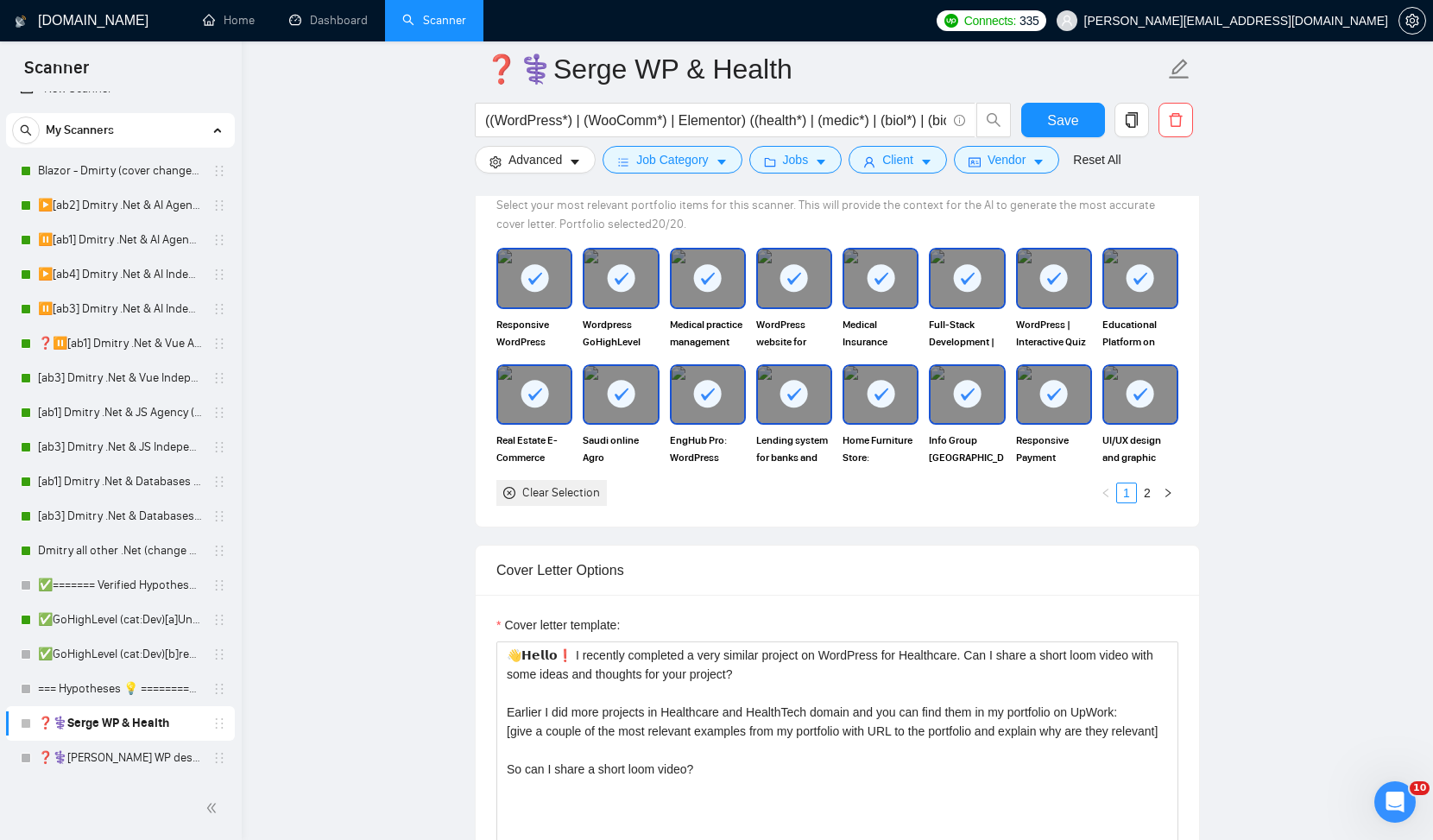
scroll to position [1652, 0]
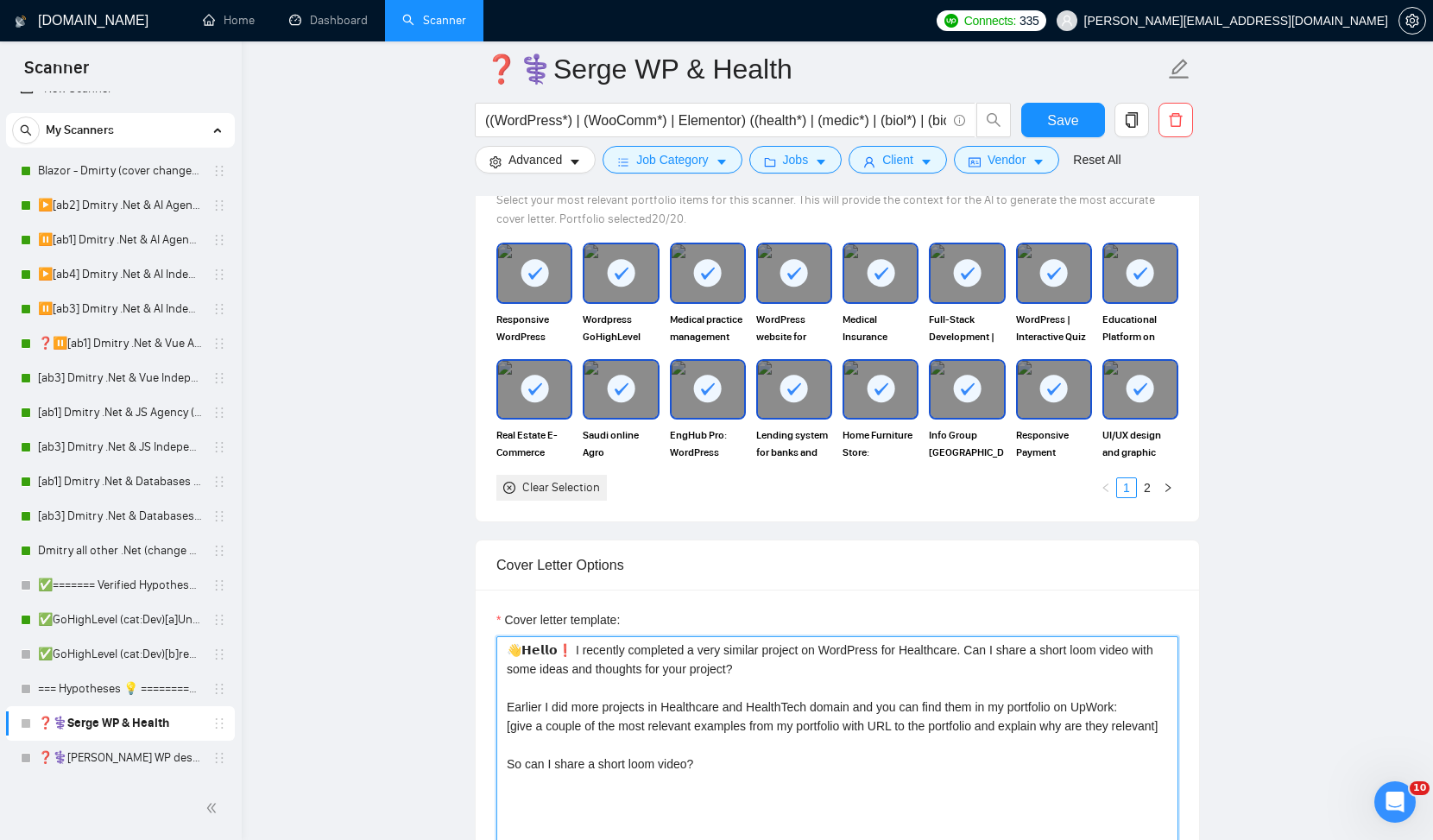
click at [527, 712] on textarea "👋𝗛𝗲𝗹𝗹𝗼❗ I recently completed a very similar project on WordPress for Healthcare…" at bounding box center [838, 830] width 683 height 389
click at [593, 710] on textarea "👋𝗛𝗲𝗹𝗹𝗼❗ I recently completed a very similar project on WordPress for Healthcare…" at bounding box center [838, 830] width 683 height 389
drag, startPoint x: 545, startPoint y: 705, endPoint x: 452, endPoint y: 701, distance: 93.1
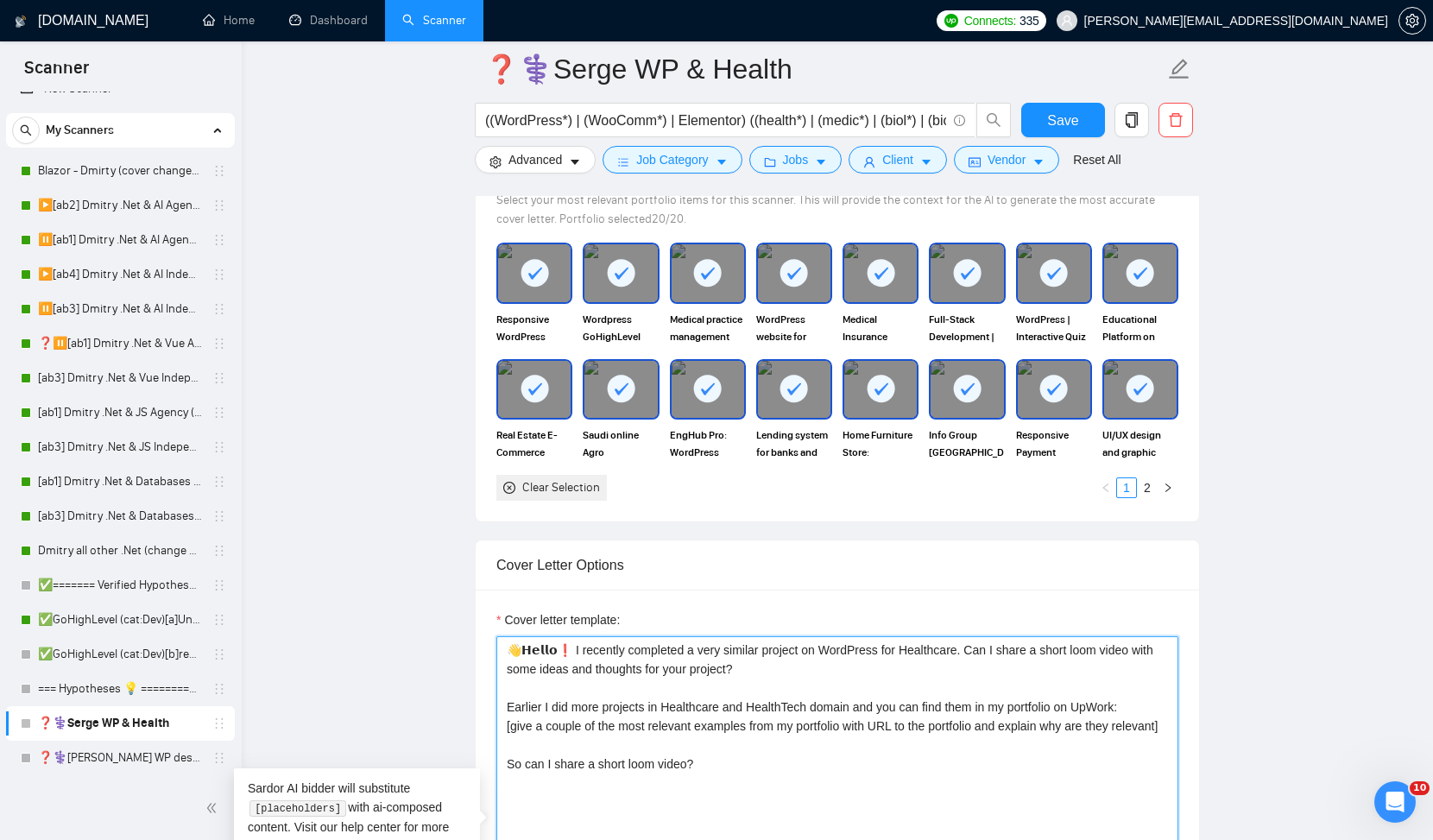
click at [553, 703] on textarea "👋𝗛𝗲𝗹𝗹𝗼❗ I recently completed a very similar project on WordPress for Healthcare…" at bounding box center [838, 830] width 683 height 389
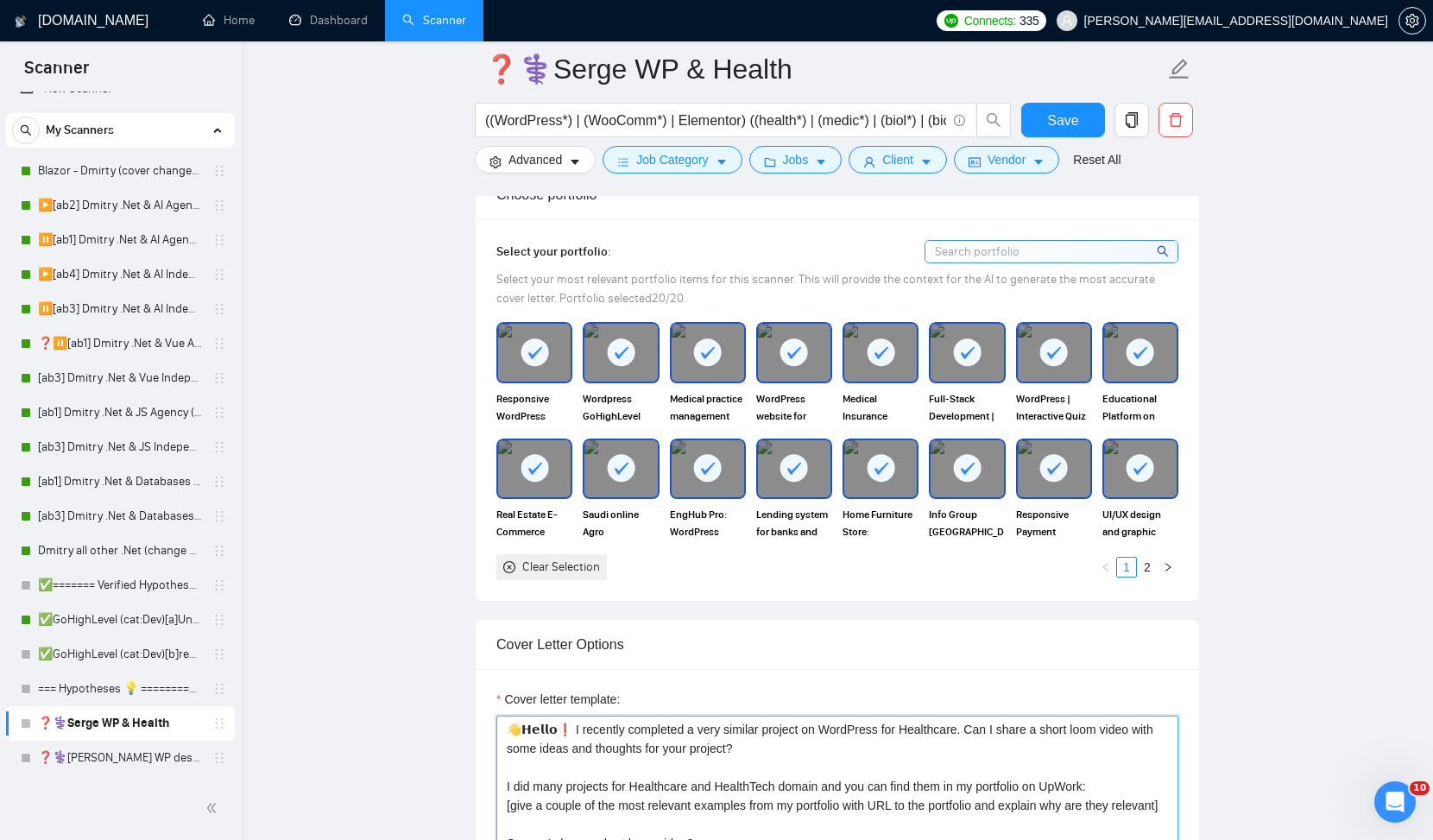
scroll to position [1463, 0]
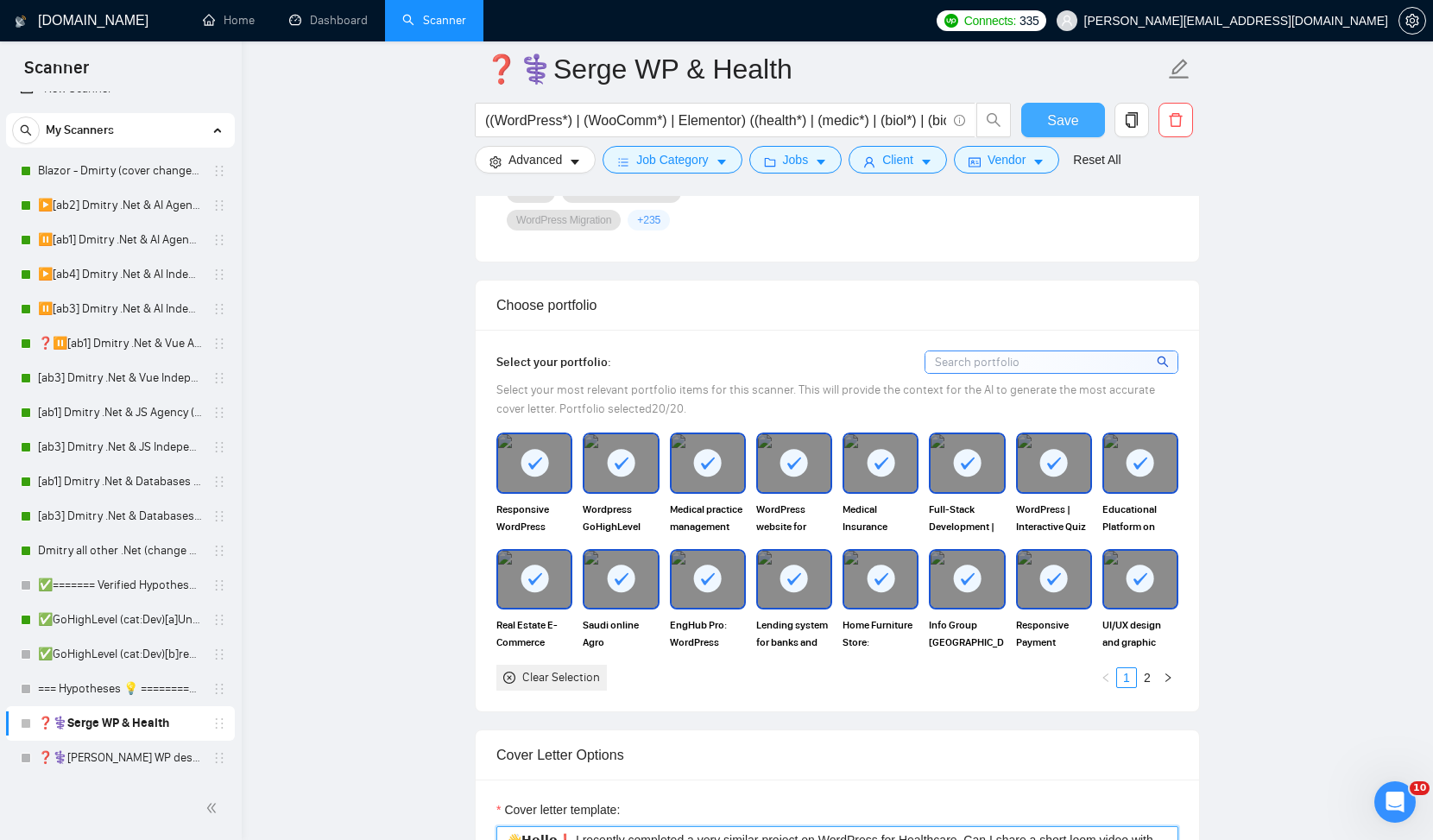
type textarea "👋𝗛𝗲𝗹𝗹𝗼❗ I recently completed a very similar project on WordPress for Healthcare…"
click at [1052, 116] on span "Save" at bounding box center [1063, 121] width 31 height 22
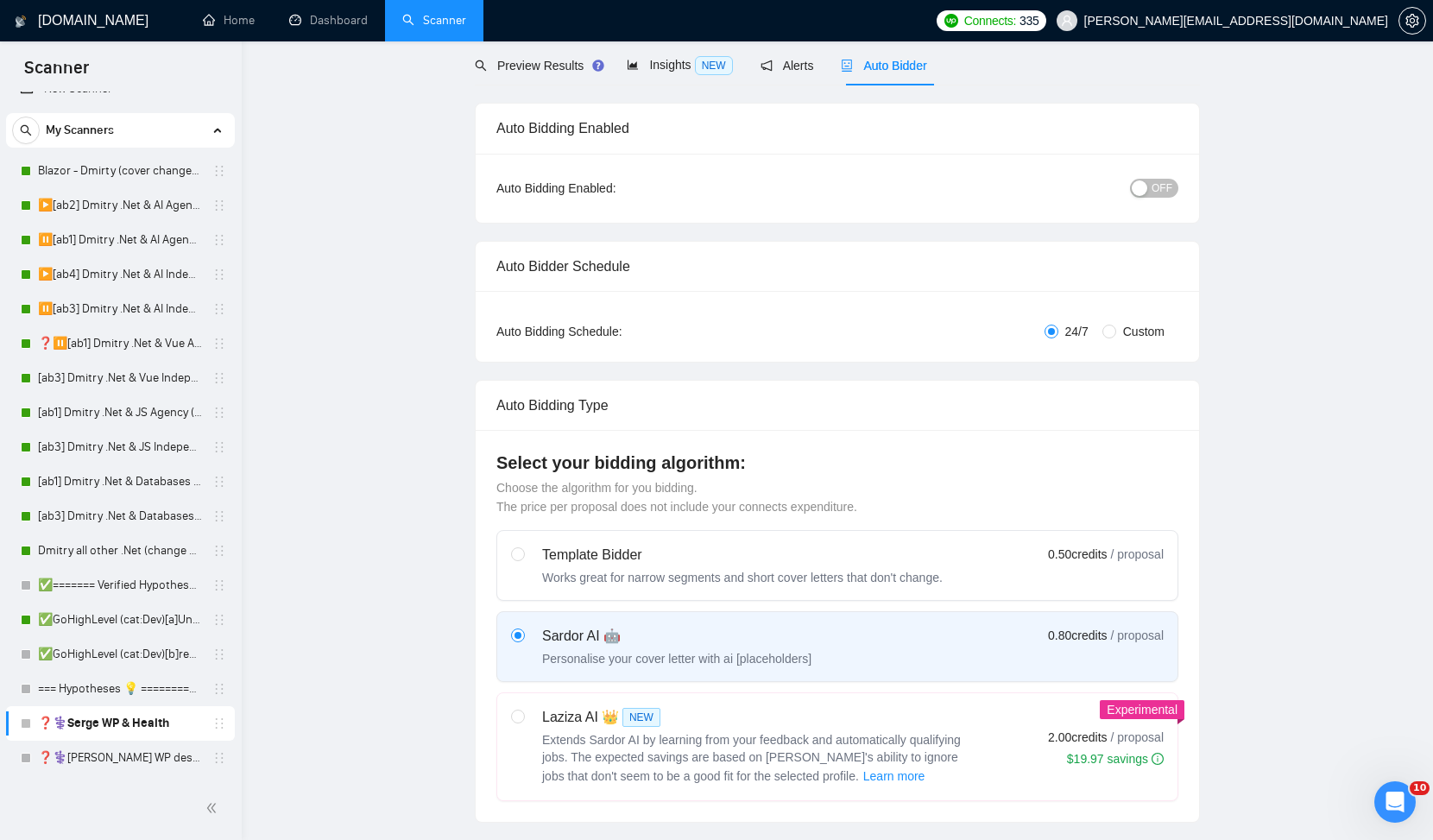
scroll to position [0, 0]
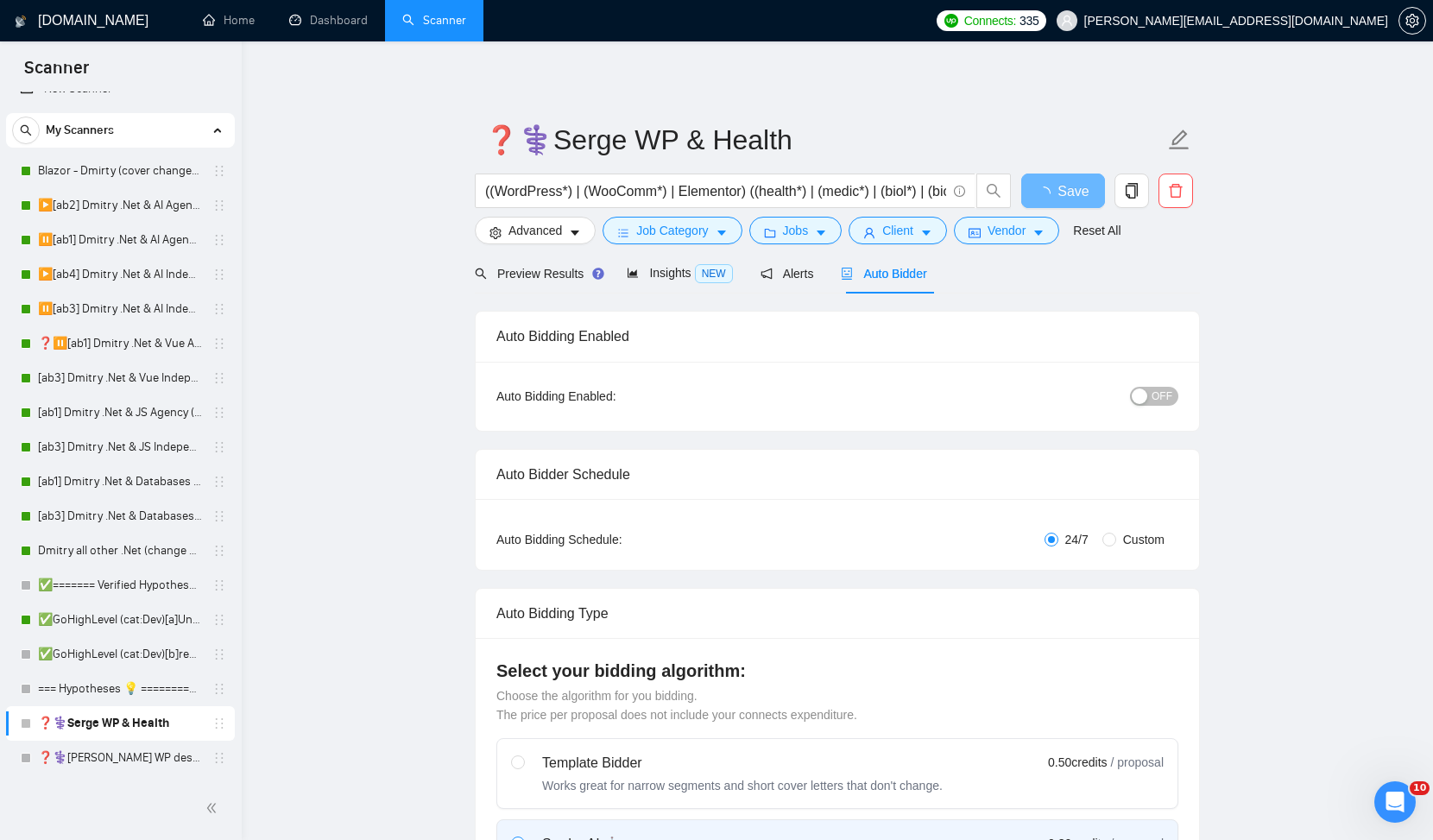
click at [1170, 395] on span "OFF" at bounding box center [1162, 396] width 21 height 19
click at [1080, 187] on button "Save" at bounding box center [1063, 190] width 83 height 34
click at [102, 763] on link "❓⚕️[PERSON_NAME] WP design & Health" at bounding box center [120, 758] width 164 height 34
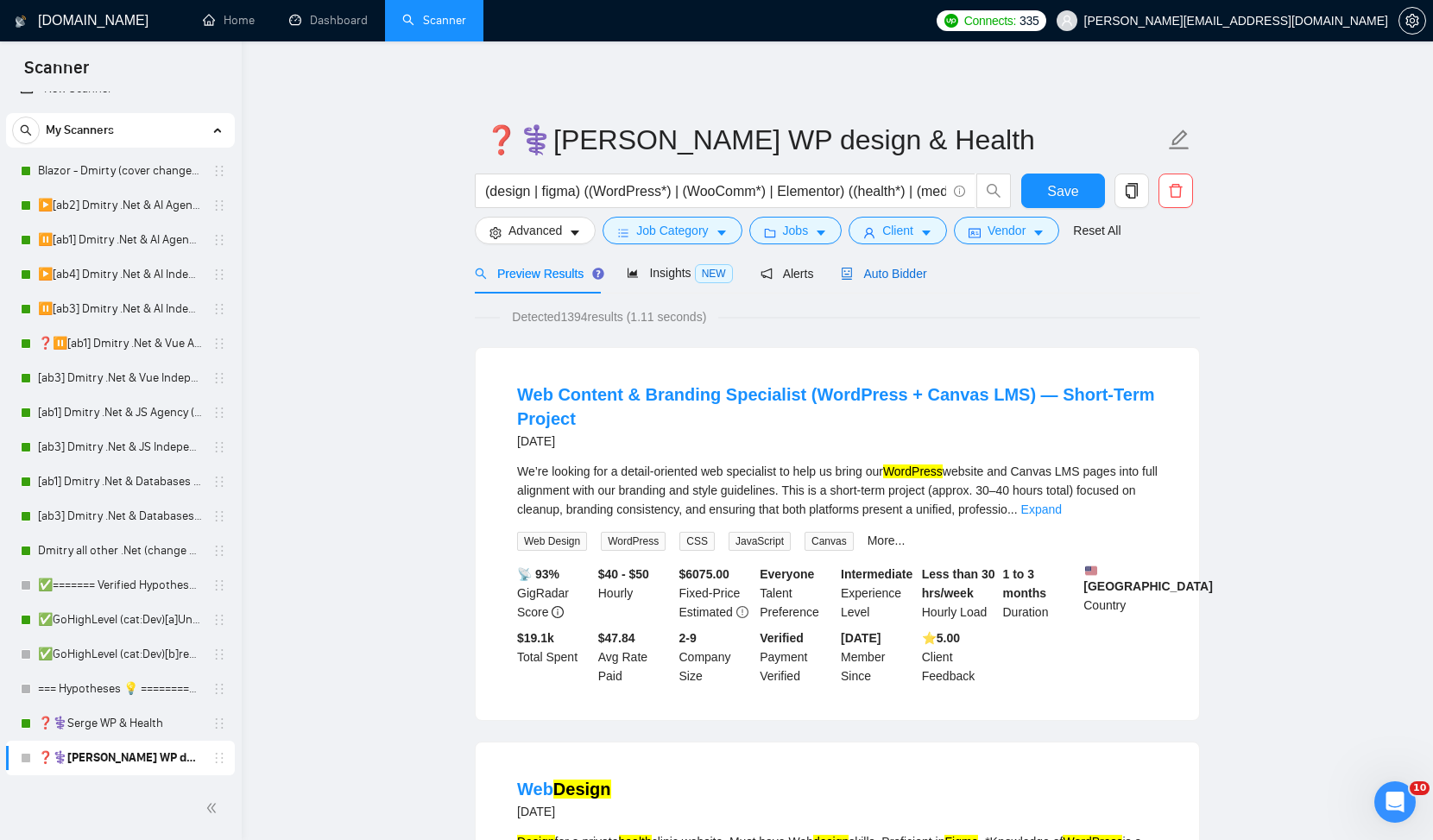
click at [889, 276] on span "Auto Bidder" at bounding box center [884, 273] width 85 height 14
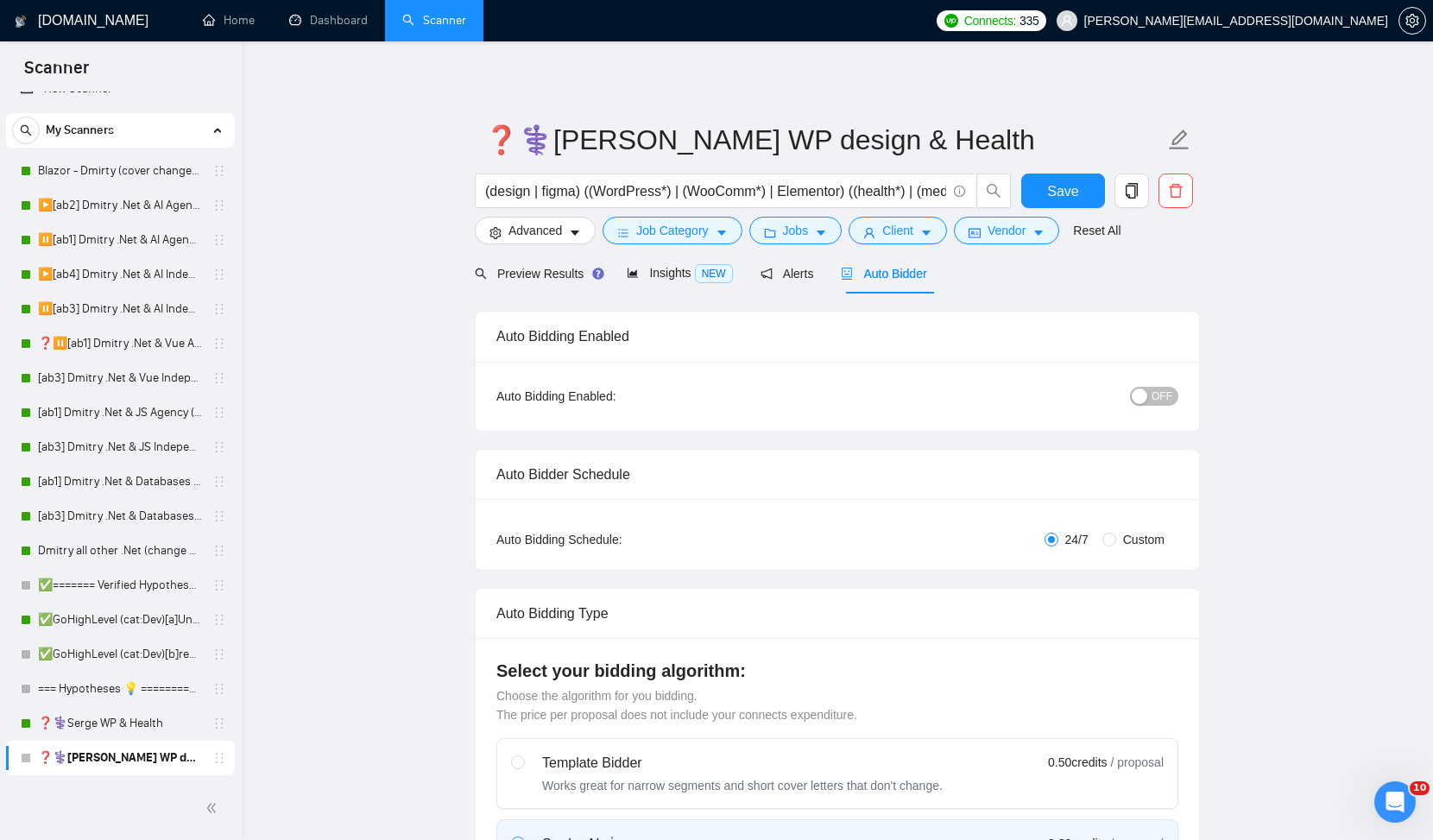
checkbox input "true"
click at [1160, 394] on span "OFF" at bounding box center [1162, 396] width 21 height 19
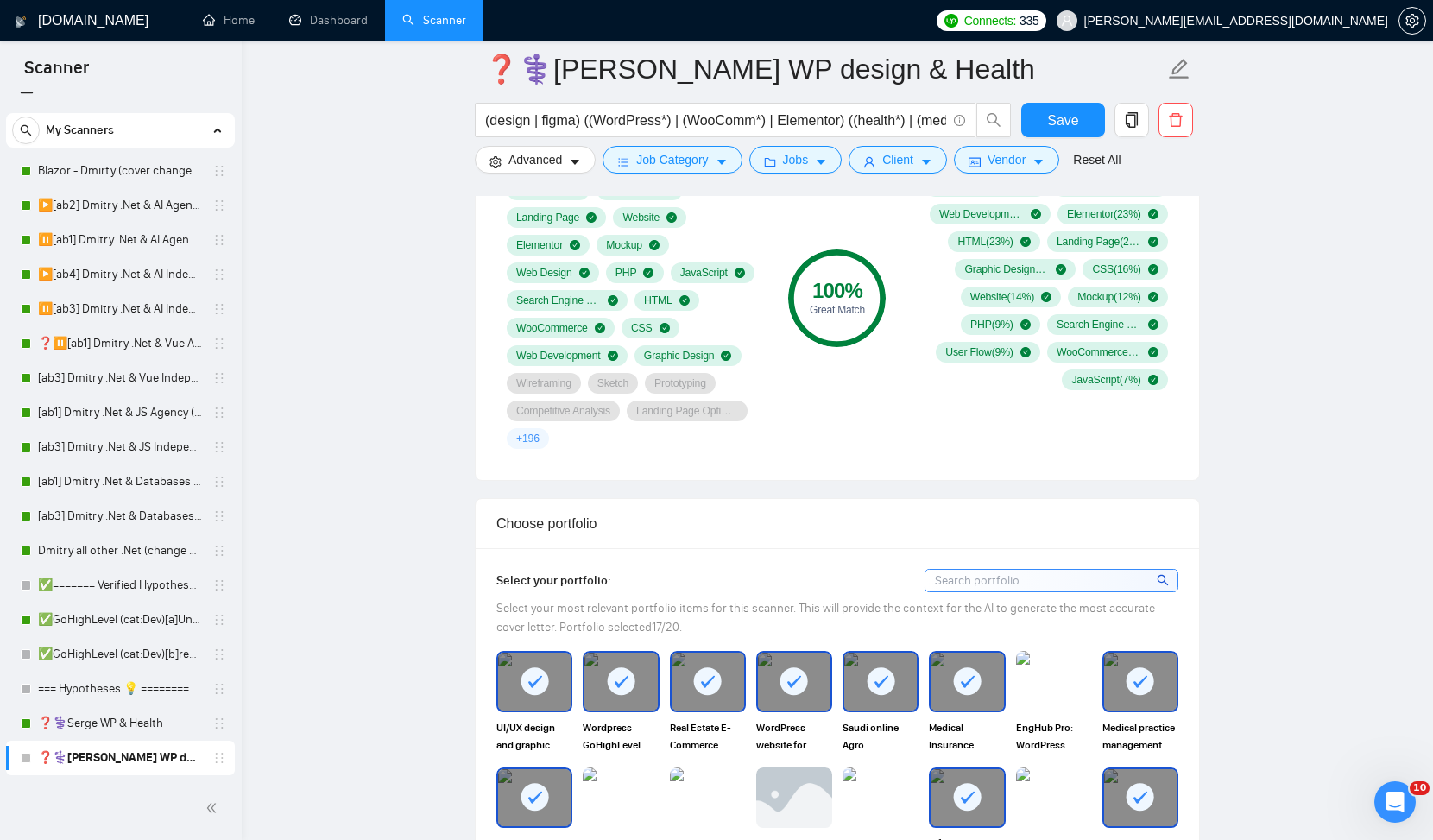
scroll to position [1257, 0]
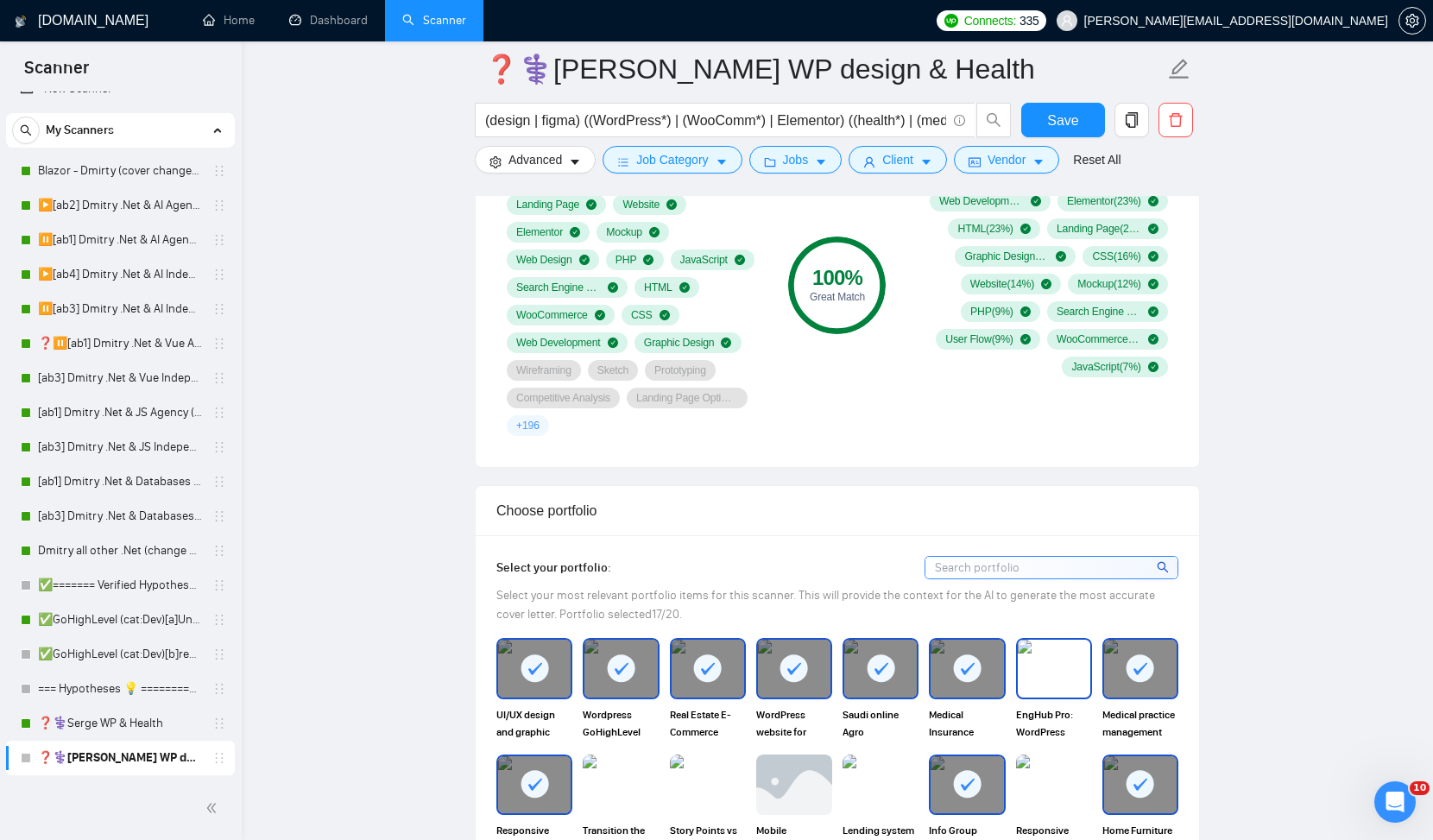
click at [1062, 682] on img at bounding box center [1054, 668] width 73 height 57
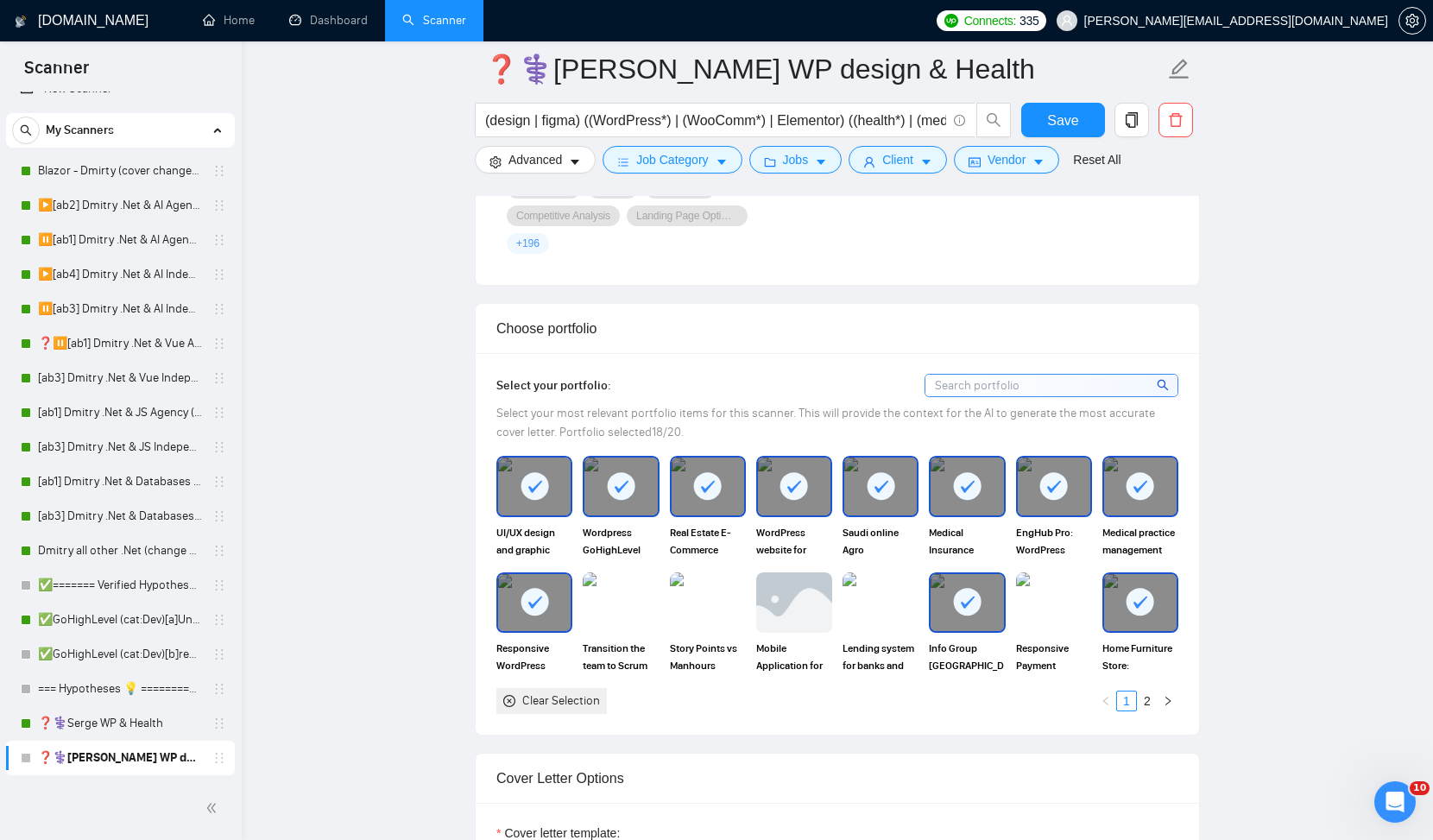
scroll to position [1440, 0]
click at [1062, 588] on img at bounding box center [1054, 602] width 73 height 57
click at [1149, 699] on link "2" at bounding box center [1147, 700] width 19 height 19
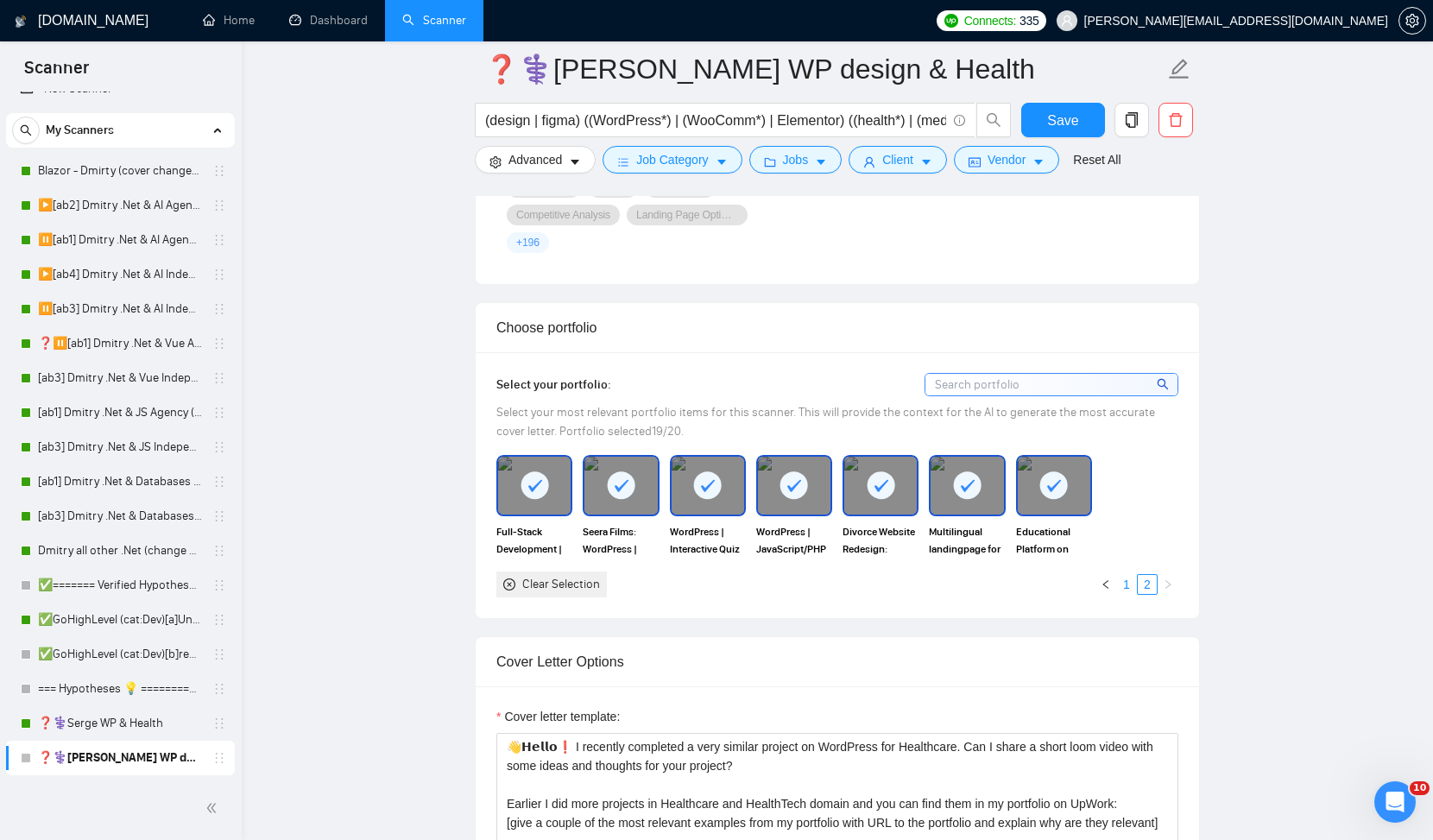
click at [1129, 576] on link "1" at bounding box center [1127, 584] width 19 height 19
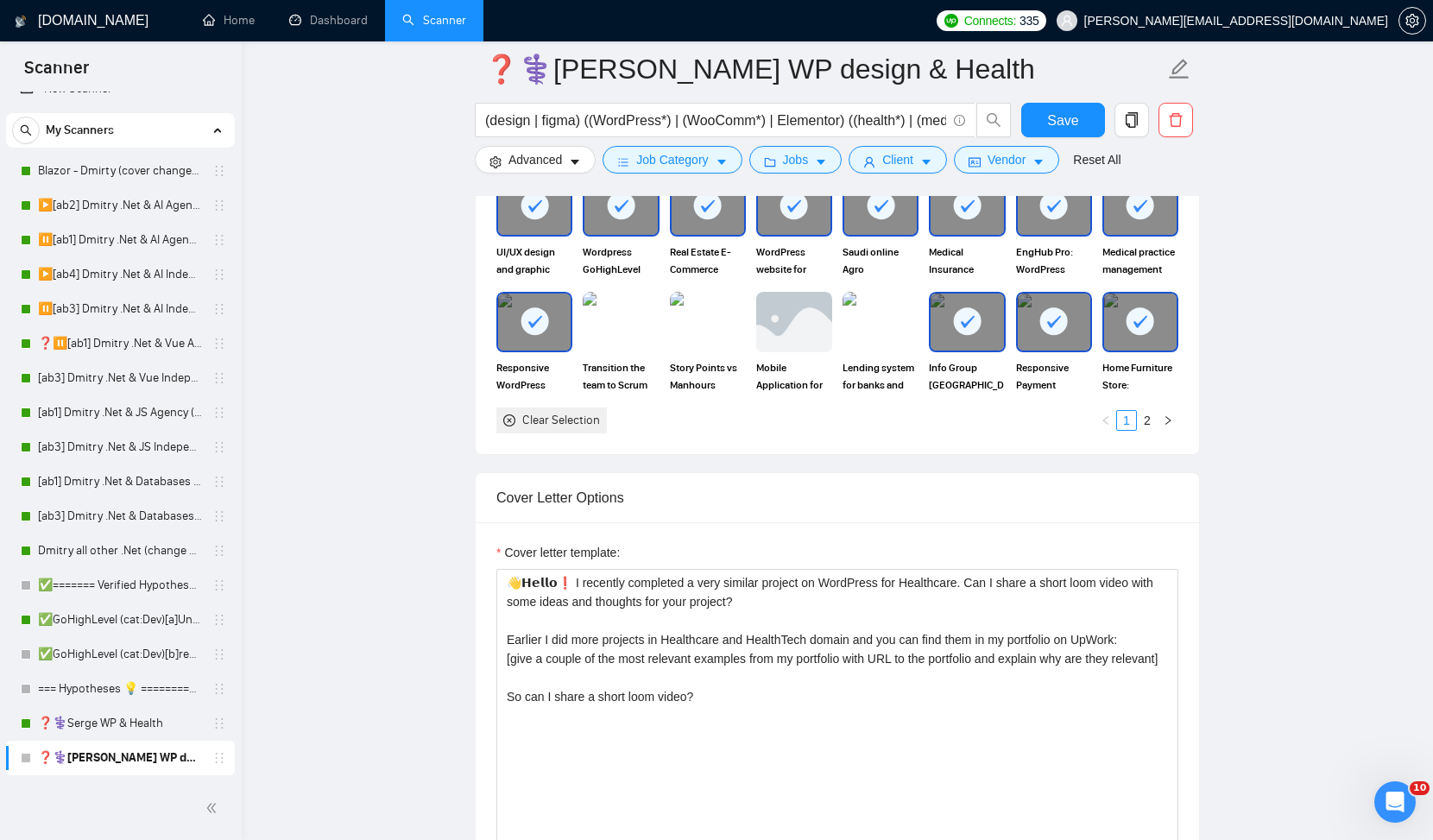
scroll to position [1721, 0]
click at [543, 642] on textarea "👋𝗛𝗲𝗹𝗹𝗼❗ I recently completed a very similar project on WordPress for Healthcare…" at bounding box center [838, 762] width 683 height 389
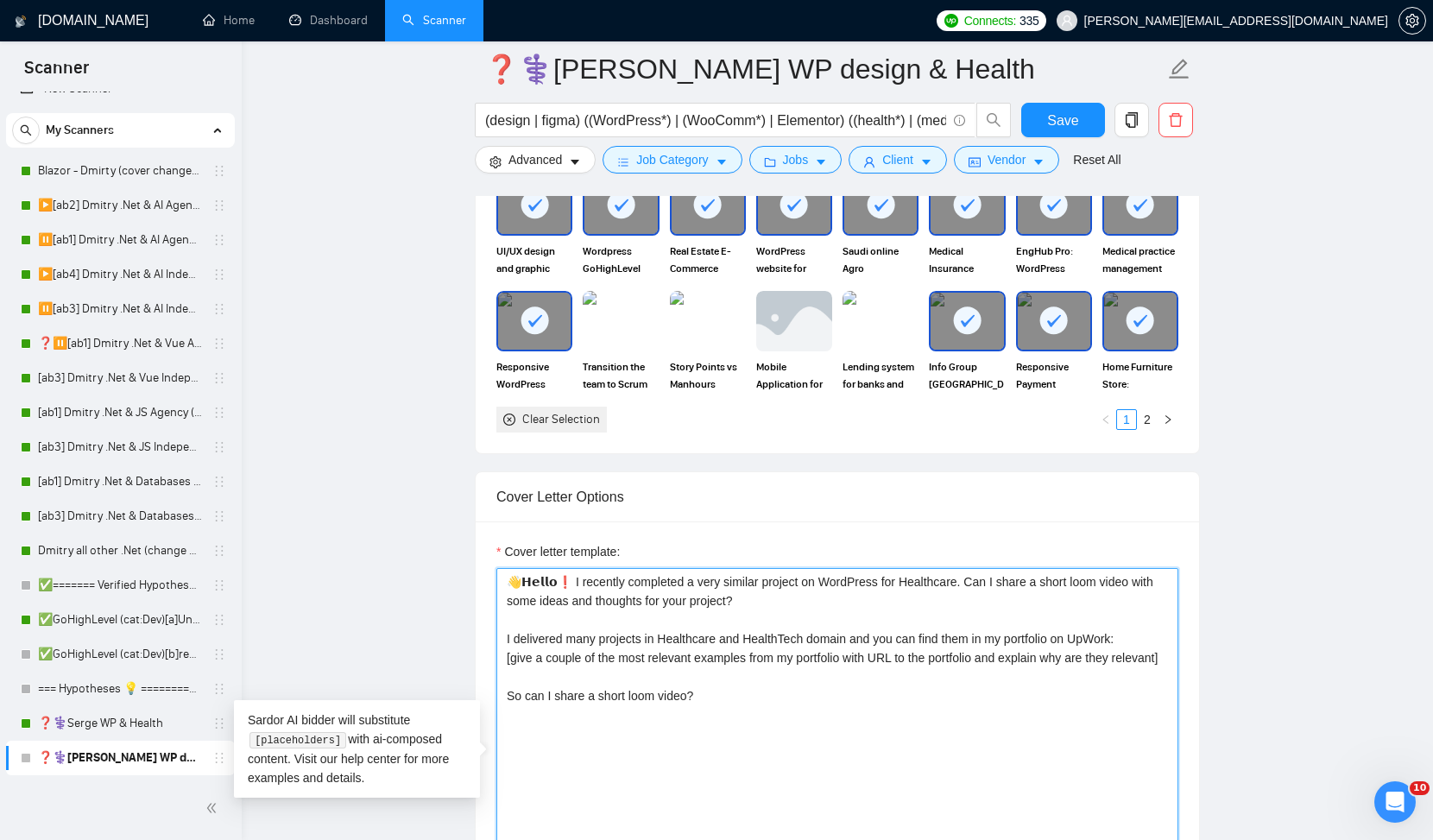
click at [834, 640] on textarea "👋𝗛𝗲𝗹𝗹𝗼❗ I recently completed a very similar project on WordPress for Healthcare…" at bounding box center [838, 762] width 683 height 389
click at [964, 638] on textarea "👋𝗛𝗲𝗹𝗹𝗼❗ I recently completed a very similar project on WordPress for Healthcare…" at bounding box center [838, 762] width 683 height 389
type textarea "👋𝗛𝗲𝗹𝗹𝗼❗ I recently completed a very similar project on WordPress for Healthcare…"
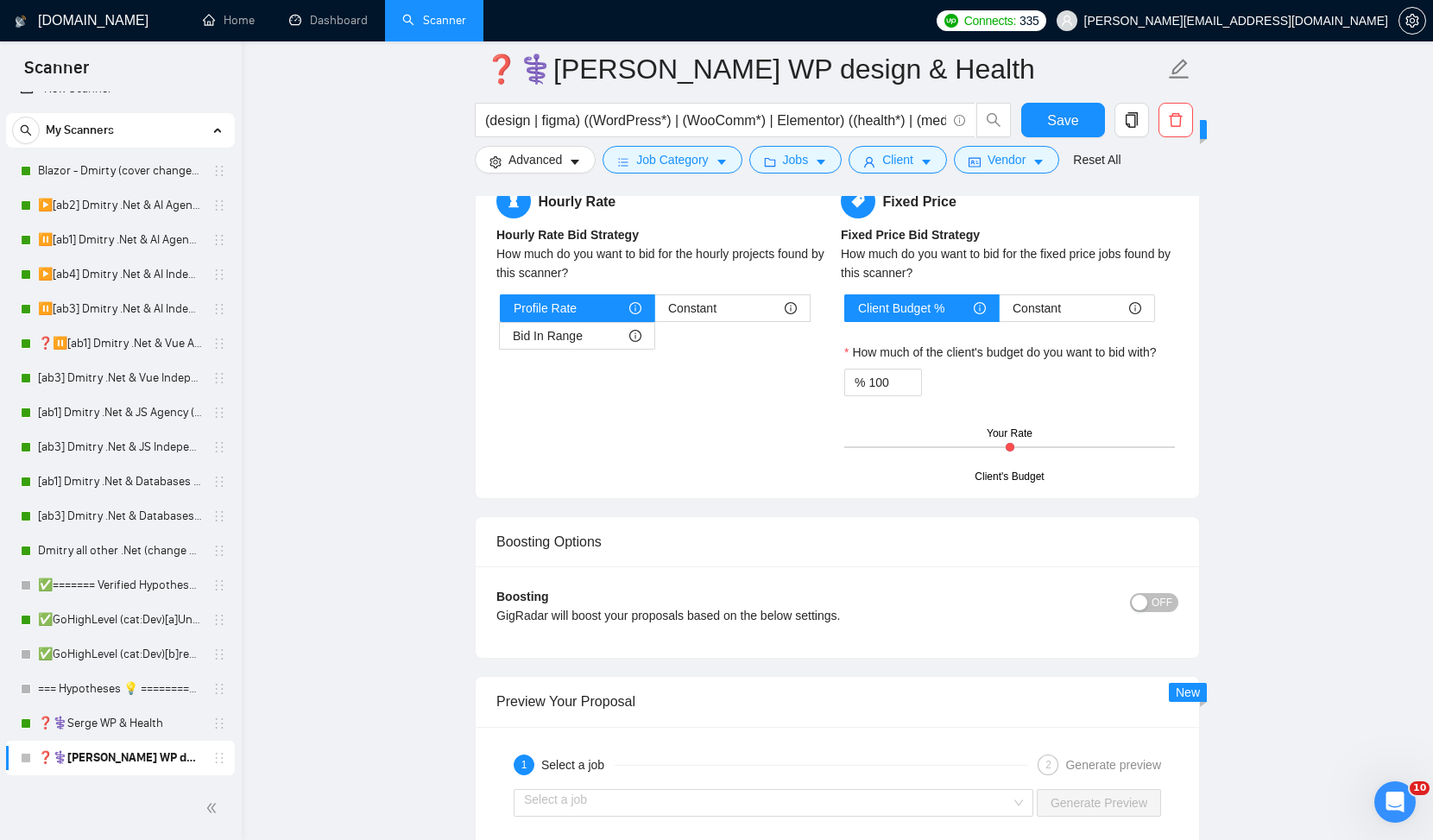
scroll to position [2899, 0]
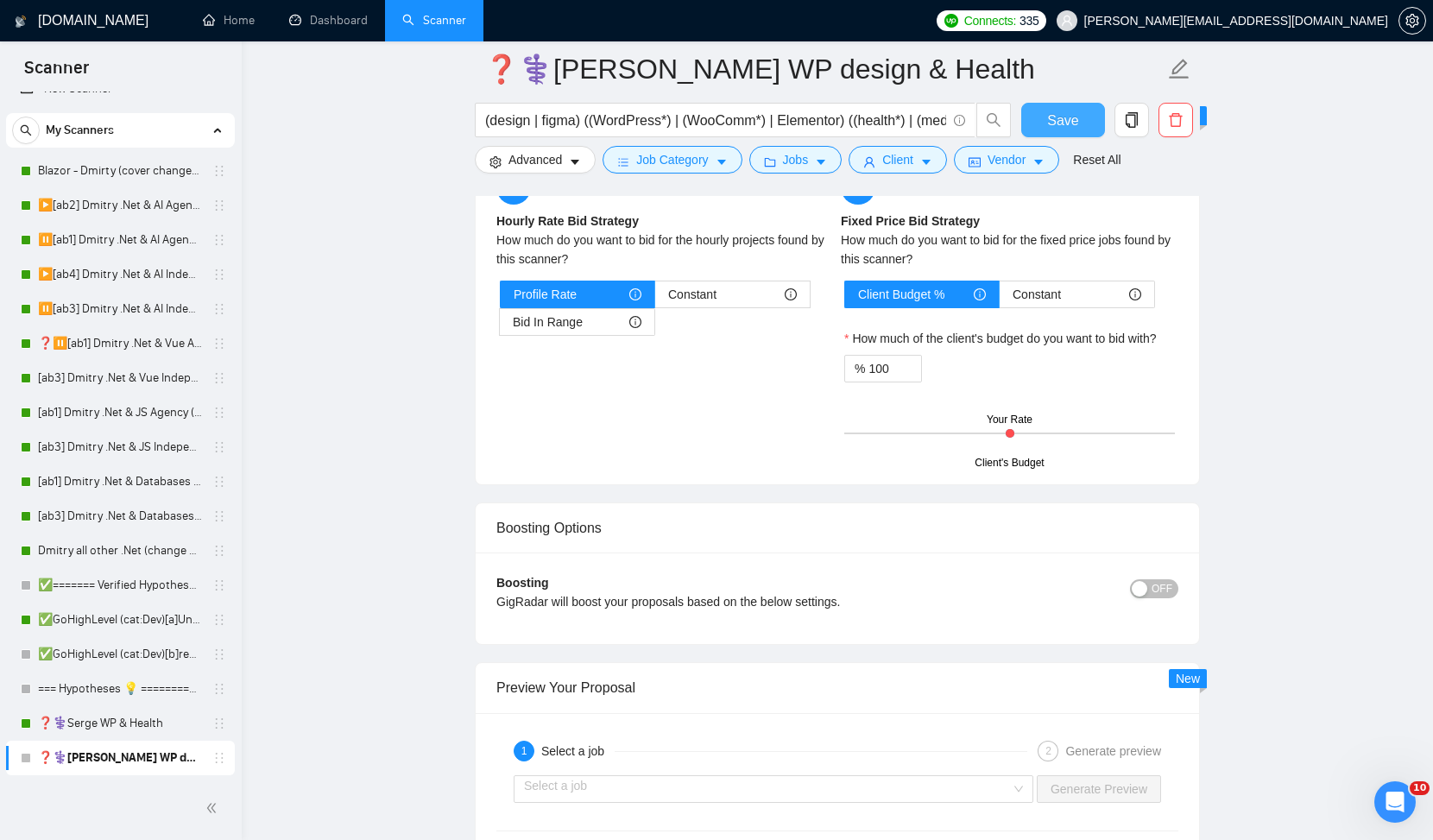
click at [1054, 128] on span "Save" at bounding box center [1063, 121] width 31 height 22
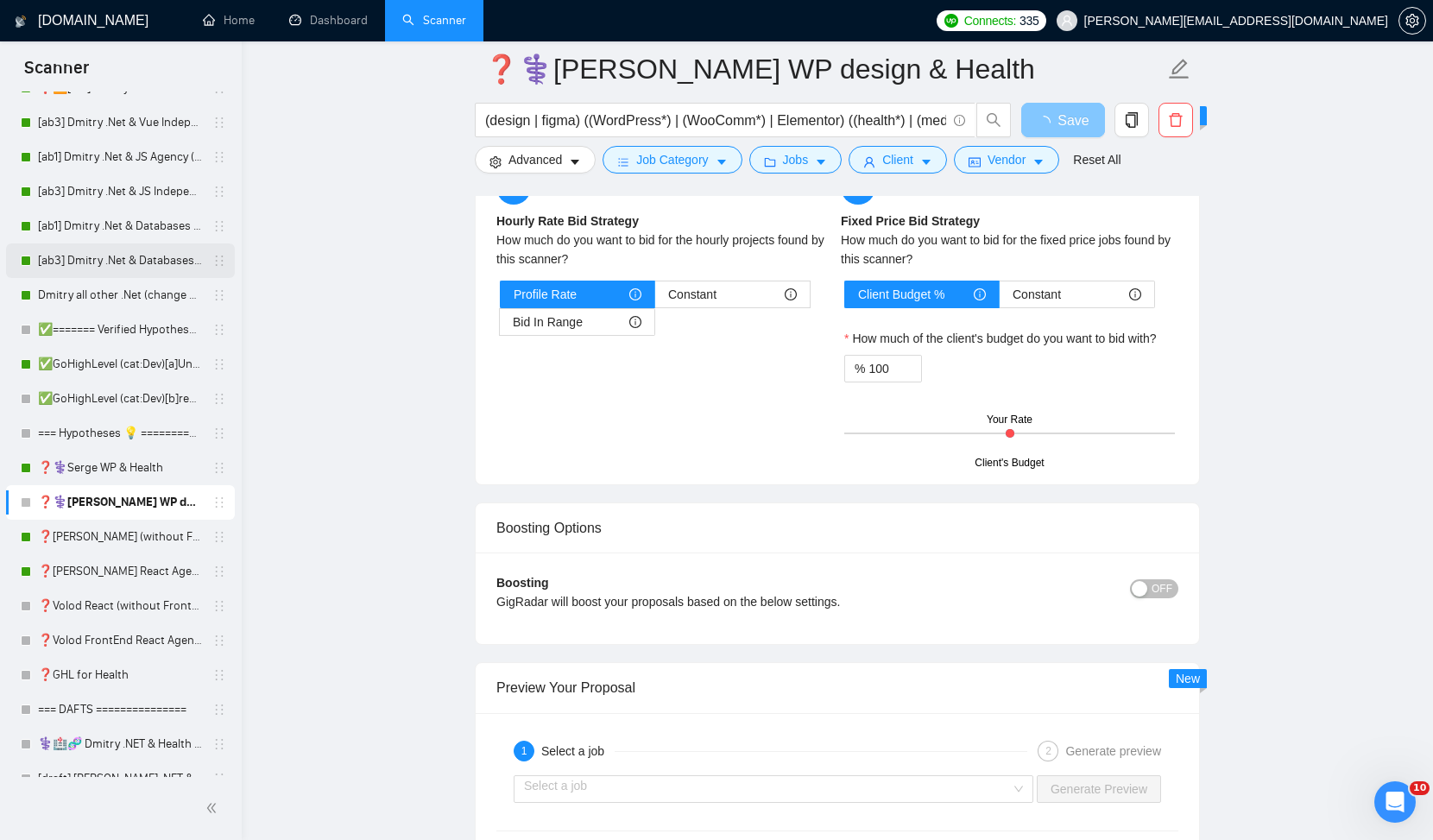
scroll to position [285, 0]
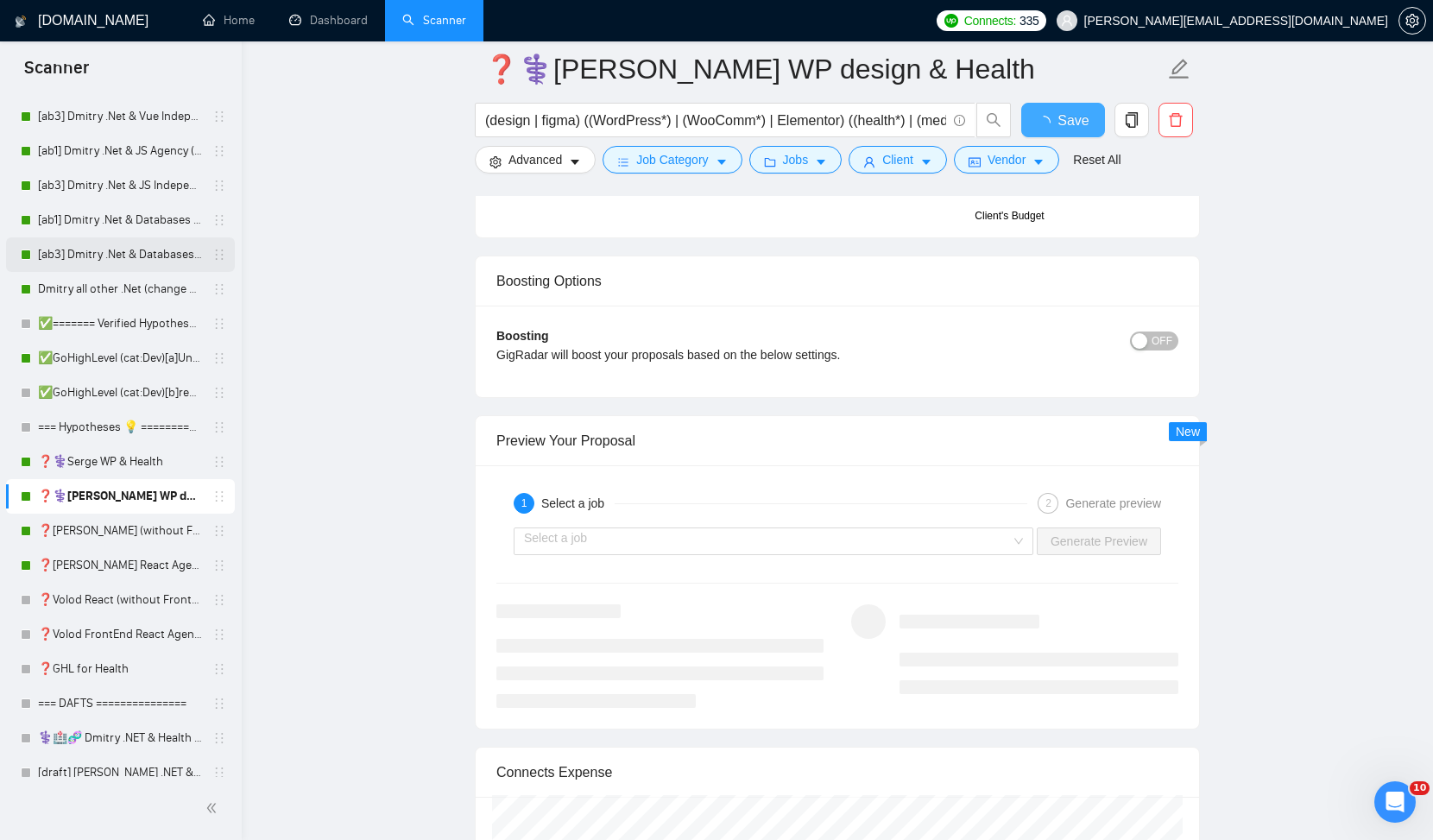
checkbox input "true"
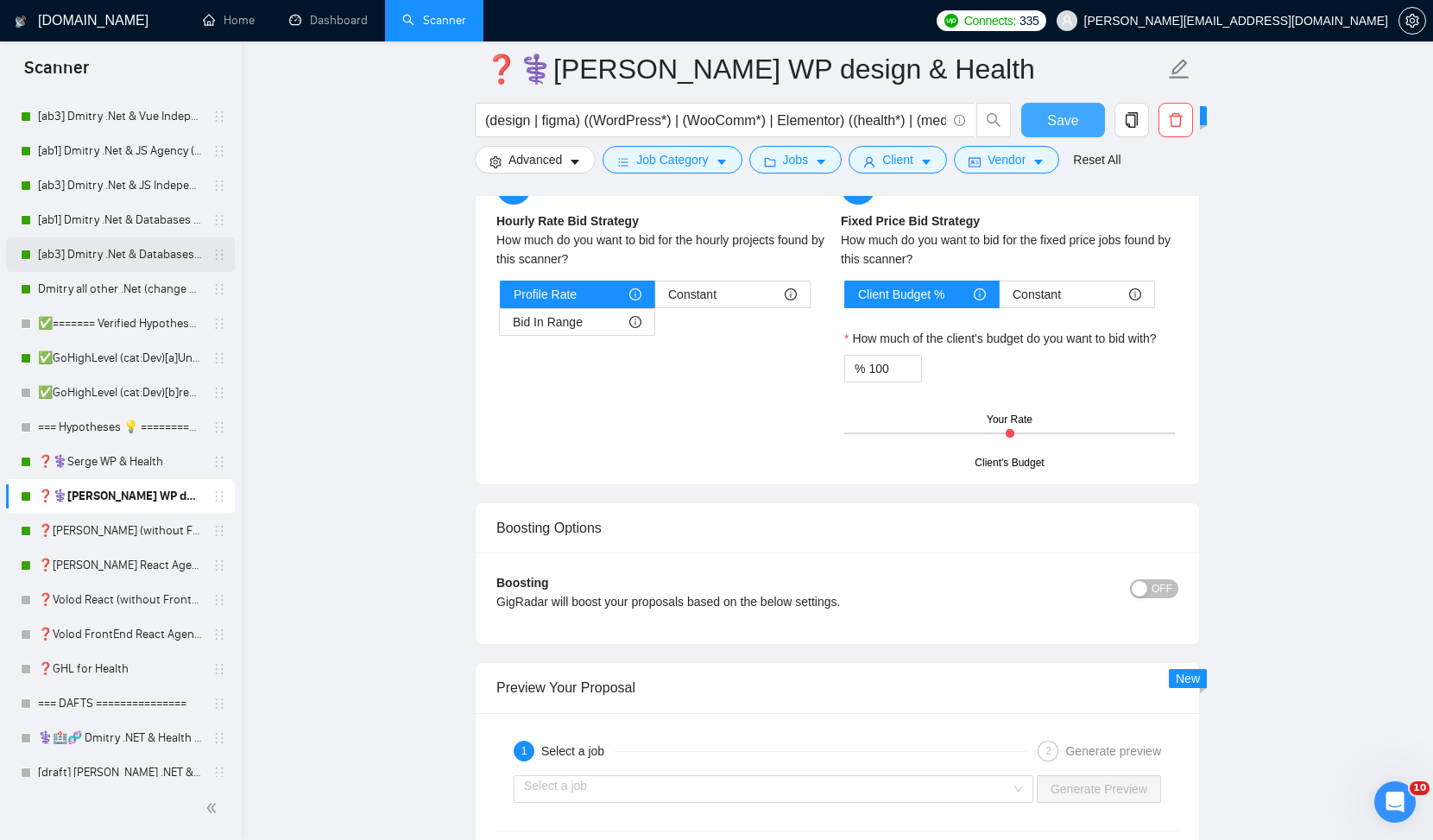
scroll to position [318, 0]
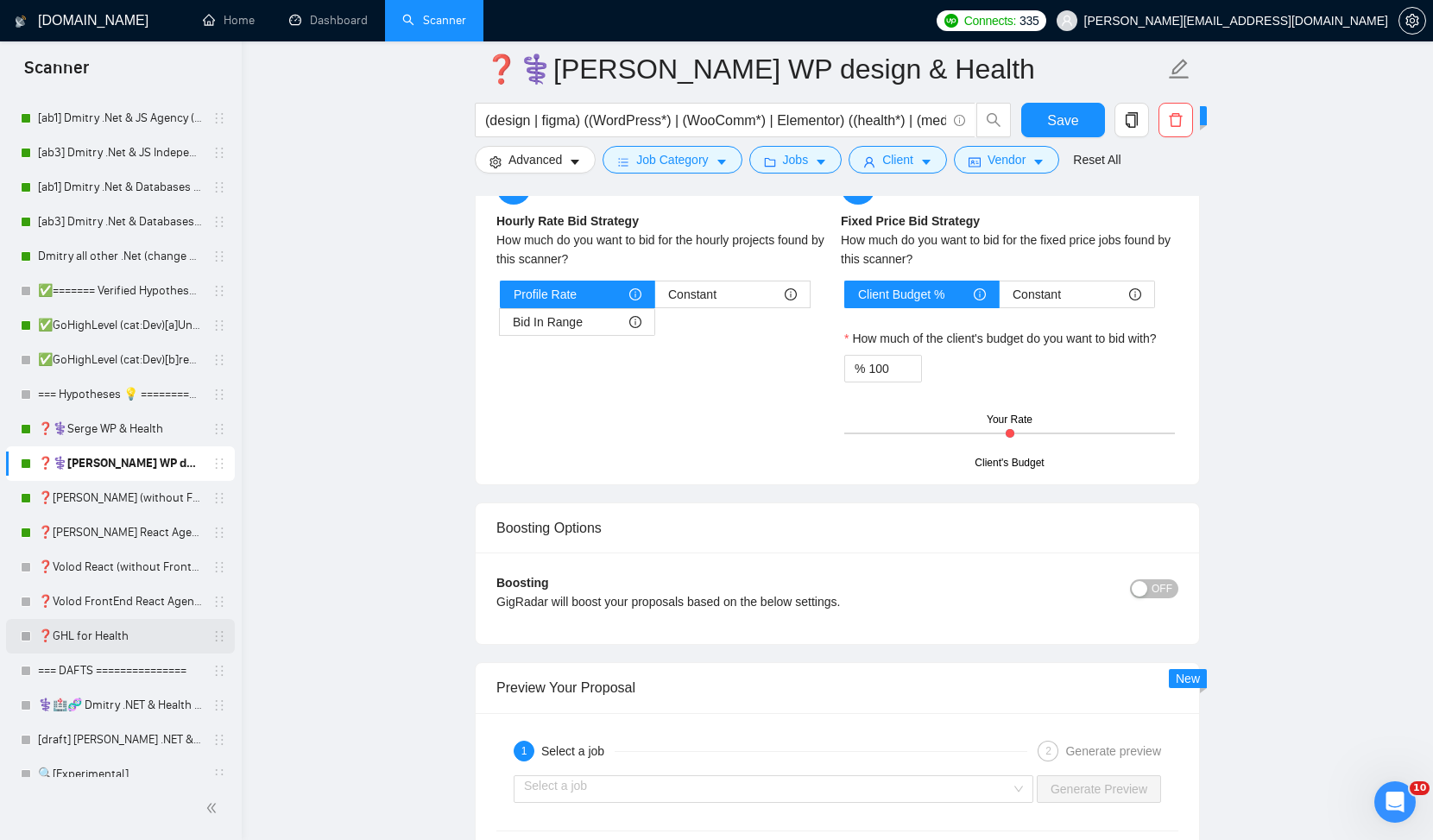
click at [131, 631] on link "❓GHL for Health" at bounding box center [120, 636] width 164 height 34
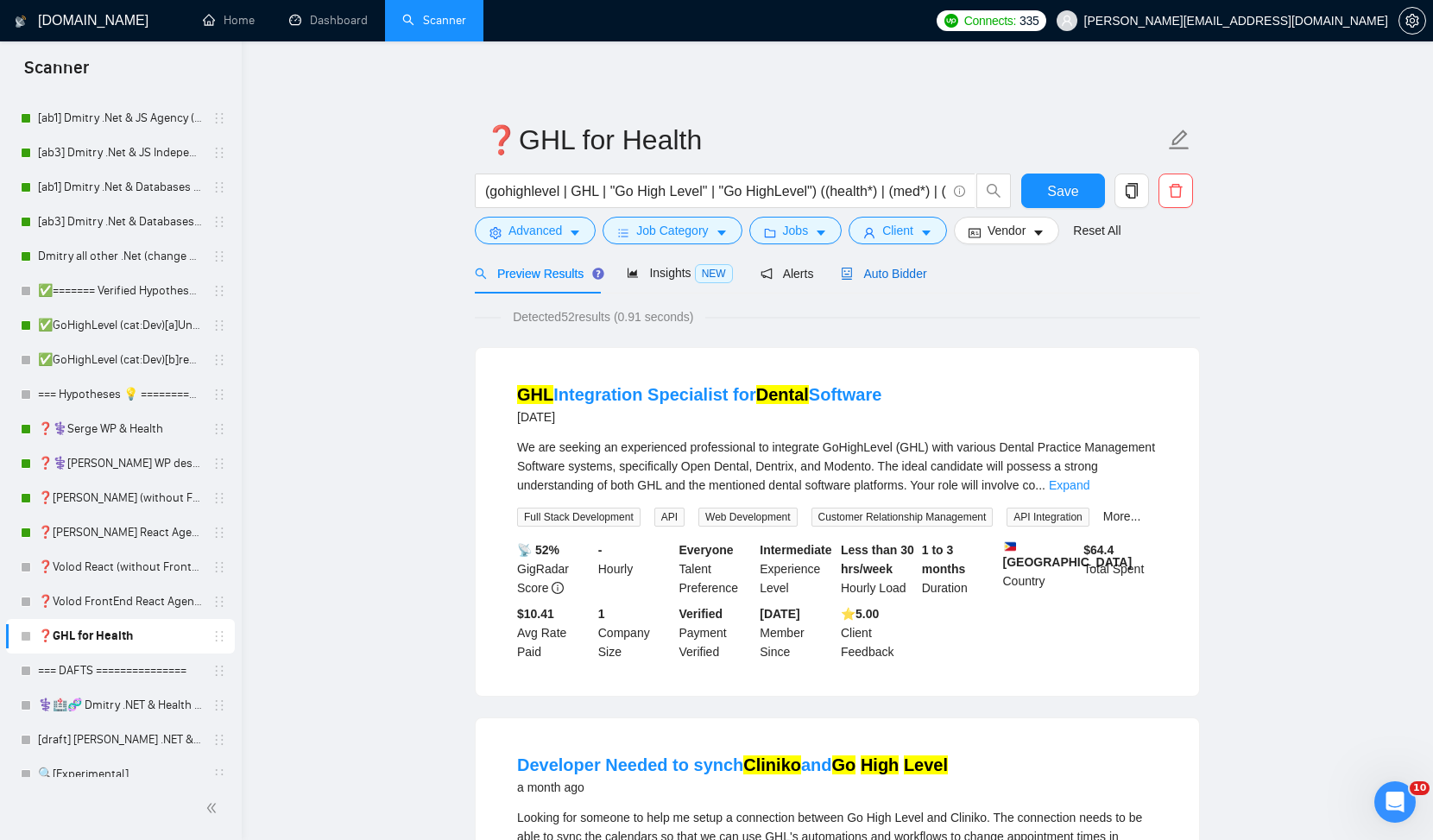
click at [890, 275] on span "Auto Bidder" at bounding box center [884, 273] width 85 height 14
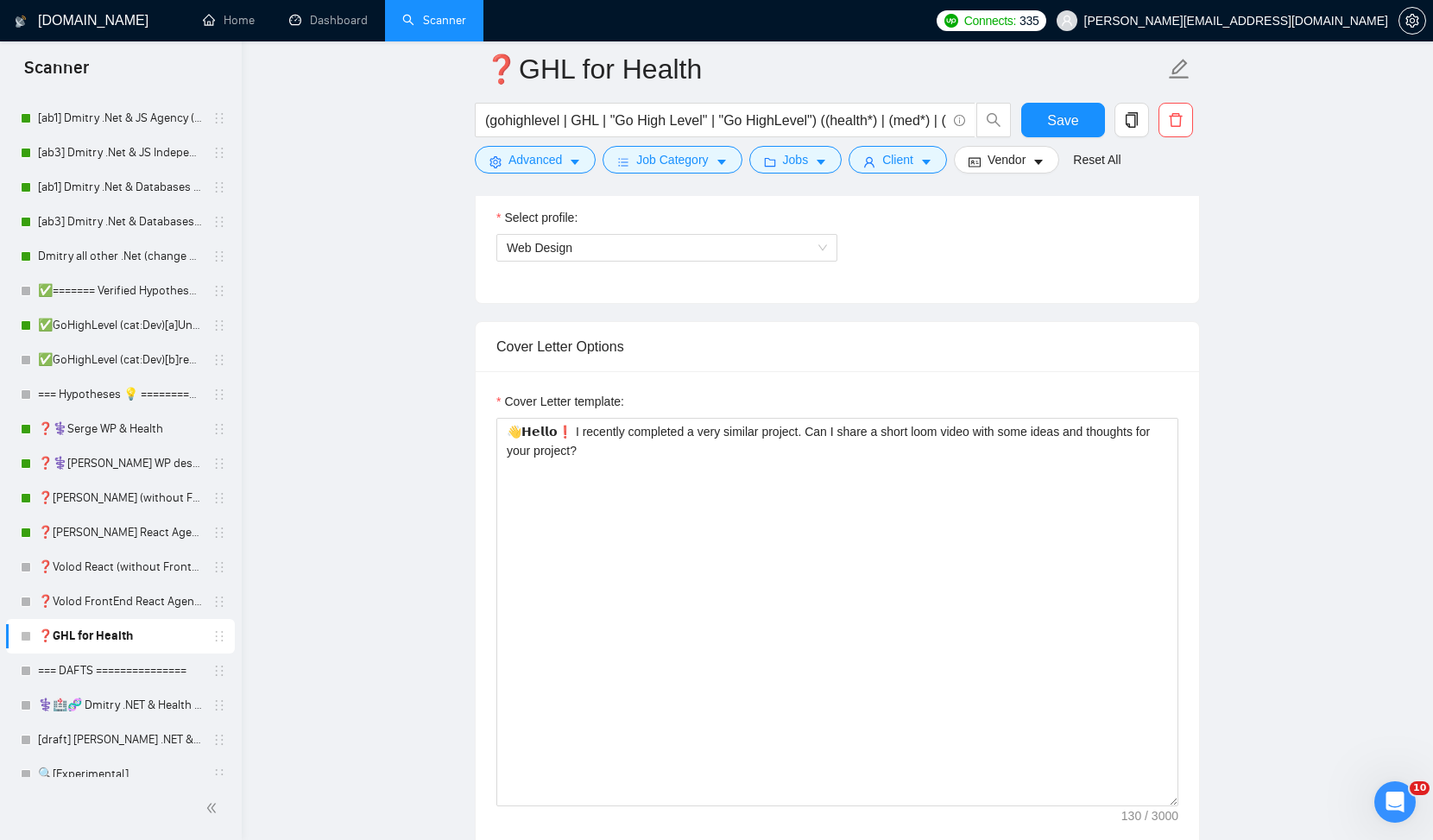
scroll to position [1044, 0]
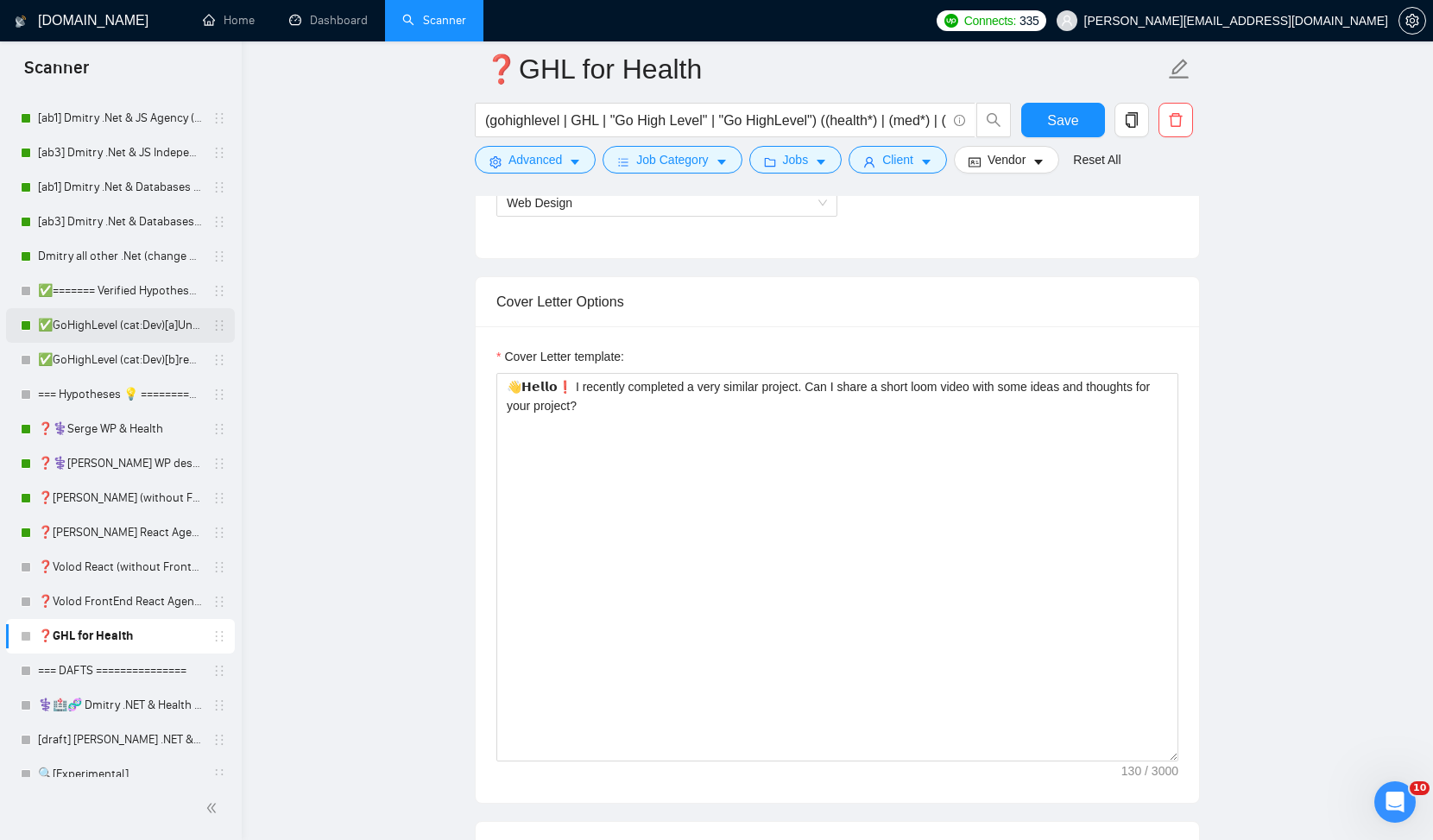
click at [129, 331] on link "✅GoHighLevel (cat:Dev)[a]Unicode" at bounding box center [120, 325] width 164 height 34
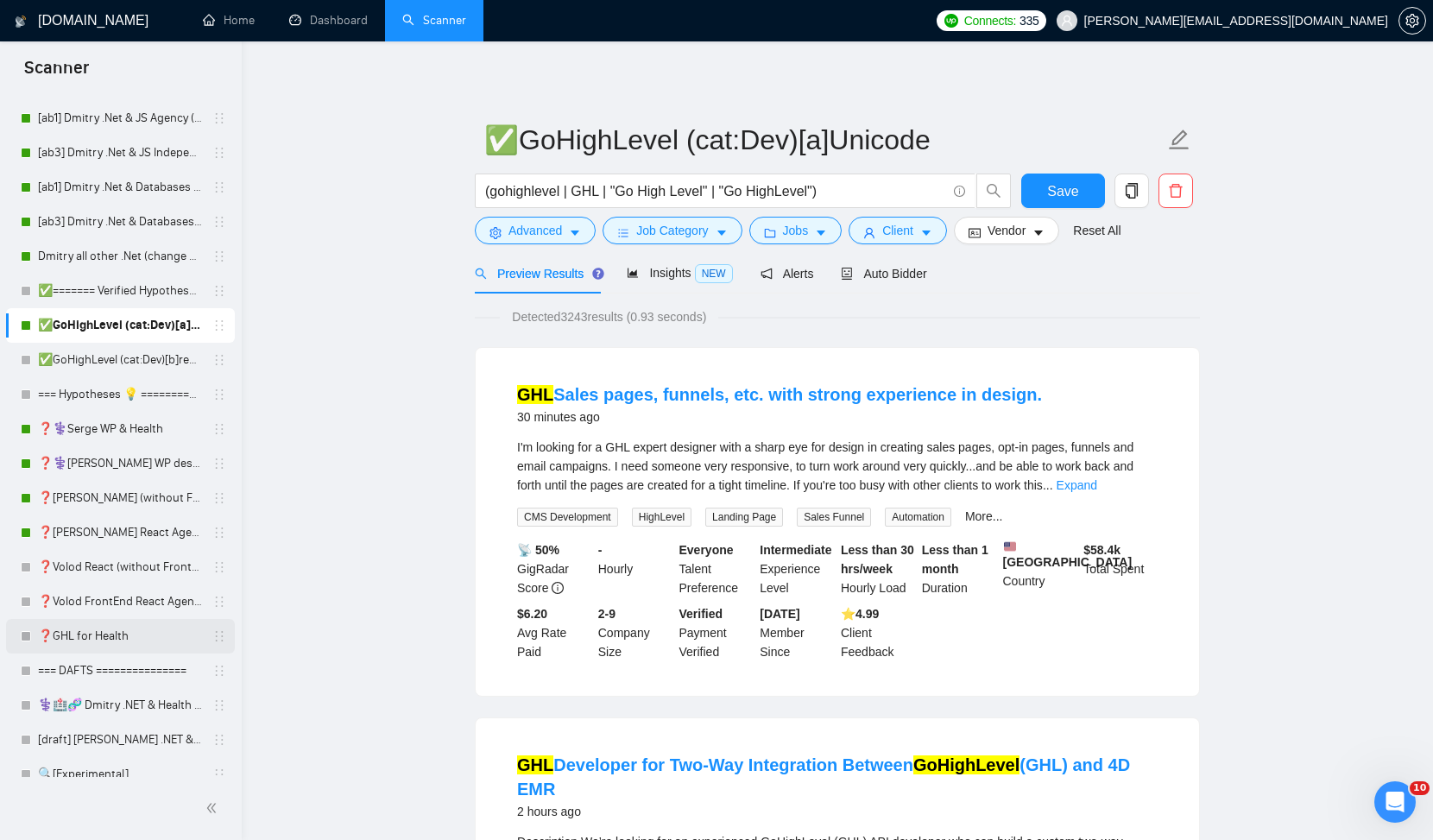
click at [108, 641] on link "❓GHL for Health" at bounding box center [120, 636] width 164 height 34
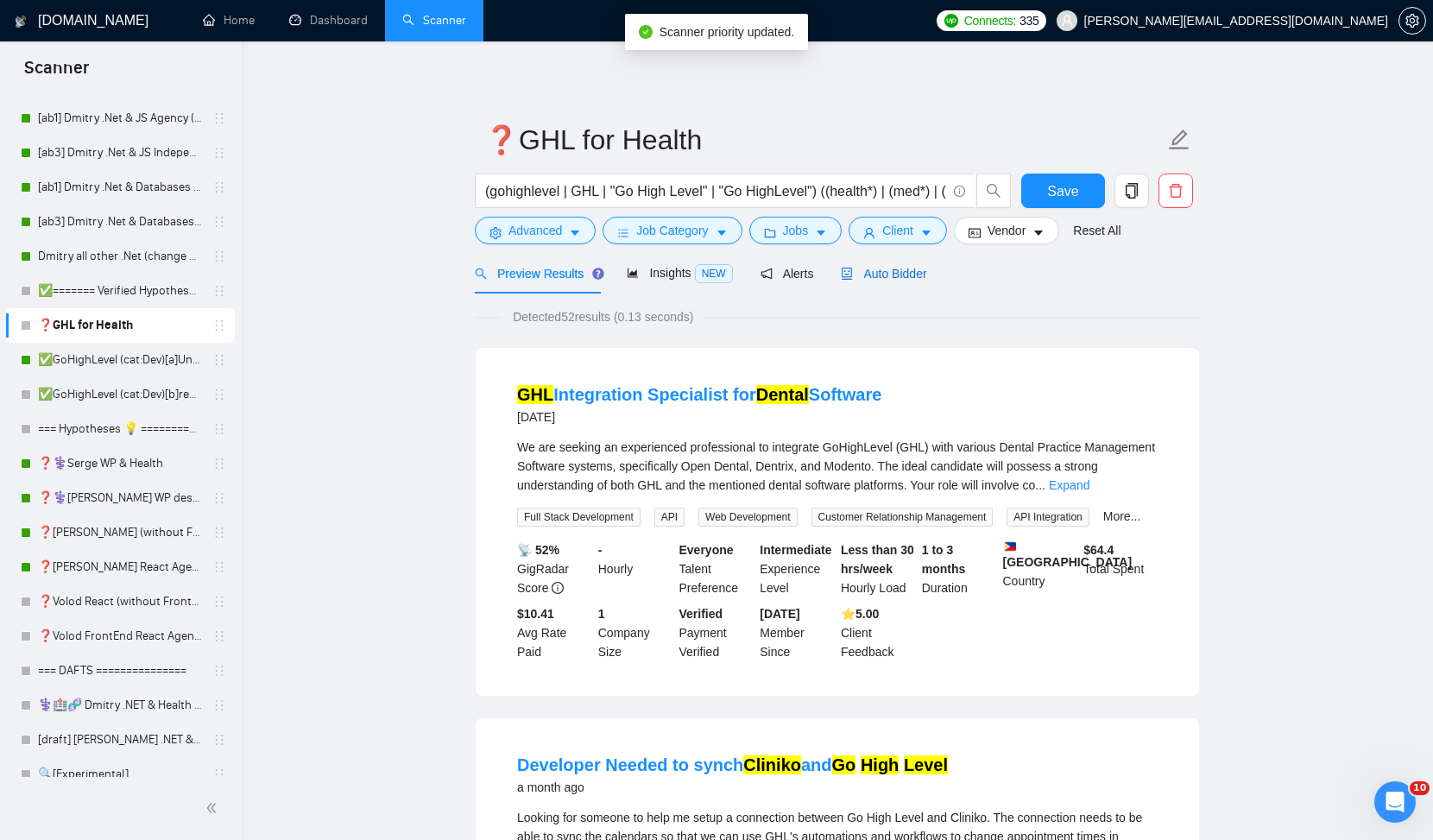
click at [866, 271] on span "Auto Bidder" at bounding box center [884, 273] width 85 height 14
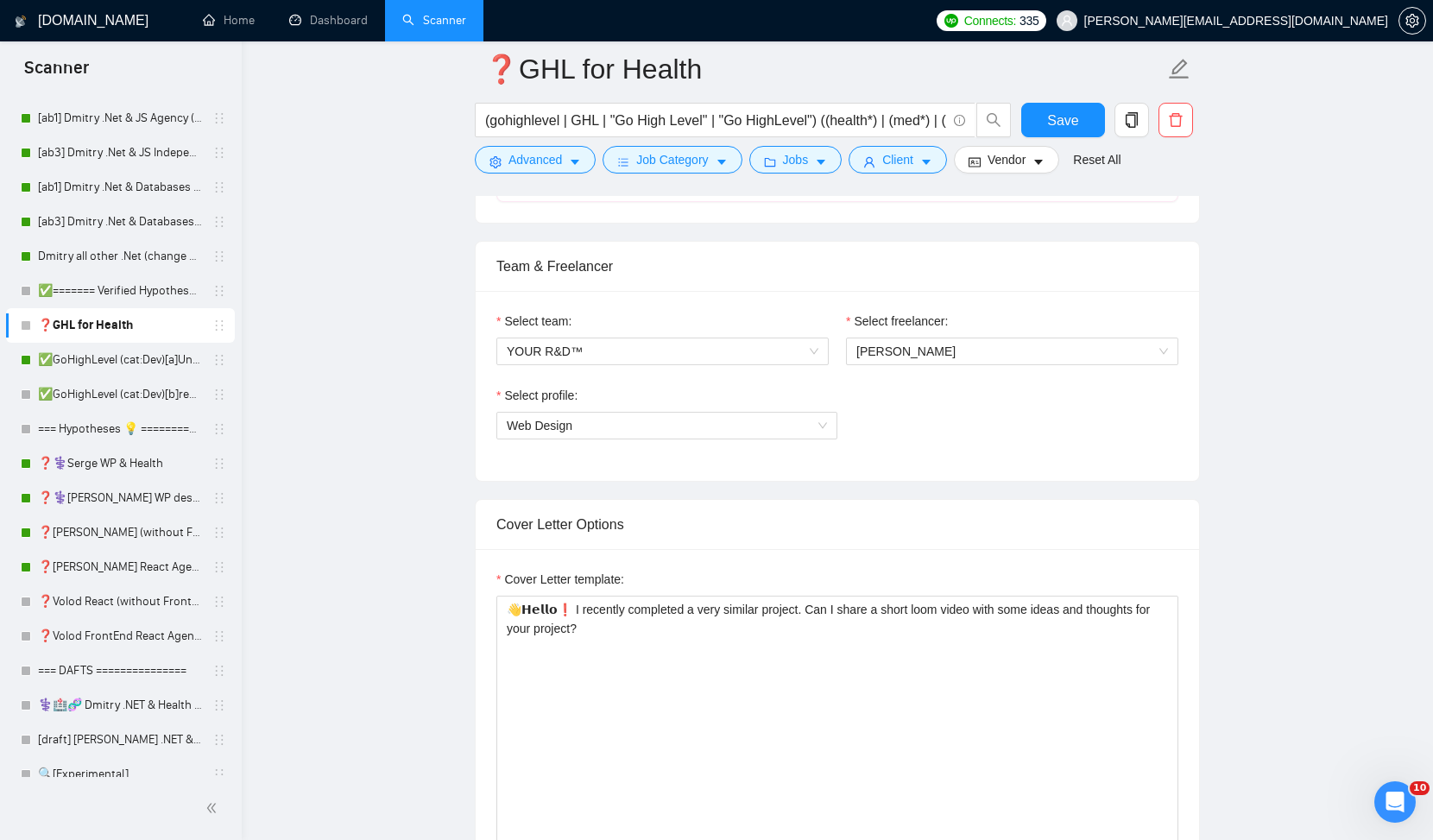
scroll to position [870, 0]
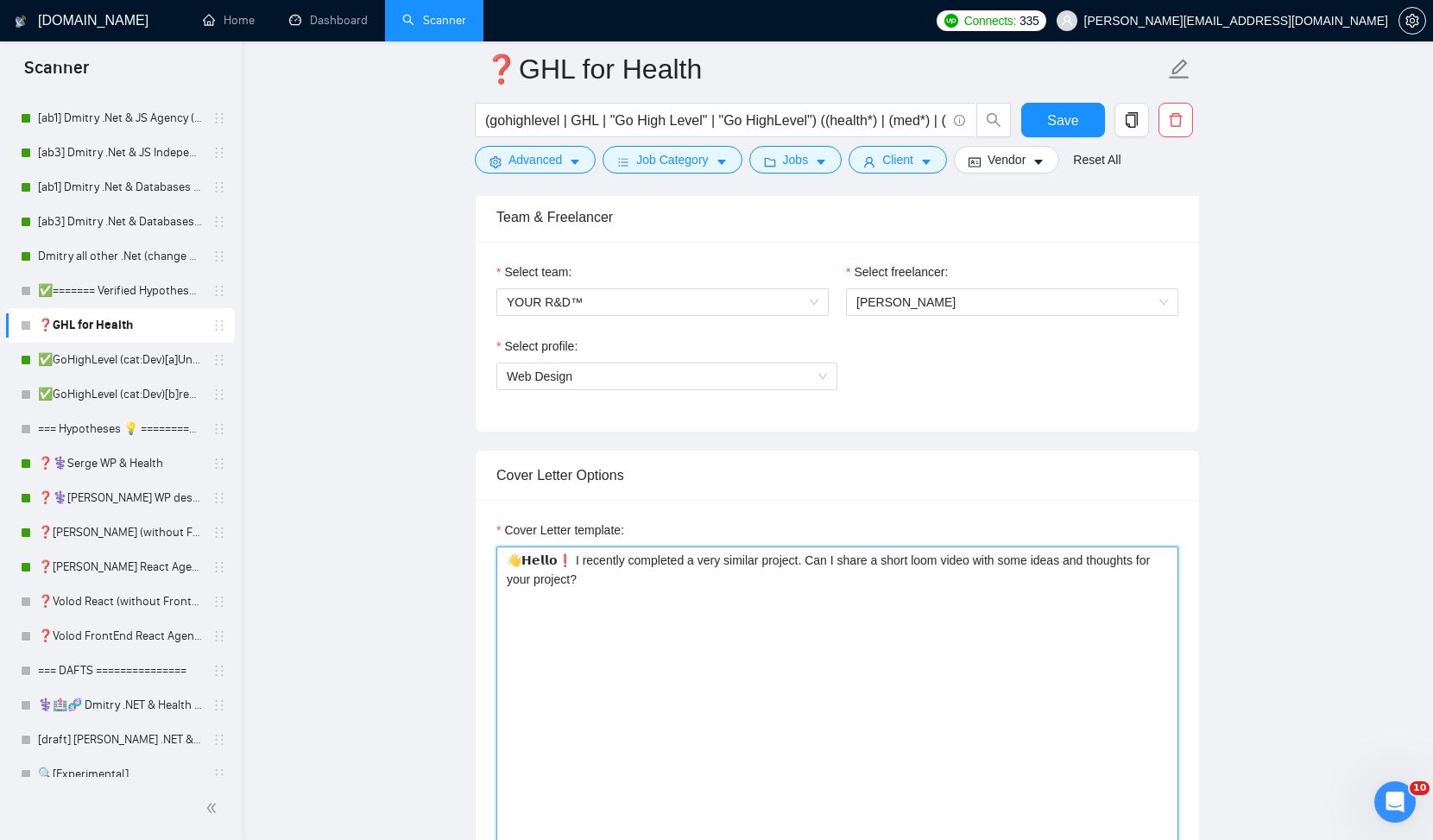
click at [803, 560] on textarea "👋𝗛𝗲𝗹𝗹𝗼❗ I recently completed a very similar project. Can I share a short loom v…" at bounding box center [838, 740] width 683 height 389
click at [797, 561] on textarea "👋𝗛𝗲𝗹𝗹𝗼❗ I recently completed a very similar project. Can I share a short loom v…" at bounding box center [838, 740] width 683 height 389
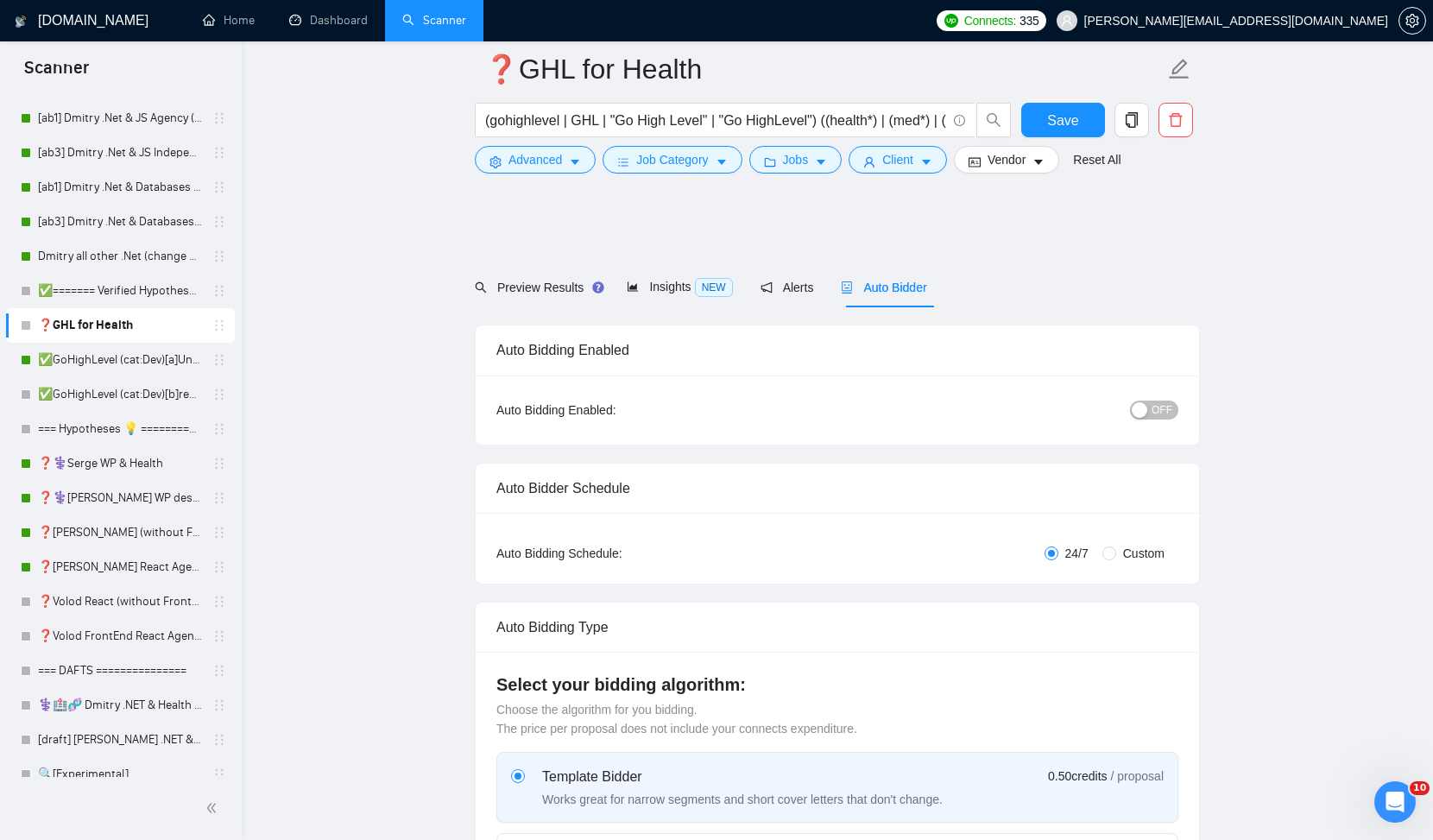
scroll to position [415, 0]
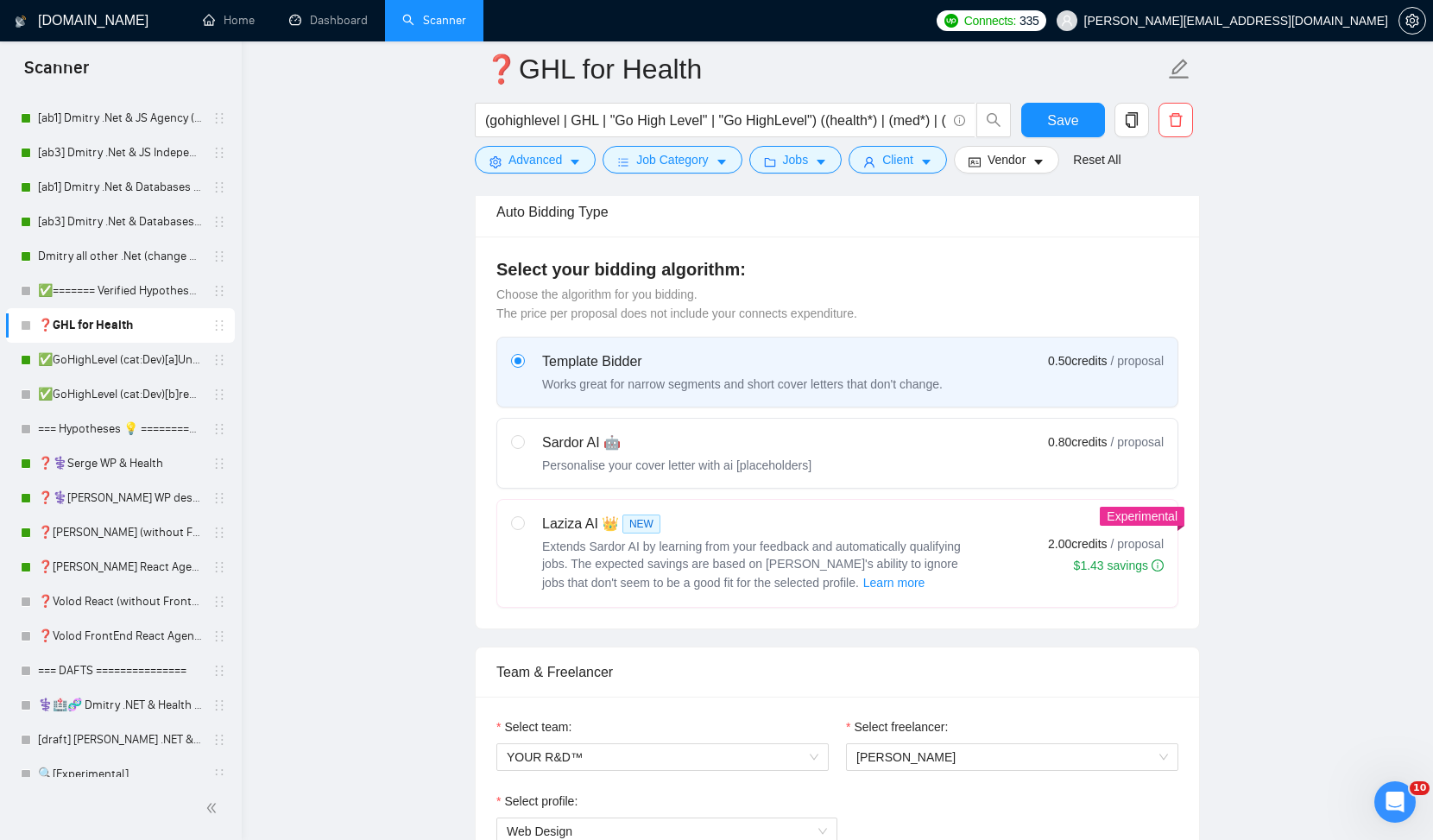
type textarea "👋𝗛𝗲𝗹𝗹𝗼❗ I recently completed a very similar project for HealthTech/HealthCare. …"
click at [683, 457] on div "Personalise your cover letter with ai [placeholders]" at bounding box center [676, 465] width 269 height 17
click at [523, 447] on input "radio" at bounding box center [517, 440] width 12 height 12
radio input "true"
radio input "false"
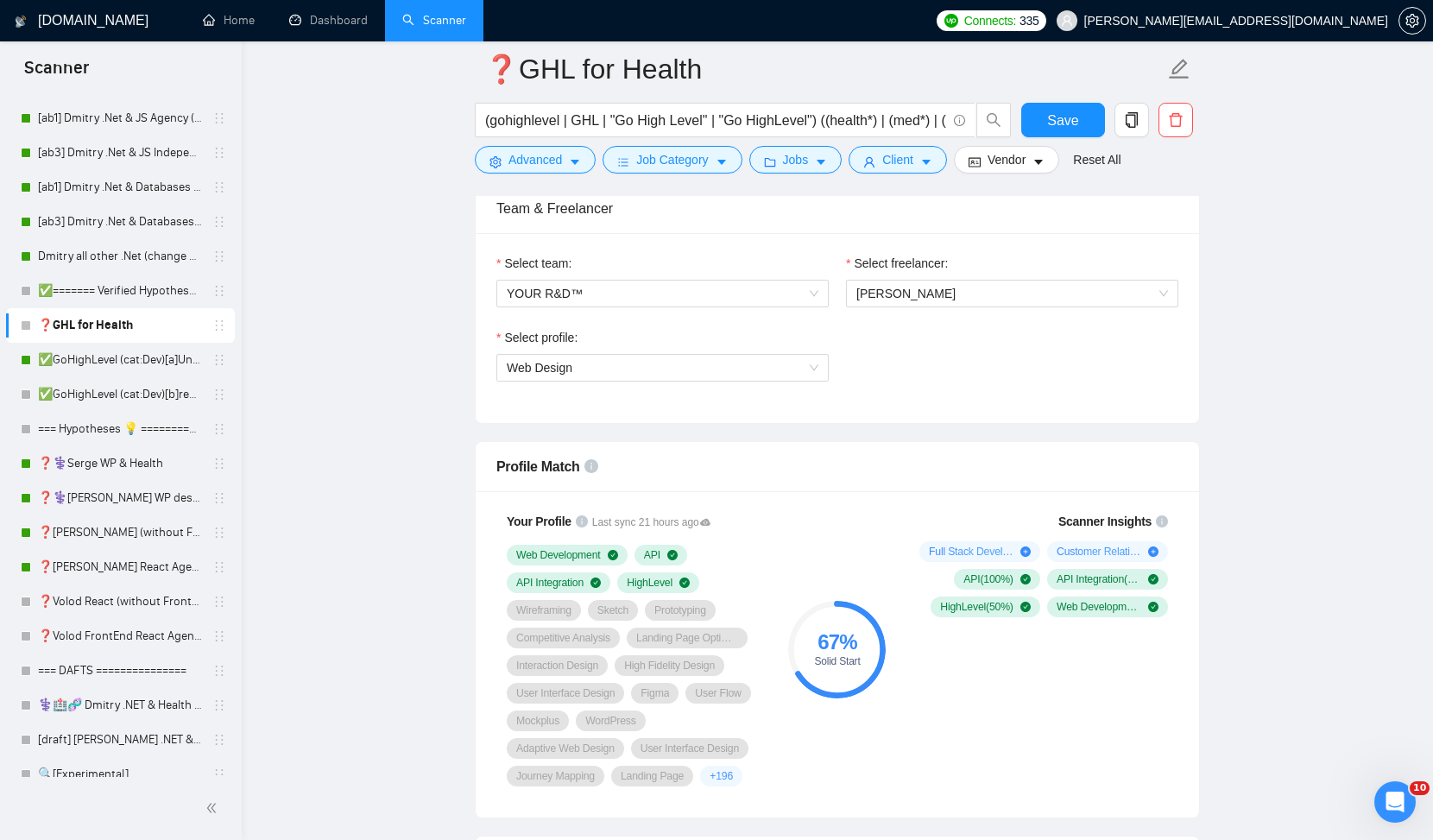
scroll to position [941, 0]
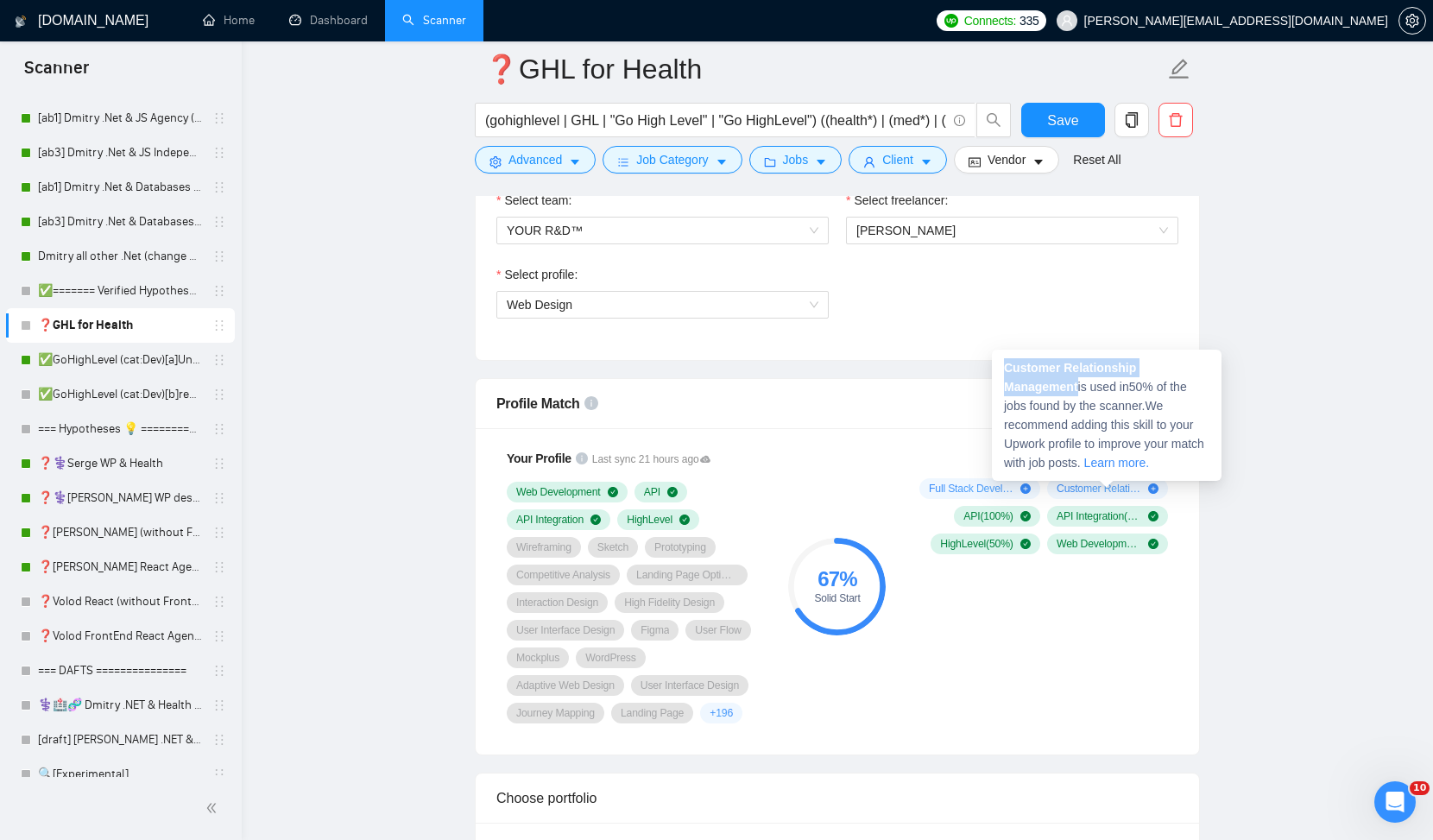
drag, startPoint x: 1007, startPoint y: 365, endPoint x: 1081, endPoint y: 380, distance: 75.5
click at [1081, 380] on span "Customer Relationship Management is used in 50 % of the jobs found by the scann…" at bounding box center [1104, 415] width 200 height 109
copy strong "Customer Relationship Management"
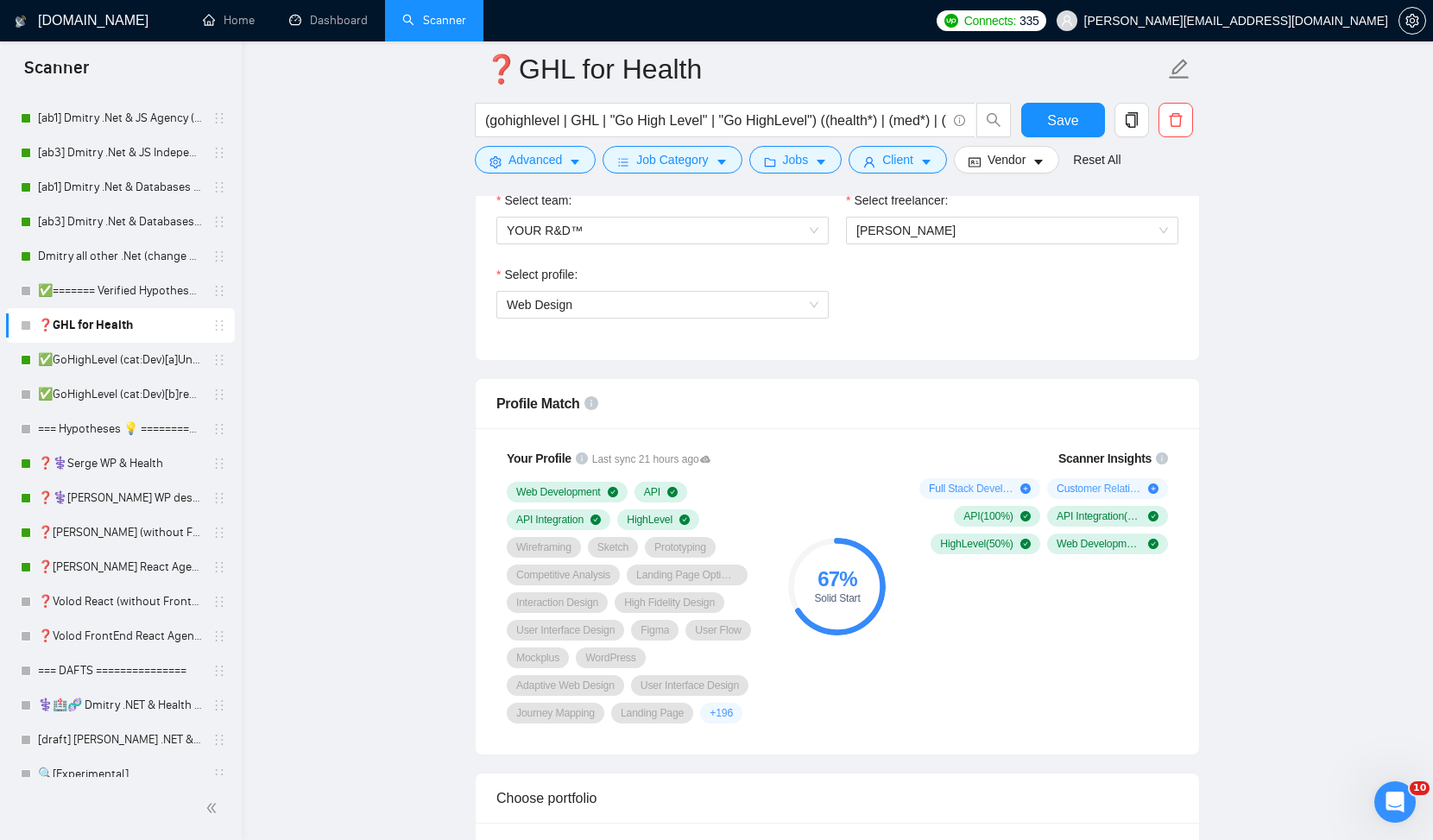
click at [976, 606] on div "Scanner Insights Full Stack Development ( 100 %) Customer Relationship Manageme…" at bounding box center [1041, 586] width 276 height 295
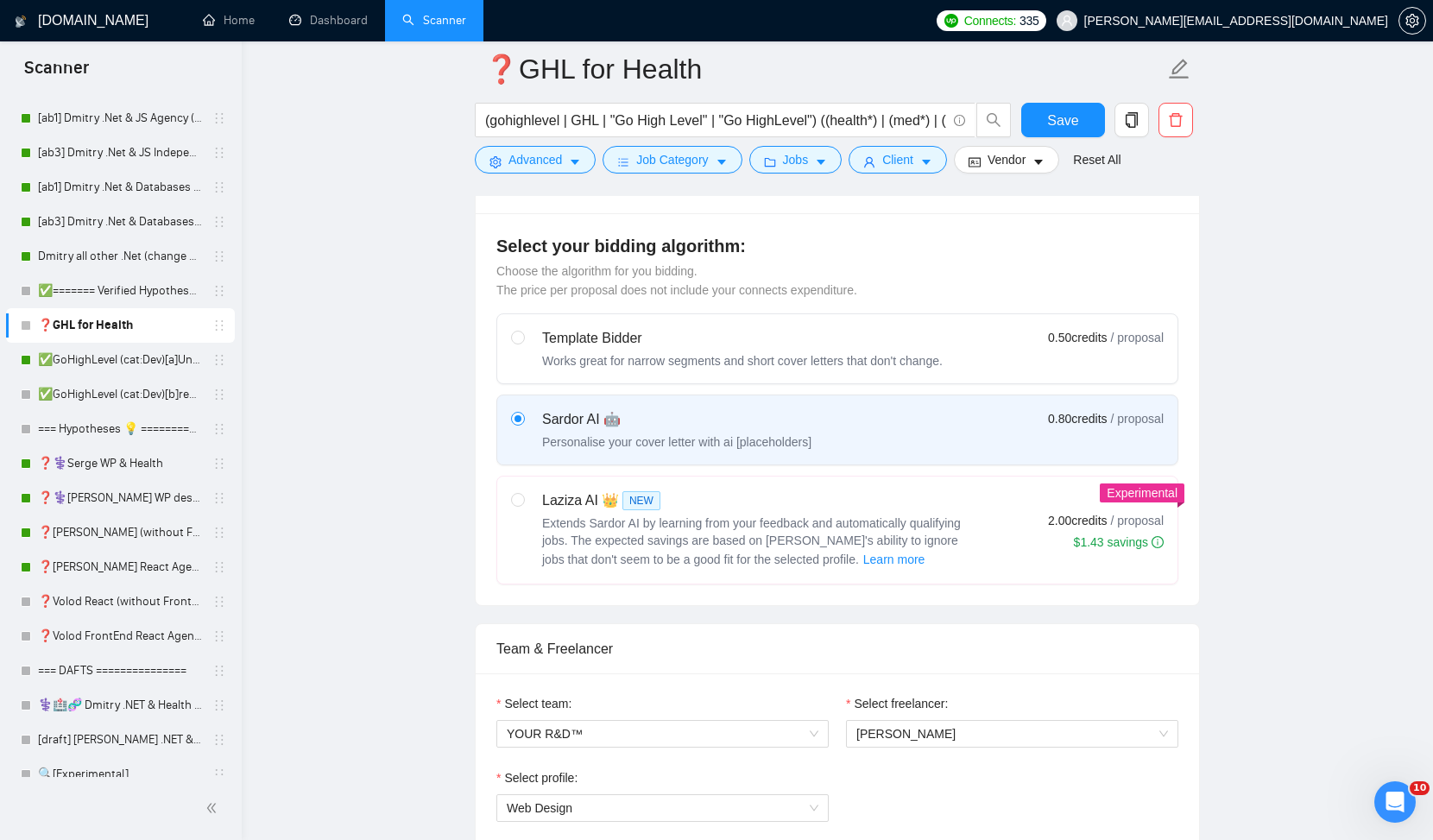
scroll to position [391, 0]
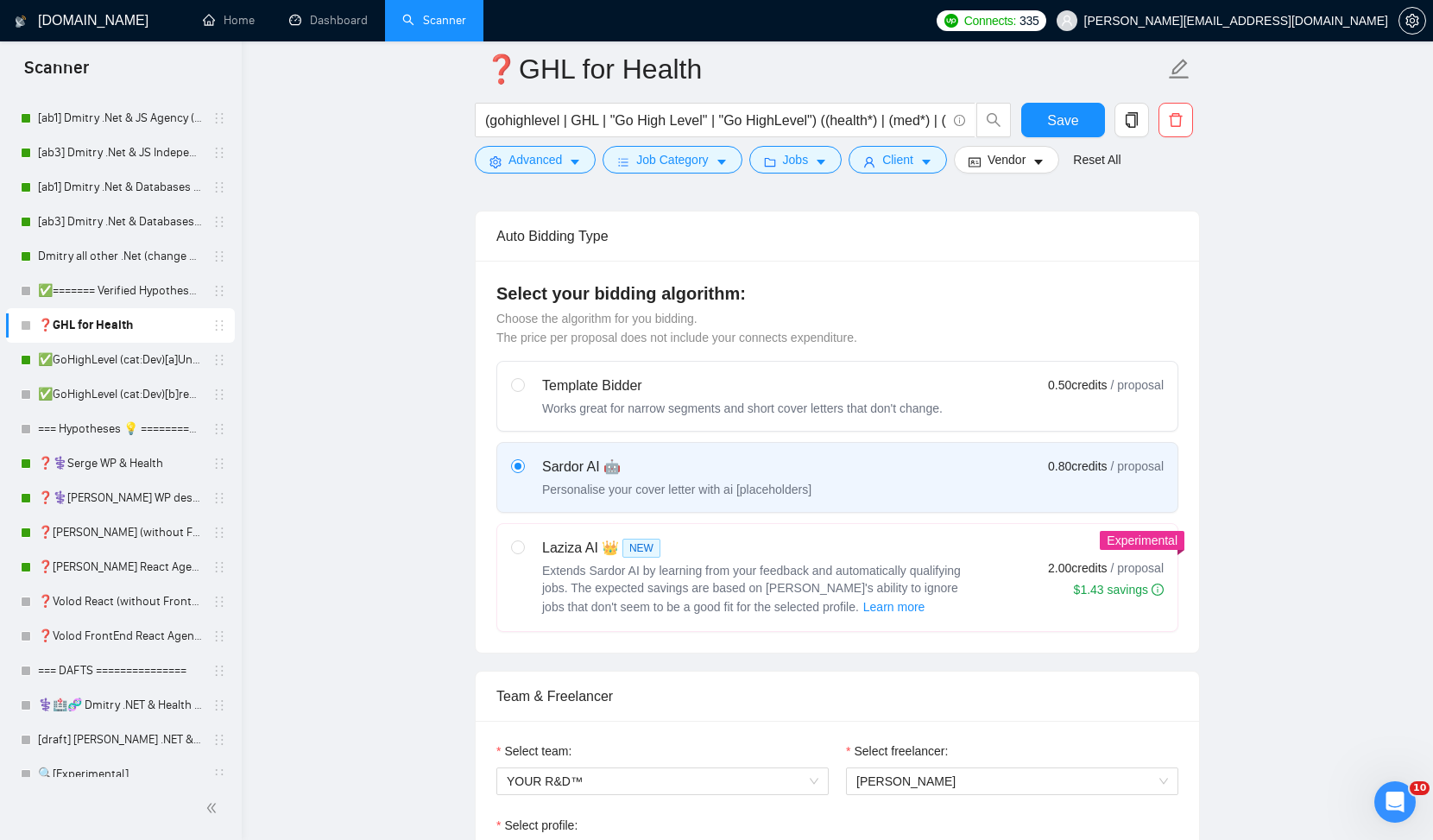
click at [605, 380] on div "Template Bidder" at bounding box center [742, 385] width 401 height 21
click at [523, 380] on input "radio" at bounding box center [517, 383] width 12 height 12
radio input "true"
radio input "false"
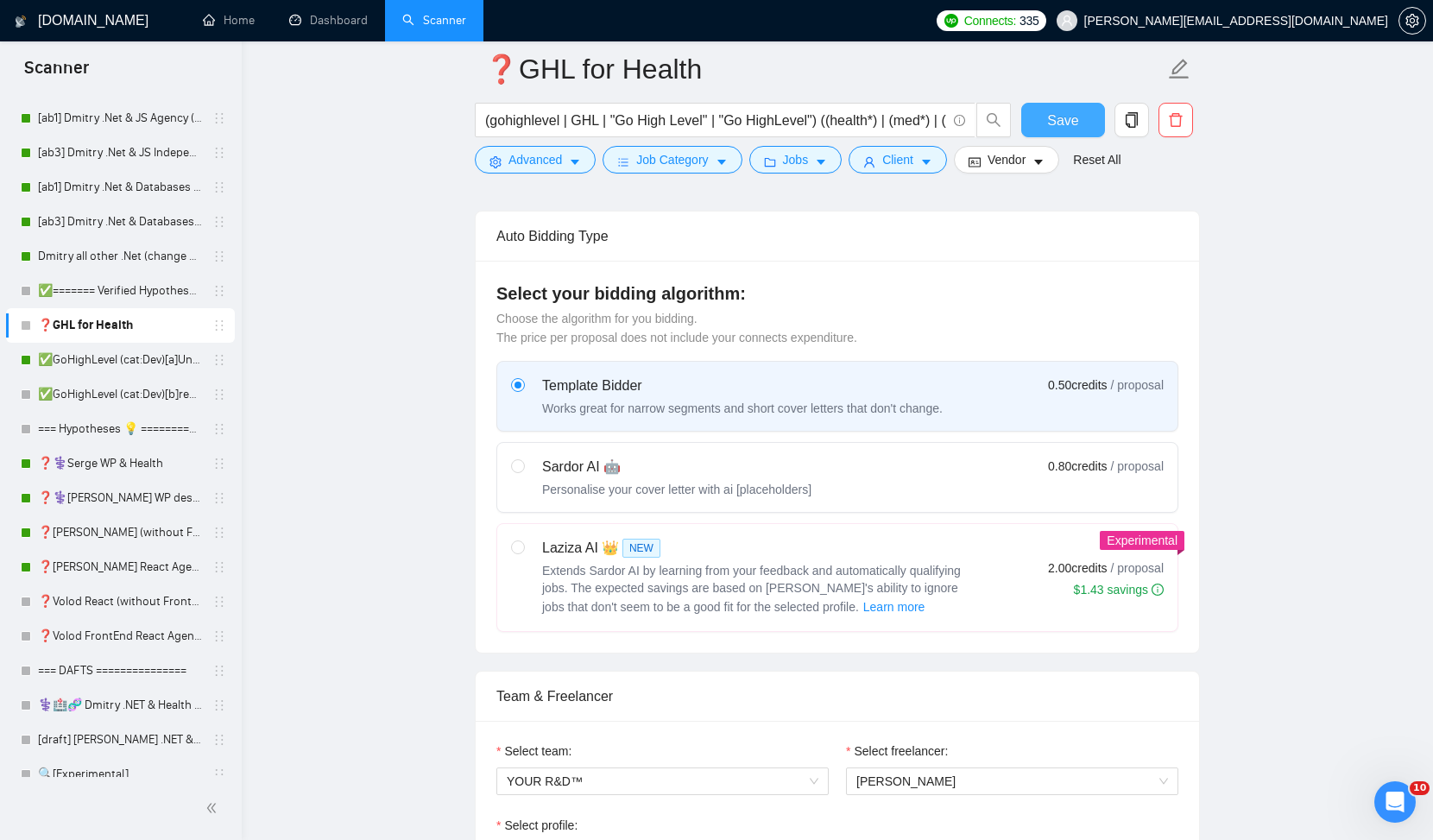
click at [1067, 127] on span "Save" at bounding box center [1063, 121] width 31 height 22
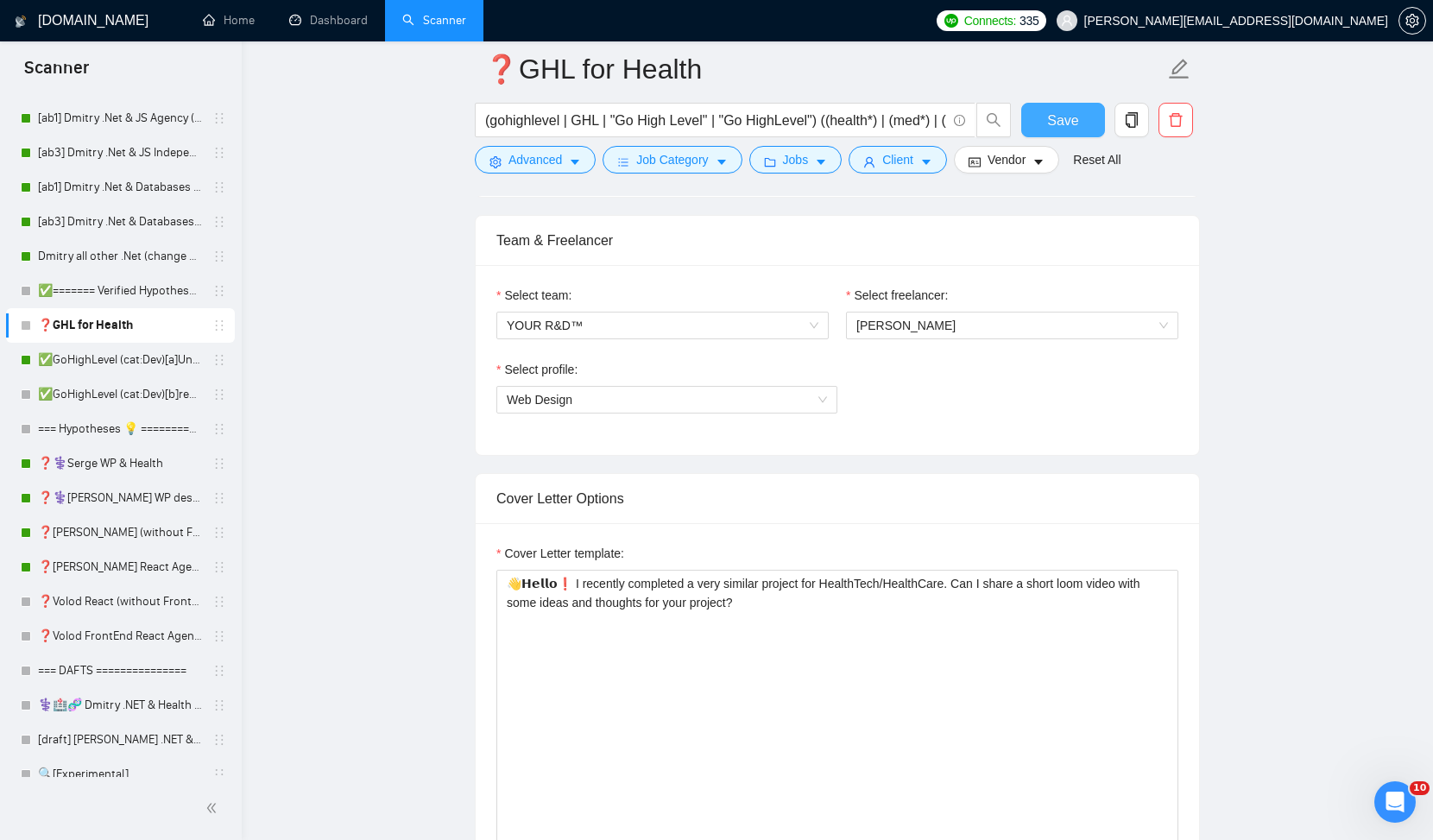
scroll to position [862, 0]
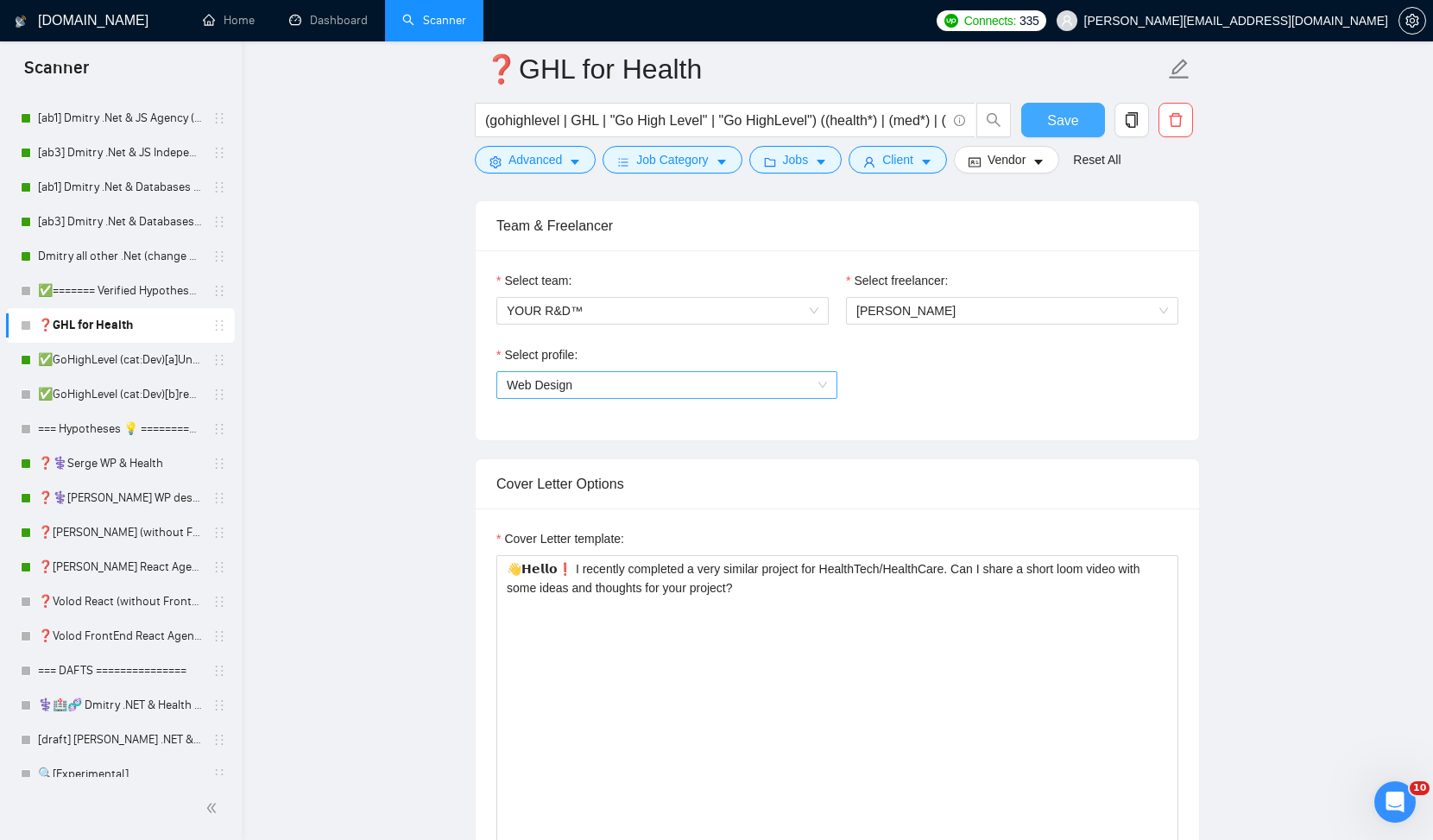
click at [673, 384] on span "Web Design" at bounding box center [666, 385] width 320 height 26
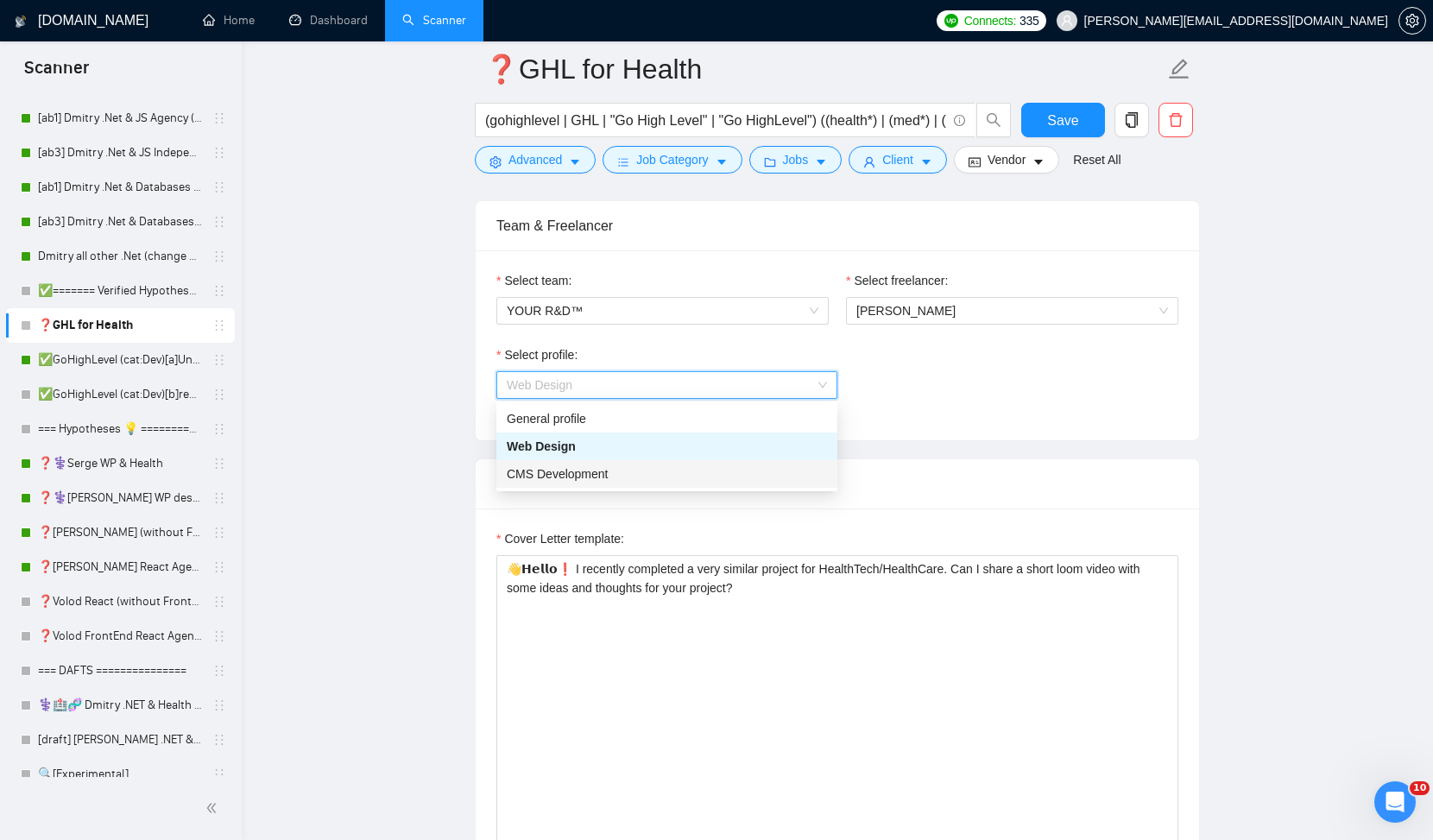
click at [630, 461] on div "CMS Development" at bounding box center [667, 474] width 341 height 27
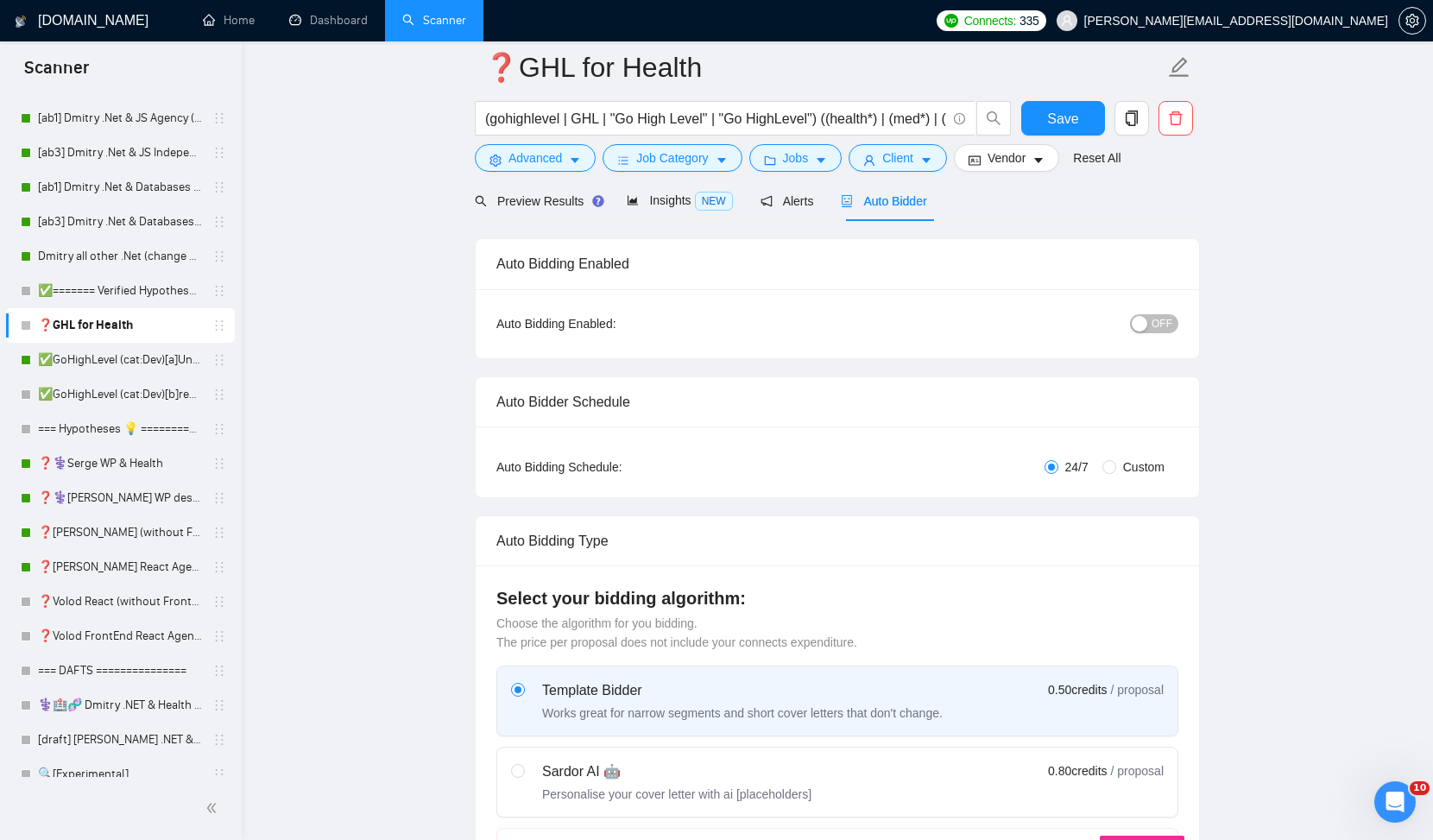
scroll to position [0, 0]
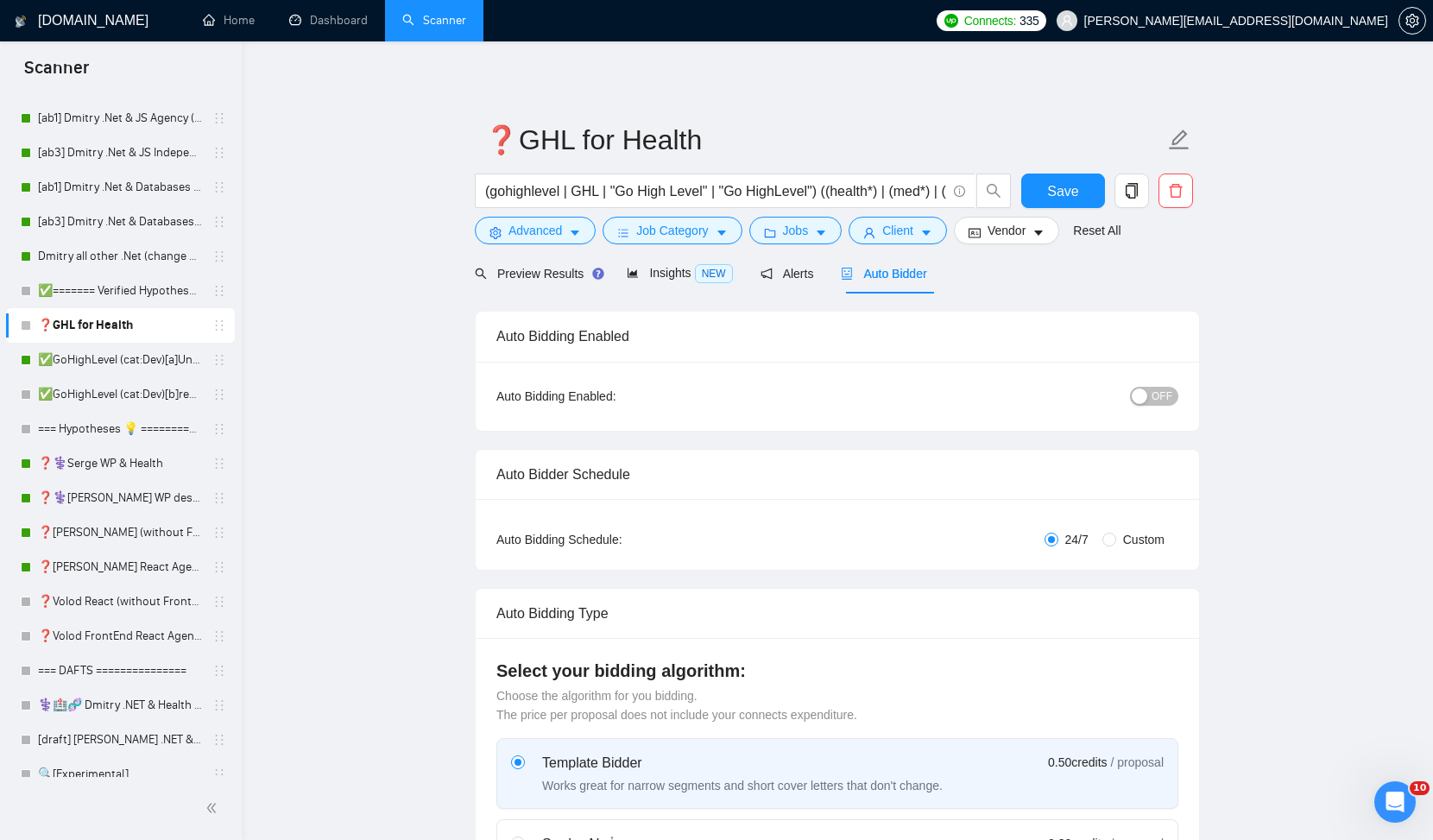
click at [1157, 400] on span "OFF" at bounding box center [1162, 396] width 21 height 19
click at [1067, 191] on span "Save" at bounding box center [1063, 191] width 31 height 22
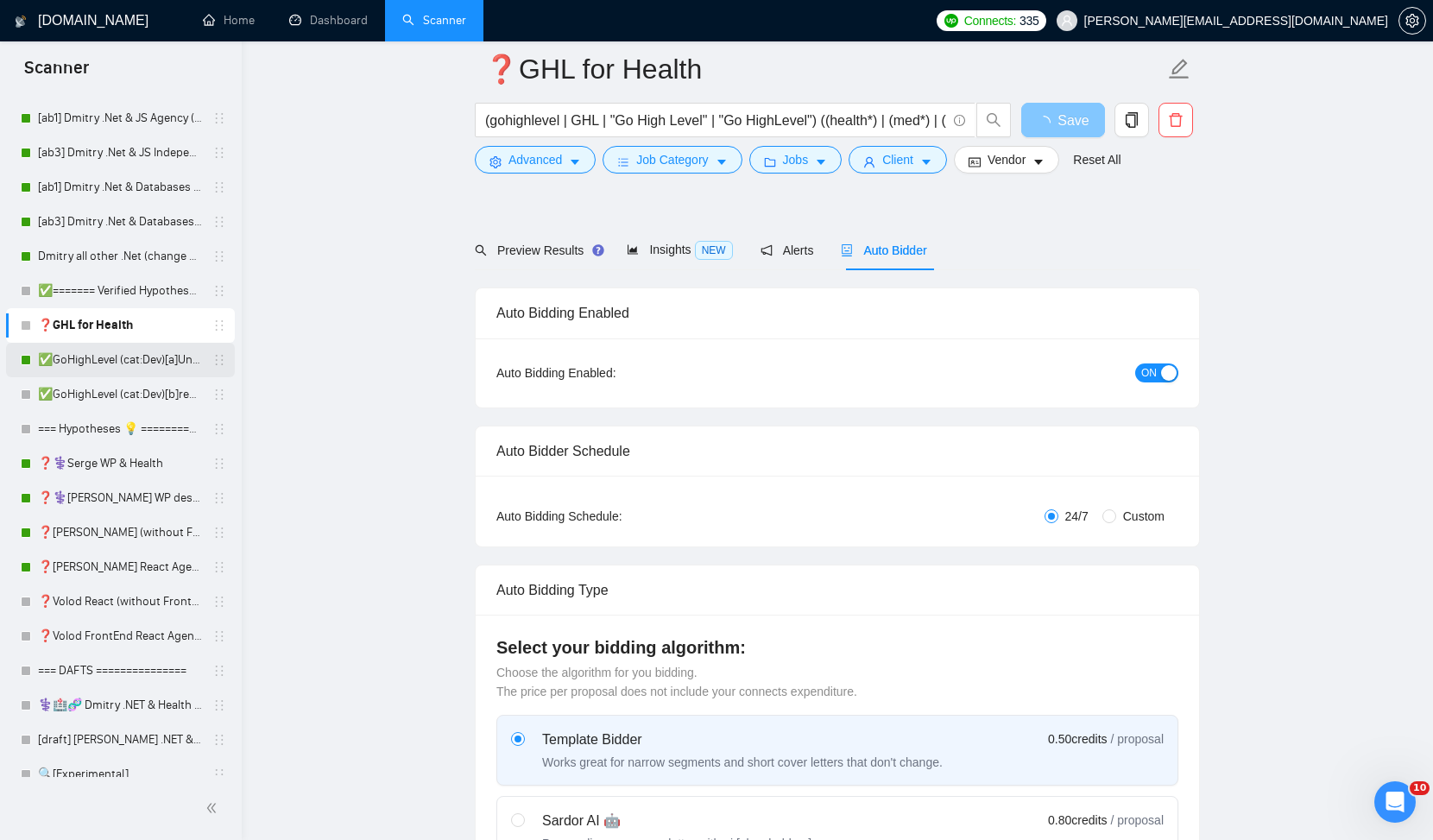
scroll to position [113, 0]
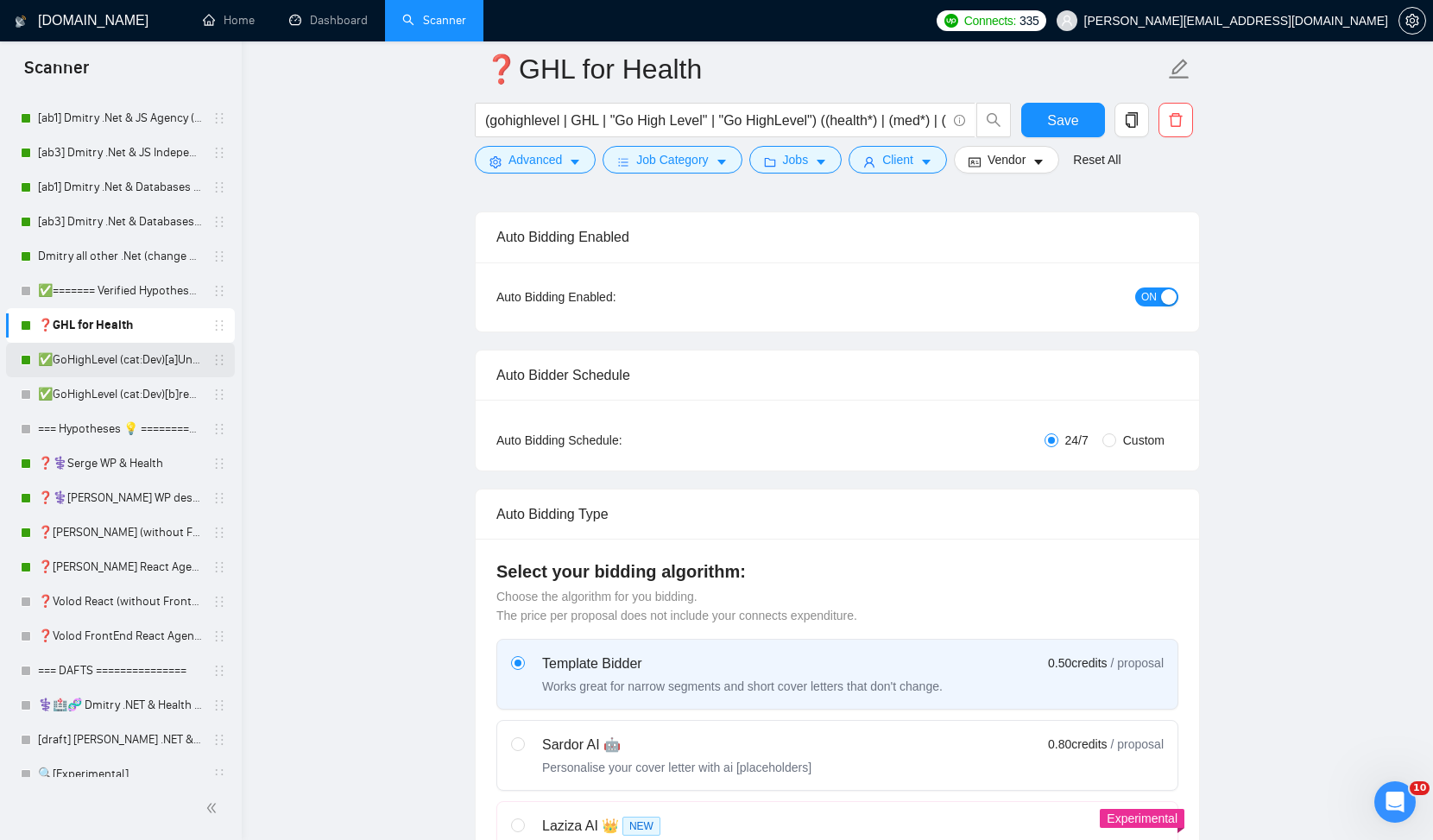
click at [115, 364] on link "✅GoHighLevel (cat:Dev)[a]Unicode" at bounding box center [120, 360] width 164 height 34
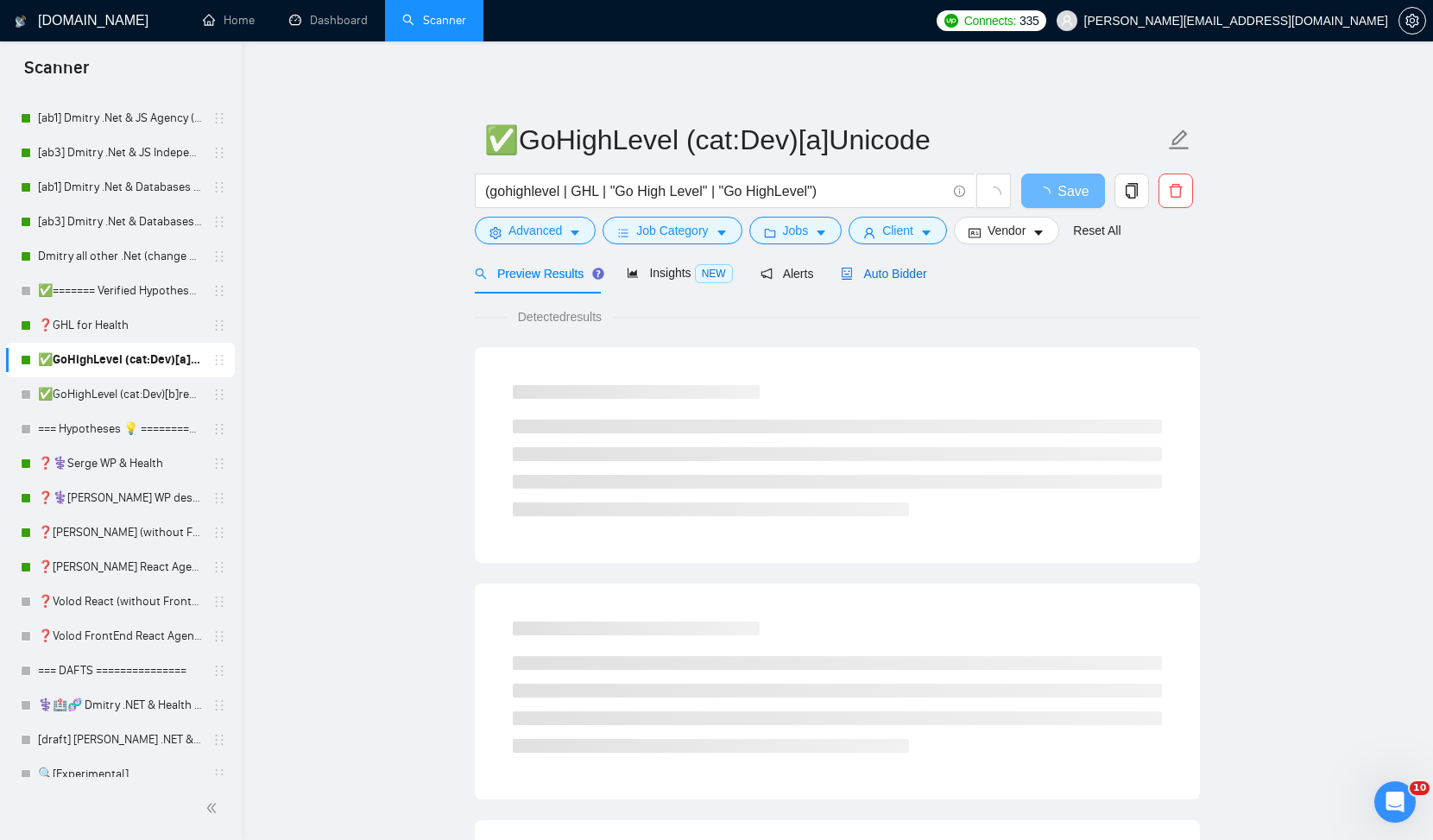
click at [885, 277] on span "Auto Bidder" at bounding box center [884, 273] width 85 height 14
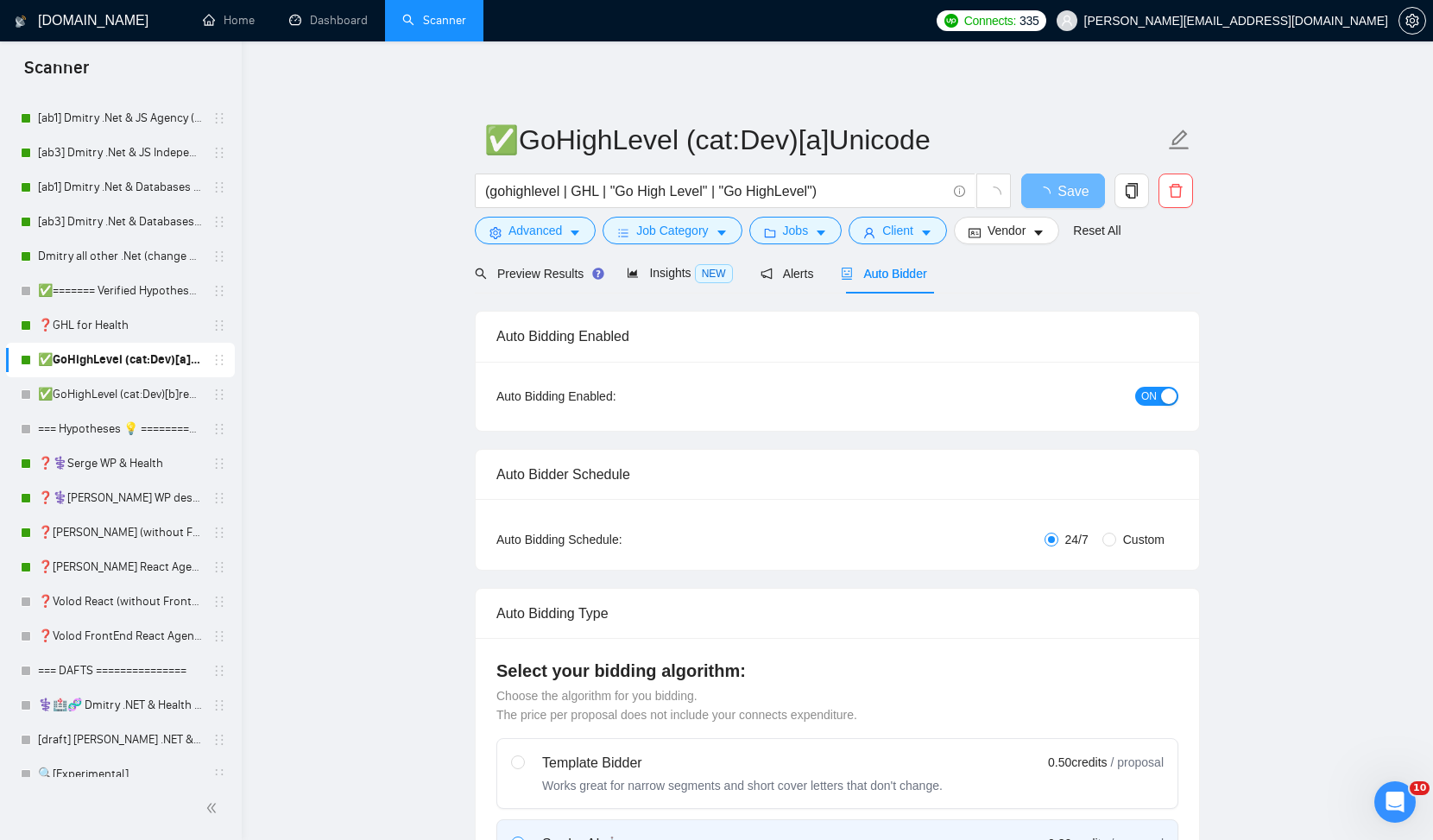
checkbox input "true"
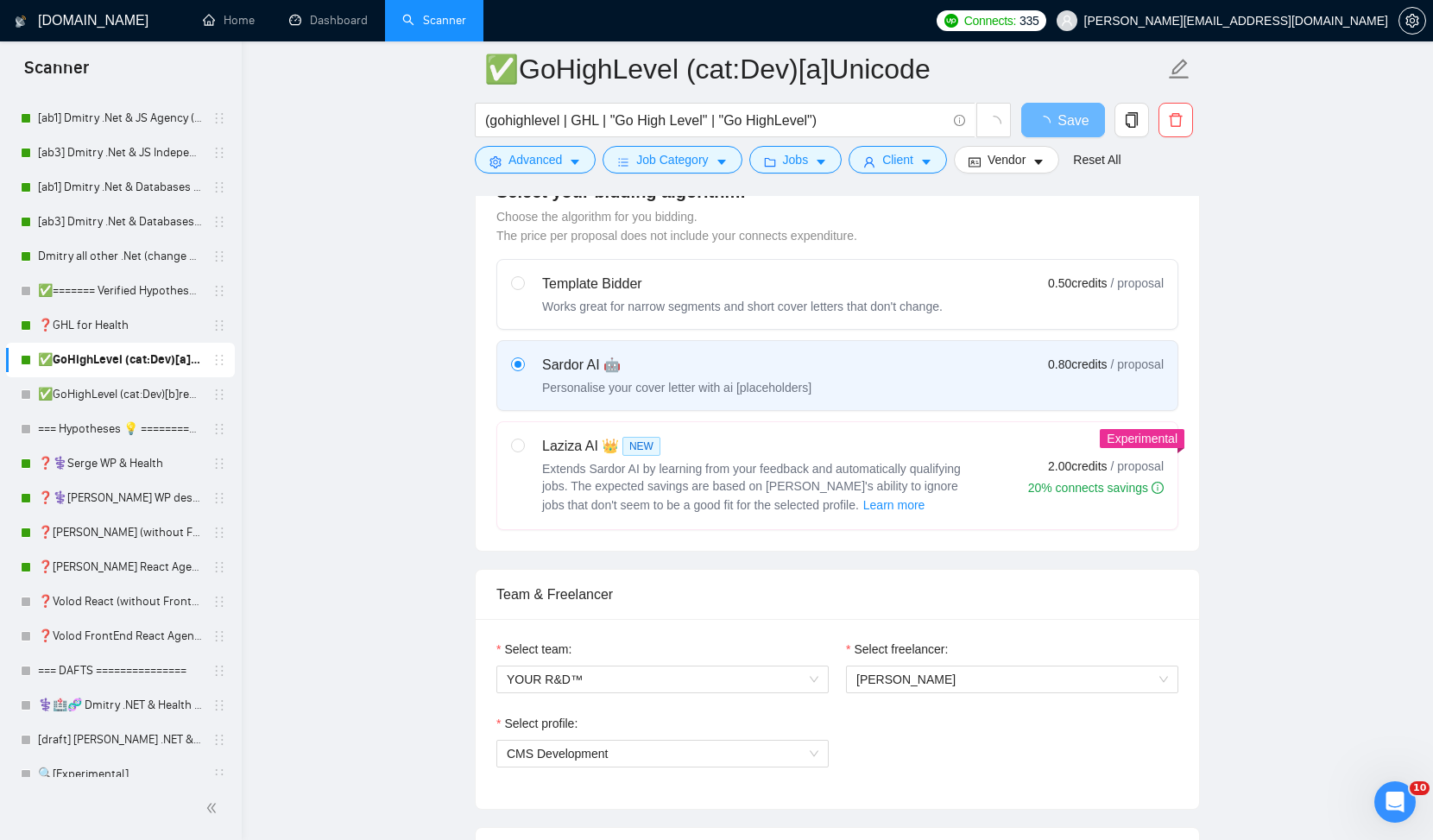
scroll to position [434, 0]
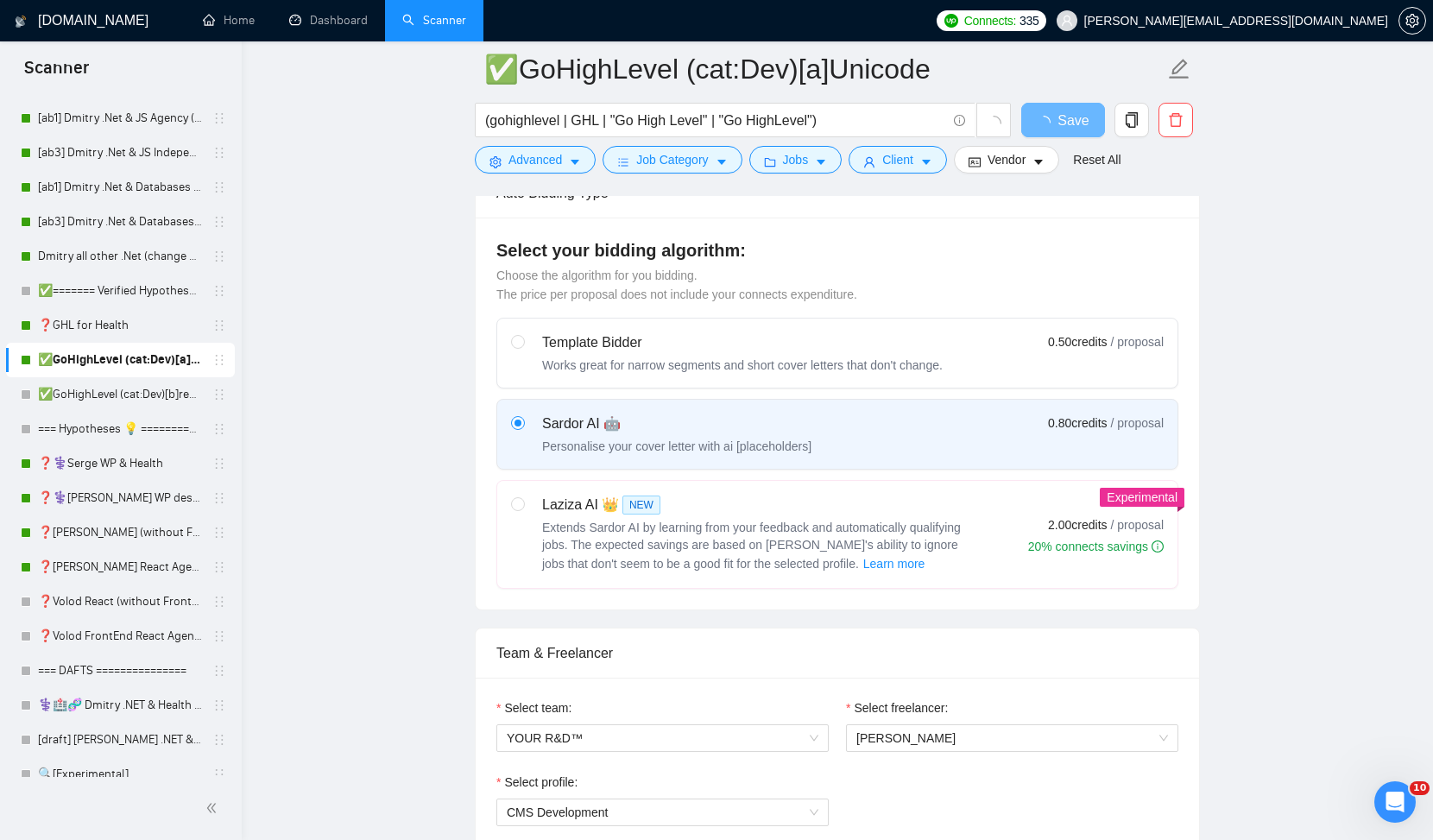
click at [618, 361] on div "Works great for narrow segments and short cover letters that don't change." at bounding box center [742, 364] width 401 height 17
click at [523, 347] on input "radio" at bounding box center [517, 341] width 12 height 12
radio input "true"
radio input "false"
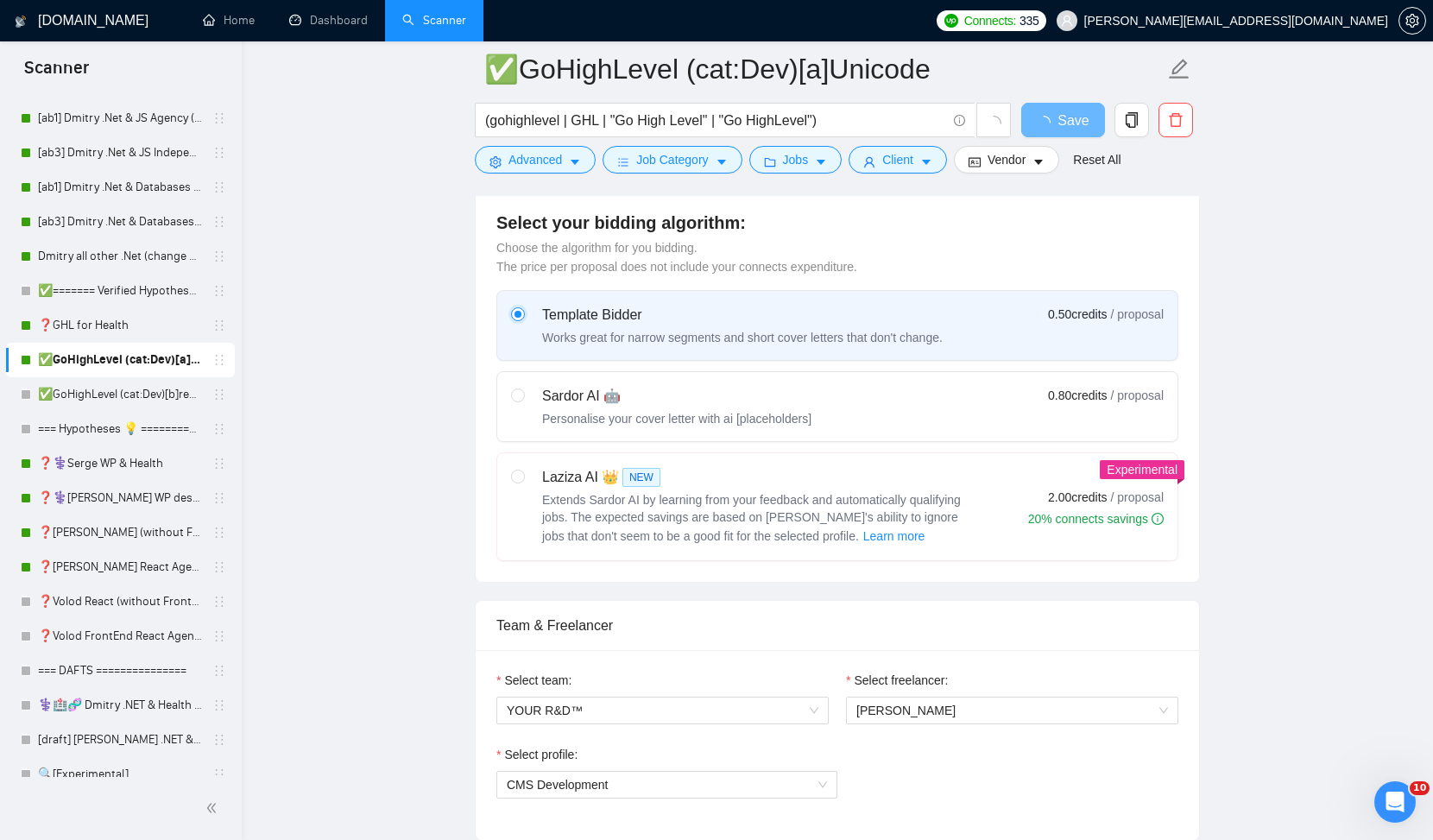
scroll to position [425, 0]
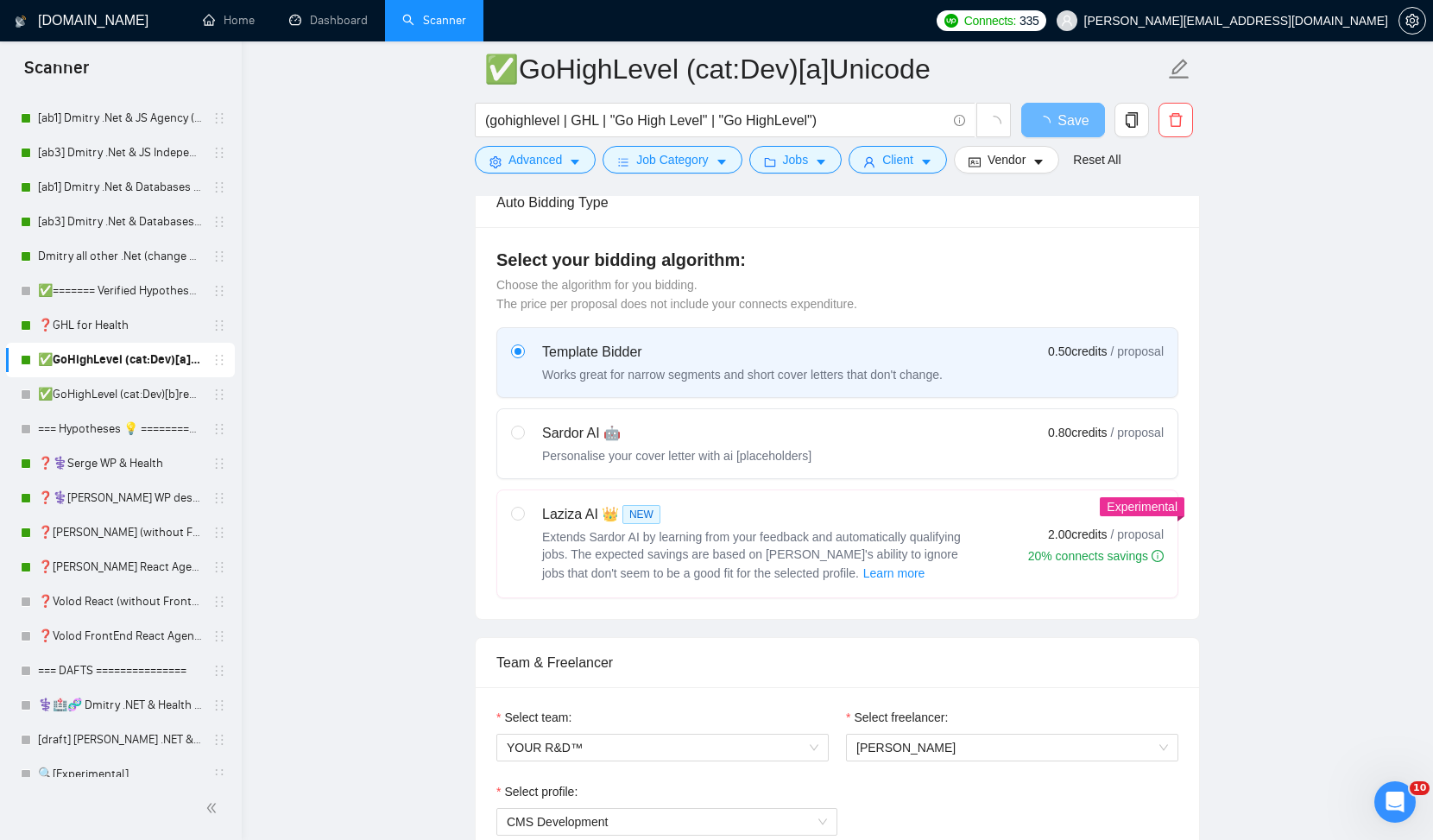
click at [937, 355] on div "Template Bidder" at bounding box center [742, 352] width 401 height 21
click at [523, 355] on input "radio" at bounding box center [517, 350] width 12 height 12
click at [1056, 126] on span "loading" at bounding box center [1047, 122] width 21 height 14
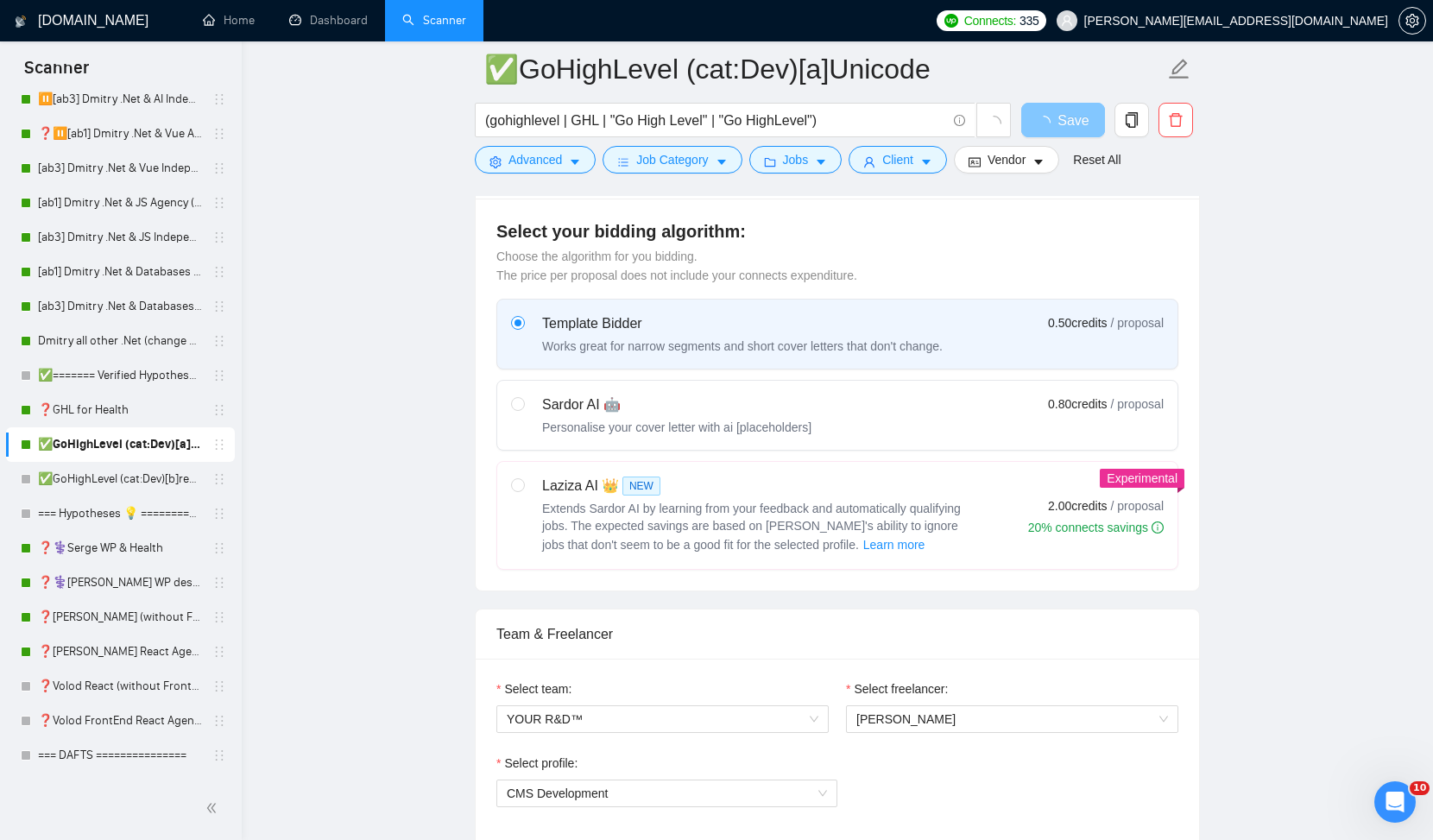
scroll to position [0, 0]
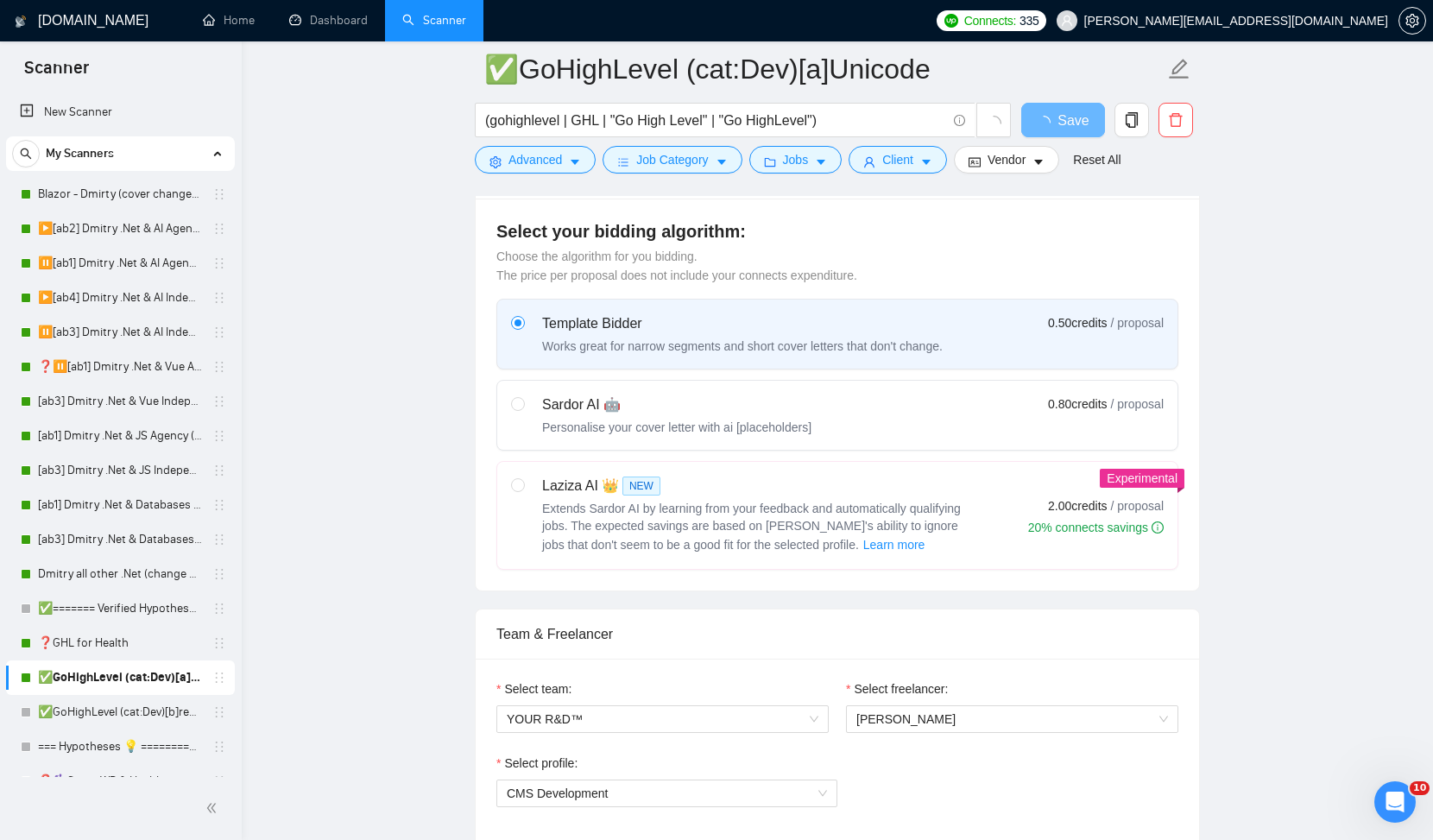
click at [854, 121] on input "(gohighlevel | GHL | "Go High Level" | "Go HighLevel")" at bounding box center [715, 121] width 461 height 22
click at [1080, 117] on span "Save" at bounding box center [1073, 121] width 31 height 22
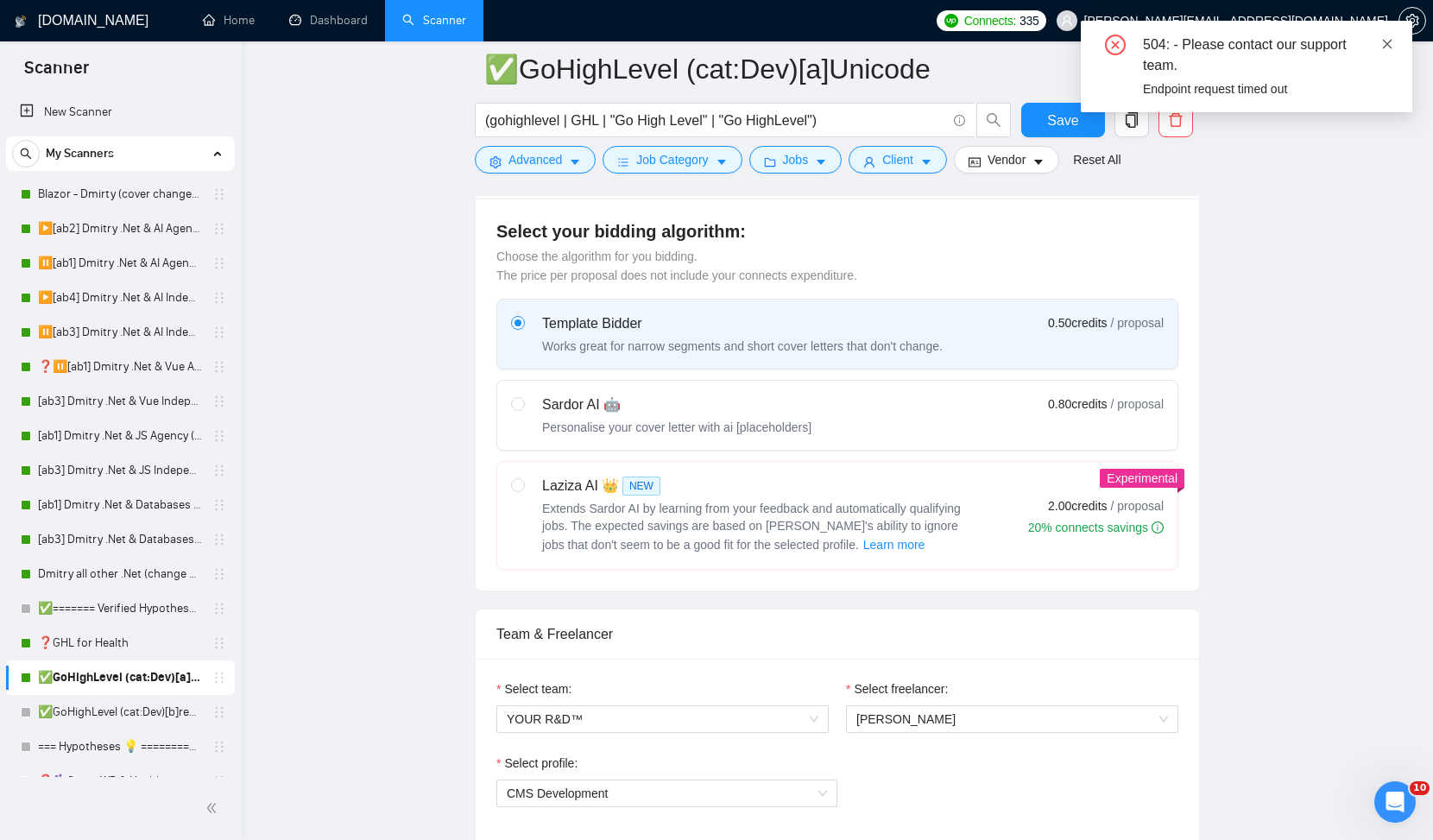
click at [1389, 41] on icon "close" at bounding box center [1387, 43] width 12 height 12
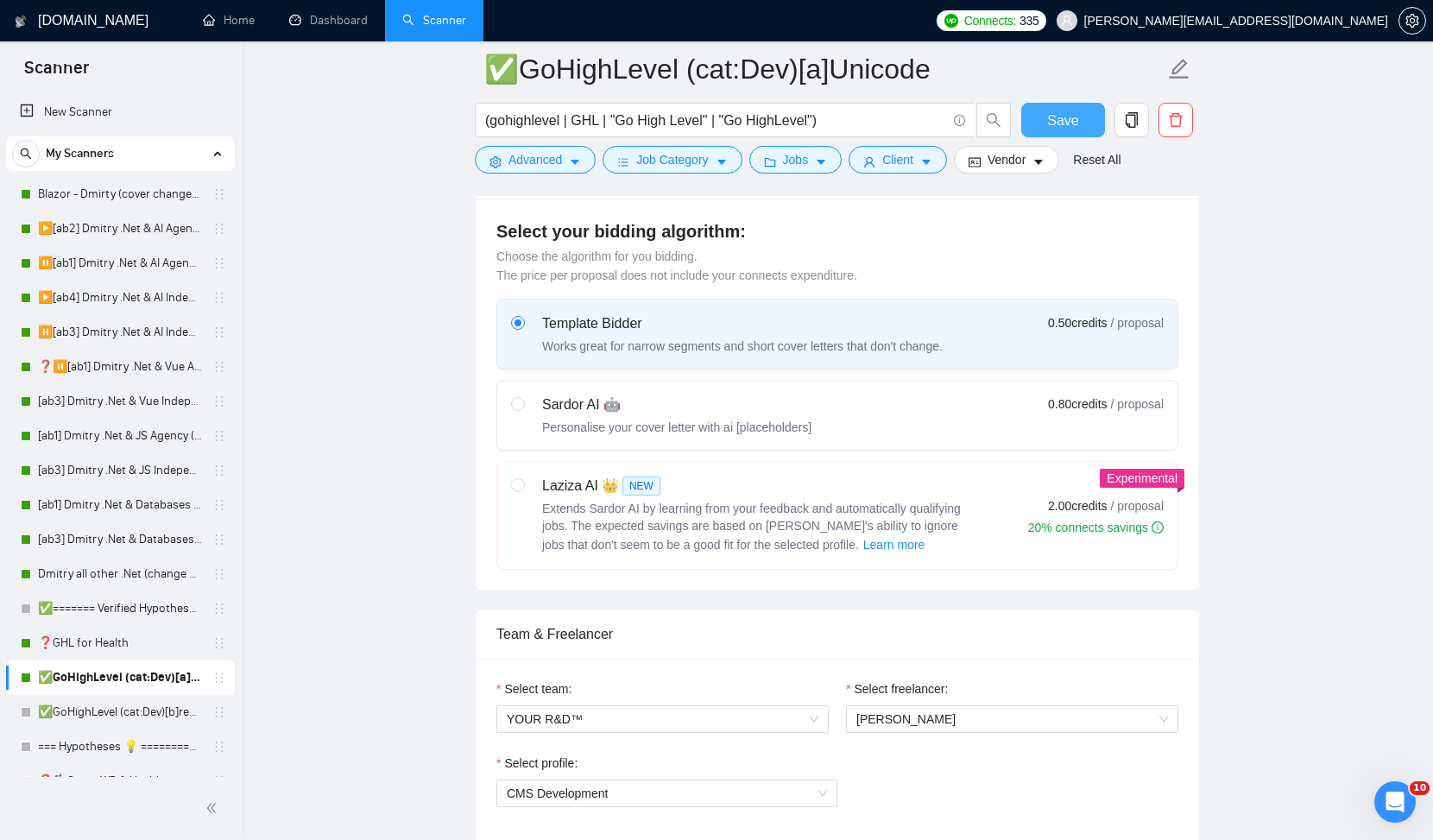
click at [1080, 121] on button "Save" at bounding box center [1063, 120] width 83 height 34
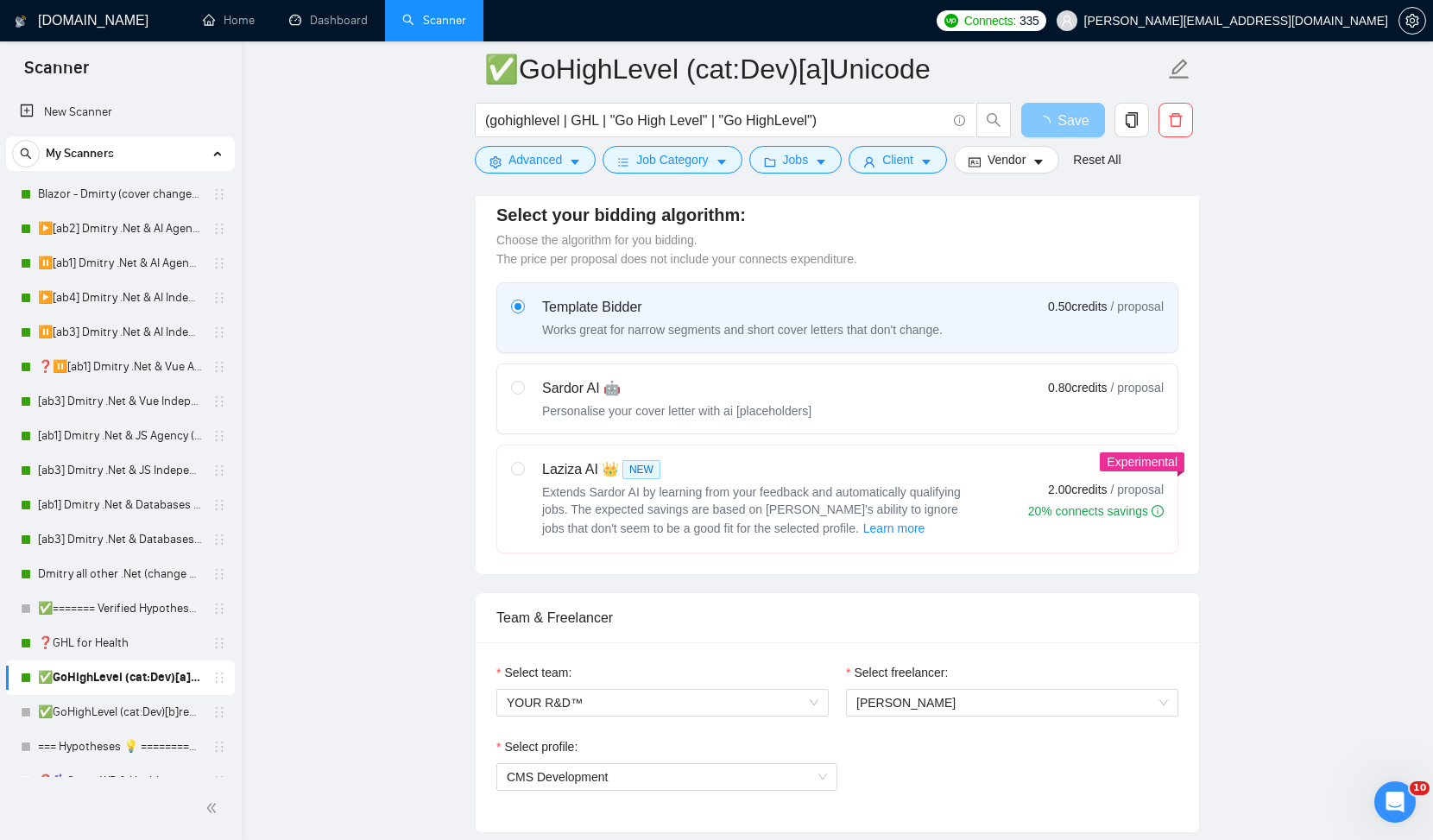
scroll to position [140, 0]
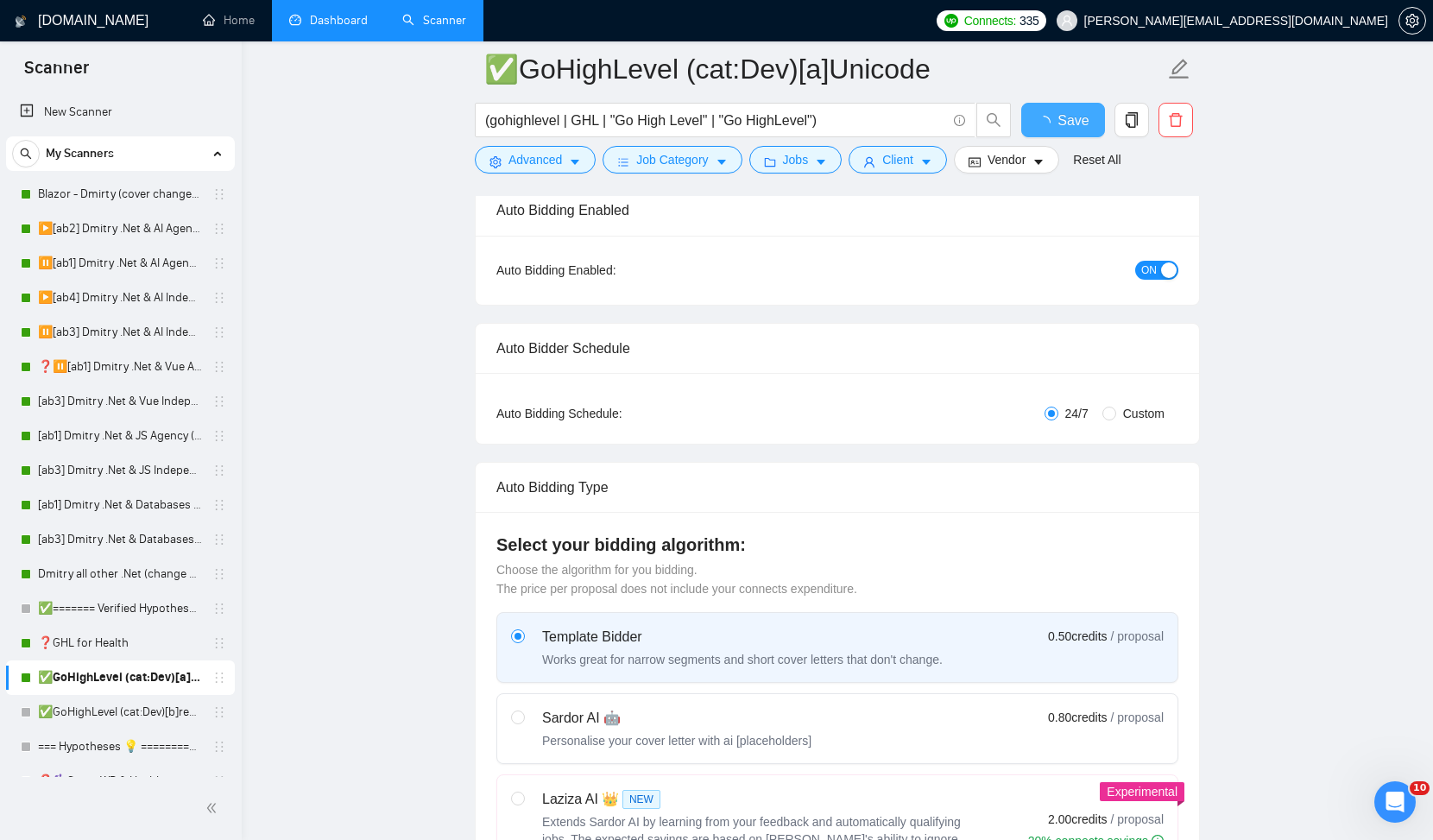
checkbox input "true"
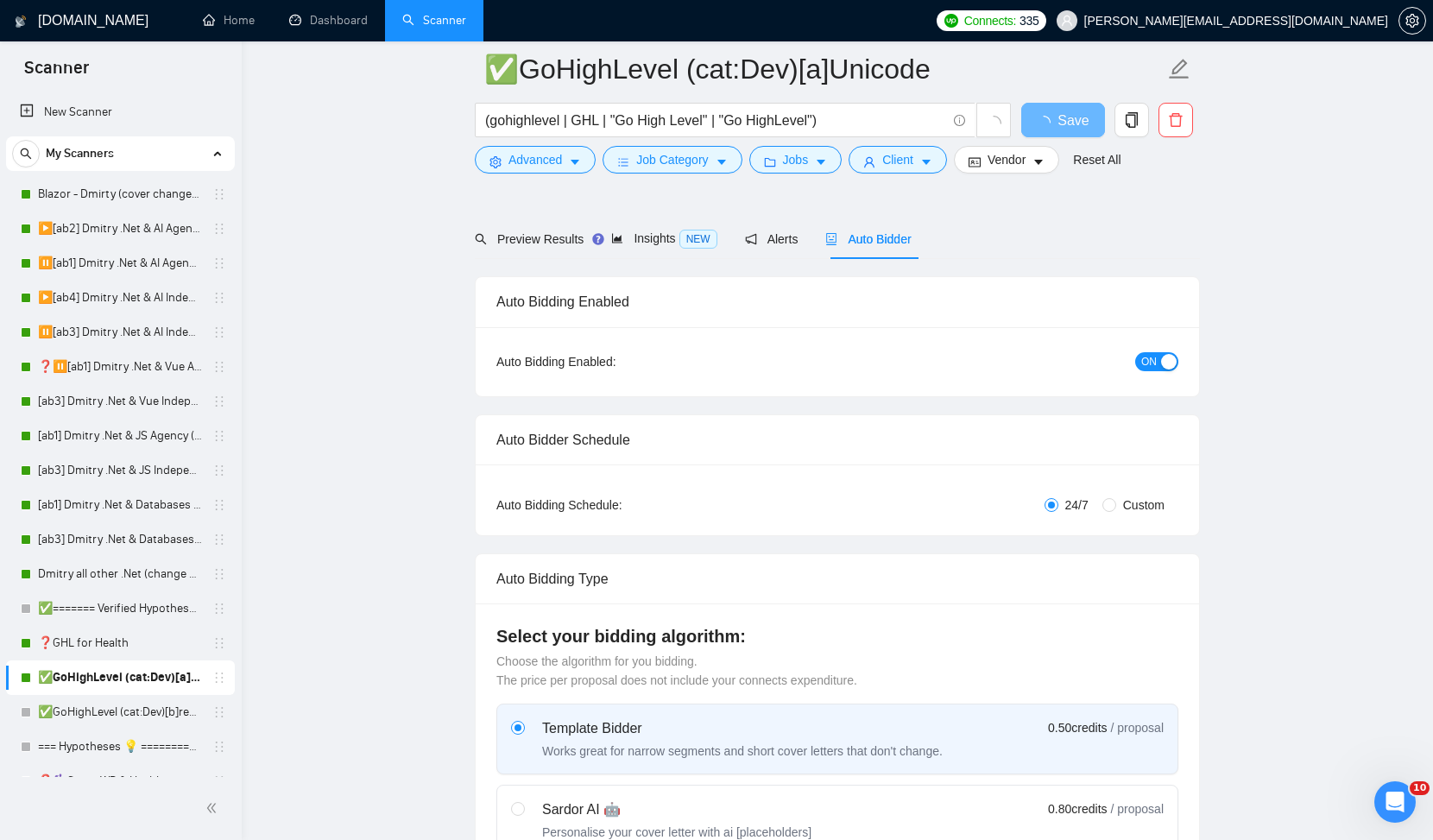
scroll to position [121, 0]
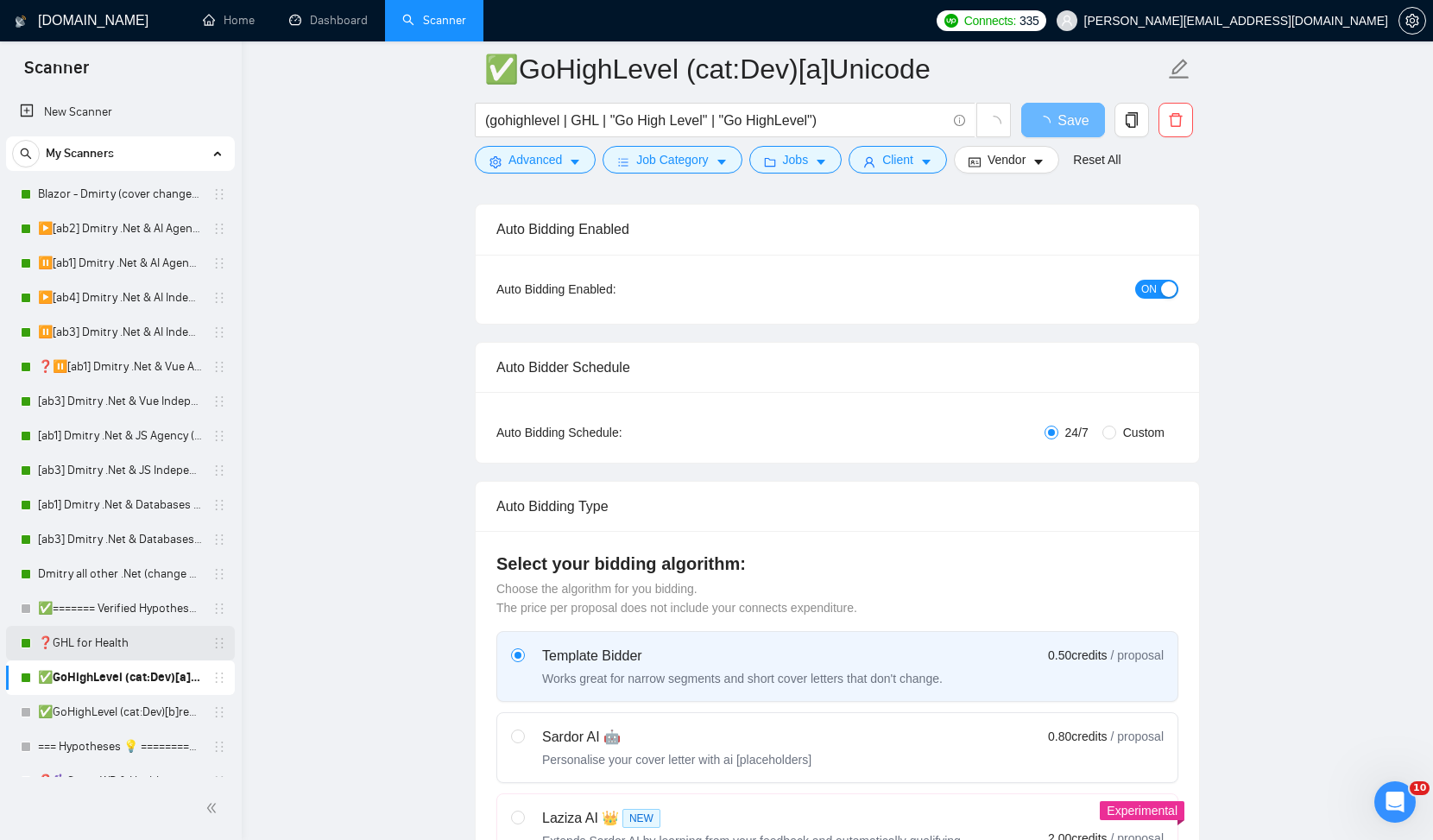
click at [105, 650] on link "❓GHL for Health" at bounding box center [120, 643] width 164 height 34
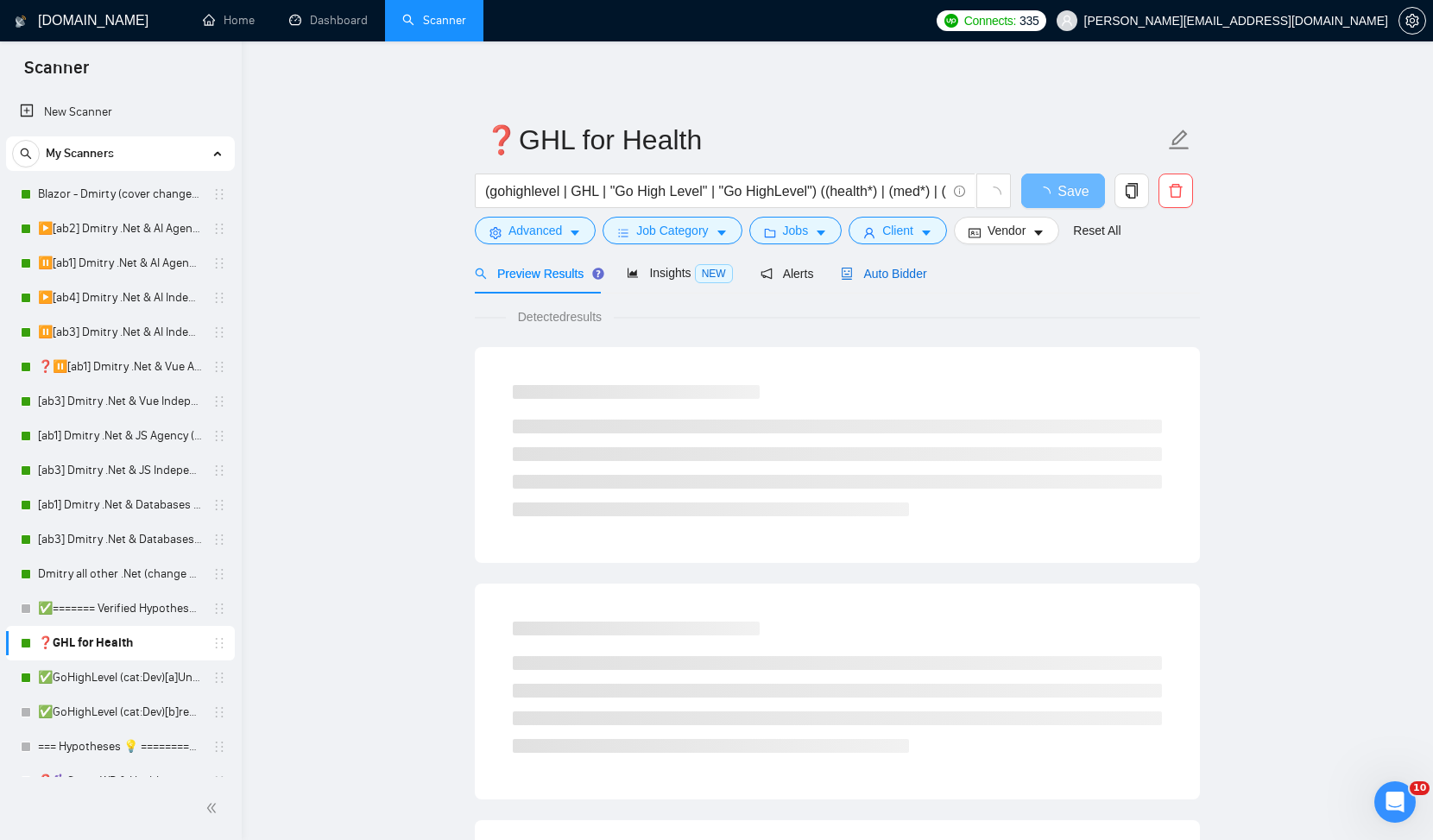
click at [914, 273] on span "Auto Bidder" at bounding box center [884, 273] width 85 height 14
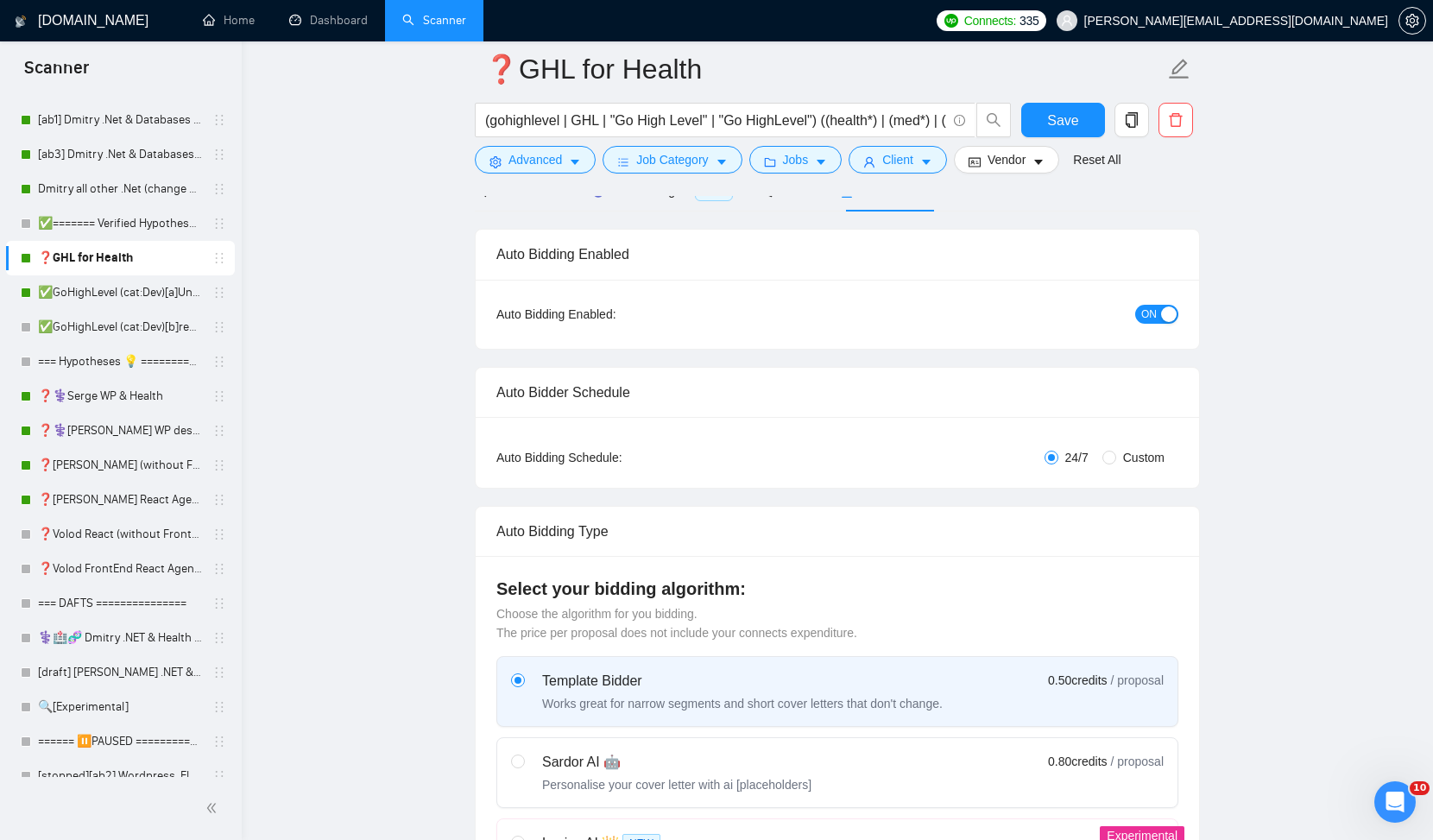
scroll to position [289, 0]
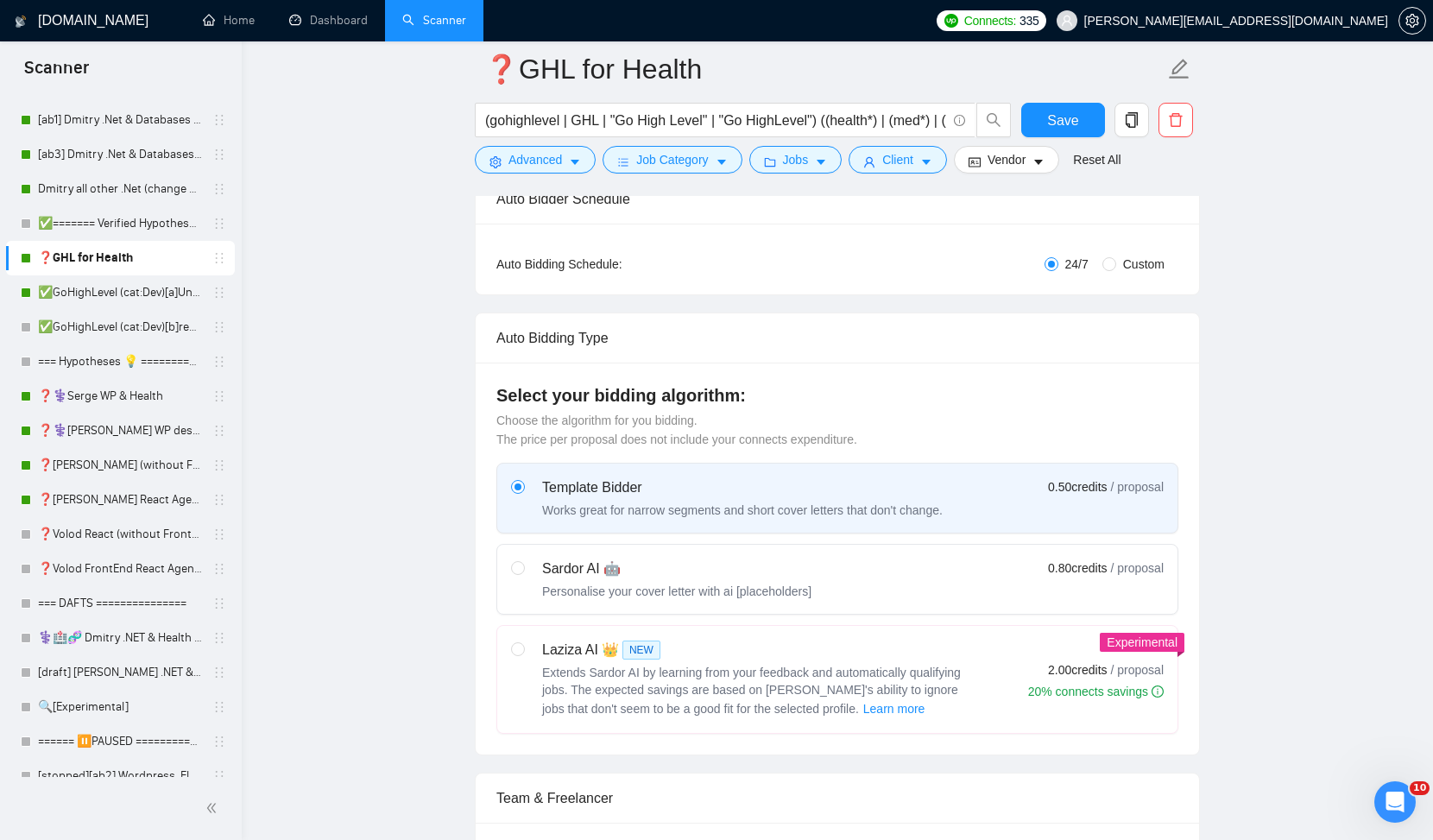
click at [925, 491] on div "Template Bidder" at bounding box center [742, 488] width 401 height 21
click at [523, 491] on input "radio" at bounding box center [517, 486] width 12 height 12
click at [1067, 115] on span "Save" at bounding box center [1063, 121] width 31 height 22
click at [120, 294] on link "✅GoHighLevel (cat:Dev)[a]Unicode" at bounding box center [120, 293] width 164 height 34
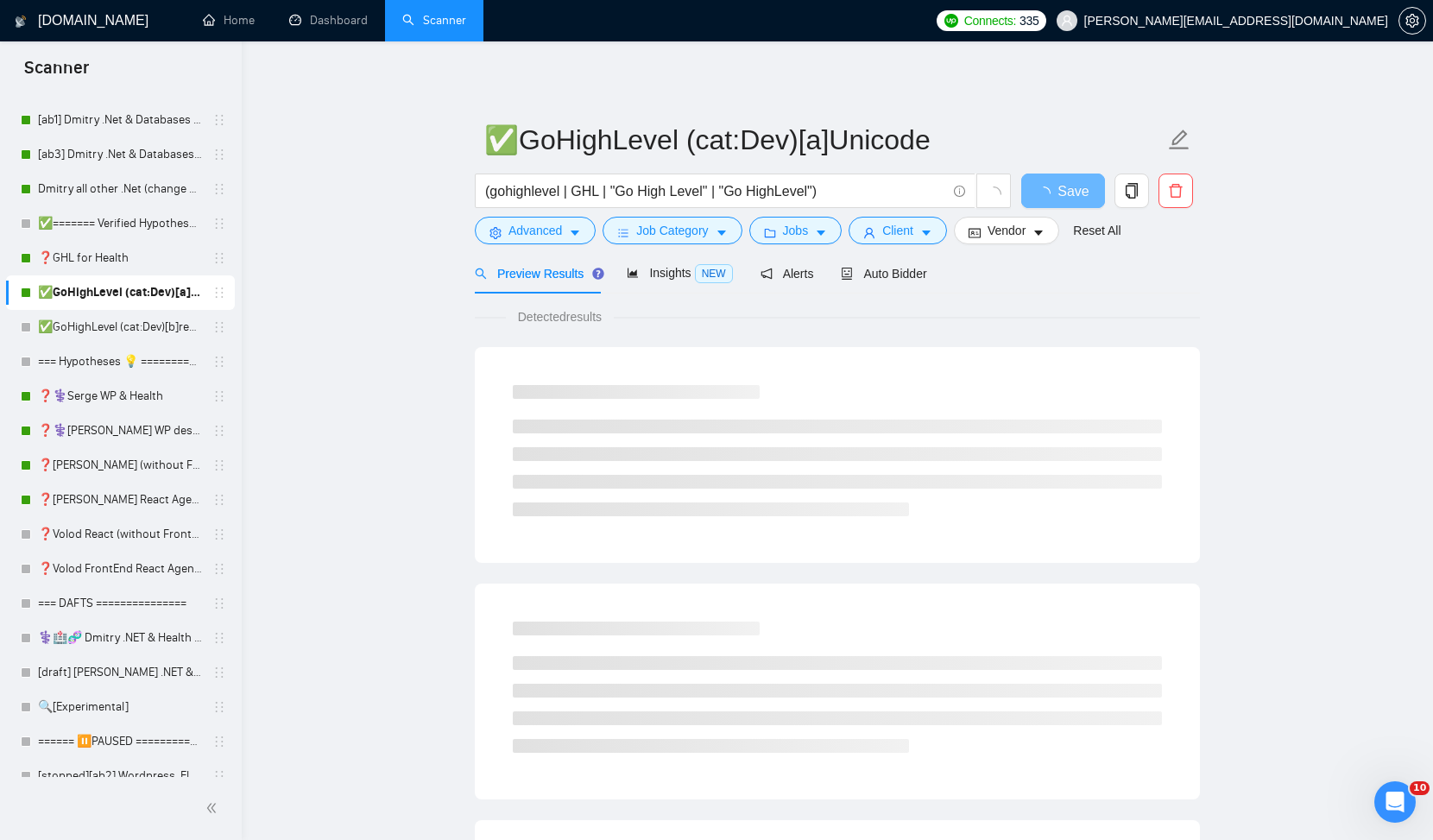
click at [470, 526] on main "✅GoHighLevel (cat:Dev)[a]Unicode (gohighlevel | GHL | "Go High Level" | "Go Hig…" at bounding box center [838, 788] width 1137 height 1440
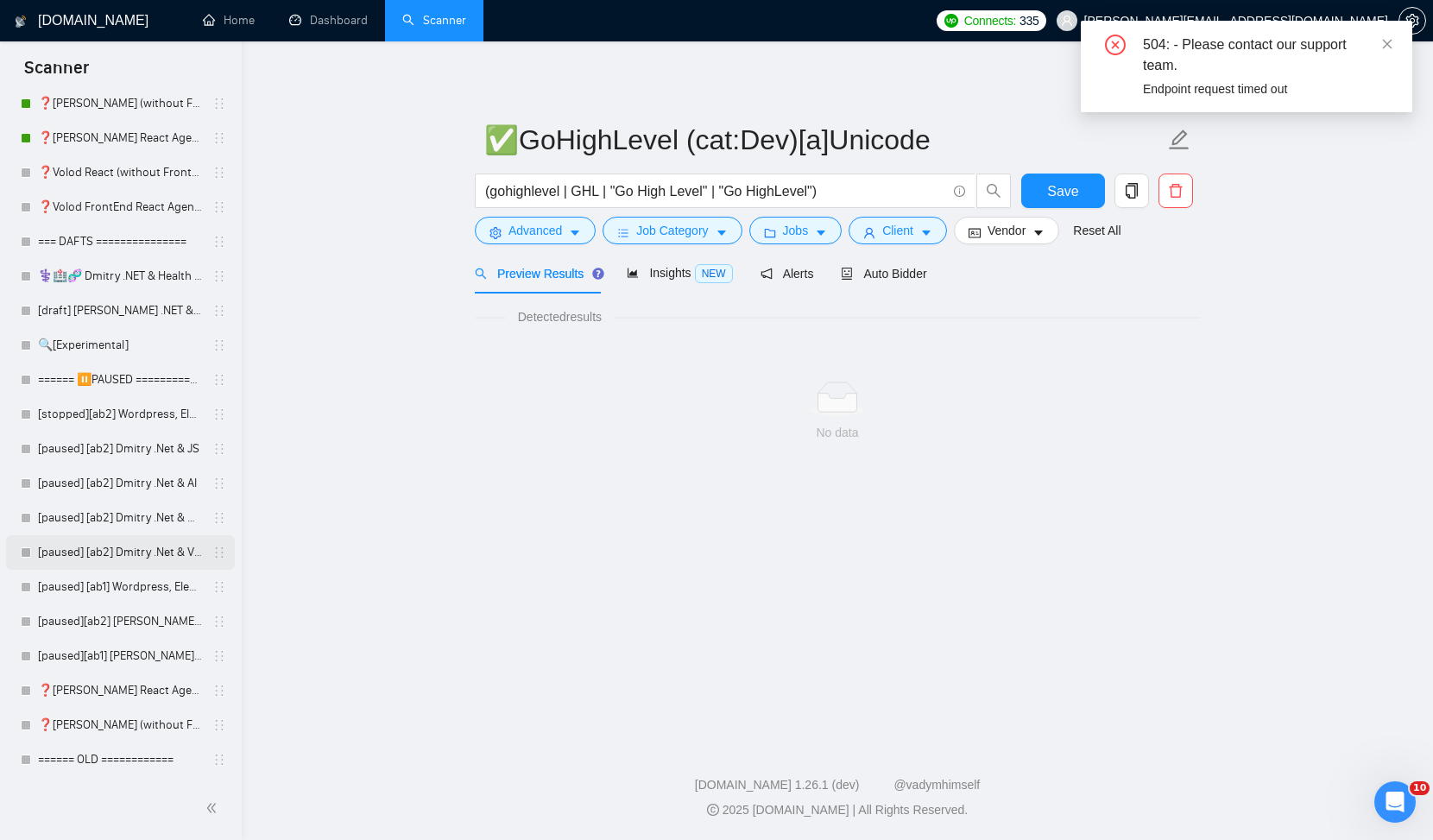
scroll to position [719, 0]
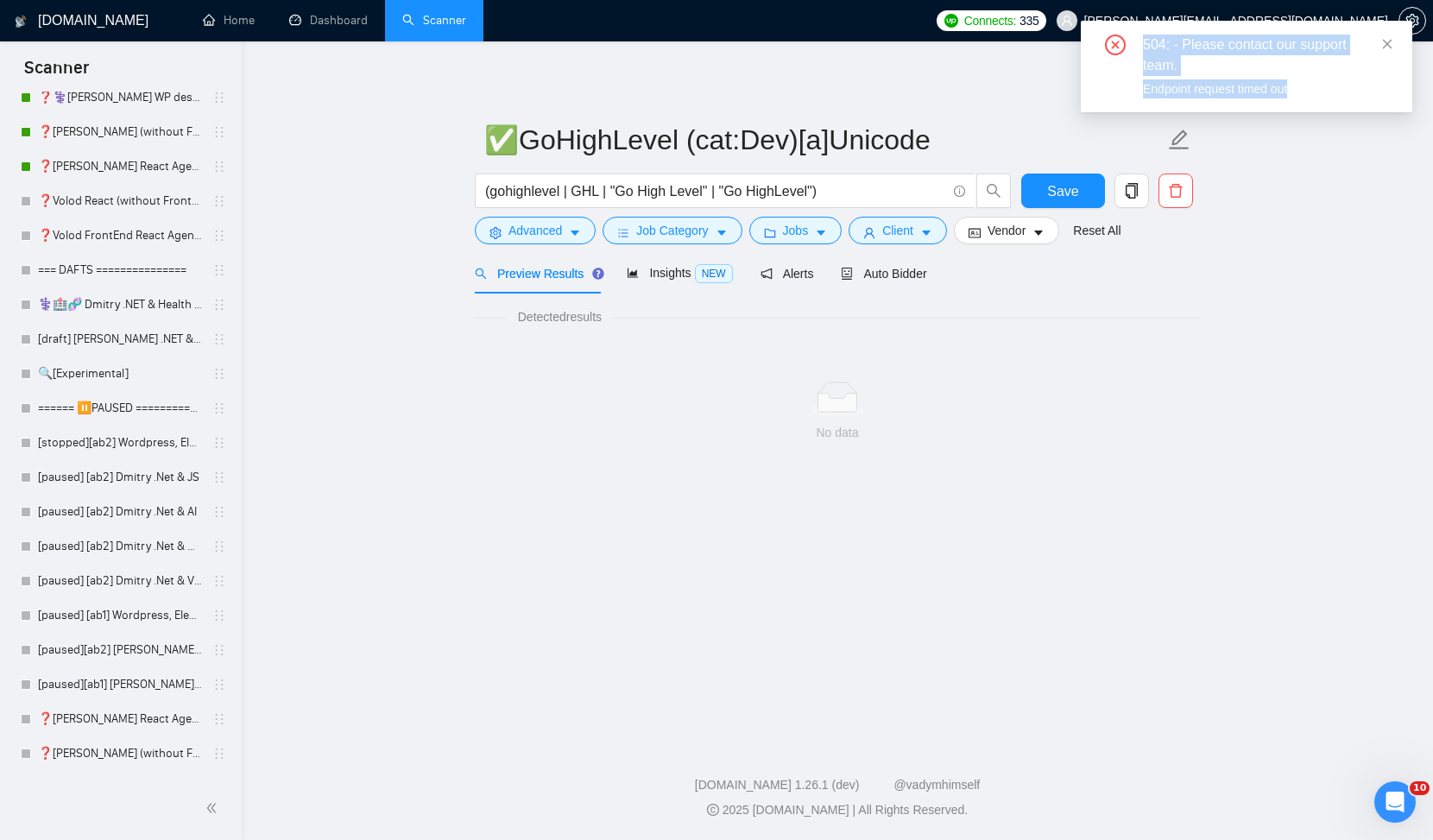
drag, startPoint x: 1331, startPoint y: 90, endPoint x: 1127, endPoint y: 45, distance: 208.9
click at [1127, 45] on div "504: - Please contact our support team. Endpoint request timed out" at bounding box center [1247, 66] width 290 height 63
click at [1262, 45] on div "504: - Please contact our support team." at bounding box center [1267, 55] width 248 height 42
click at [1334, 94] on div "Endpoint request timed out" at bounding box center [1267, 89] width 248 height 19
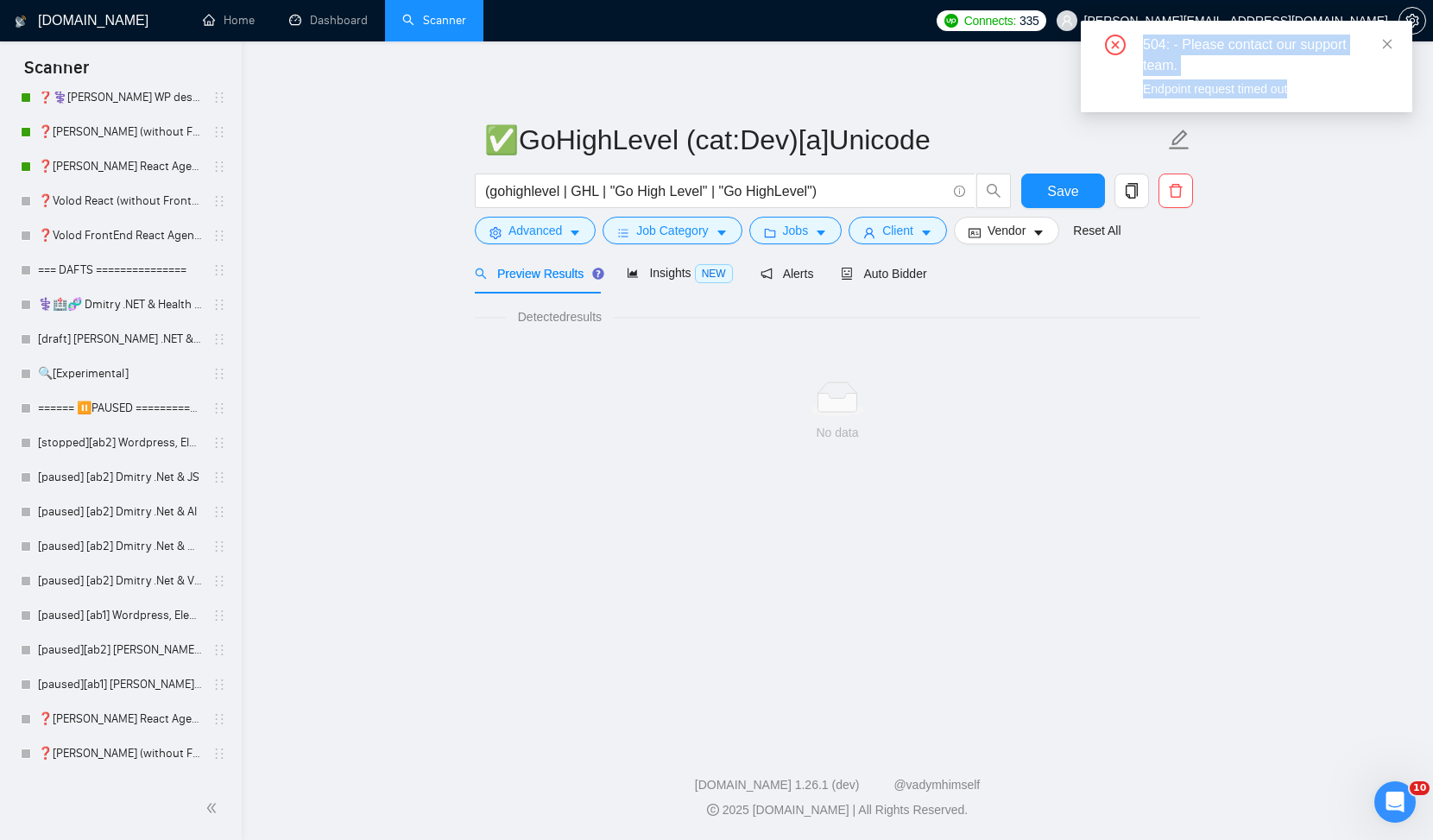
drag, startPoint x: 1334, startPoint y: 94, endPoint x: 1127, endPoint y: 36, distance: 215.0
click at [1127, 36] on div "504: - Please contact our support team. Endpoint request timed out" at bounding box center [1247, 66] width 290 height 63
copy div "504: - Please contact our support team. Endpoint request timed out"
click at [1393, 796] on icon "Open Intercom Messenger" at bounding box center [1392, 799] width 28 height 28
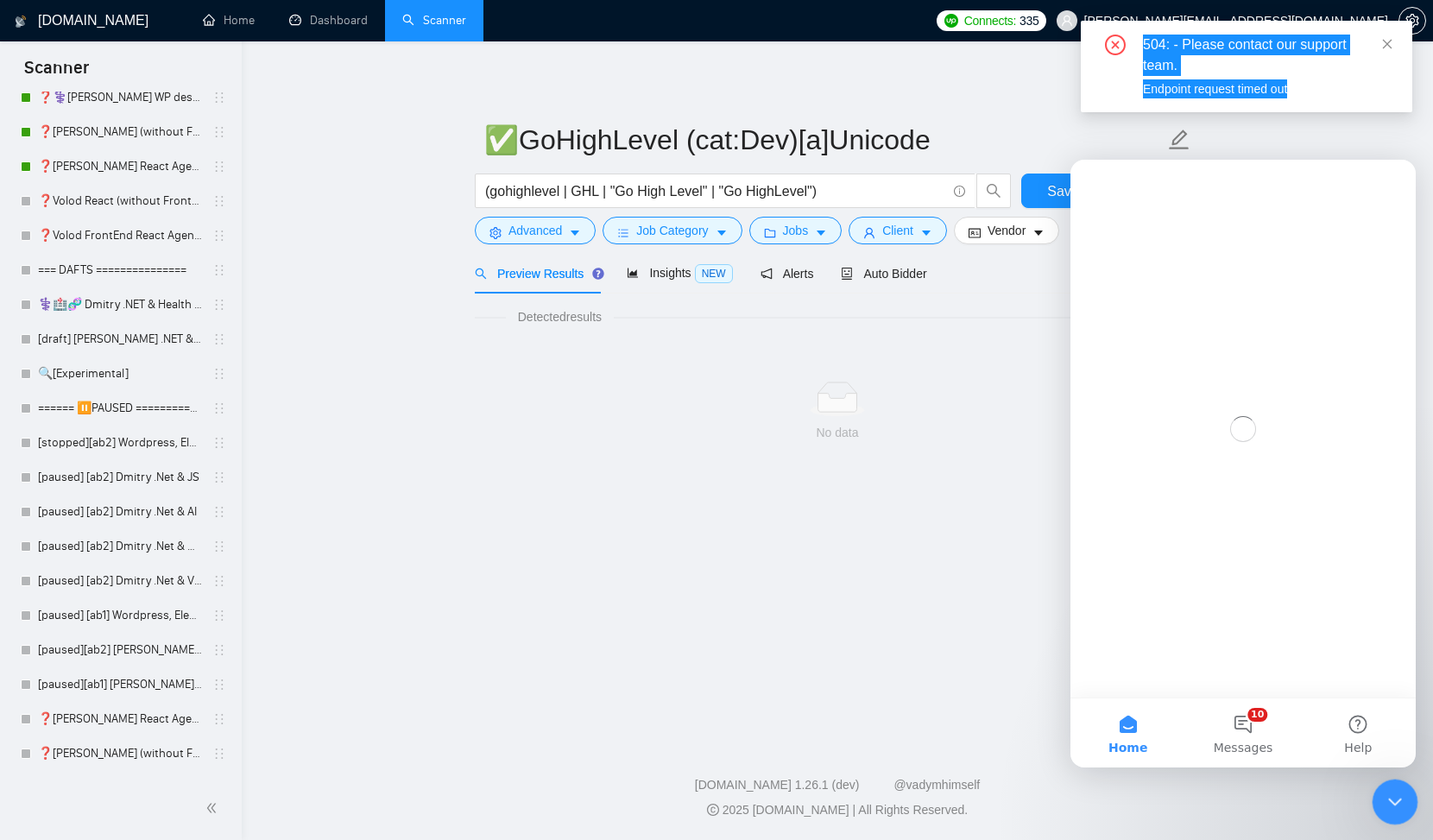
scroll to position [0, 0]
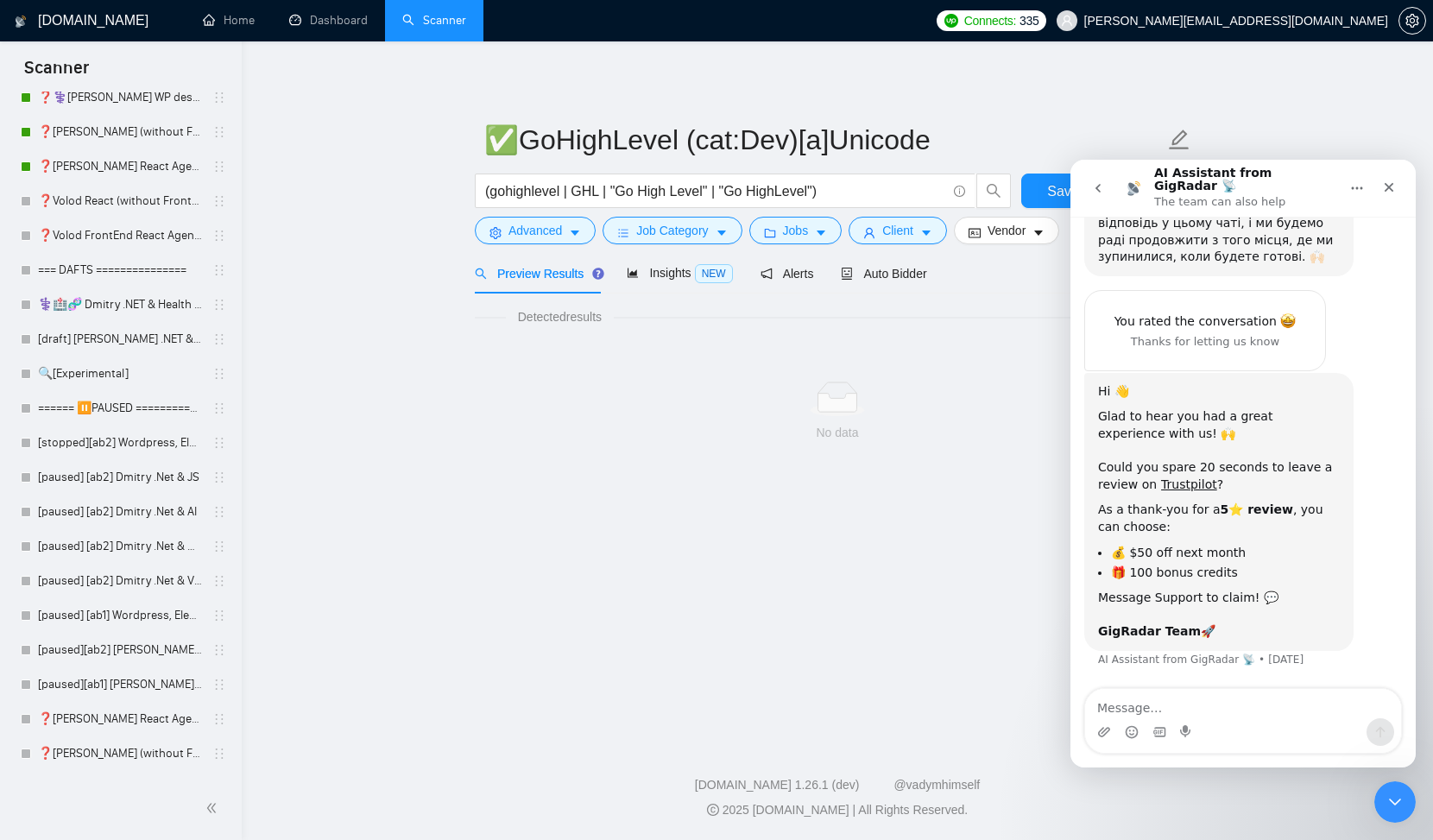
scroll to position [5007, 0]
click at [1103, 184] on icon "go back" at bounding box center [1098, 188] width 14 height 14
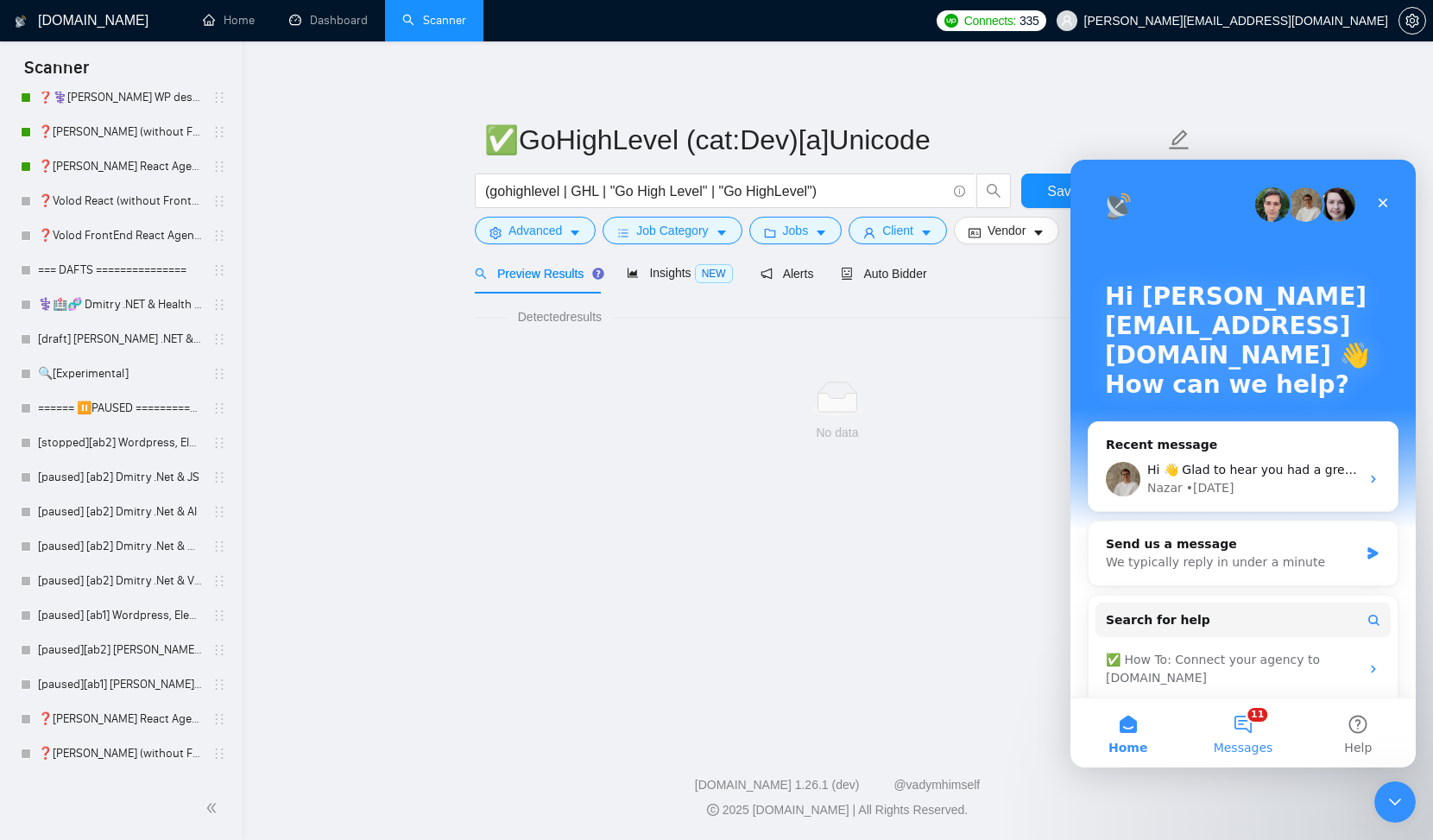
click at [1245, 734] on button "11 Messages" at bounding box center [1243, 733] width 115 height 69
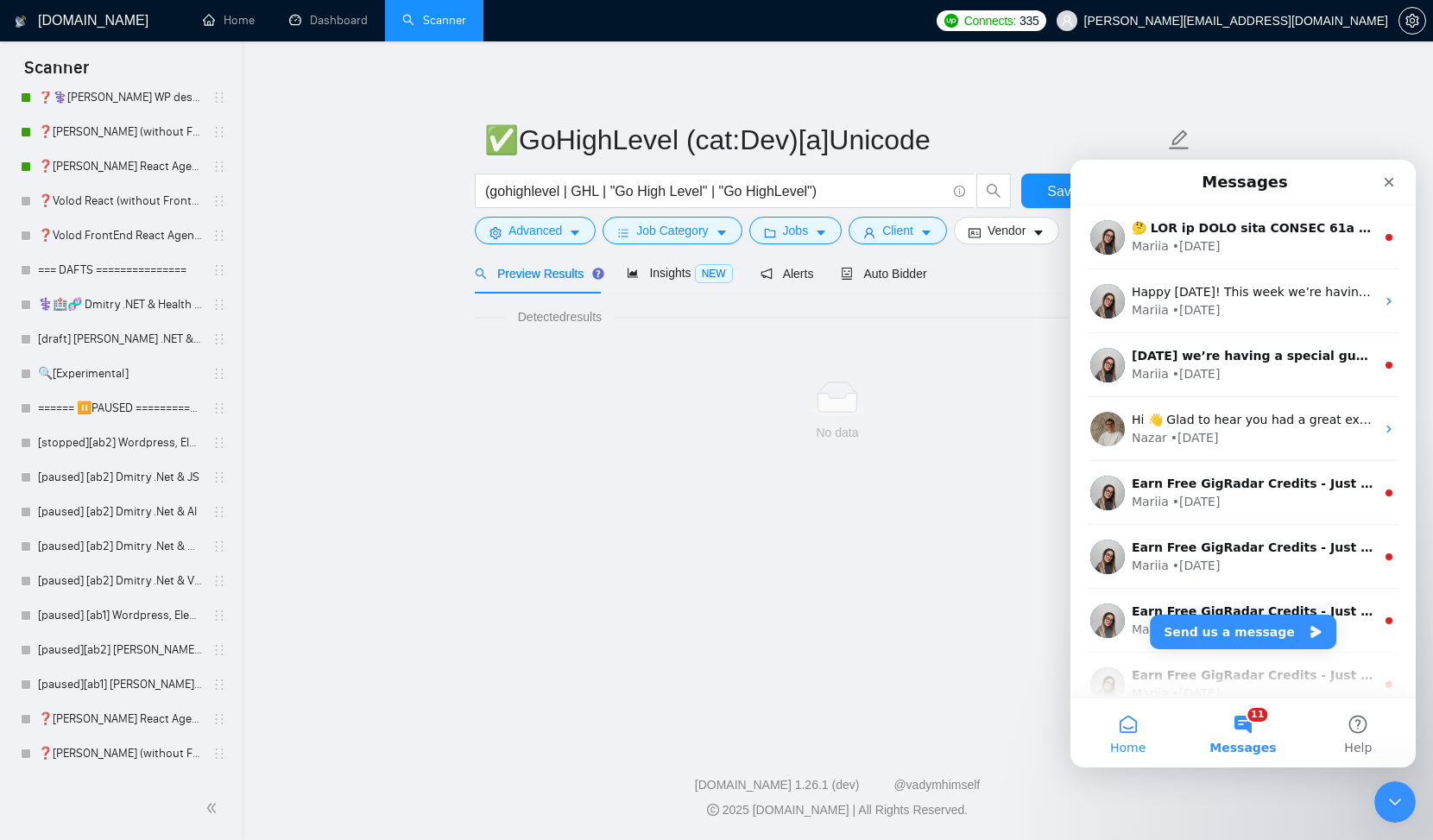
click at [1134, 722] on button "Home" at bounding box center [1128, 733] width 115 height 69
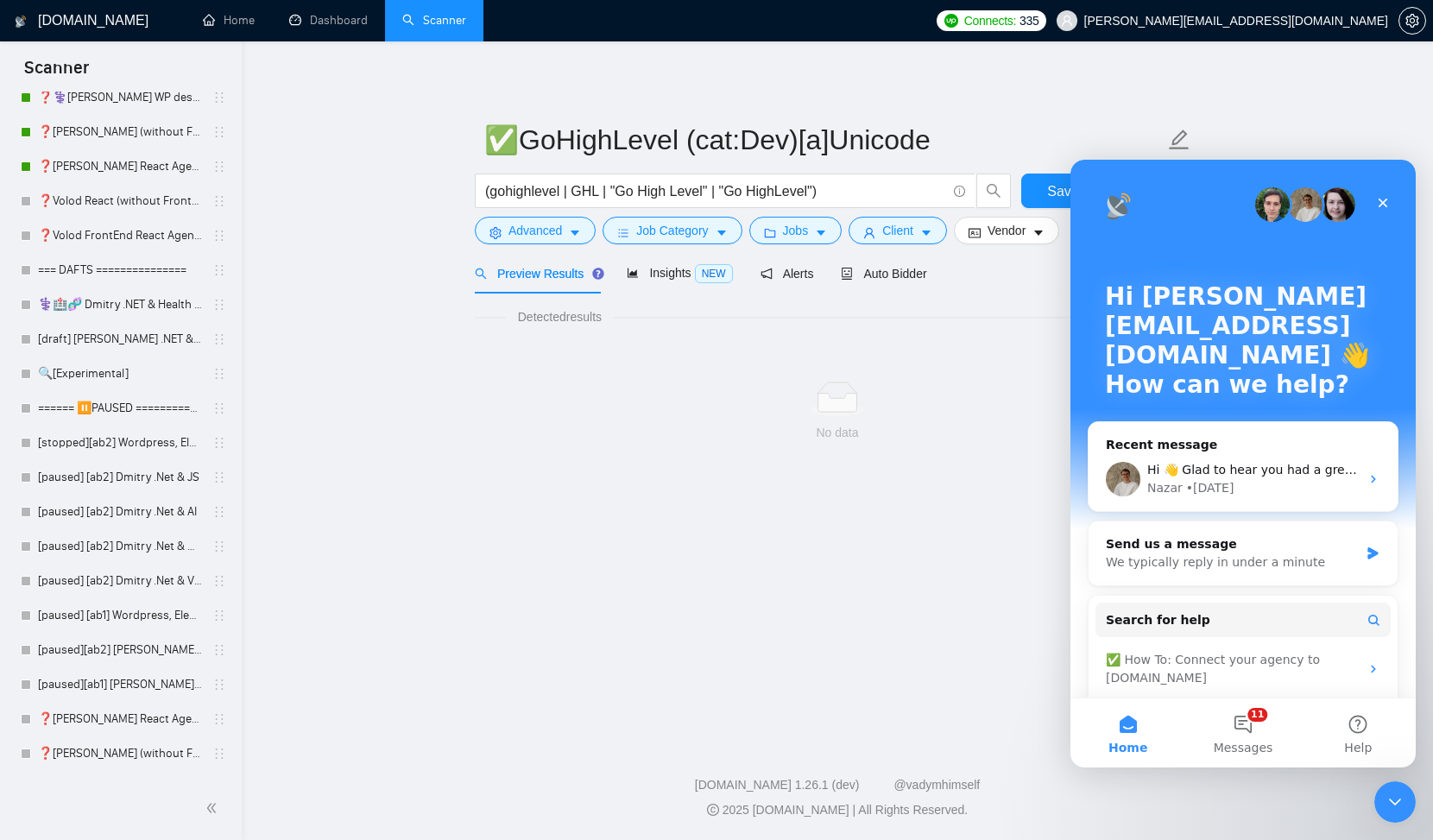
click at [1227, 304] on p "Hi serge.yourrnd@gmail.com 👋" at bounding box center [1243, 326] width 276 height 88
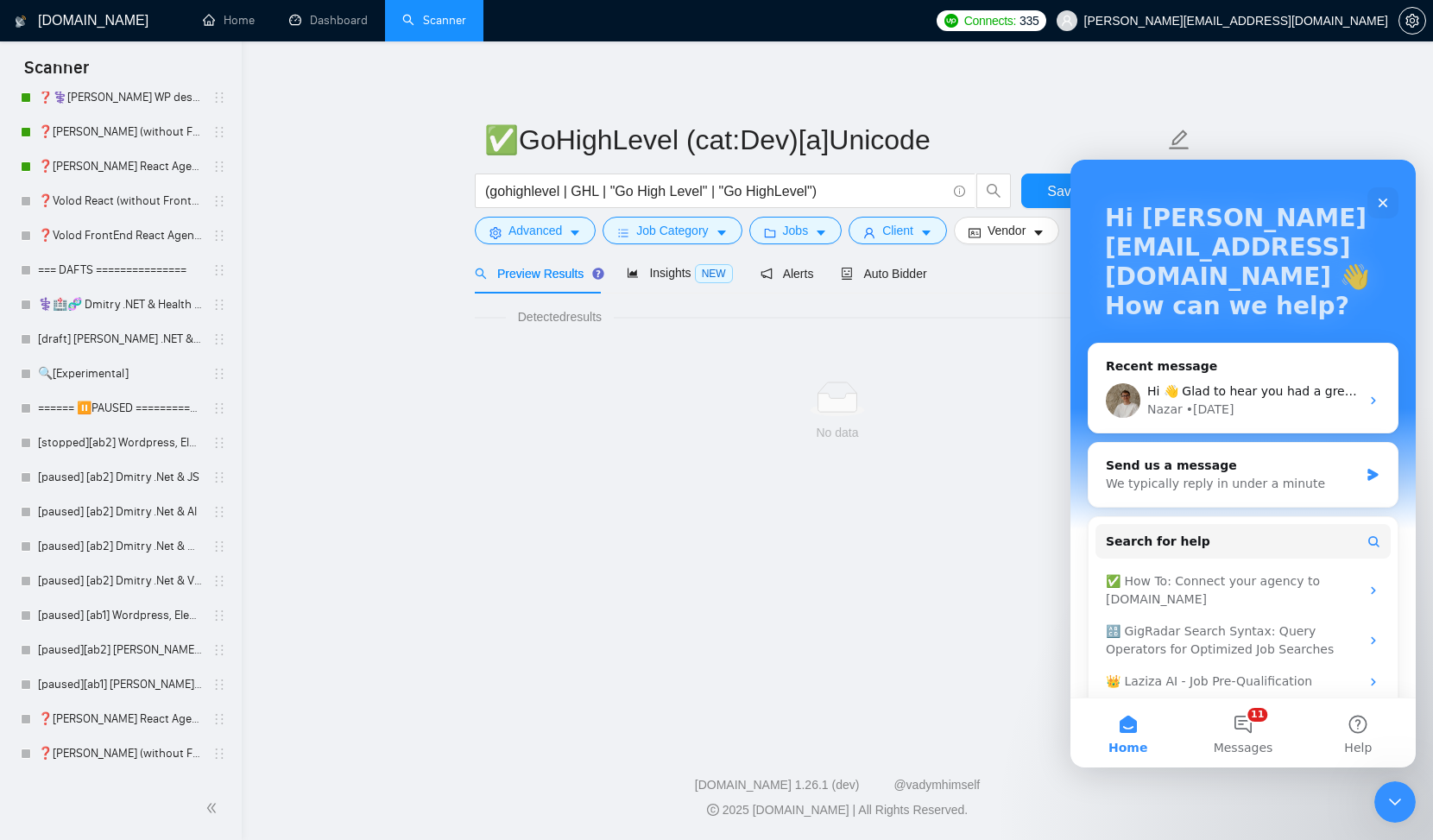
scroll to position [101, 0]
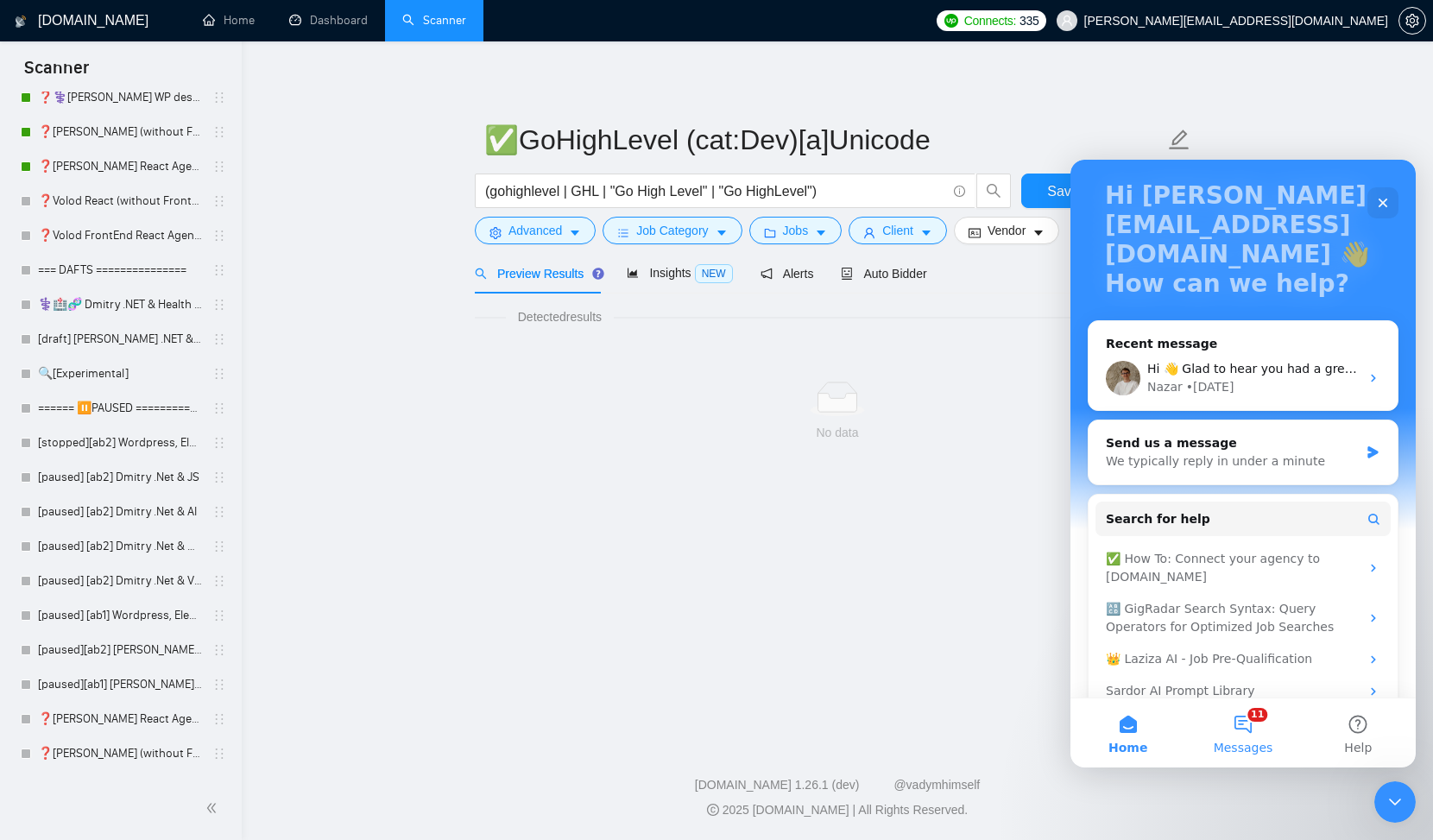
click at [1235, 728] on button "11 Messages" at bounding box center [1243, 733] width 115 height 69
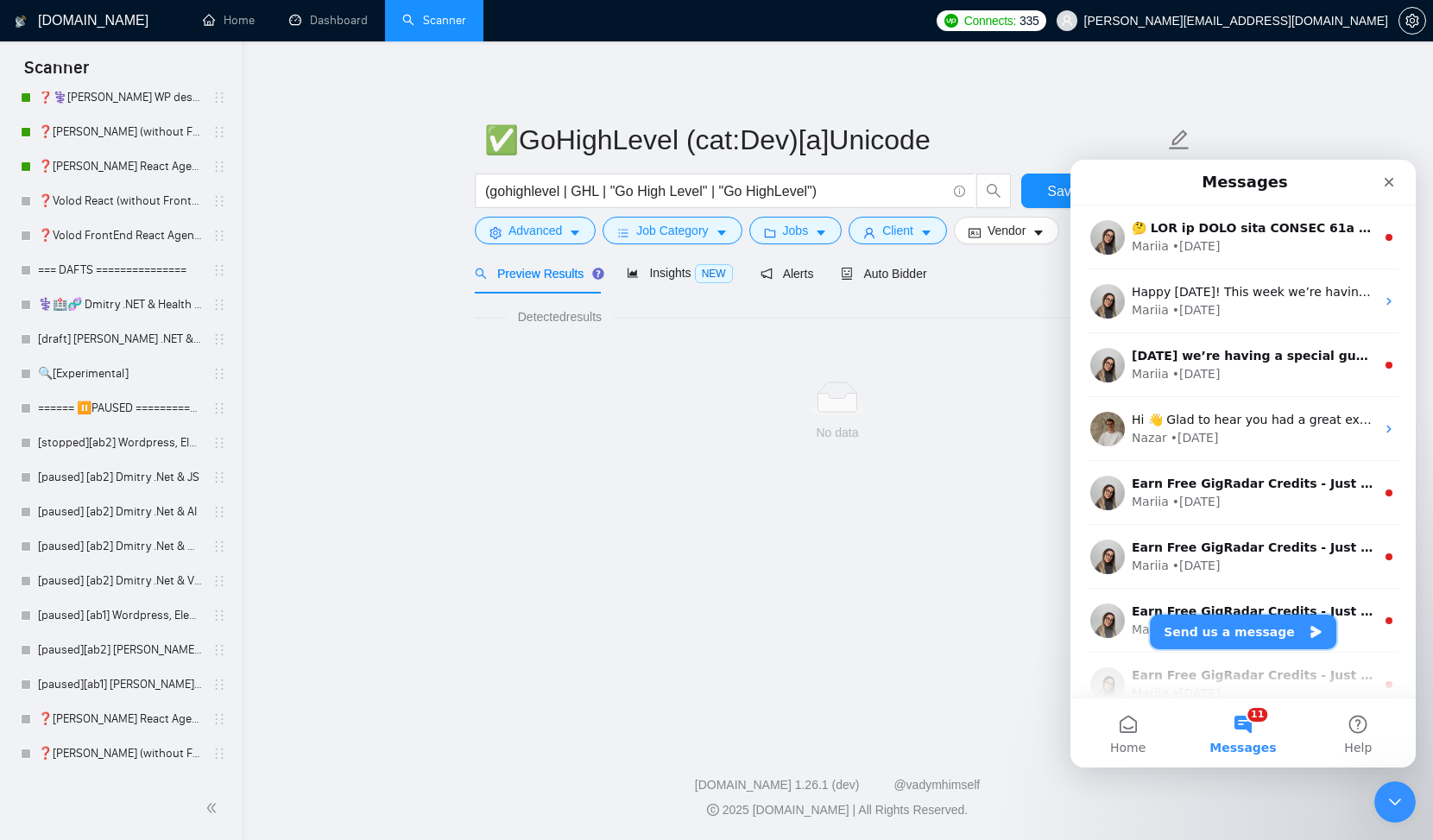
click at [1216, 638] on button "Send us a message" at bounding box center [1244, 632] width 187 height 34
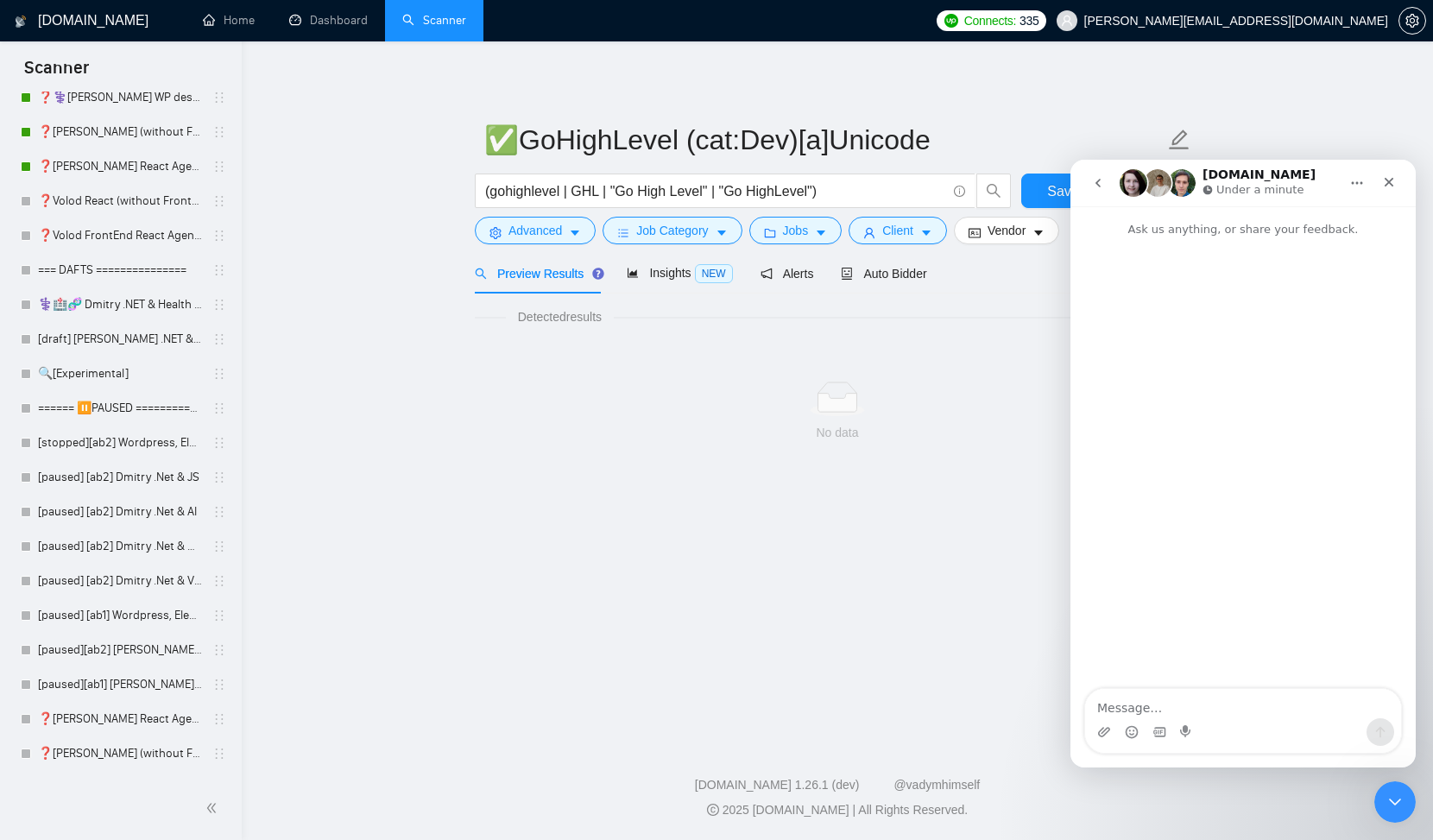
click at [1177, 705] on textarea "Message…" at bounding box center [1244, 703] width 316 height 29
type textarea "I got 504: - Please contact our support team. Endpoint request timed out Please…"
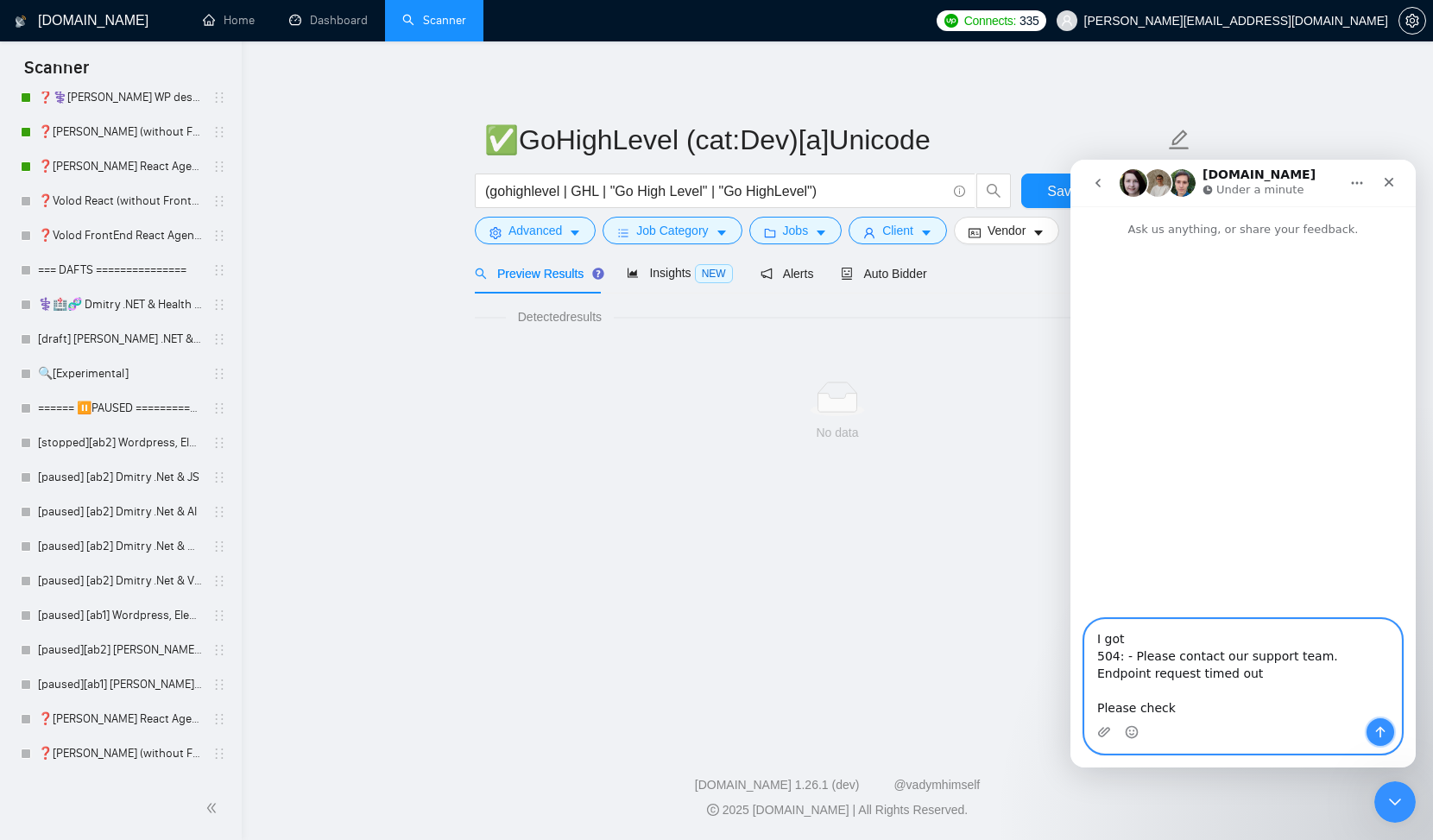
click at [1386, 730] on icon "Send a message…" at bounding box center [1380, 731] width 14 height 14
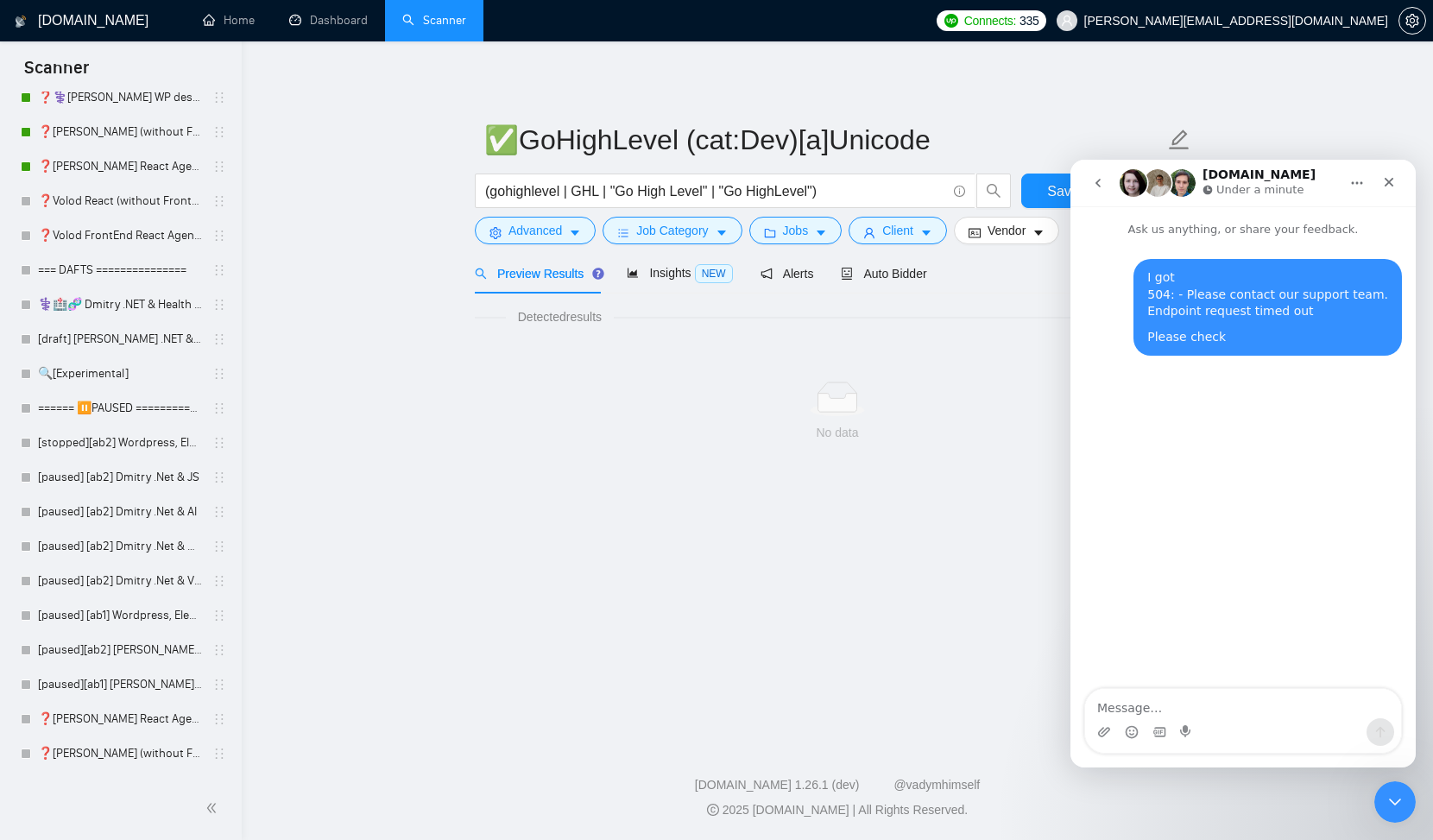
click at [856, 398] on icon at bounding box center [838, 402] width 39 height 18
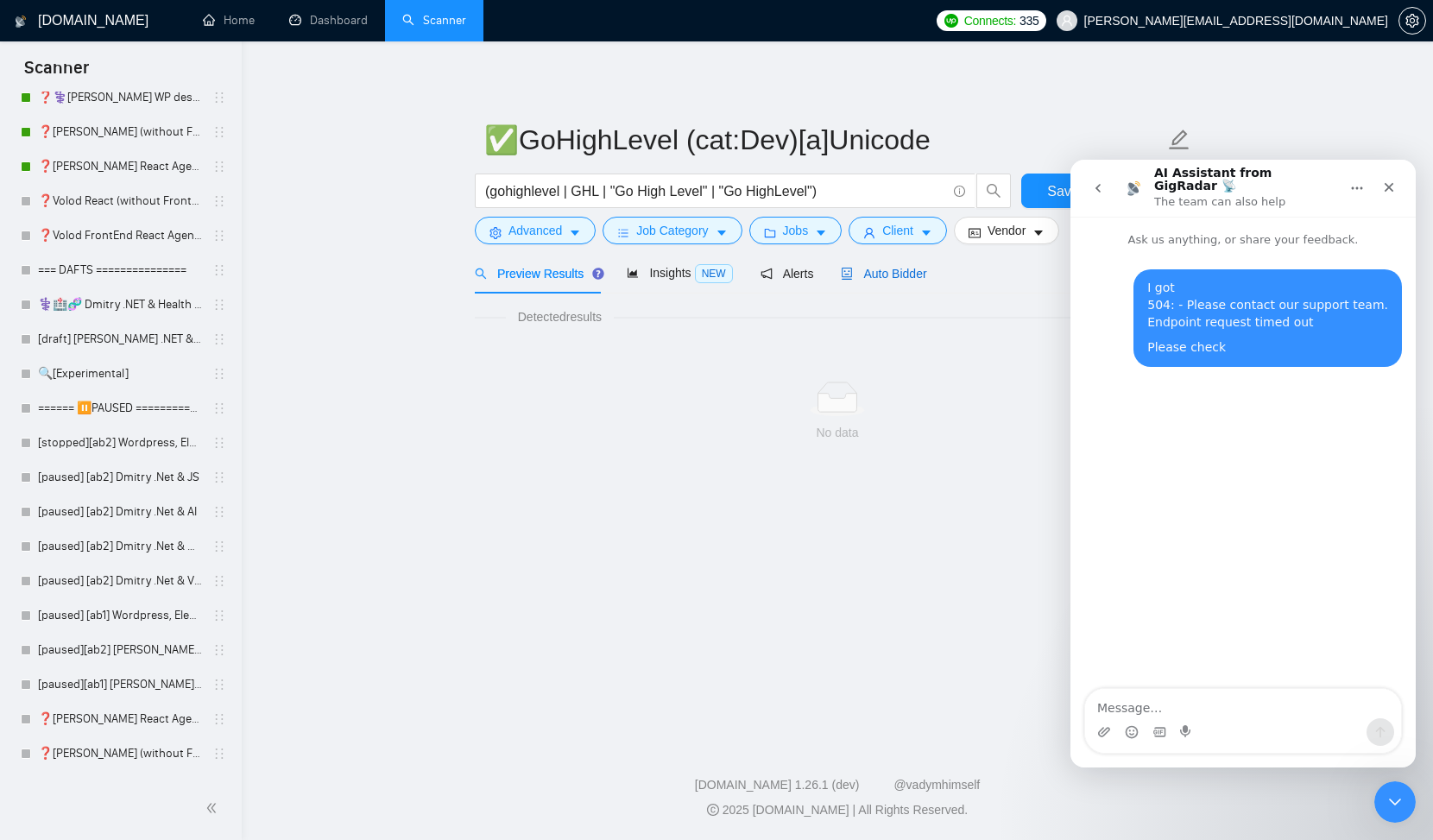
click at [883, 266] on span "Auto Bidder" at bounding box center [884, 273] width 85 height 14
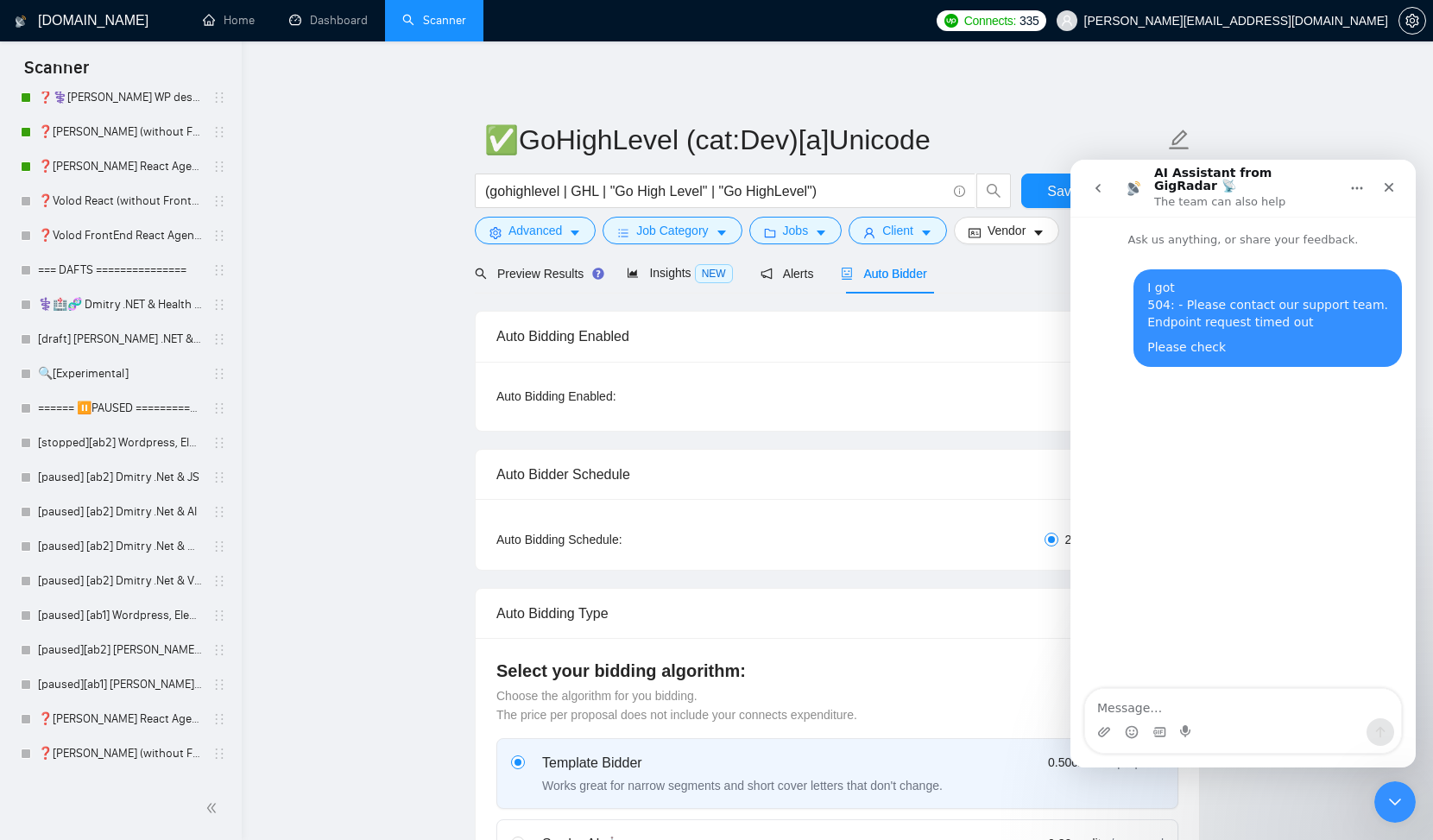
checkbox input "true"
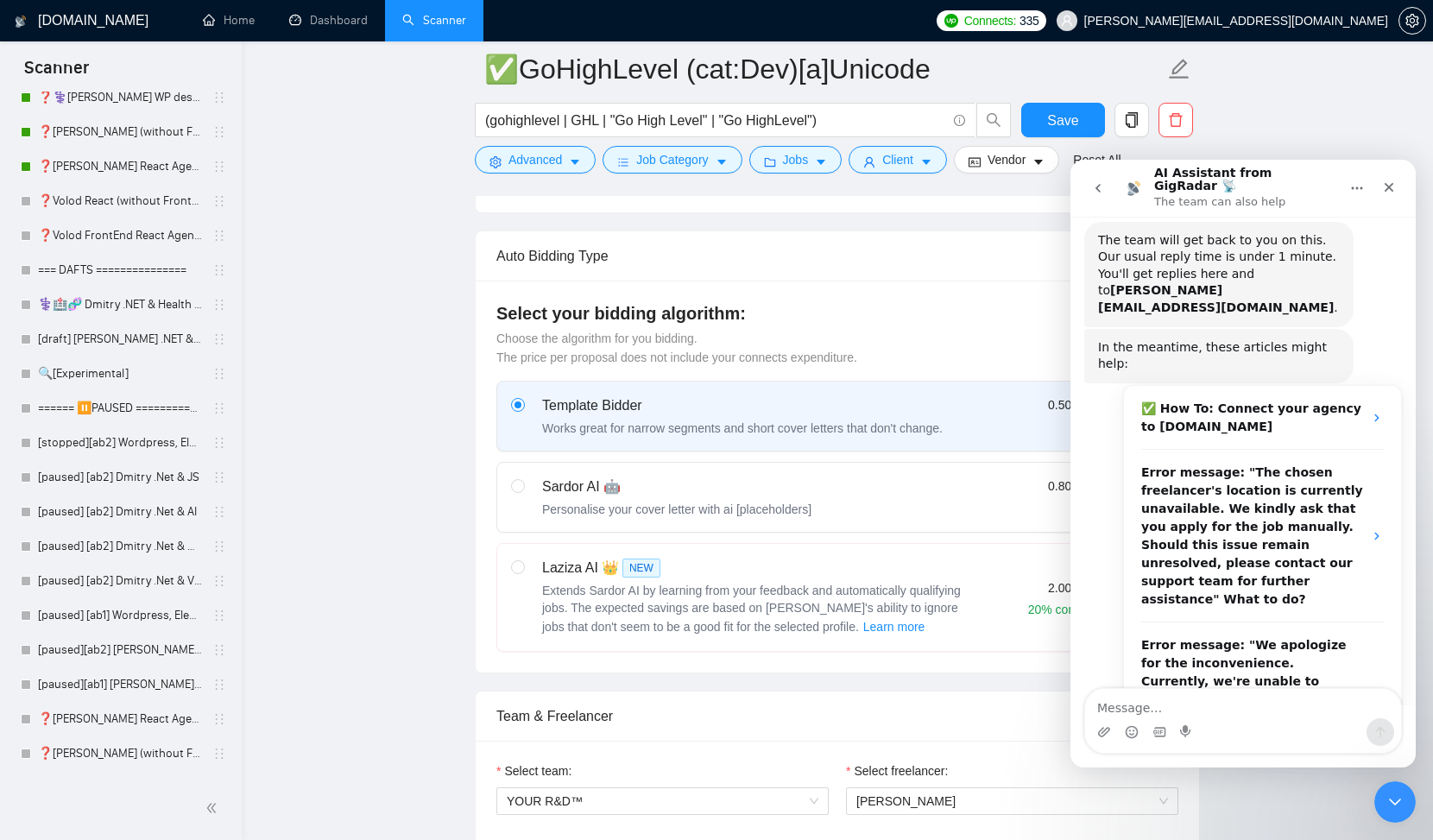
scroll to position [246, 0]
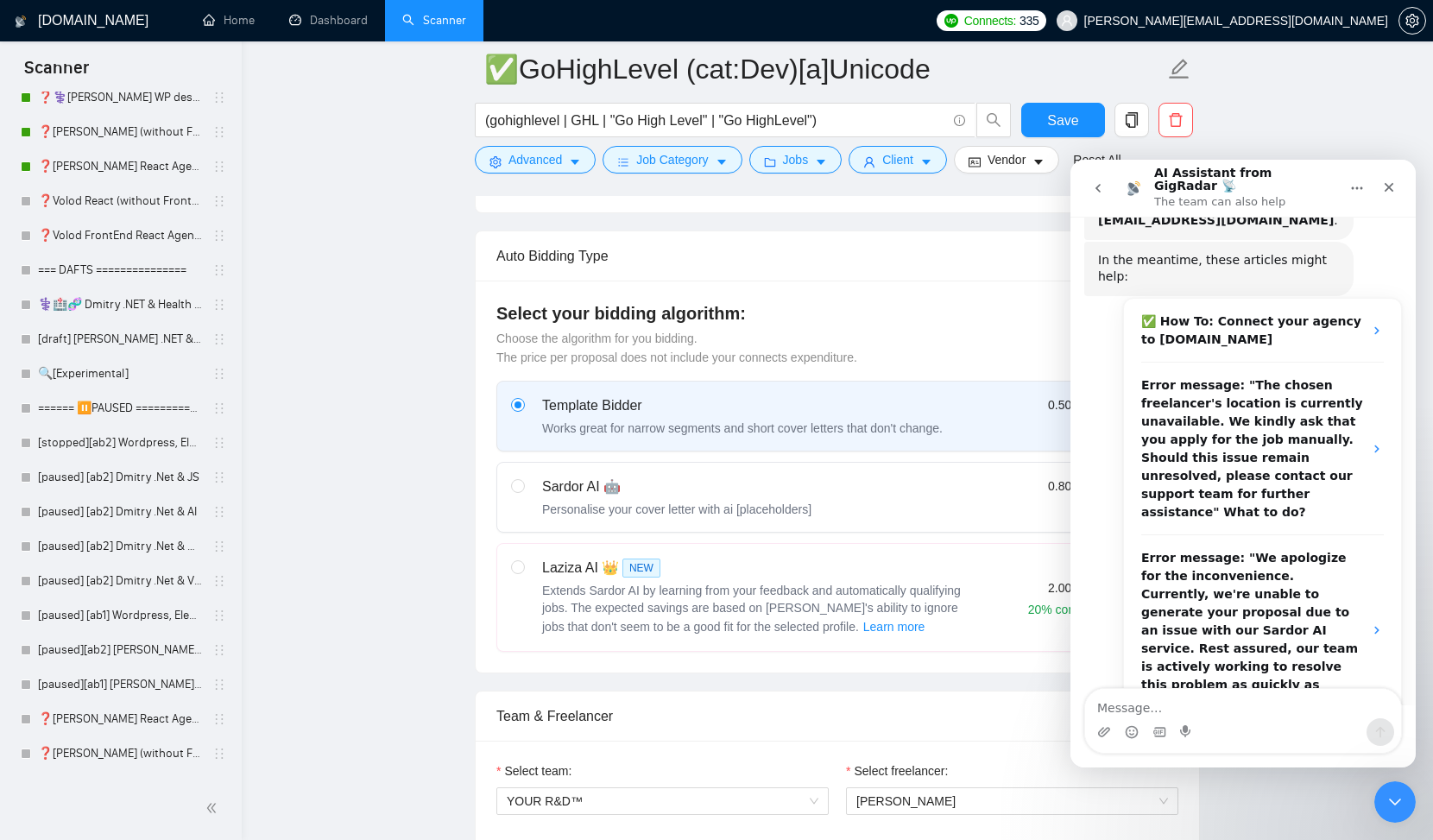
click at [702, 499] on div "Sardor AI 🤖 Personalise your cover letter with ai [placeholders]" at bounding box center [676, 497] width 269 height 42
click at [523, 491] on input "radio" at bounding box center [517, 485] width 12 height 12
radio input "true"
radio input "false"
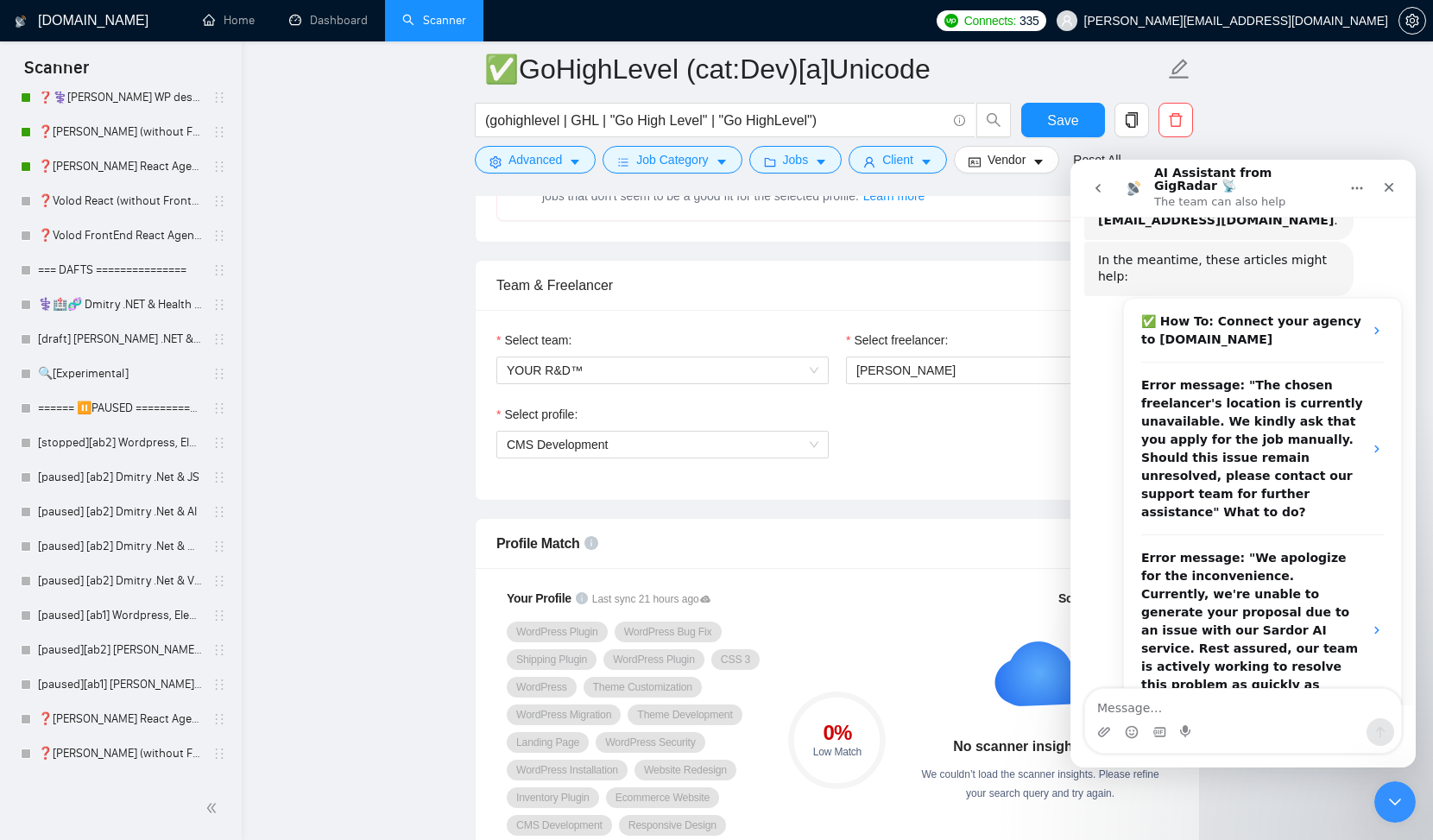
scroll to position [460, 0]
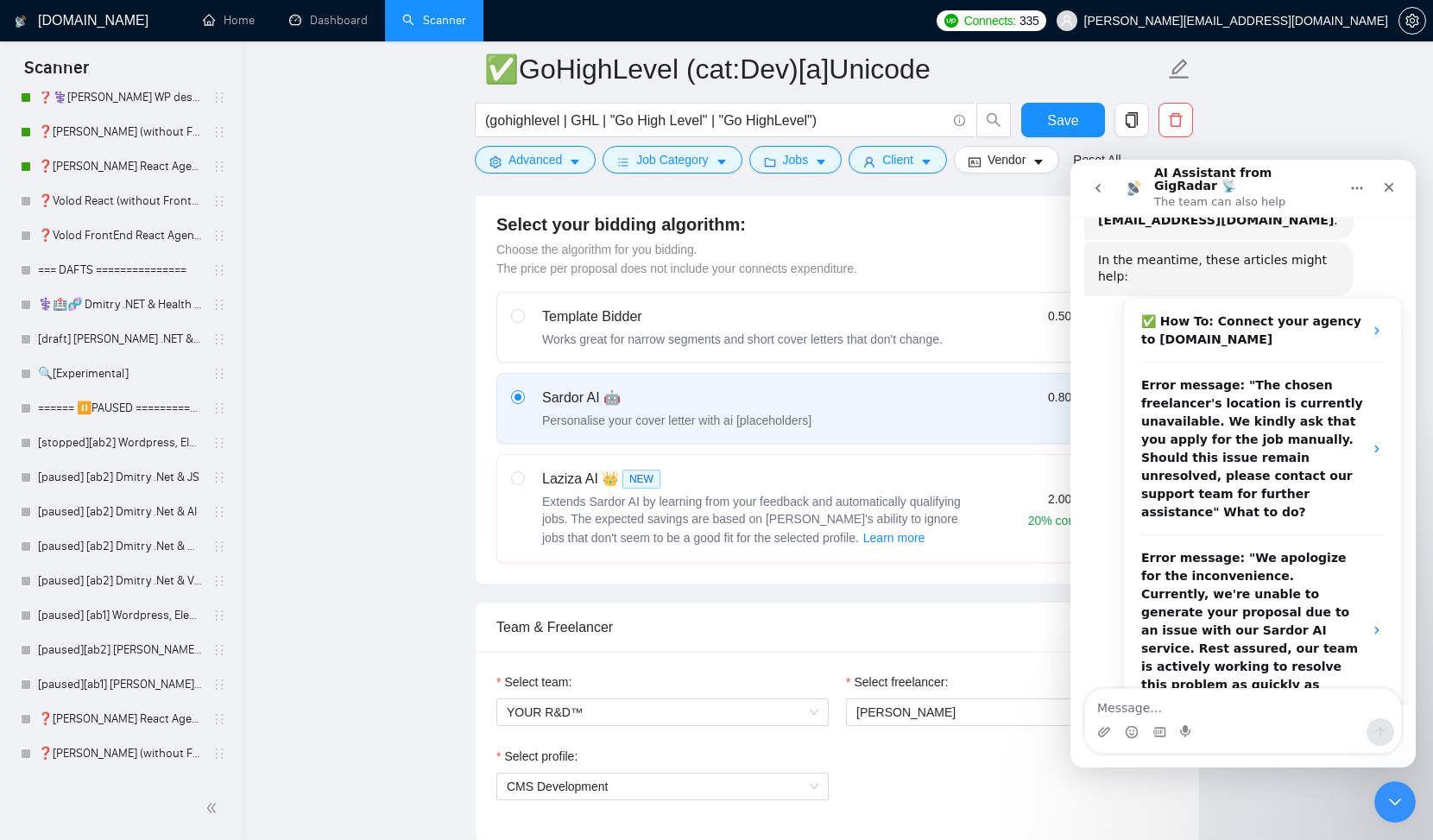
click at [646, 337] on div "Works great for narrow segments and short cover letters that don't change." at bounding box center [742, 339] width 401 height 17
click at [523, 321] on input "radio" at bounding box center [517, 314] width 12 height 12
radio input "true"
radio input "false"
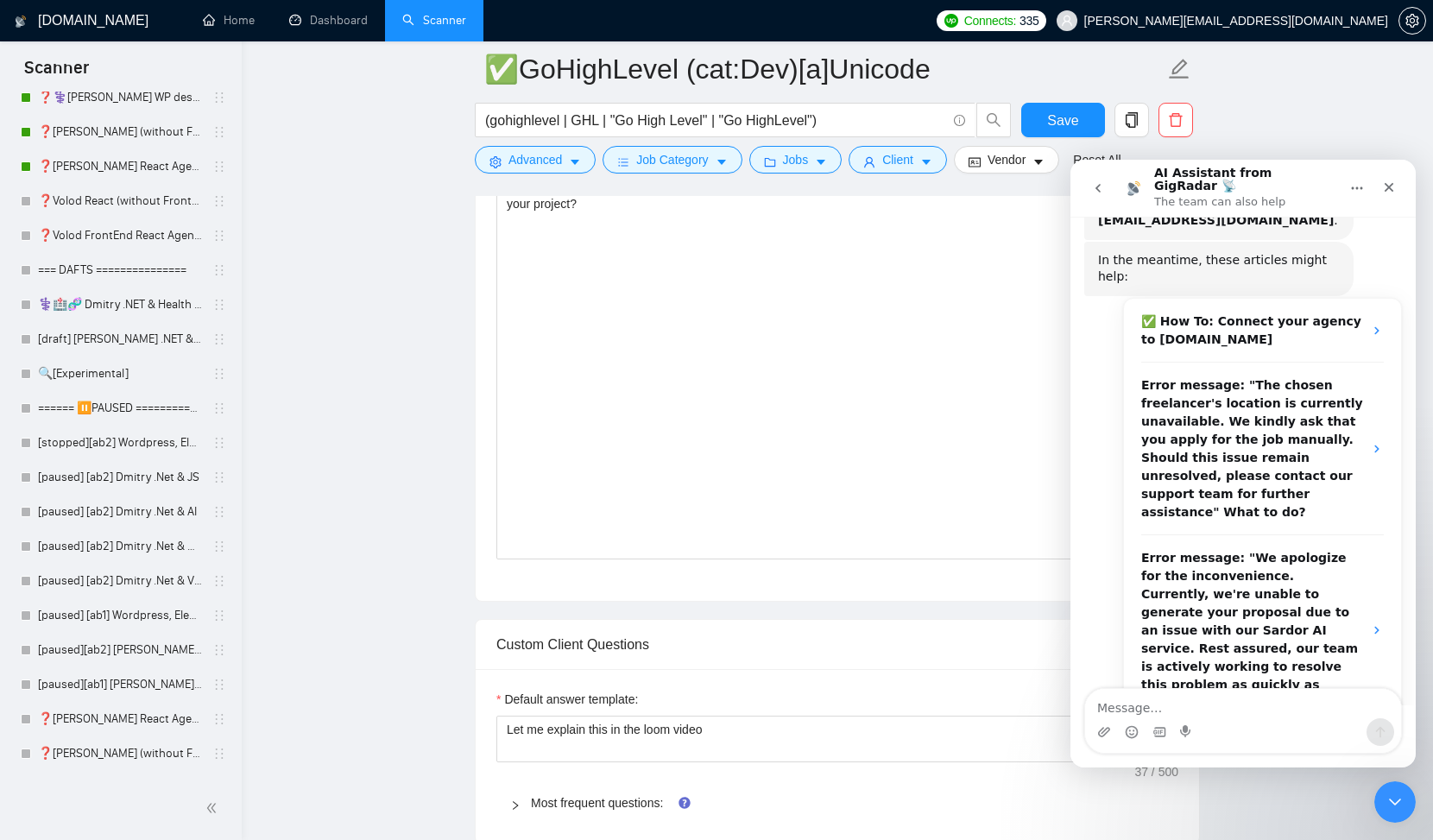
scroll to position [1245, 0]
click at [1066, 133] on button "Save" at bounding box center [1063, 120] width 83 height 34
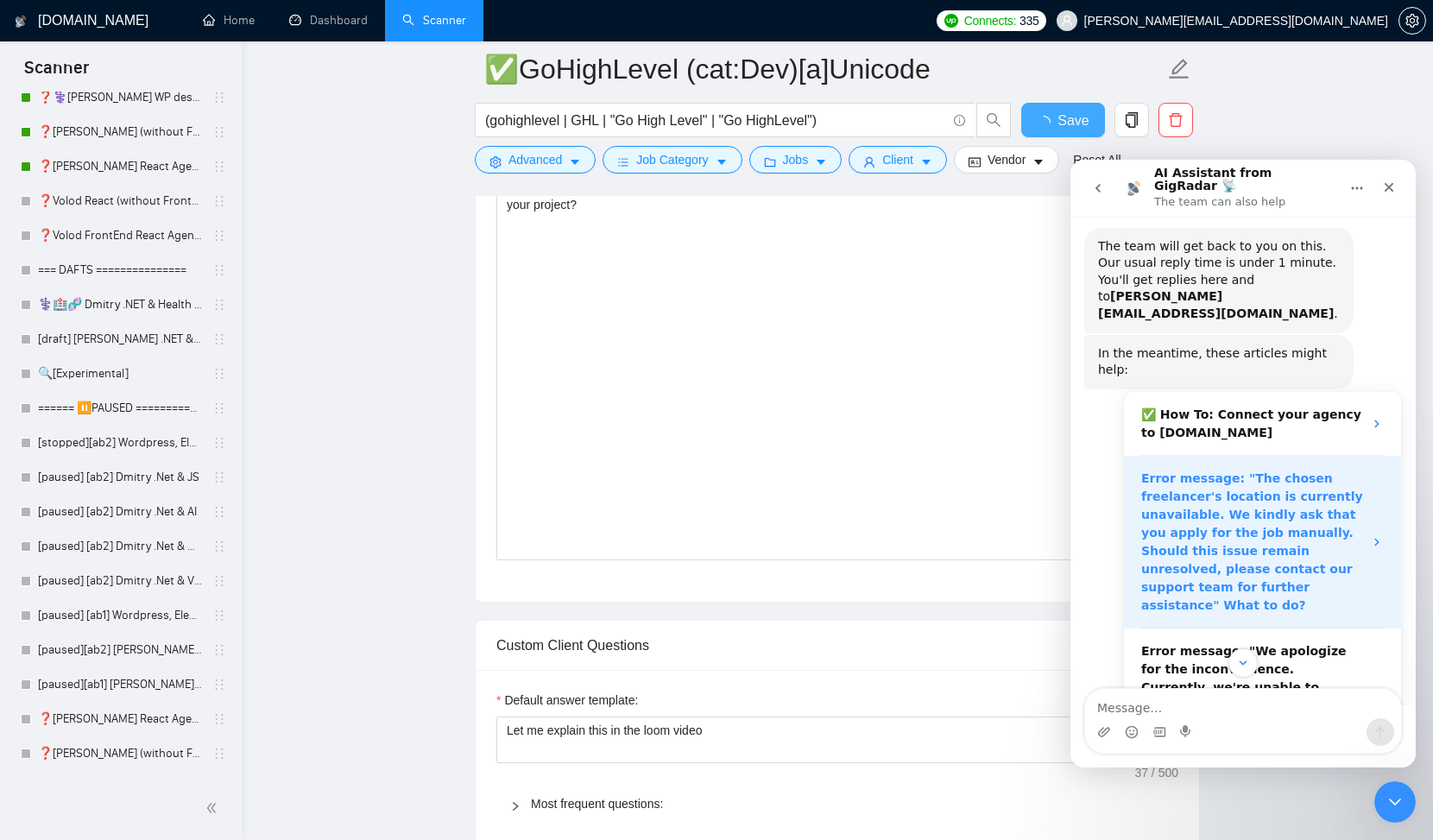
checkbox input "true"
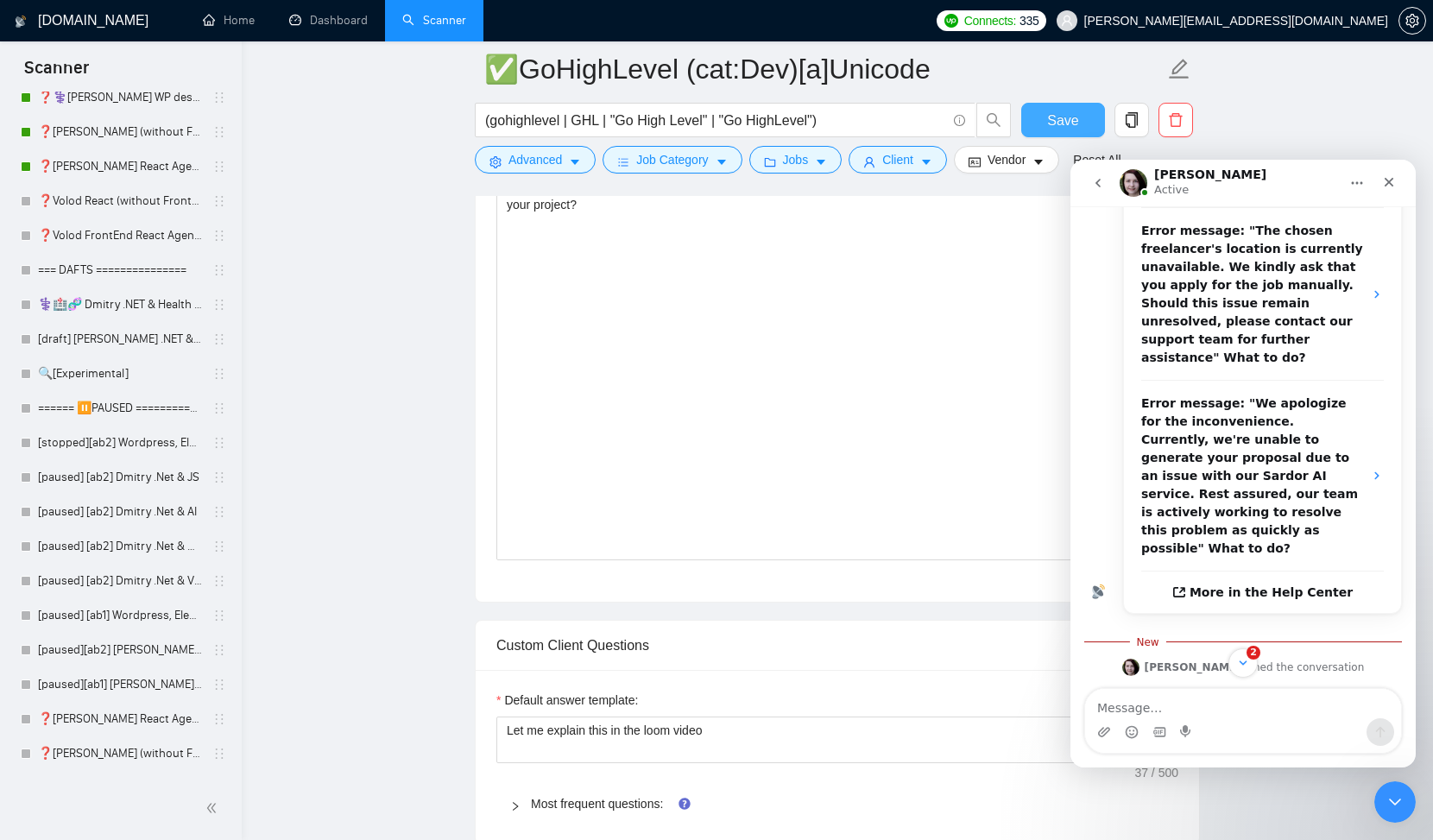
scroll to position [433, 0]
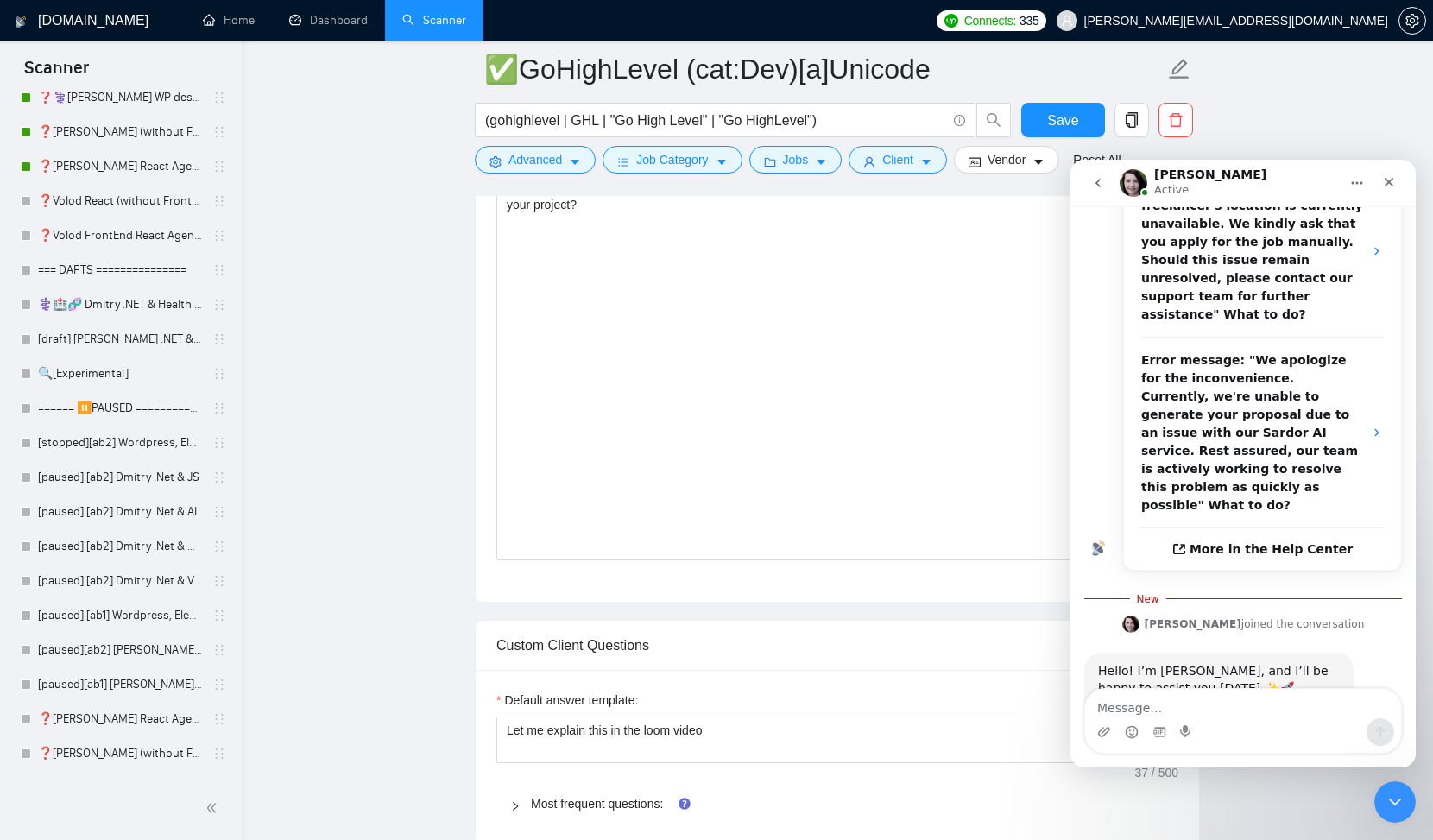
click at [1301, 663] on div "Hello! I’m [PERSON_NAME], and I’ll be happy to assist you [DATE] ✨🚀" at bounding box center [1219, 680] width 242 height 34
click at [1250, 167] on div "[PERSON_NAME] Active" at bounding box center [1244, 183] width 323 height 33
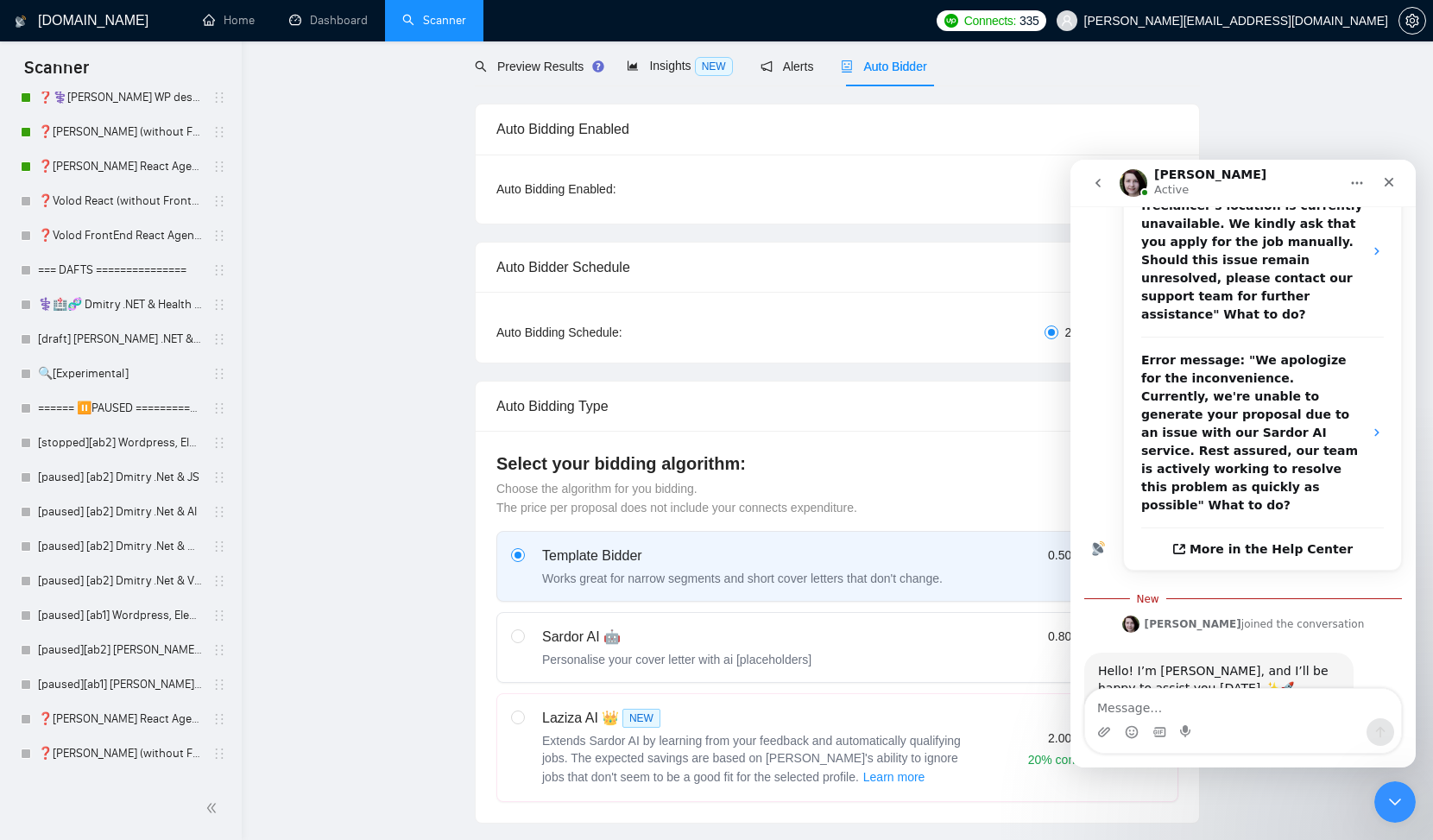
scroll to position [0, 0]
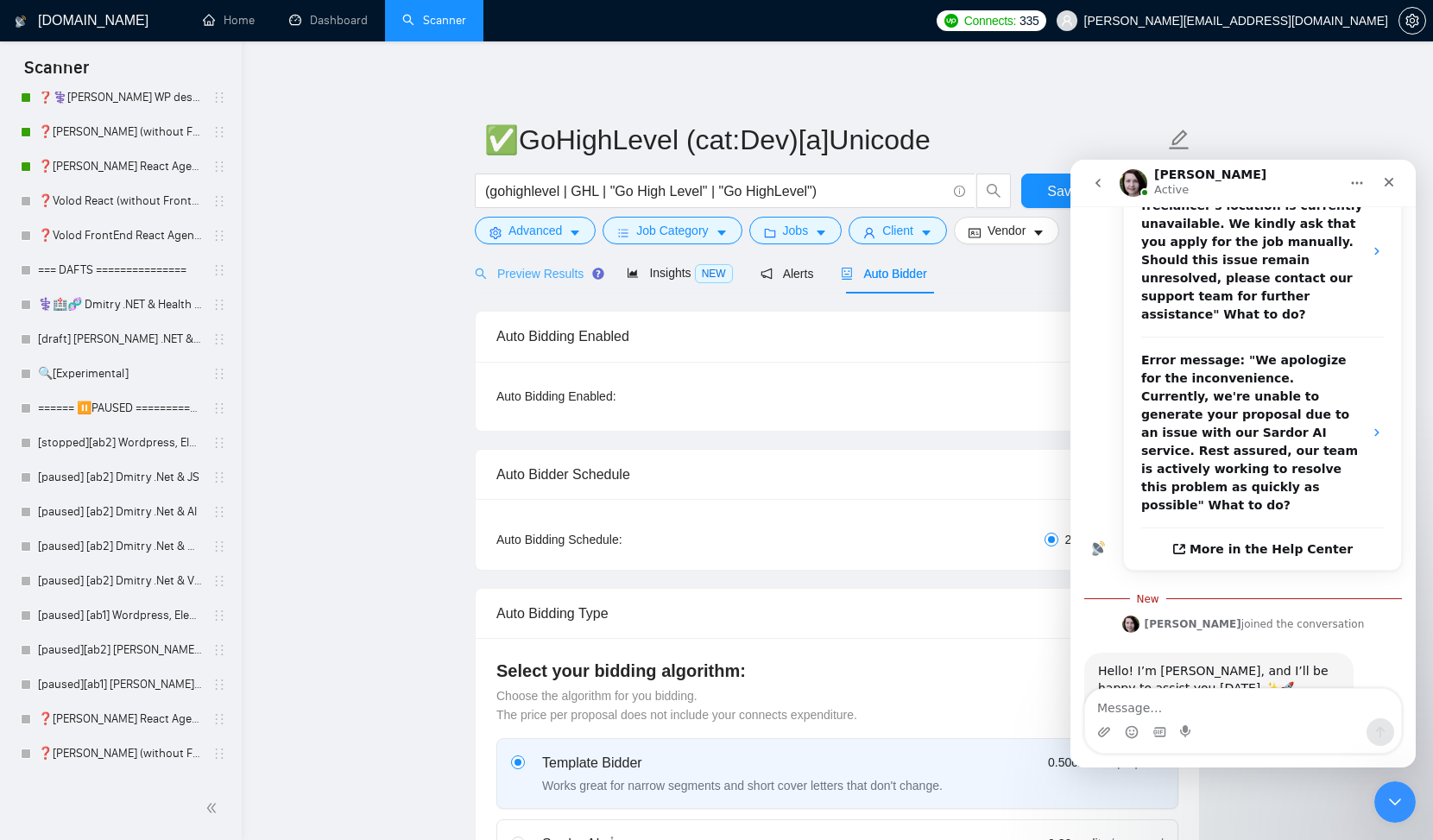
click at [551, 260] on div "Preview Results" at bounding box center [537, 273] width 124 height 41
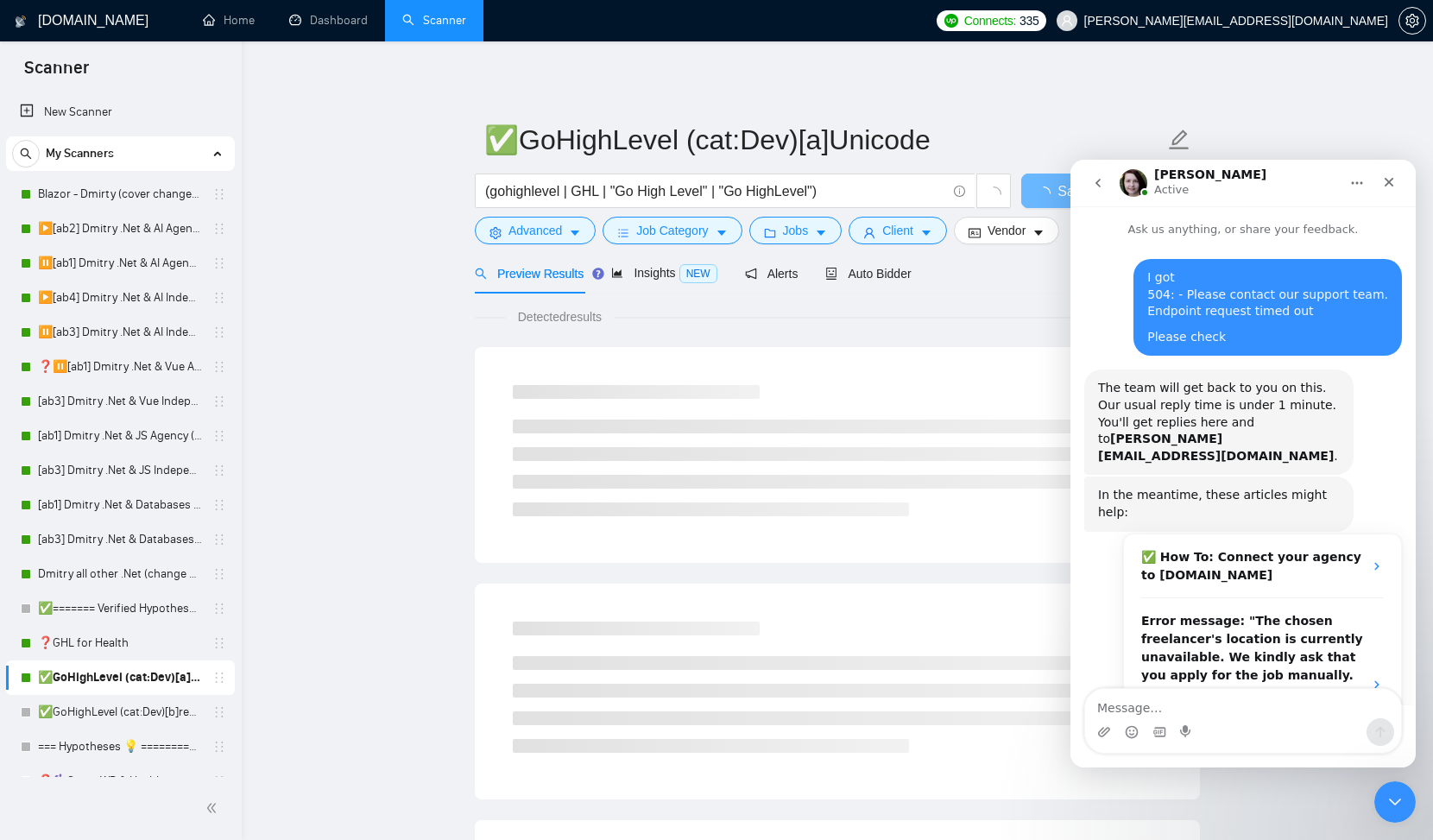
scroll to position [471, 0]
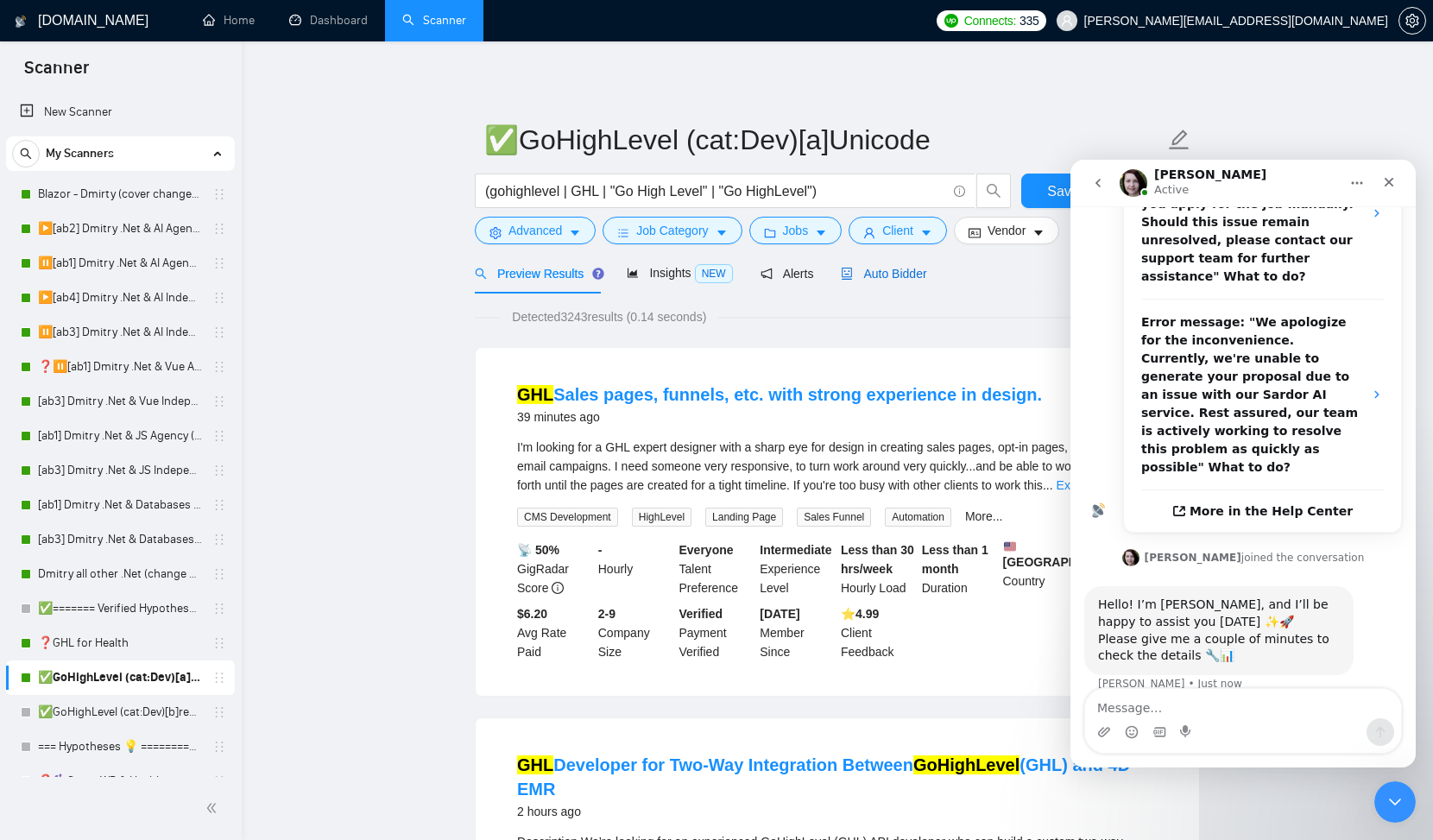
click at [908, 266] on span "Auto Bidder" at bounding box center [884, 273] width 85 height 14
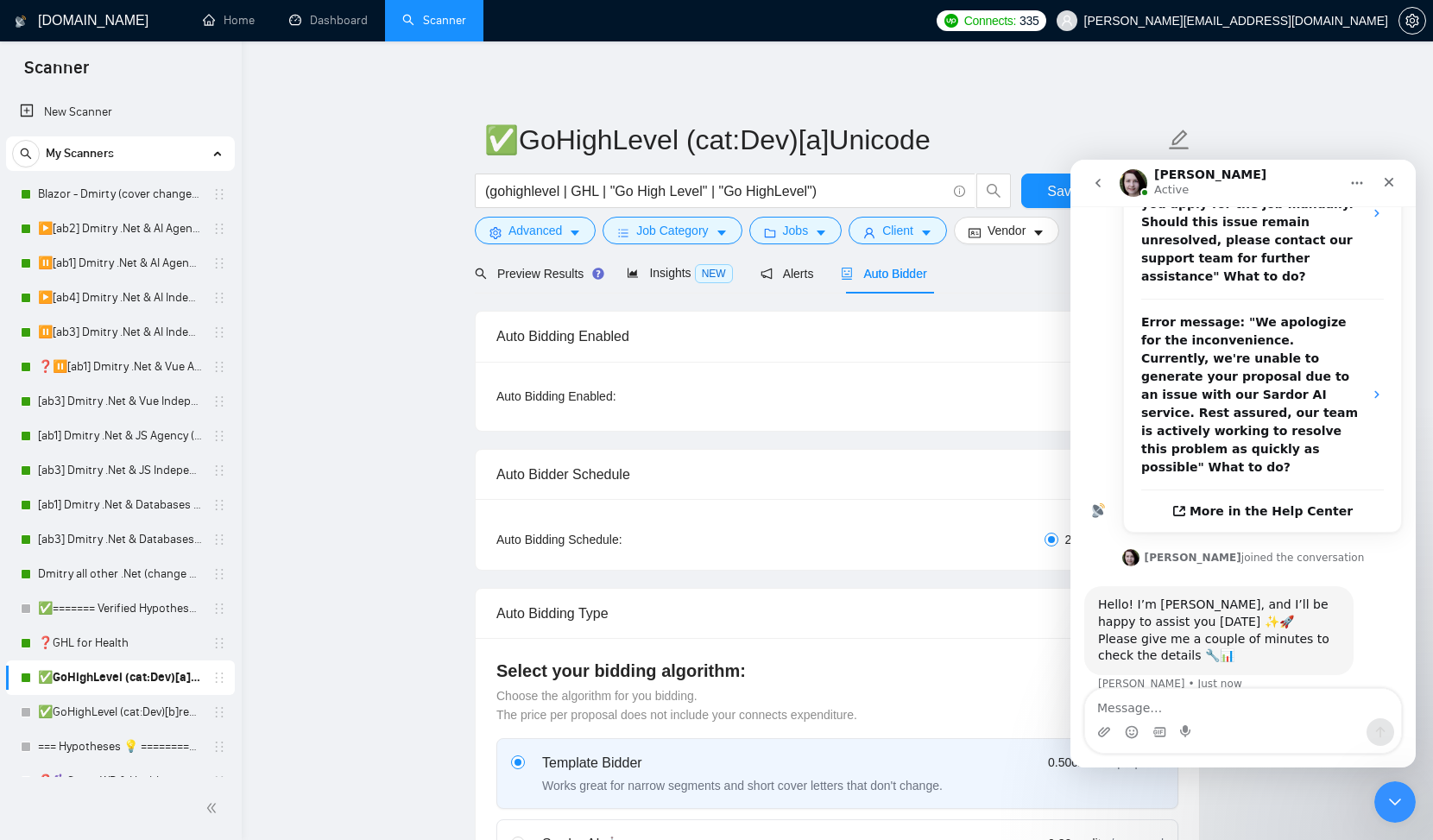
checkbox input "true"
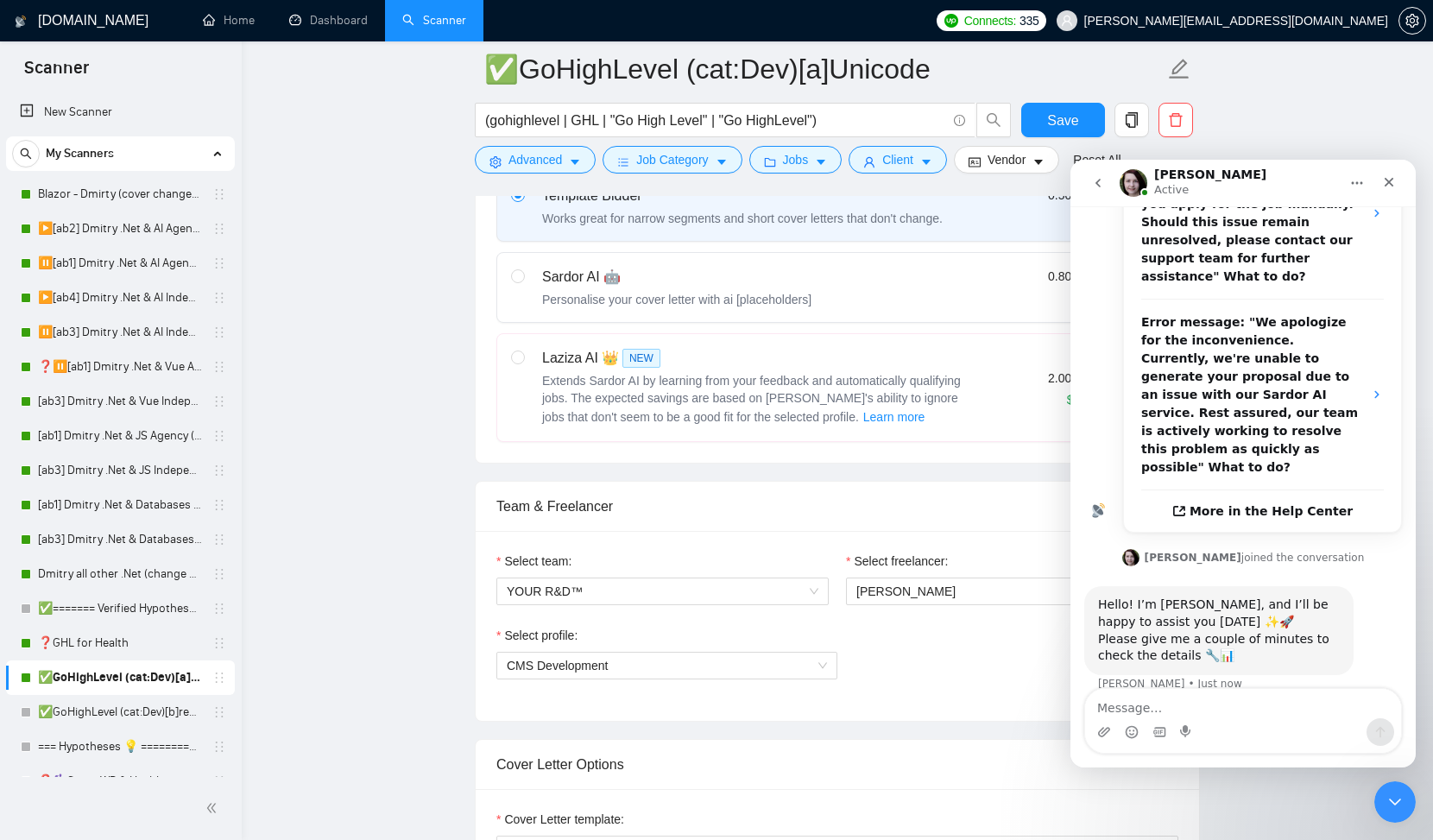
scroll to position [593, 0]
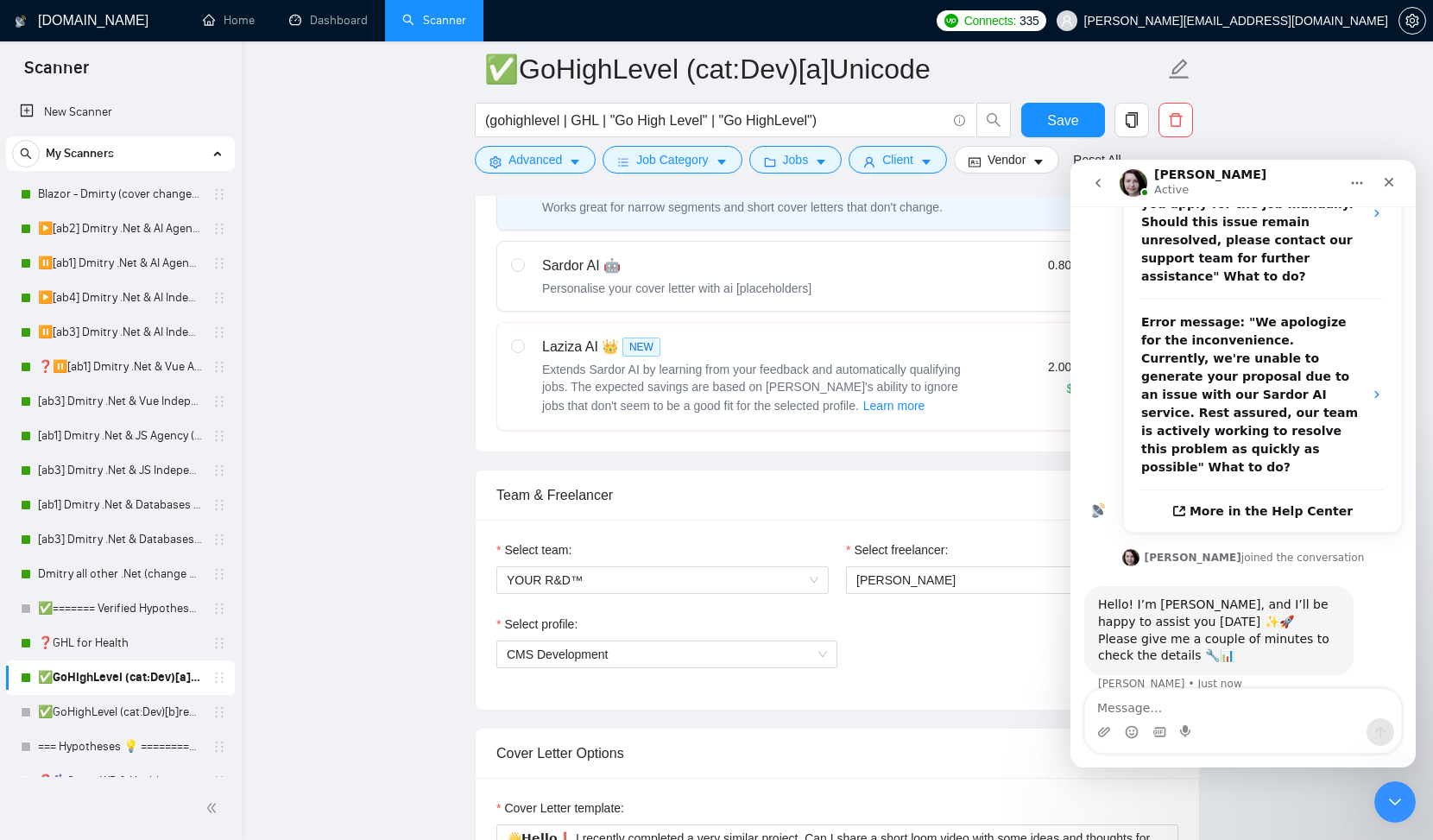
click at [810, 294] on div "Personalise your cover letter with ai [placeholders]" at bounding box center [676, 288] width 269 height 17
click at [523, 270] on input "radio" at bounding box center [517, 264] width 12 height 12
radio input "true"
radio input "false"
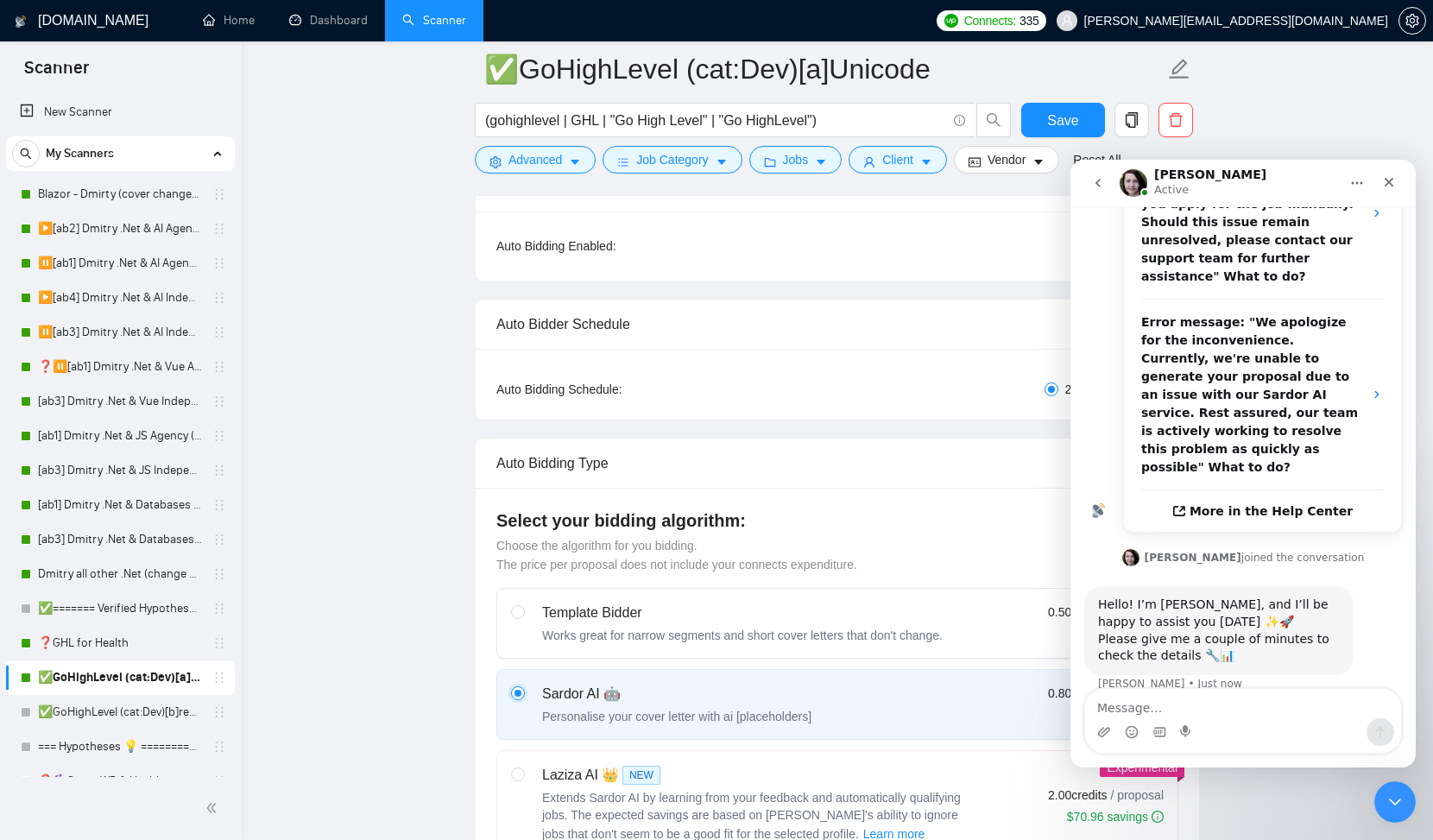
scroll to position [168, 0]
click at [739, 620] on div "Template Bidder Works great for narrow segments and short cover letters that do…" at bounding box center [742, 620] width 401 height 42
click at [523, 613] on input "radio" at bounding box center [517, 607] width 12 height 12
radio input "true"
radio input "false"
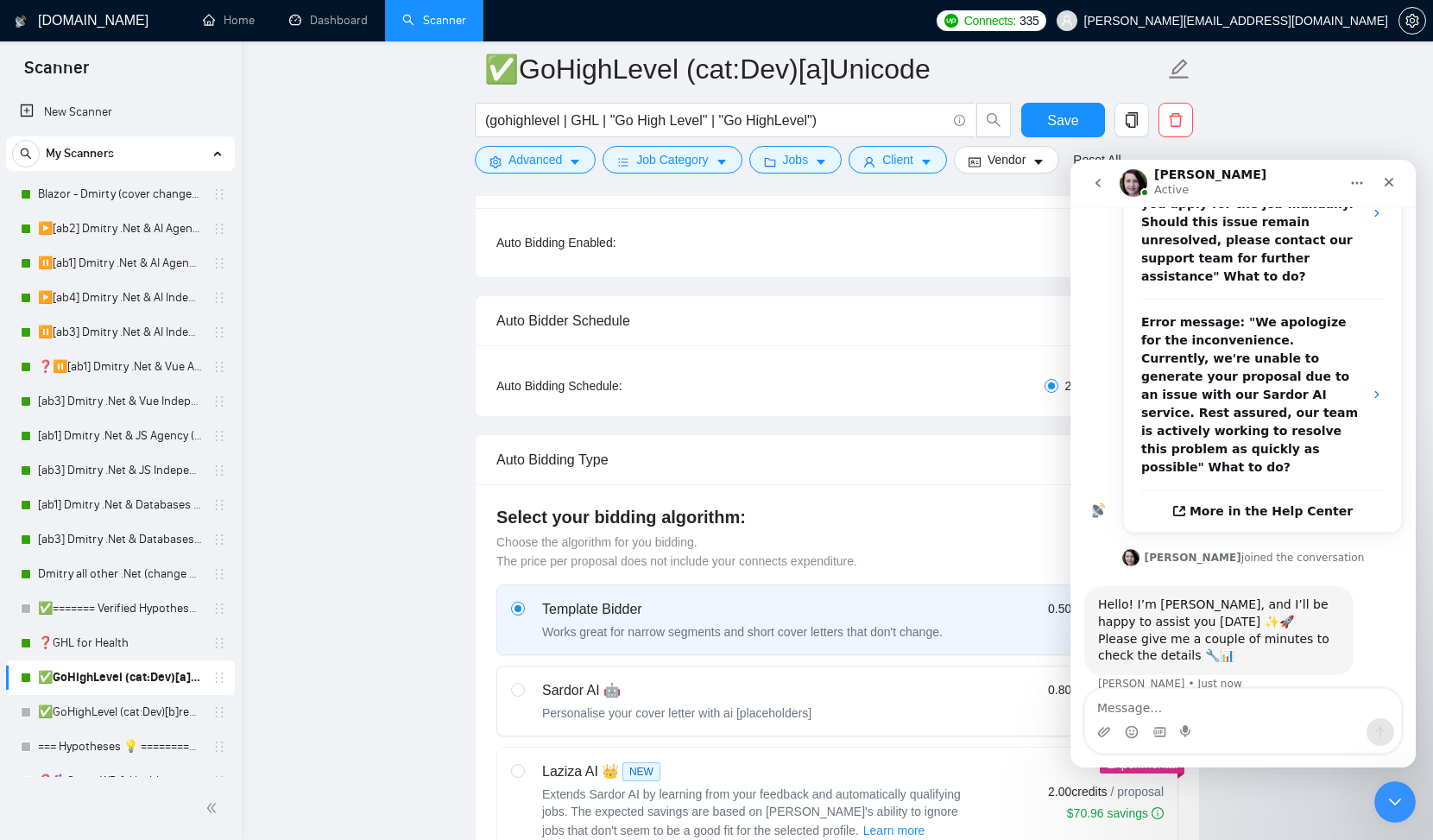
click at [703, 707] on div "Personalise your cover letter with ai [placeholders]" at bounding box center [676, 712] width 269 height 17
click at [523, 695] on input "radio" at bounding box center [517, 689] width 12 height 12
radio input "true"
radio input "false"
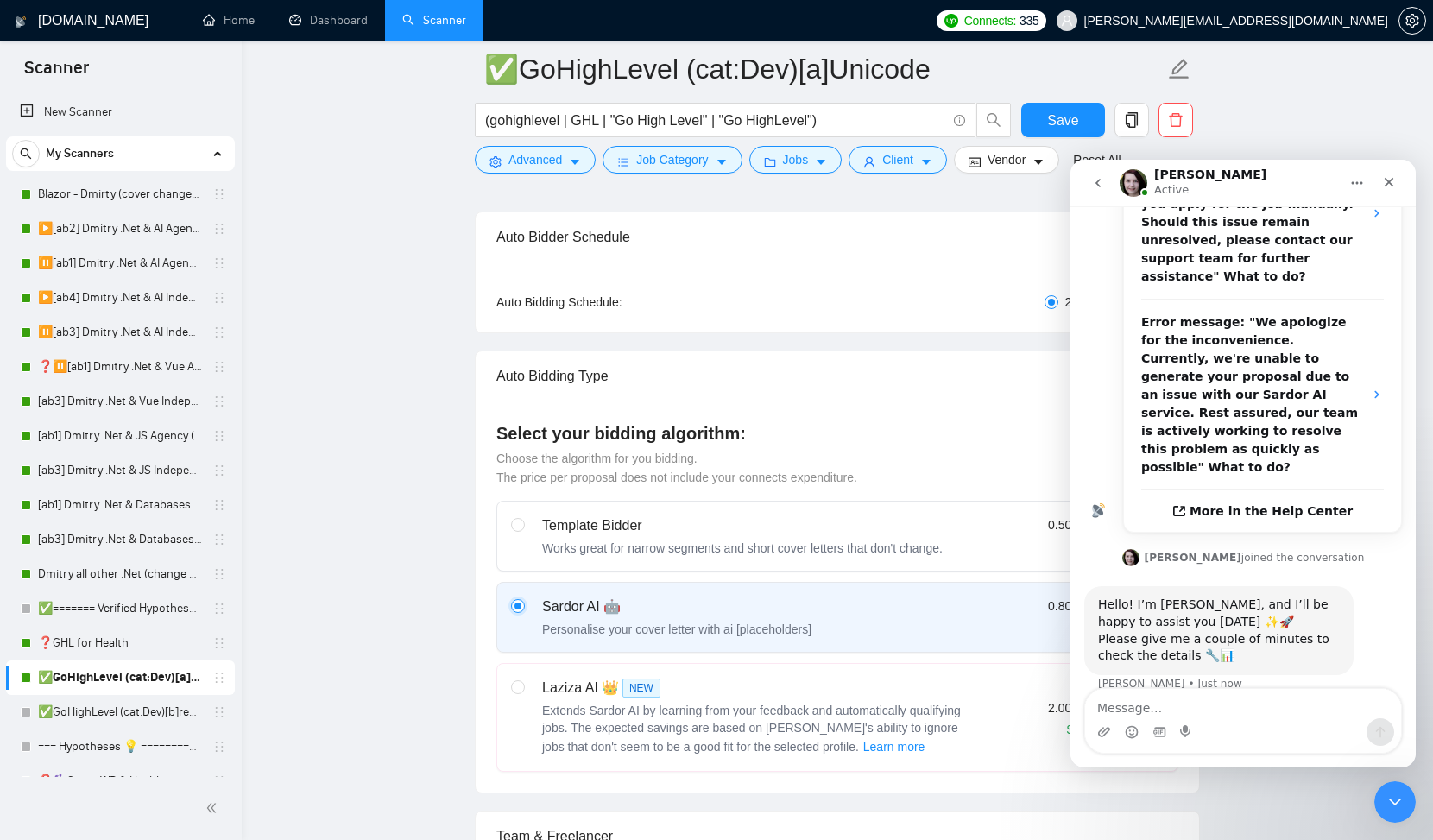
scroll to position [576, 0]
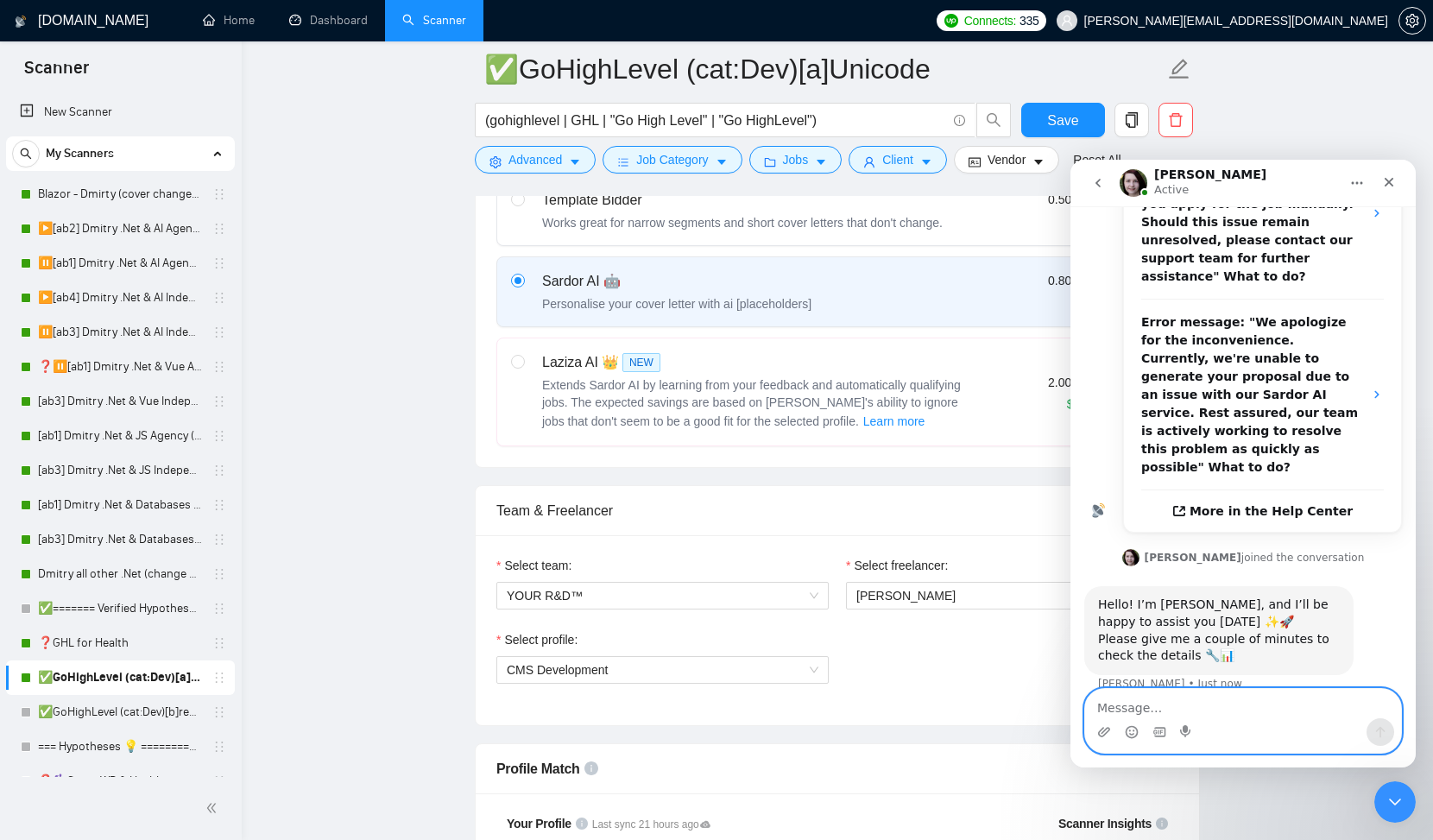
click at [1120, 709] on textarea "Message…" at bounding box center [1244, 703] width 316 height 29
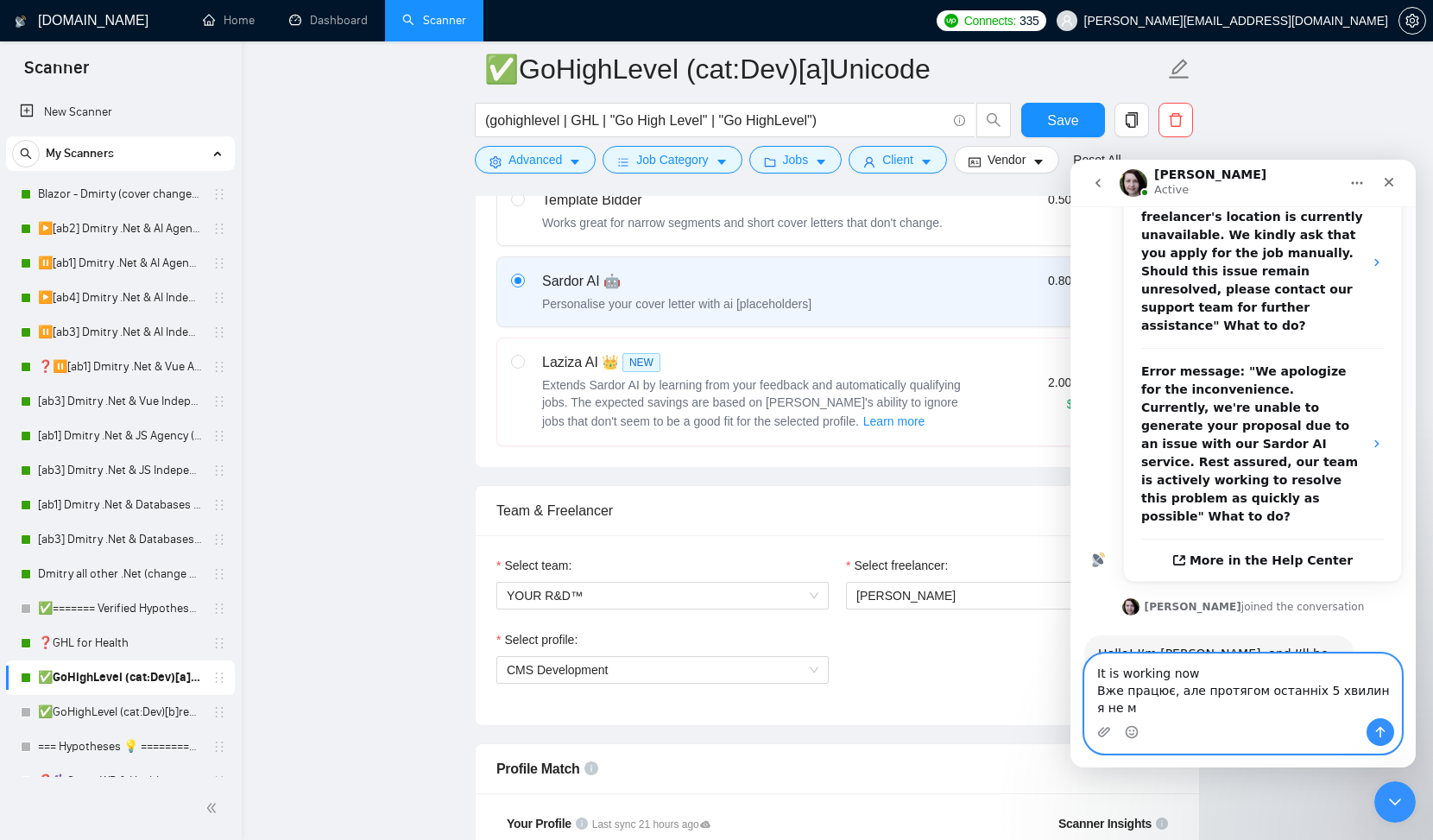
scroll to position [439, 0]
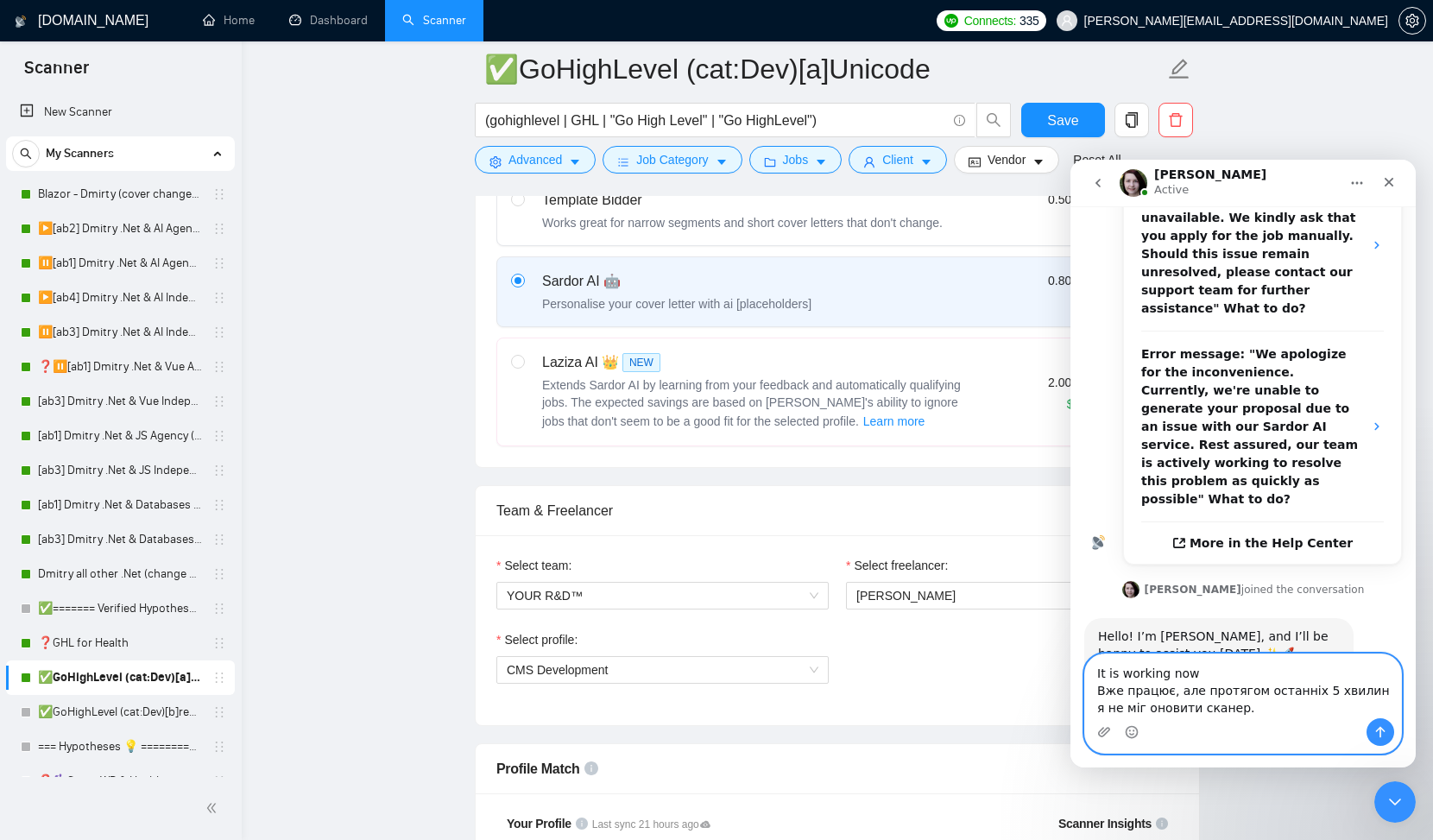
type textarea "It is working now Вже працює, але протягом останніх 5 хвилин я не міг оновити с…"
click at [1382, 729] on icon "Send a message…" at bounding box center [1381, 732] width 9 height 11
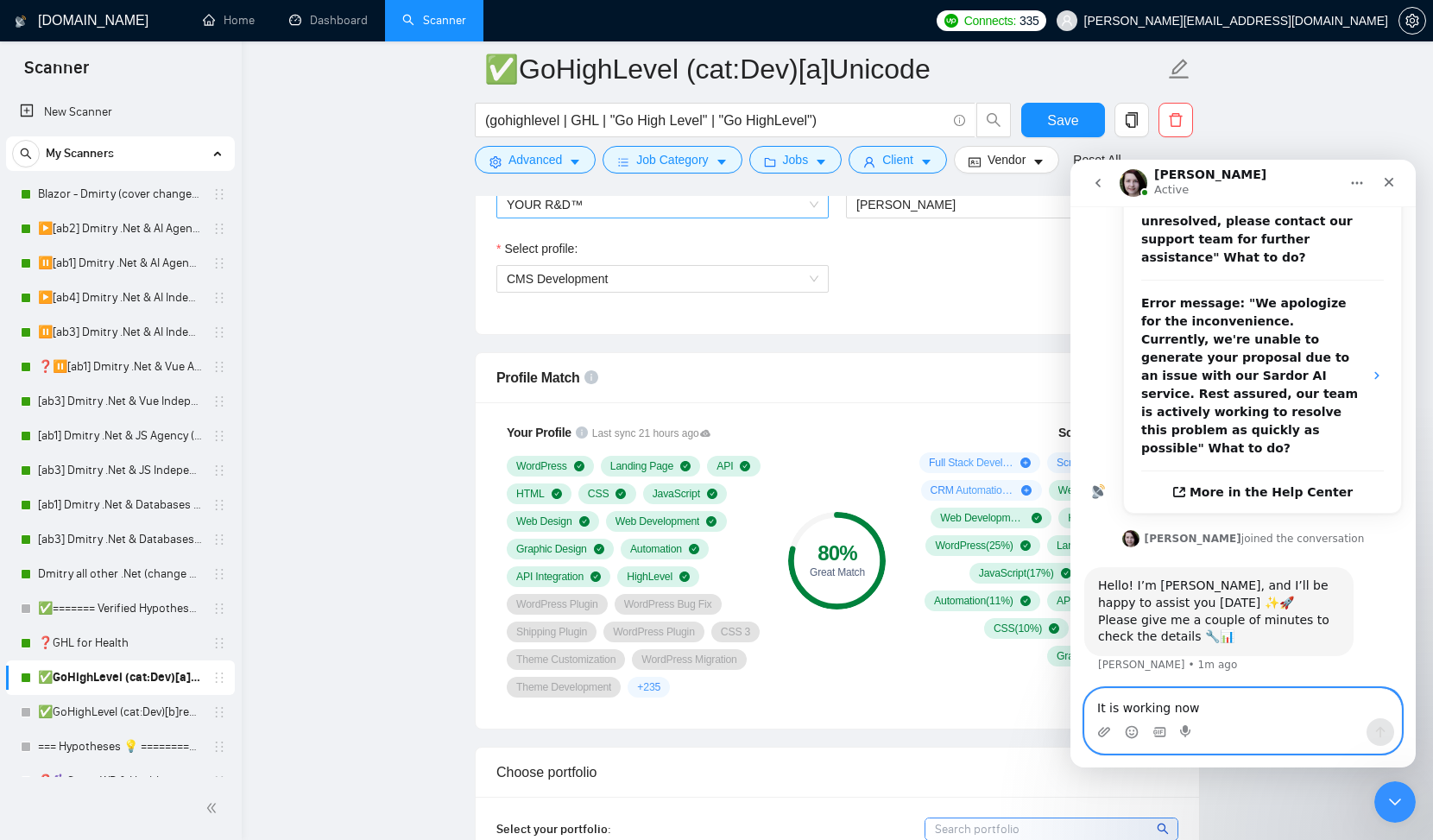
scroll to position [980, 0]
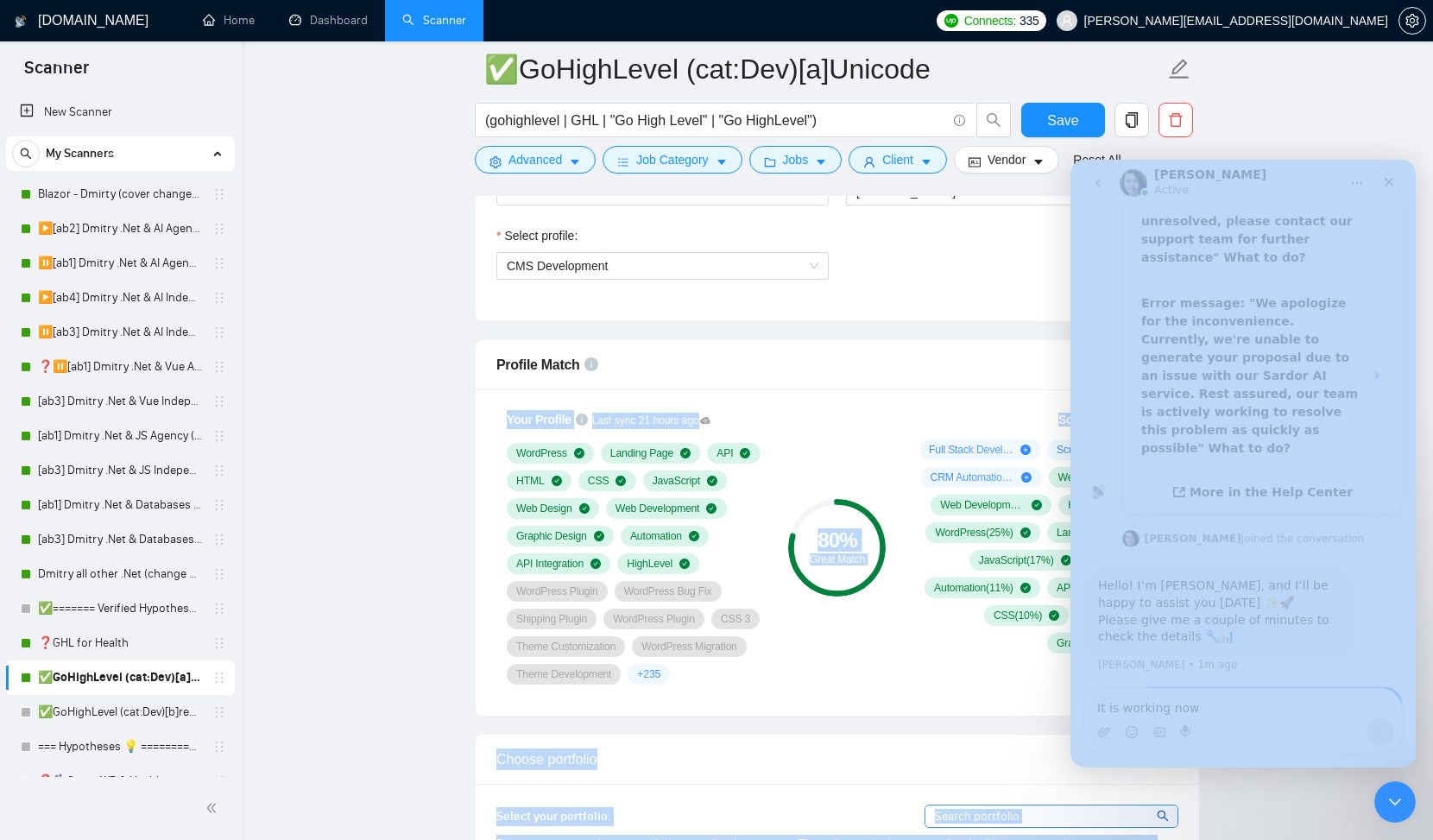
drag, startPoint x: 872, startPoint y: 326, endPoint x: 1008, endPoint y: 374, distance: 144.2
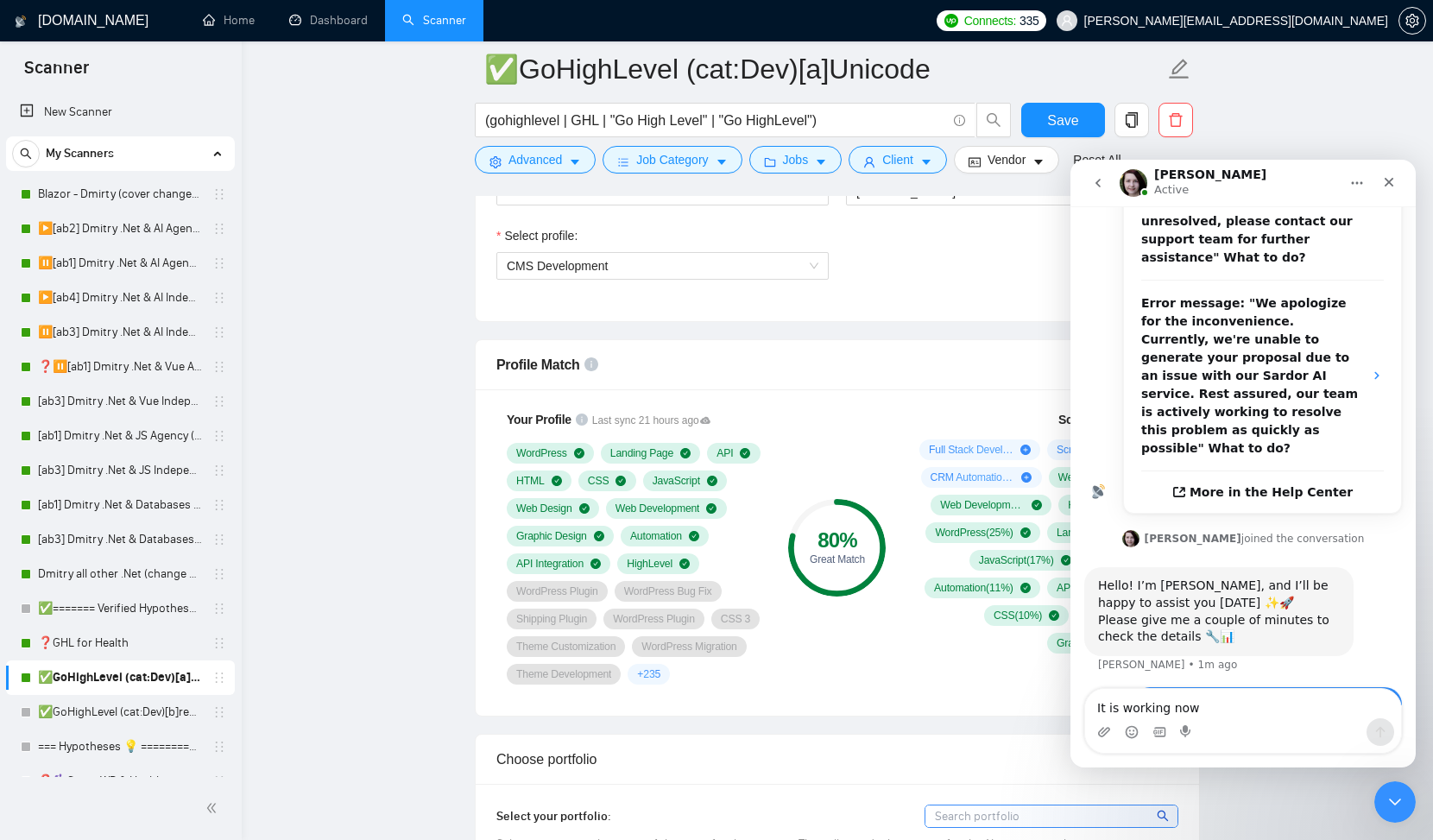
click at [927, 411] on div "Scanner Insights Full Stack Development ( 26 %) Scripting & Automation ( 11 %) …" at bounding box center [1041, 532] width 276 height 265
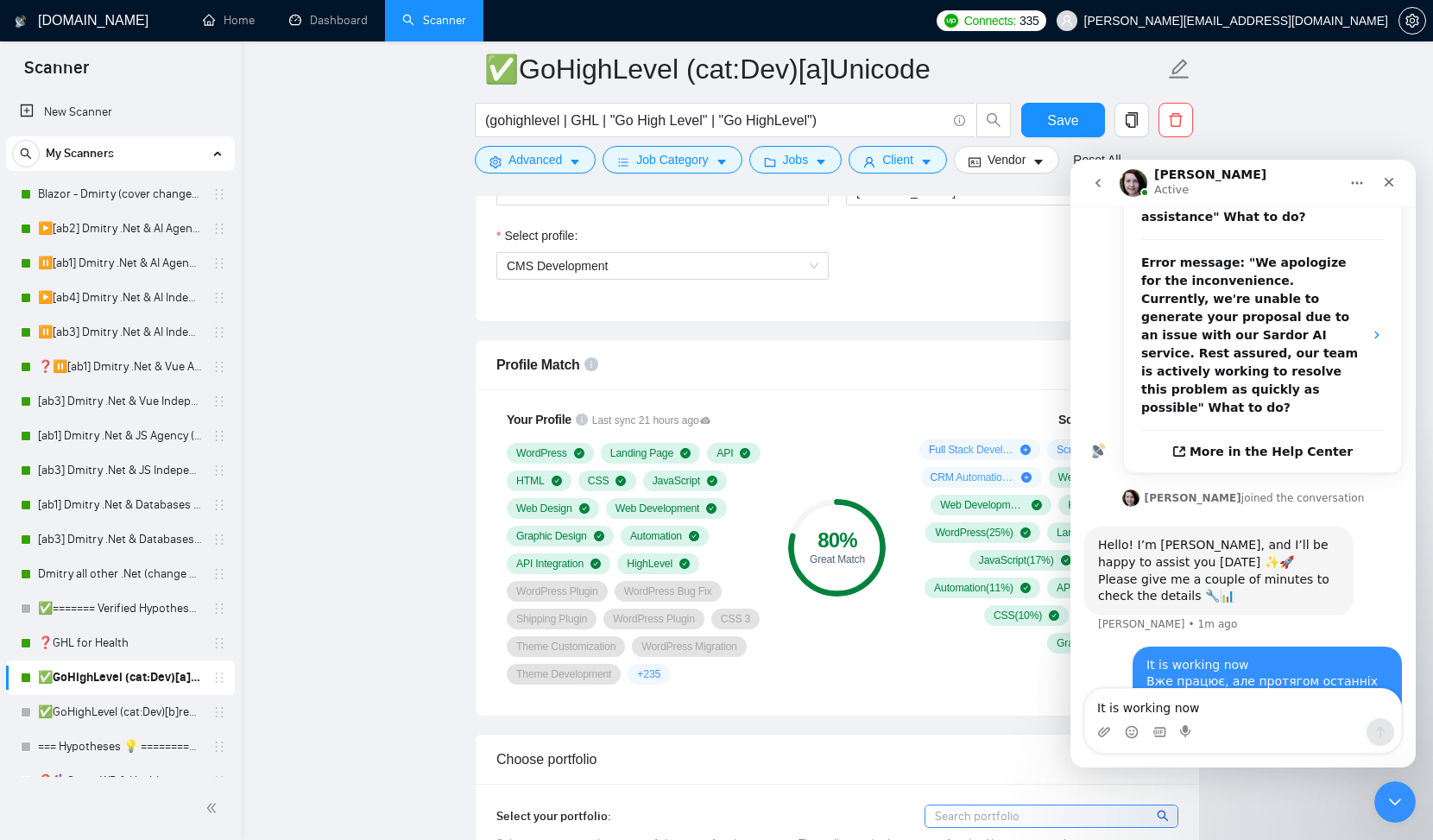
scroll to position [556, 0]
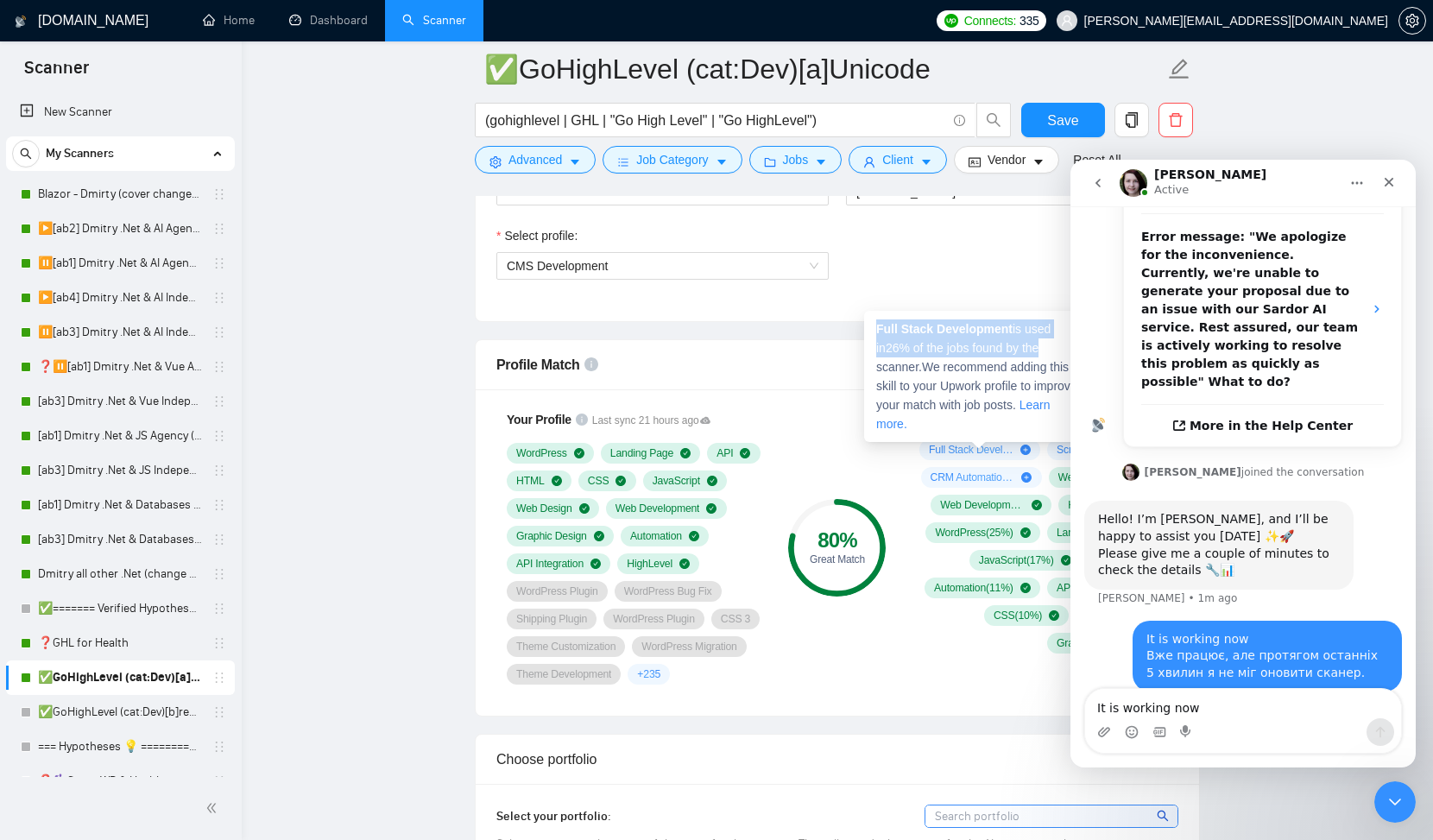
drag, startPoint x: 1043, startPoint y: 347, endPoint x: 876, endPoint y: 330, distance: 167.9
click at [876, 330] on div "Full Stack Development is used in 26 % of the jobs found by the scanner. We rec…" at bounding box center [979, 376] width 229 height 131
copy span "Full Stack Development is used in 26 % of the jobs found by the"
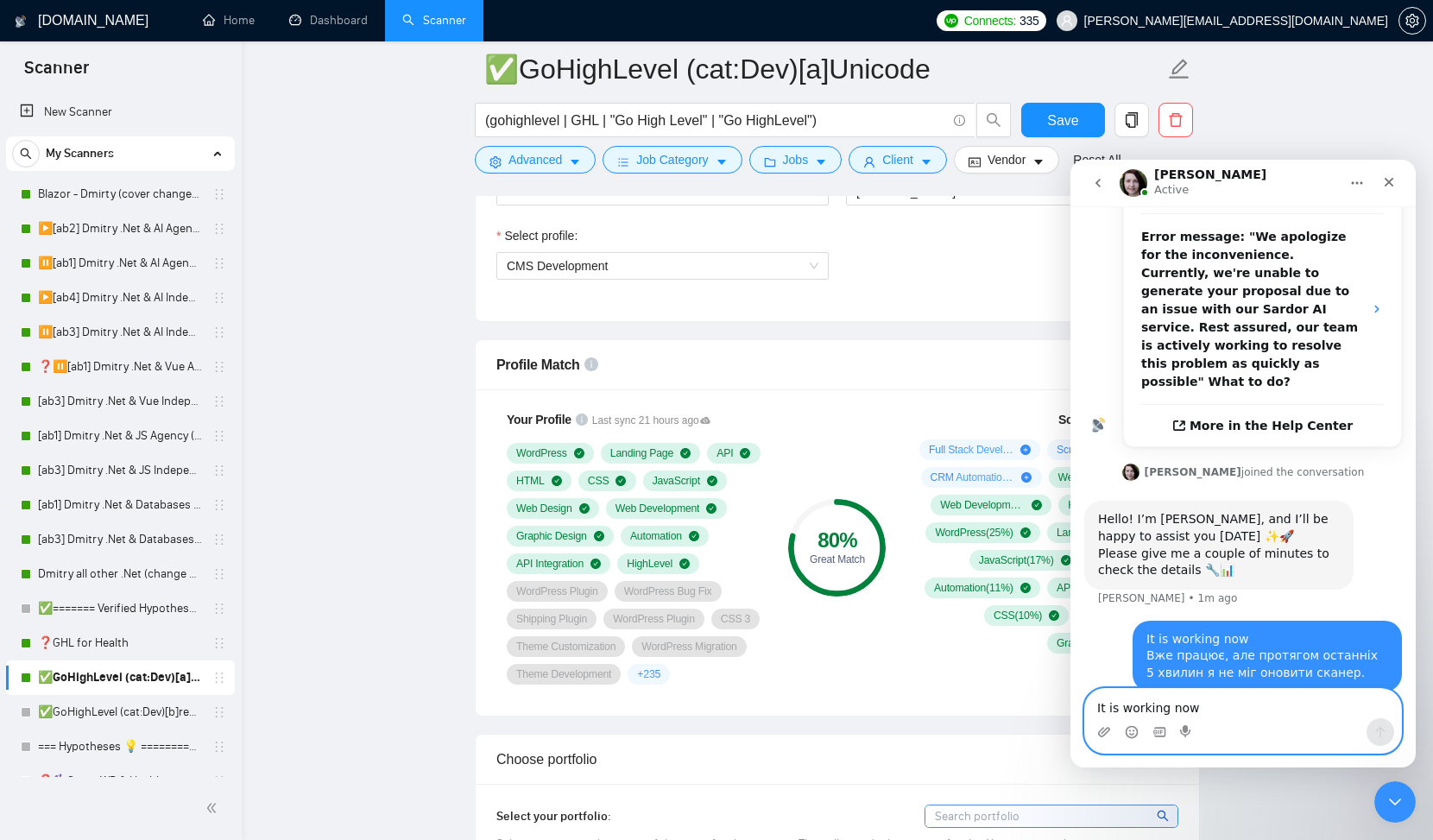
click at [1119, 704] on textarea "It is working now Вже працює, але протягом останніх 5 хвилин я не міг оновити с…" at bounding box center [1244, 703] width 316 height 29
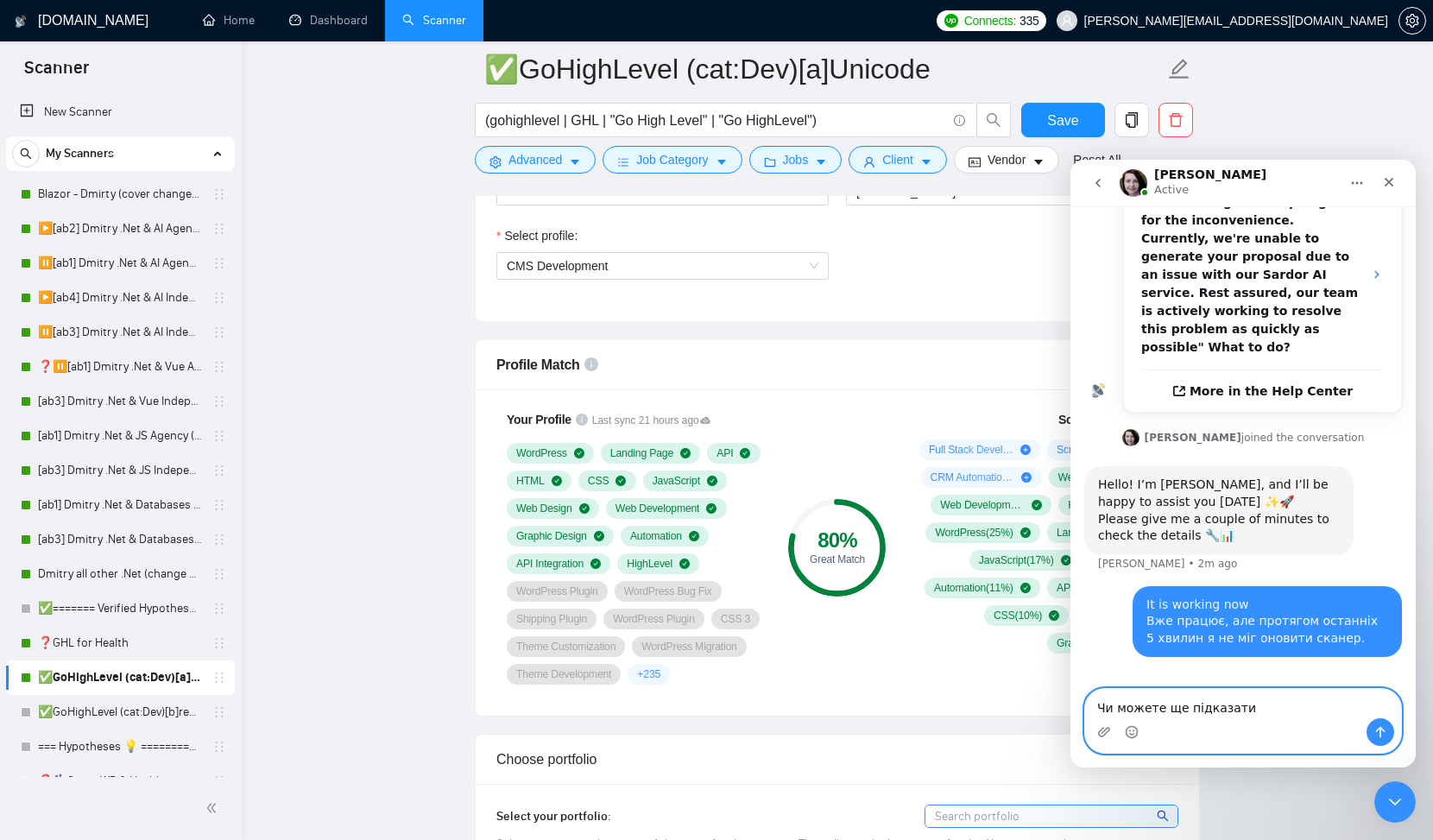
scroll to position [574, 0]
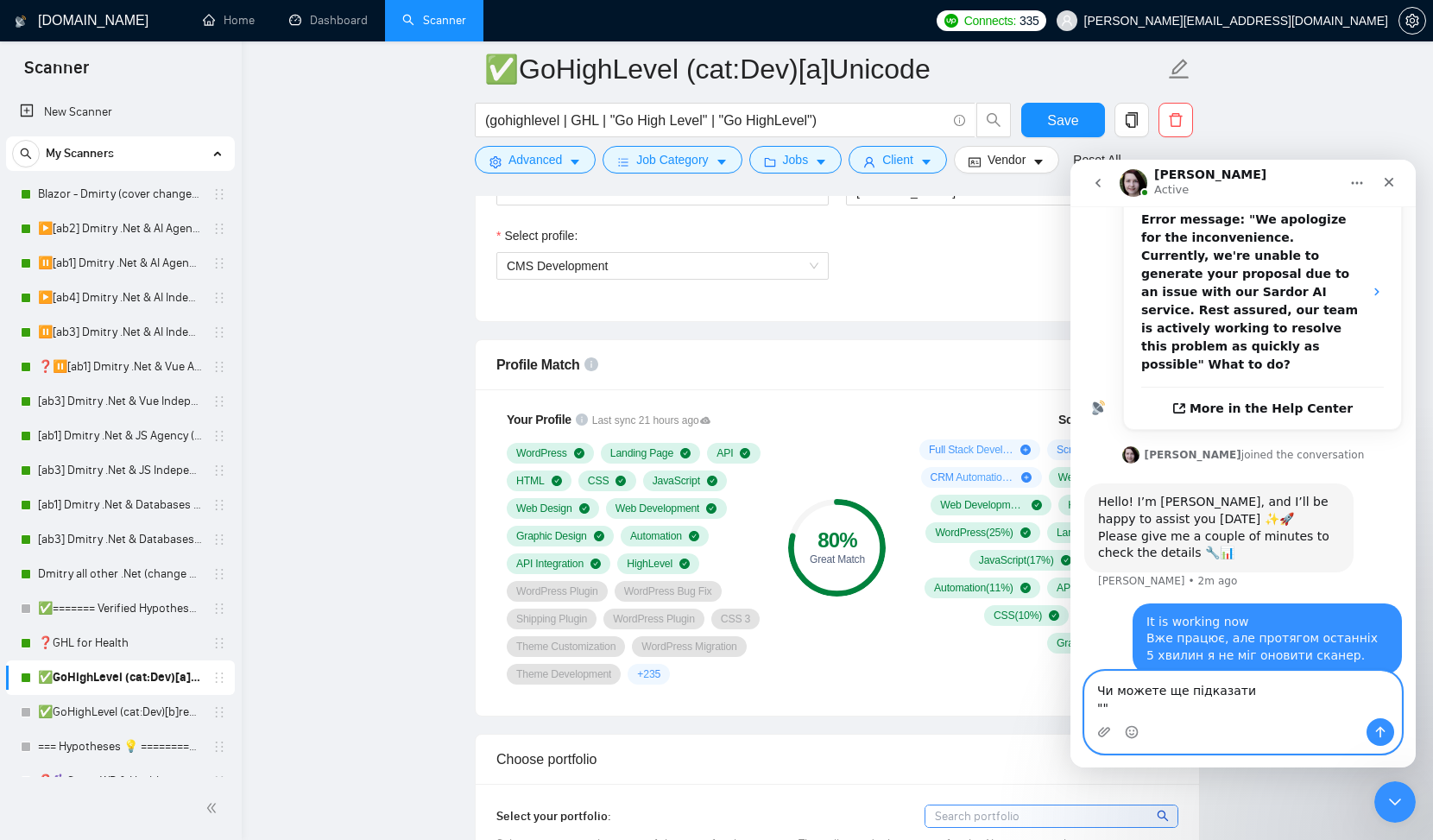
paste textarea "Full Stack Development is used in 26% of the jobs found by the"
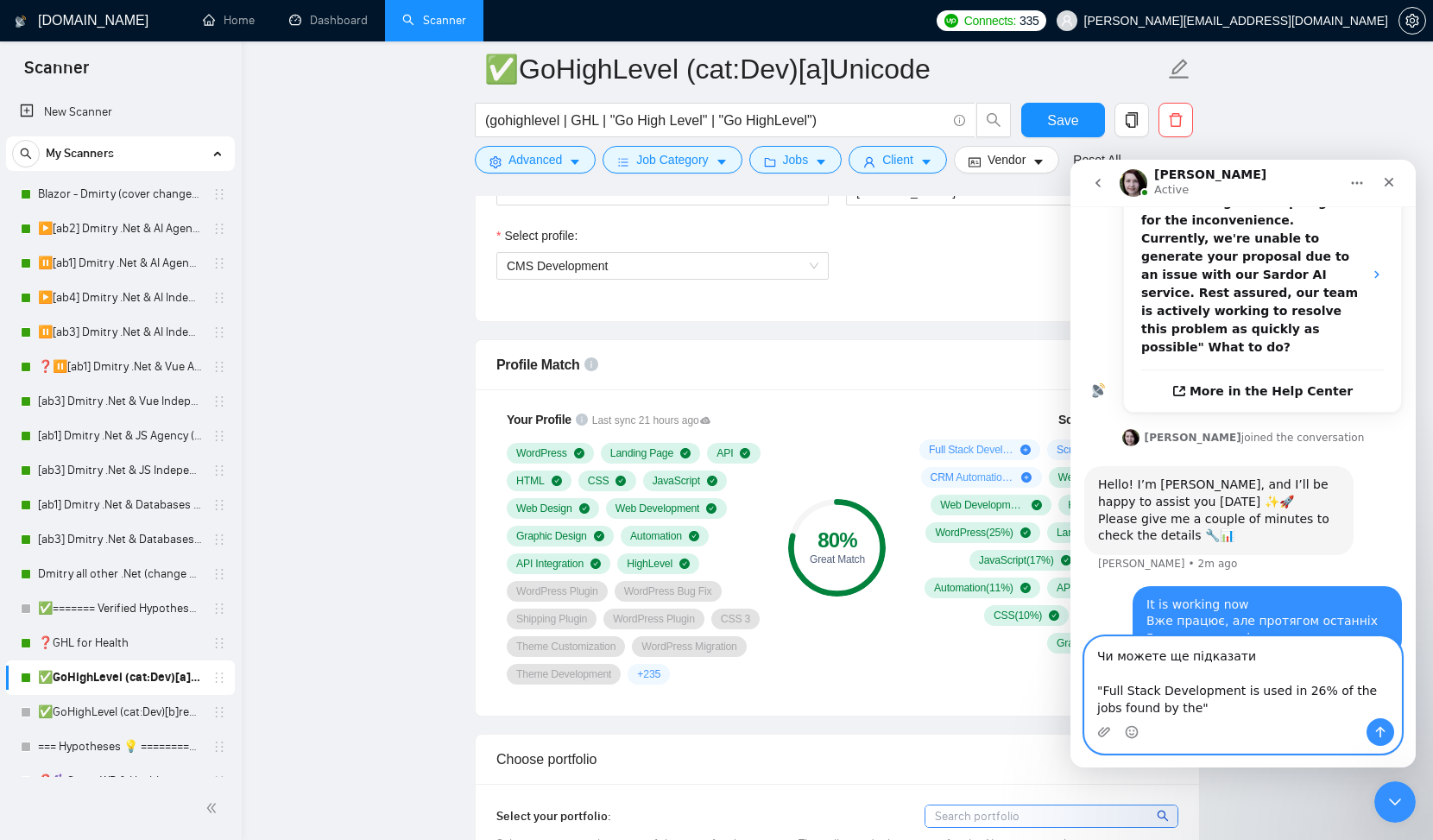
scroll to position [609, 0]
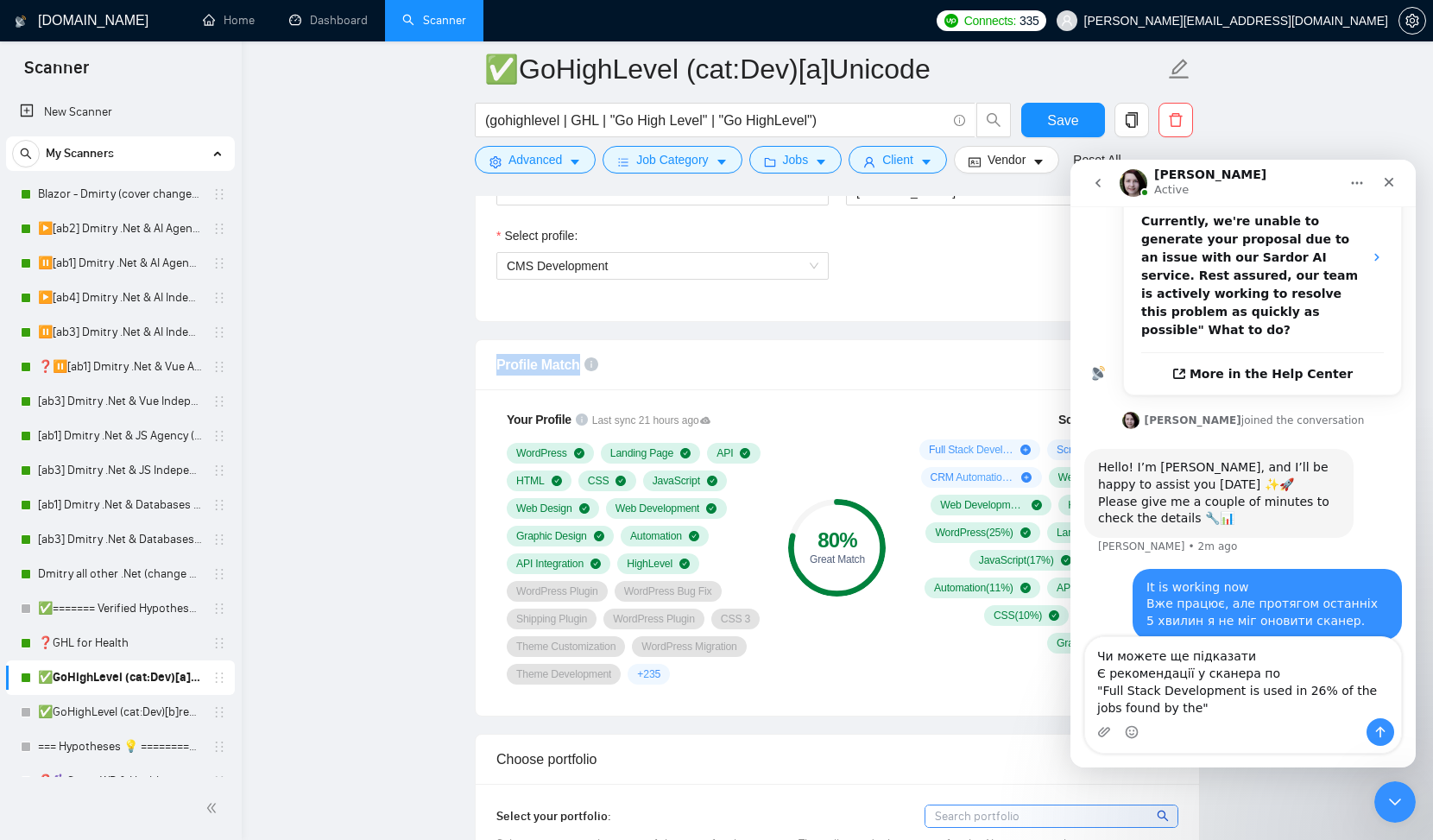
drag, startPoint x: 498, startPoint y: 361, endPoint x: 603, endPoint y: 361, distance: 105.0
click at [603, 361] on div "Profile Match" at bounding box center [838, 364] width 683 height 49
copy span "Profile Match"
click at [1274, 671] on textarea "Чи можете ще підказати Є рекомендації у сканера по "Full Stack Development is u…" at bounding box center [1244, 678] width 316 height 82
click at [1267, 672] on textarea "Чи можете ще підказати Є рекомендації у сканера по Profile Match "Full Stack De…" at bounding box center [1244, 678] width 316 height 82
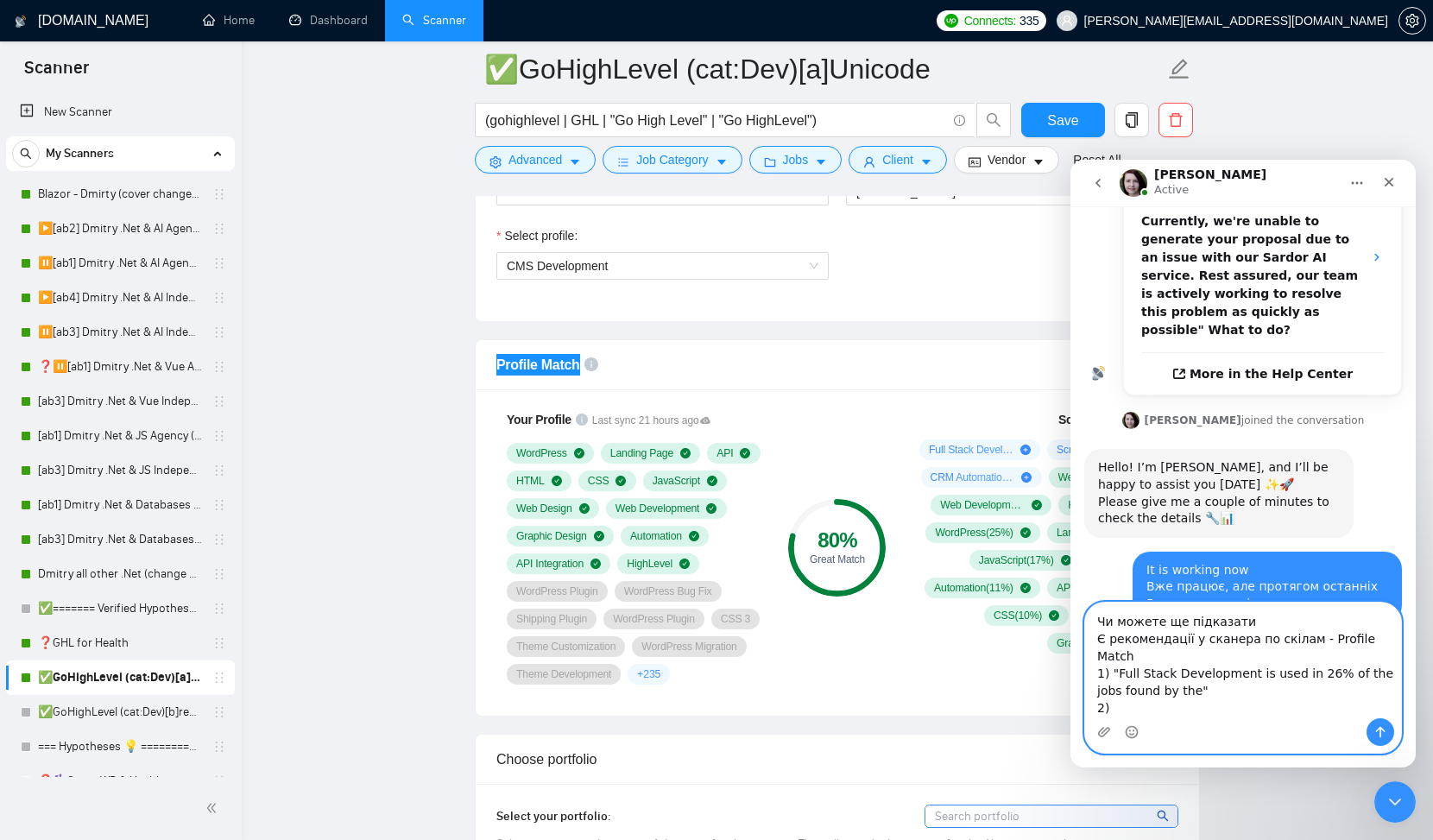
scroll to position [679, 0]
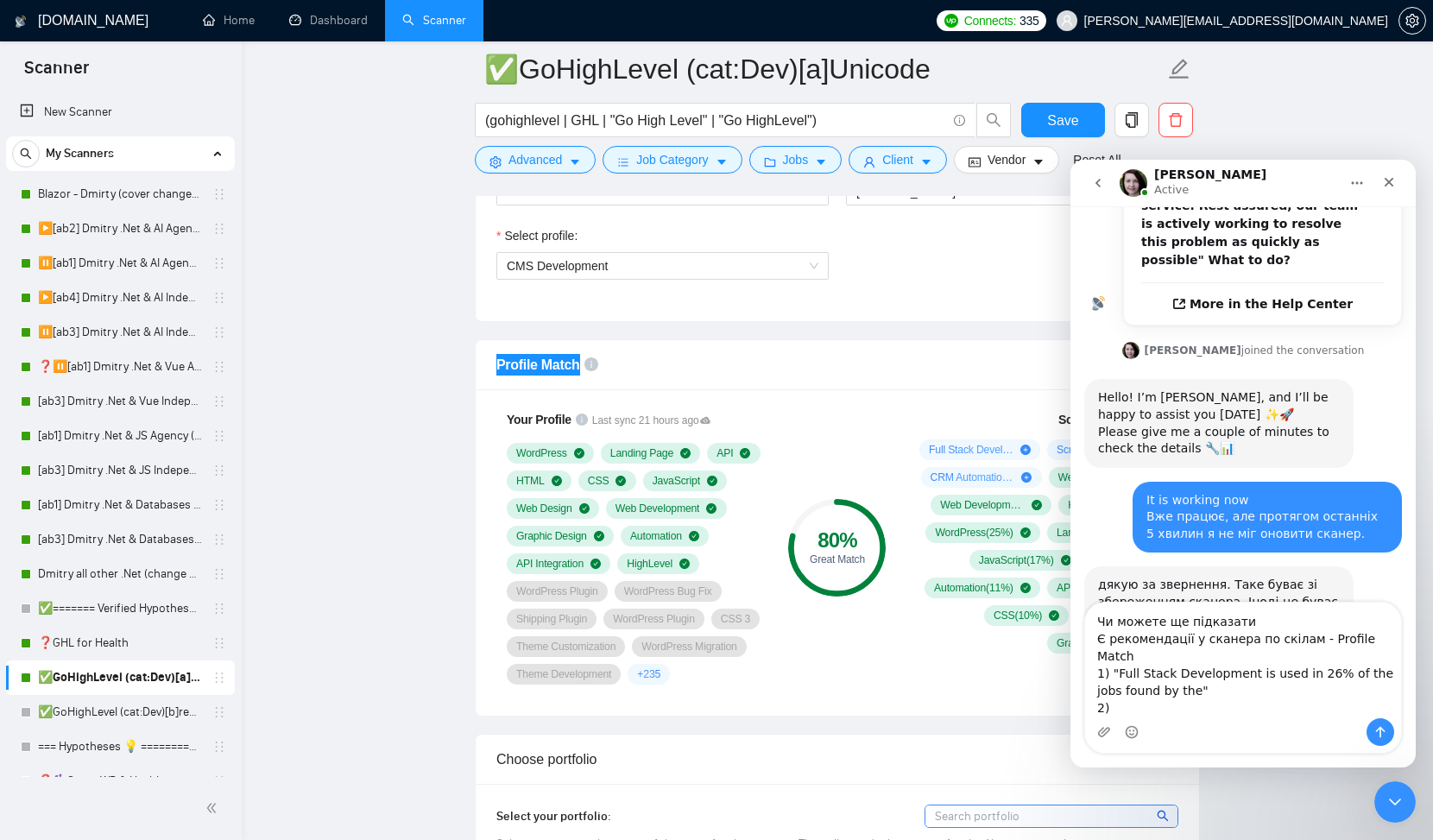
click at [1292, 179] on div "[PERSON_NAME] Active" at bounding box center [1230, 183] width 219 height 30
click at [1278, 173] on div "[PERSON_NAME] Active" at bounding box center [1230, 183] width 219 height 30
click at [1253, 181] on div "[PERSON_NAME] Active" at bounding box center [1230, 183] width 219 height 30
drag, startPoint x: 1005, startPoint y: 329, endPoint x: 1051, endPoint y: 371, distance: 62.3
click at [1051, 371] on span "Scripting & Automation is used in 11 % of the jobs found by the scanner. We rec…" at bounding box center [1105, 376] width 201 height 109
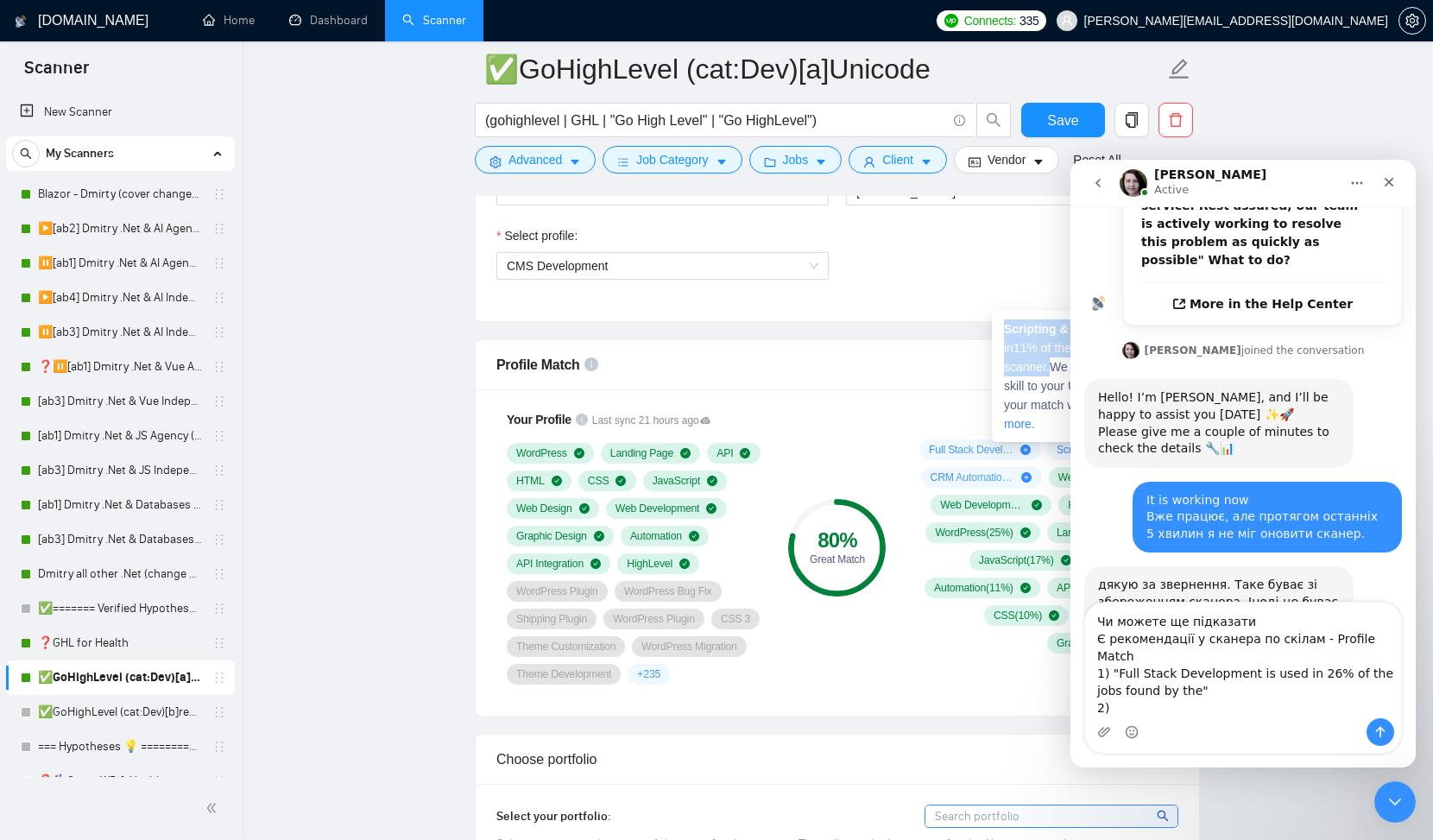
copy span "Scripting & Automation is used in 11 % of the jobs found by the scanner."
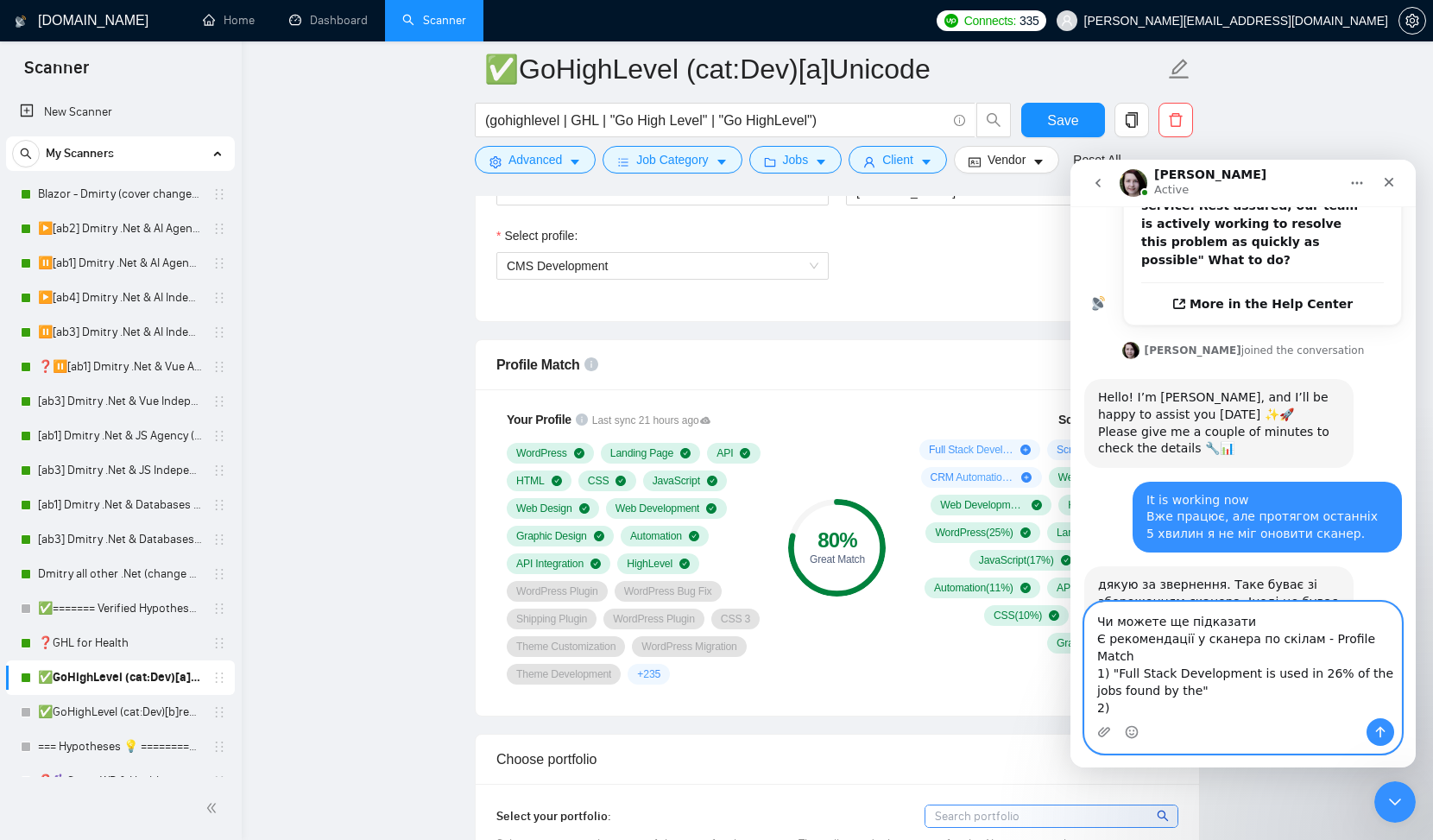
click at [1128, 708] on textarea "Чи можете ще підказати Є рекомендації у сканера по скілам - Profile Match 1) "F…" at bounding box center [1244, 661] width 316 height 116
paste textarea "Scripting & Automation is used in 11% of the jobs found by the scanner."
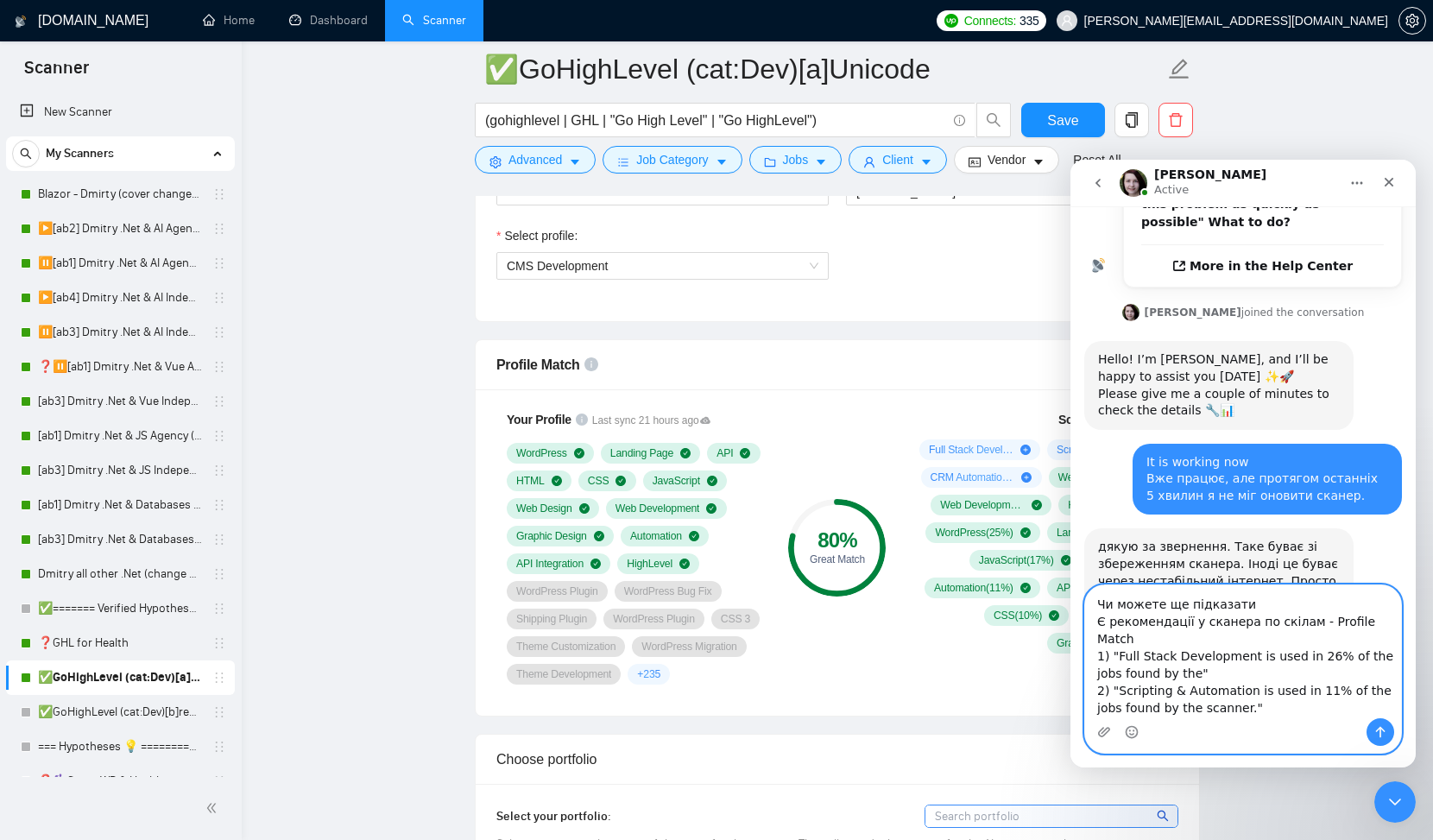
scroll to position [14, 0]
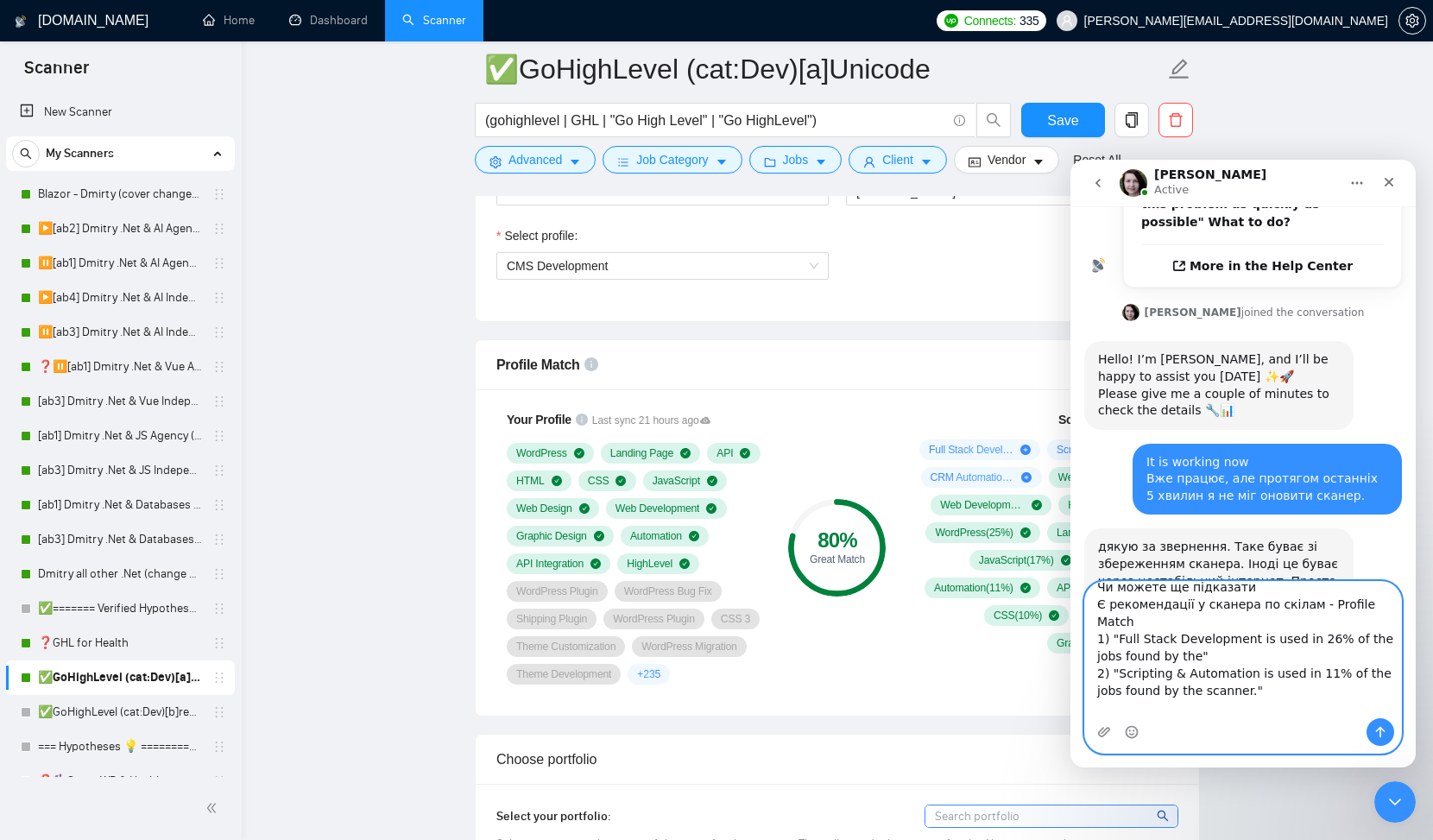
drag, startPoint x: 1118, startPoint y: 618, endPoint x: 1246, endPoint y: 616, distance: 128.0
click at [1246, 616] on textarea "Чи можете ще підказати Є рекомендації у сканера по скілам - Profile Match 1) "F…" at bounding box center [1244, 650] width 316 height 137
click at [1184, 709] on textarea "Чи можете ще підказати Є рекомендації у сканера по скілам - Profile Match 1) "F…" at bounding box center [1244, 650] width 316 height 137
click at [1325, 709] on textarea "Чи можете ще підказати Є рекомендації у сканера по скілам - Profile Match 1) "F…" at bounding box center [1244, 650] width 316 height 137
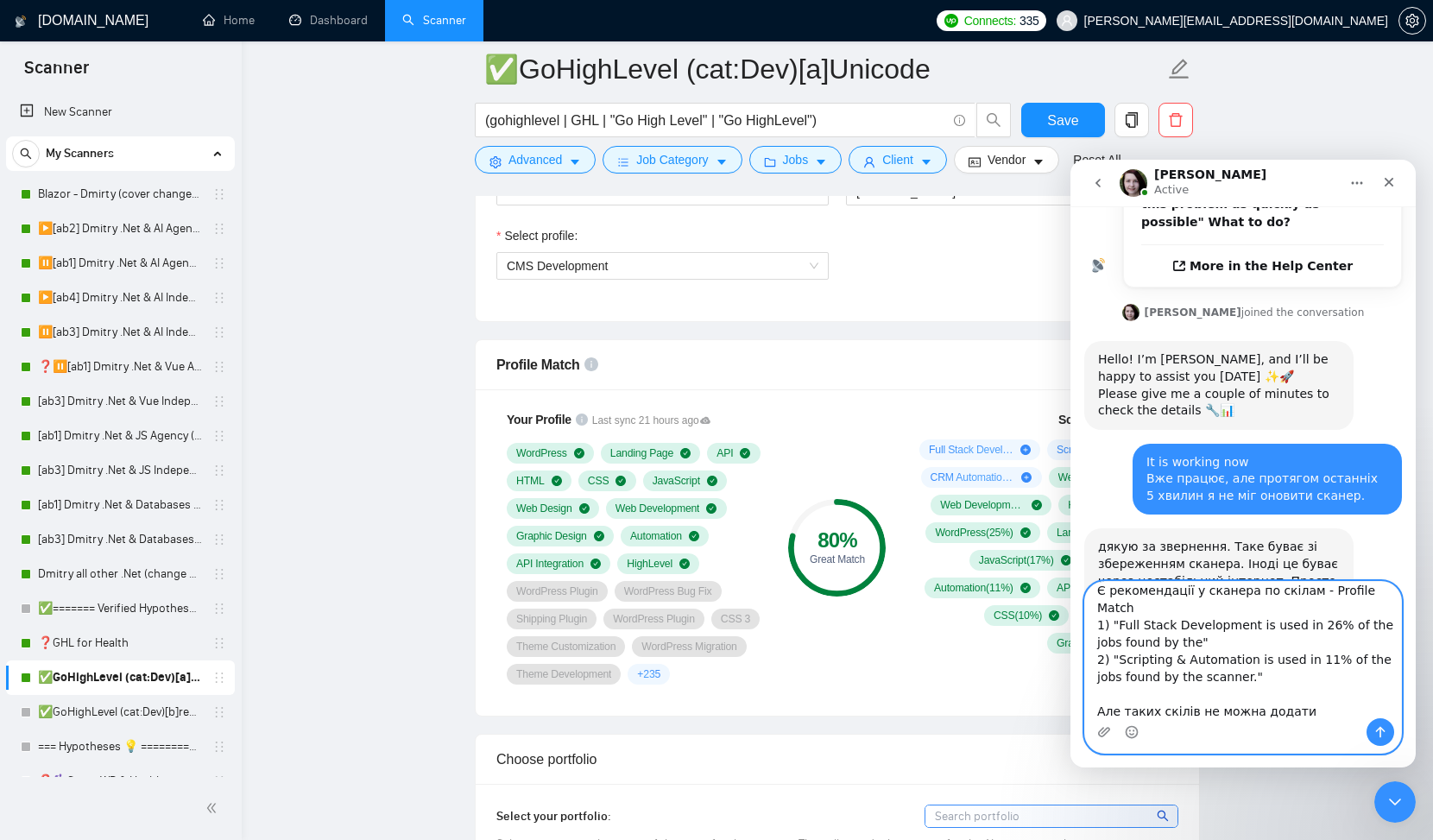
scroll to position [45, 0]
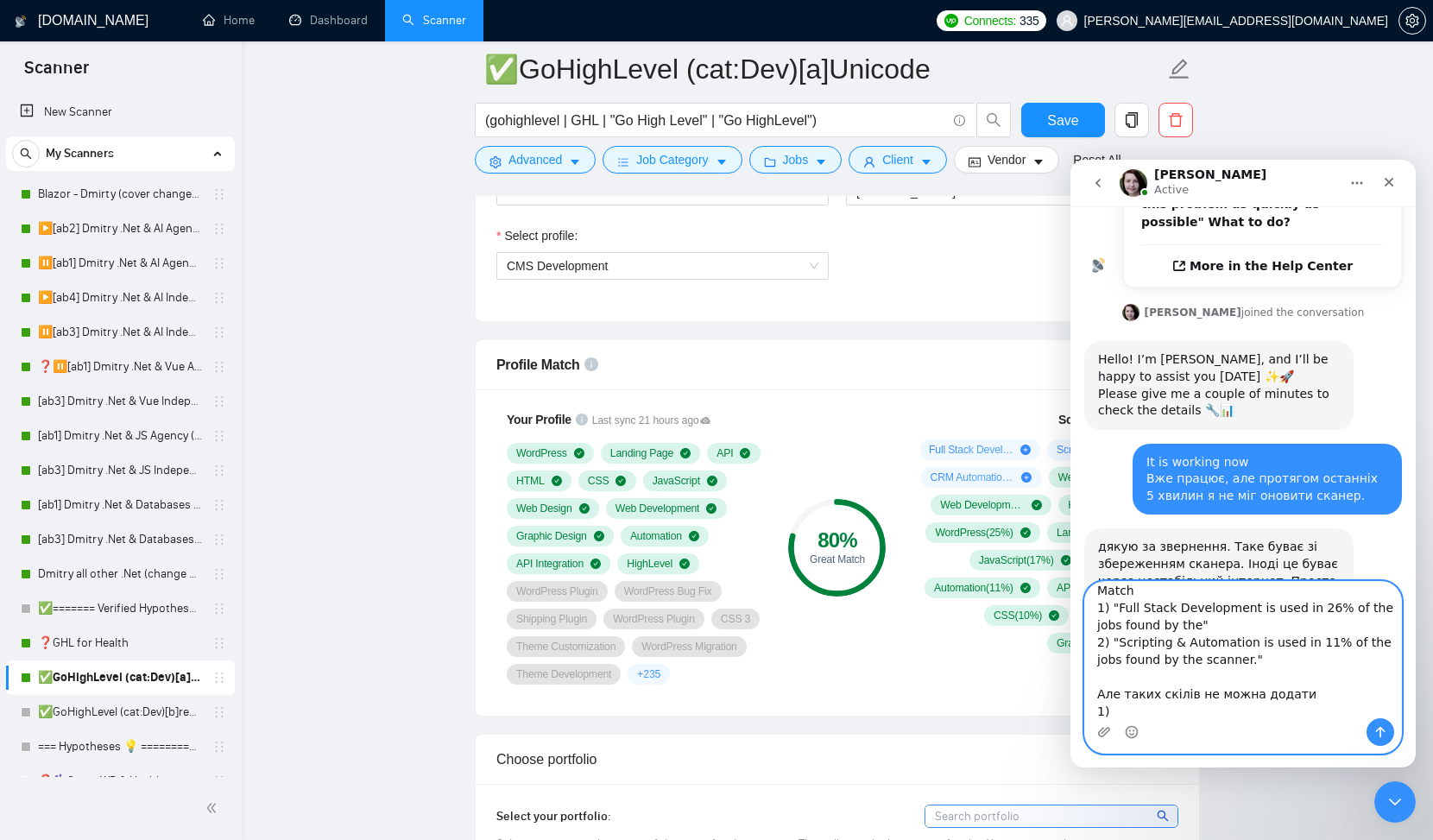
paste textarea "Full Stack Development"
click at [1133, 710] on textarea "Чи можете ще підказати Є рекомендації у сканера по скілам - Profile Match 1) "F…" at bounding box center [1244, 650] width 316 height 137
click at [1272, 689] on textarea "Чи можете ще підказати Є рекомендації у сканера по скілам - Profile Match 1) "F…" at bounding box center [1244, 650] width 316 height 137
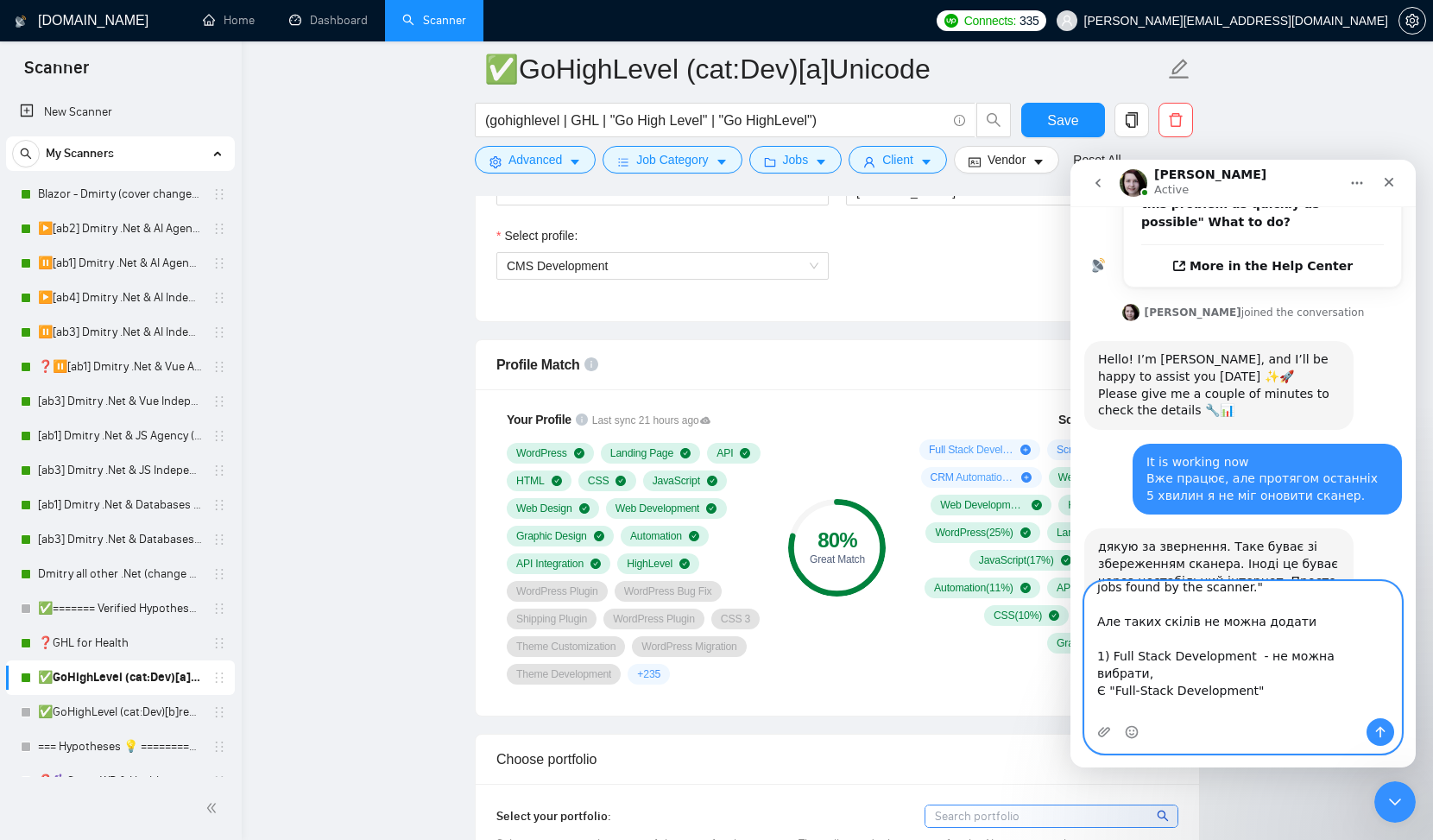
drag, startPoint x: 1116, startPoint y: 657, endPoint x: 1250, endPoint y: 654, distance: 134.0
click at [1250, 654] on textarea "Чи можете ще підказати Є рекомендації у сканера по скілам - Profile Match 1) "F…" at bounding box center [1244, 650] width 316 height 137
click at [1140, 687] on textarea "Чи можете ще підказати Є рекомендації у сканера по скілам - Profile Match 1) "F…" at bounding box center [1244, 650] width 316 height 137
paste textarea "Full-Stack Development"
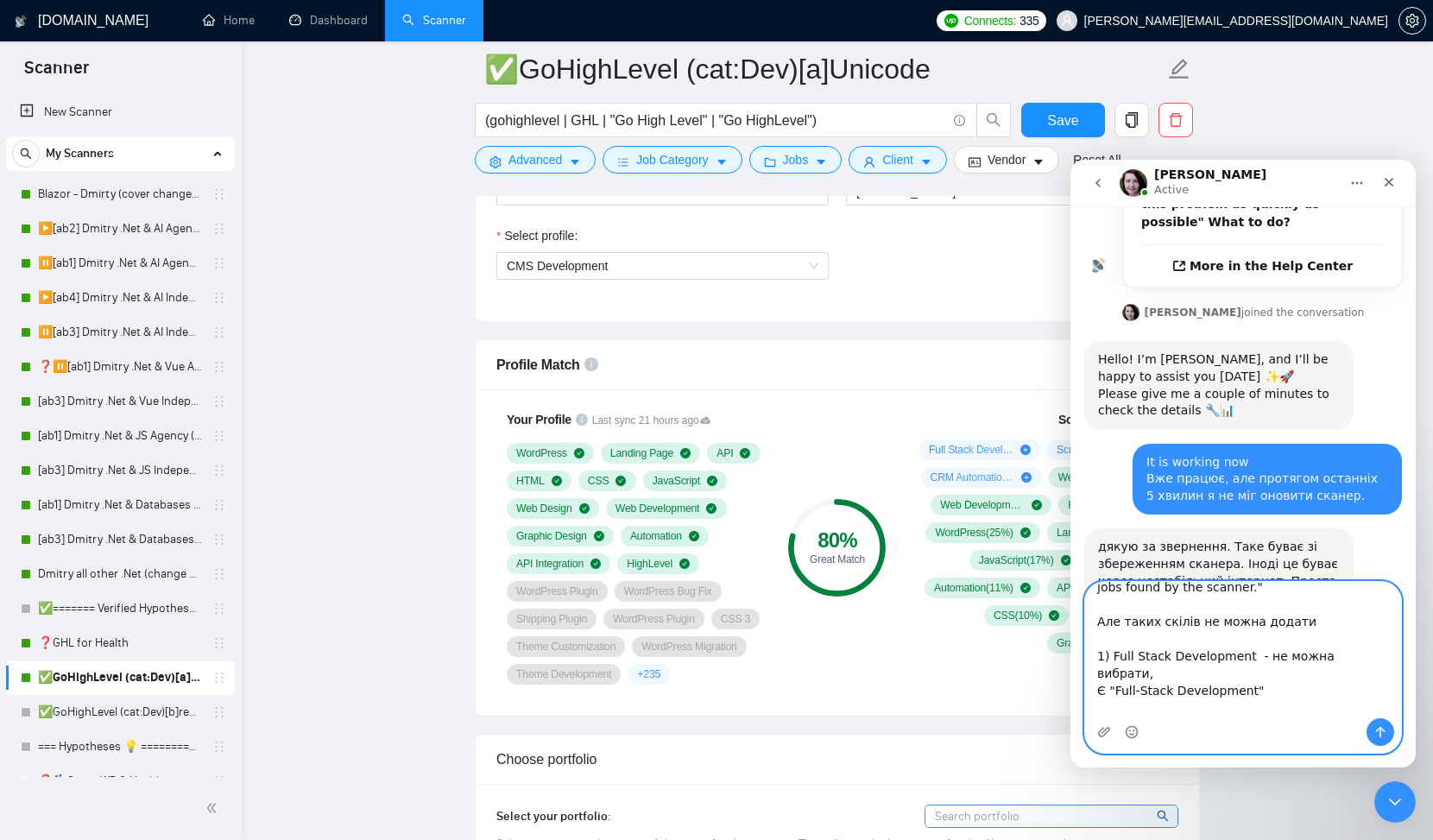
scroll to position [131, 0]
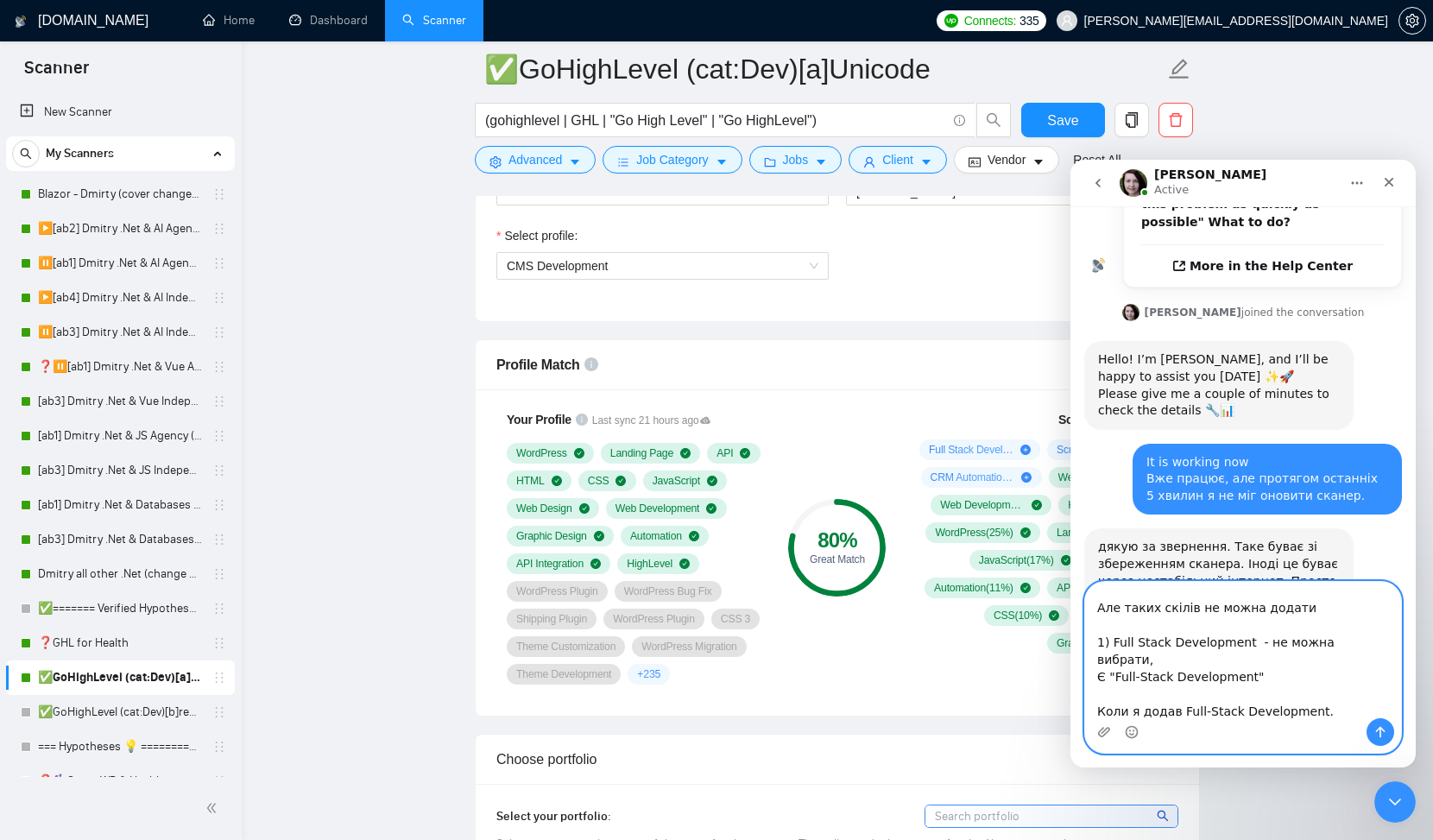
type textarea "Чи можете ще підказати Є рекомендації у сканера по скілам - Profile Match 1) "F…"
click at [1378, 736] on icon "Send a message…" at bounding box center [1380, 731] width 14 height 14
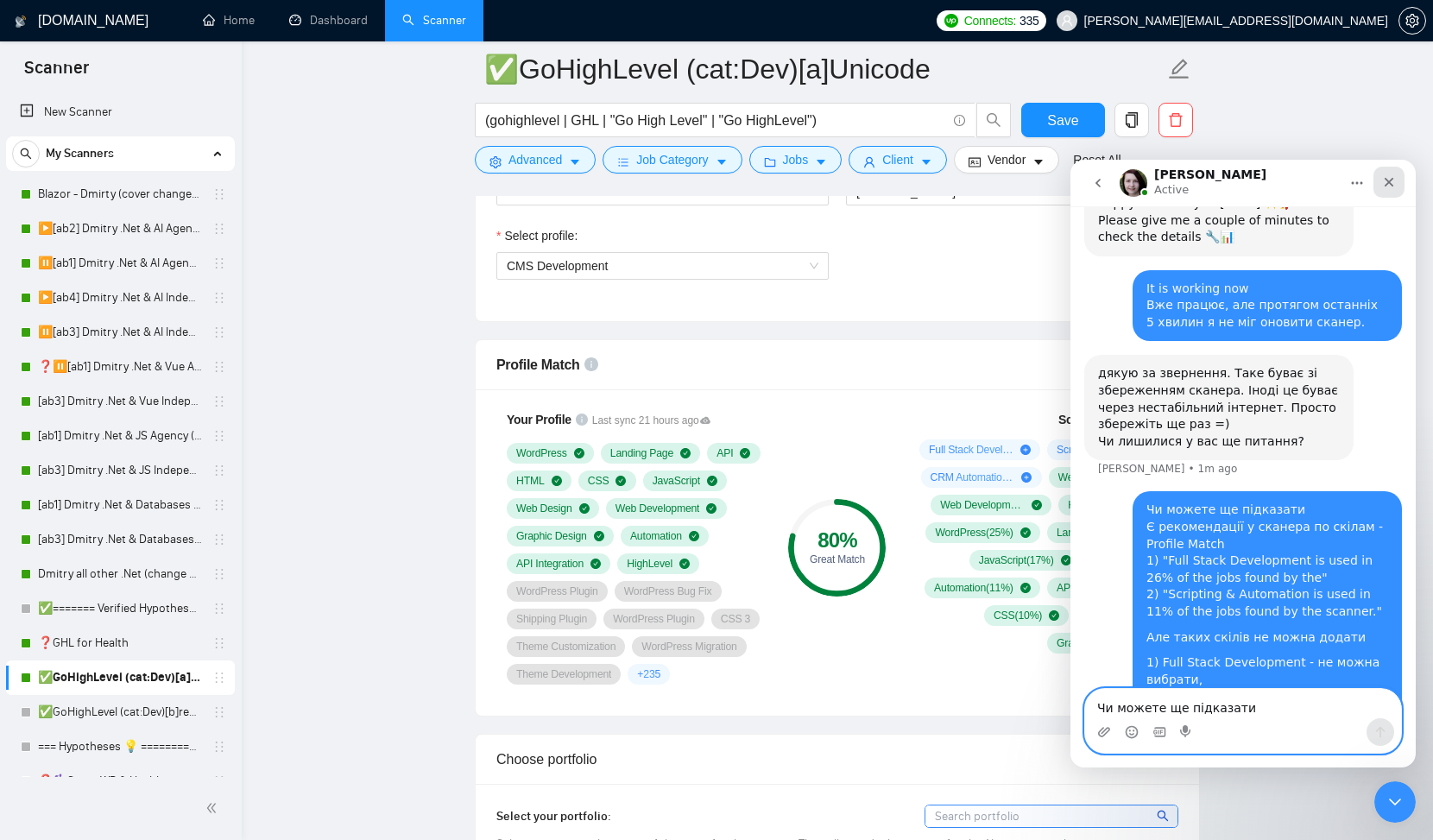
scroll to position [906, 0]
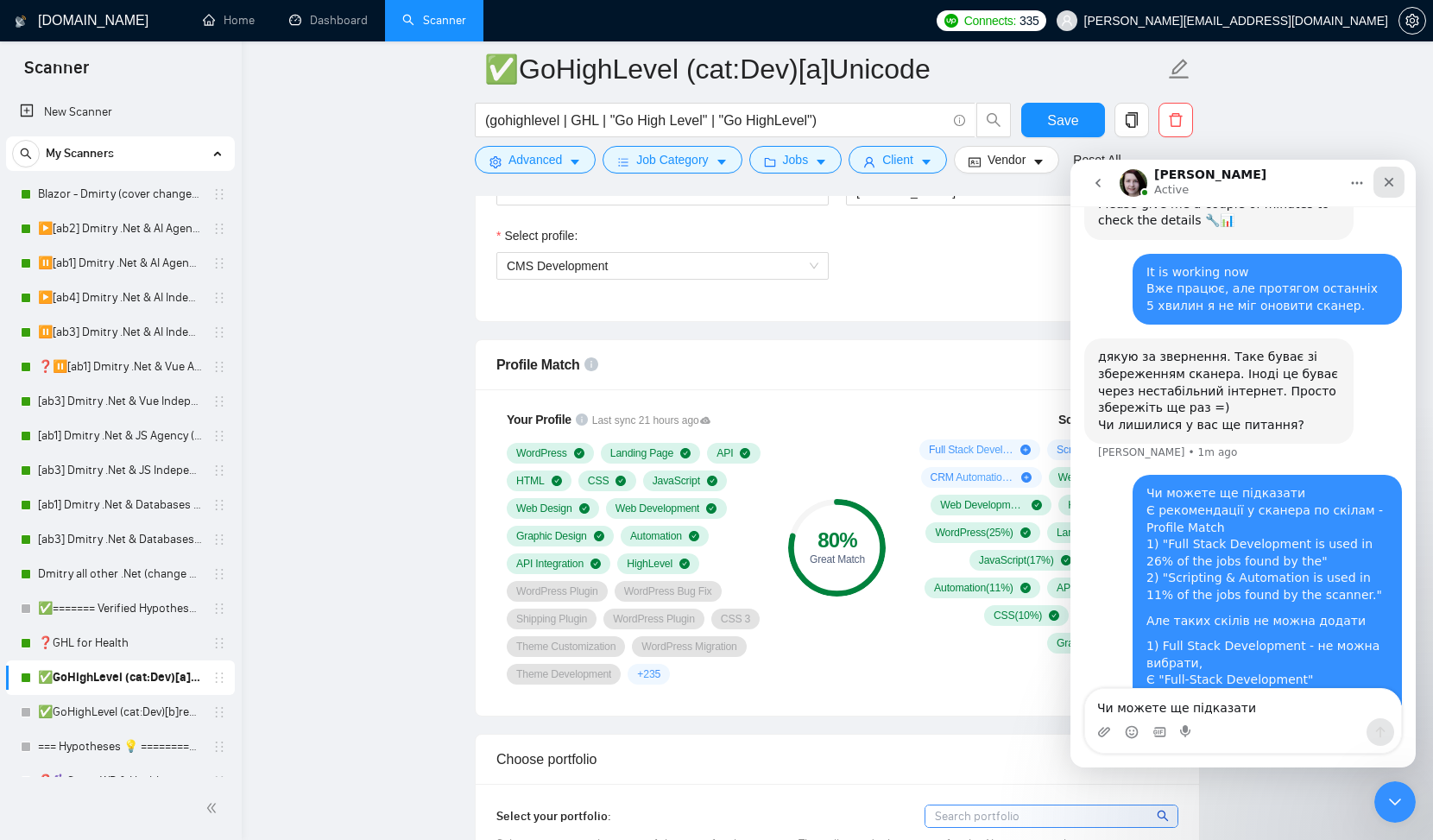
click at [1390, 177] on icon "Close" at bounding box center [1389, 181] width 14 height 14
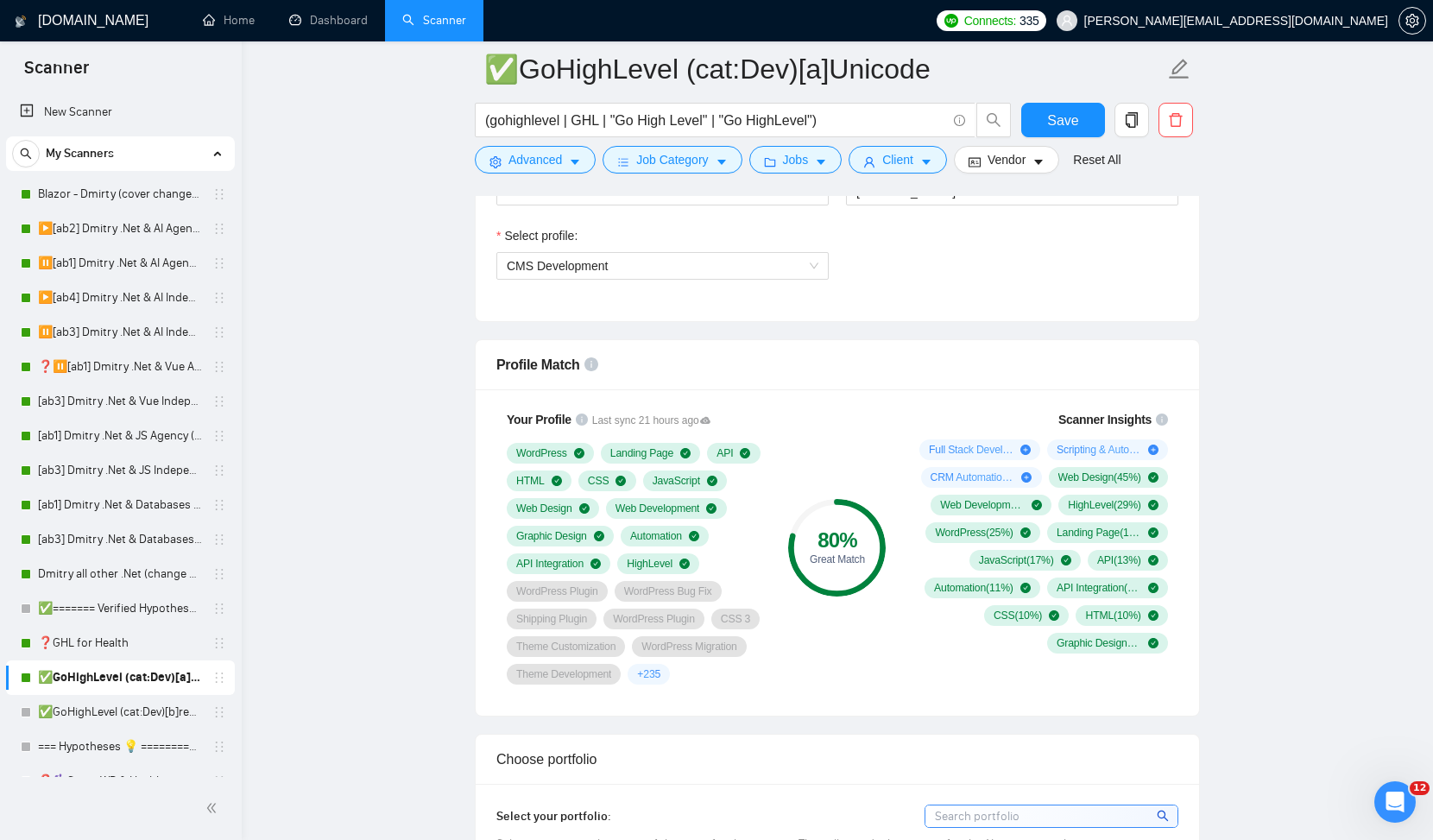
click at [1395, 791] on icon "Open Intercom Messenger" at bounding box center [1392, 799] width 28 height 28
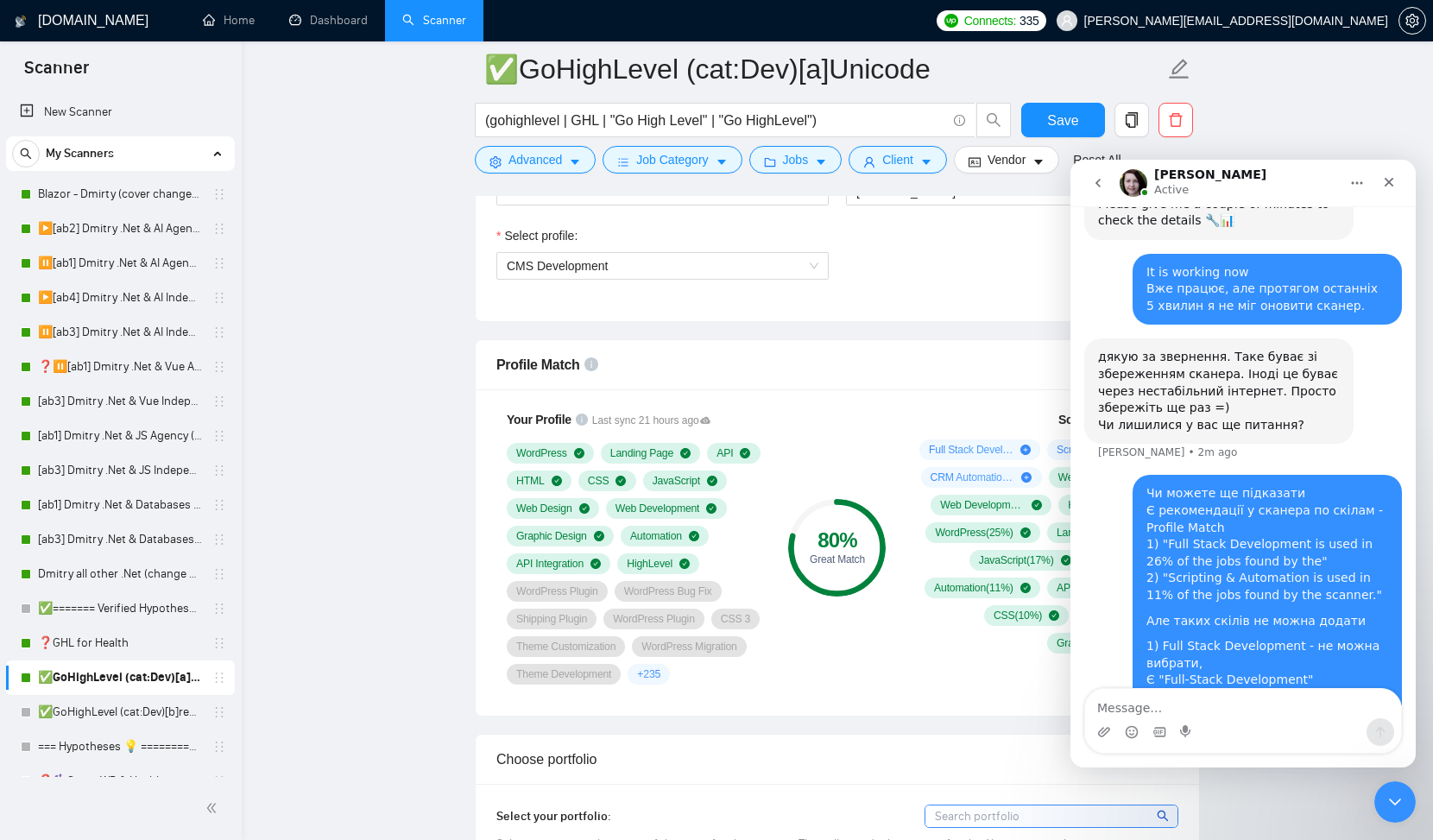
click at [1202, 705] on textarea "Message…" at bounding box center [1244, 703] width 316 height 29
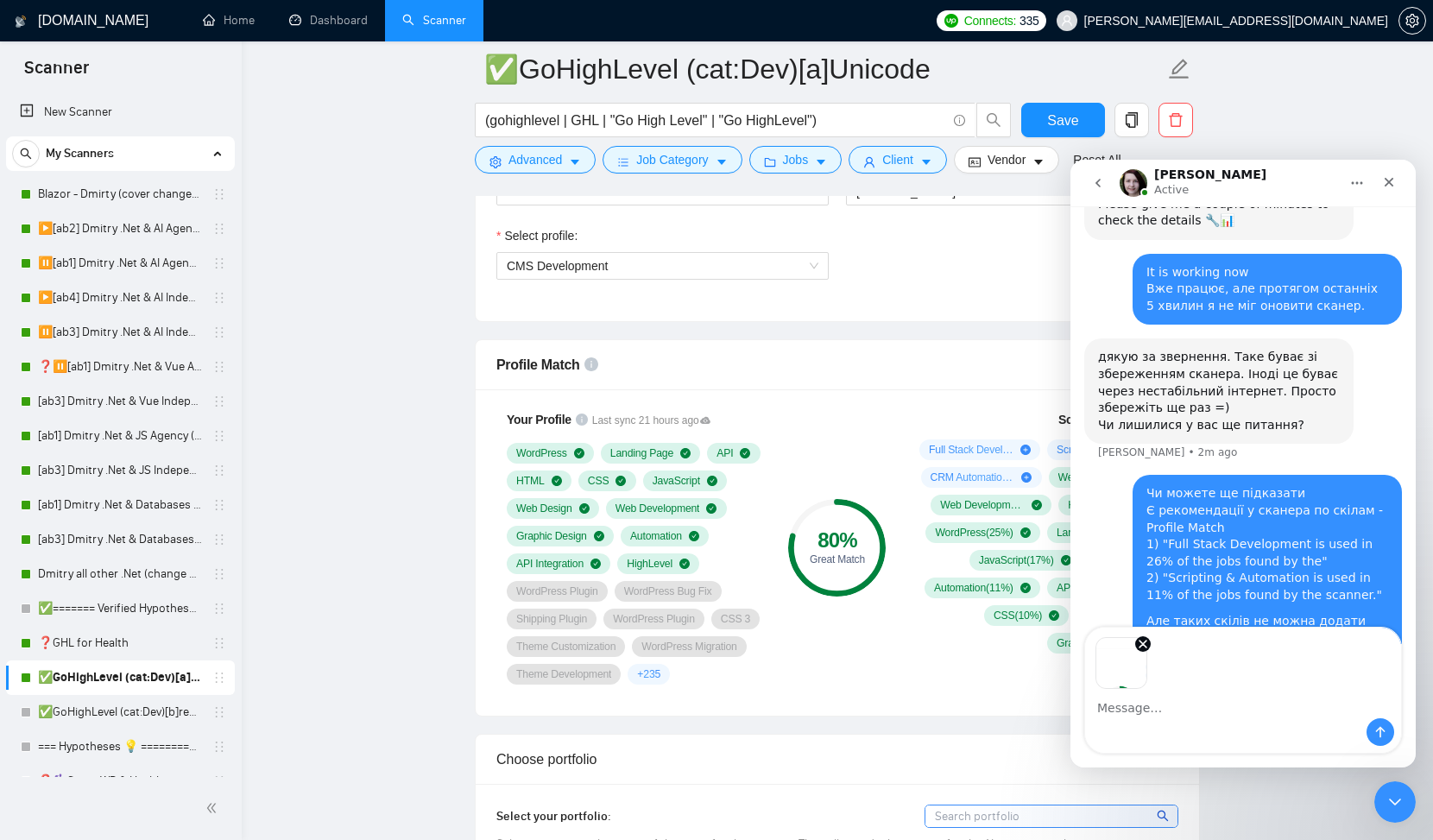
scroll to position [968, 0]
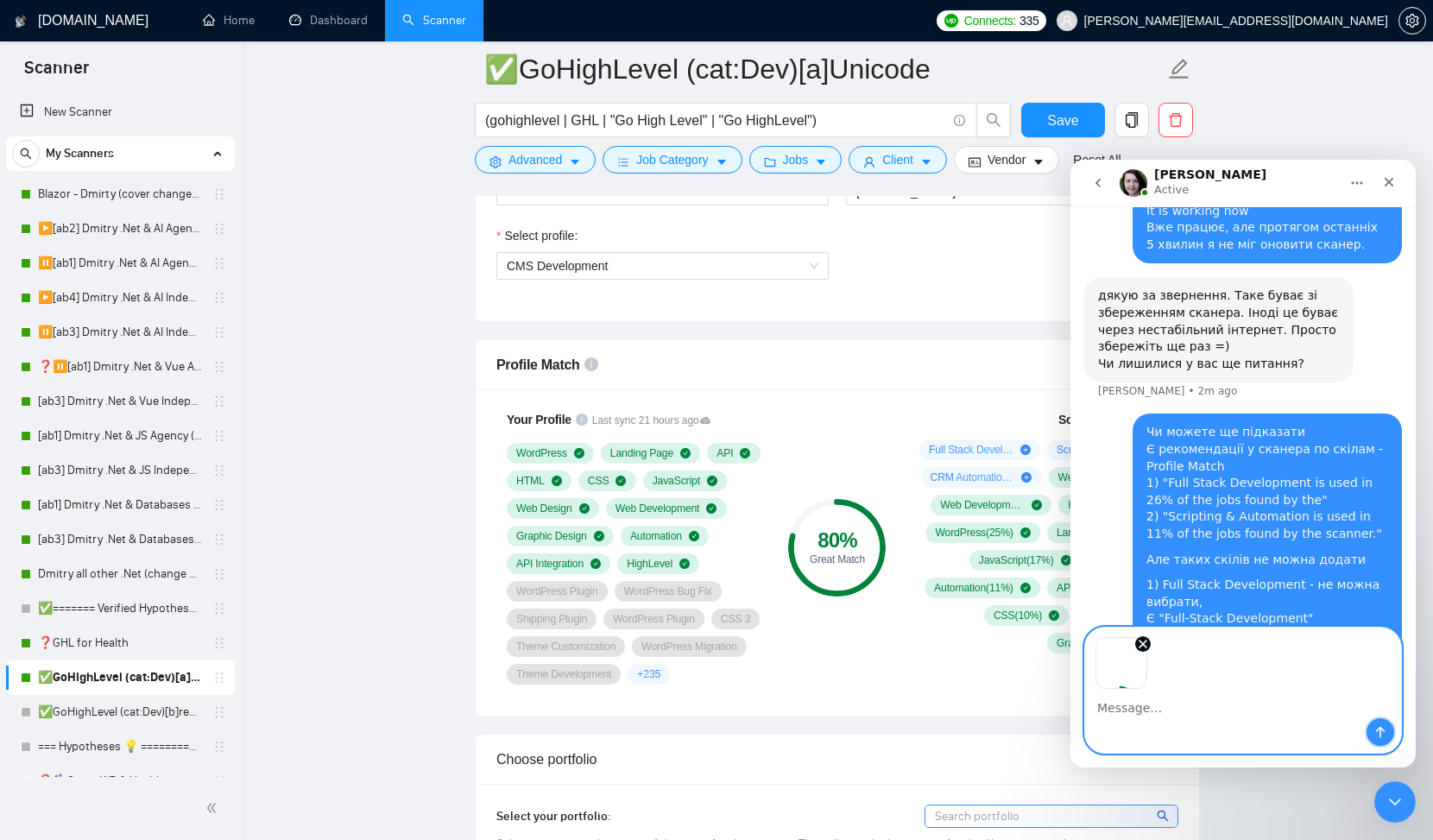
click at [1385, 727] on icon "Send a message…" at bounding box center [1380, 731] width 14 height 14
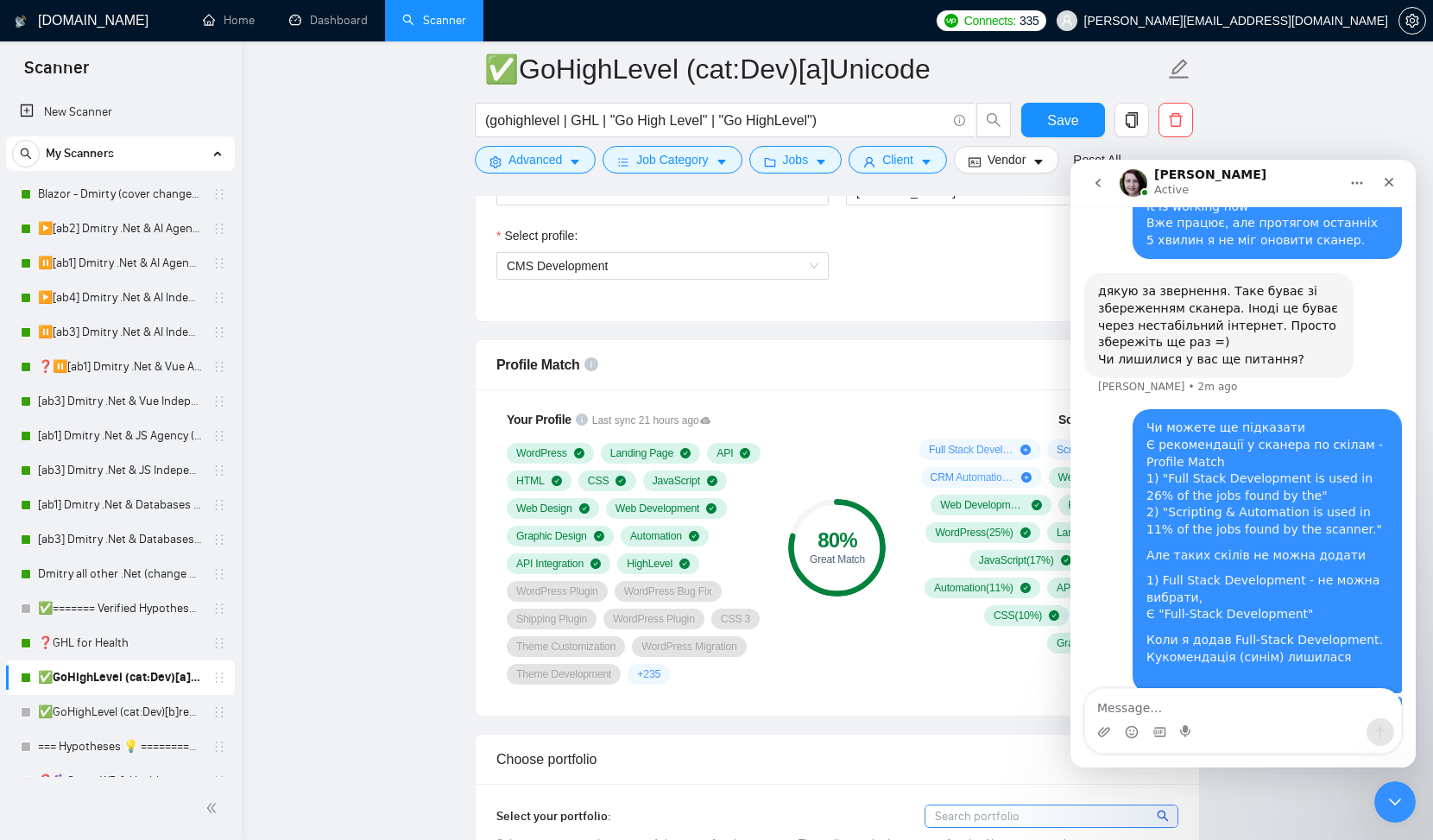
scroll to position [983, 0]
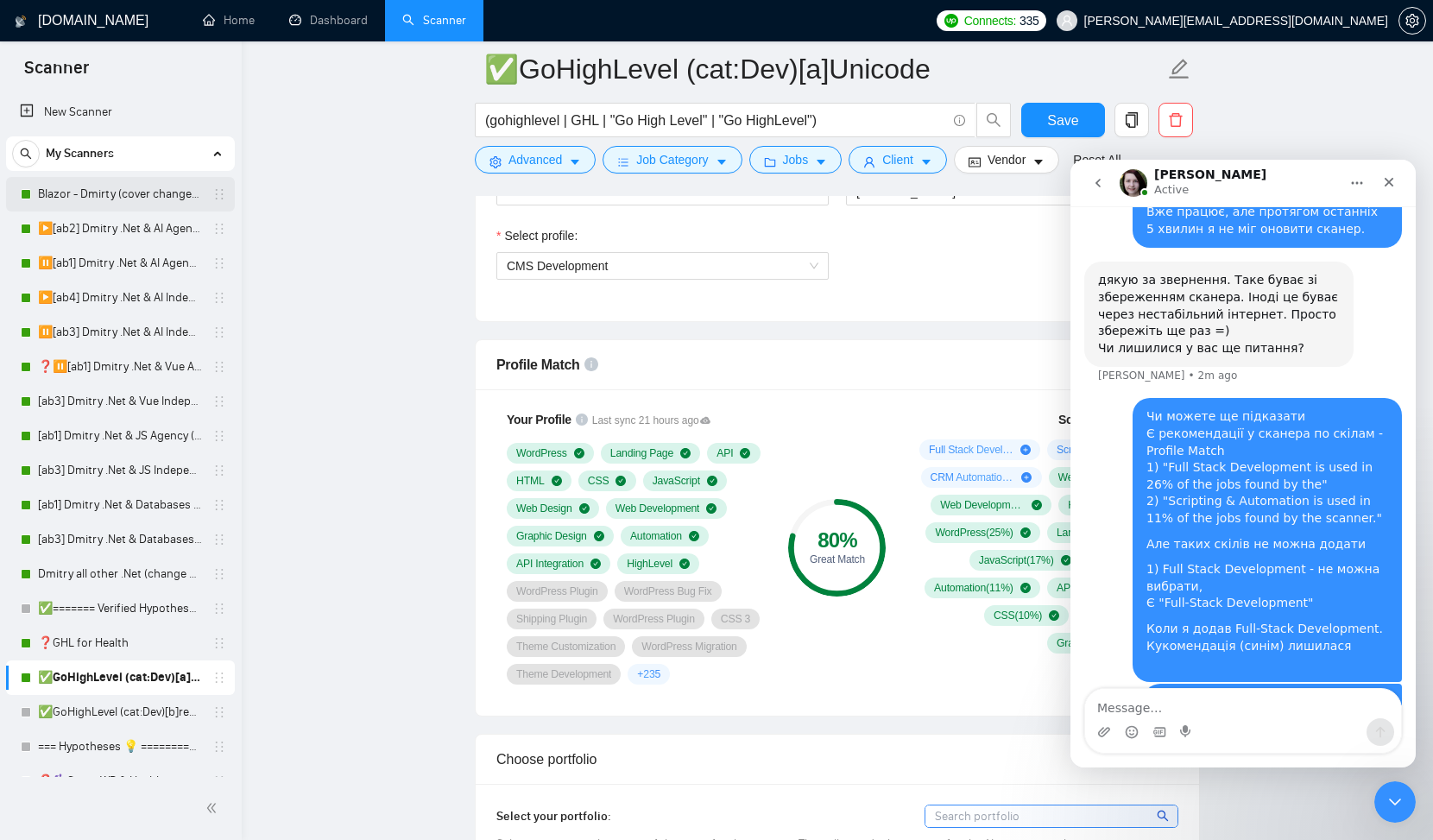
click at [105, 202] on link "Blazor - Dmirty (cover changed 25.03)" at bounding box center [120, 194] width 164 height 34
click at [1050, 114] on span "Save" at bounding box center [1063, 121] width 31 height 22
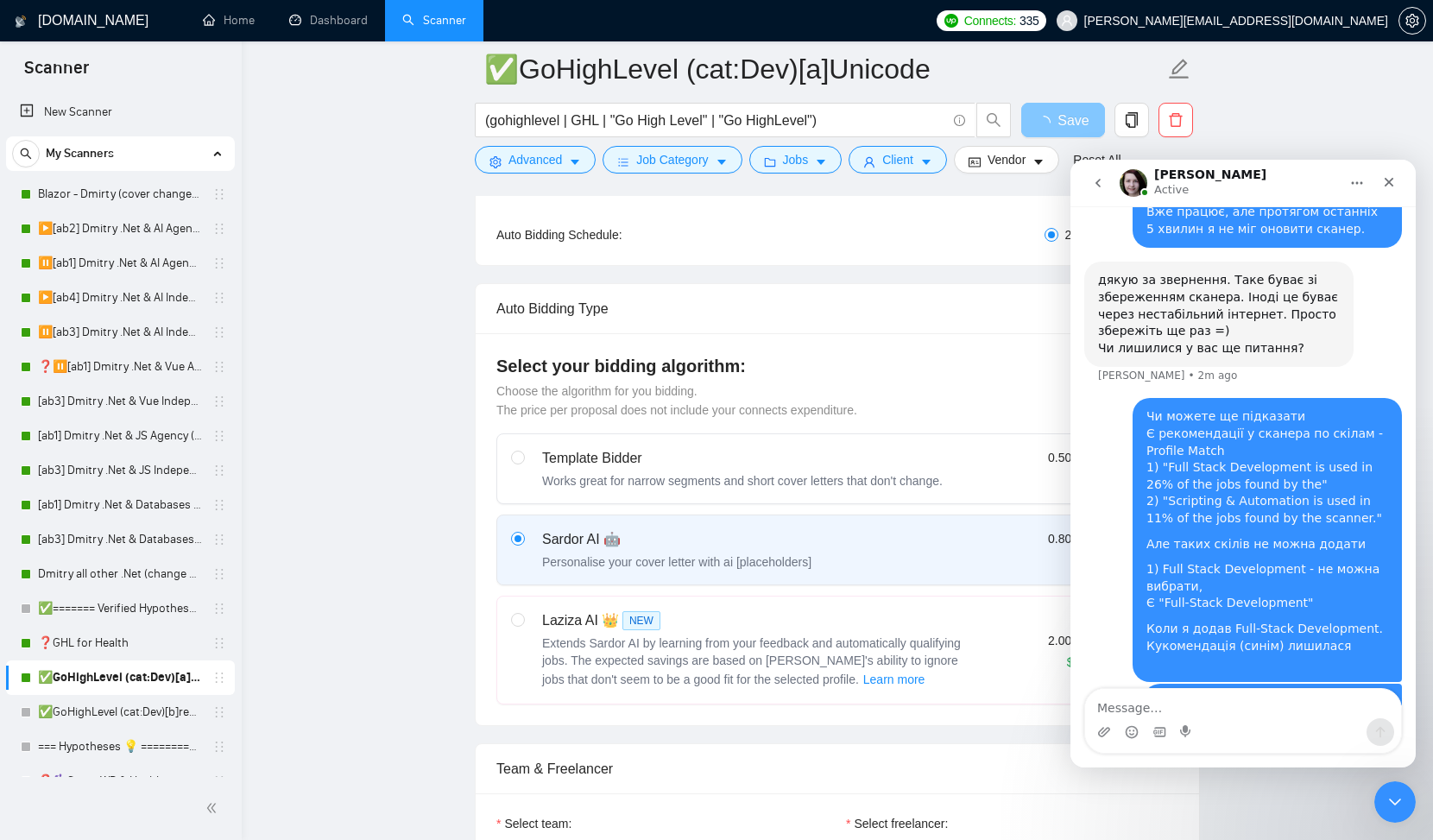
scroll to position [295, 0]
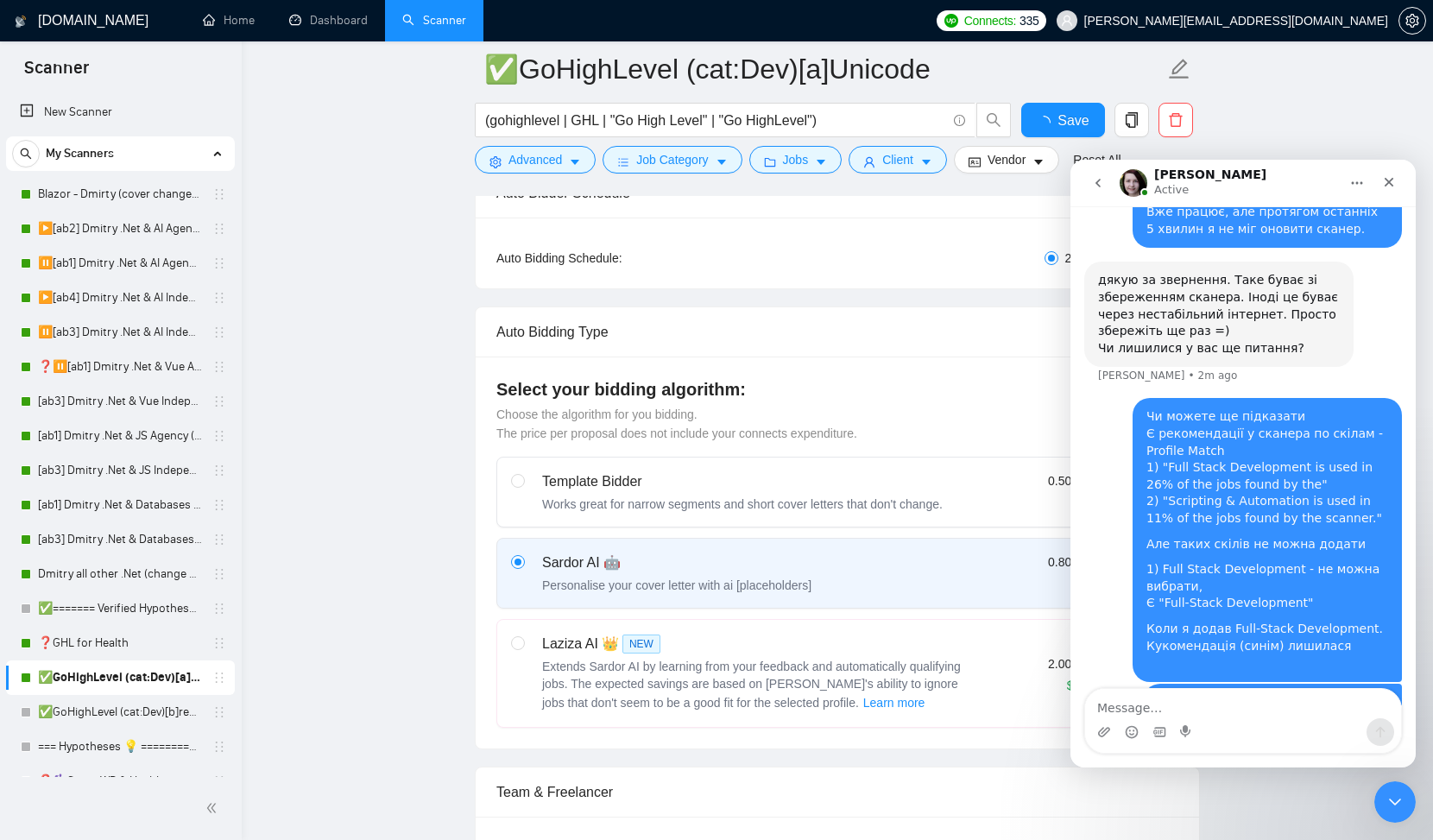
click at [576, 488] on div "Template Bidder Works great for narrow segments and short cover letters that do…" at bounding box center [742, 492] width 401 height 42
click at [523, 486] on input "radio" at bounding box center [517, 479] width 12 height 12
radio input "true"
radio input "false"
checkbox input "true"
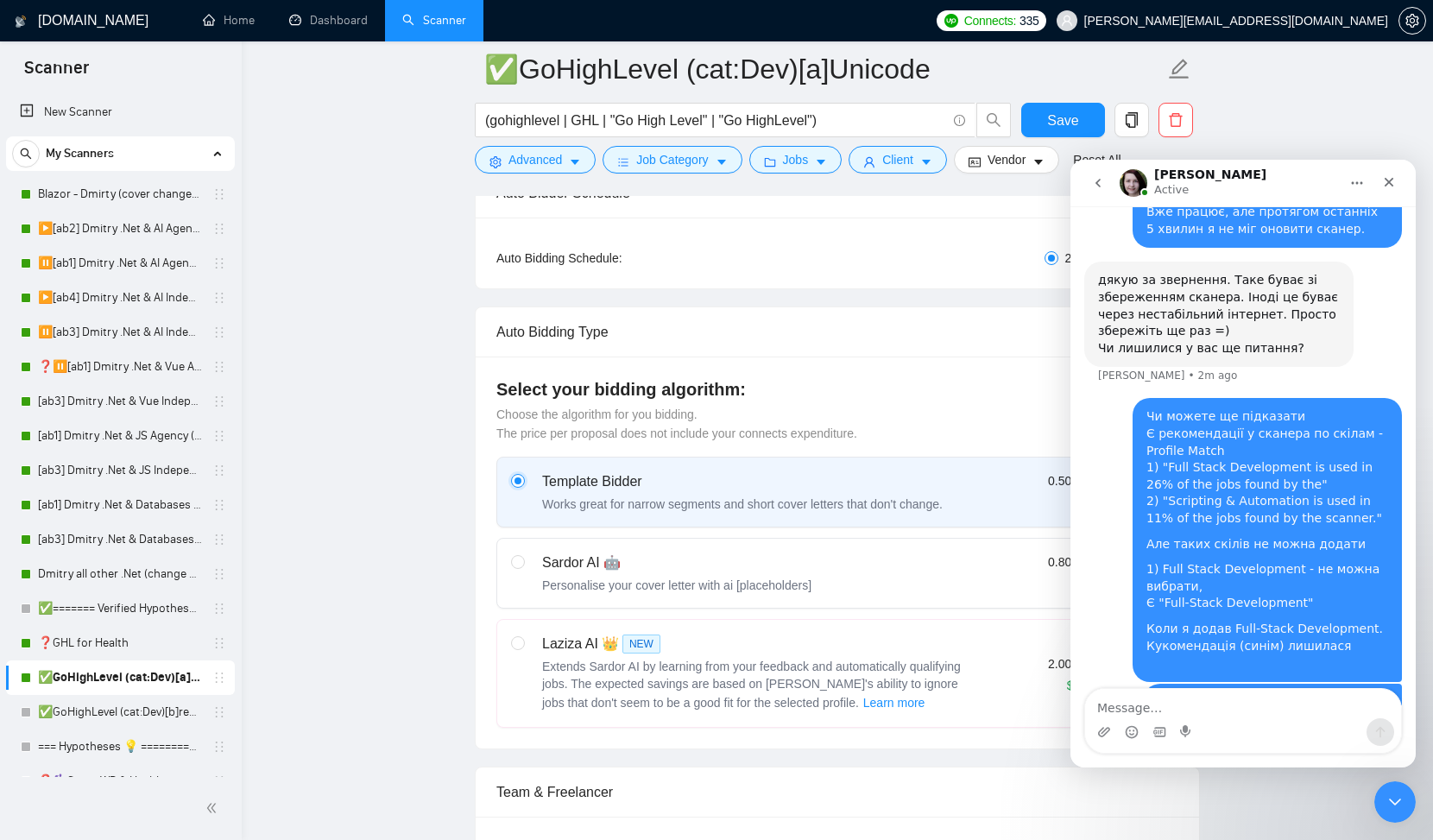
scroll to position [301, 0]
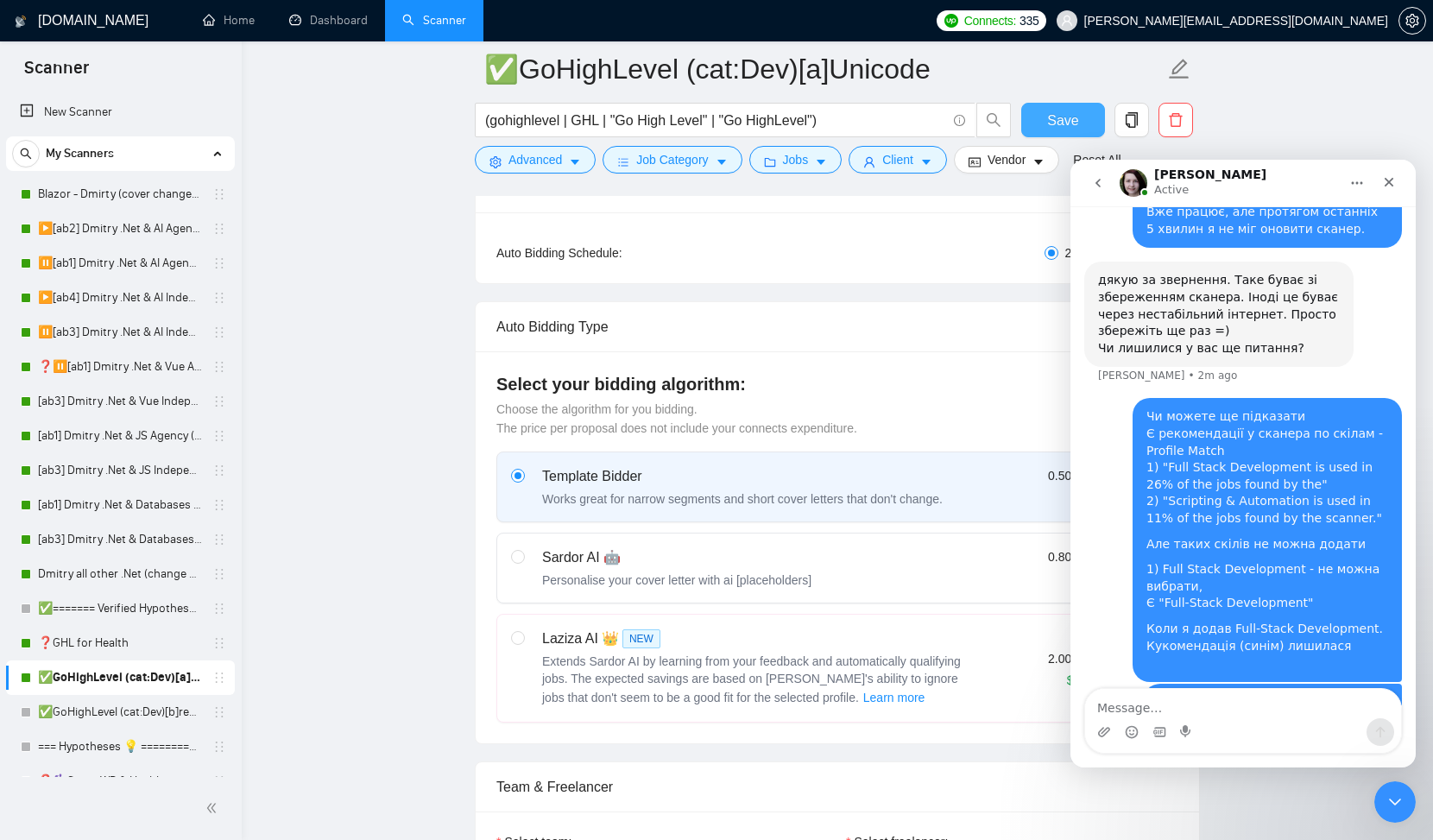
click at [1051, 119] on span "Save" at bounding box center [1063, 121] width 31 height 22
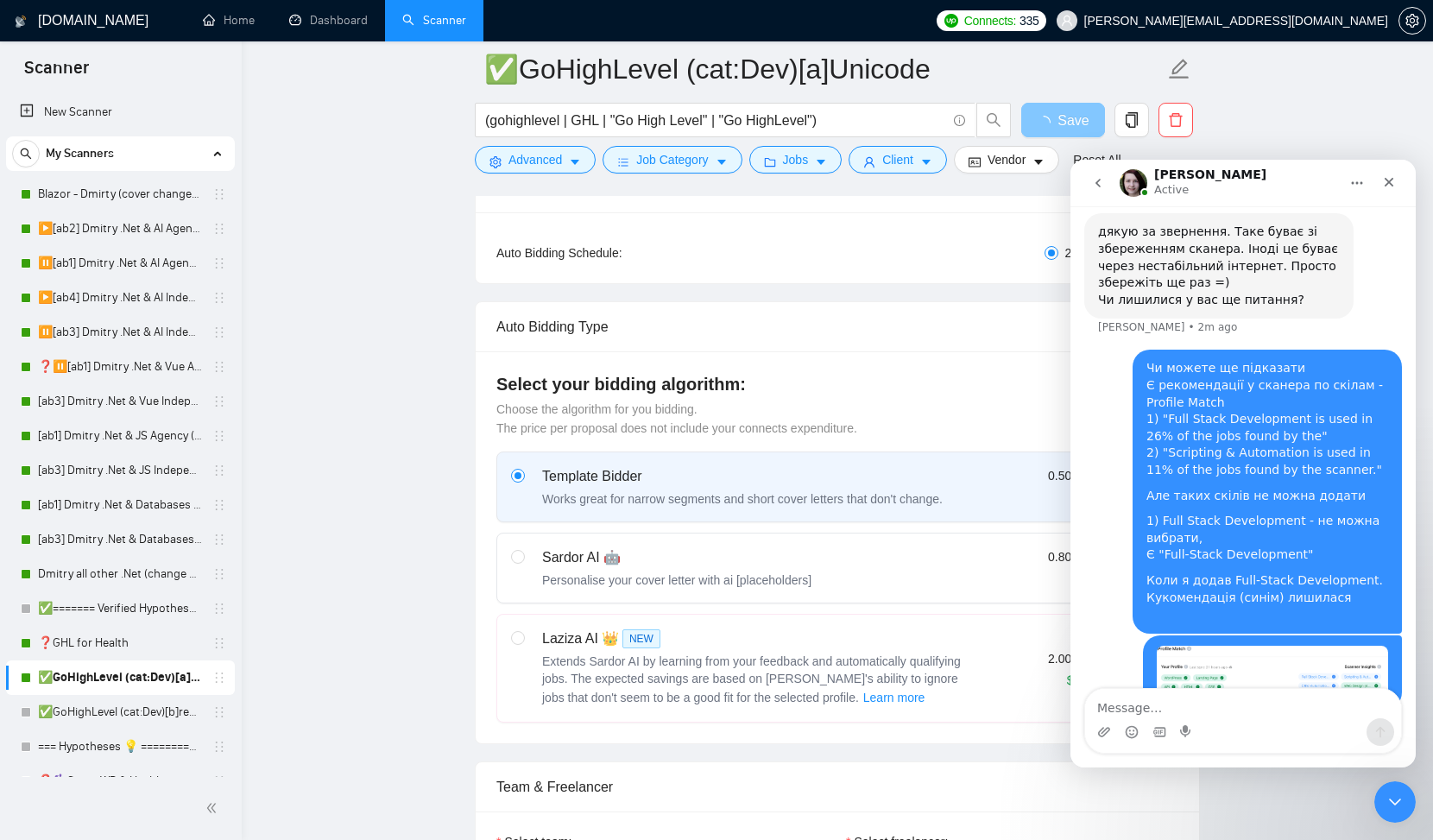
scroll to position [1049, 0]
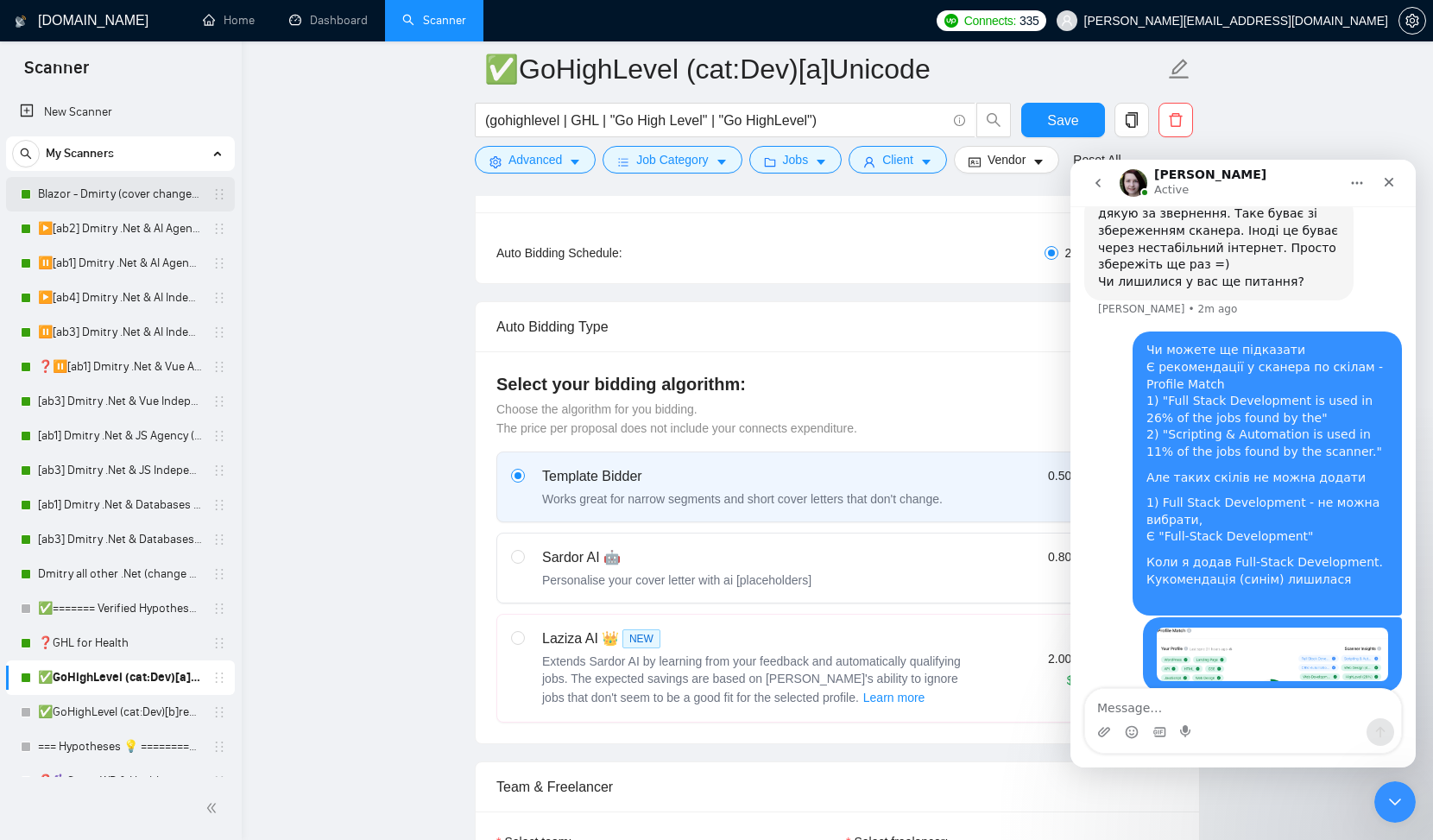
click at [149, 203] on link "Blazor - Dmirty (cover changed 25.03)" at bounding box center [120, 194] width 164 height 34
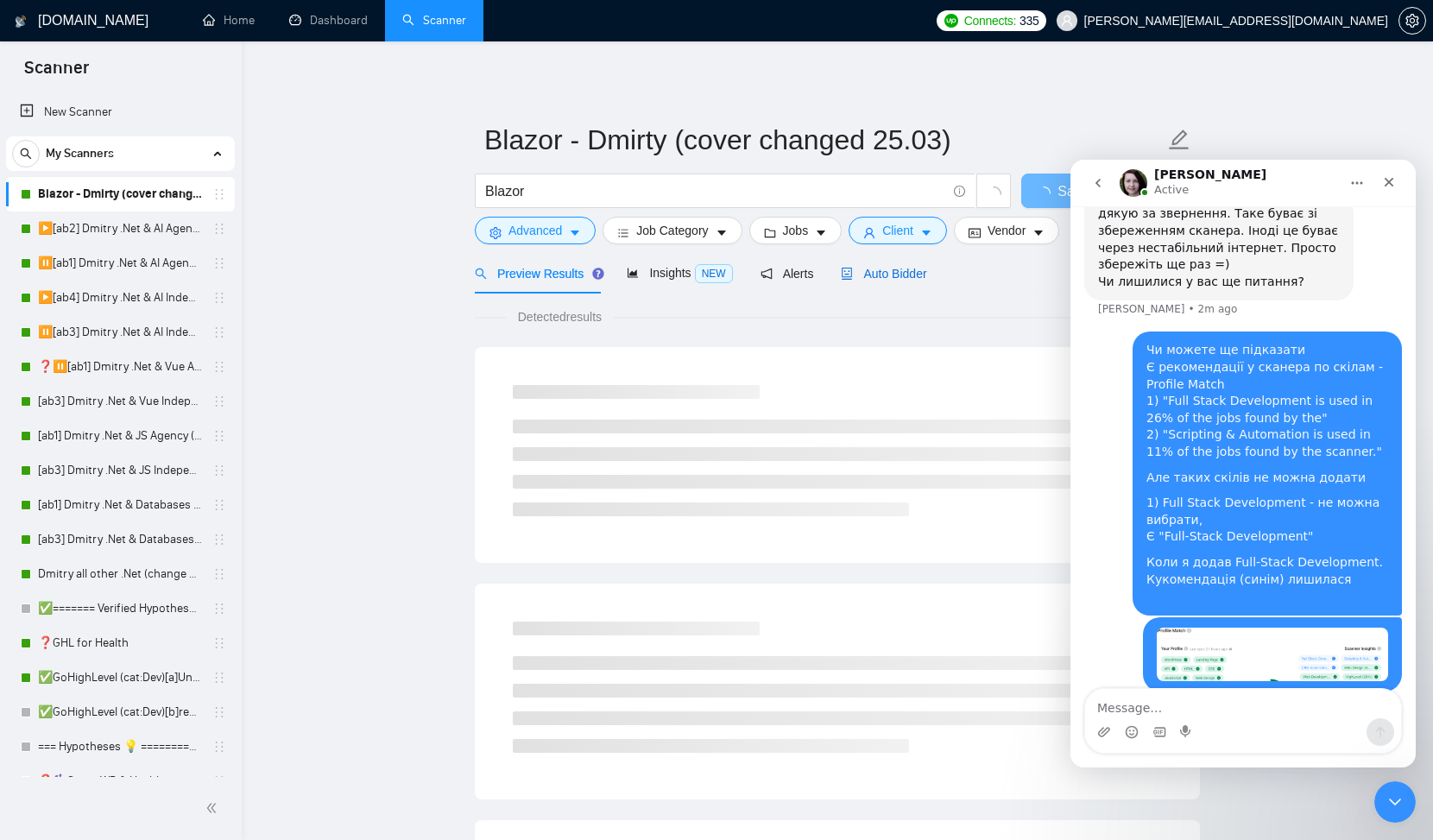
click at [915, 275] on span "Auto Bidder" at bounding box center [884, 273] width 85 height 14
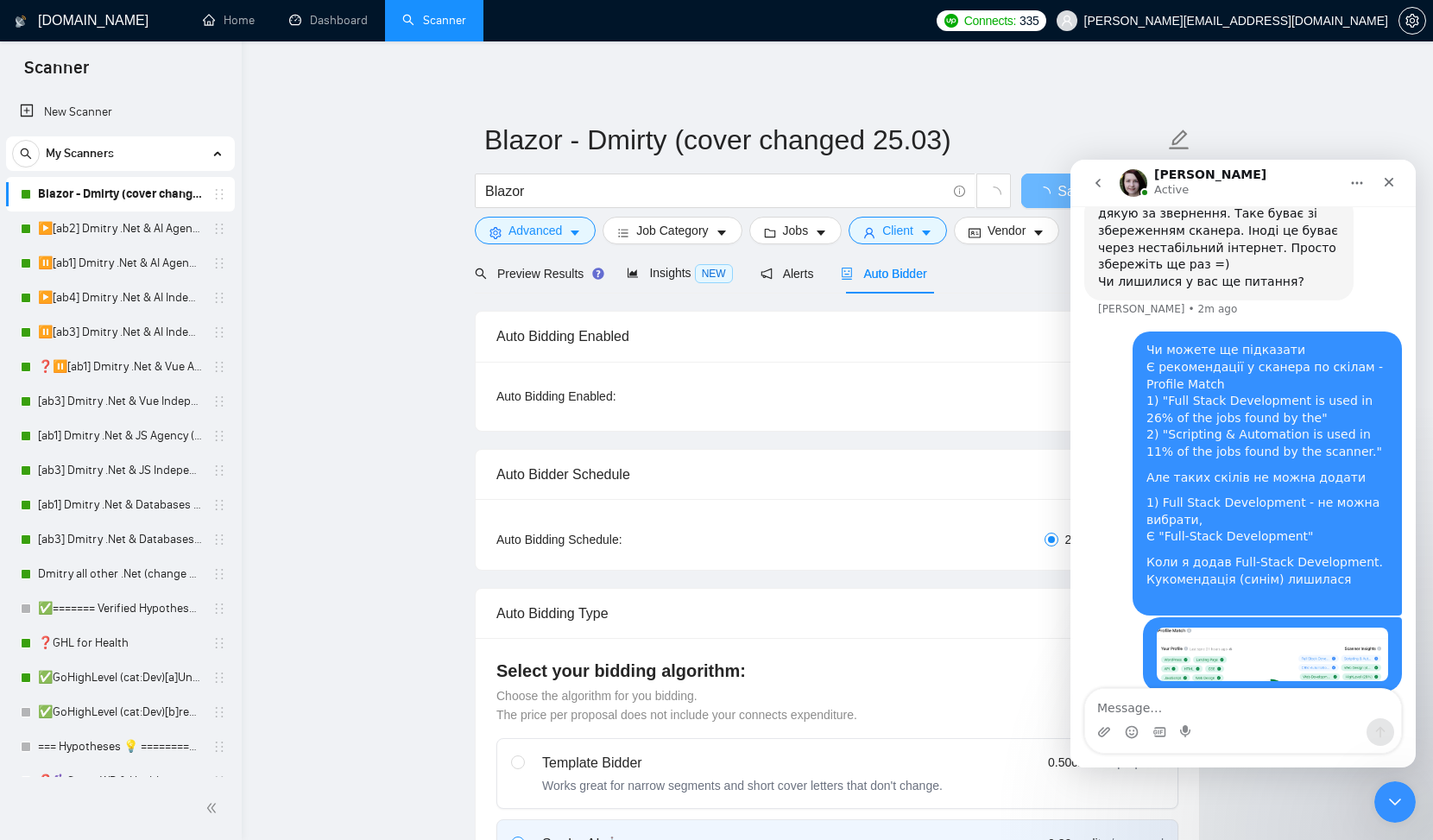
checkbox input "true"
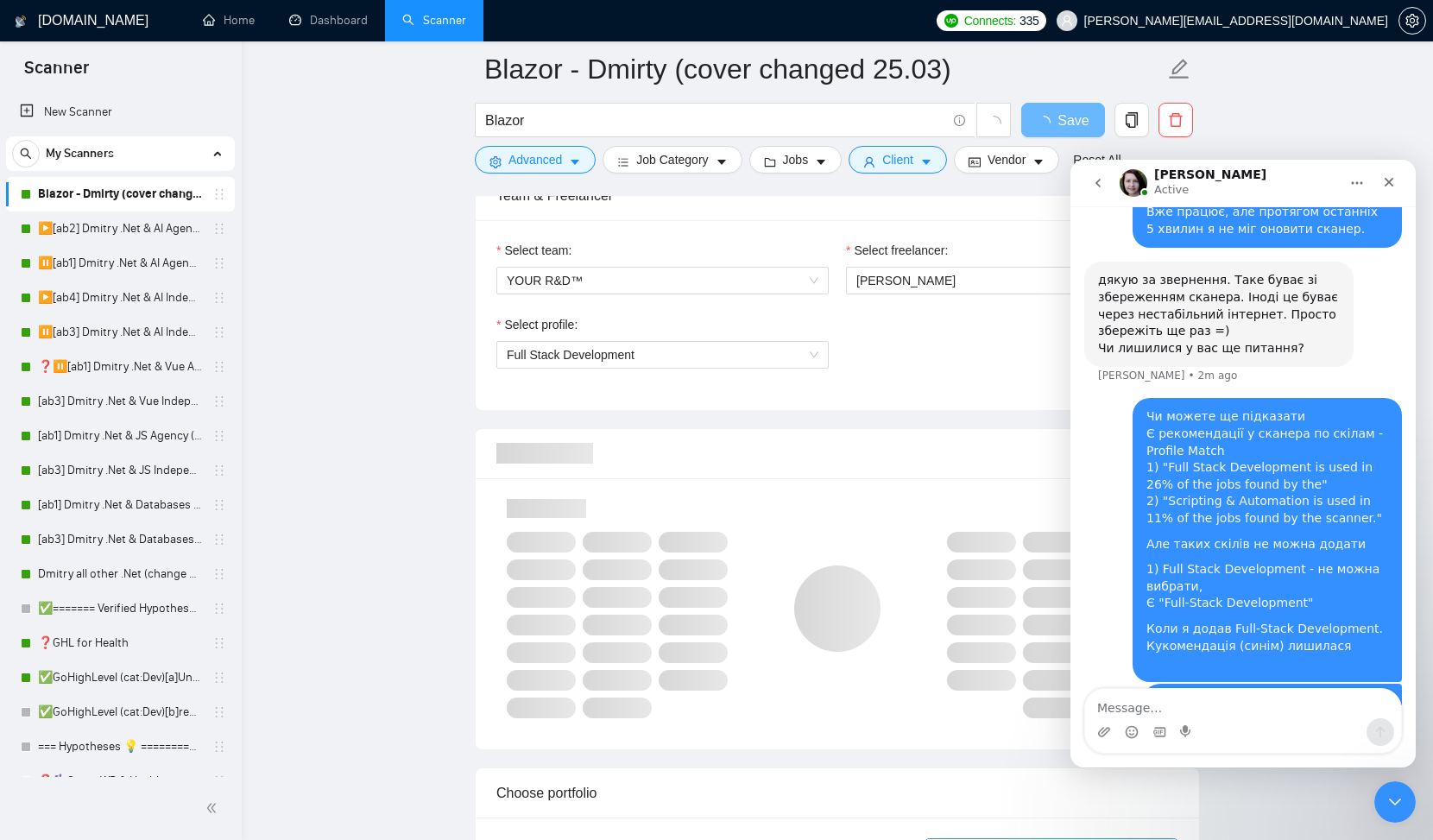
scroll to position [1049, 0]
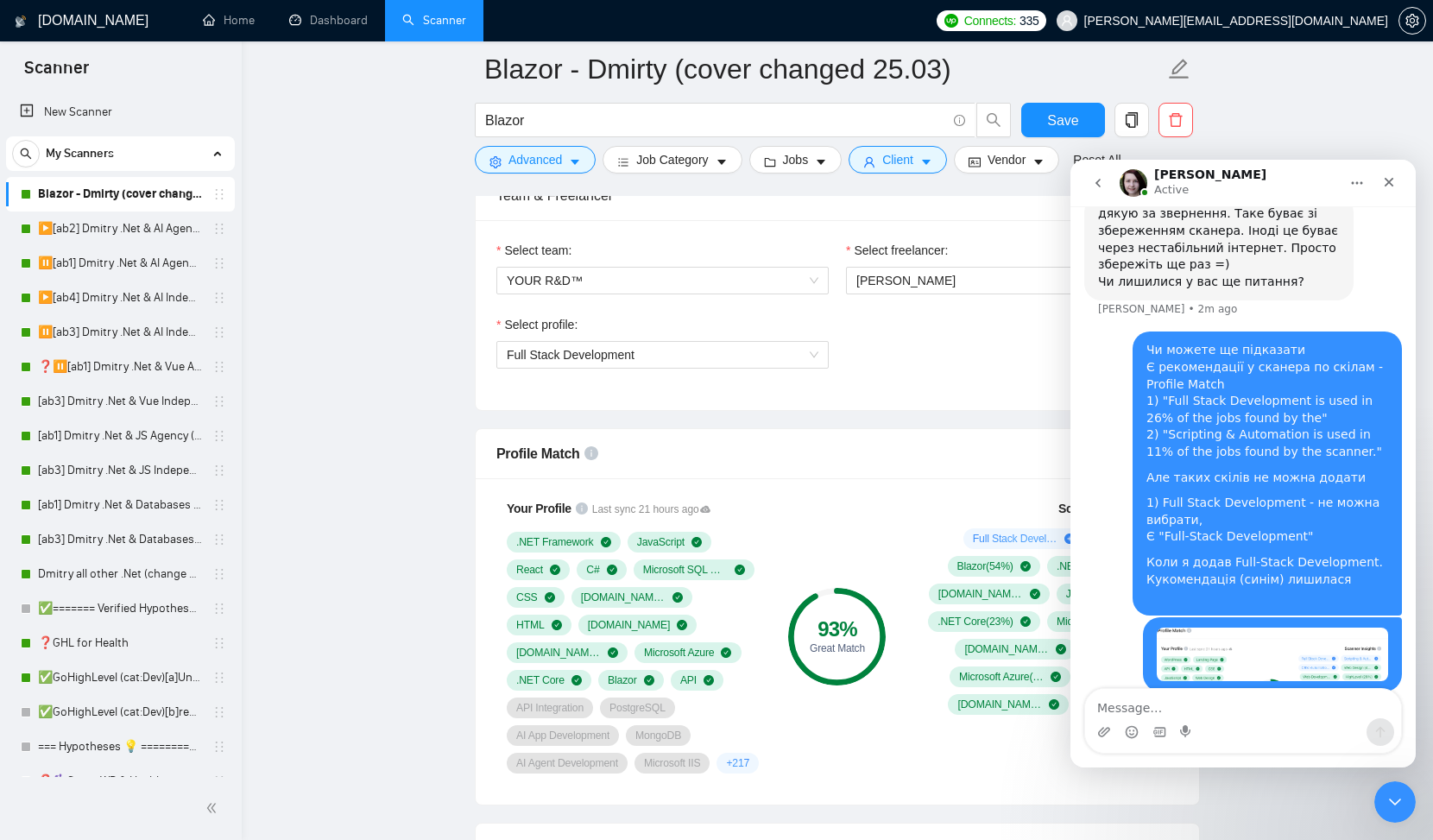
click at [1250, 188] on div "[PERSON_NAME] Active" at bounding box center [1230, 183] width 219 height 30
click at [1397, 179] on div "Close" at bounding box center [1389, 182] width 31 height 31
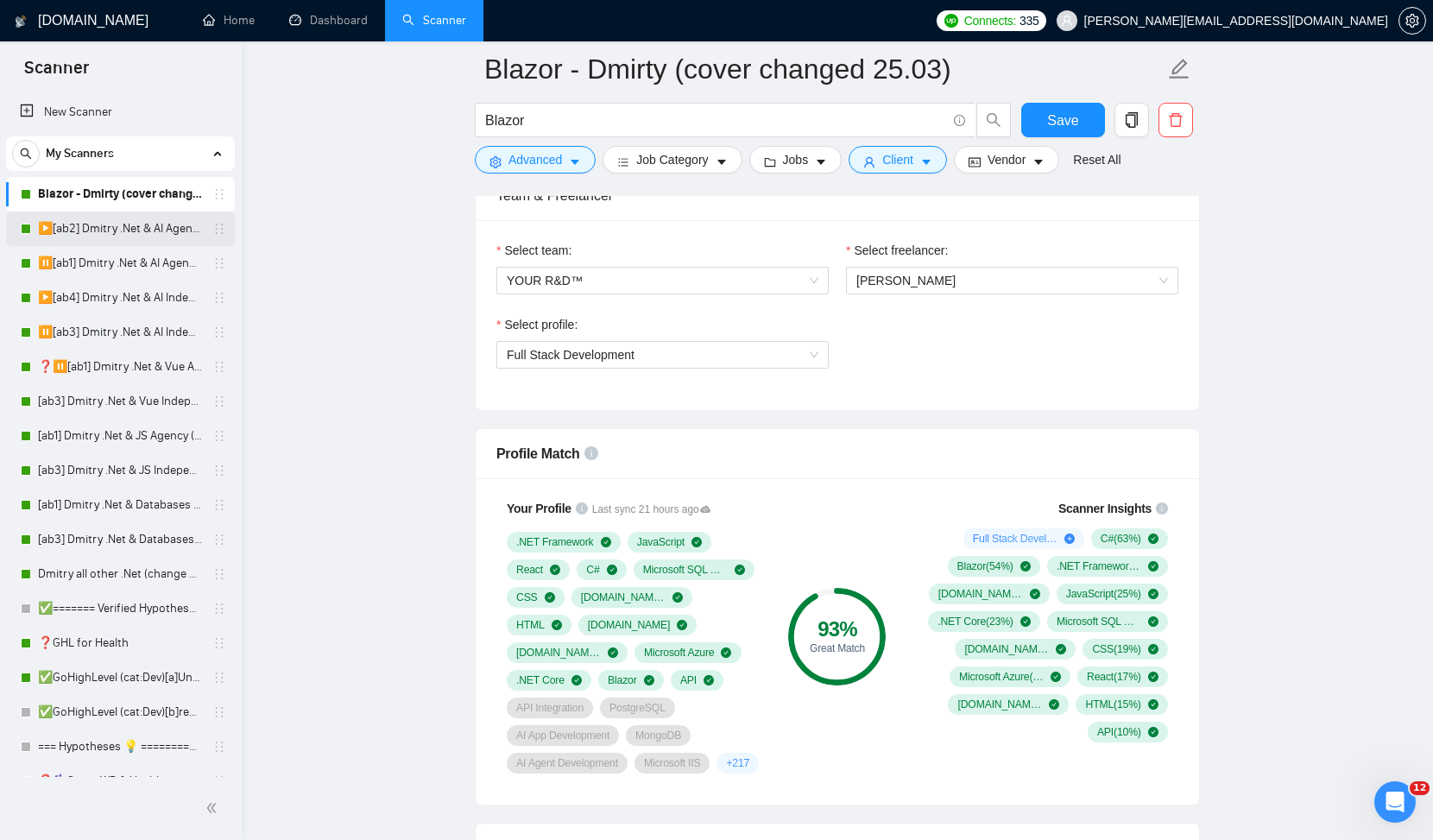
click at [136, 230] on link "▶️[ab2] Dmitry .Net & AI Agency "loom"" at bounding box center [120, 228] width 164 height 34
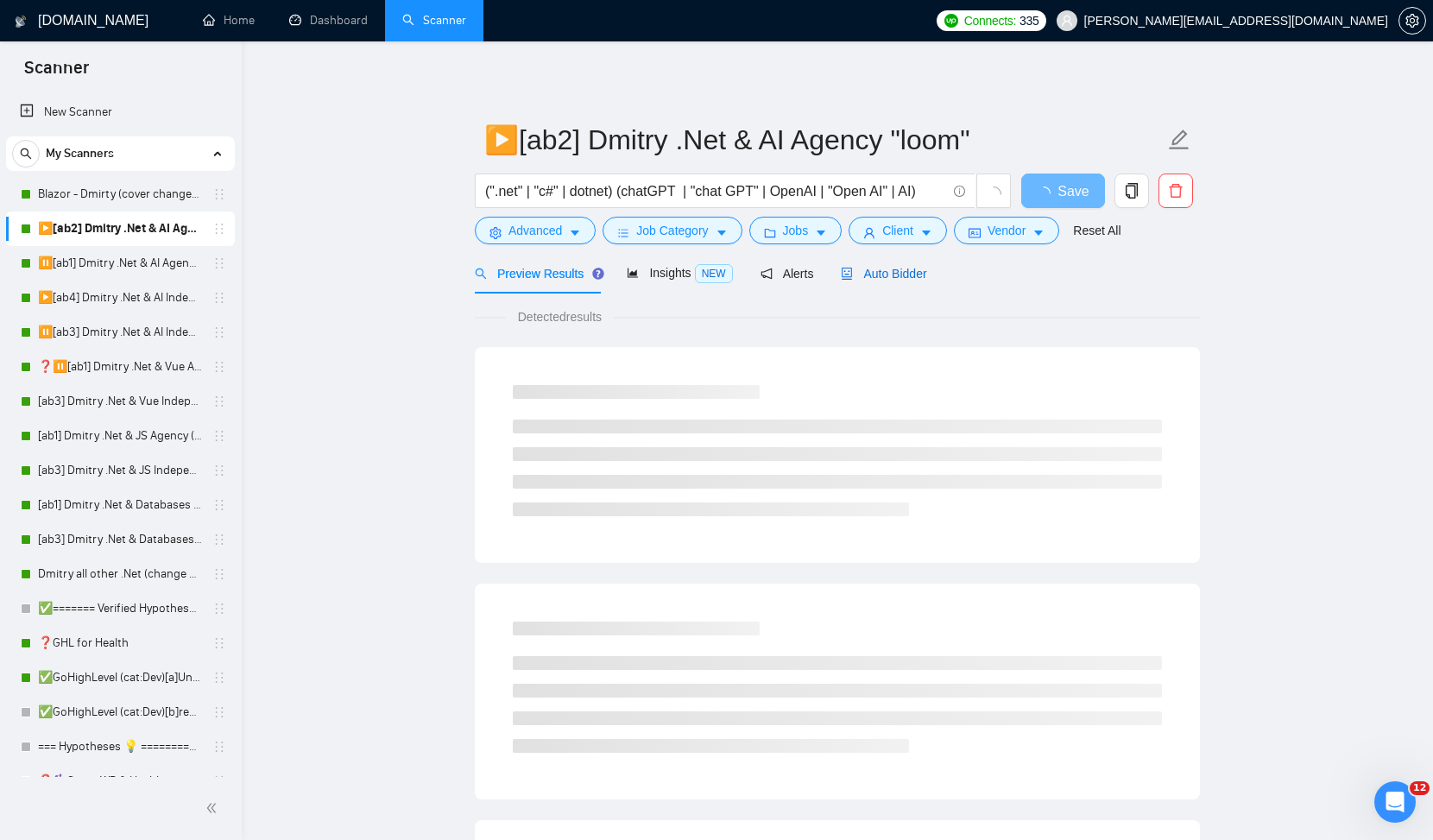
click at [894, 265] on div "Auto Bidder" at bounding box center [884, 274] width 85 height 19
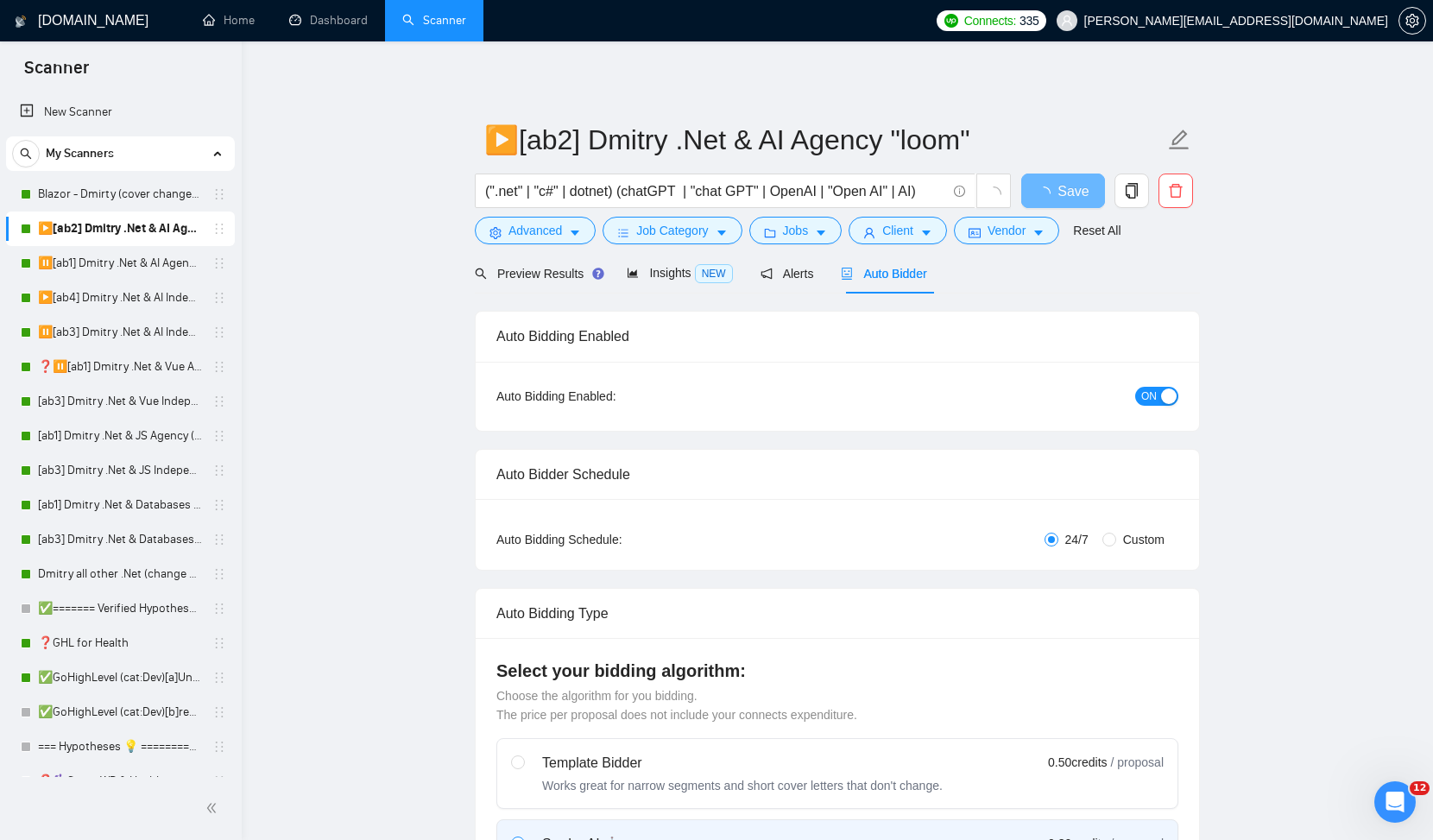
checkbox input "true"
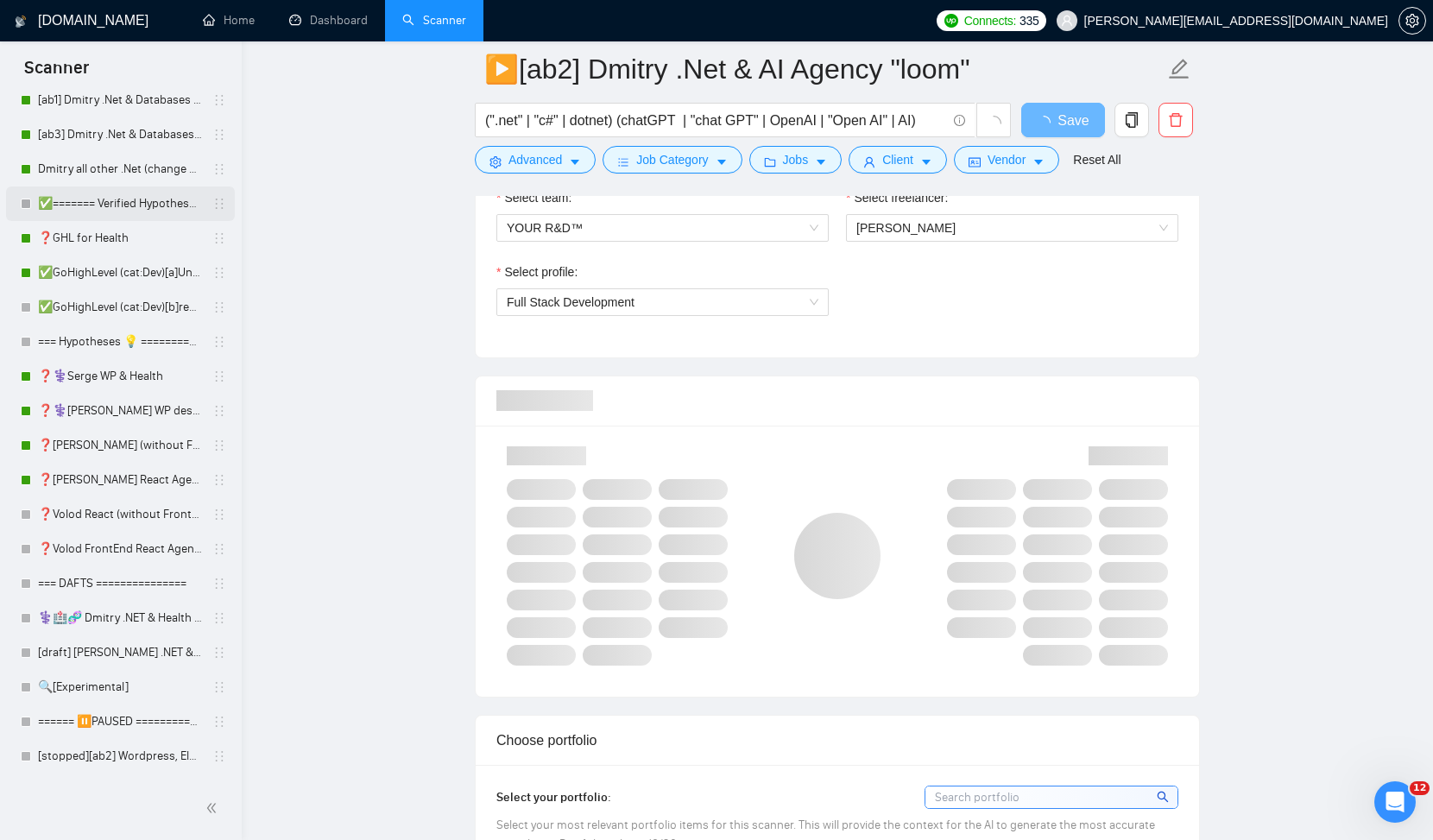
scroll to position [406, 0]
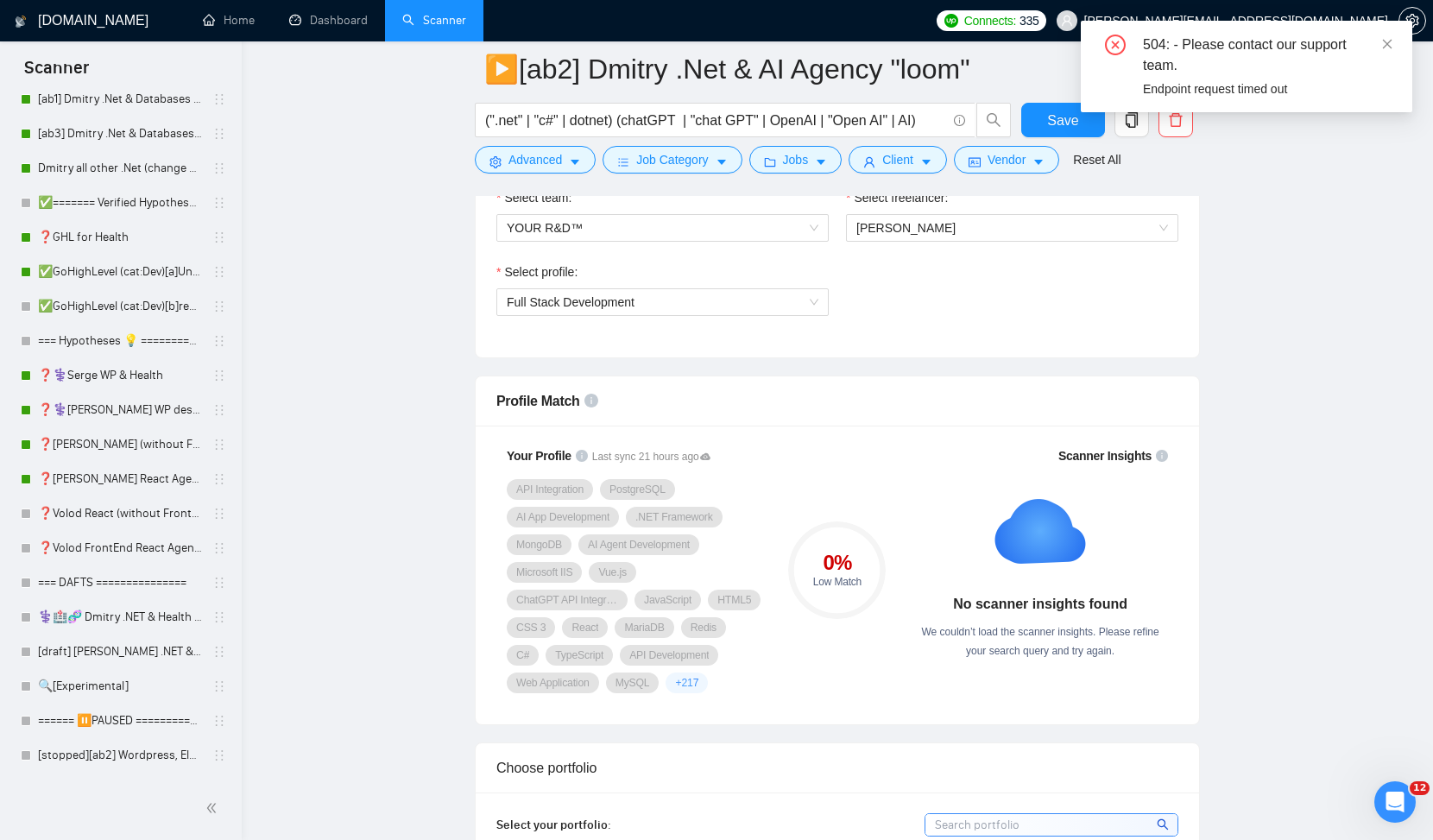
scroll to position [1049, 0]
drag, startPoint x: 1134, startPoint y: 34, endPoint x: 1360, endPoint y: 94, distance: 233.8
click at [1360, 94] on div "504: - Please contact our support team. Endpoint request timed out" at bounding box center [1247, 66] width 290 height 63
copy div "504: - Please contact our support team. Endpoint request timed out"
click at [1393, 791] on icon "Open Intercom Messenger" at bounding box center [1392, 799] width 28 height 28
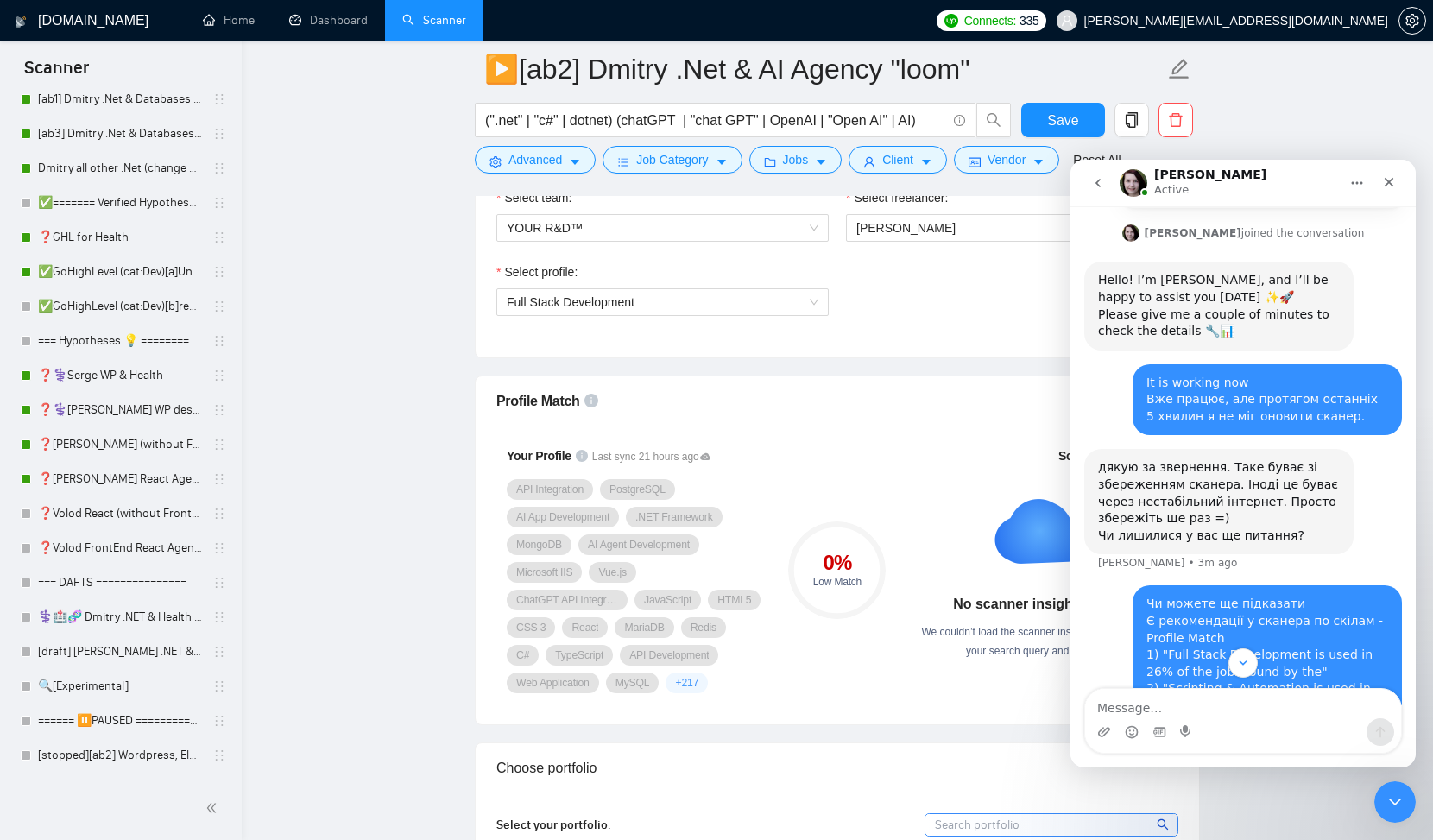
scroll to position [794, 0]
click at [1244, 462] on div "дякую за звернення. Таке буває зі збереженням сканера. Іноді це буває через нес…" at bounding box center [1219, 504] width 242 height 84
click at [1176, 462] on div "дякую за звернення. Таке буває зі збереженням сканера. Іноді це буває через нес…" at bounding box center [1219, 504] width 242 height 84
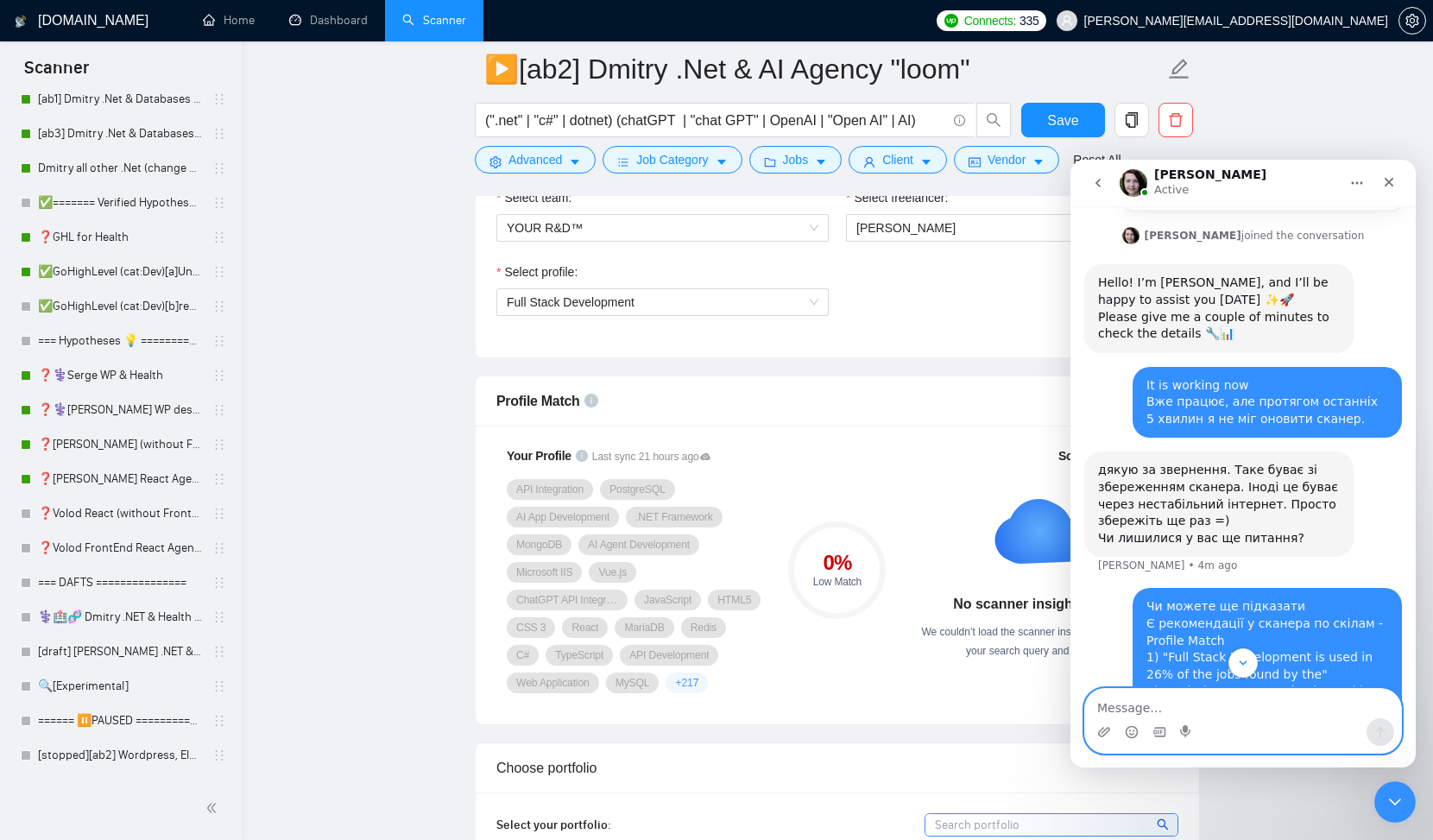
click at [1117, 706] on textarea "Message…" at bounding box center [1244, 703] width 316 height 29
type textarea "Є"
type textarea """"
click at [124, 622] on link "⚕️🏥🧬 Dmitry .NET & Health | bio" at bounding box center [120, 617] width 164 height 34
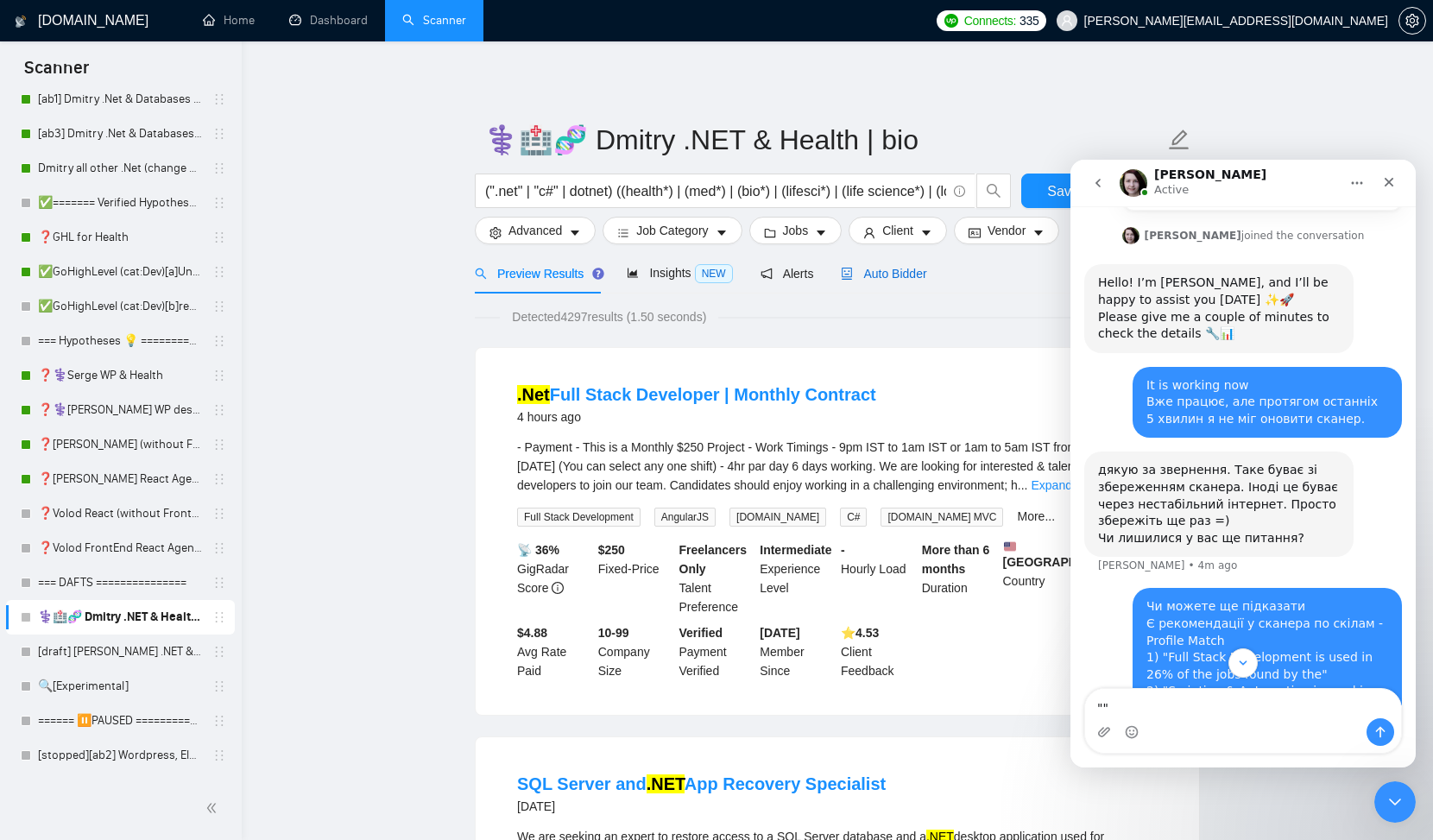
click at [896, 271] on span "Auto Bidder" at bounding box center [884, 273] width 85 height 14
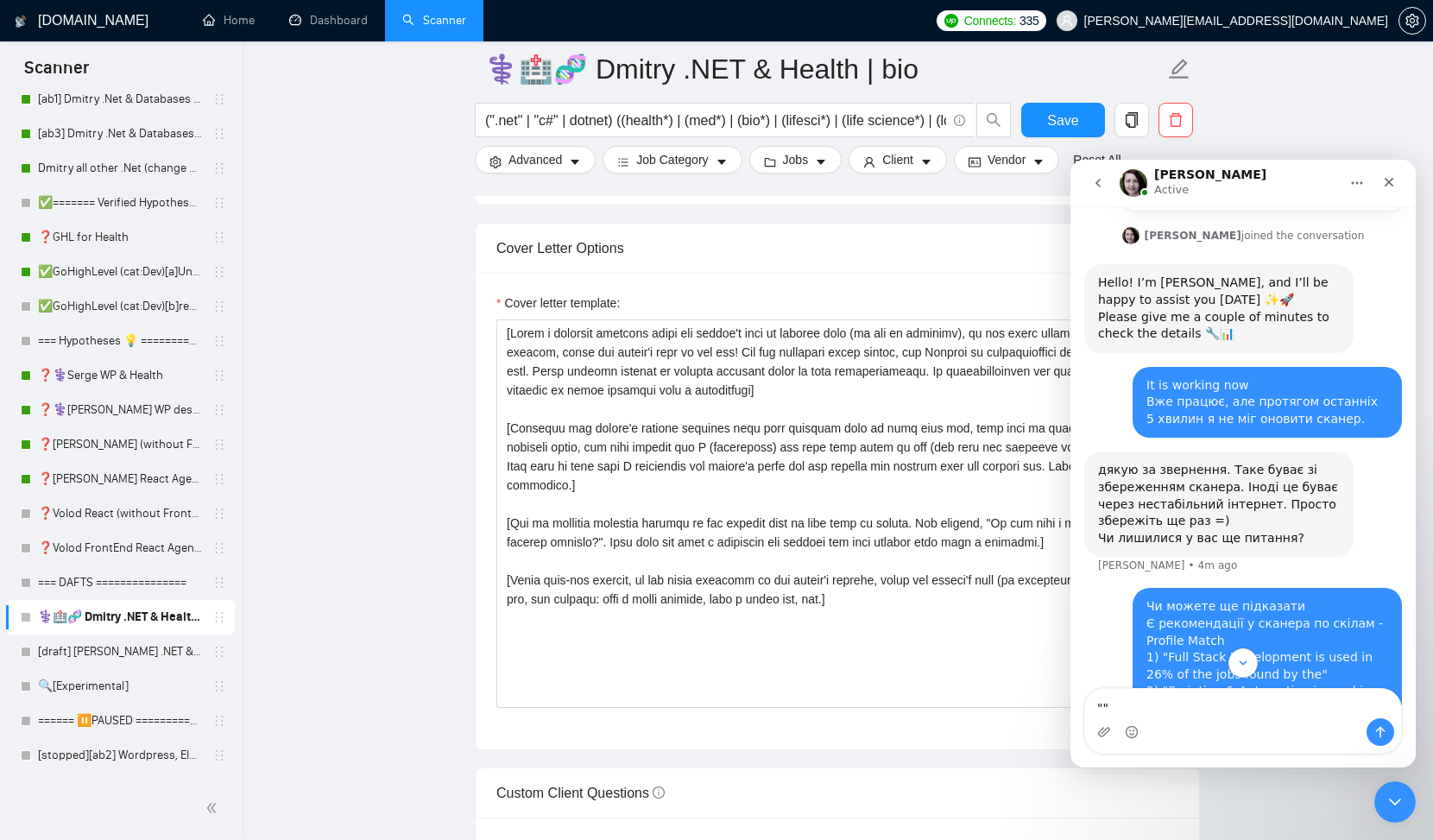
scroll to position [1773, 0]
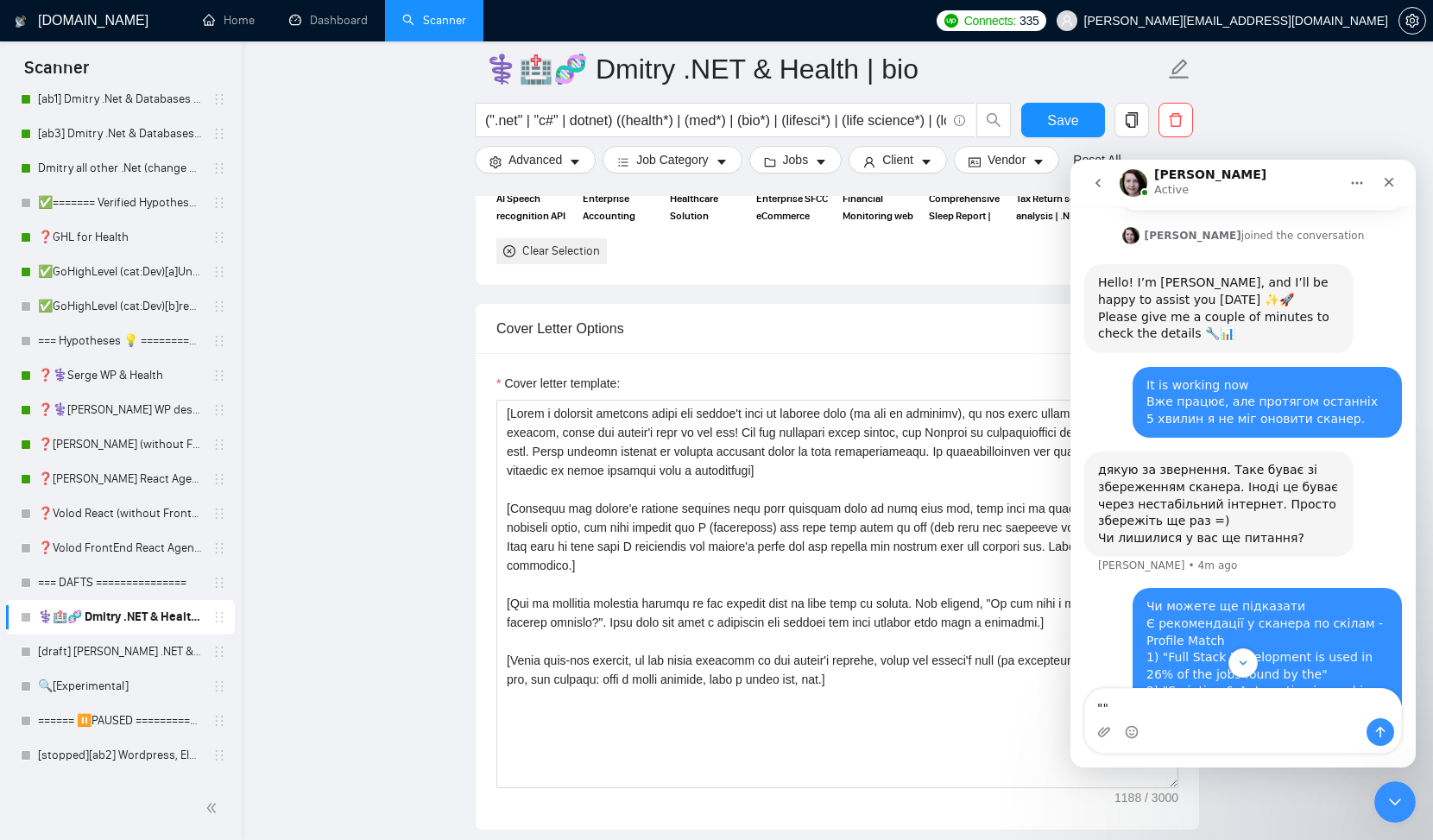
click at [1275, 172] on div "[PERSON_NAME] Active" at bounding box center [1230, 183] width 219 height 30
drag, startPoint x: 148, startPoint y: 615, endPoint x: 216, endPoint y: 622, distance: 68.4
drag, startPoint x: 214, startPoint y: 618, endPoint x: 202, endPoint y: 612, distance: 13.4
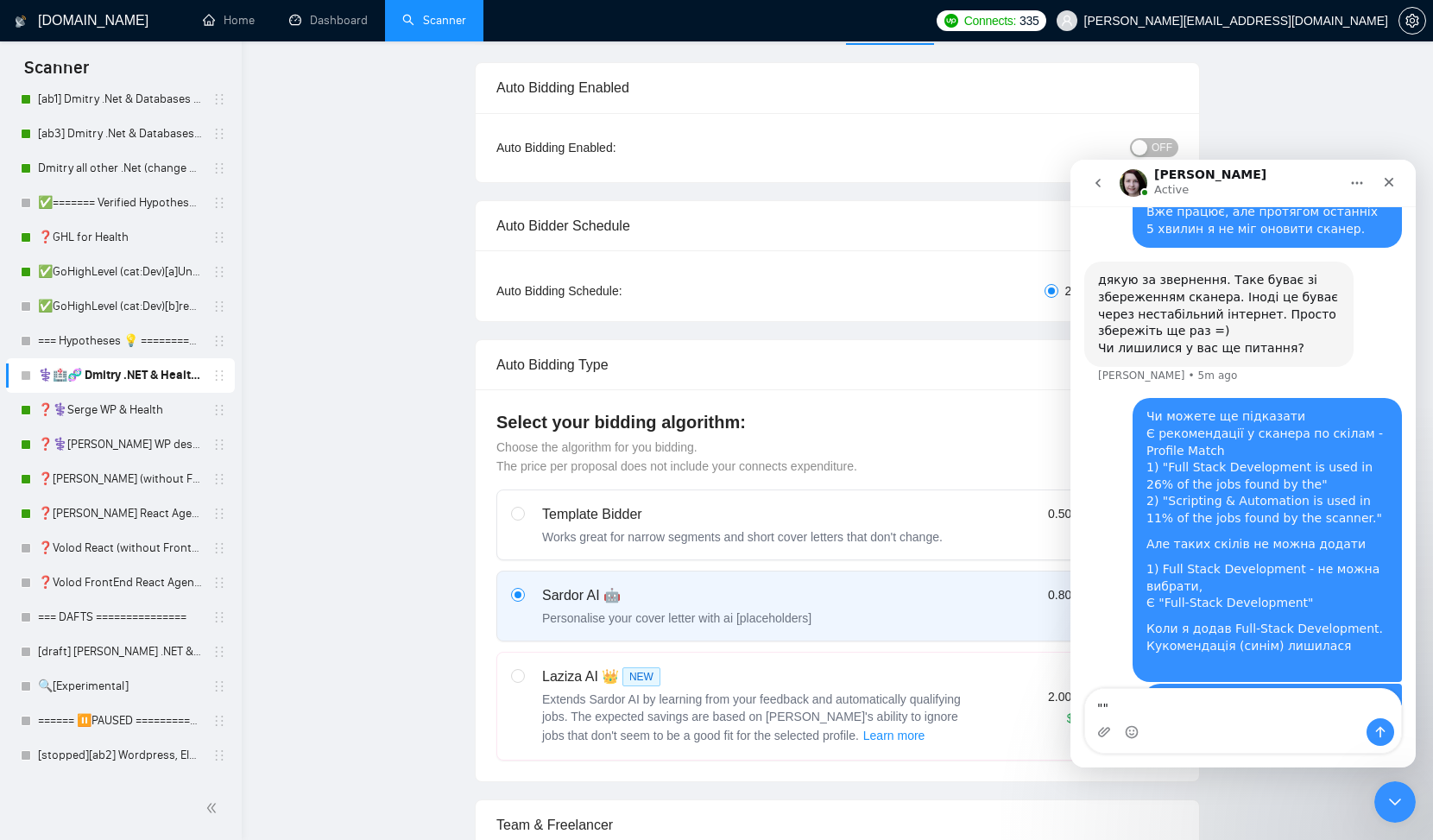
scroll to position [0, 0]
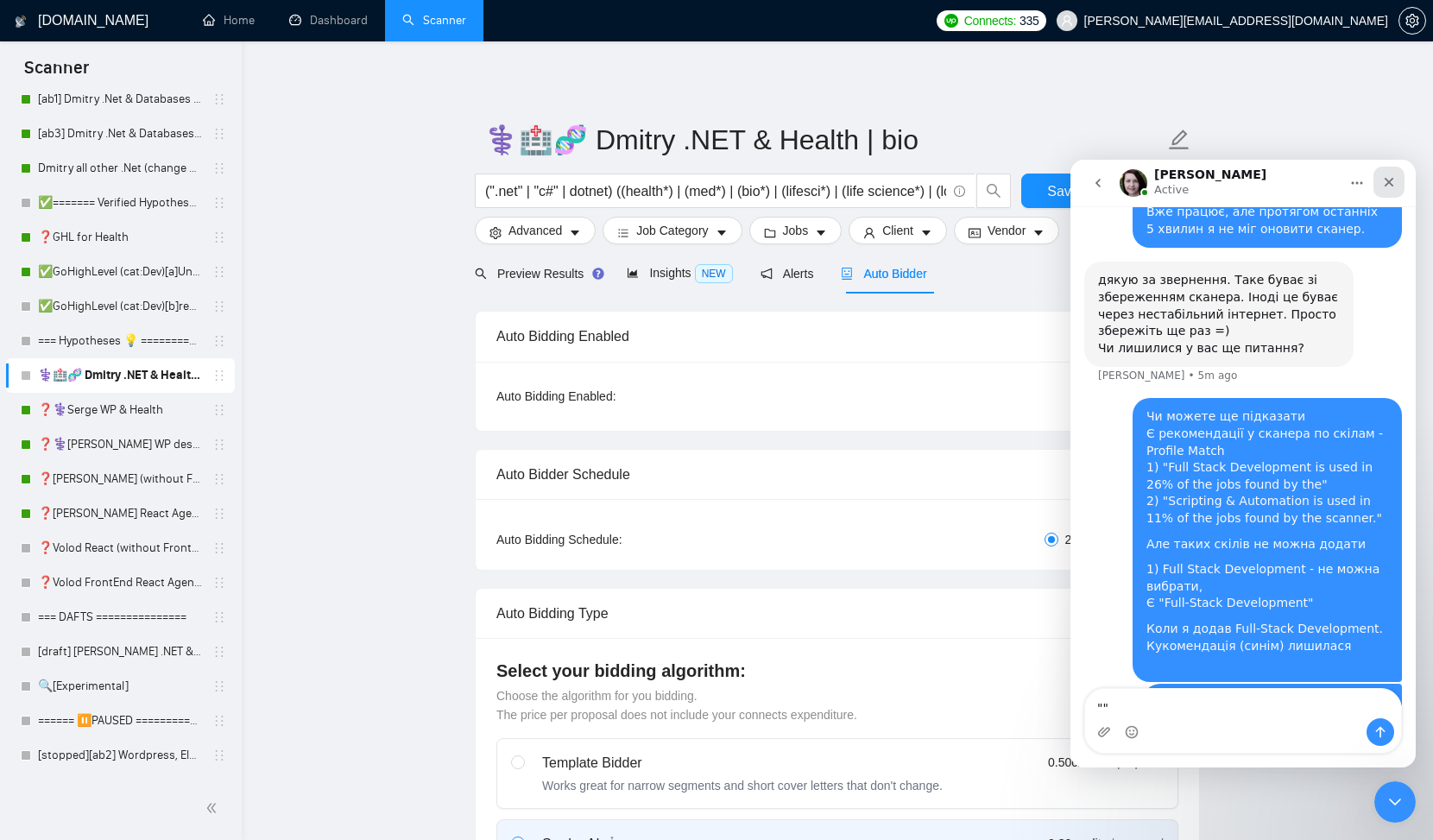
click at [1396, 178] on icon "Close" at bounding box center [1389, 181] width 14 height 14
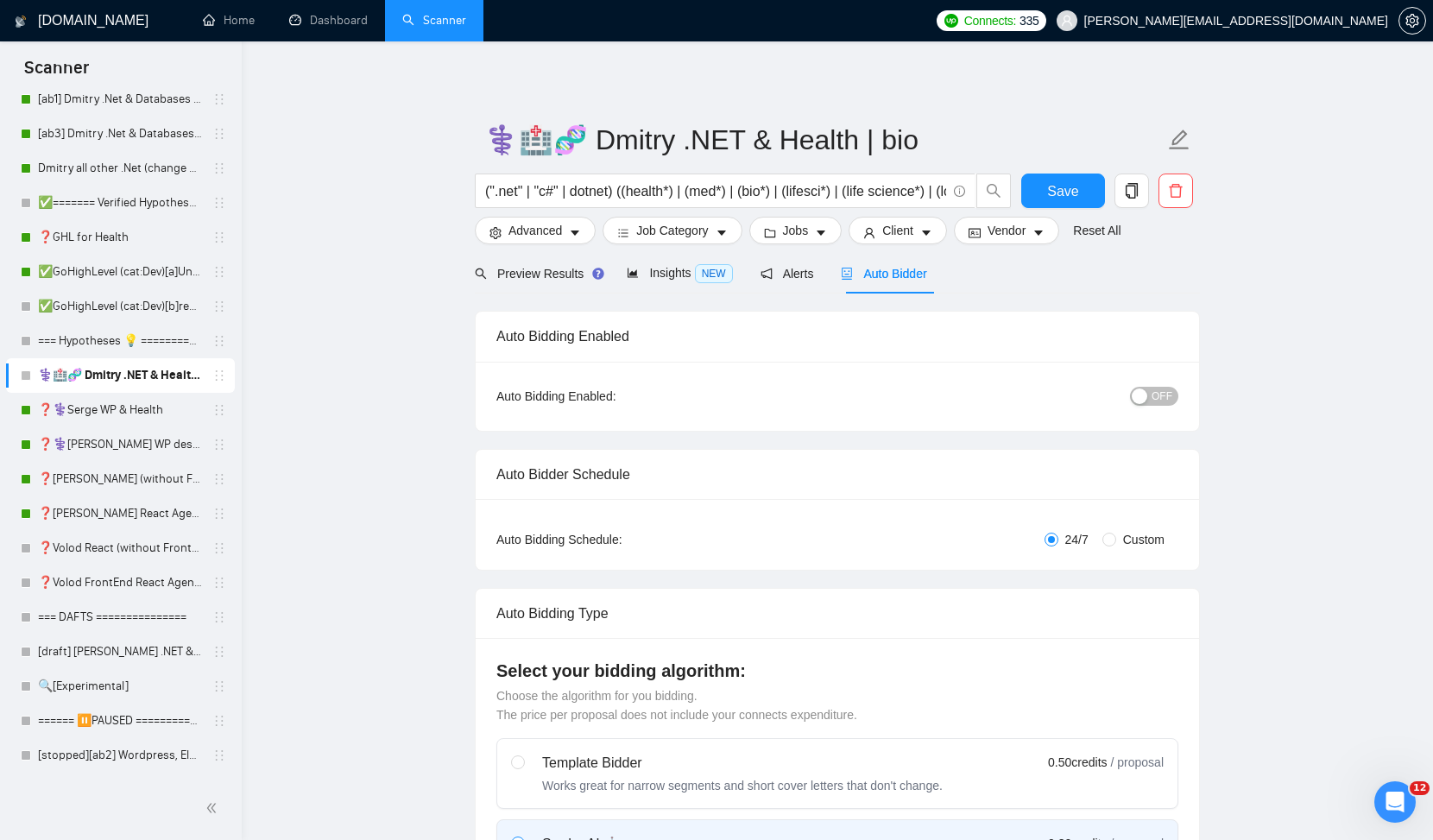
click at [1162, 394] on span "OFF" at bounding box center [1162, 396] width 21 height 19
click at [1046, 191] on button "Save" at bounding box center [1063, 190] width 83 height 34
click at [549, 269] on span "Preview Results" at bounding box center [537, 273] width 124 height 14
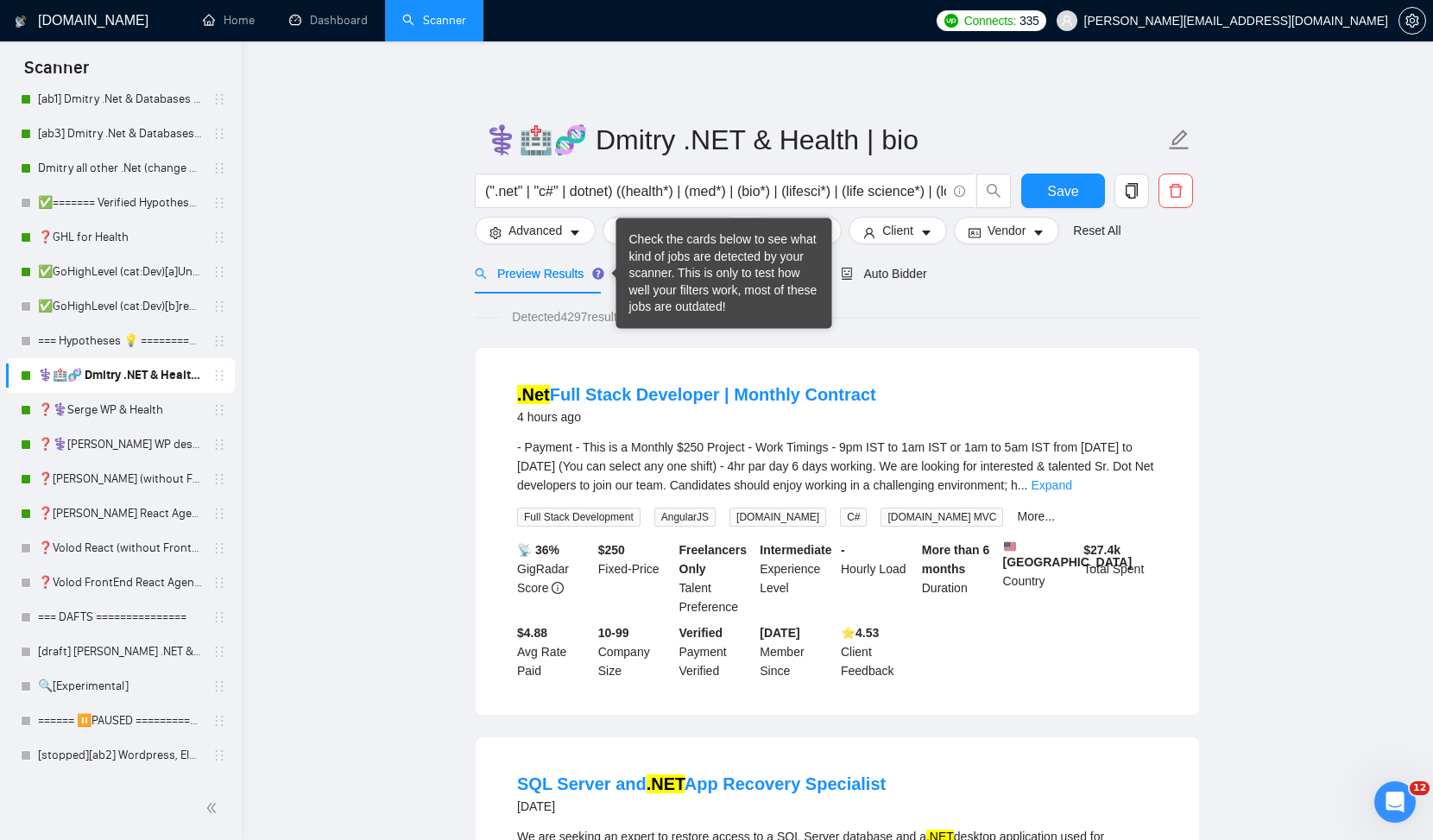
click at [644, 280] on div "Check the cards below to see what kind of jobs are detected by your scanner. Th…" at bounding box center [725, 273] width 190 height 84
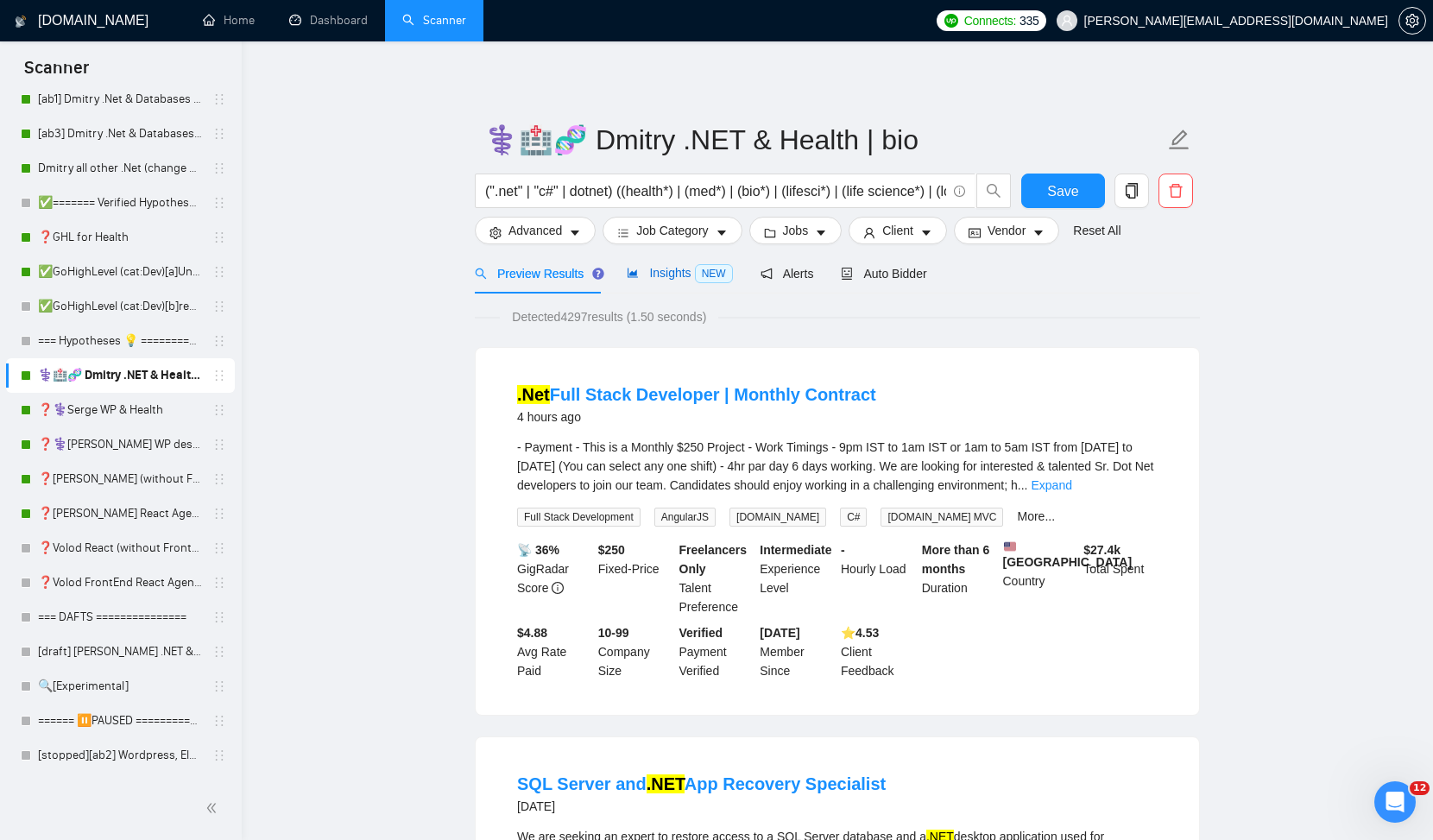
click at [649, 273] on span "Insights NEW" at bounding box center [680, 272] width 105 height 14
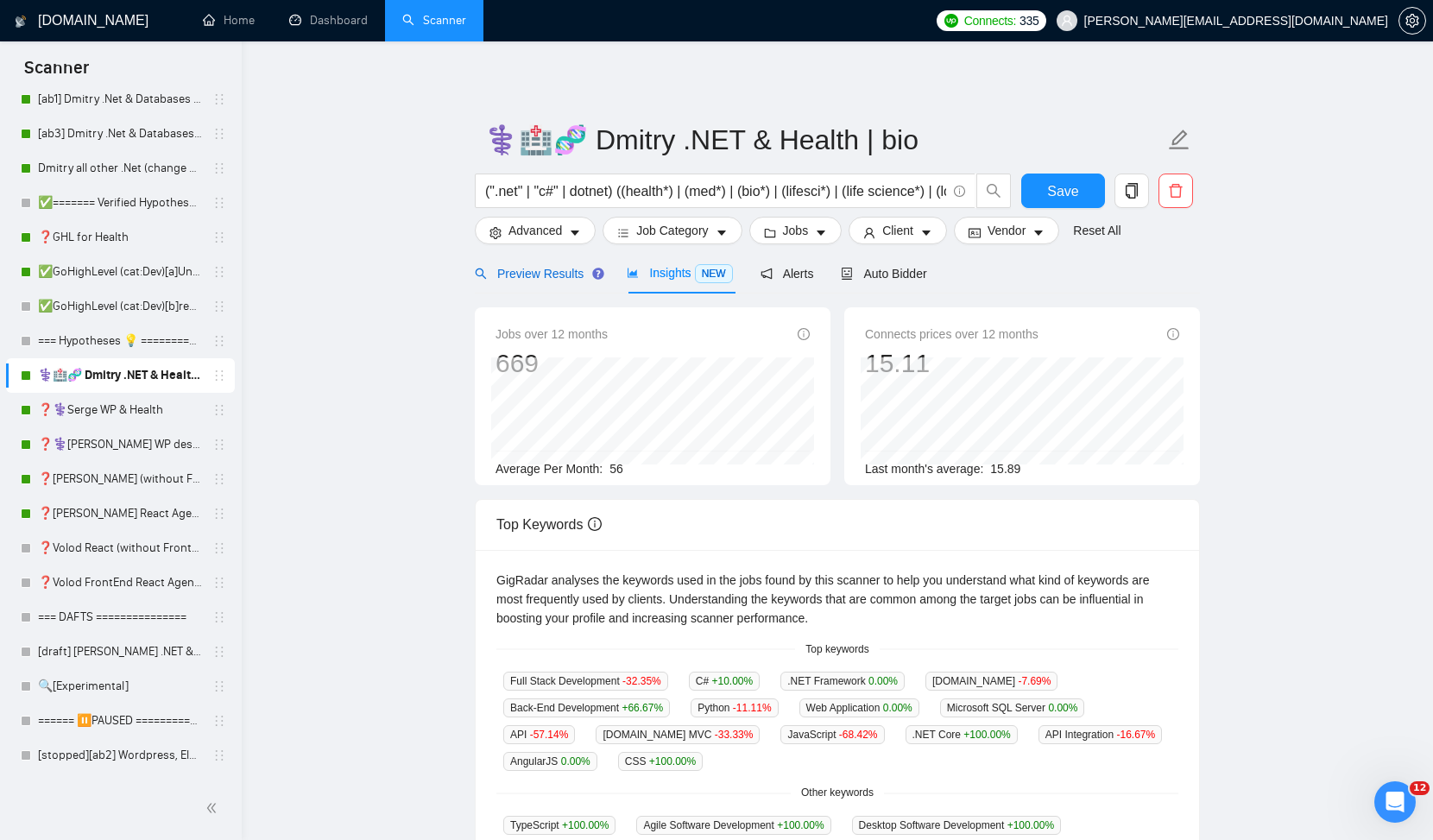
click at [539, 269] on span "Preview Results" at bounding box center [537, 273] width 124 height 14
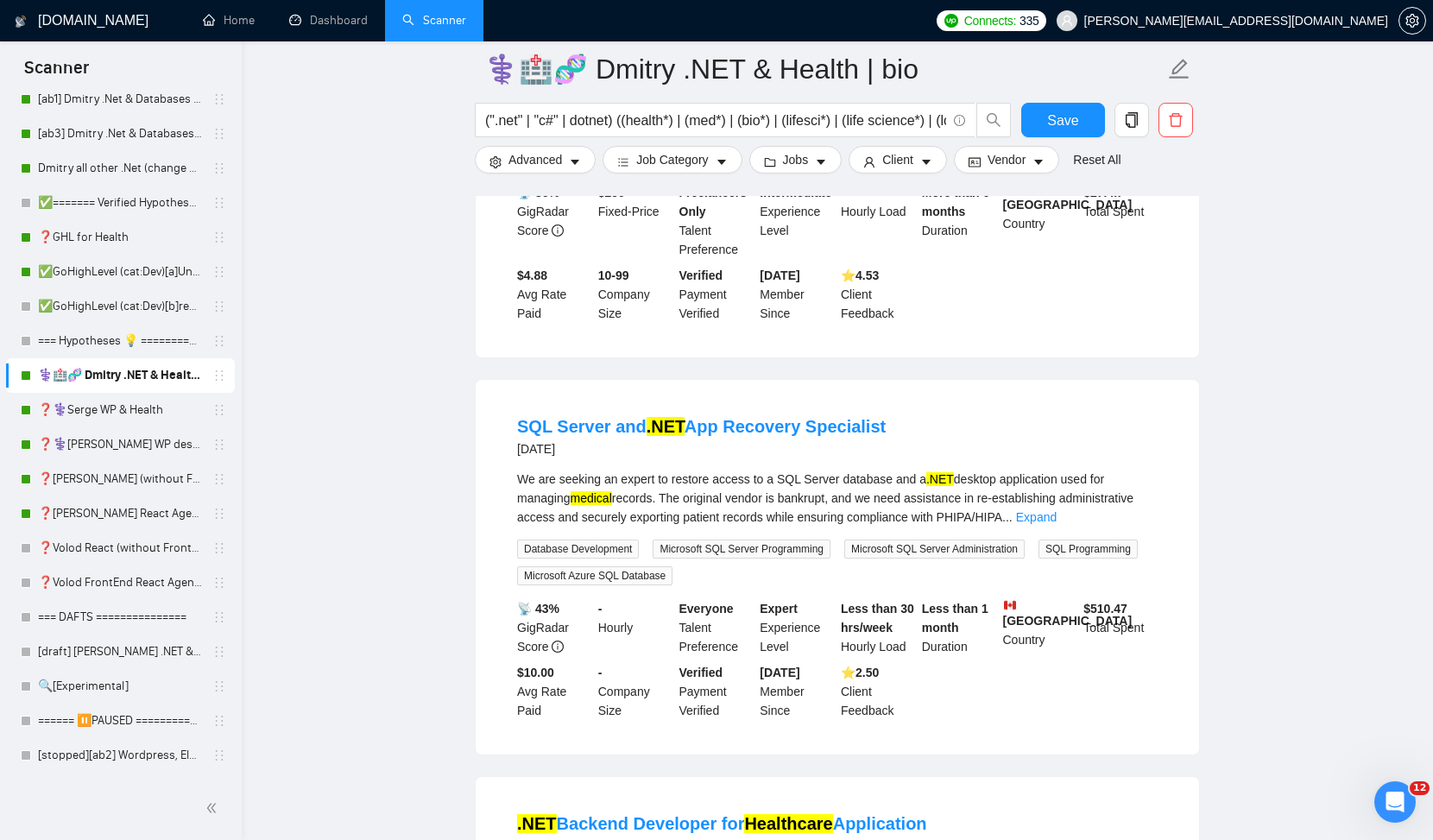
scroll to position [372, 0]
click at [1057, 515] on link "Expand" at bounding box center [1036, 516] width 41 height 14
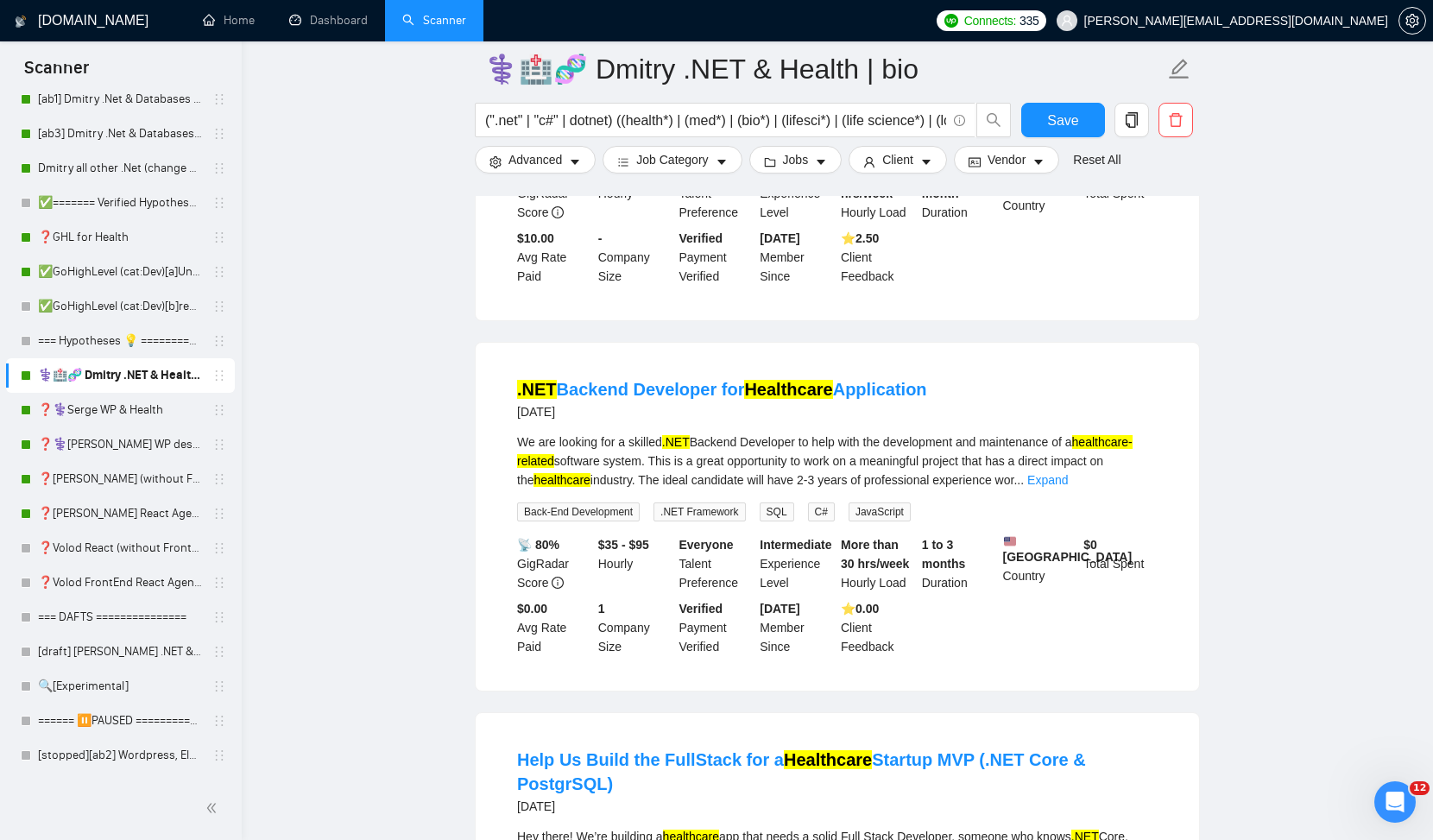
scroll to position [568, 0]
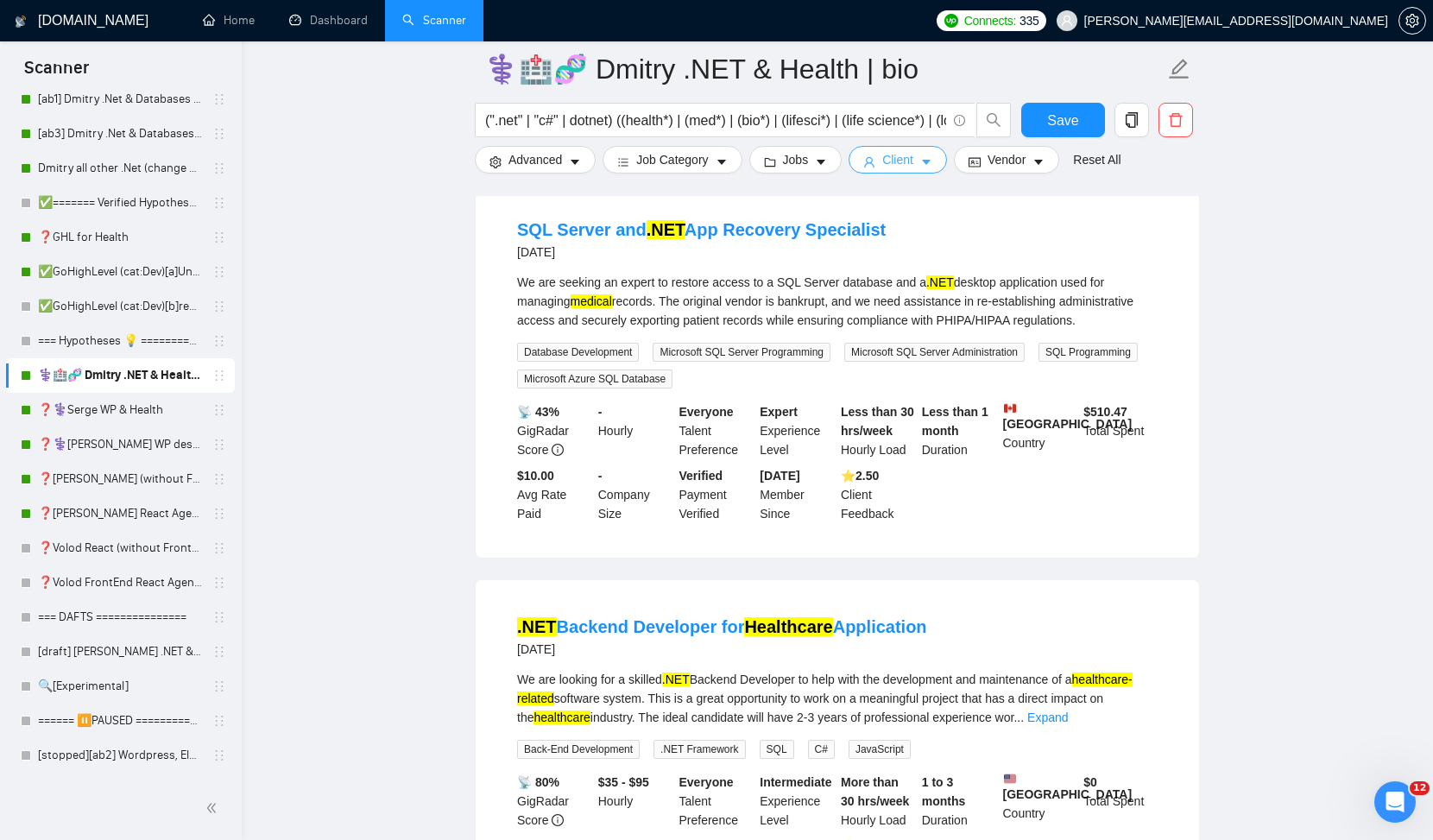
click at [923, 160] on button "Client" at bounding box center [897, 159] width 99 height 27
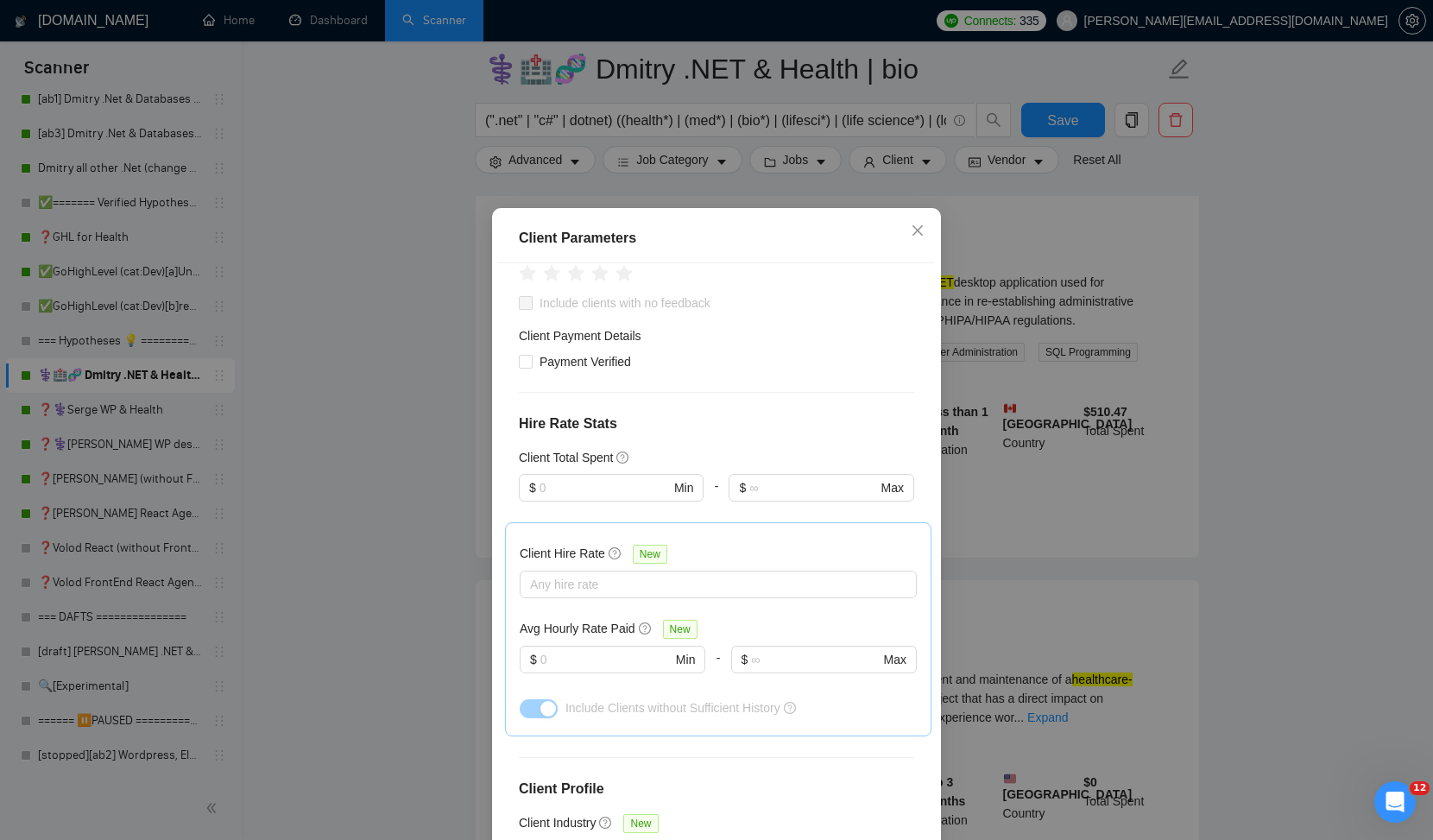
scroll to position [321, 0]
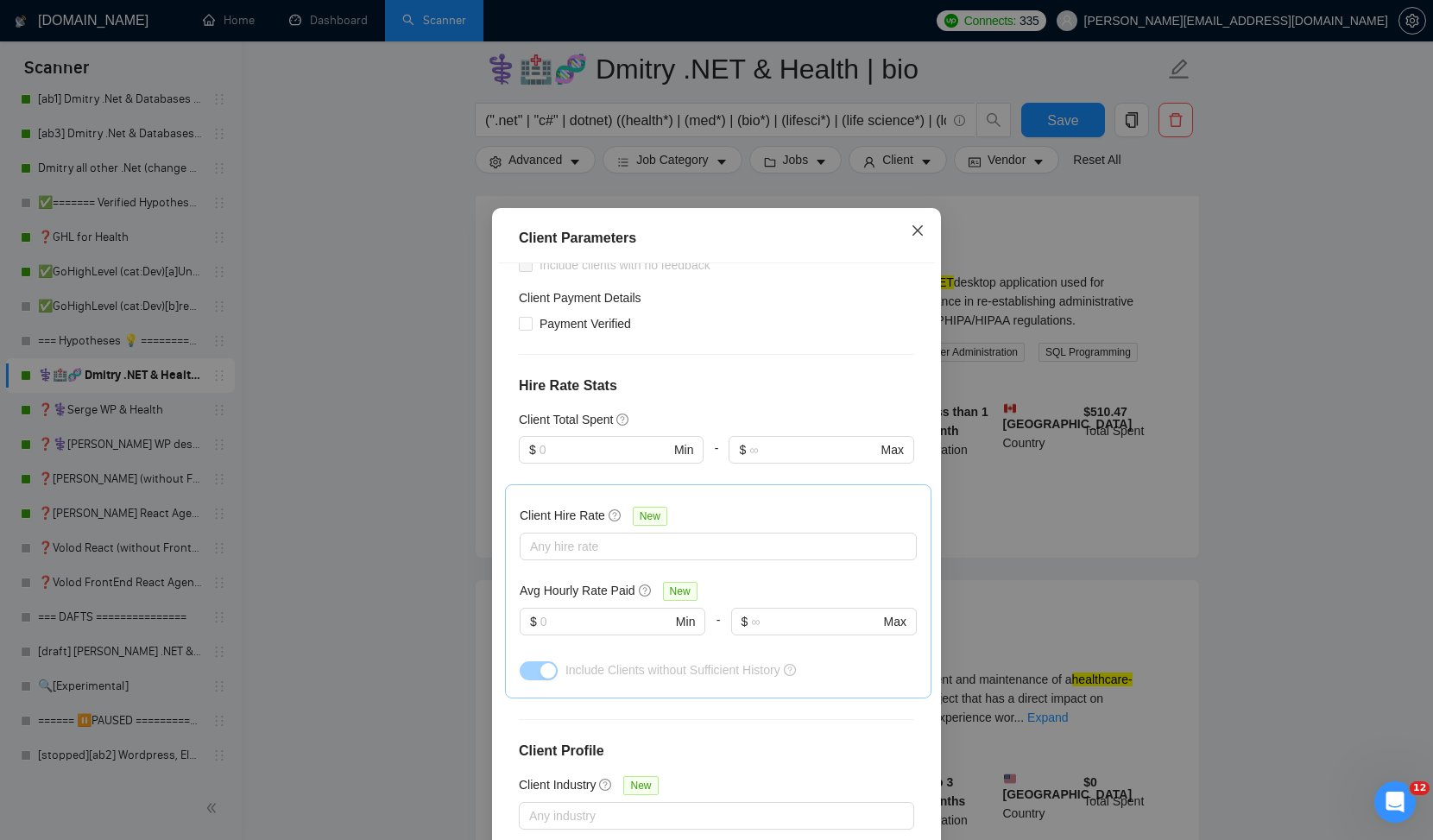
click at [914, 230] on icon "close" at bounding box center [917, 230] width 14 height 14
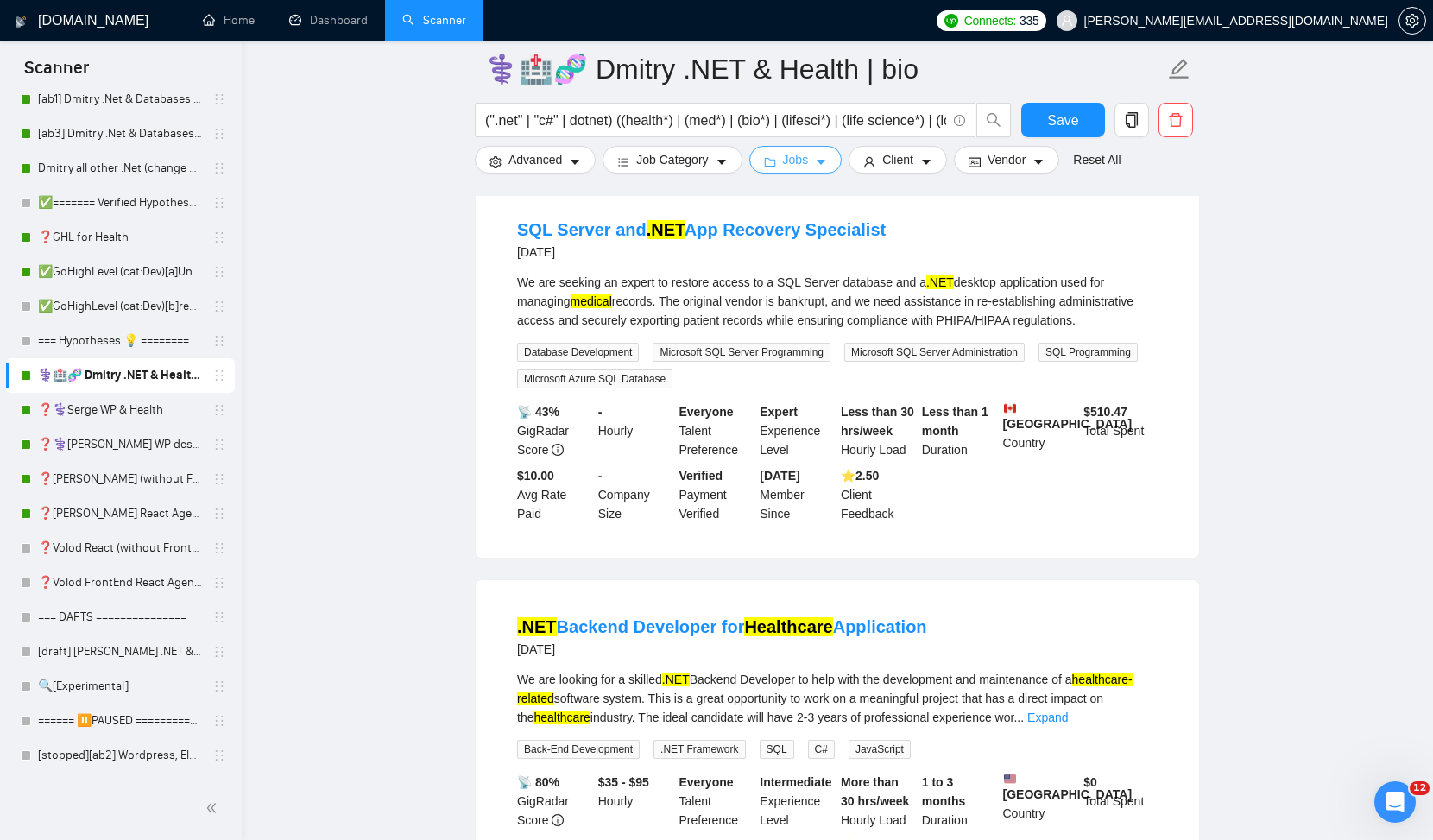
click at [809, 164] on span "Jobs" at bounding box center [796, 159] width 26 height 19
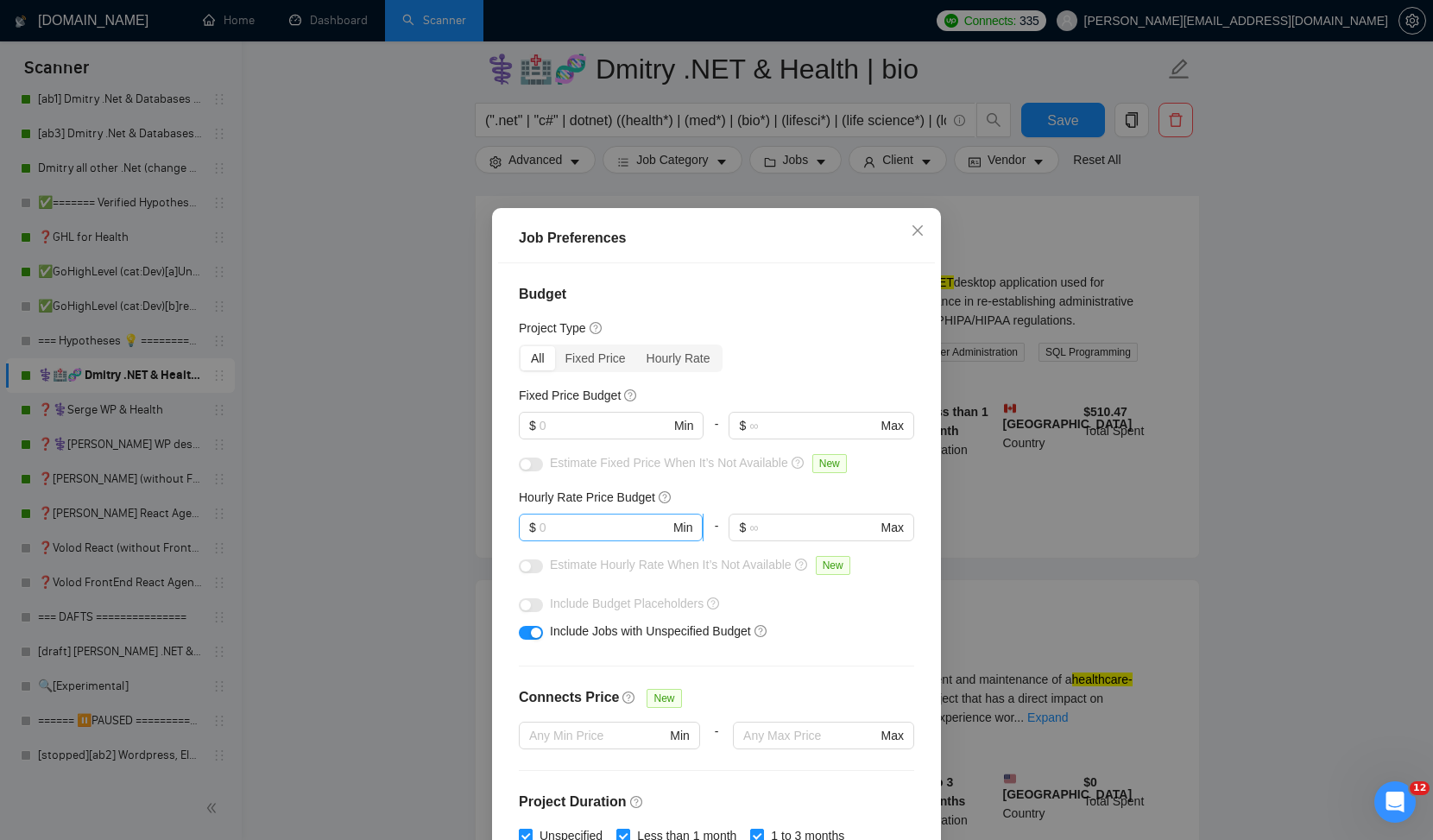
click at [627, 526] on input "text" at bounding box center [605, 527] width 131 height 19
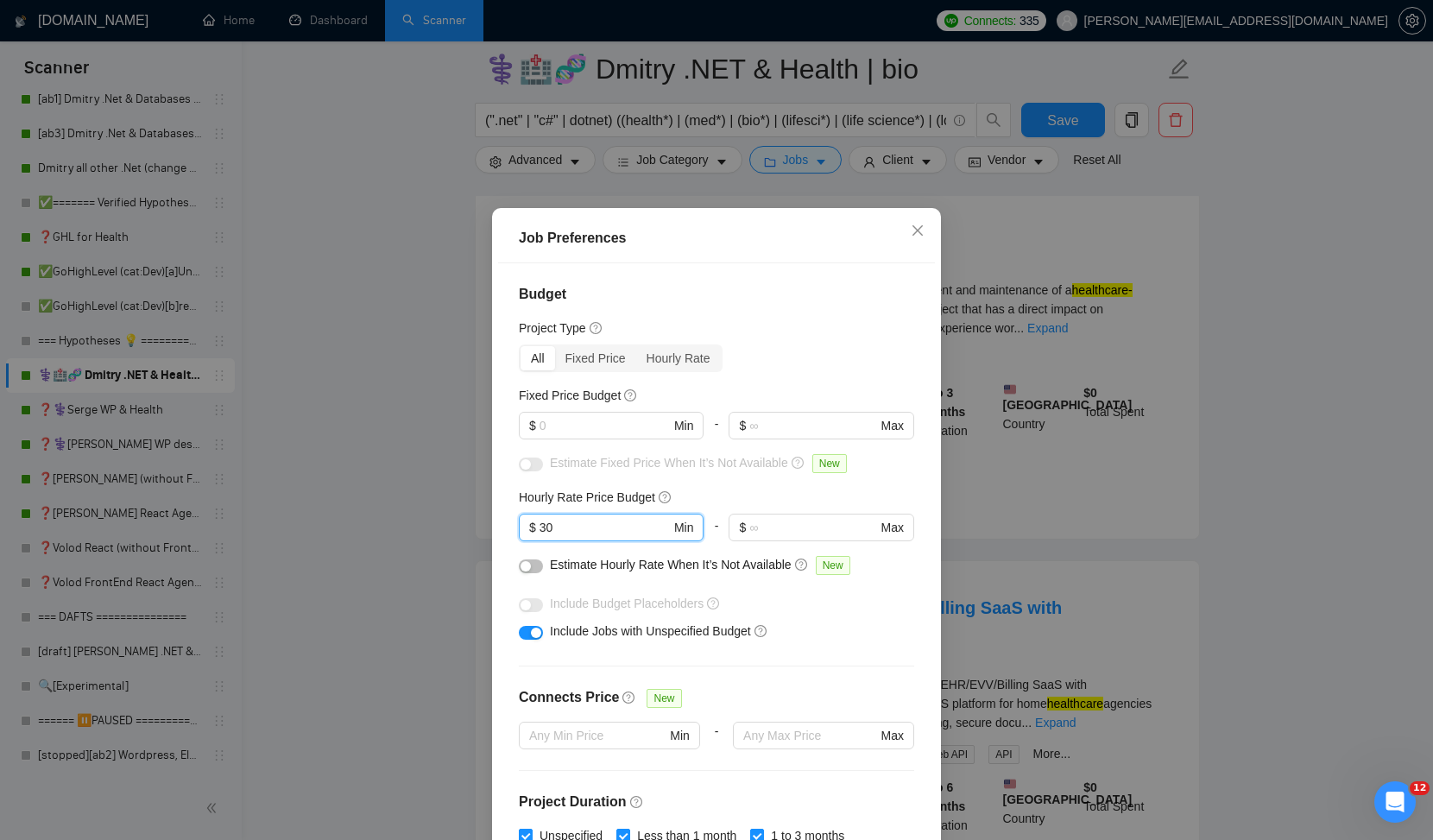
type input "3"
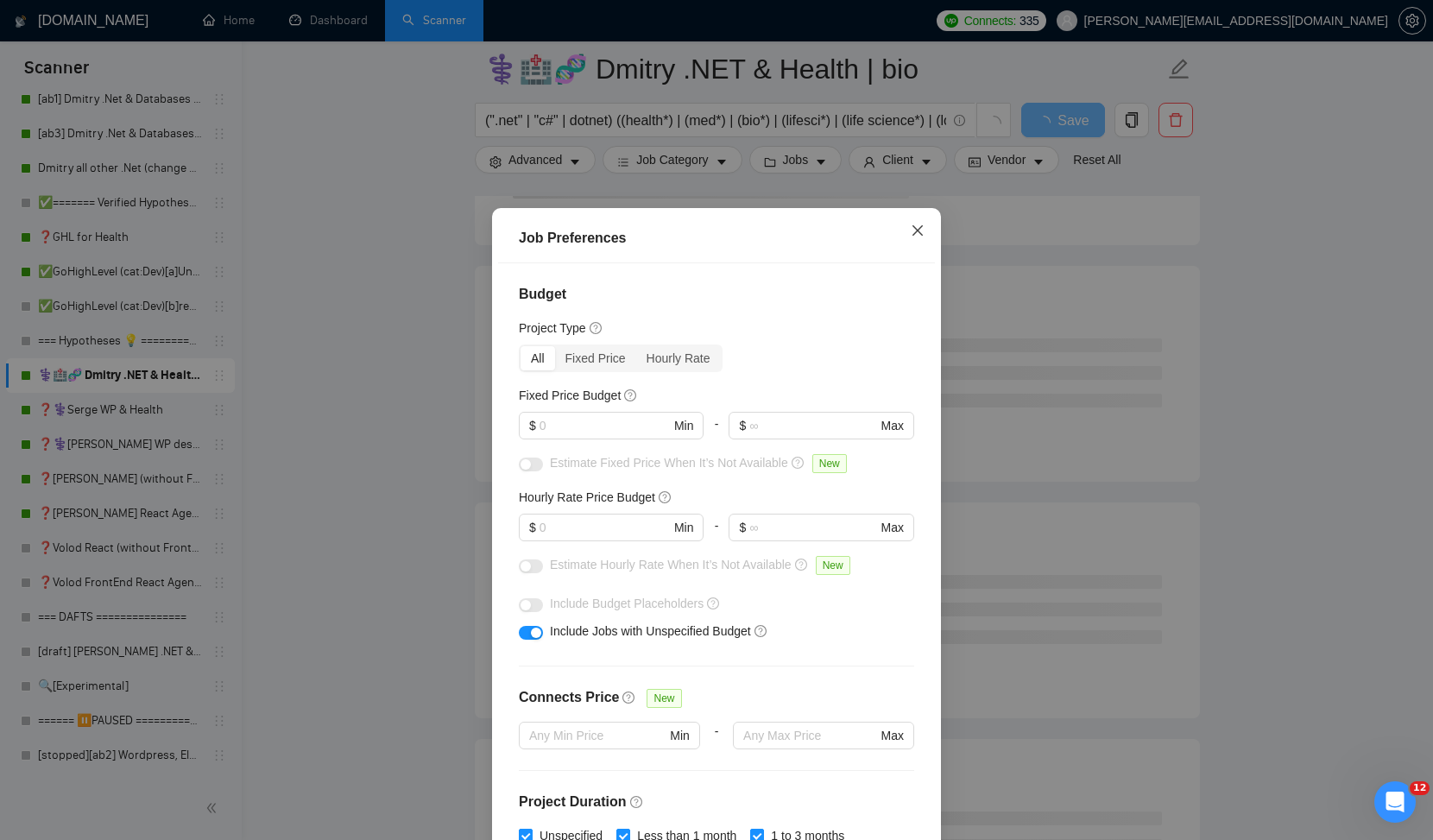
click at [925, 235] on span "Close" at bounding box center [917, 231] width 46 height 46
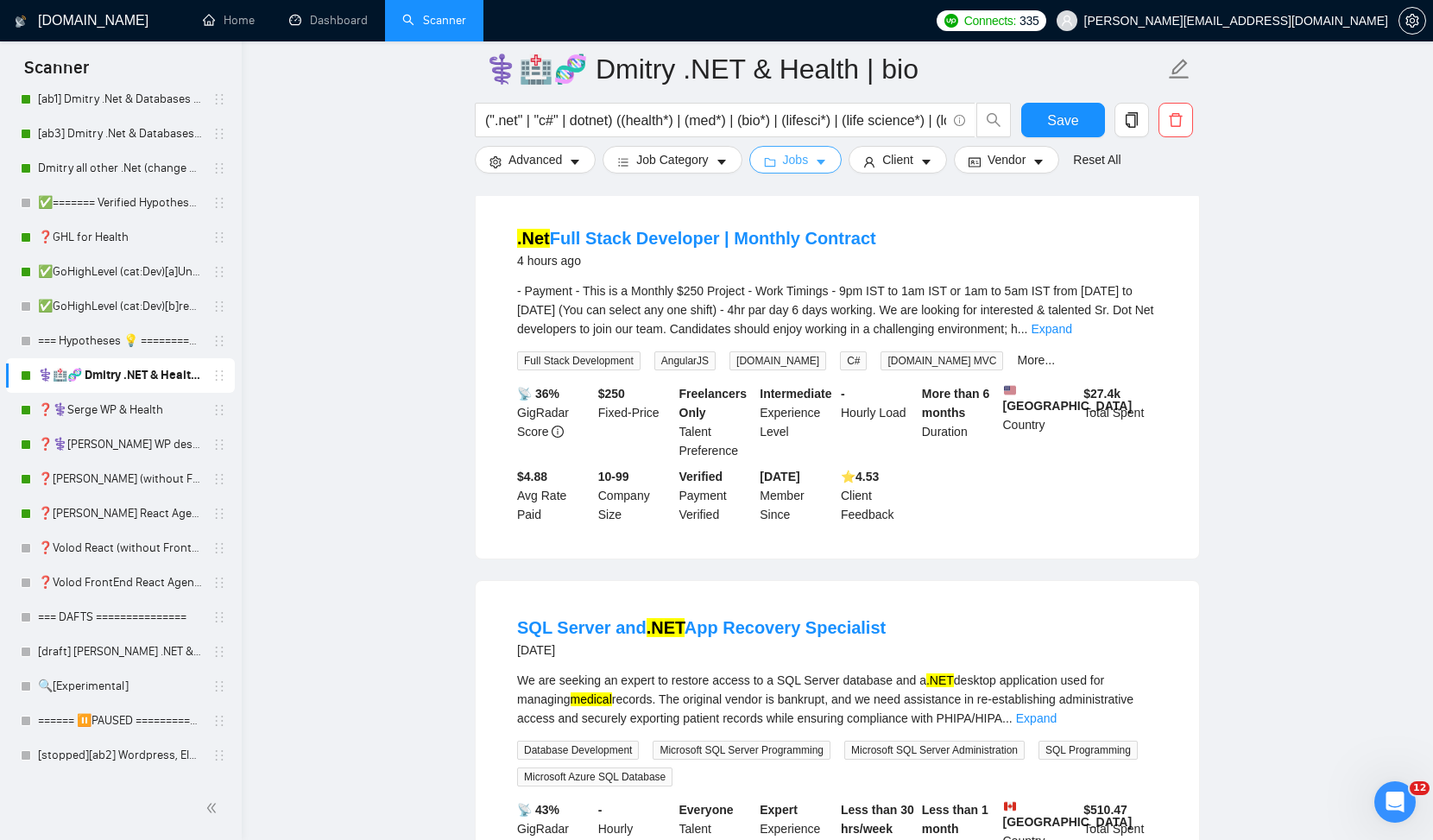
scroll to position [0, 0]
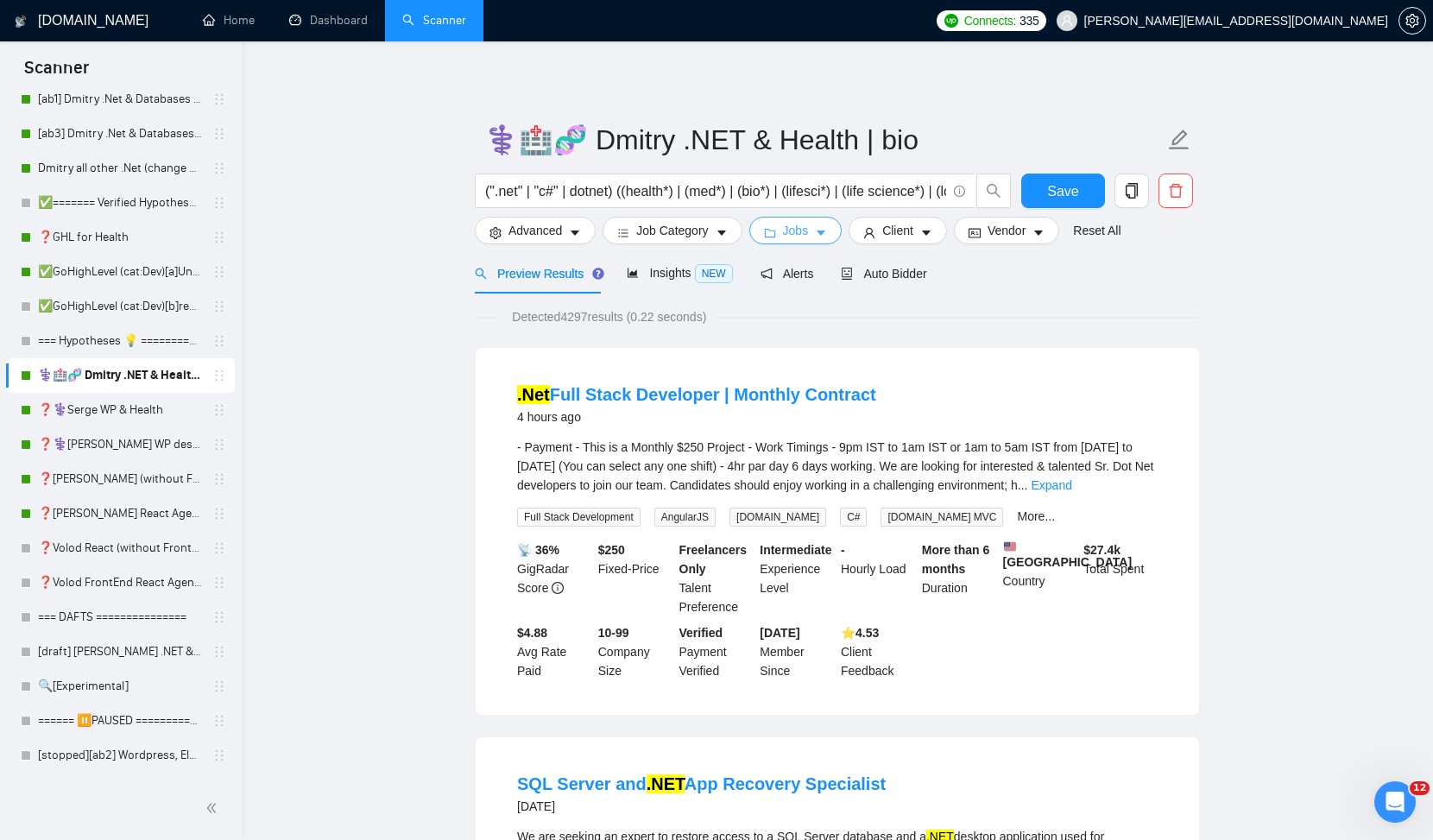
click at [797, 233] on span "Jobs" at bounding box center [796, 230] width 26 height 19
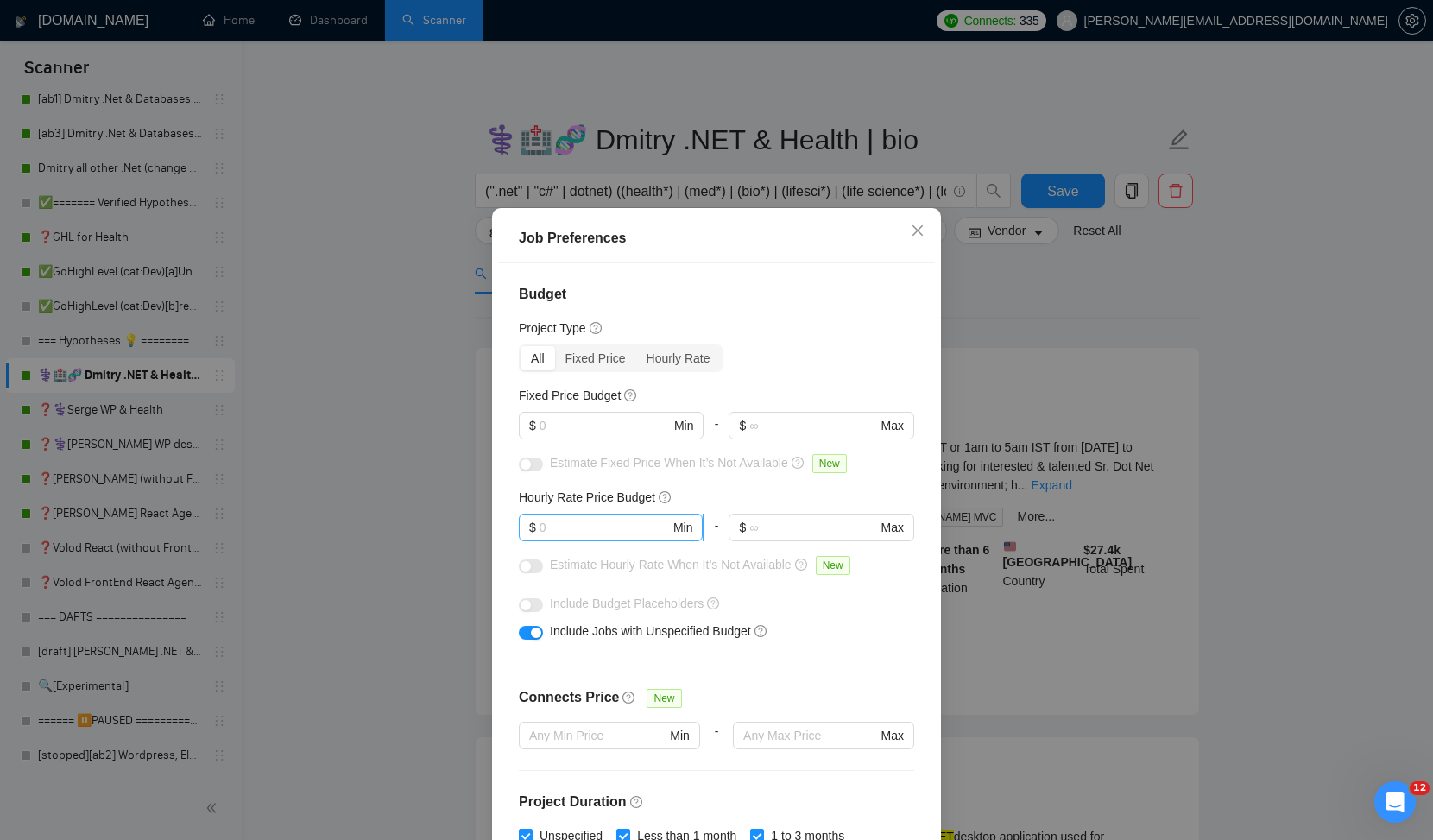
click at [591, 527] on input "text" at bounding box center [605, 527] width 131 height 19
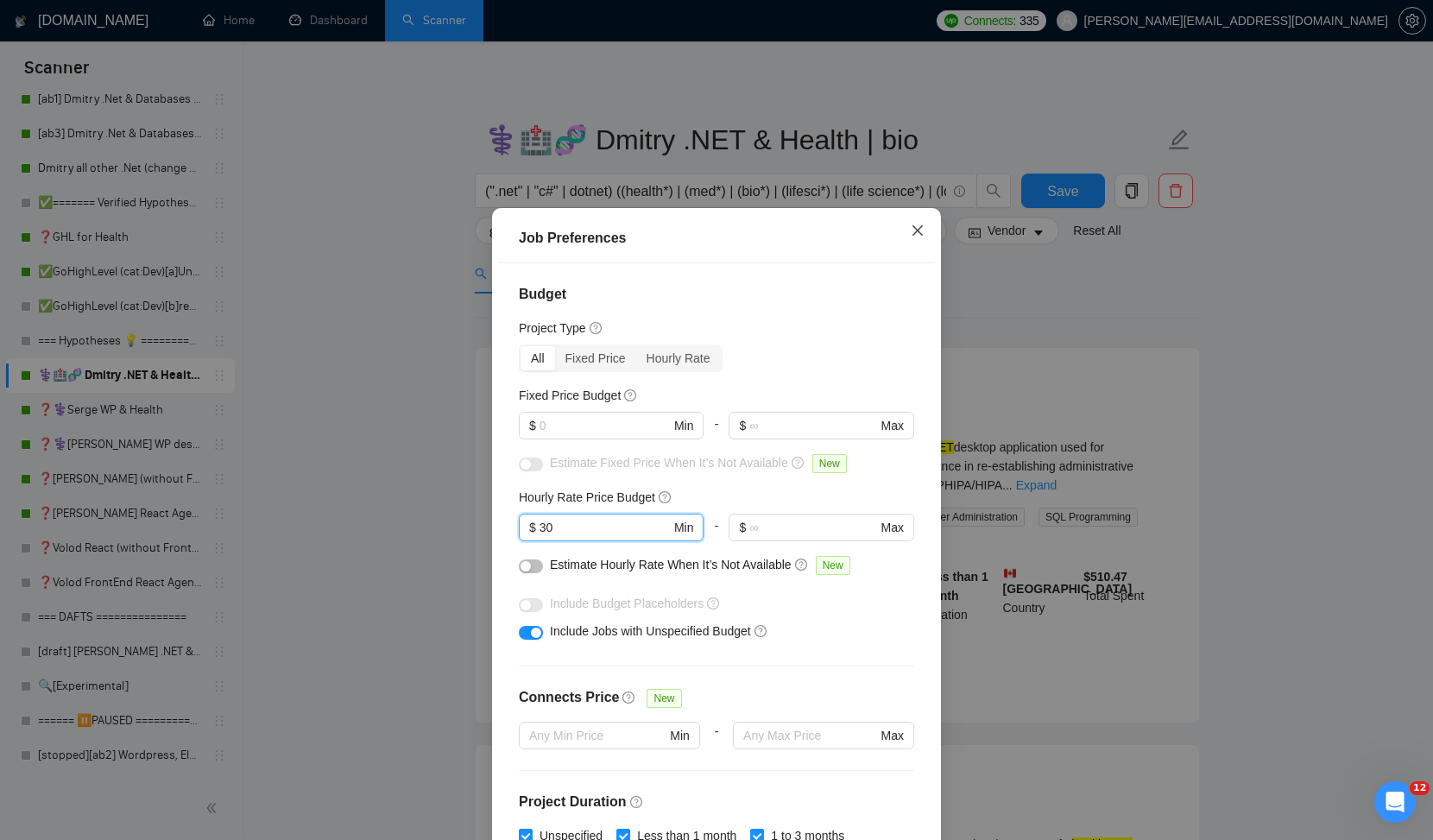
type input "30"
click at [916, 235] on icon "close" at bounding box center [917, 230] width 14 height 14
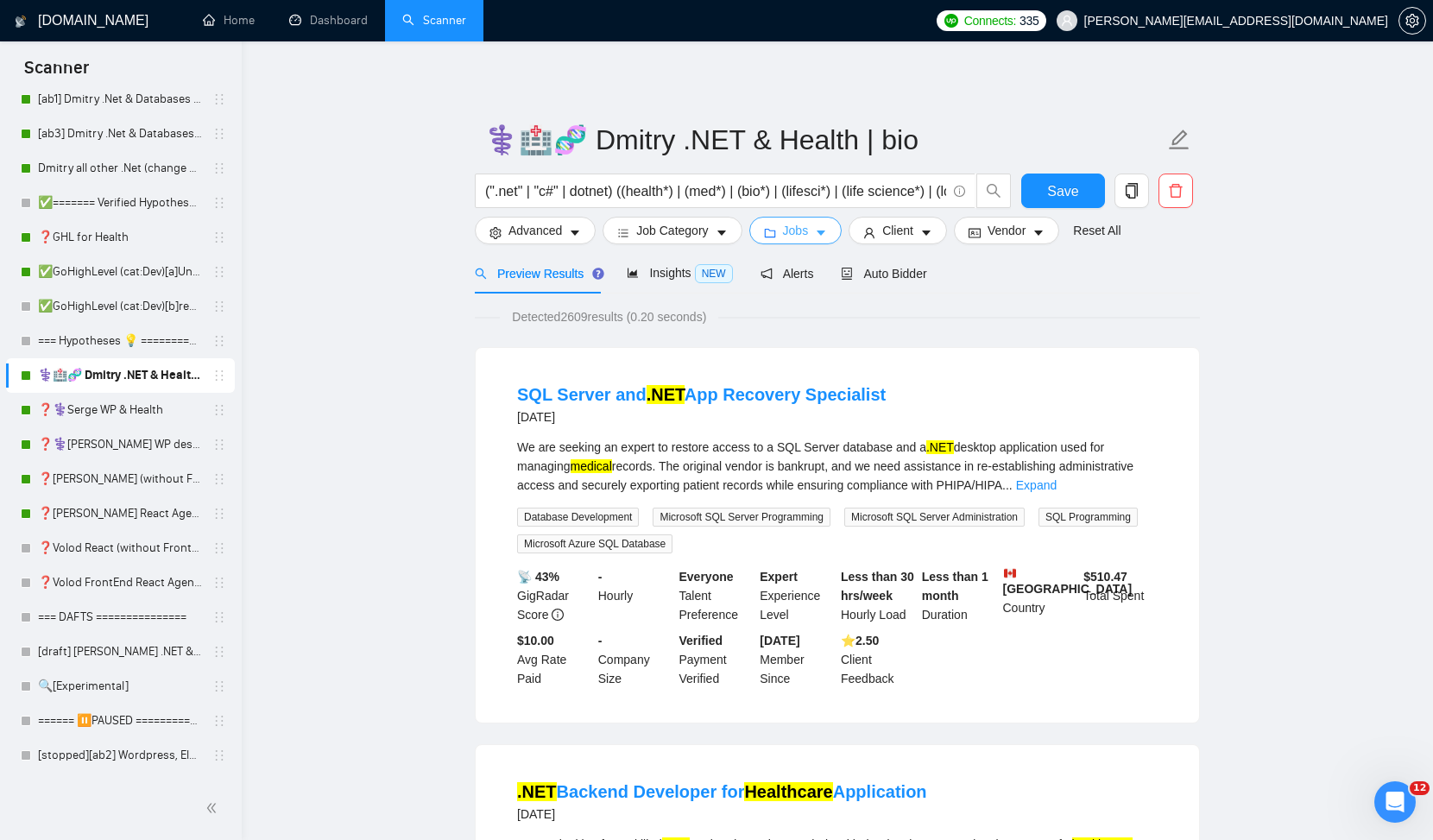
click at [808, 228] on span "Jobs" at bounding box center [796, 230] width 26 height 19
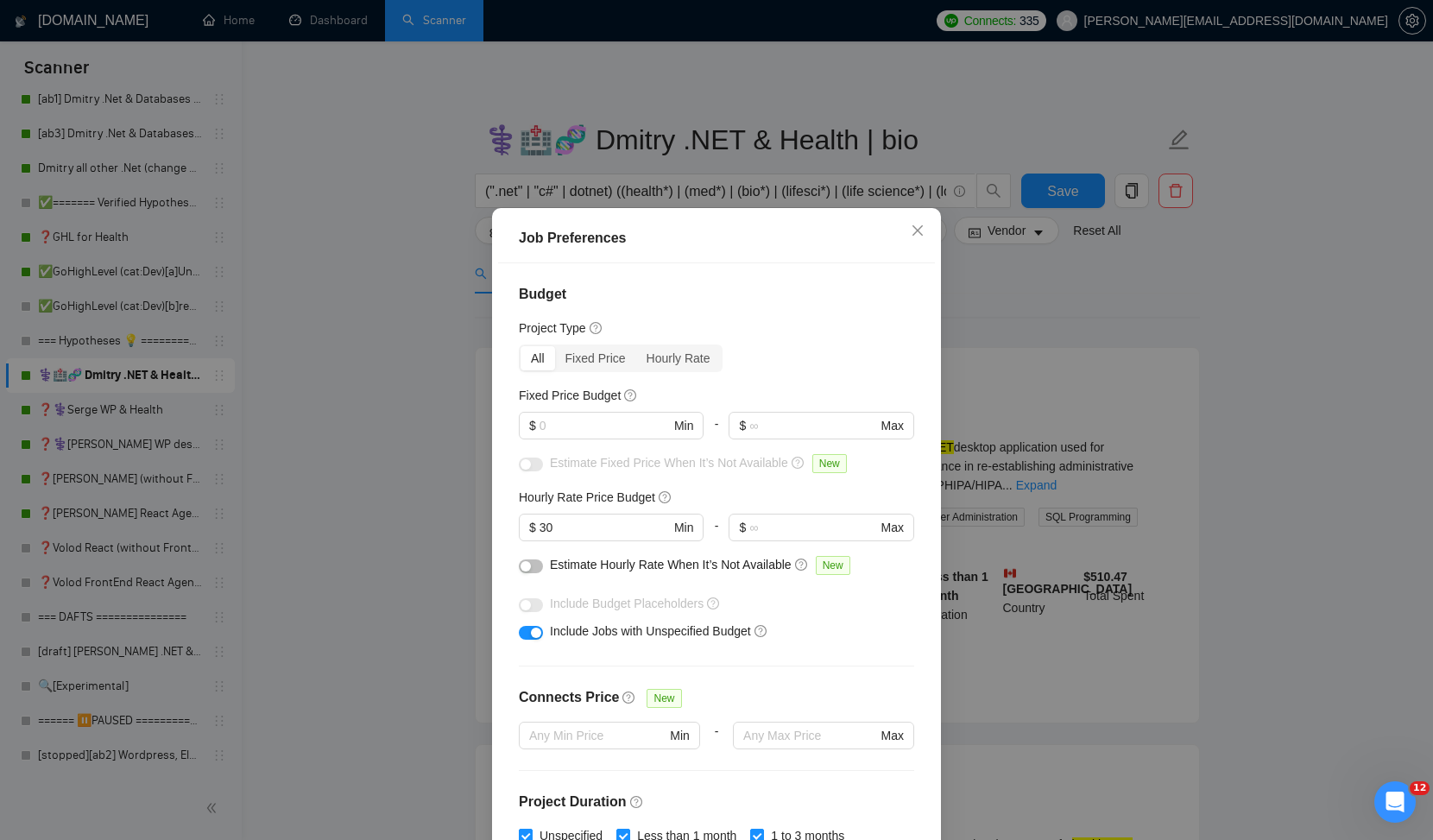
click at [951, 418] on div "Job Preferences Budget Project Type All Fixed Price Hourly Rate Fixed Price Bud…" at bounding box center [716, 420] width 1433 height 840
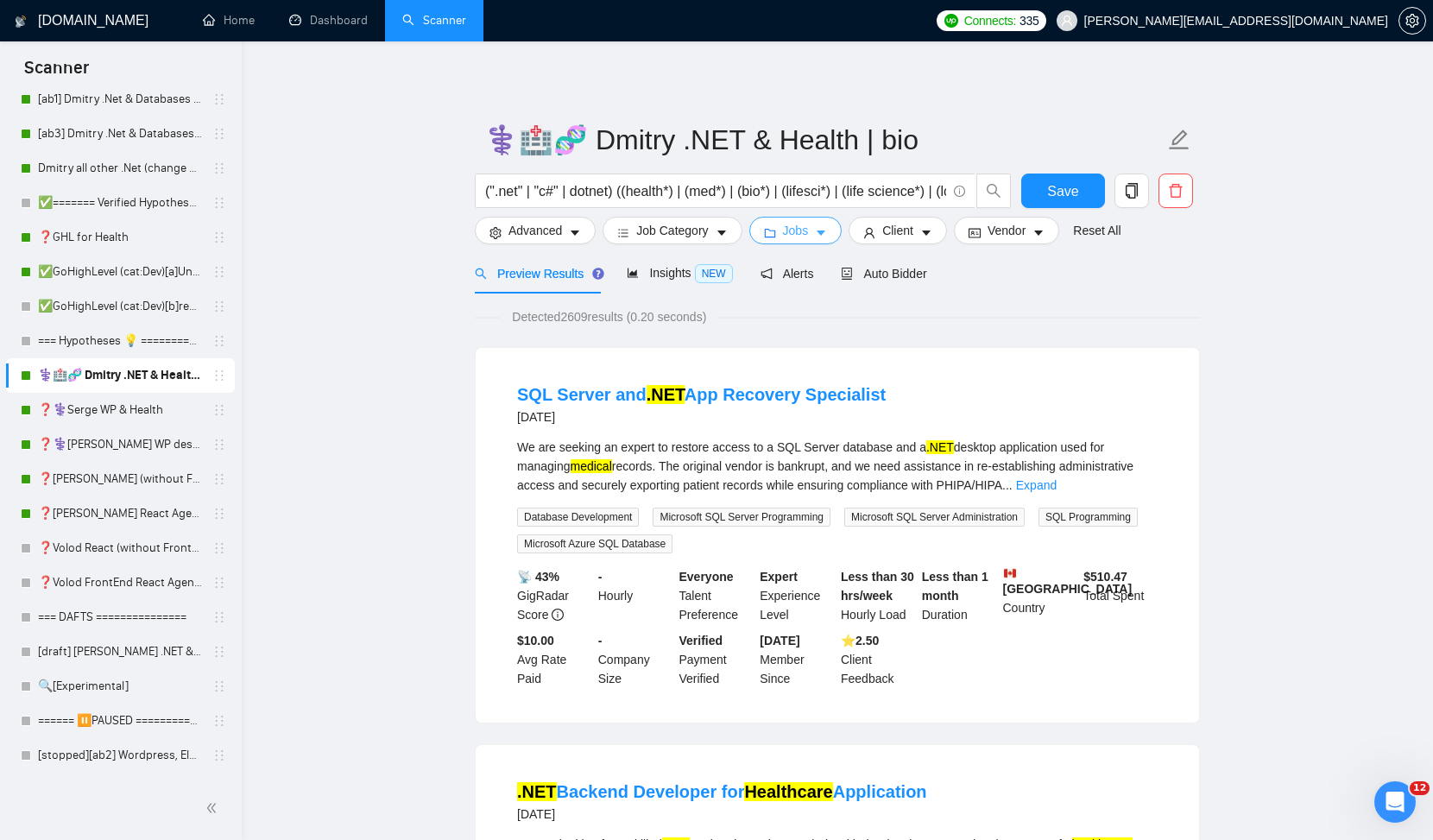
click at [790, 228] on span "Jobs" at bounding box center [796, 230] width 26 height 19
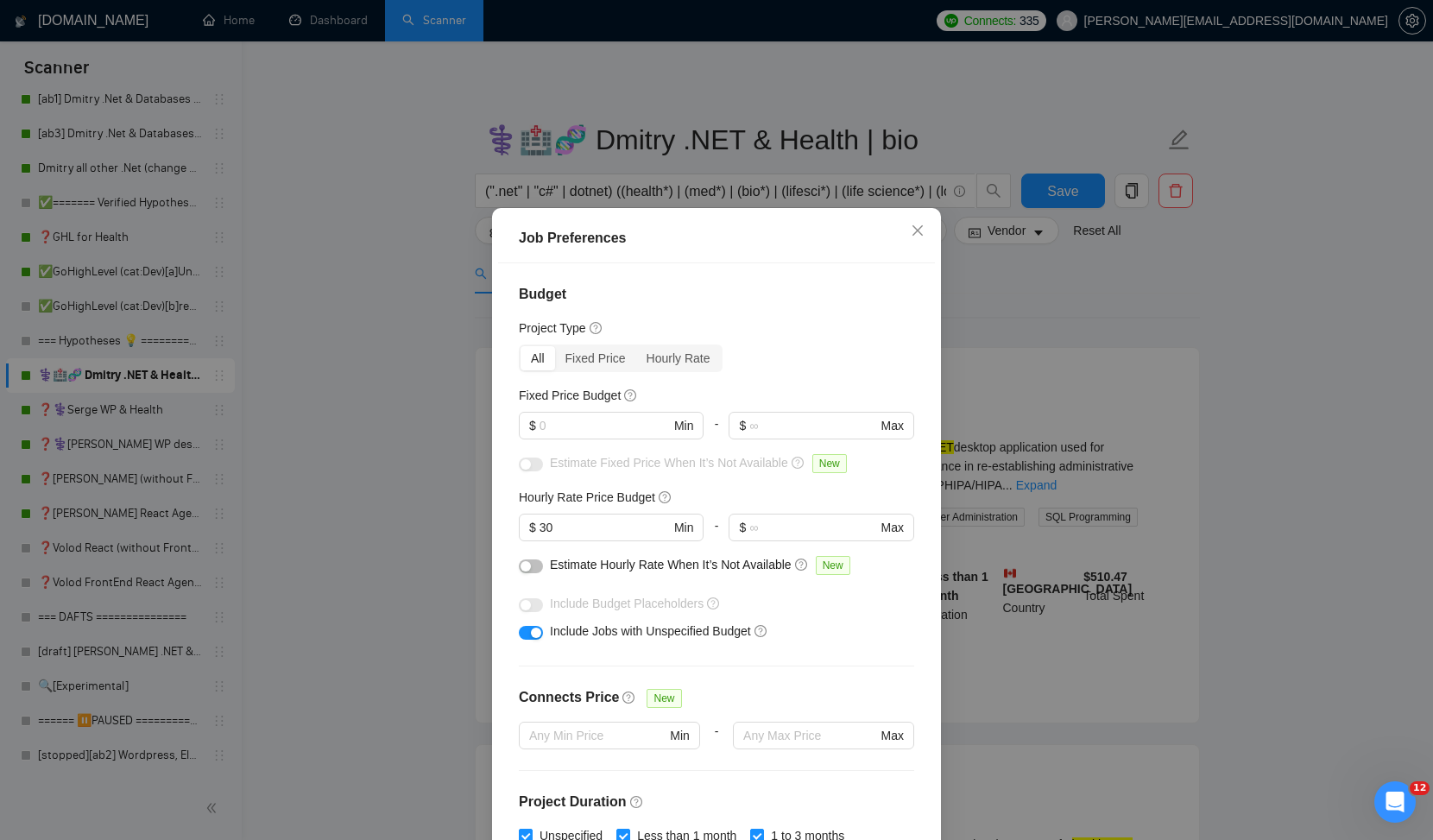
click at [543, 464] on div "Estimate Fixed Price When It’s Not Available New" at bounding box center [717, 467] width 395 height 27
click at [568, 431] on input "text" at bounding box center [605, 425] width 131 height 19
click at [544, 345] on div "All Fixed Price Hourly Rate" at bounding box center [621, 358] width 204 height 27
click at [557, 421] on input "text" at bounding box center [605, 425] width 131 height 19
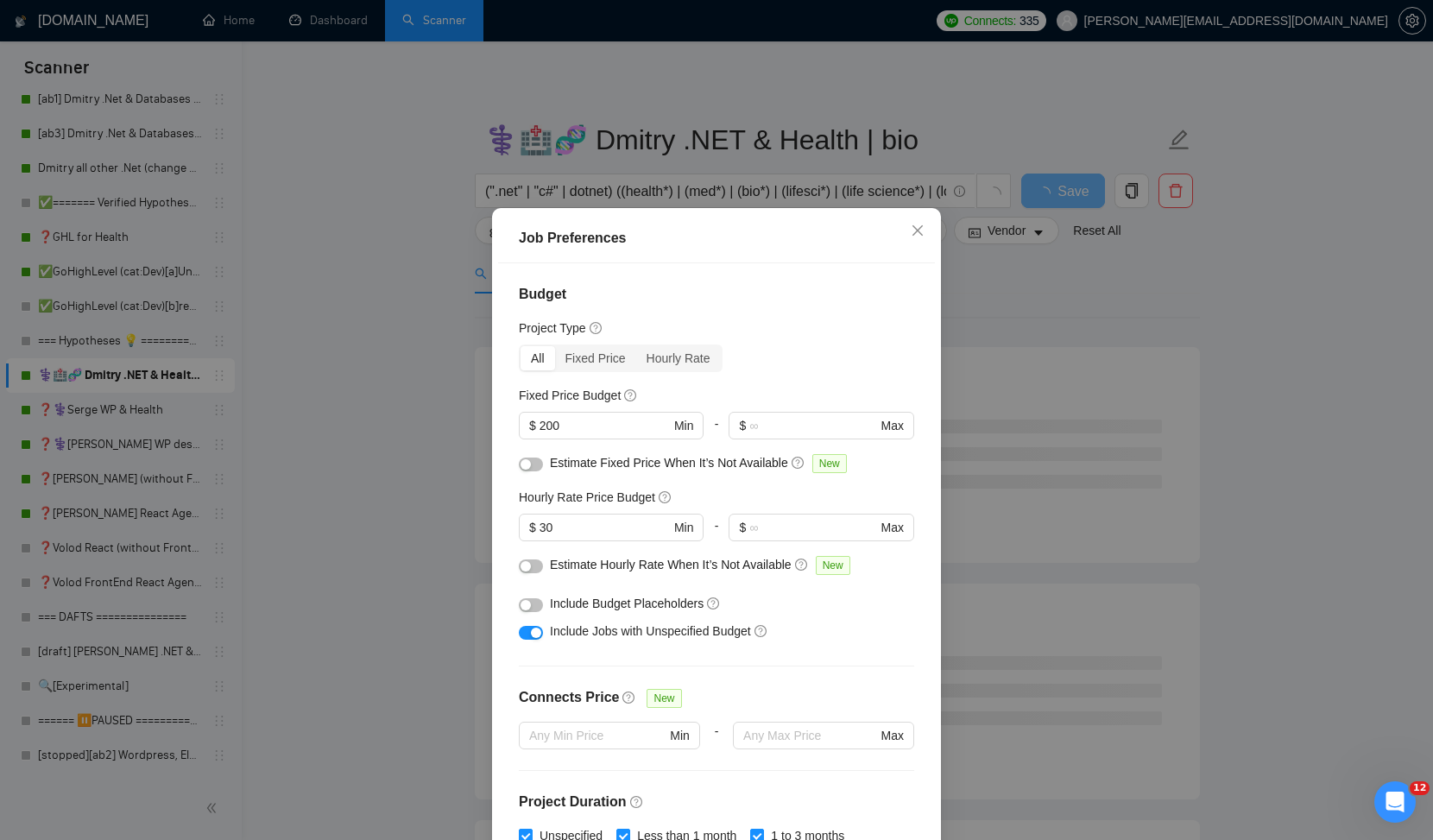
click at [548, 601] on div "Include Budget Placeholders" at bounding box center [717, 603] width 395 height 27
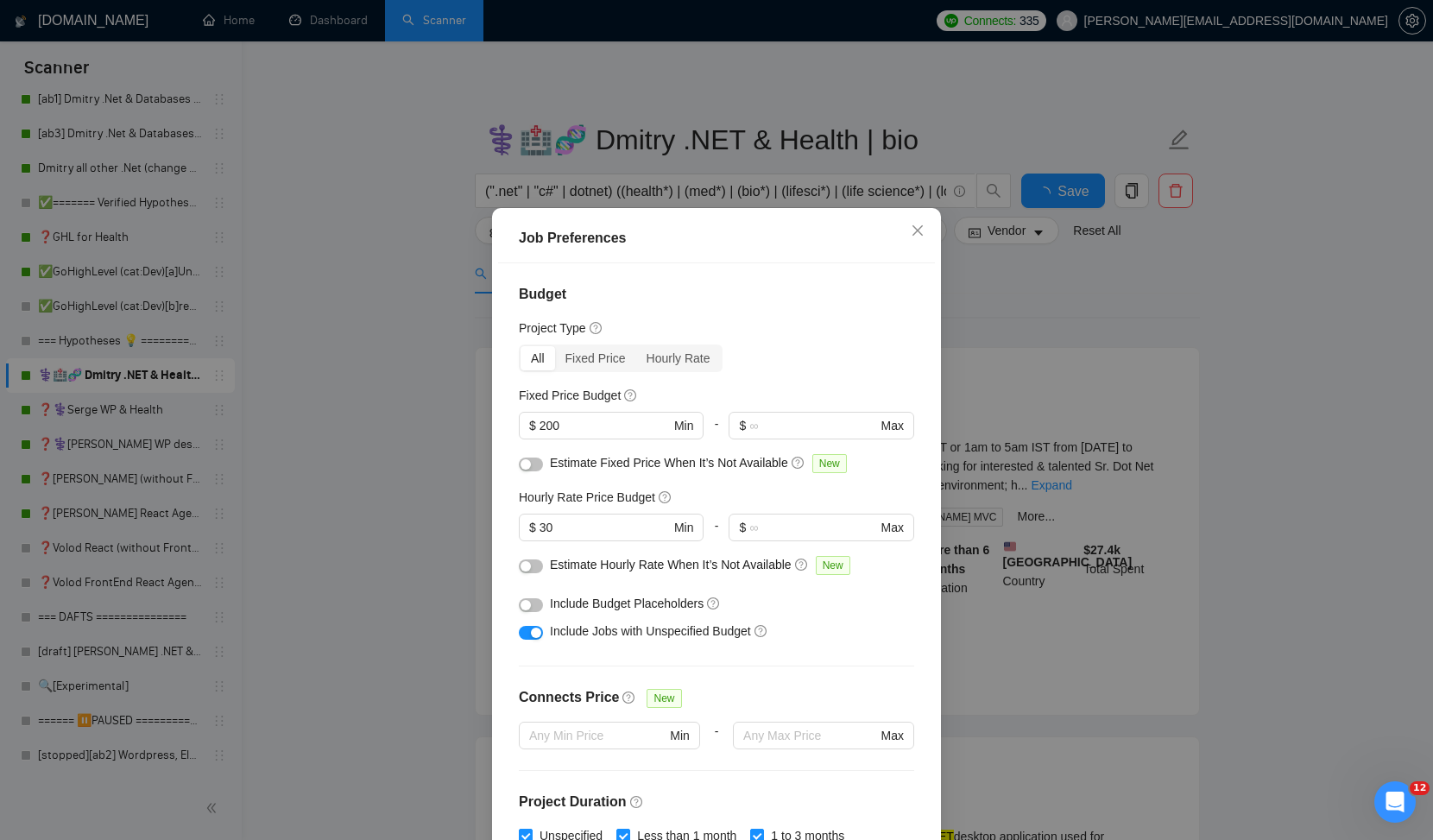
click at [535, 601] on button "button" at bounding box center [531, 604] width 24 height 14
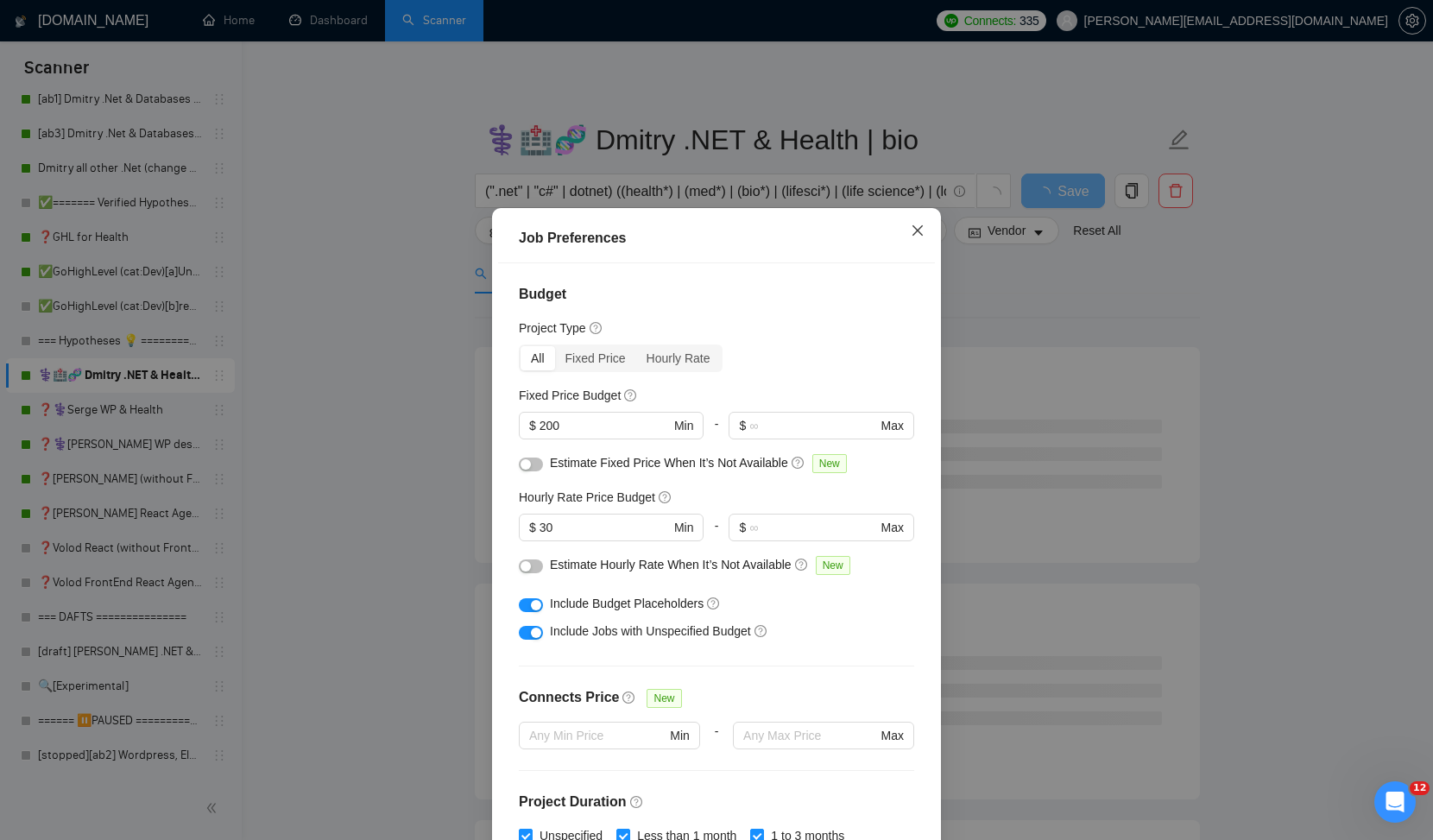
click at [915, 230] on icon "close" at bounding box center [917, 230] width 14 height 14
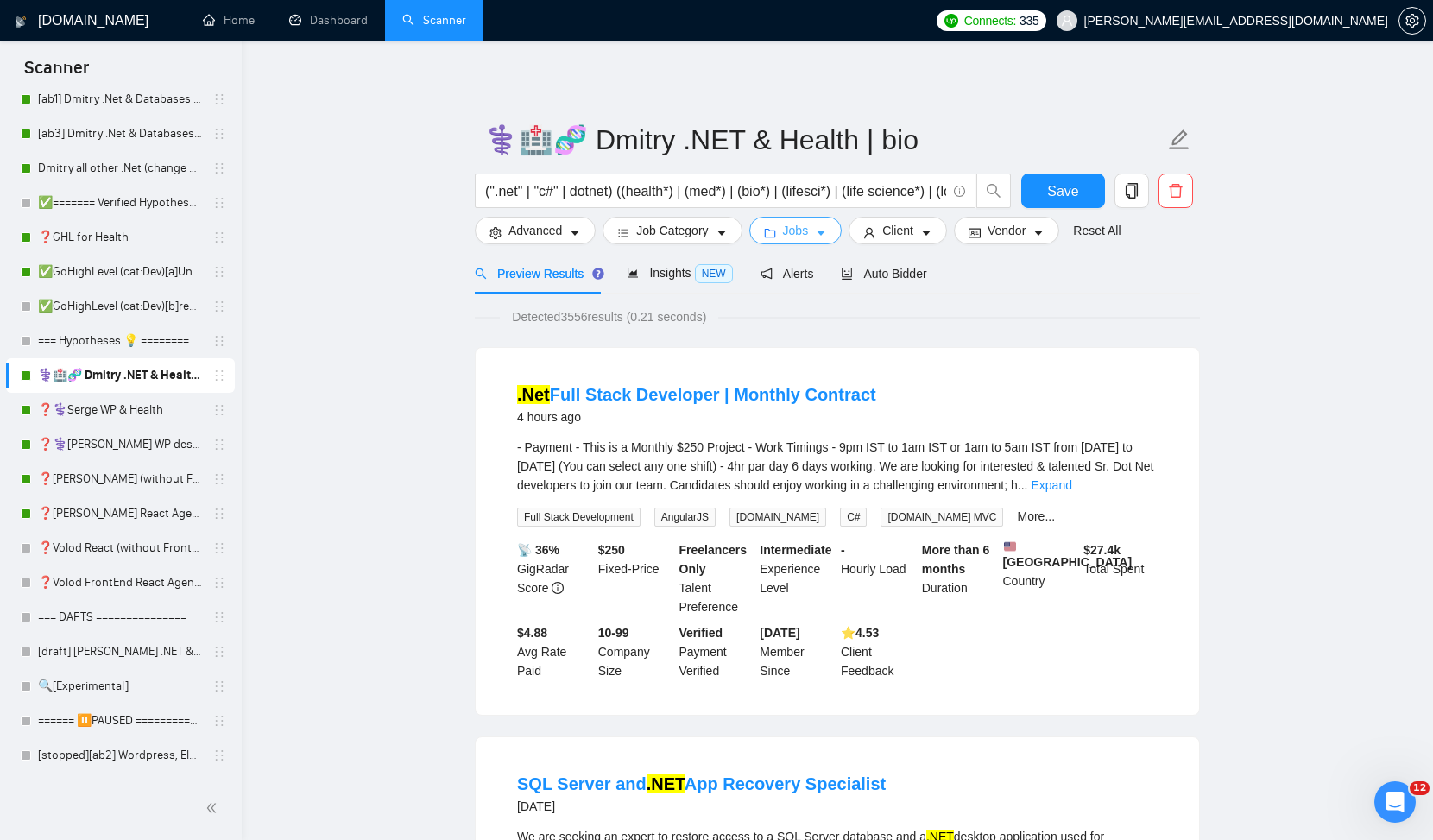
click at [792, 231] on span "Jobs" at bounding box center [796, 230] width 26 height 19
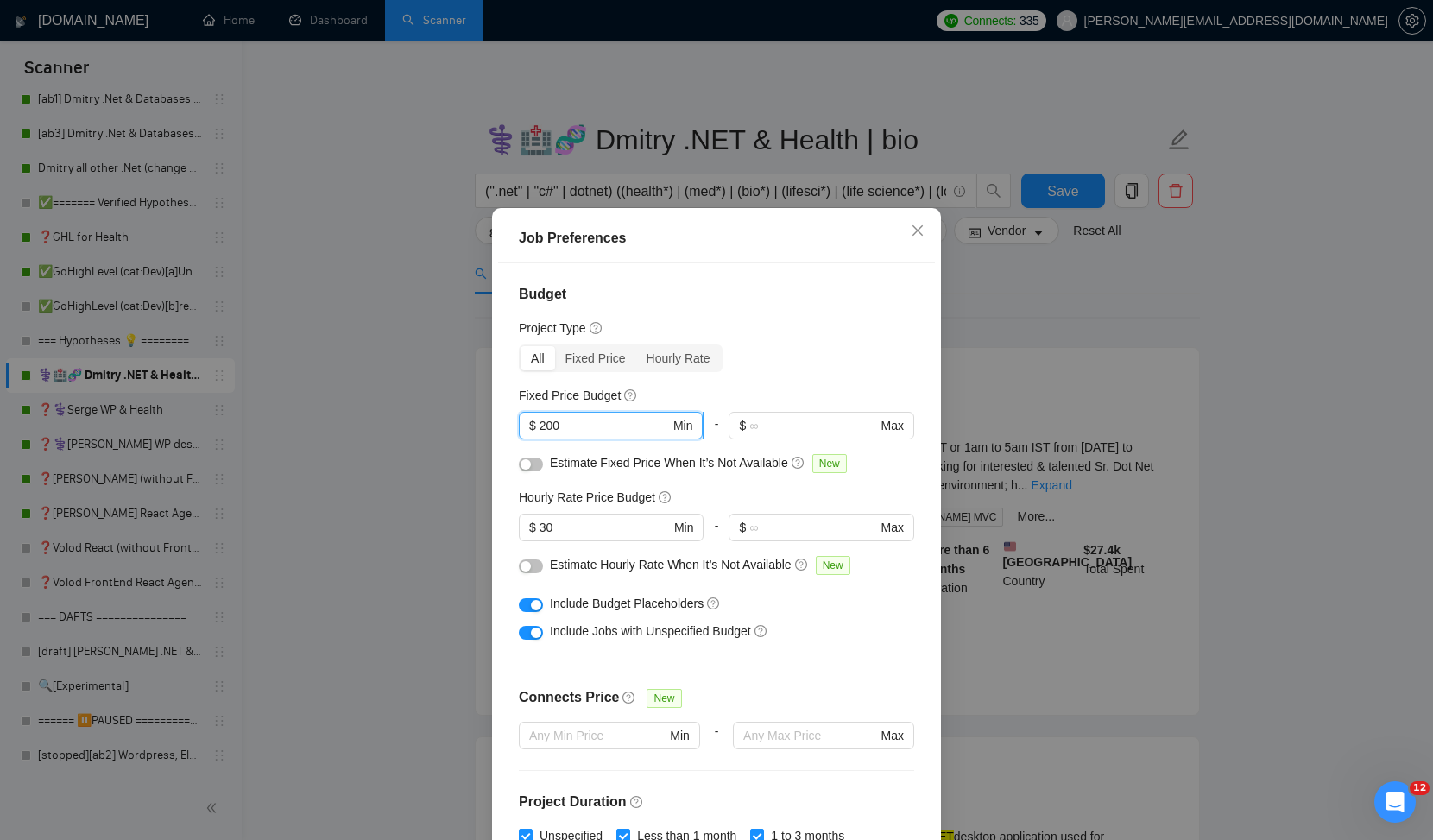
click at [586, 430] on input "200" at bounding box center [605, 425] width 131 height 19
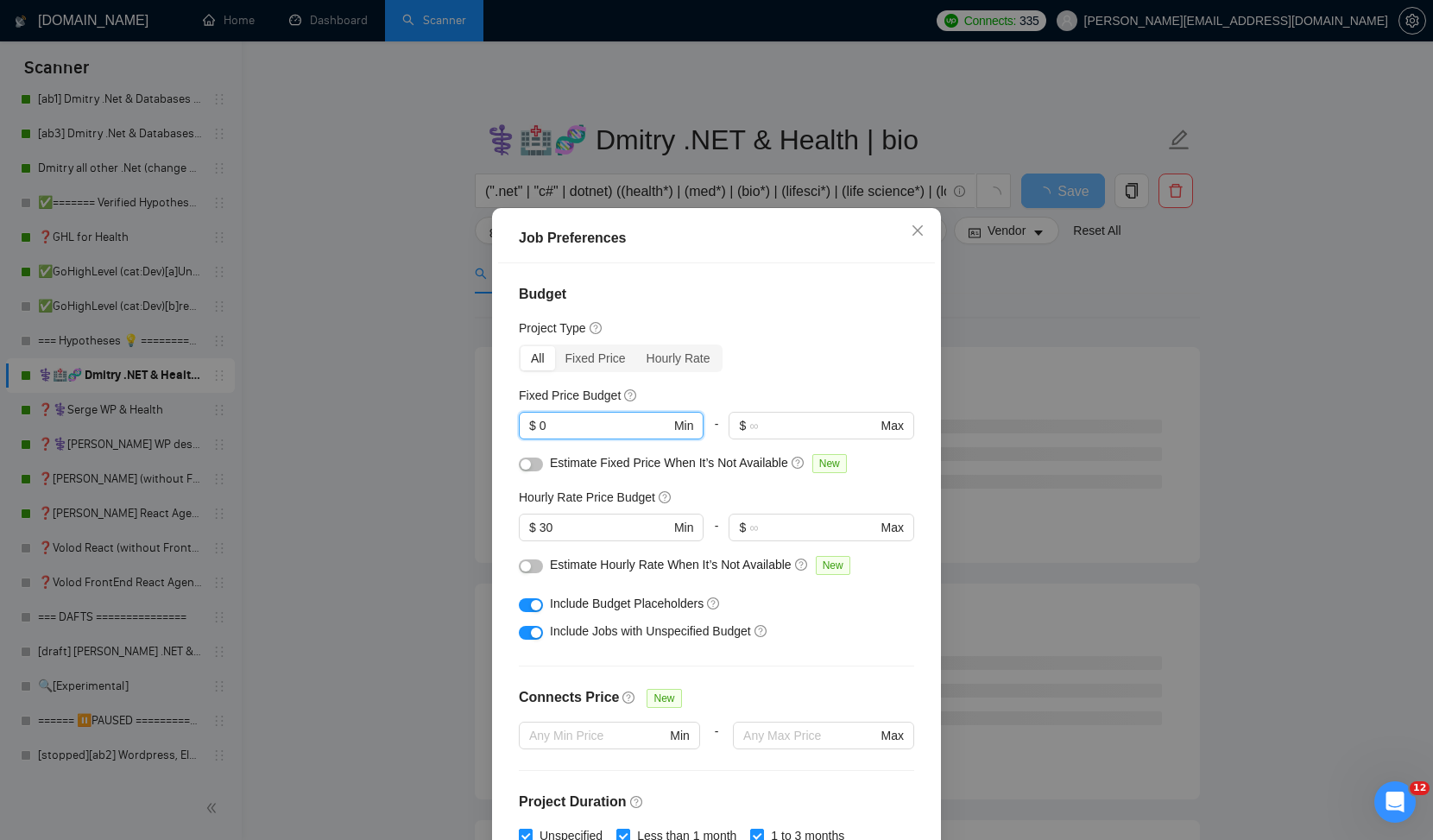
scroll to position [11, 0]
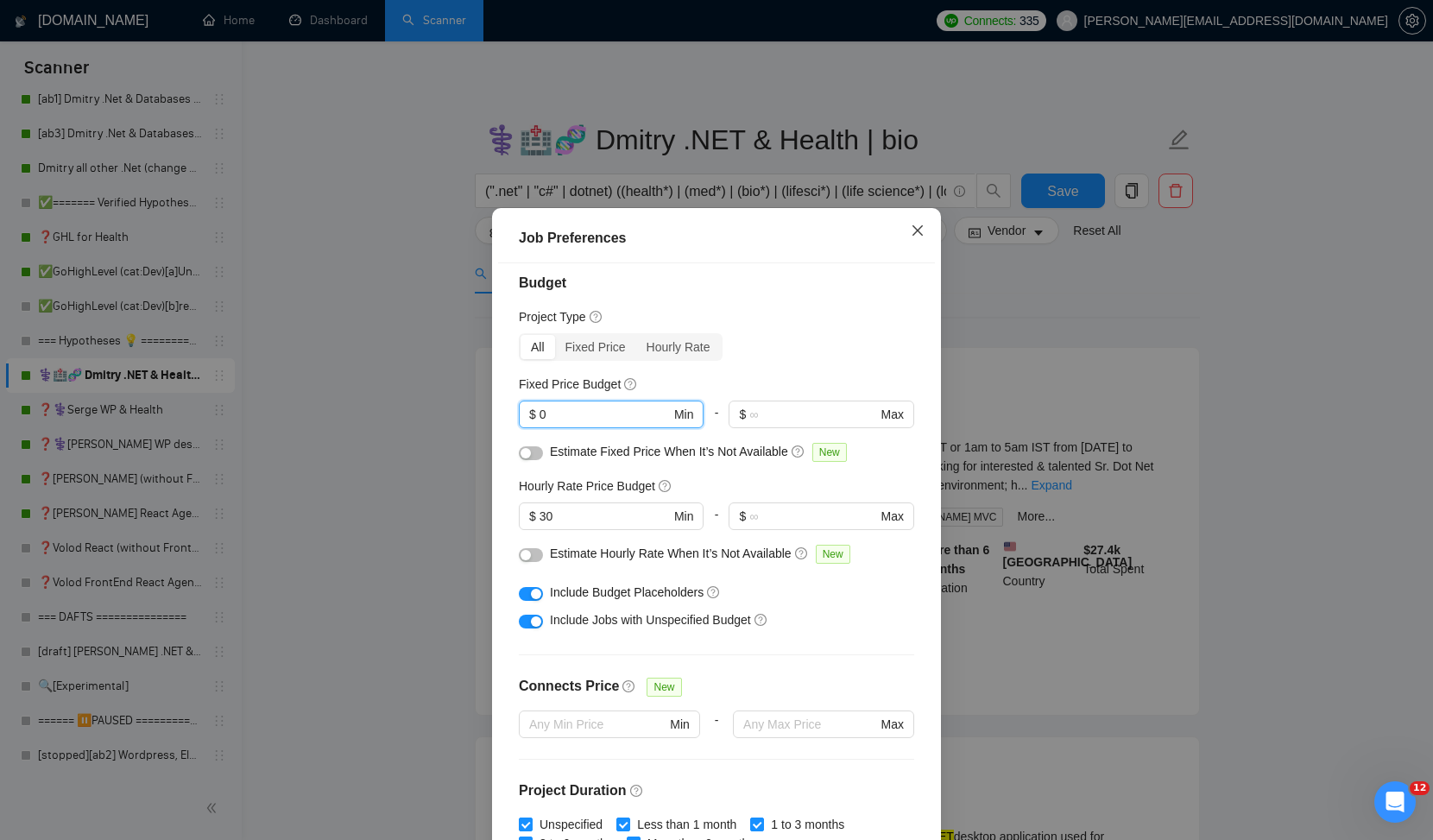
type input "0"
click at [924, 225] on span "Close" at bounding box center [917, 231] width 46 height 46
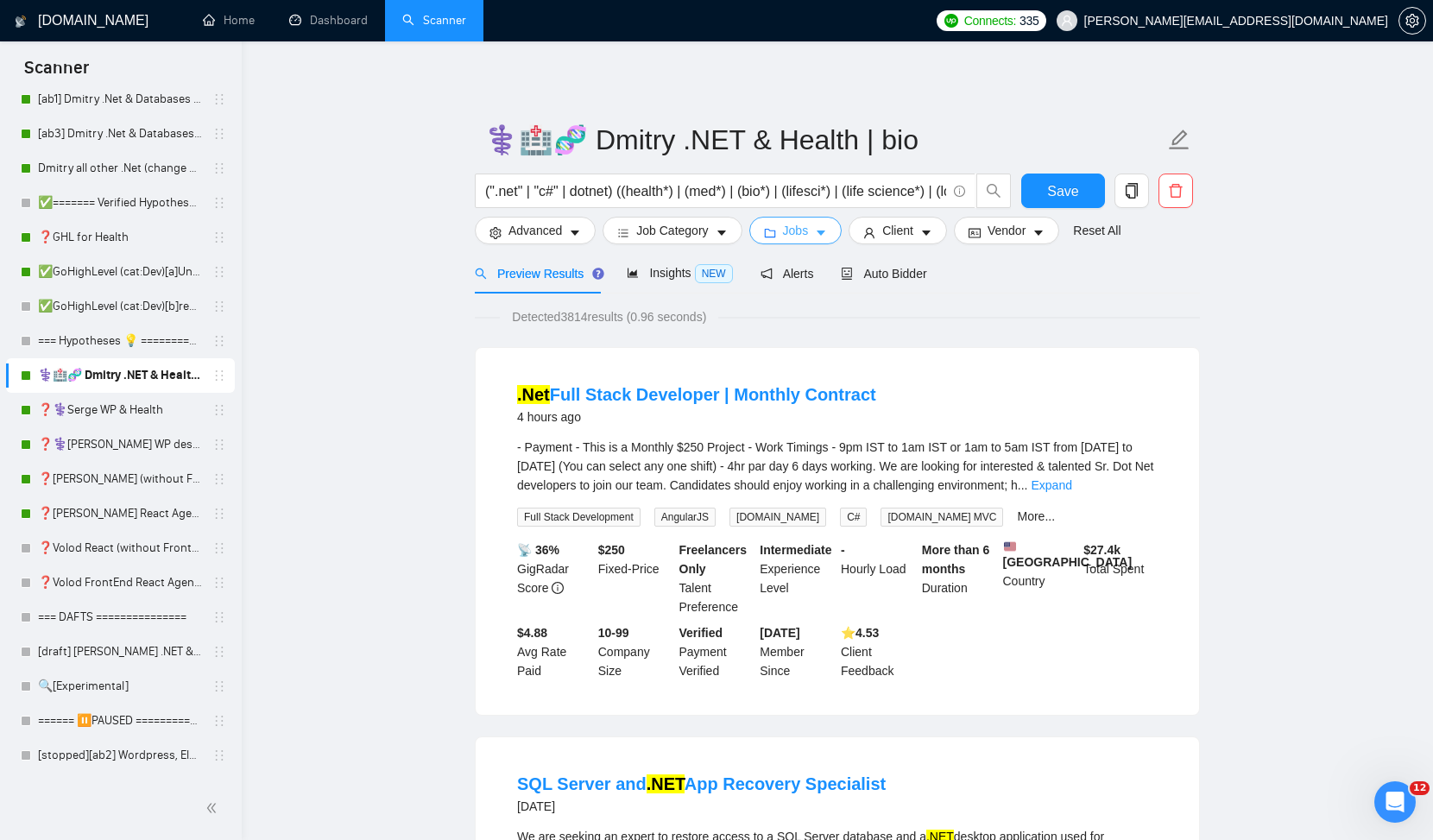
click at [797, 232] on span "Jobs" at bounding box center [796, 230] width 26 height 19
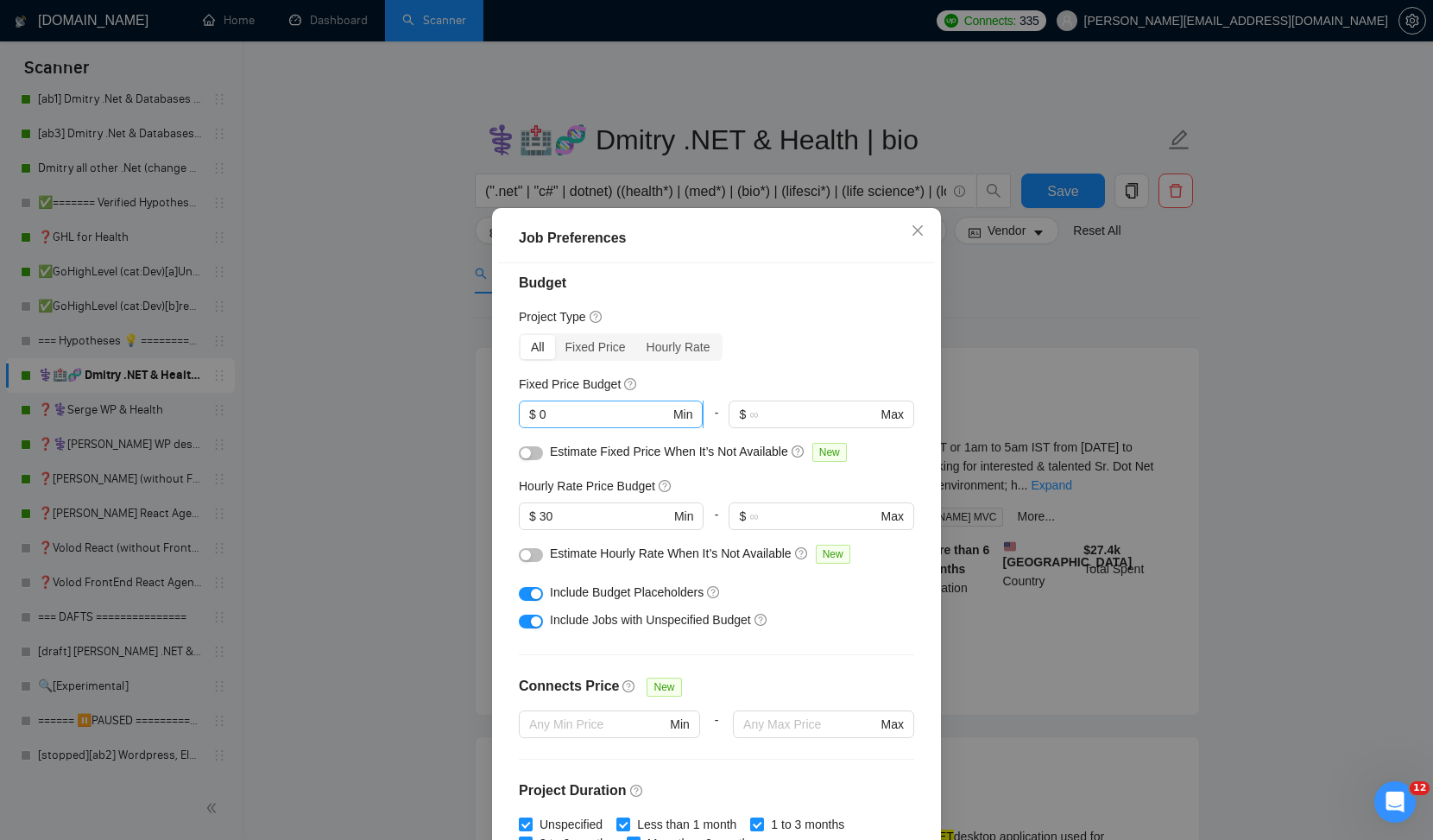
click at [561, 414] on input "0" at bounding box center [605, 414] width 131 height 19
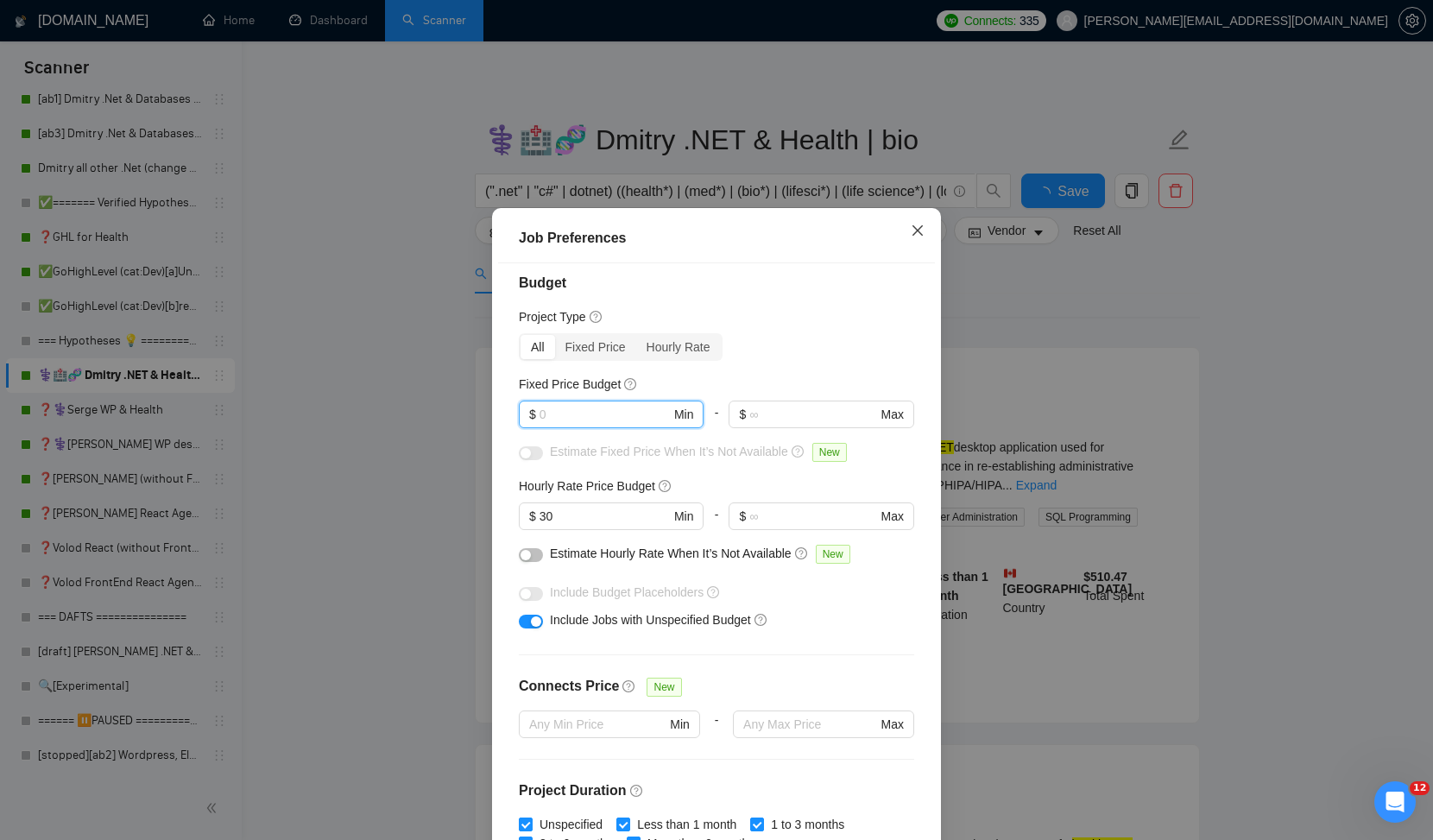
click at [916, 235] on icon "close" at bounding box center [917, 230] width 14 height 14
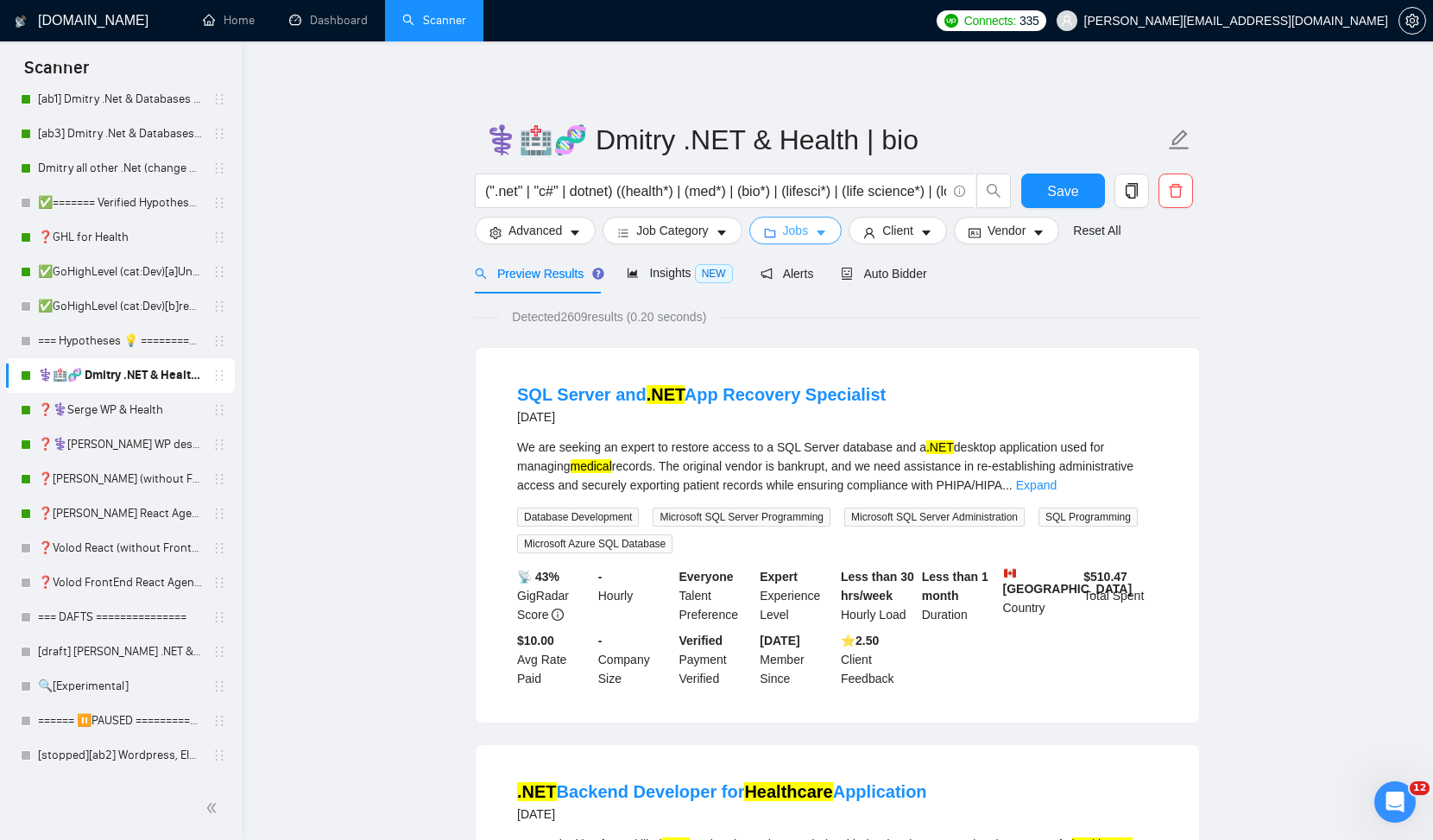
click at [808, 230] on span "Jobs" at bounding box center [796, 230] width 26 height 19
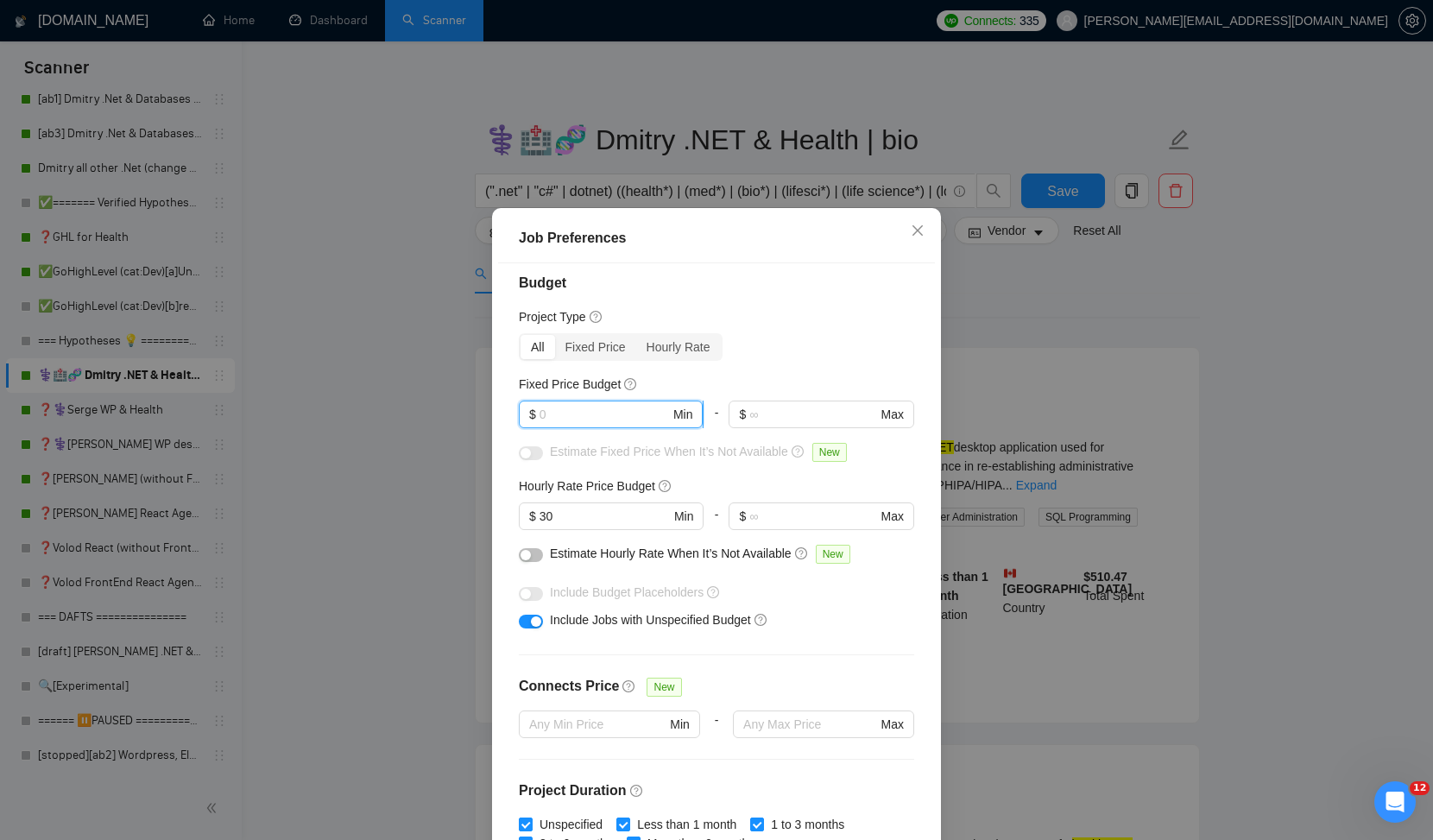
click at [560, 422] on input "text" at bounding box center [605, 414] width 131 height 19
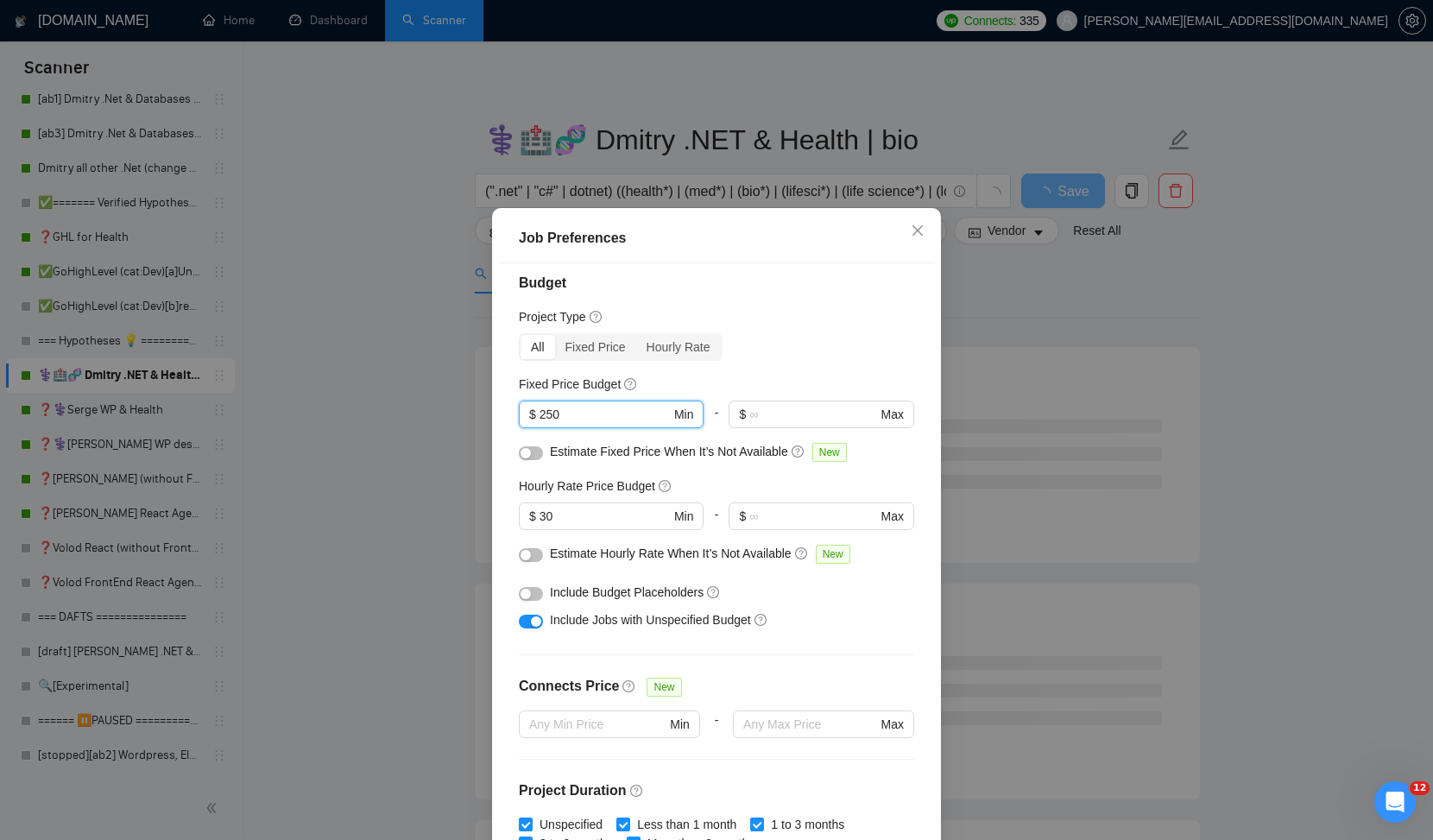
type input "250"
click at [541, 560] on div at bounding box center [531, 553] width 24 height 19
click at [538, 594] on button "button" at bounding box center [531, 594] width 24 height 14
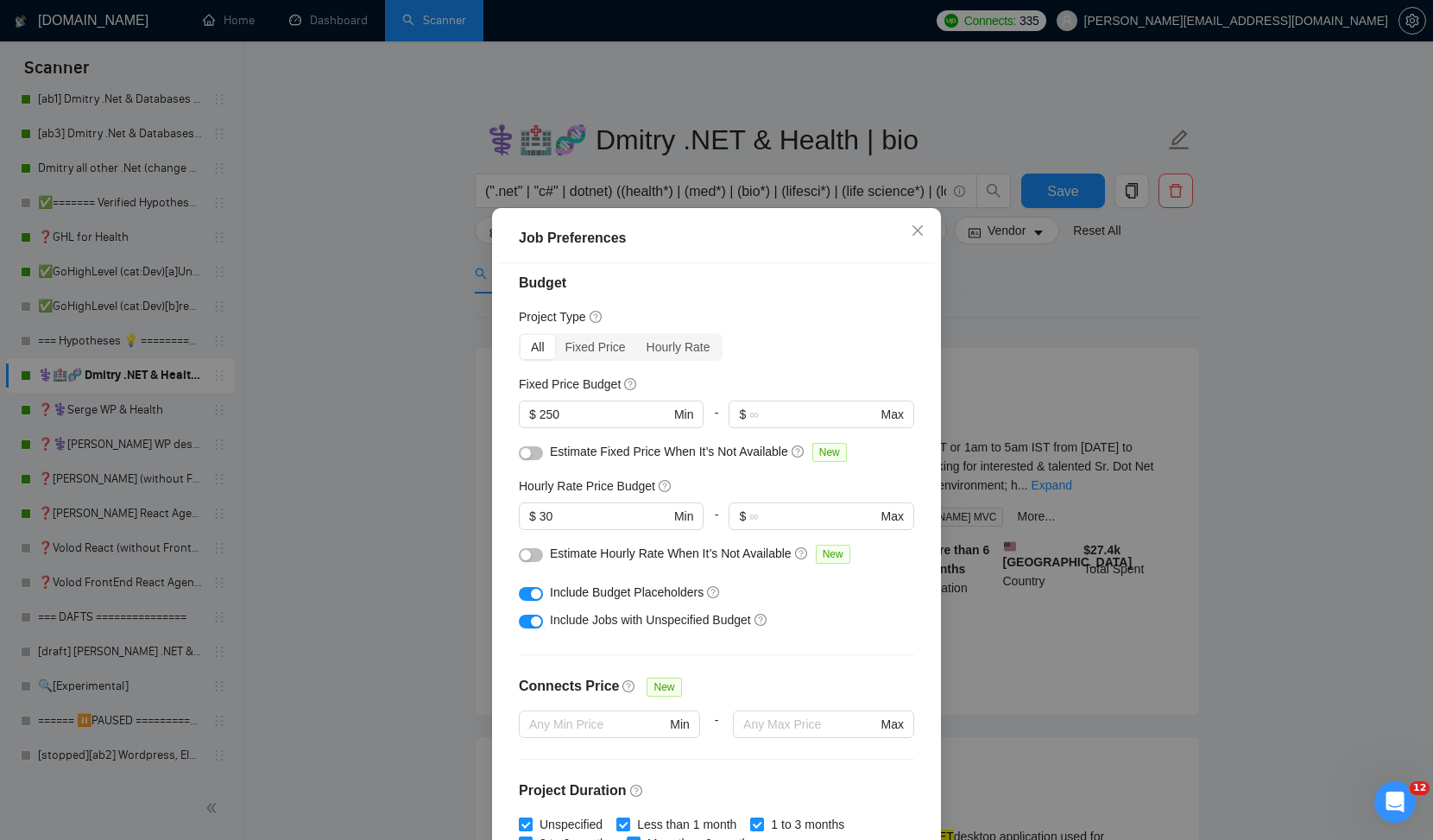
click at [538, 555] on button "button" at bounding box center [531, 555] width 24 height 14
click at [562, 518] on input "30" at bounding box center [605, 516] width 131 height 19
type input "35"
click at [538, 453] on button "button" at bounding box center [531, 453] width 24 height 14
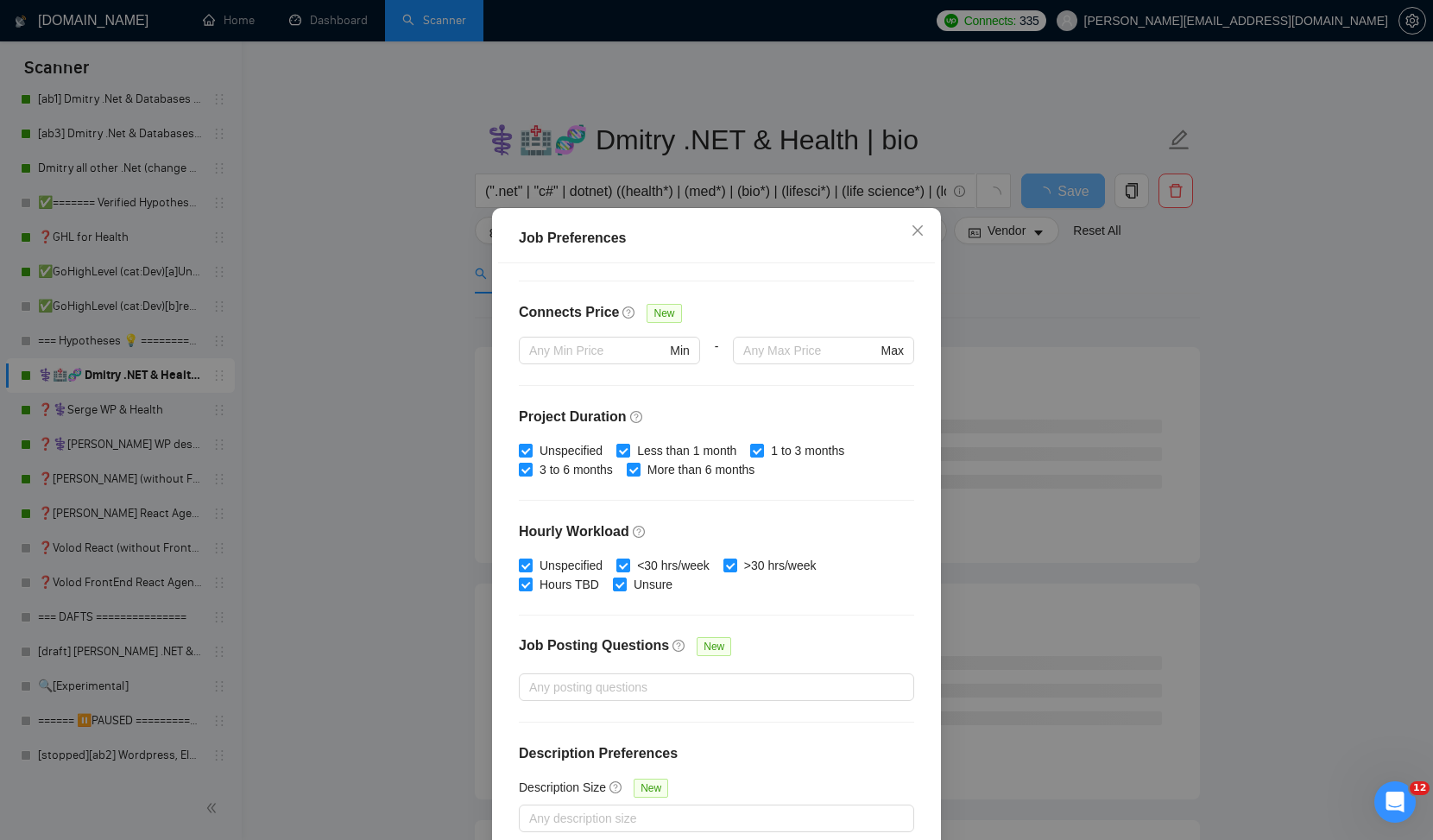
scroll to position [10, 0]
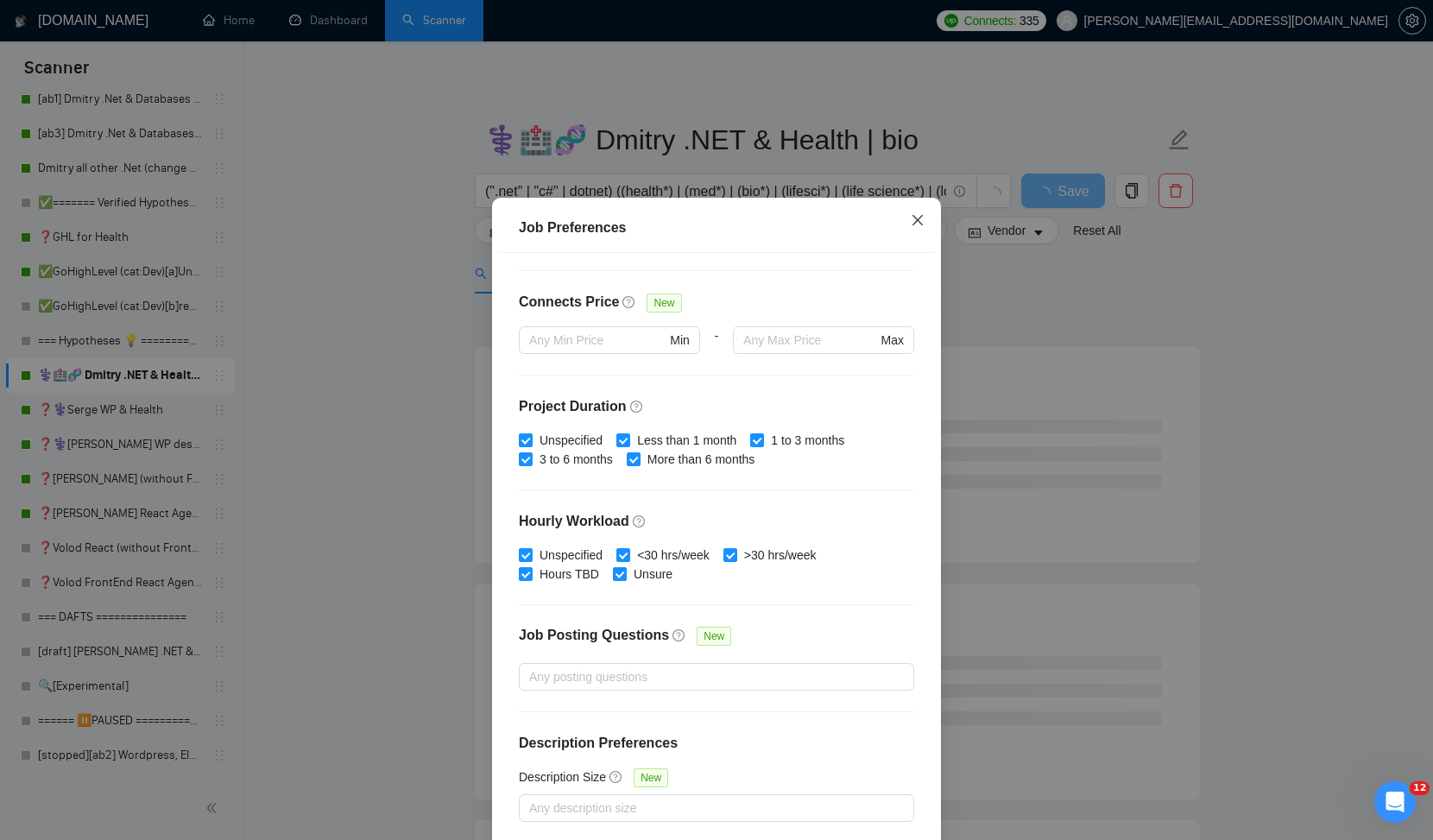
click at [920, 227] on icon "close" at bounding box center [917, 219] width 14 height 14
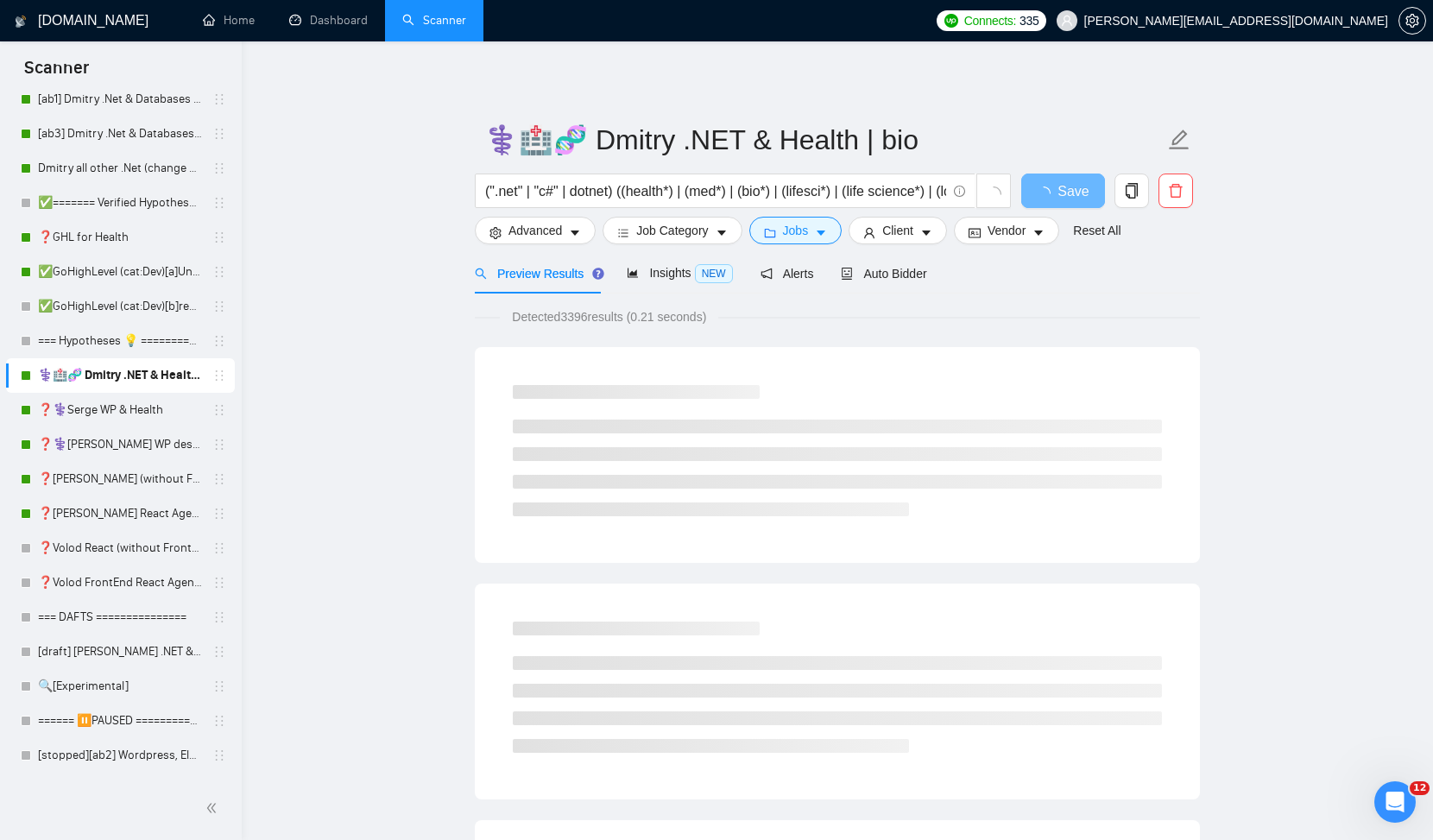
scroll to position [0, 0]
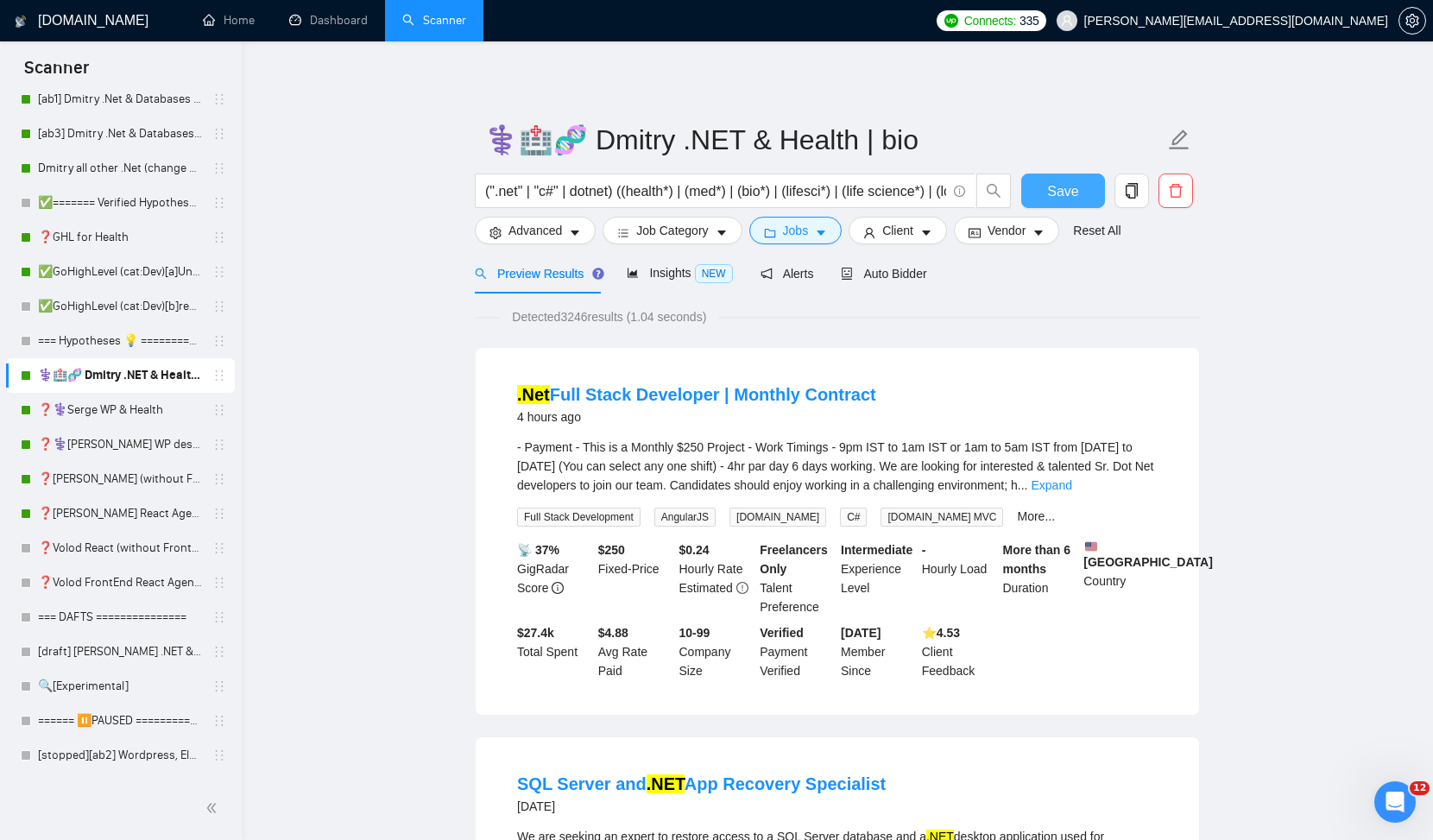
click at [1069, 188] on span "Save" at bounding box center [1063, 191] width 31 height 22
click at [904, 276] on span "Auto Bidder" at bounding box center [884, 273] width 85 height 14
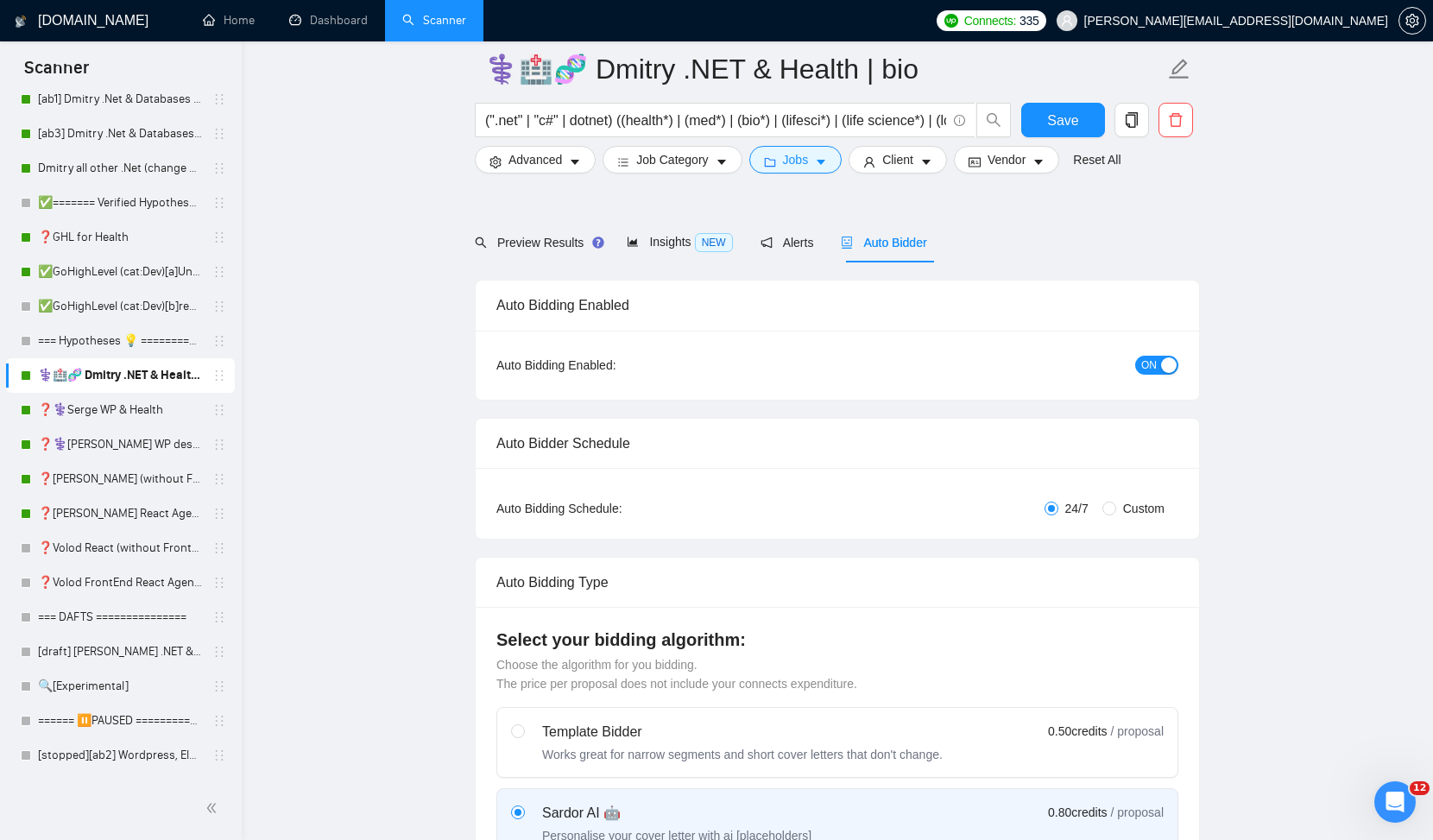
scroll to position [1027, 0]
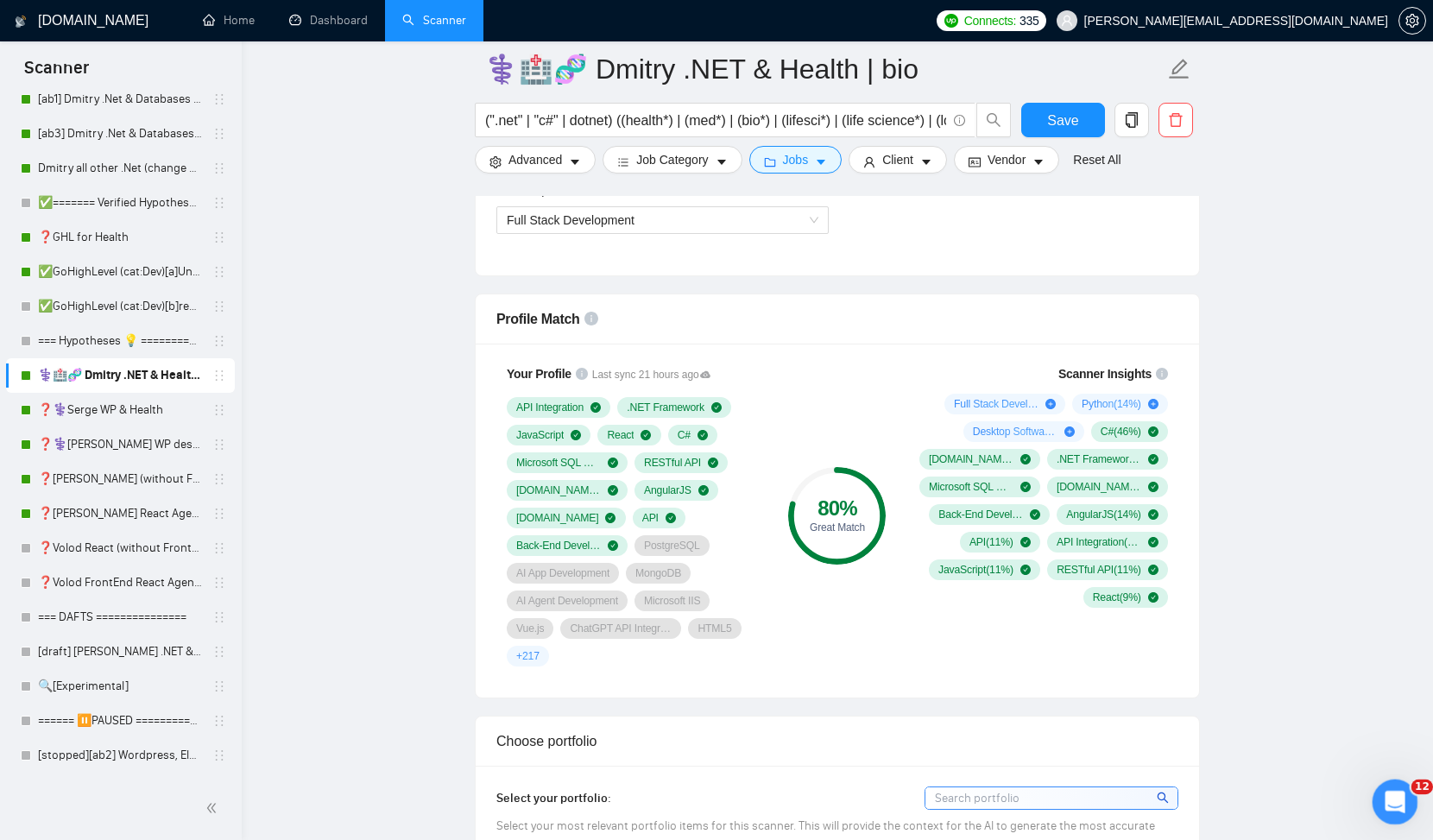
click at [1395, 793] on icon "Open Intercom Messenger" at bounding box center [1392, 799] width 28 height 28
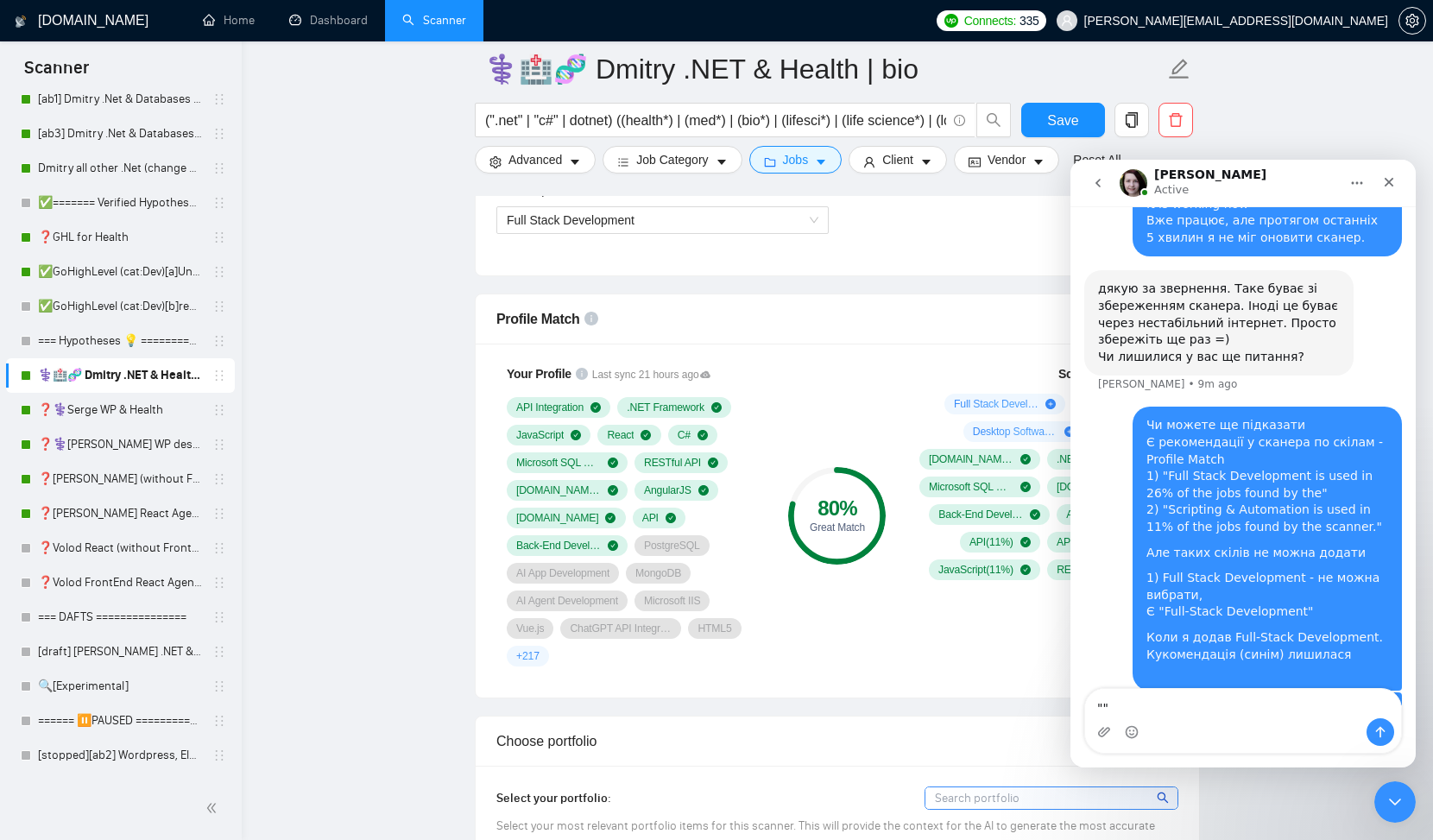
scroll to position [983, 0]
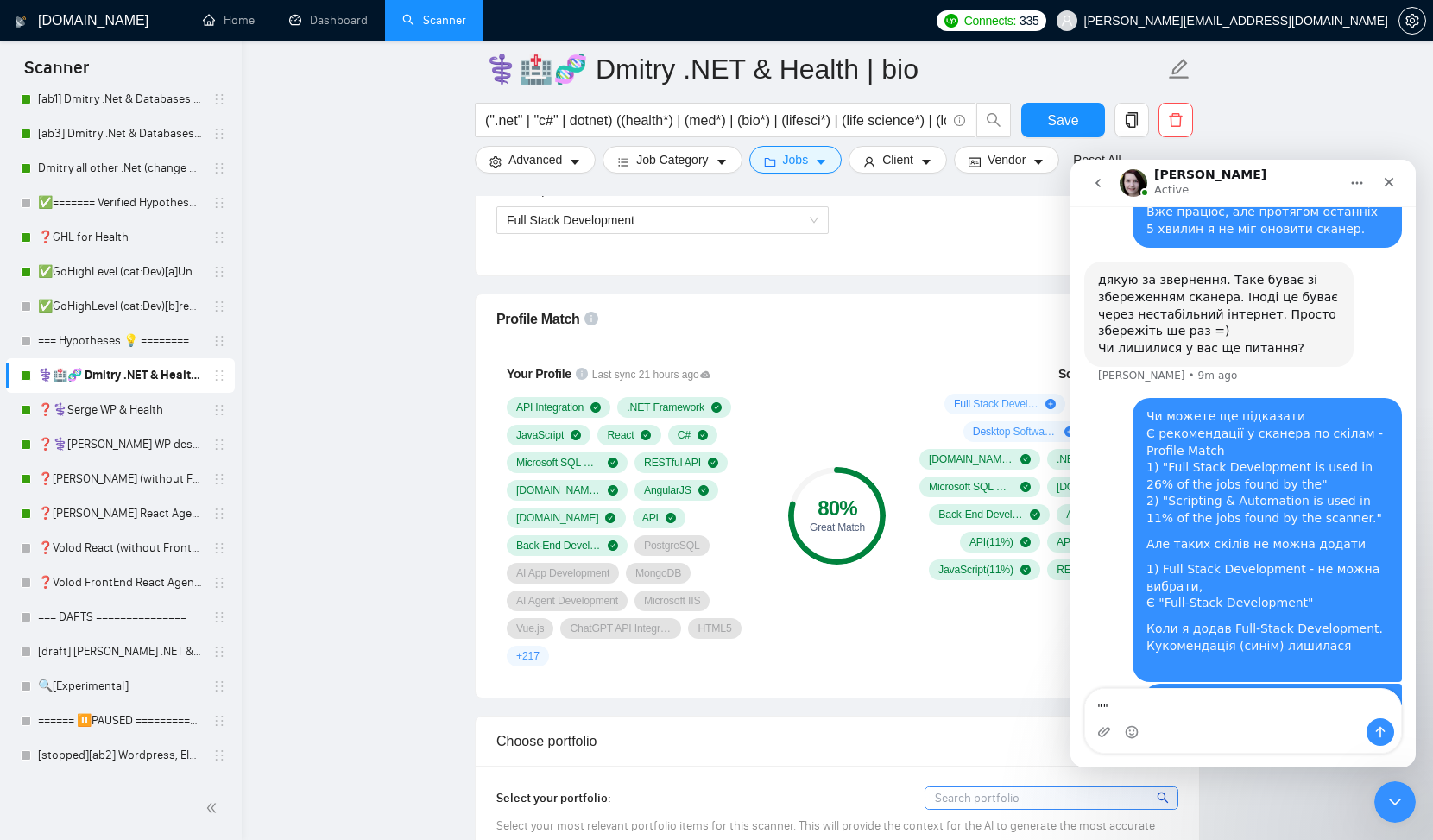
type textarea """
type textarea "?"
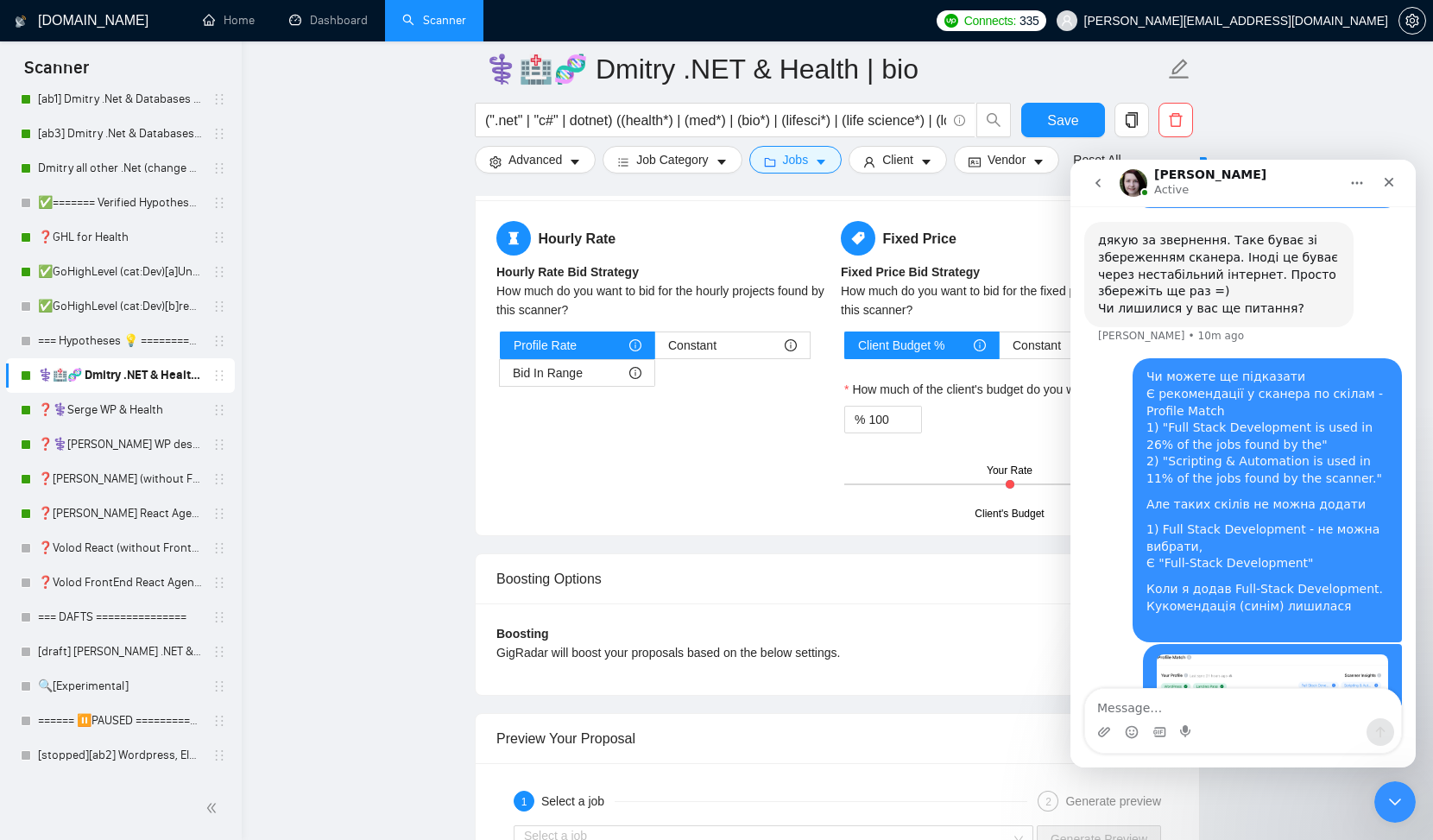
scroll to position [2734, 0]
click at [1392, 179] on icon "Close" at bounding box center [1389, 182] width 9 height 9
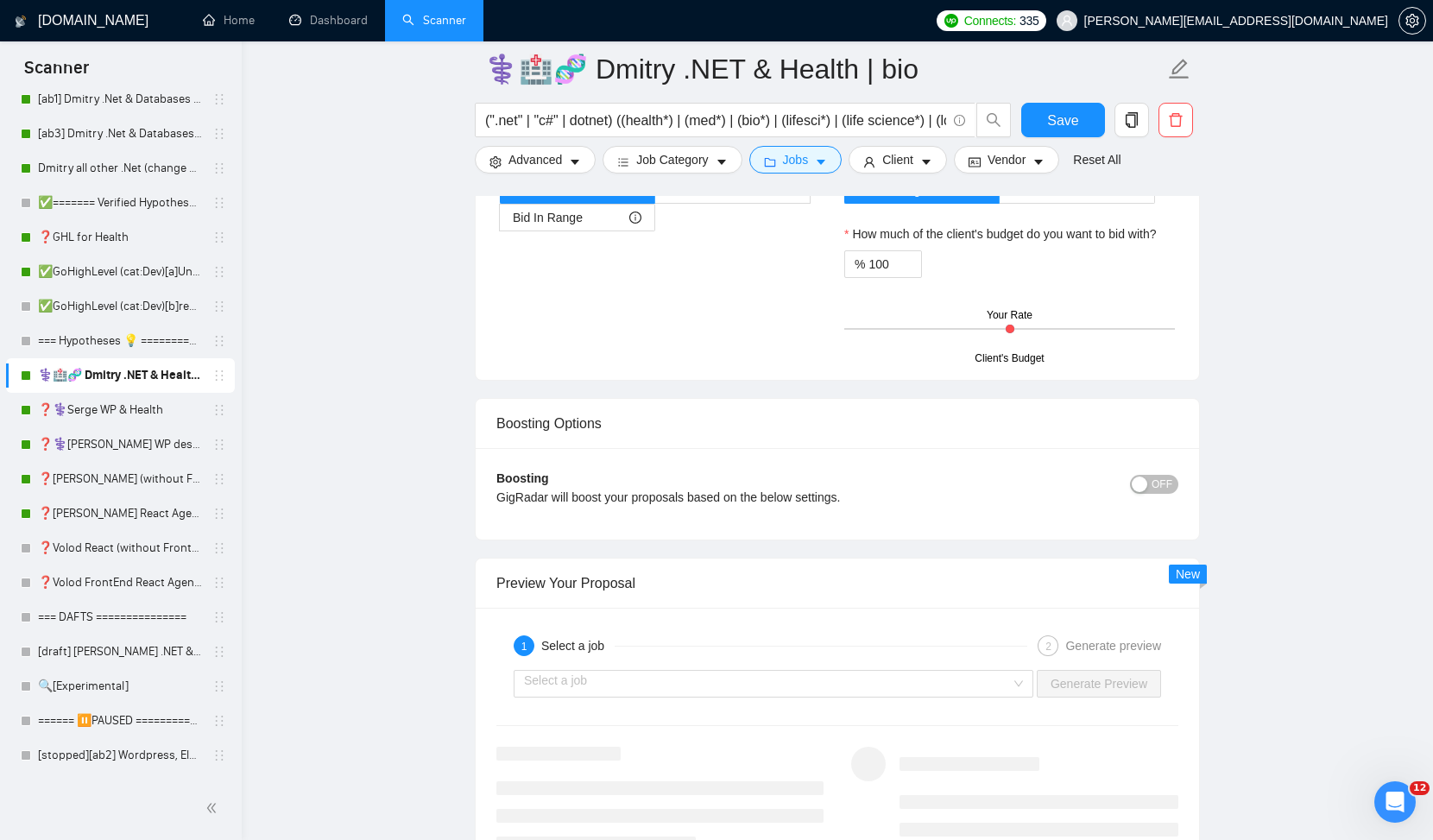
scroll to position [3006, 0]
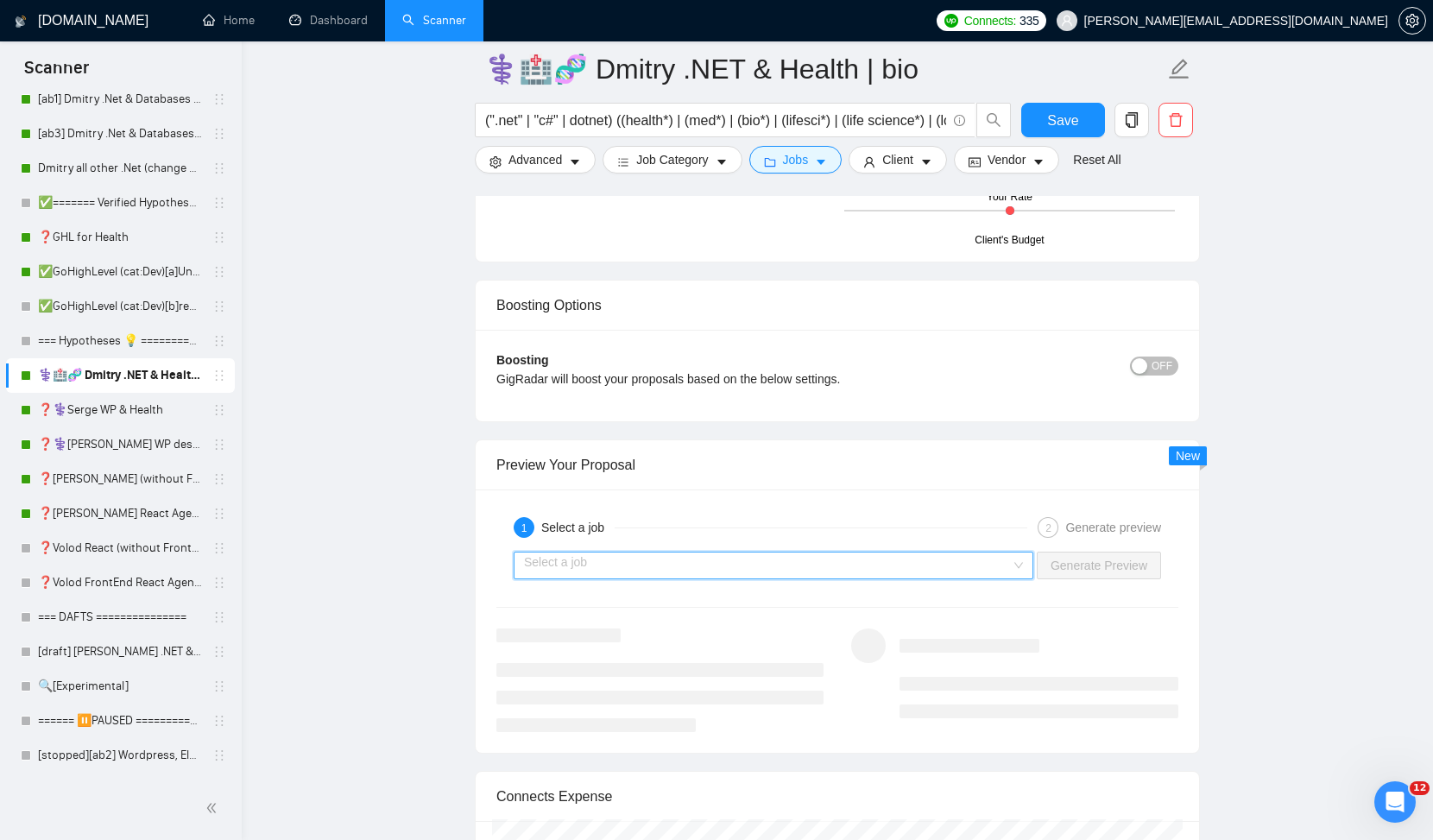
click at [983, 556] on input "search" at bounding box center [767, 565] width 487 height 26
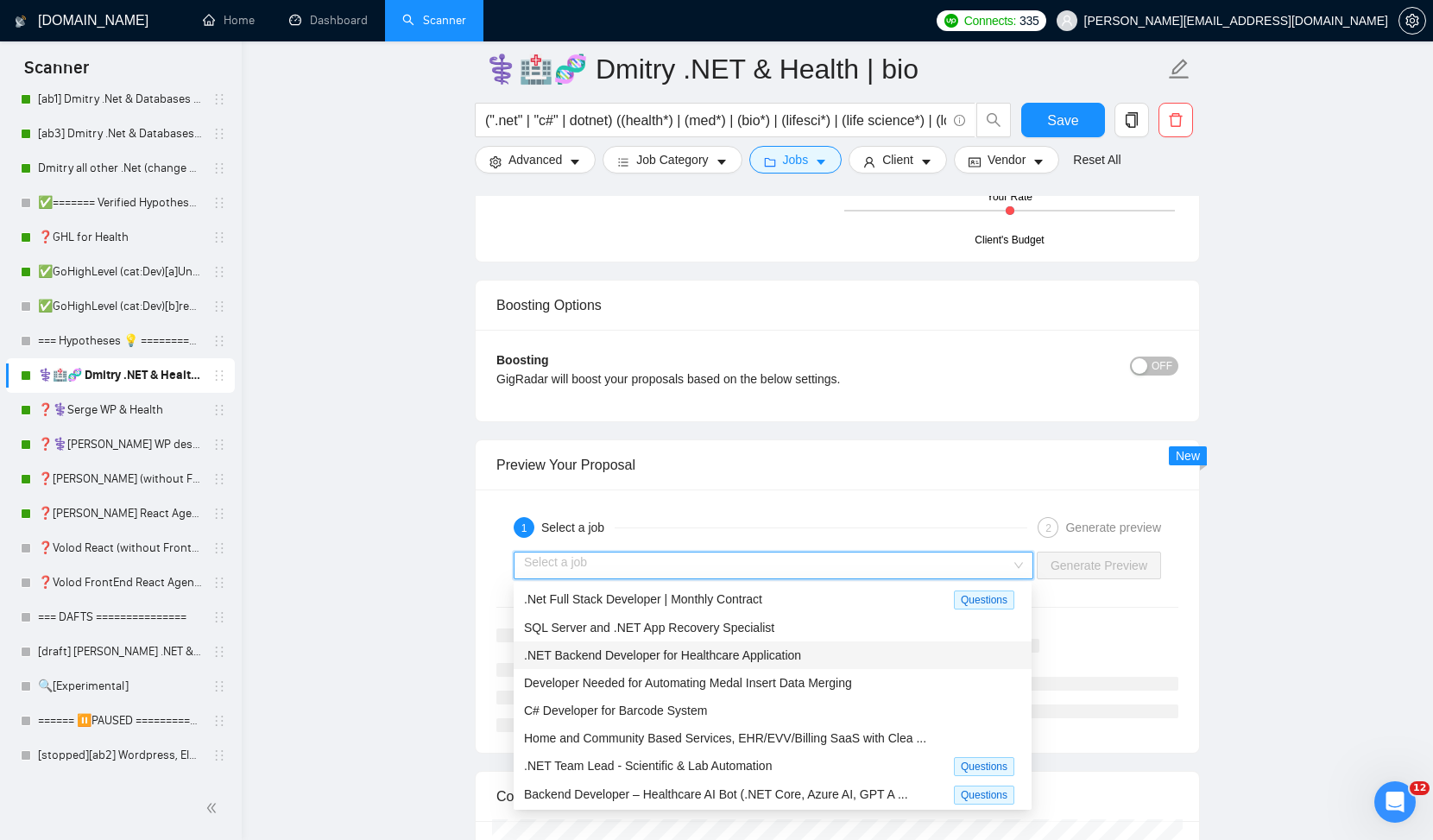
click at [794, 656] on span ".NET Backend Developer for Healthcare Application" at bounding box center [663, 654] width 277 height 14
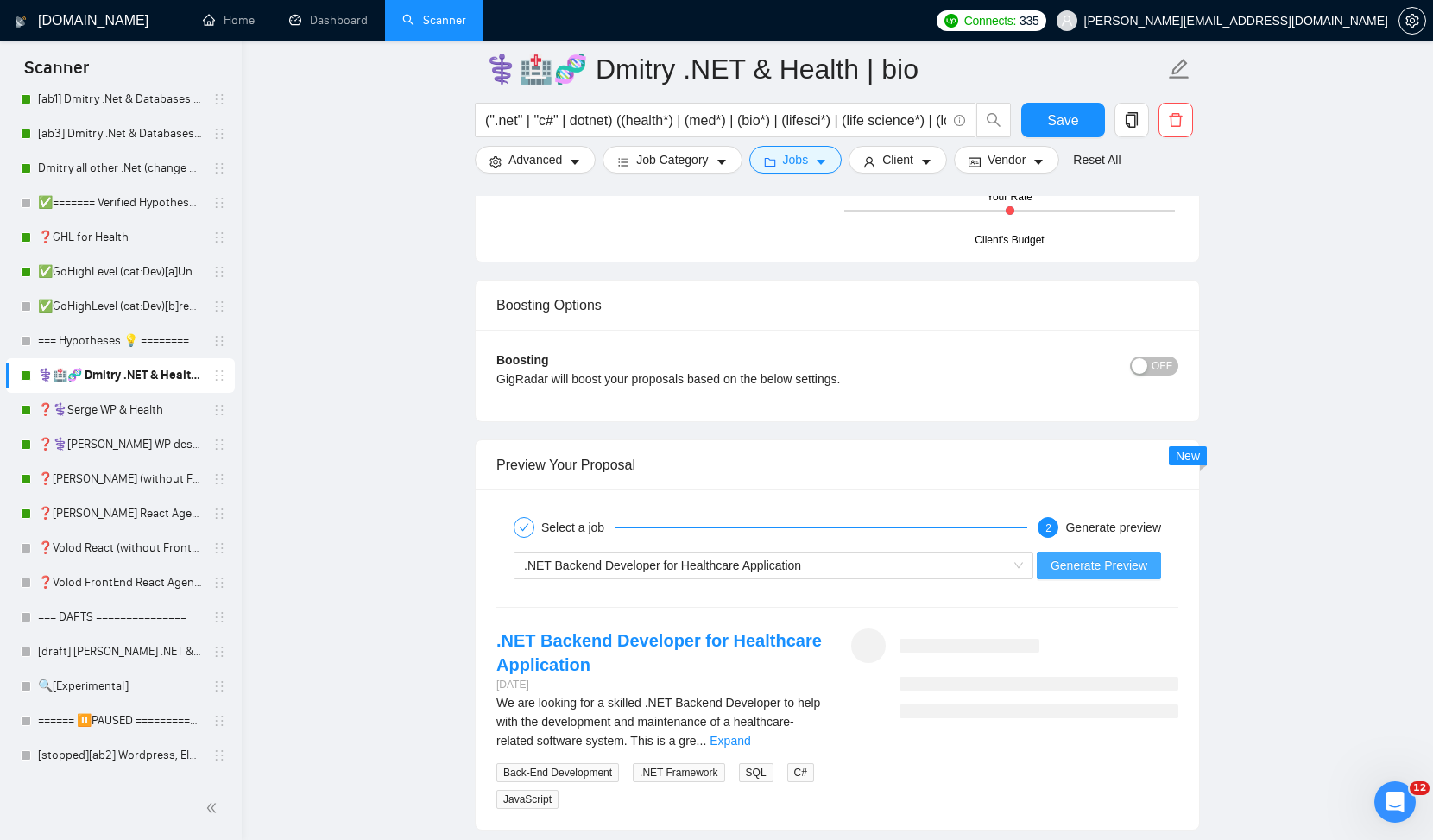
click at [1109, 568] on span "Generate Preview" at bounding box center [1099, 565] width 97 height 19
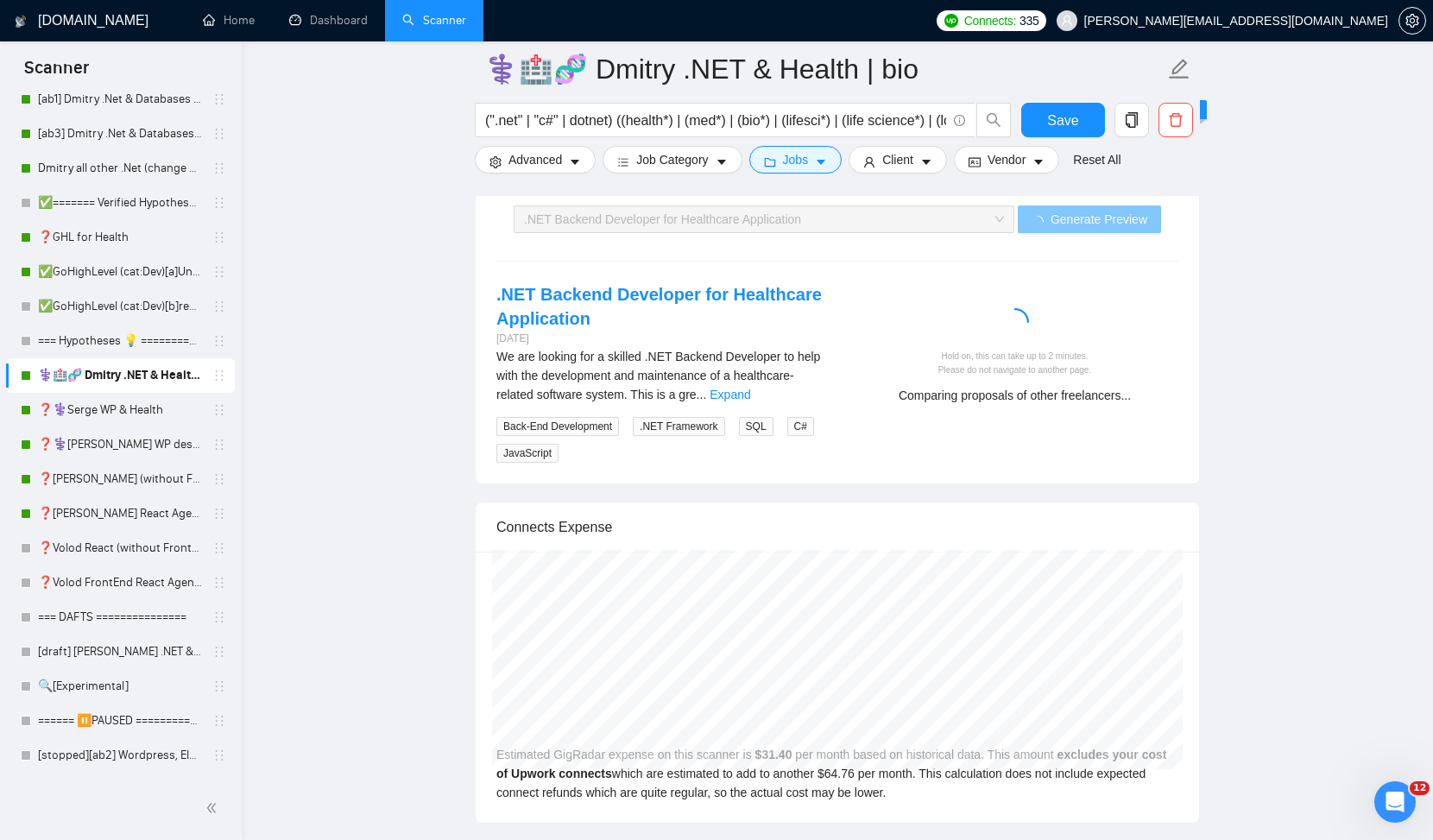
scroll to position [3350, 0]
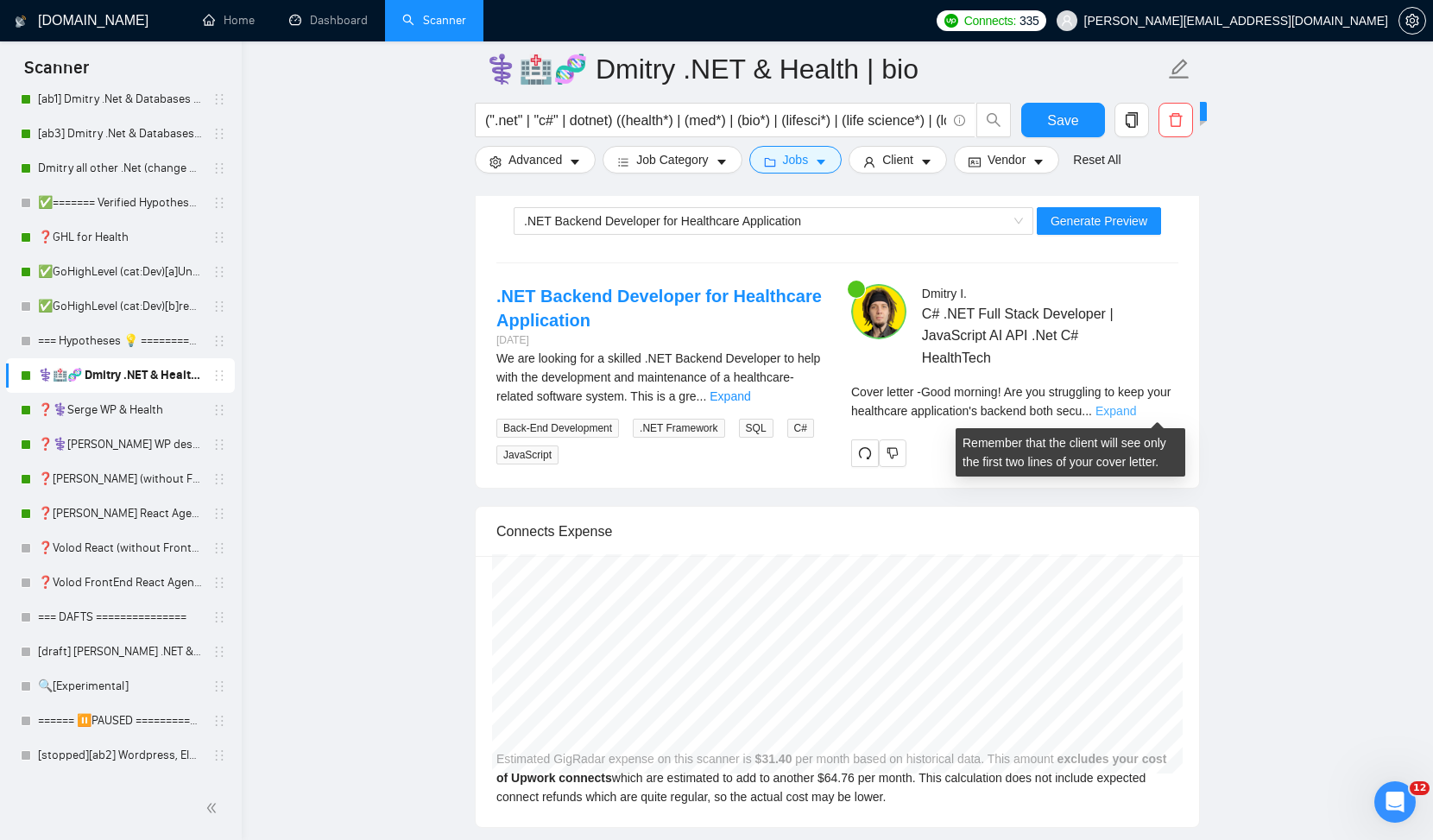
click at [1137, 406] on link "Expand" at bounding box center [1116, 410] width 41 height 14
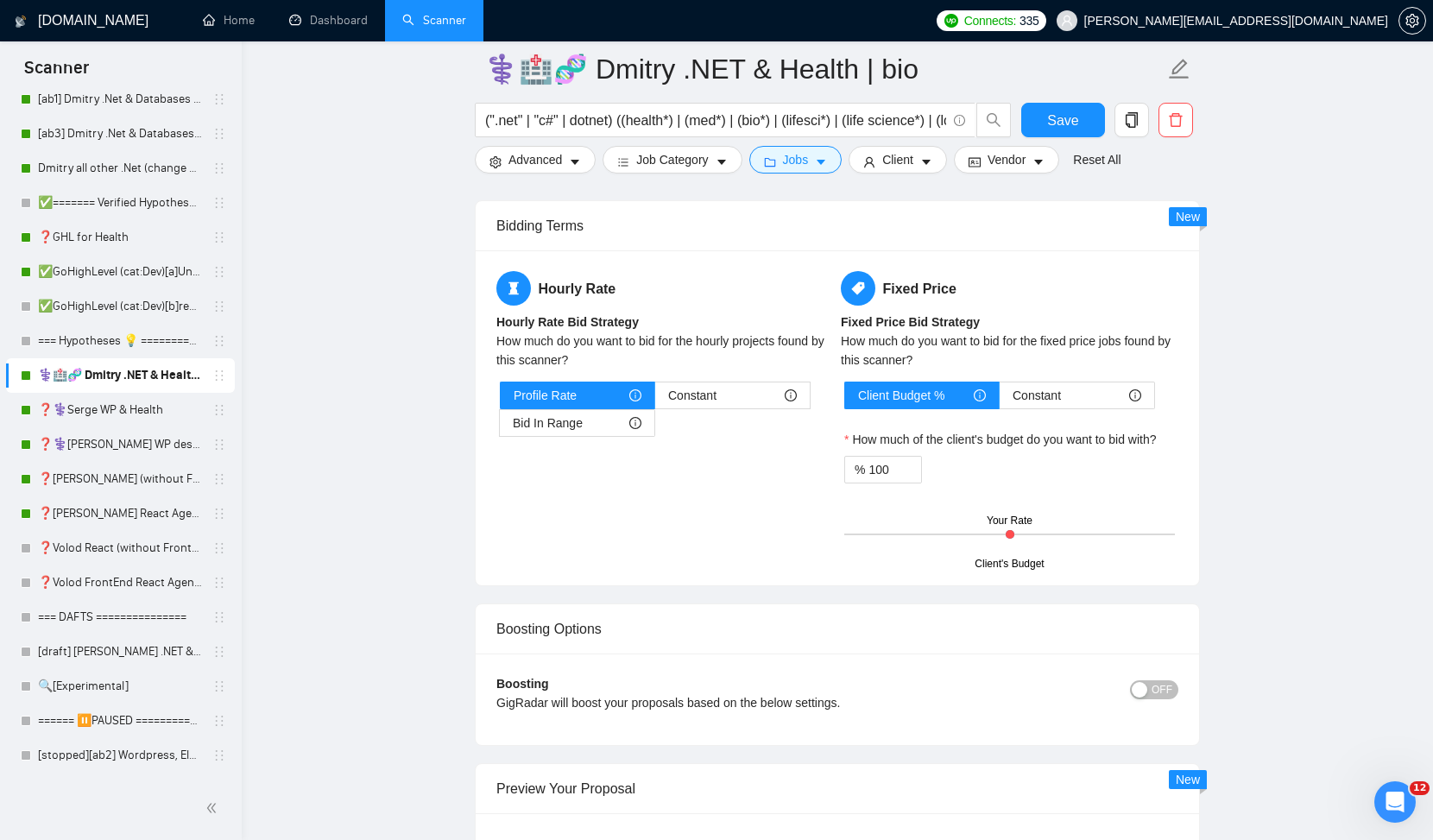
scroll to position [2666, 0]
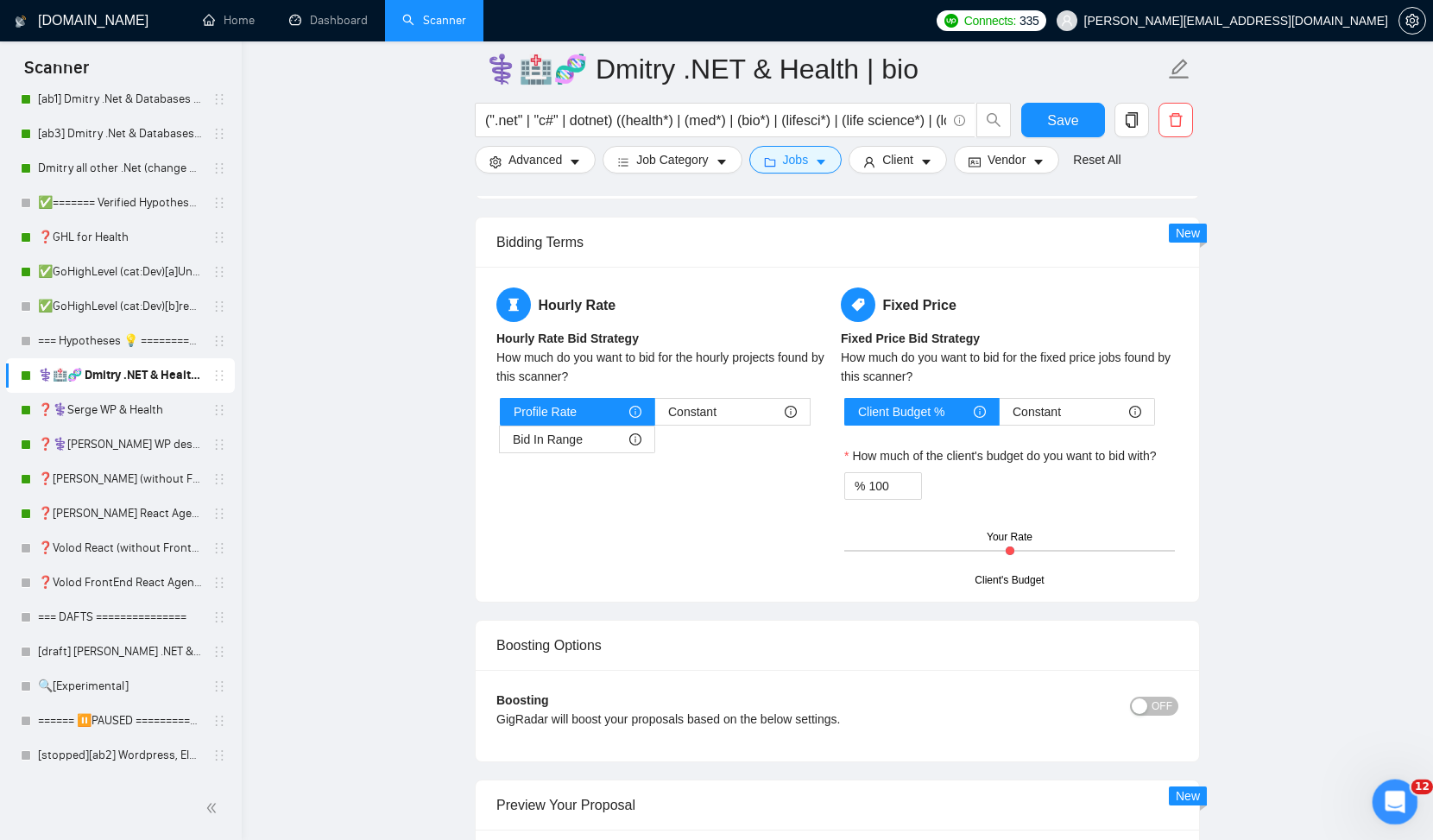
click at [1400, 792] on icon "Open Intercom Messenger" at bounding box center [1392, 799] width 28 height 28
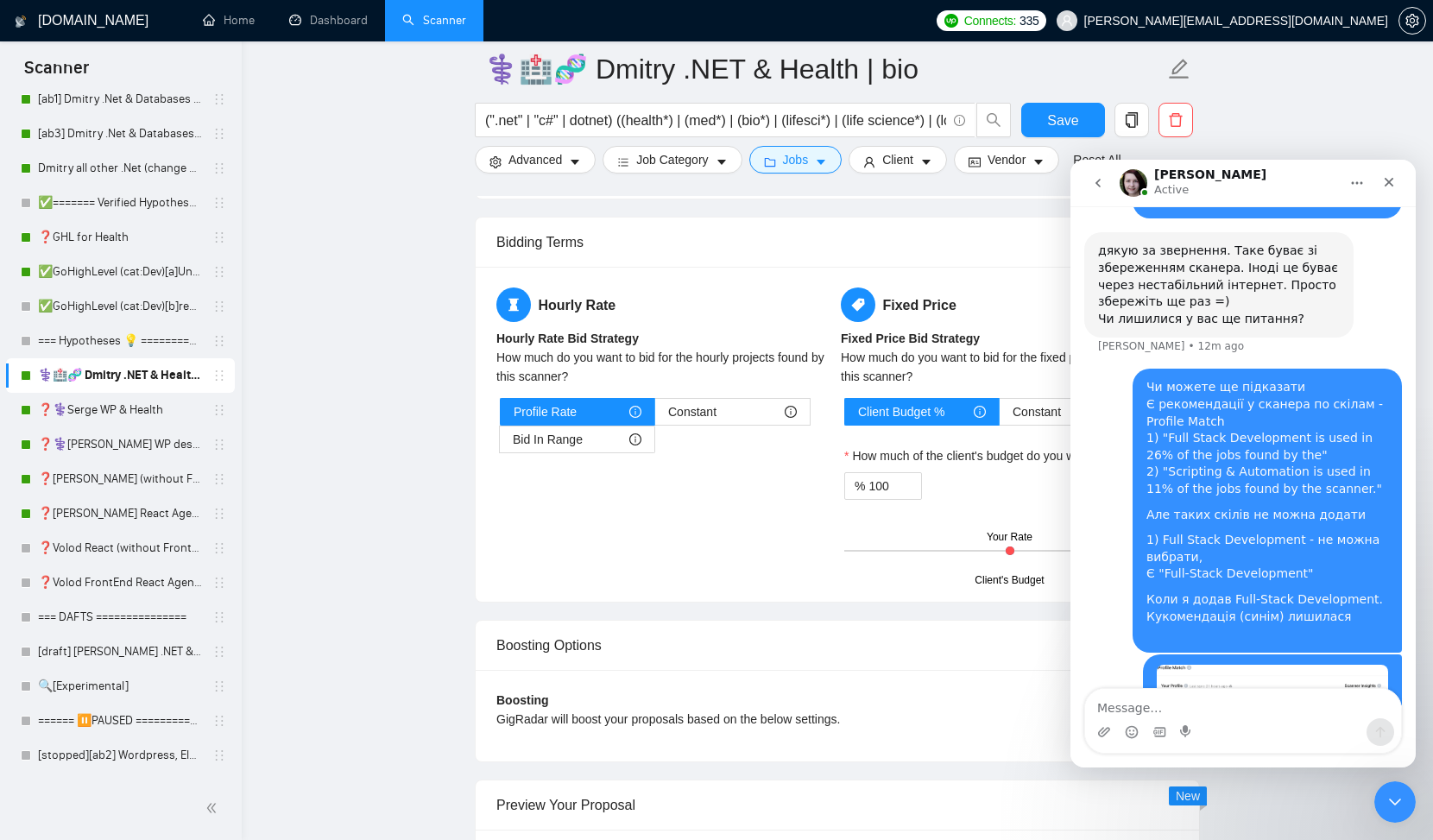
scroll to position [1089, 0]
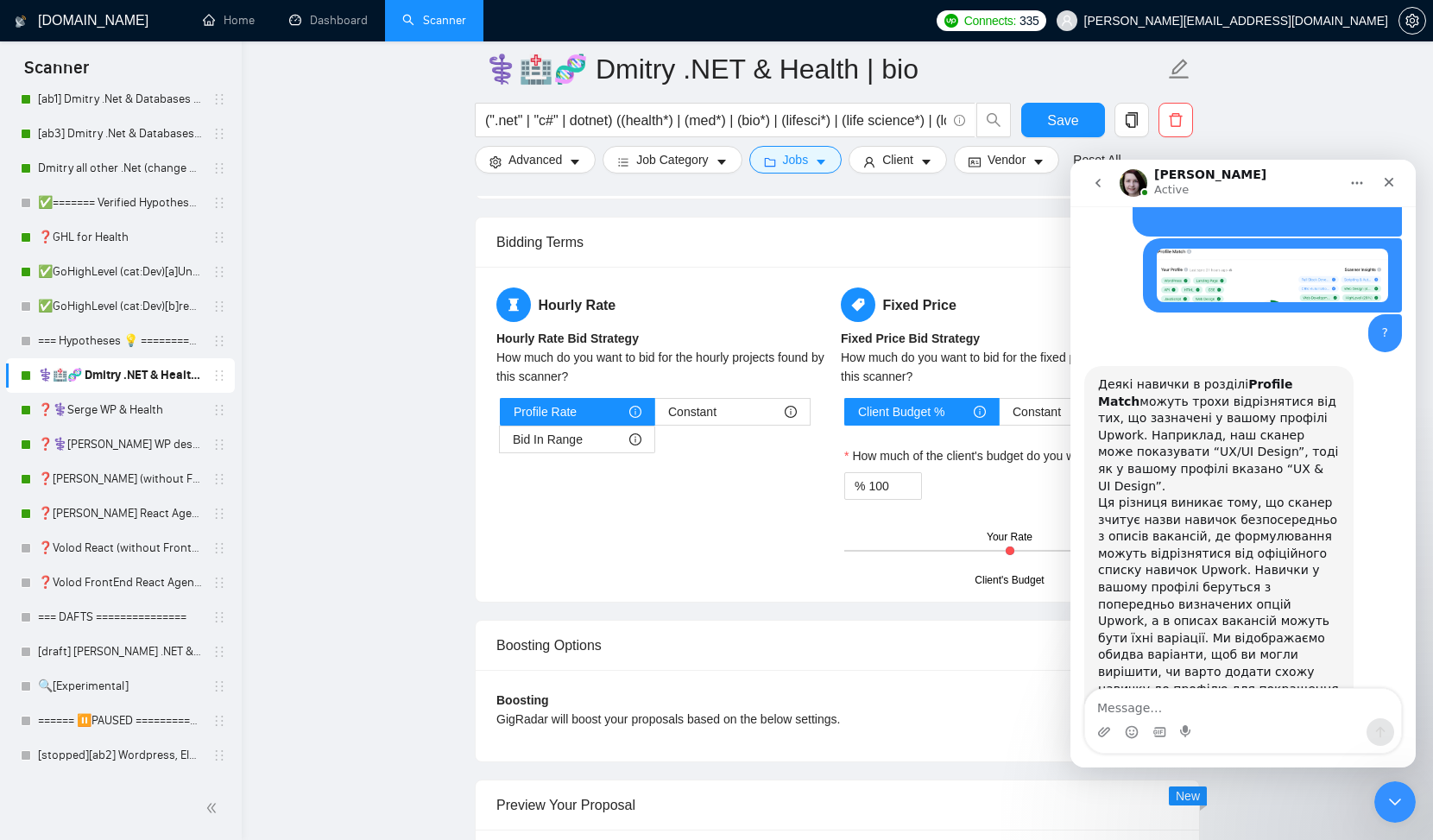
click at [1286, 432] on div "Деякі навички в розділі Profile Match можуть трохи відрізнятися від тих, що заз…" at bounding box center [1219, 545] width 242 height 338
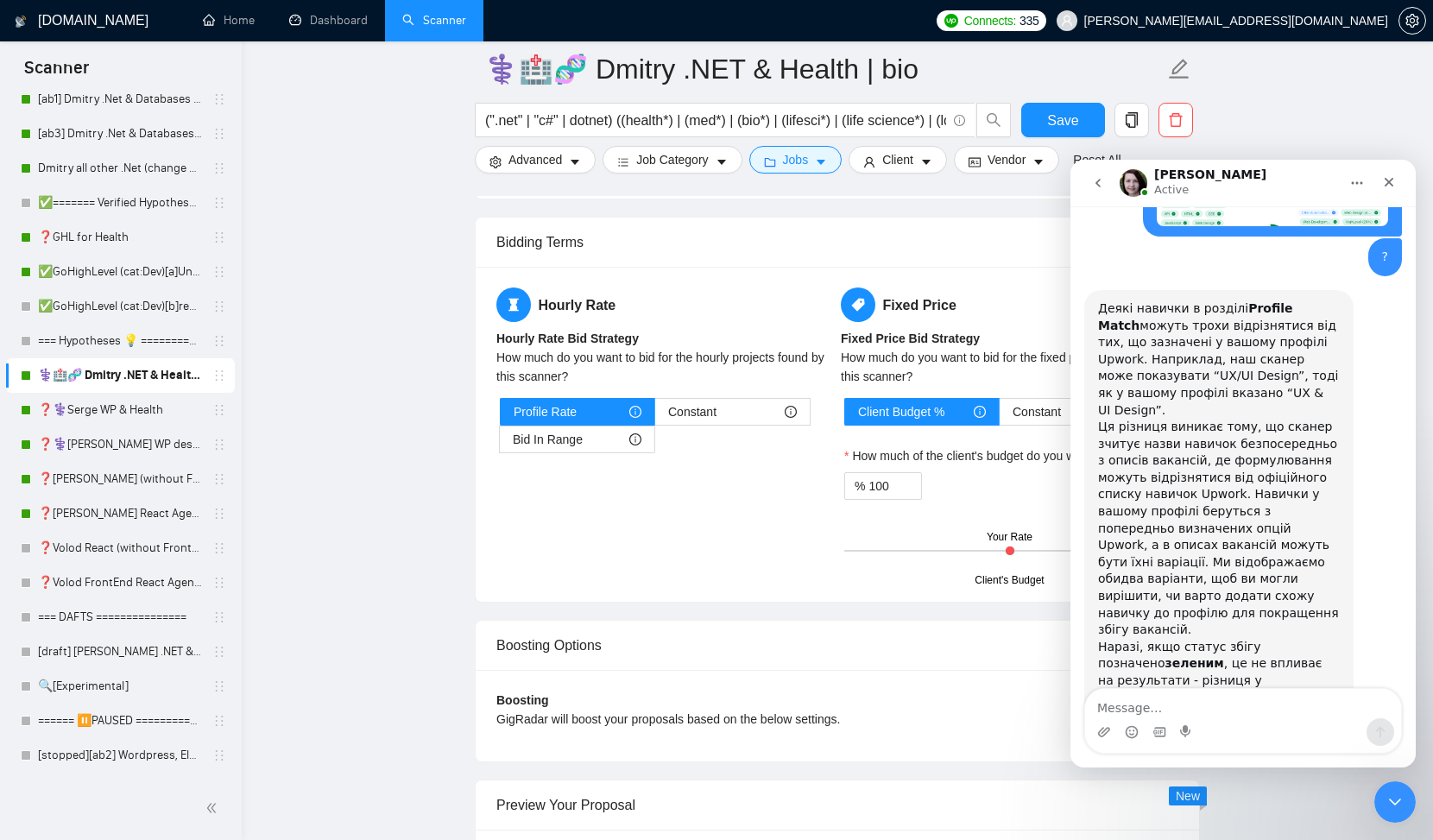
scroll to position [1497, 0]
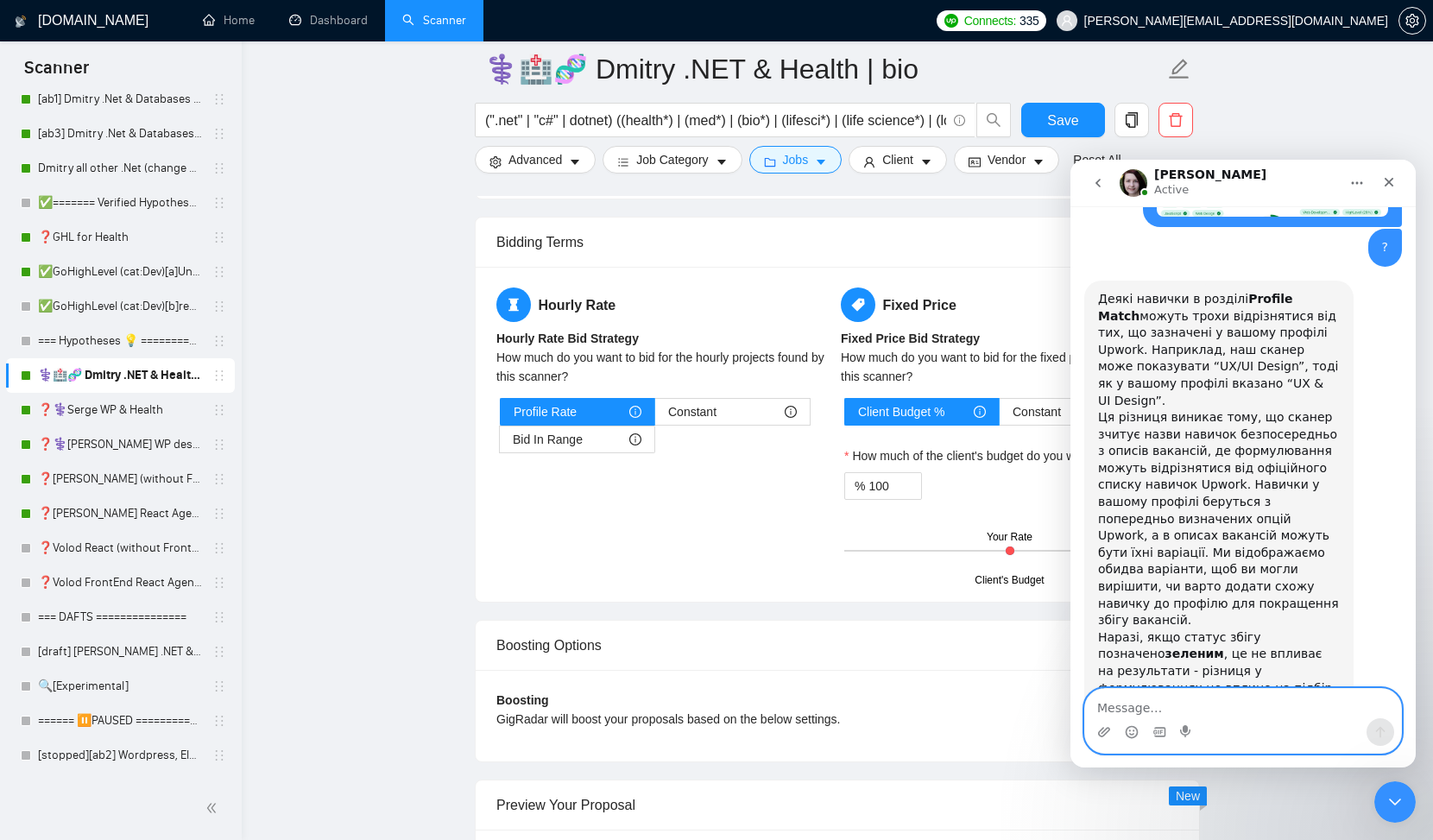
click at [1127, 702] on textarea "Message…" at bounding box center [1244, 703] width 316 height 29
click at [1133, 735] on icon "Emoji picker" at bounding box center [1131, 731] width 14 height 14
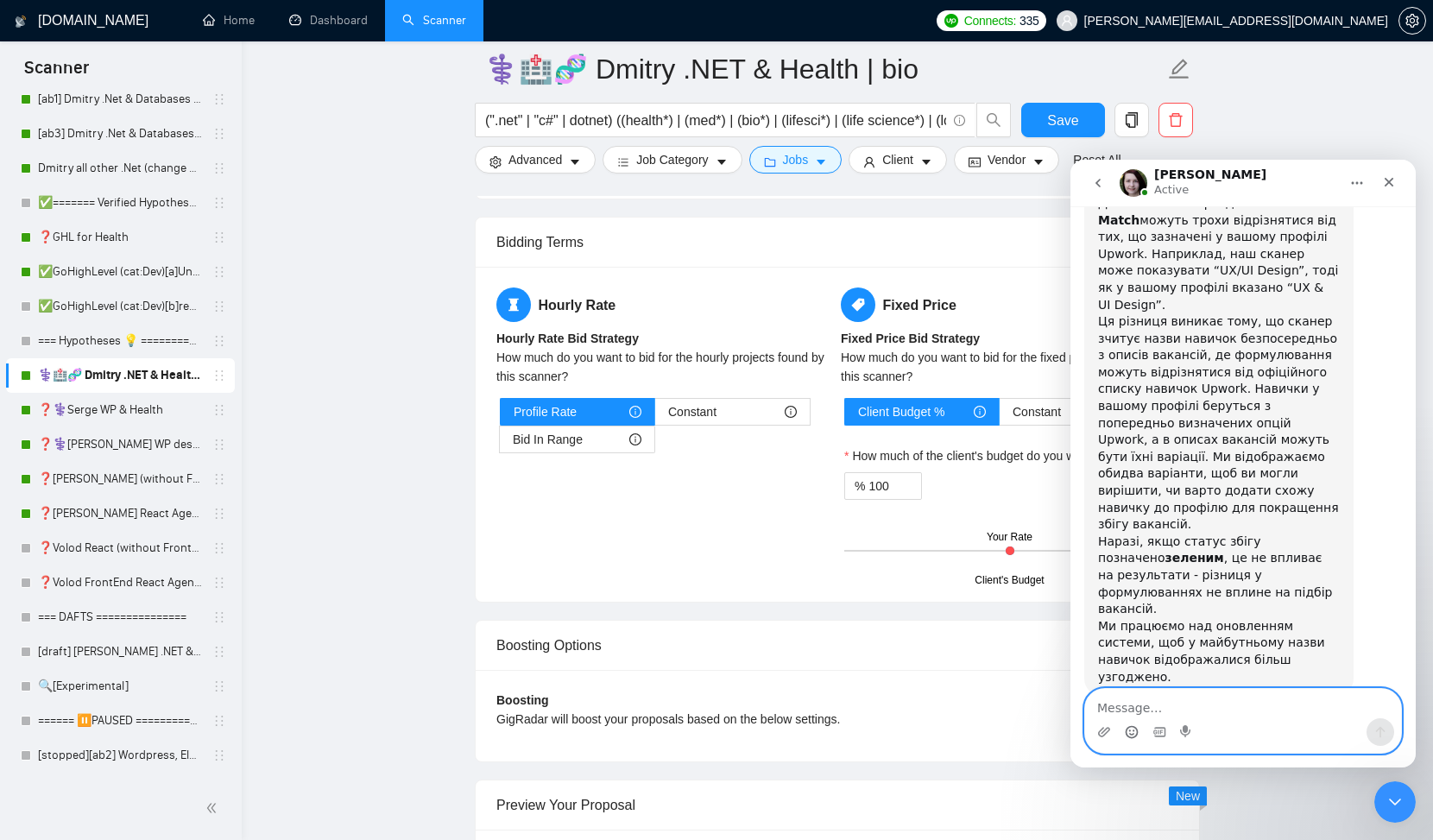
scroll to position [1594, 0]
click at [1147, 711] on textarea "Message…" at bounding box center [1244, 703] width 316 height 29
type textarea "Lzre."
type textarea "Дякую!"
click at [1385, 731] on icon "Send a message…" at bounding box center [1380, 731] width 14 height 14
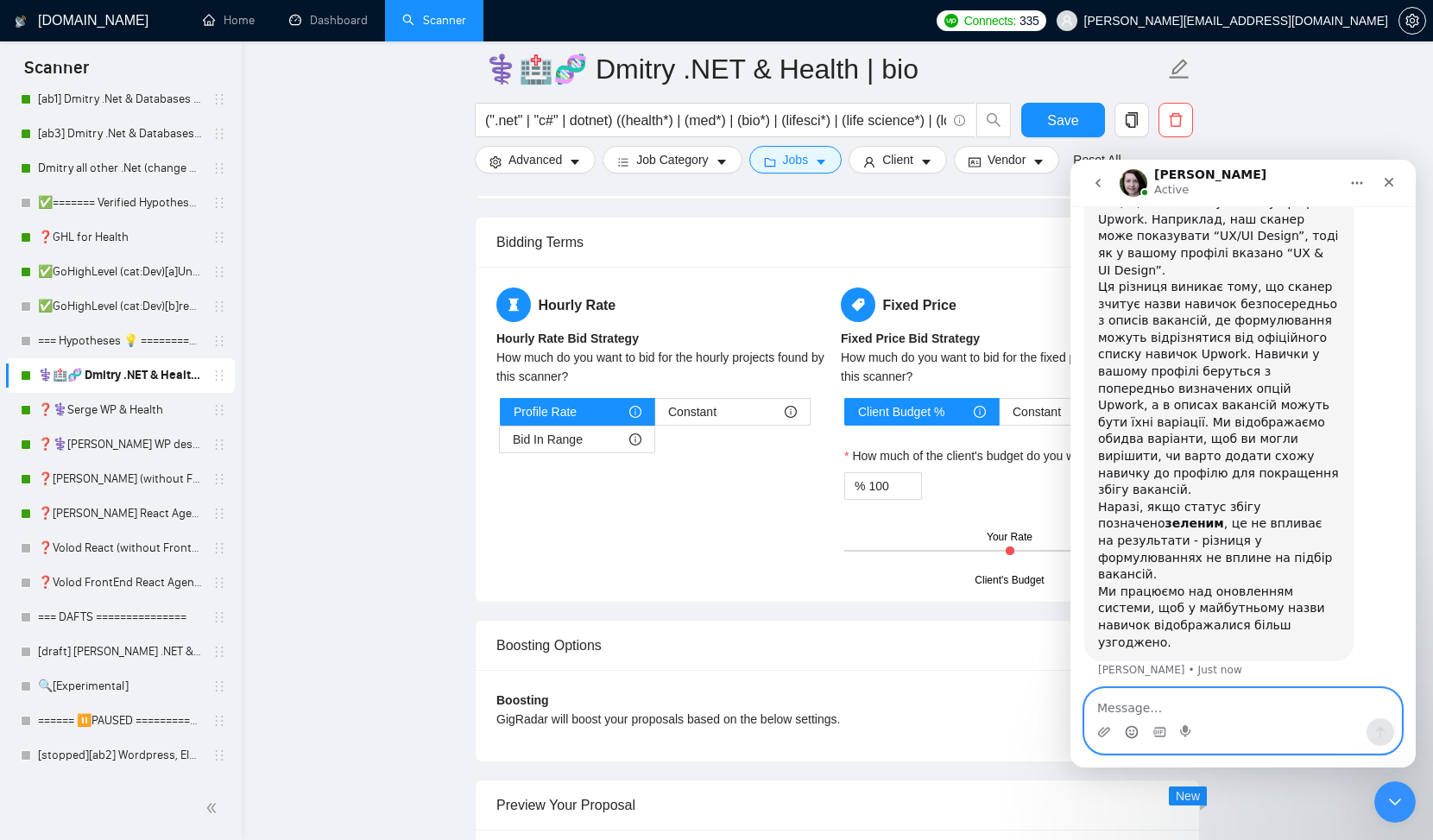
scroll to position [1633, 0]
click at [1184, 711] on textarea "Message…" at bounding box center [1244, 703] width 316 height 29
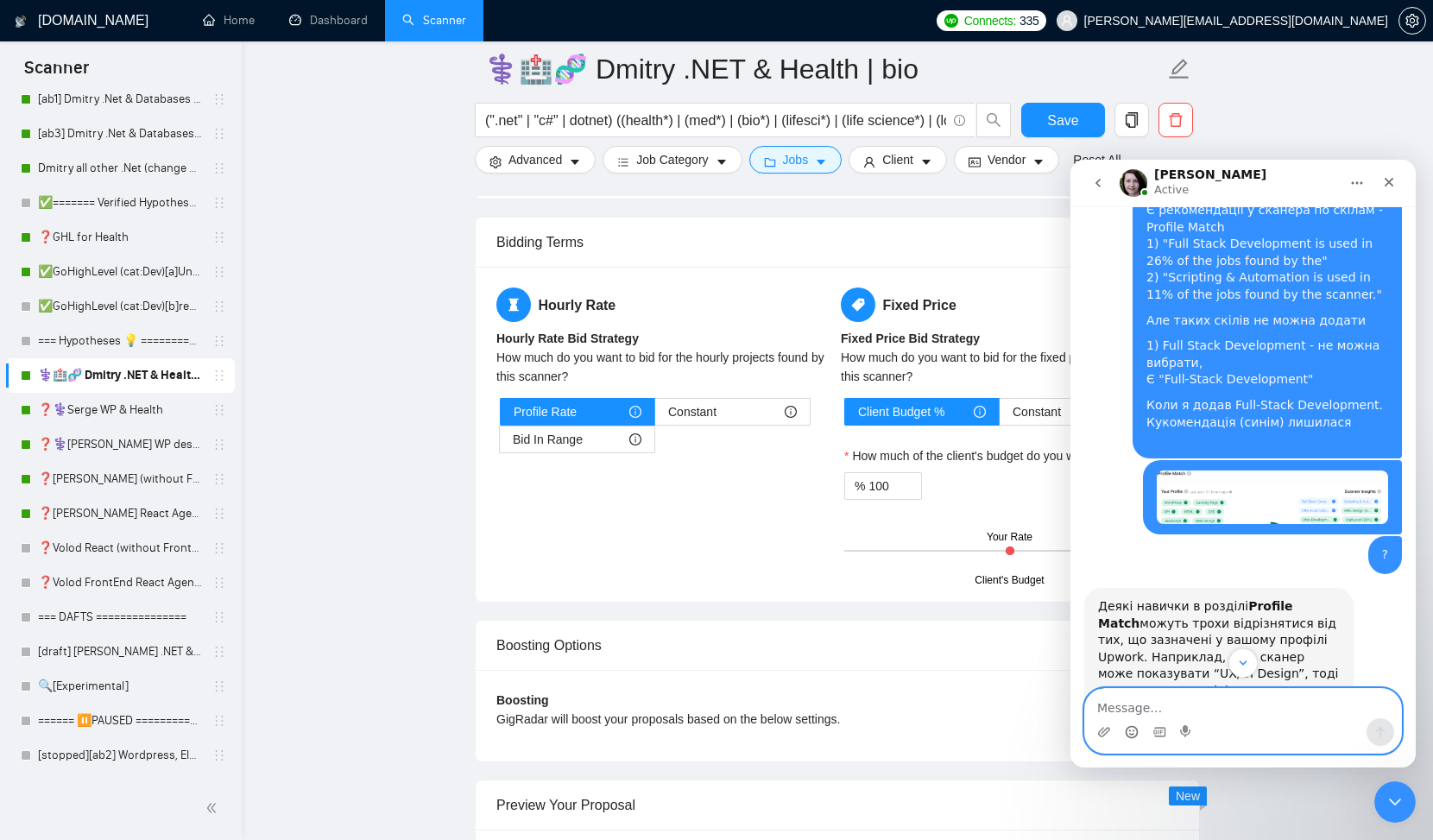
scroll to position [1260, 0]
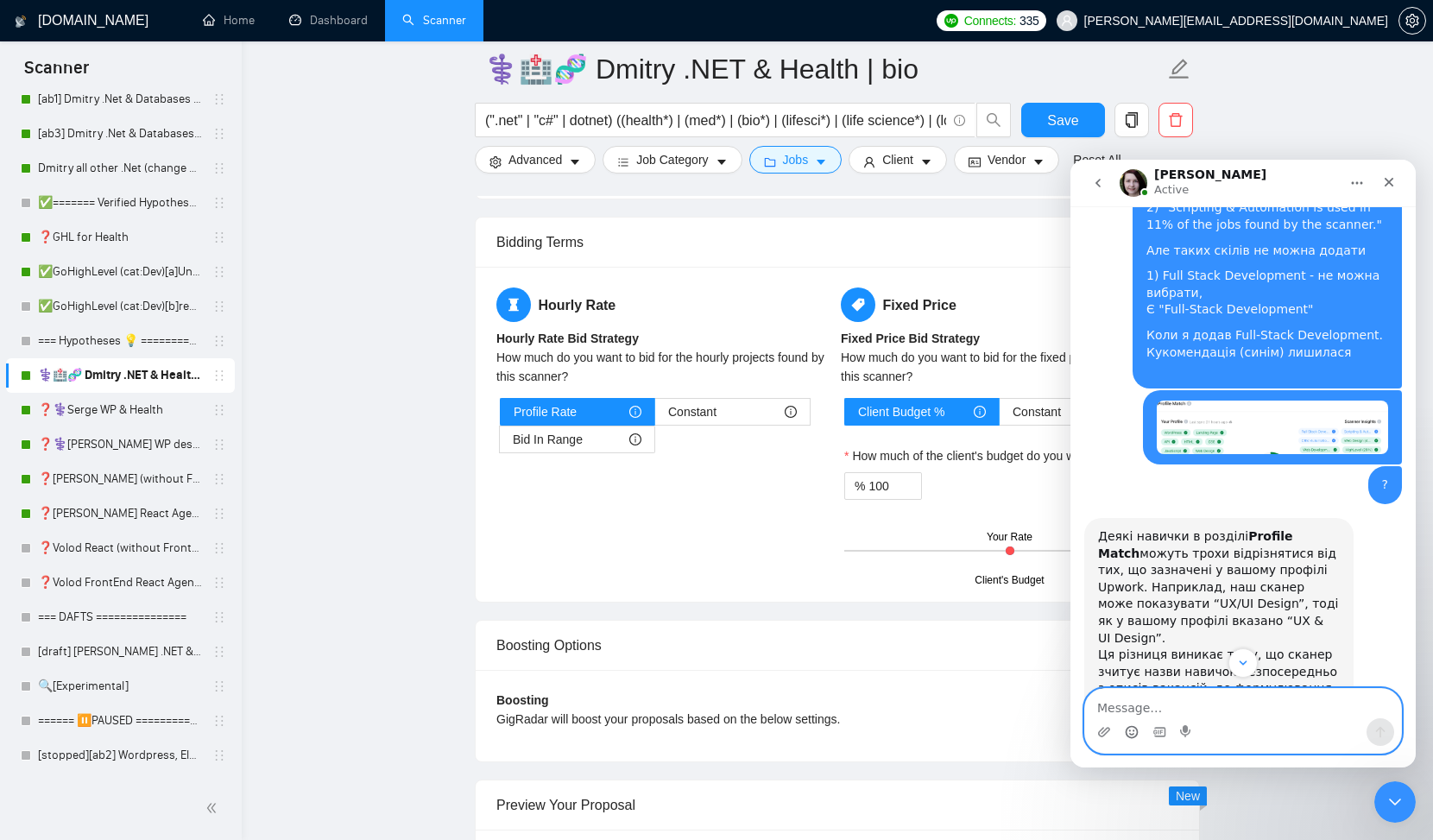
paste textarea "504: - Please contact our support team. Endpoint request timed out"
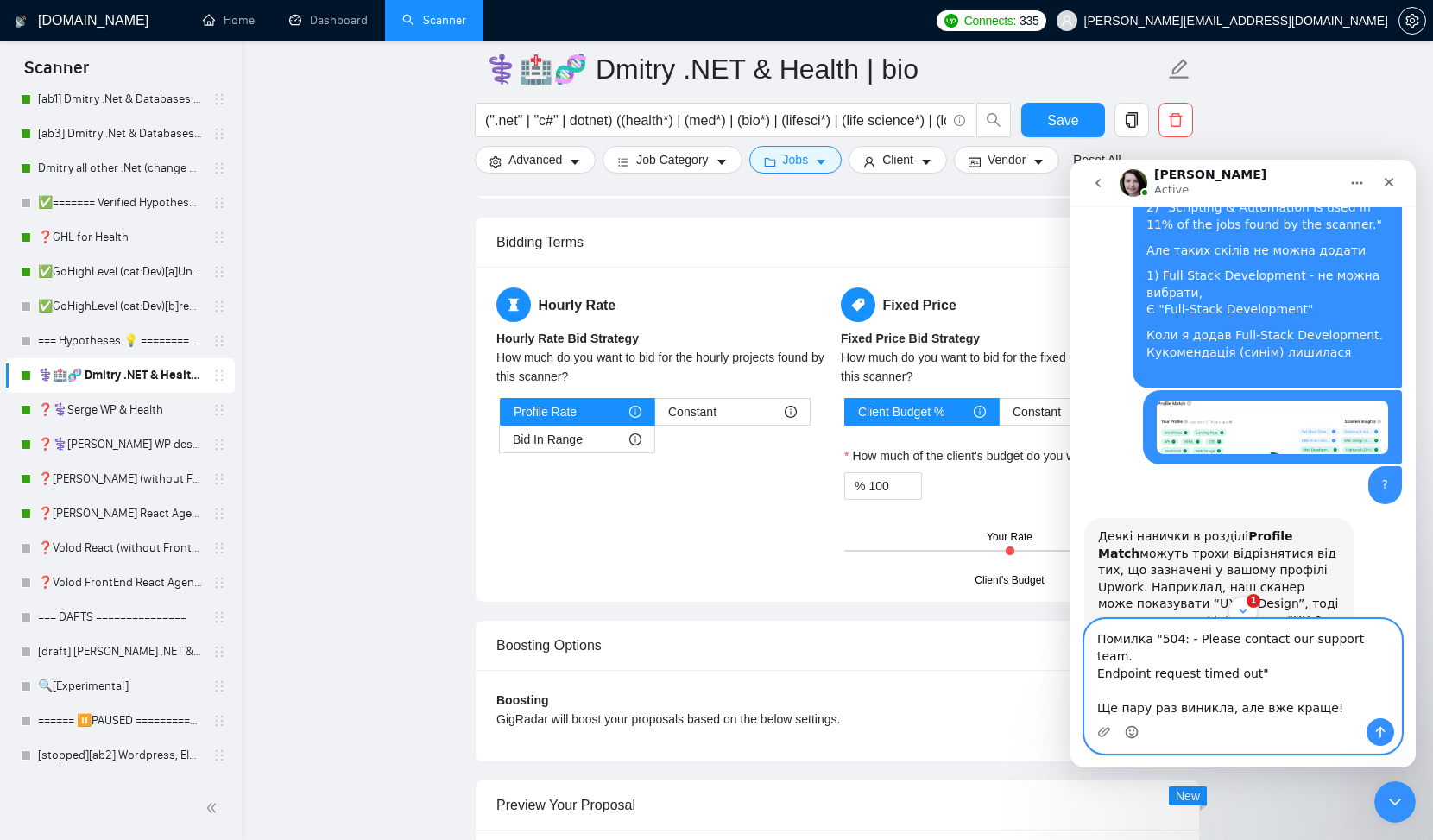
type textarea "Помилка "504: - Please contact our support team. Endpoint request timed out" Ще…"
click at [1377, 735] on icon "Send a message…" at bounding box center [1380, 731] width 14 height 14
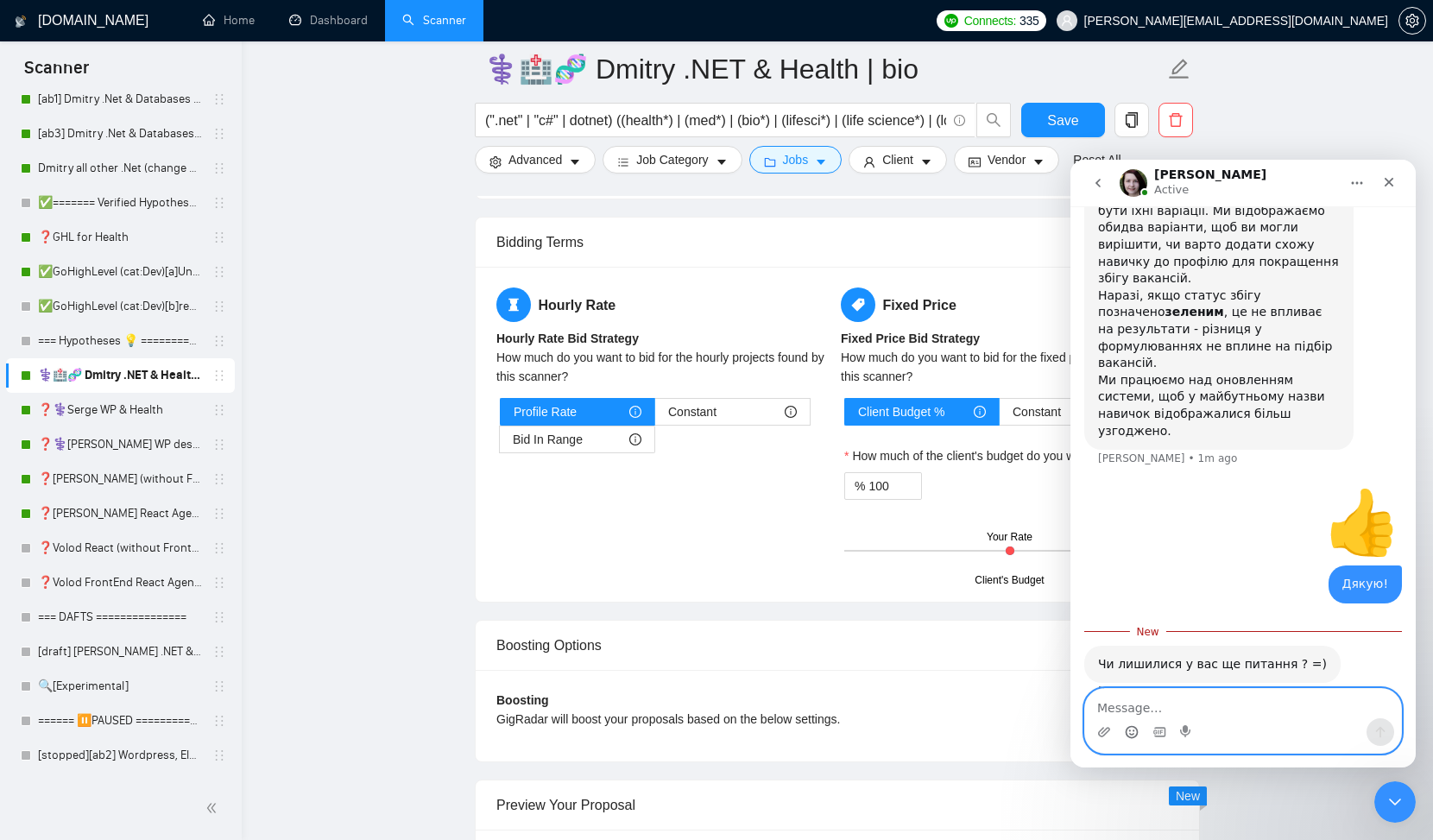
scroll to position [1841, 0]
click at [1270, 719] on div "Intercom messenger" at bounding box center [1244, 732] width 316 height 27
click at [1223, 729] on div "Intercom messenger" at bounding box center [1244, 732] width 316 height 27
click at [1138, 703] on textarea "Message…" at bounding box center [1244, 703] width 316 height 29
type textarea "Дякую за допомогу і підказки!"
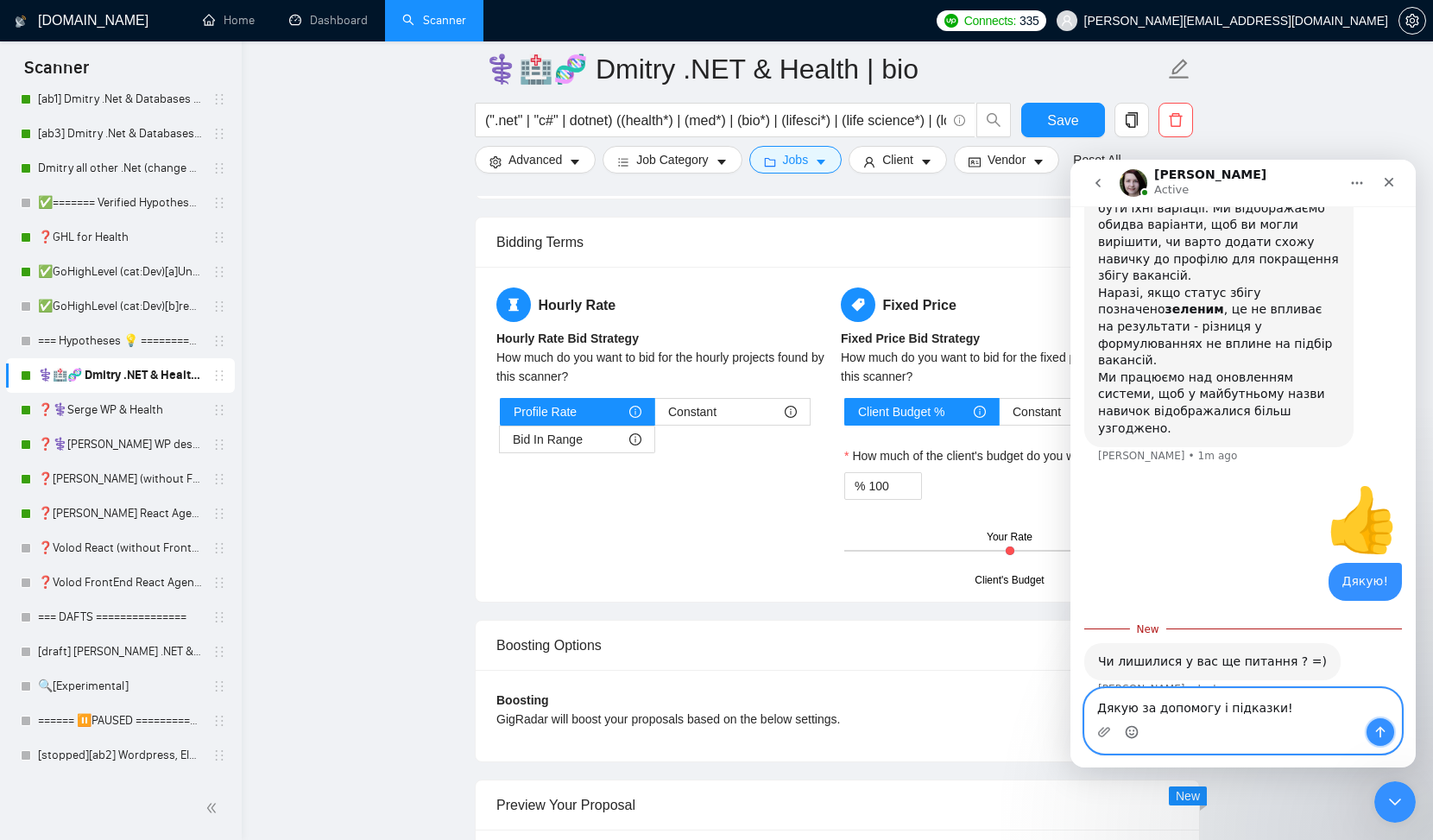
click at [1382, 729] on icon "Send a message…" at bounding box center [1381, 732] width 9 height 11
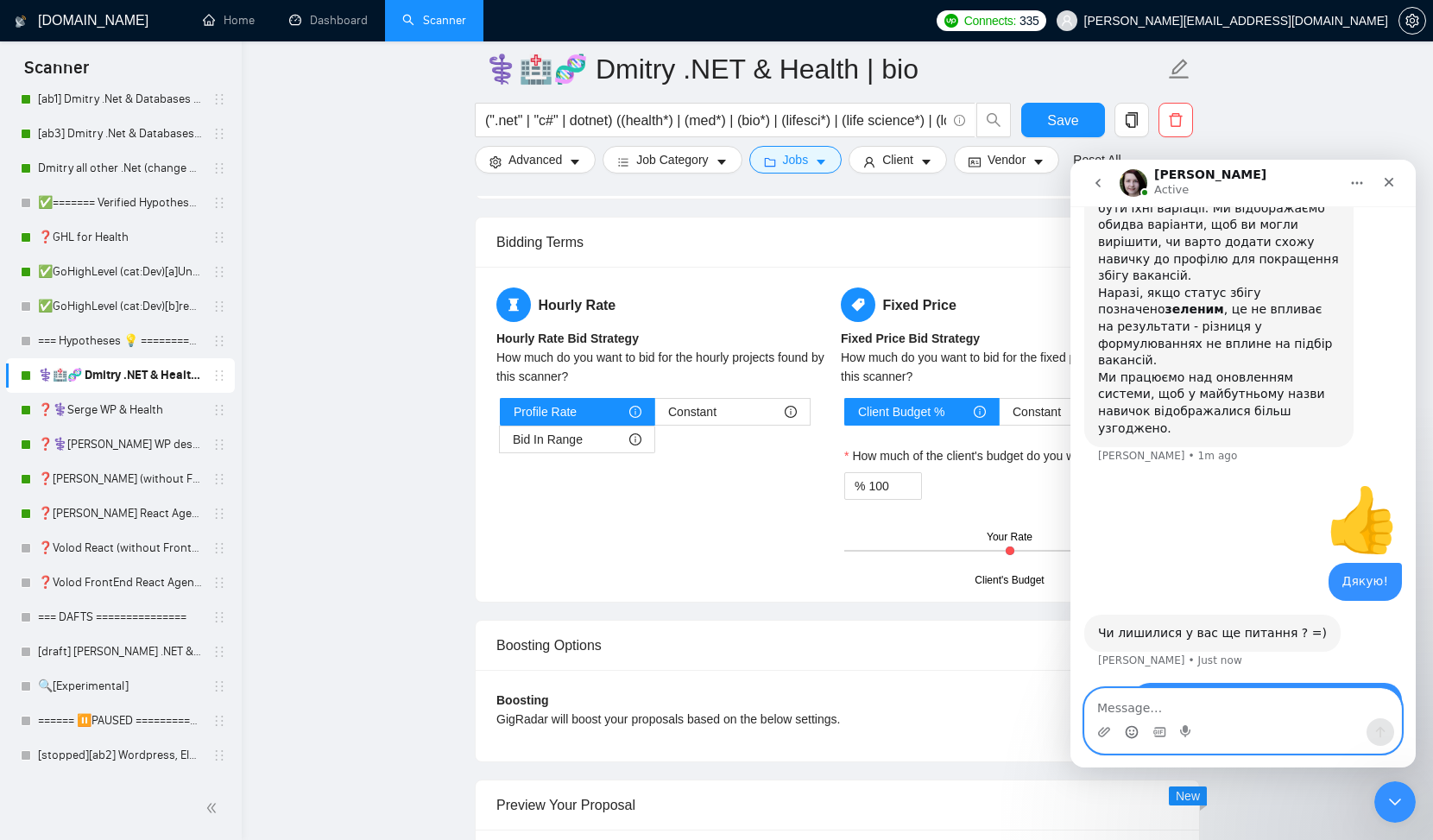
scroll to position [1851, 0]
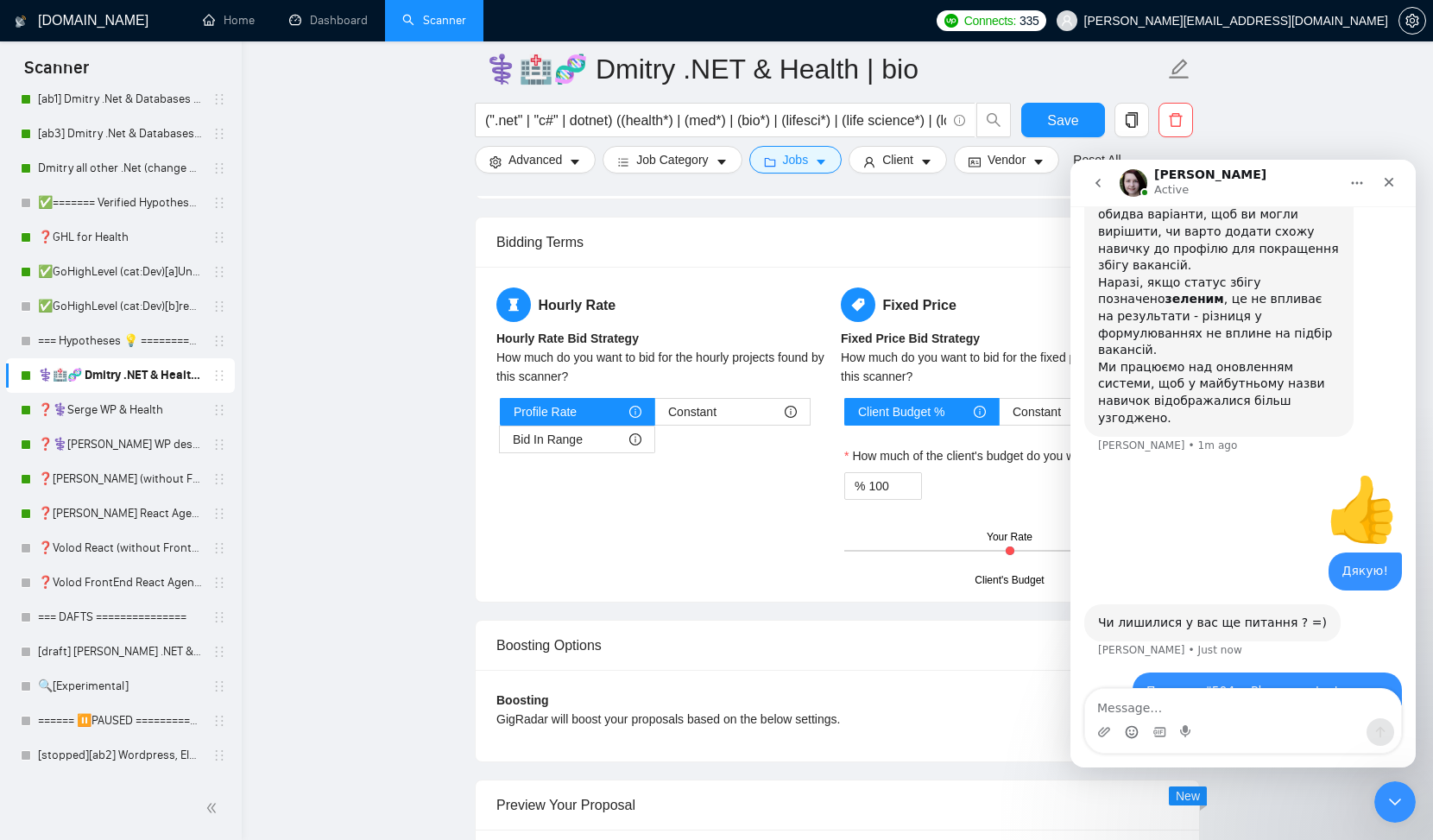
click at [1129, 727] on circle "Emoji picker" at bounding box center [1131, 731] width 11 height 11
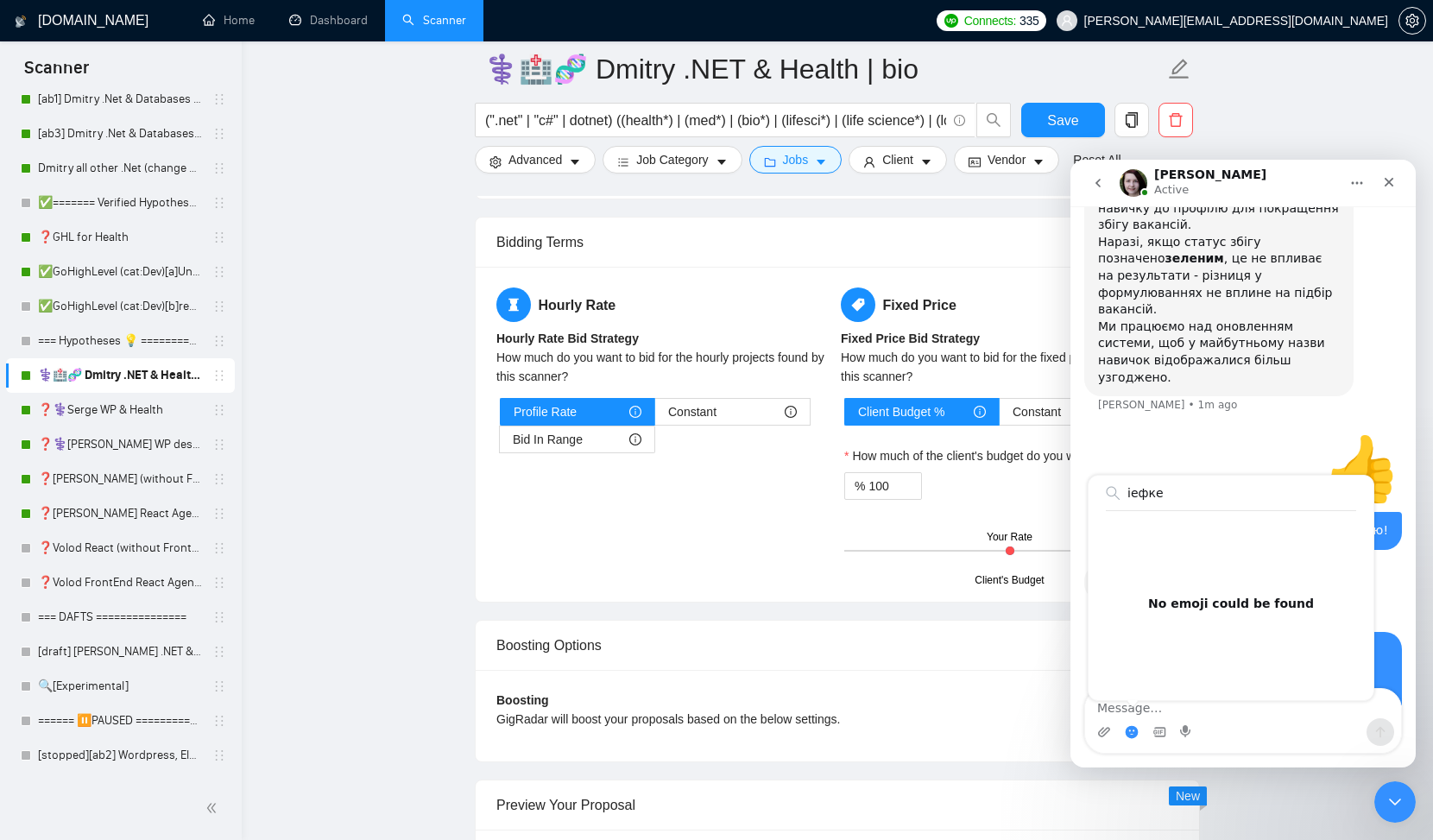
scroll to position [1918, 0]
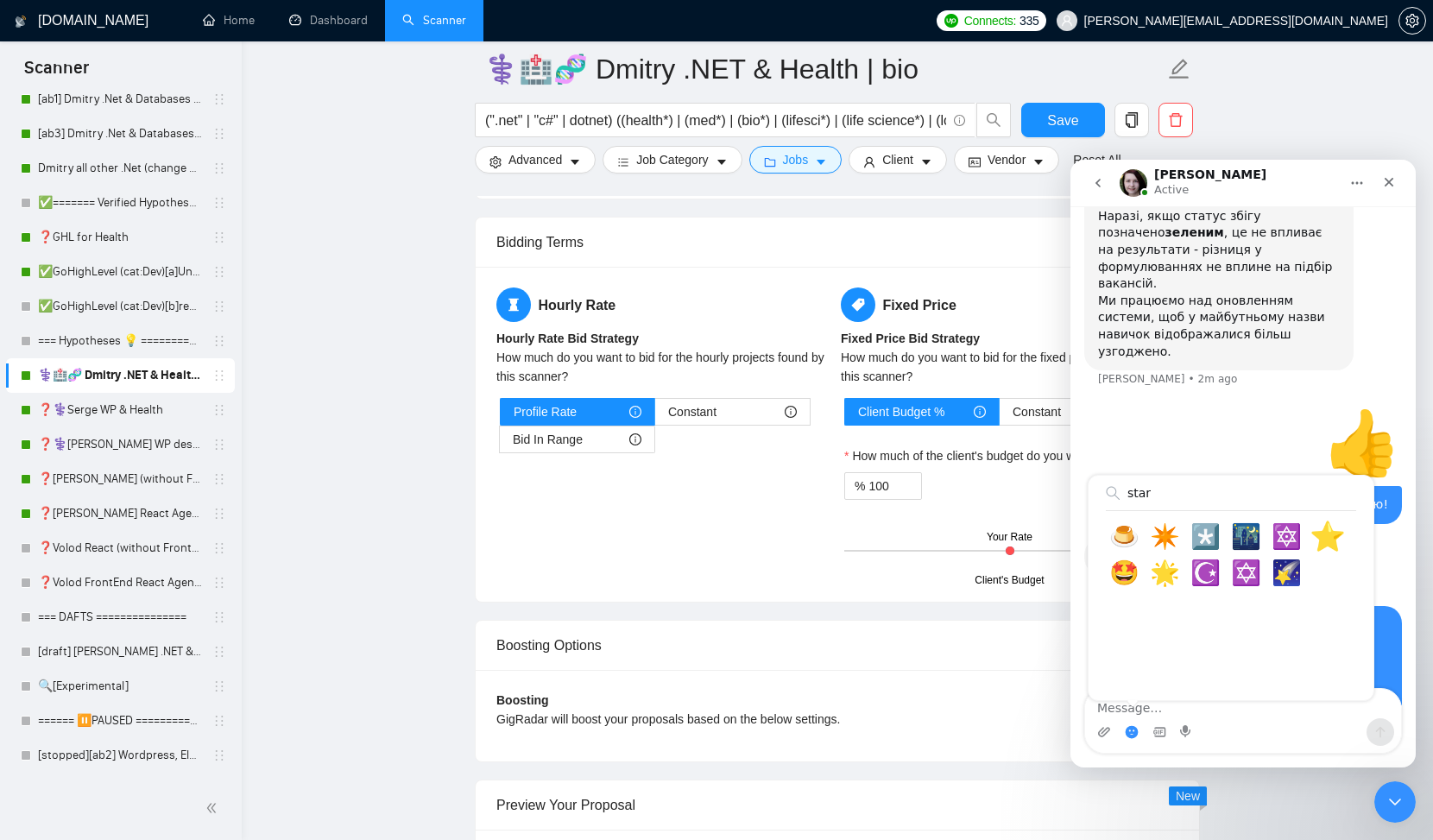
type input "star"
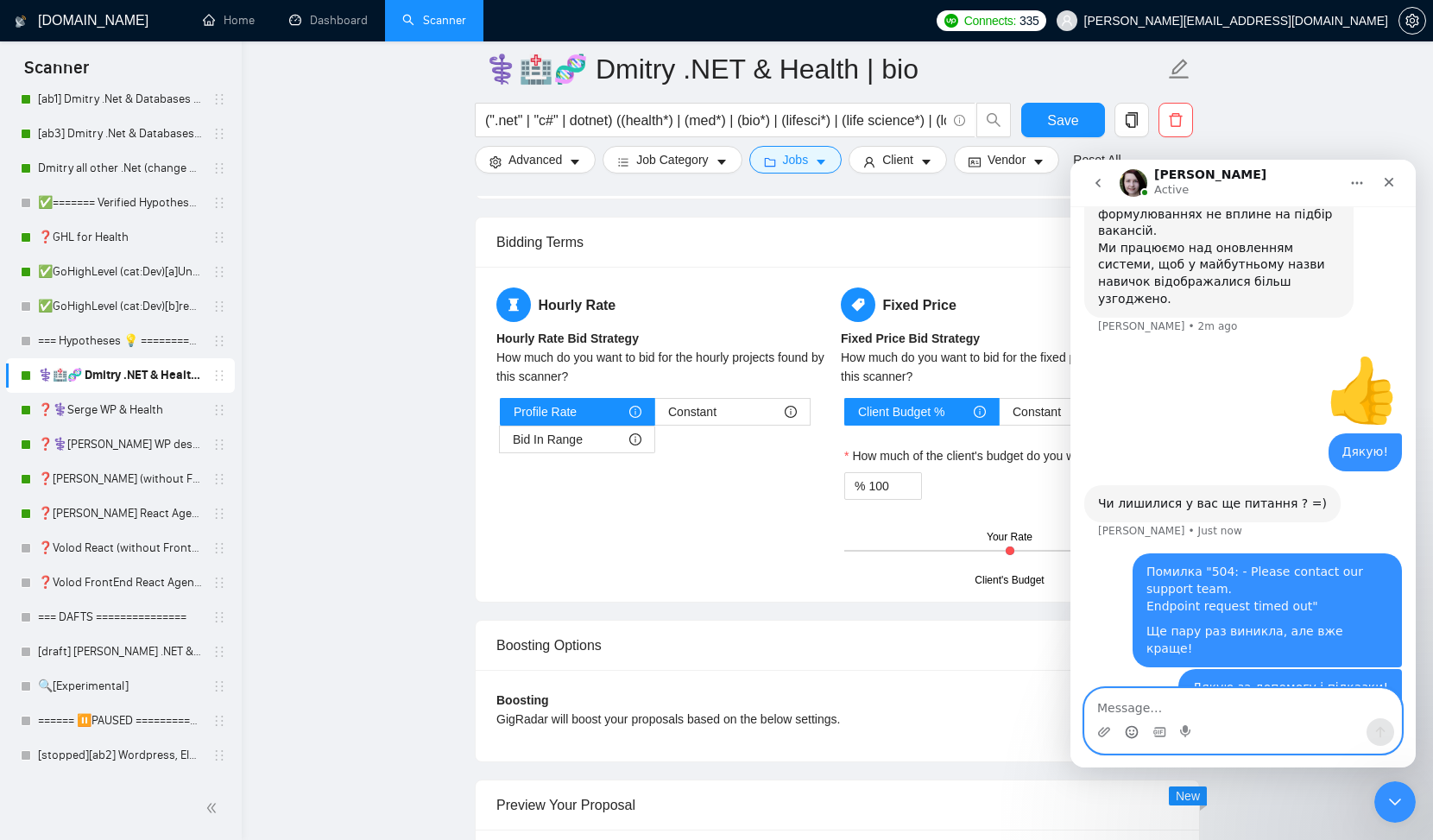
scroll to position [2003, 0]
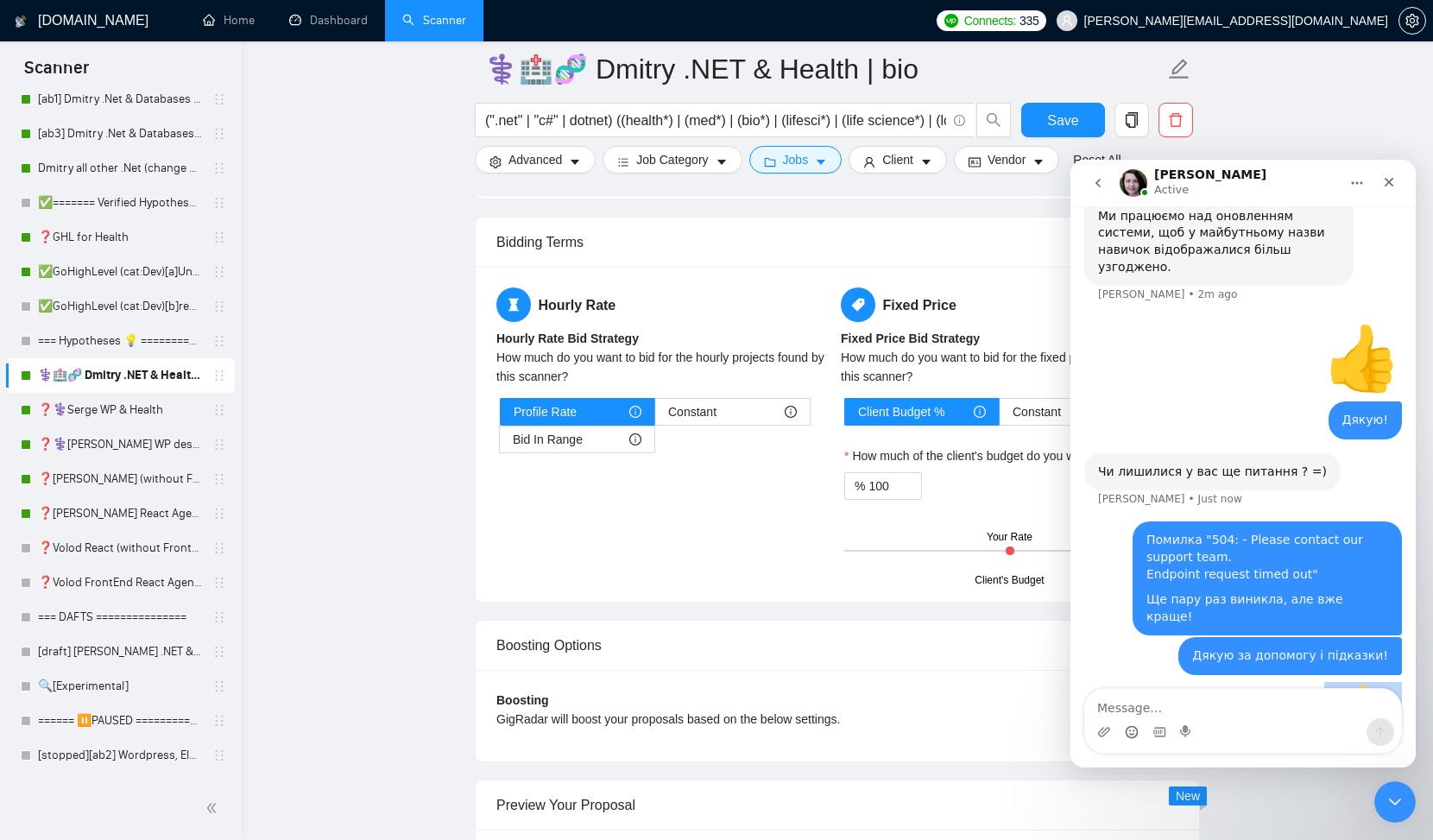
drag, startPoint x: 1339, startPoint y: 562, endPoint x: 1383, endPoint y: 558, distance: 44.2
click at [1383, 677] on div "⭐ [PERSON_NAME][EMAIL_ADDRESS][DOMAIN_NAME] • Just now" at bounding box center [1244, 729] width 318 height 103
copy div "⭐"
click at [1111, 707] on textarea "Message…" at bounding box center [1244, 703] width 316 height 29
paste textarea "⭐"
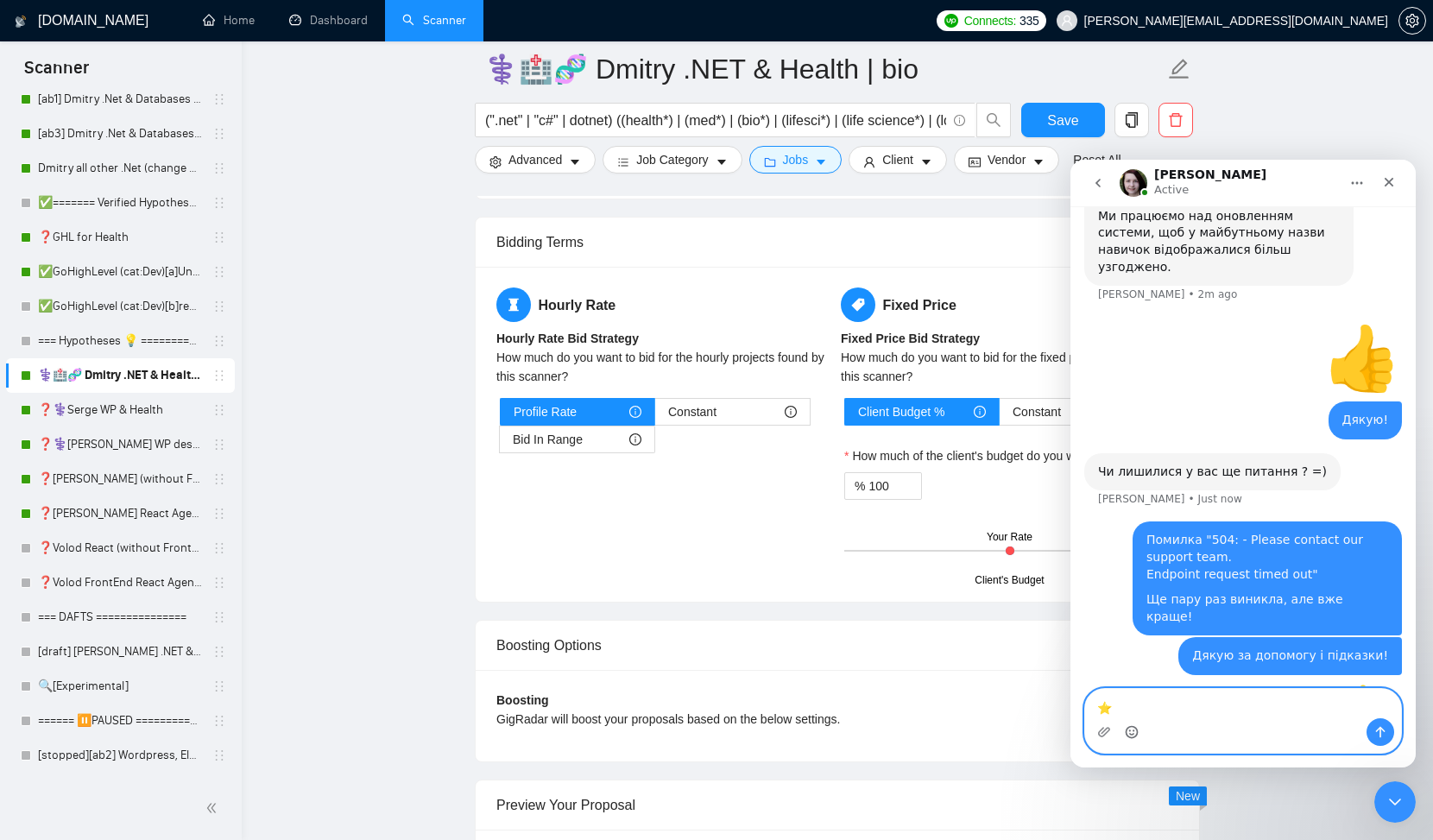
paste textarea "⭐"
type textarea "⭐⭐⭐⭐⭐"
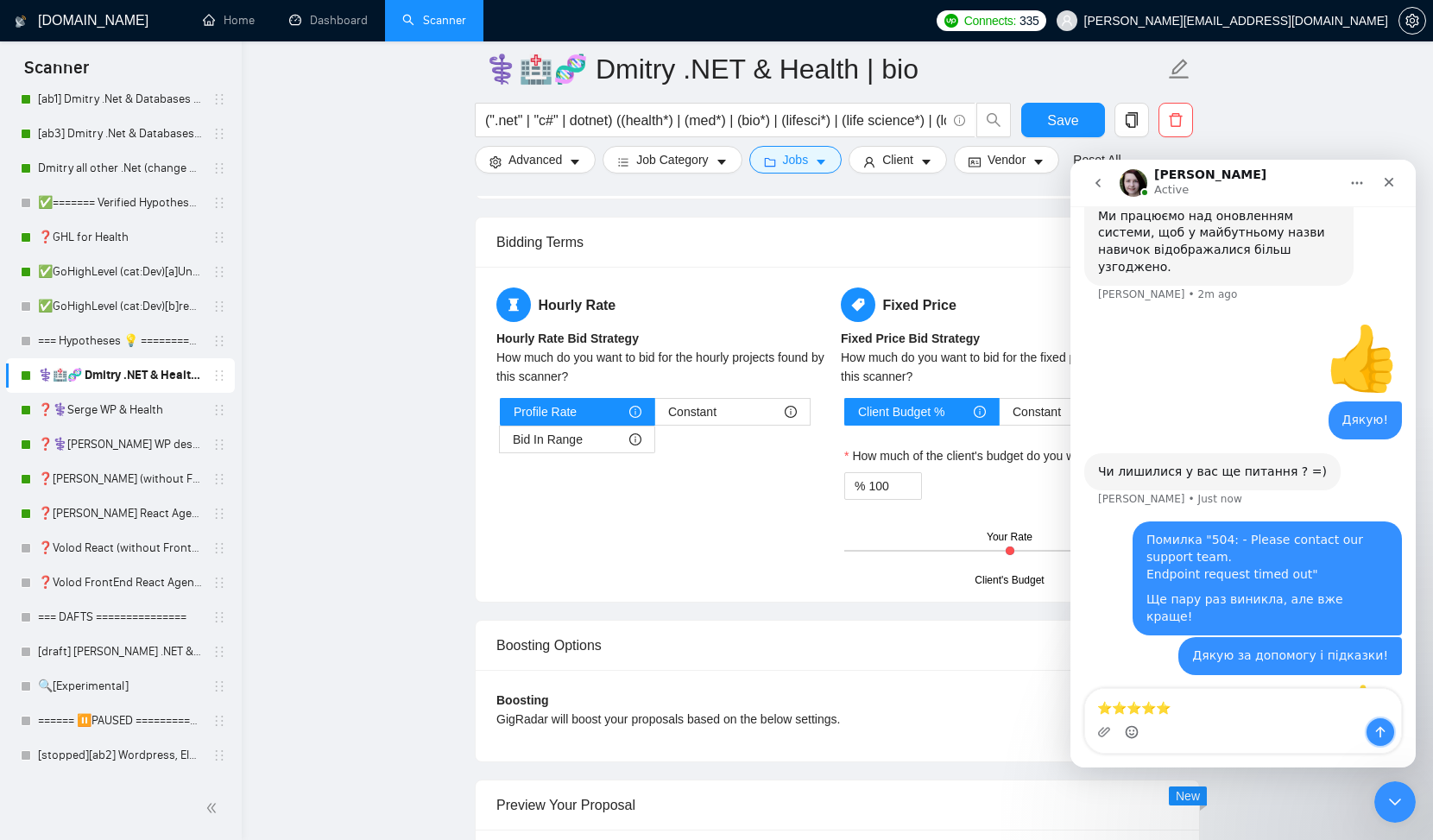
click at [1378, 732] on icon "Send a message…" at bounding box center [1380, 731] width 14 height 14
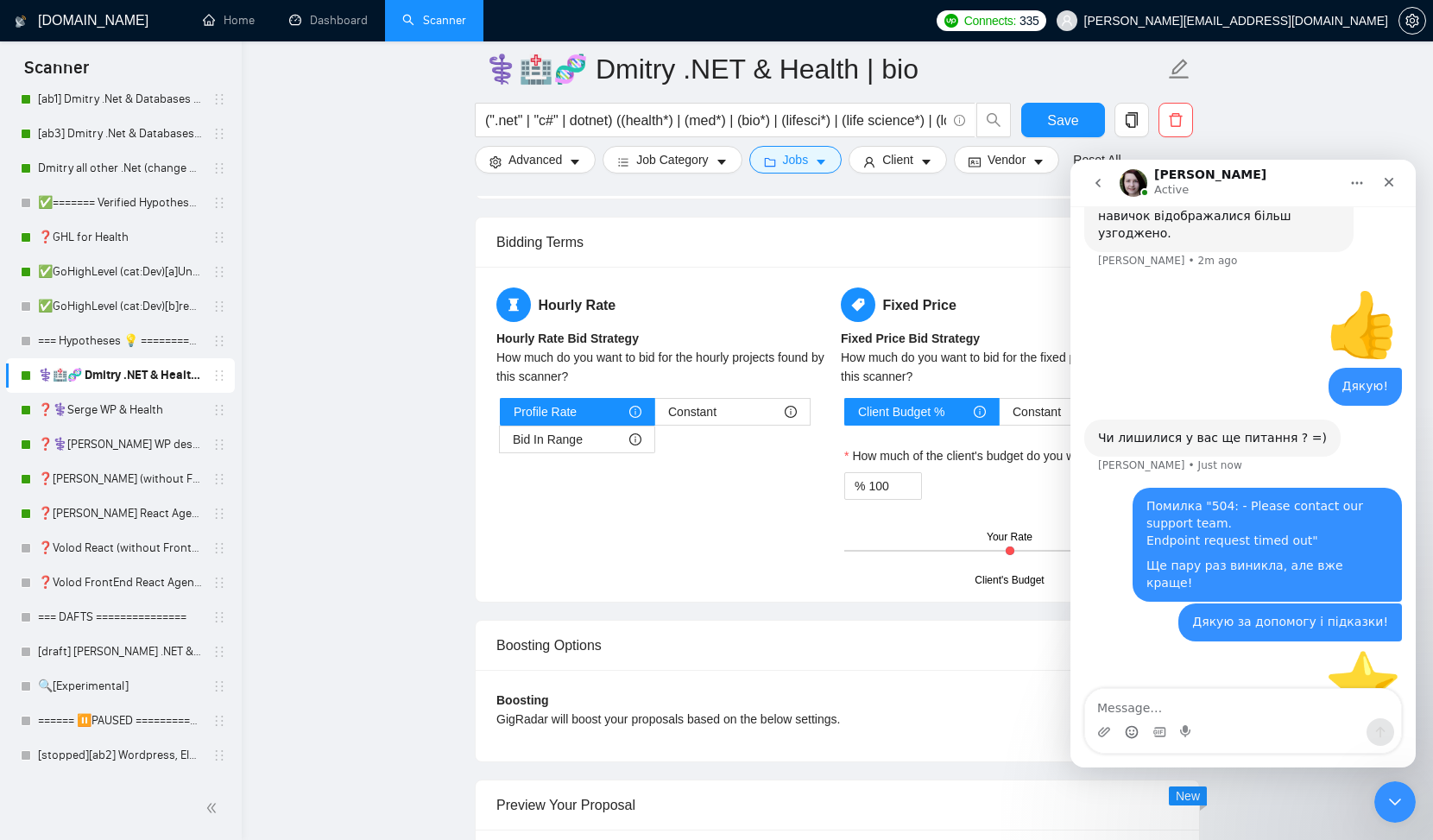
scroll to position [2042, 0]
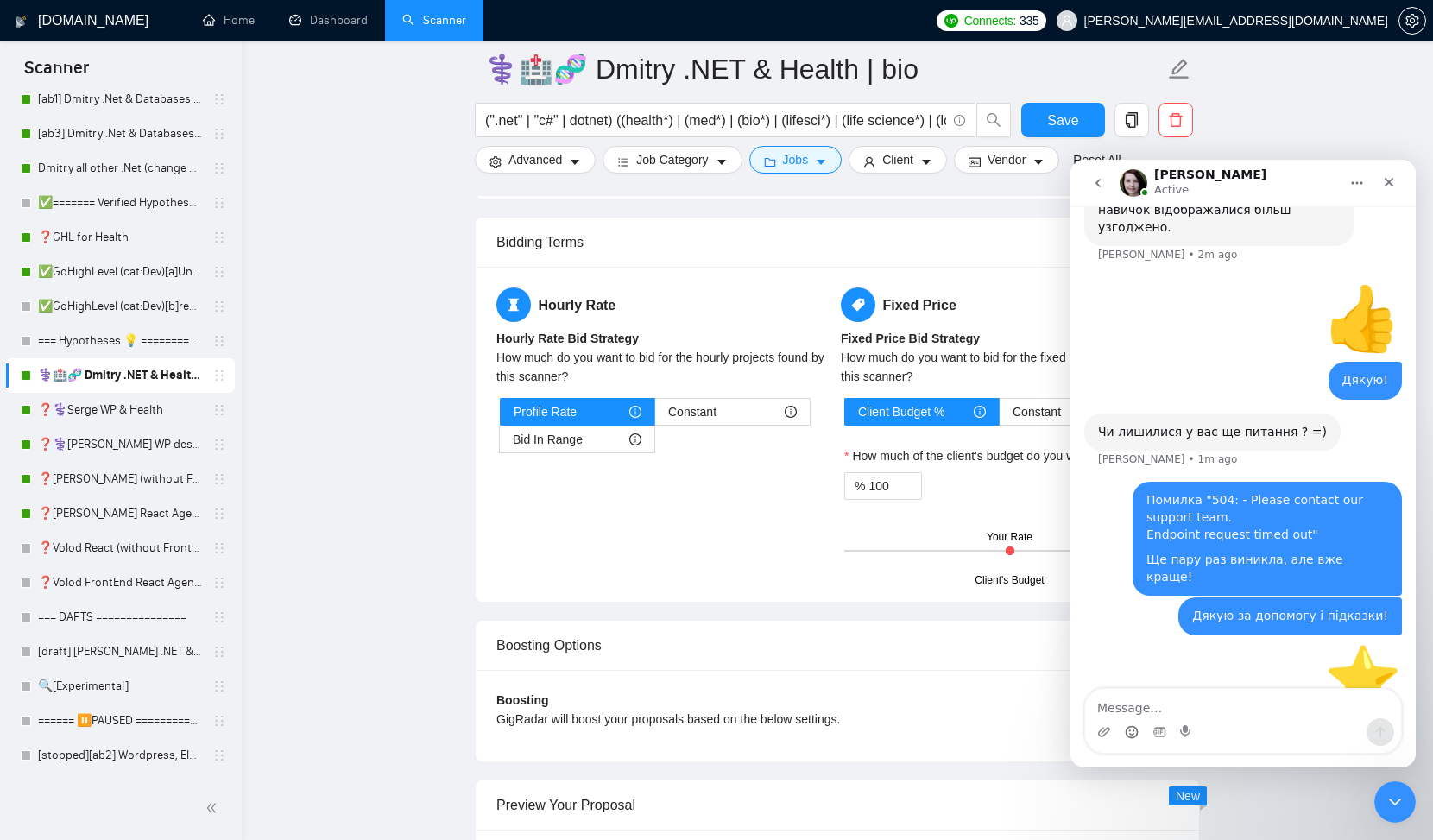
click at [1125, 182] on img "Intercom messenger" at bounding box center [1134, 183] width 27 height 27
drag, startPoint x: 1392, startPoint y: 179, endPoint x: 2463, endPoint y: 338, distance: 1082.7
click at [1392, 179] on icon "Close" at bounding box center [1389, 182] width 9 height 9
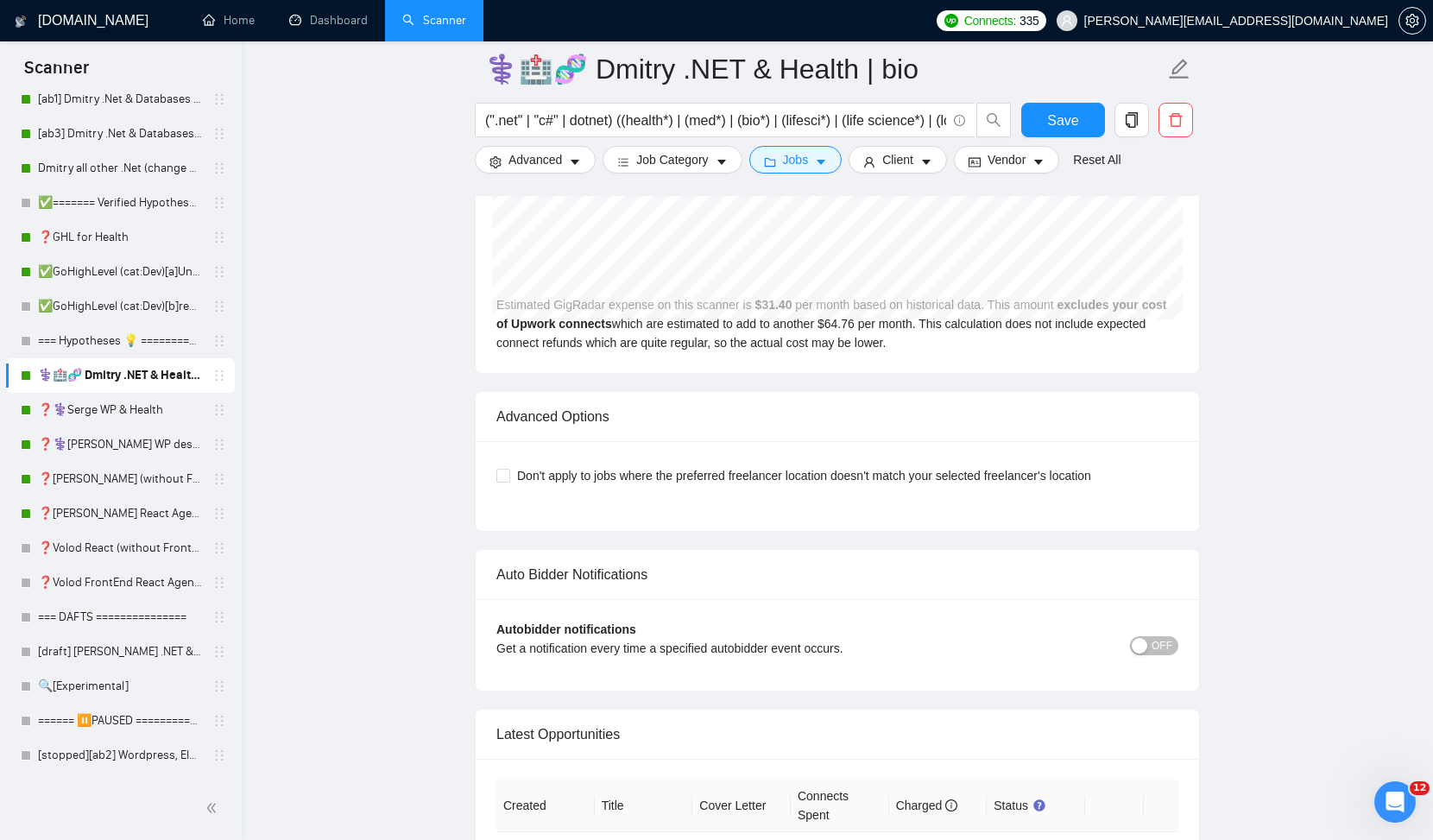
scroll to position [4114, 0]
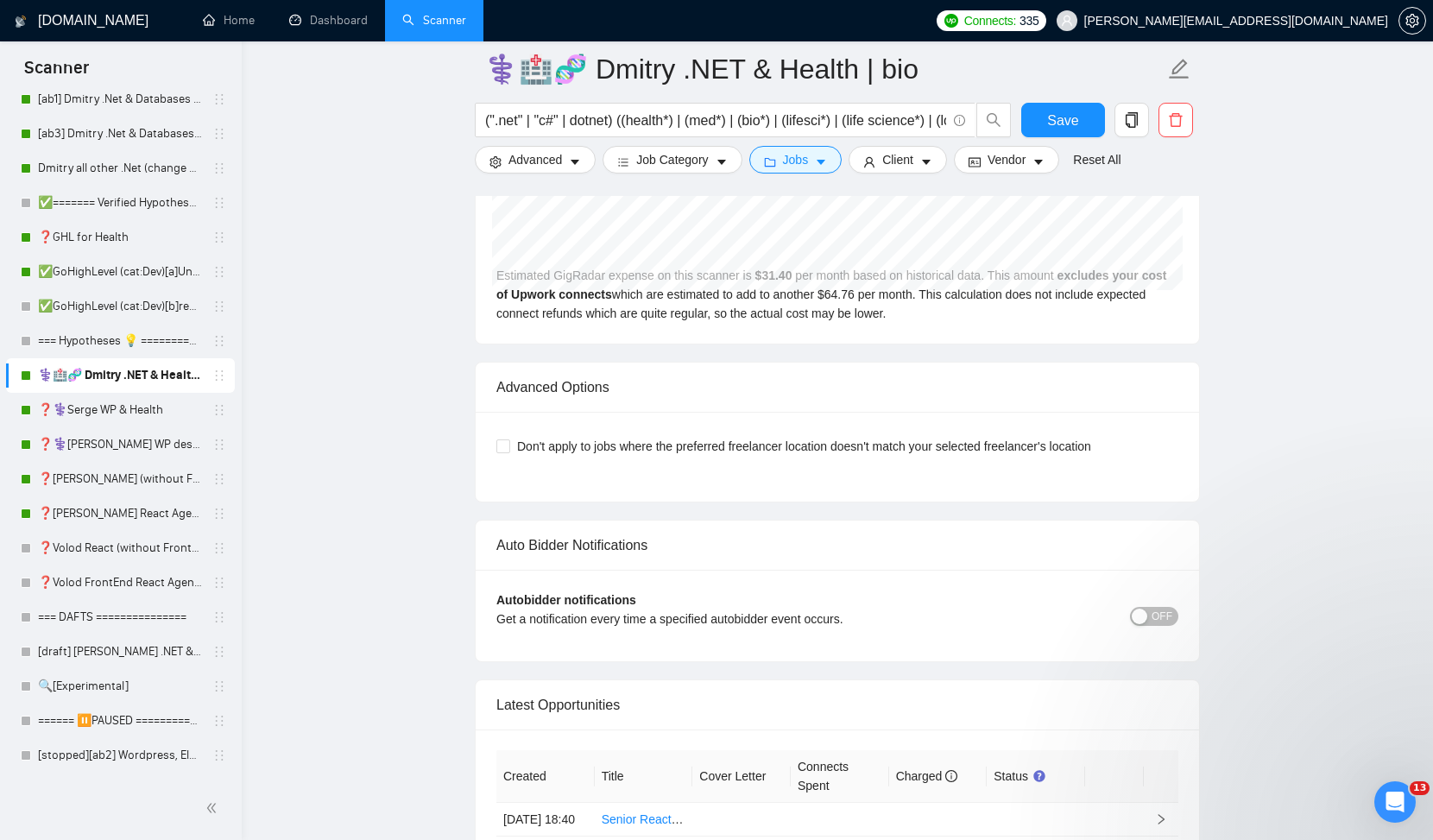
click at [1240, 721] on p "Дякую і вам за звернення! Я перекажу команді розробників питання щодо цієї поми…" at bounding box center [1274, 729] width 223 height 17
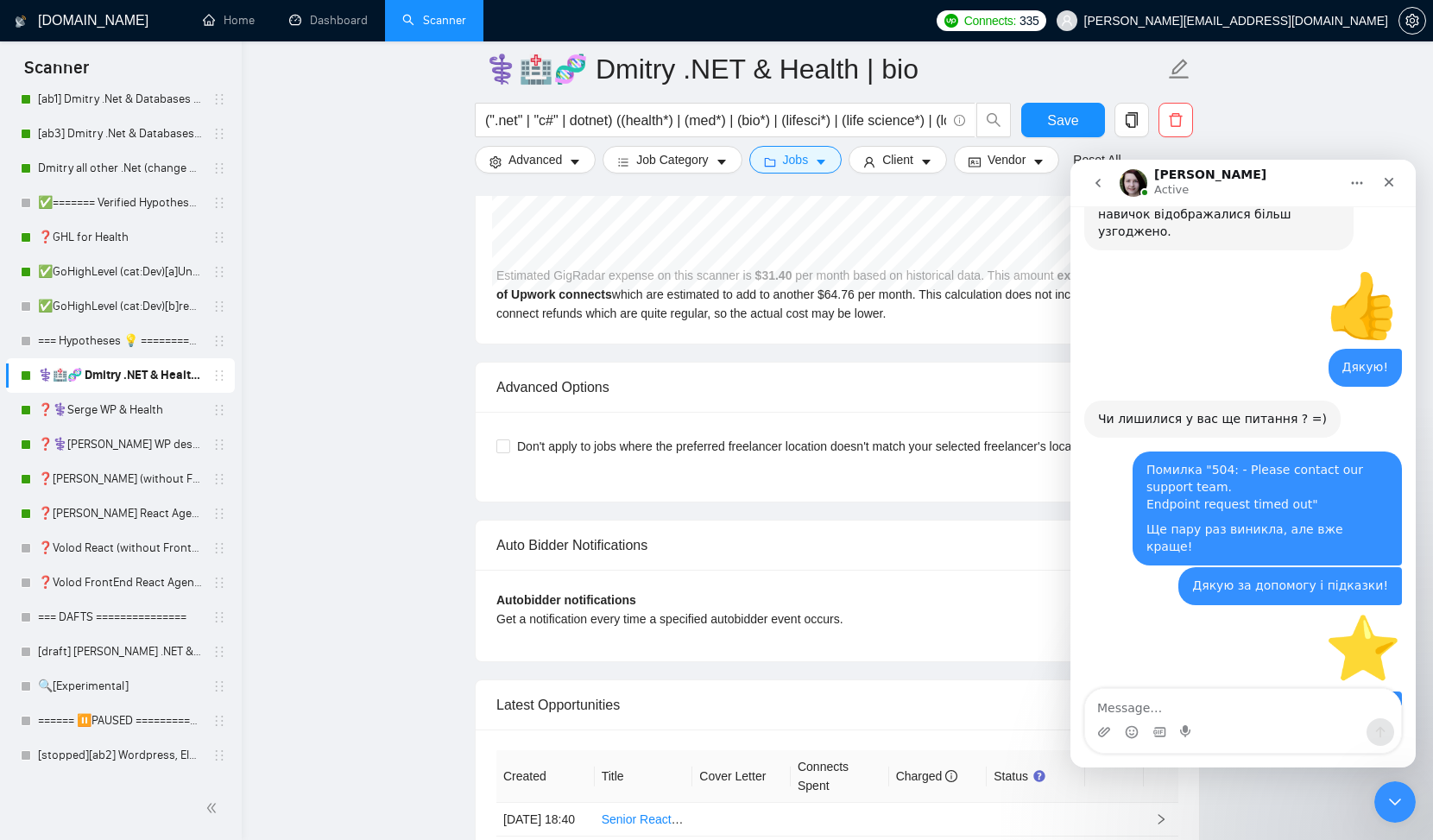
scroll to position [2156, 0]
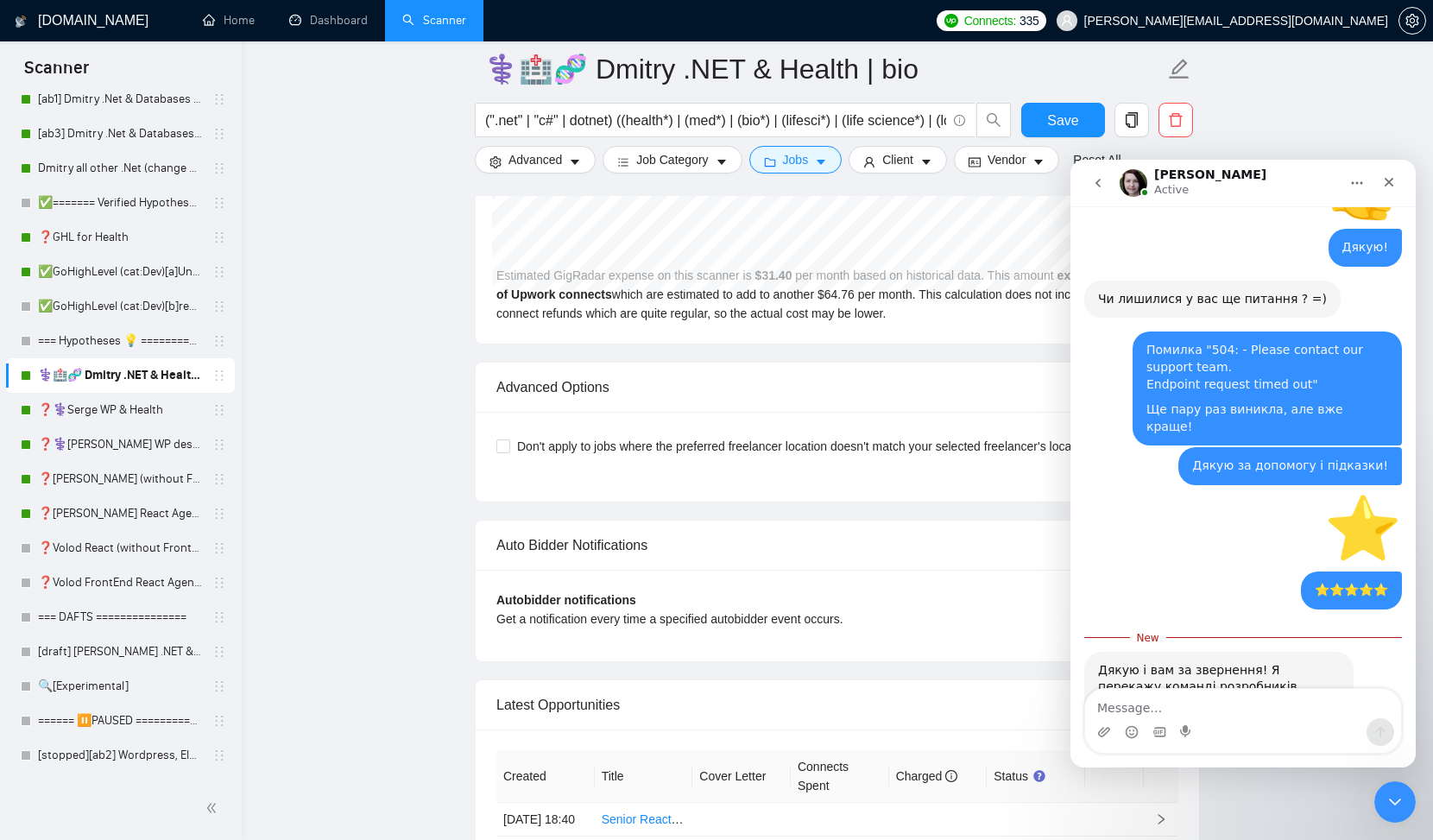
click at [1238, 662] on div "Дякую і вам за звернення! Я перекажу команді розробників питання щодо цієї поми…" at bounding box center [1219, 696] width 242 height 67
